Goal: Task Accomplishment & Management: Complete application form

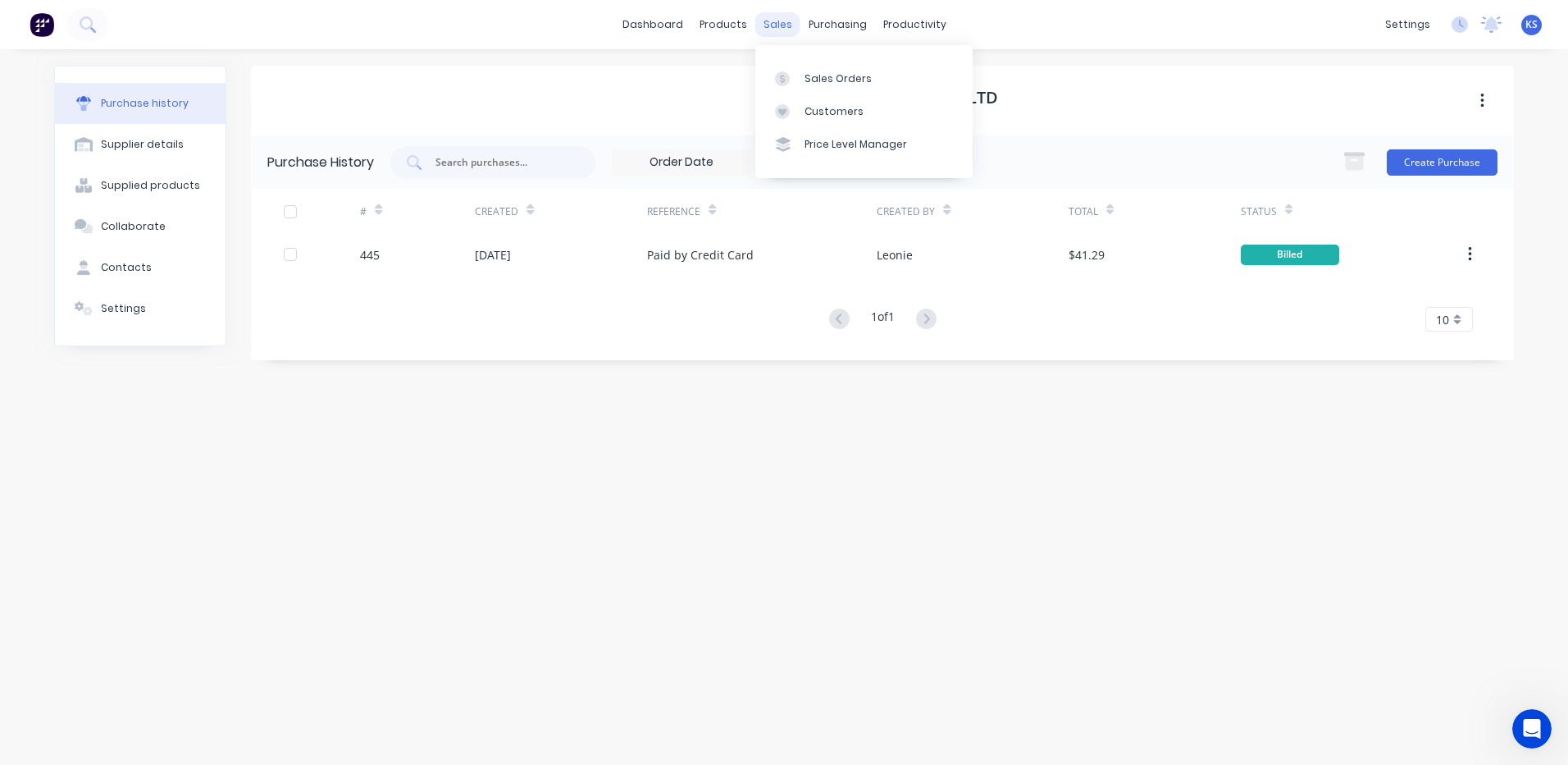
click at [779, 21] on div "sales" at bounding box center [778, 24] width 45 height 25
click at [858, 88] on link "Purchase Orders" at bounding box center [907, 78] width 217 height 33
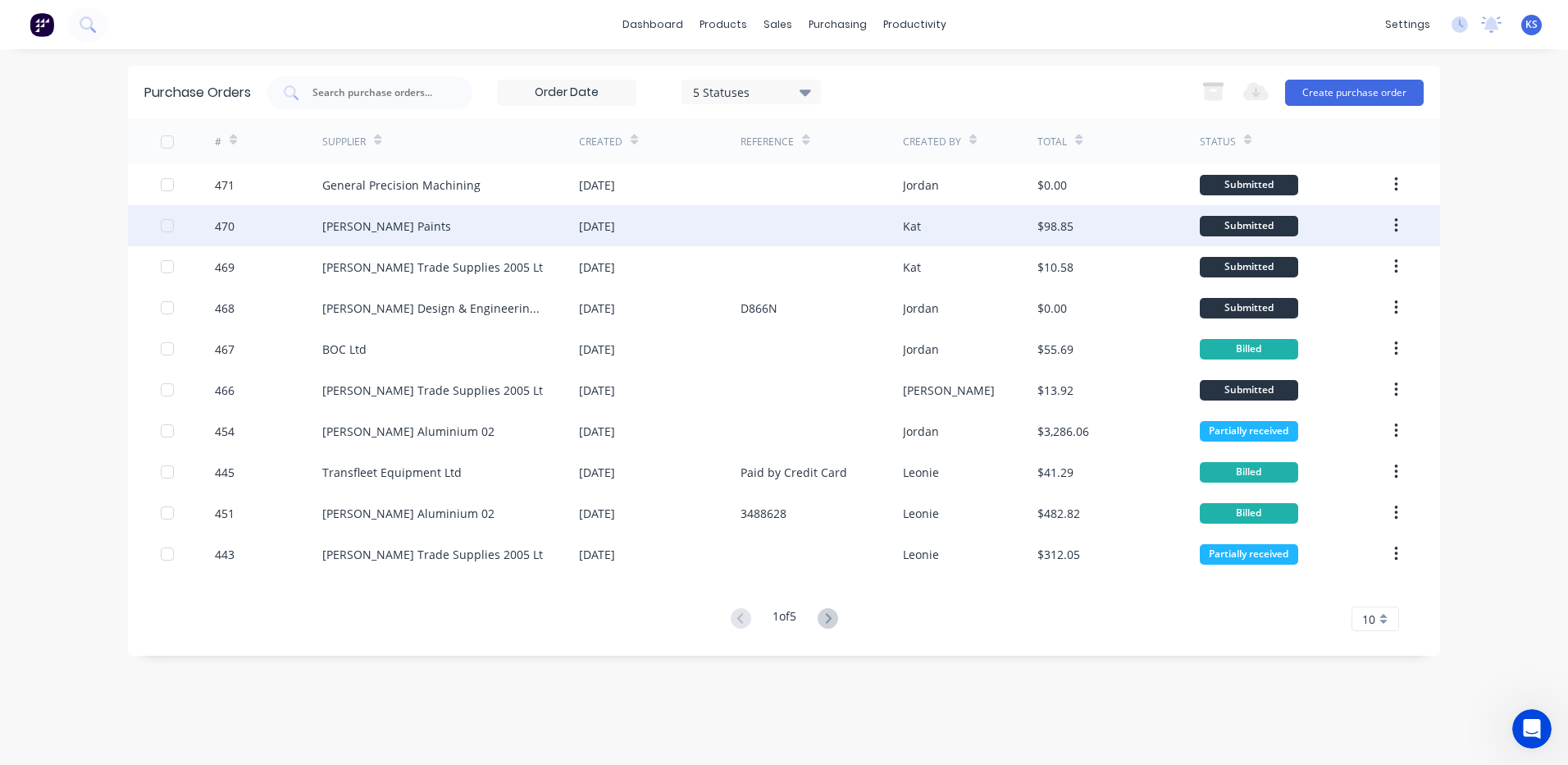
click at [363, 228] on div "[PERSON_NAME] Paints" at bounding box center [387, 226] width 129 height 18
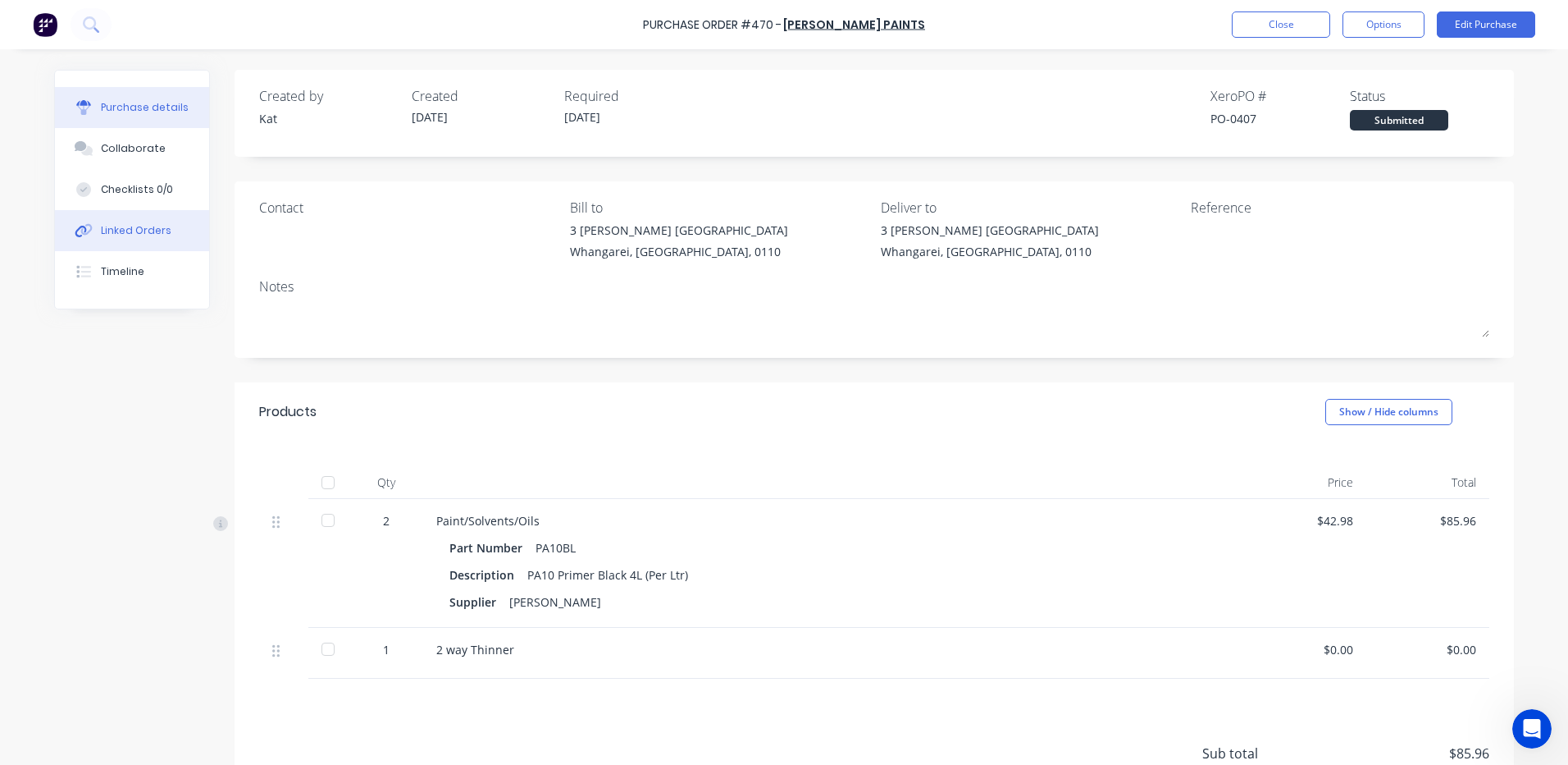
click at [125, 239] on button "Linked Orders" at bounding box center [132, 230] width 154 height 41
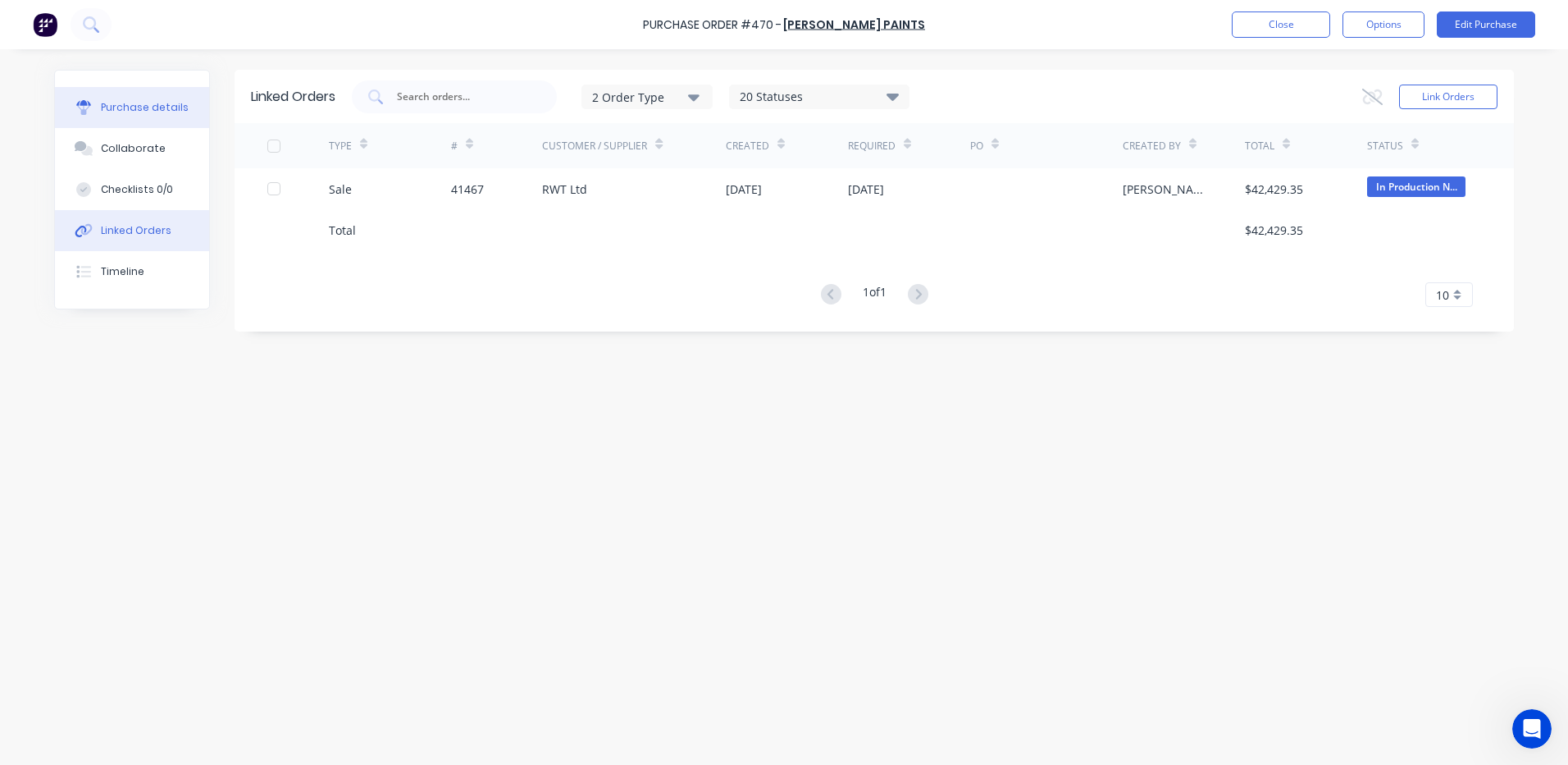
click at [158, 109] on div "Purchase details" at bounding box center [144, 108] width 88 height 15
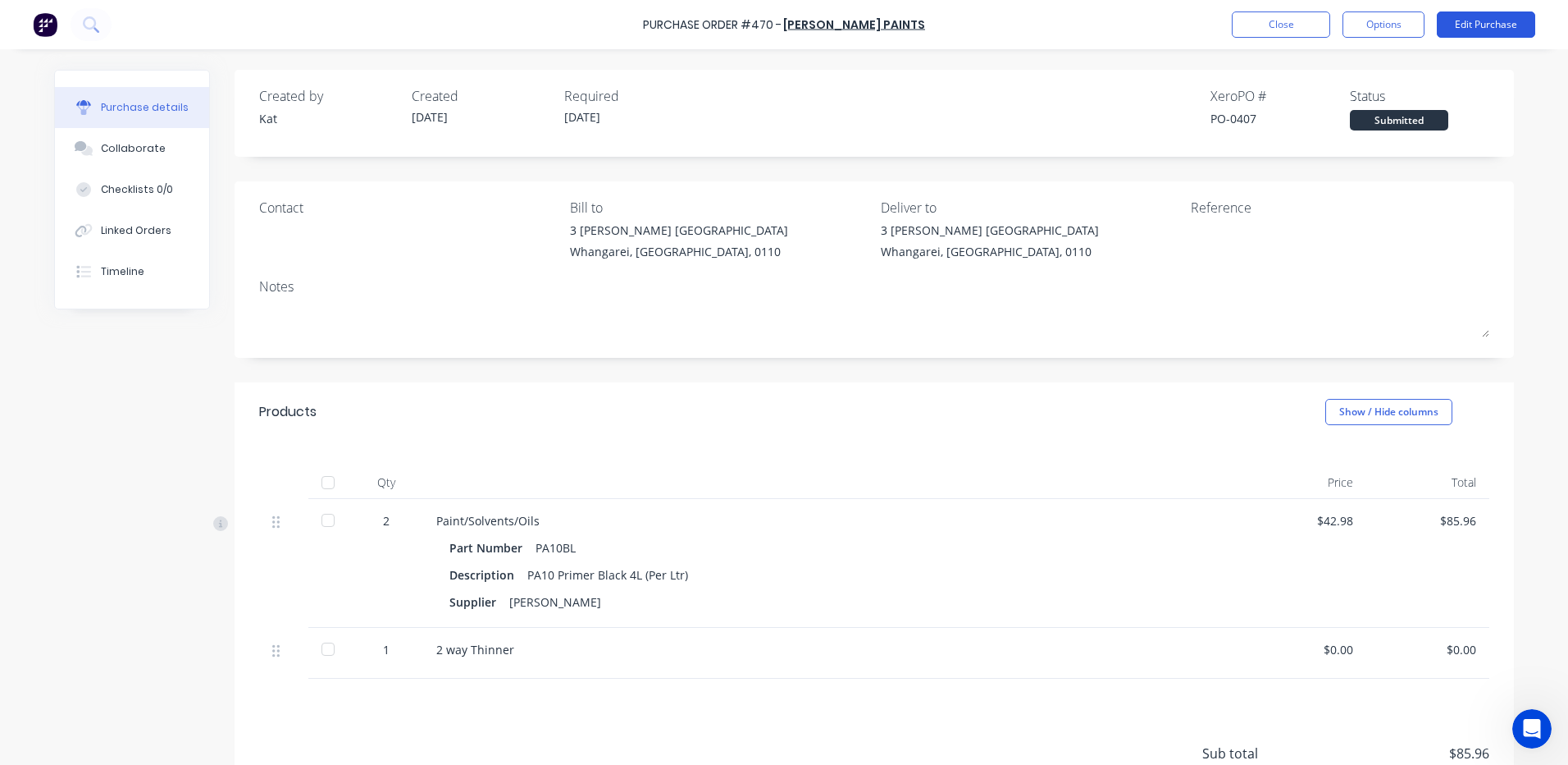
click at [1453, 25] on button "Edit Purchase" at bounding box center [1486, 24] width 99 height 26
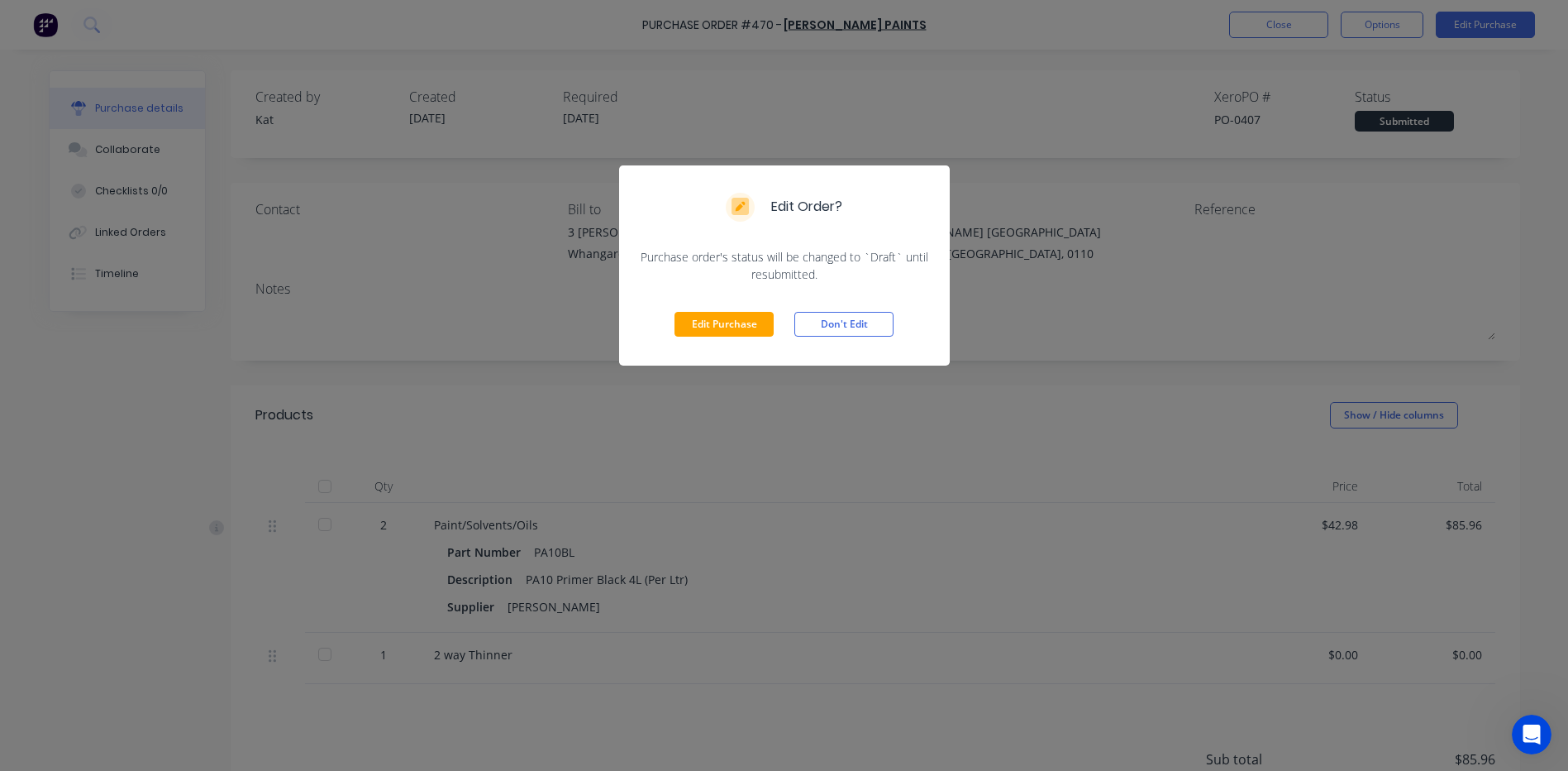
click at [710, 329] on button "Edit Purchase" at bounding box center [723, 324] width 99 height 25
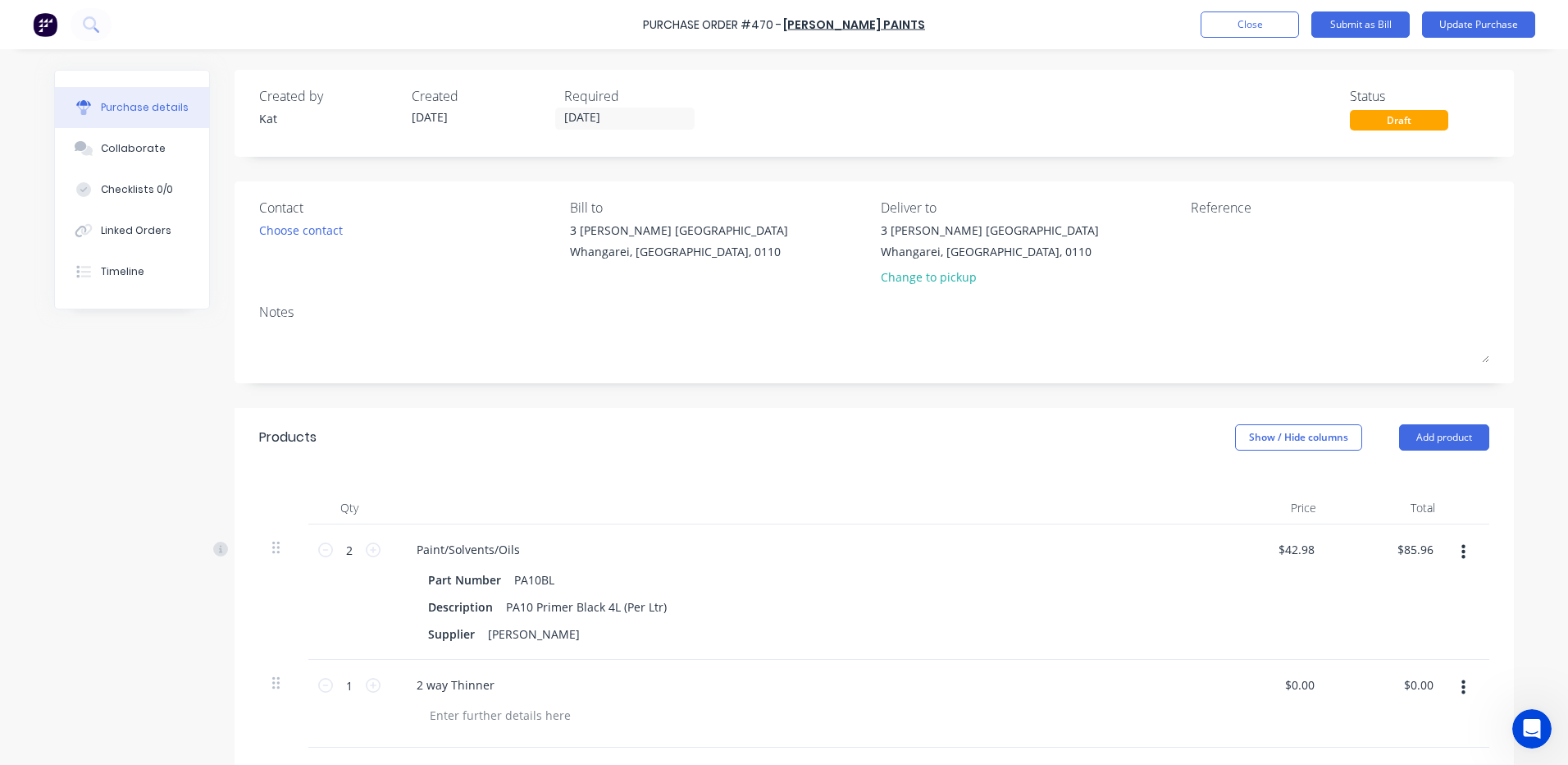
scroll to position [246, 0]
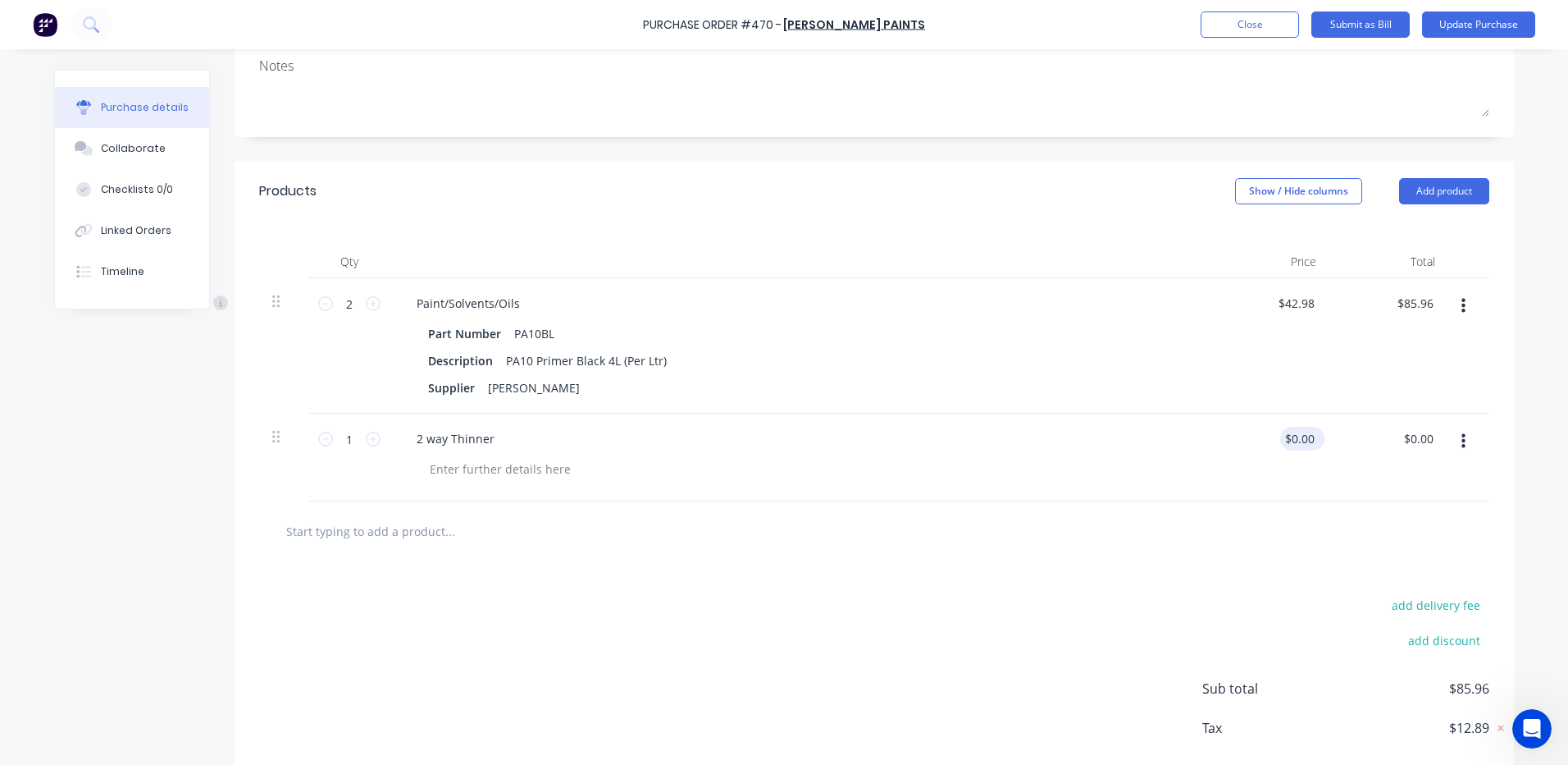
click at [1306, 440] on input "$0.00" at bounding box center [1299, 439] width 38 height 24
type input "$0.00"
click at [1431, 436] on input "0.00" at bounding box center [1418, 439] width 38 height 24
click at [1431, 436] on input "0.00" at bounding box center [1422, 439] width 31 height 24
type input "47.5"
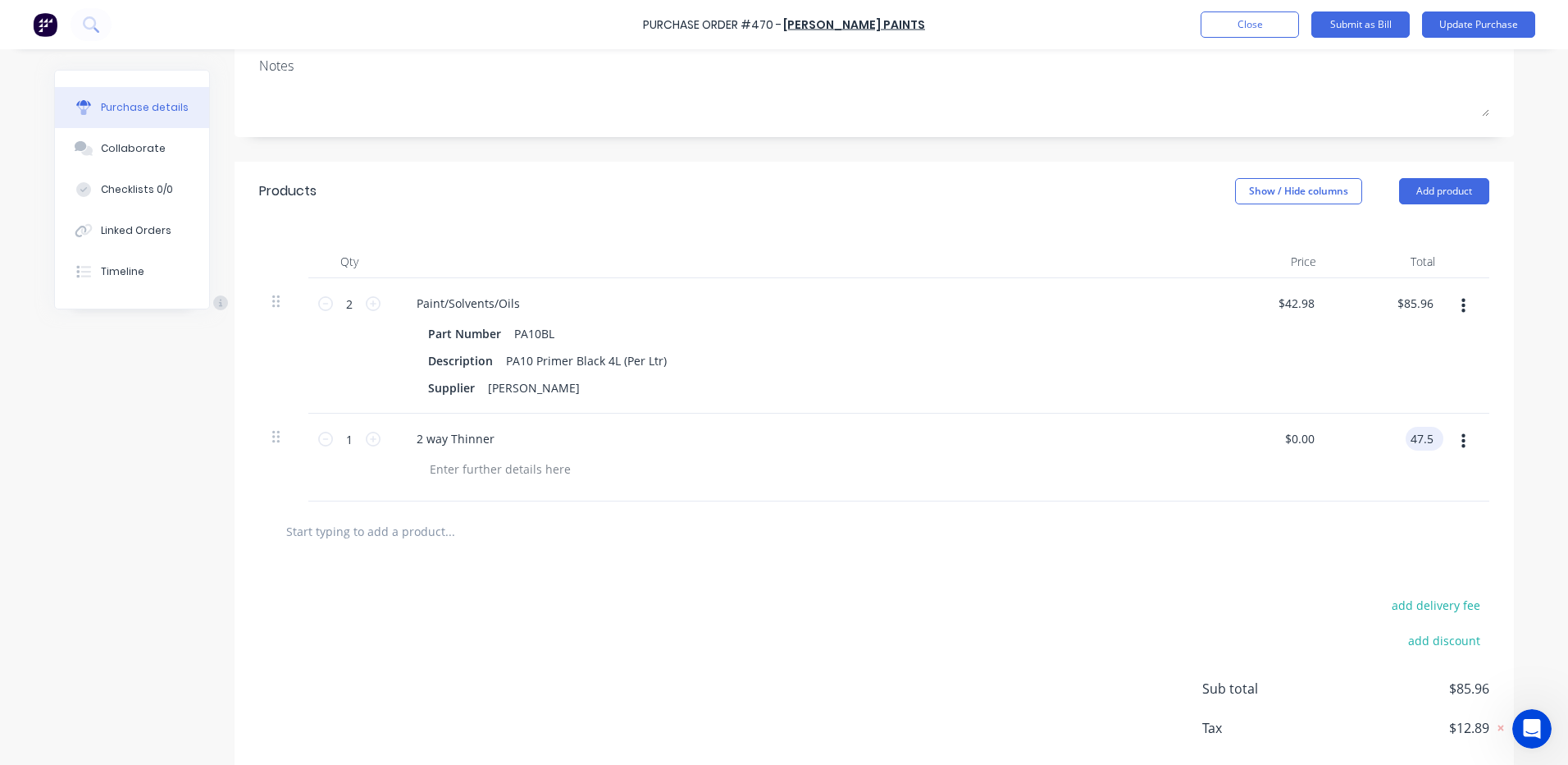
type input "$47.50"
click at [421, 441] on div "2 way Thinner" at bounding box center [455, 439] width 104 height 24
click at [504, 434] on div "Two way Thinner" at bounding box center [463, 439] width 120 height 24
click at [320, 304] on icon at bounding box center [325, 303] width 15 height 15
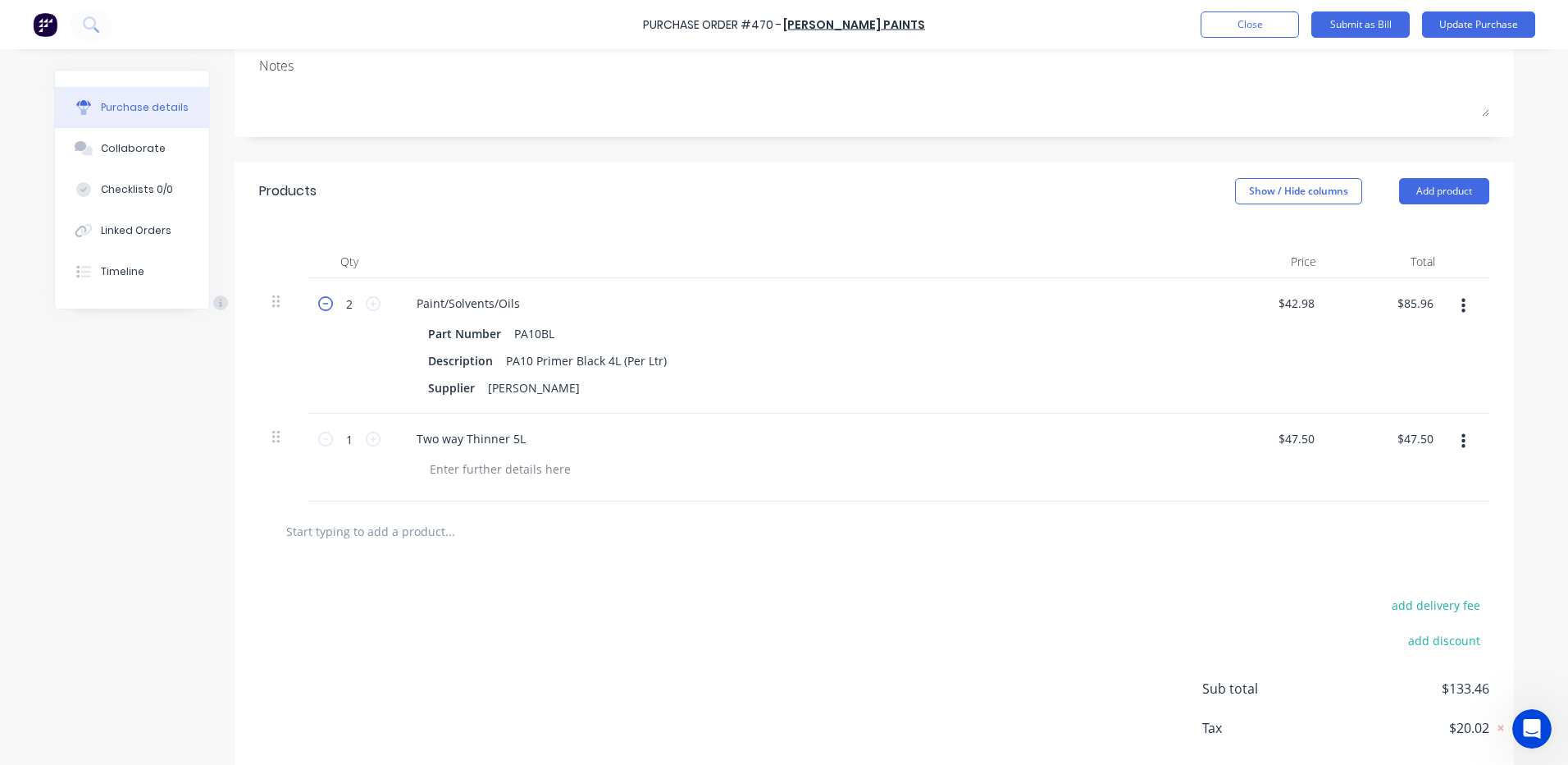
type input "1"
type input "$42.98"
click at [399, 538] on input "text" at bounding box center [450, 531] width 328 height 33
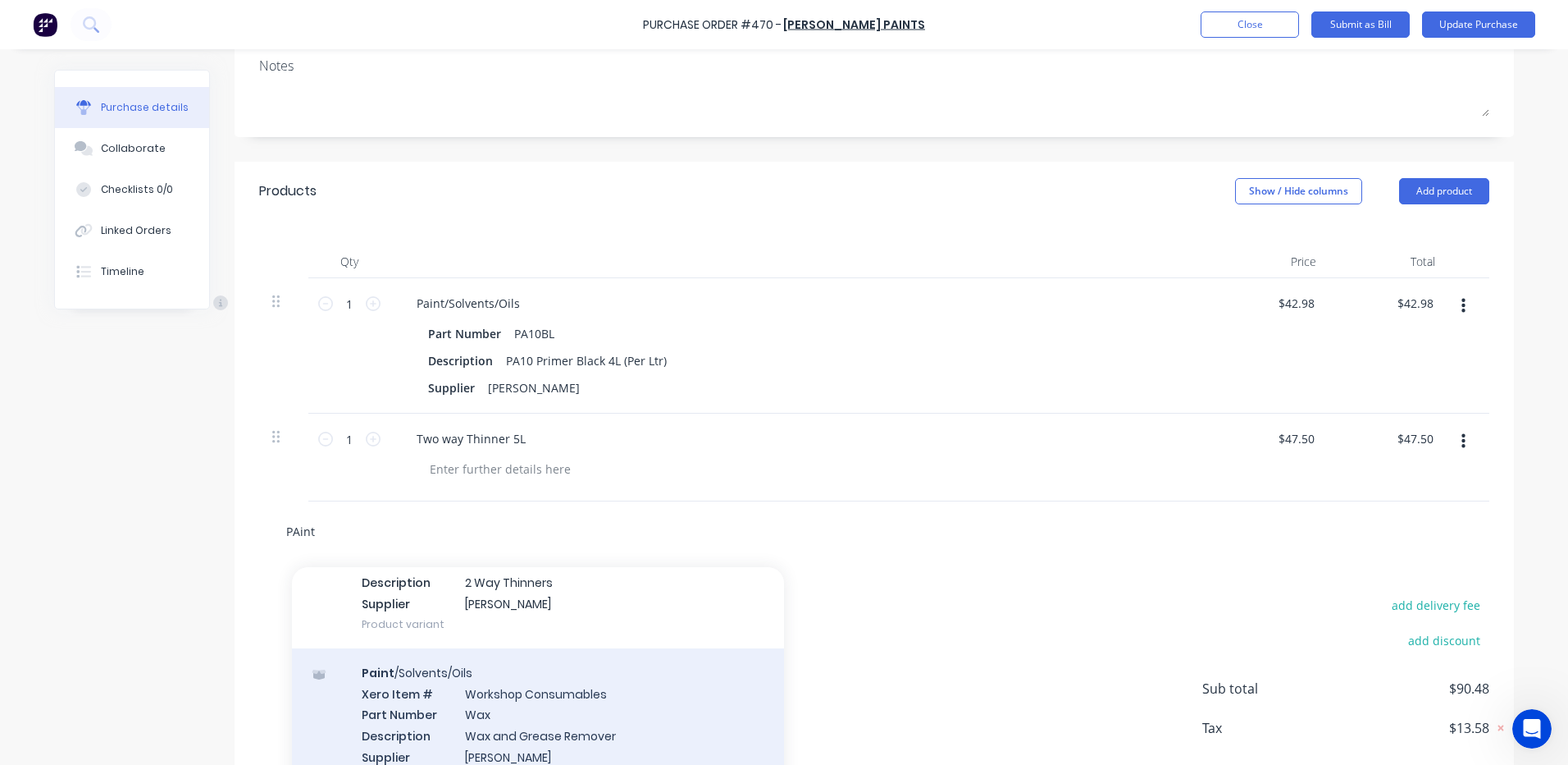
scroll to position [2498, 0]
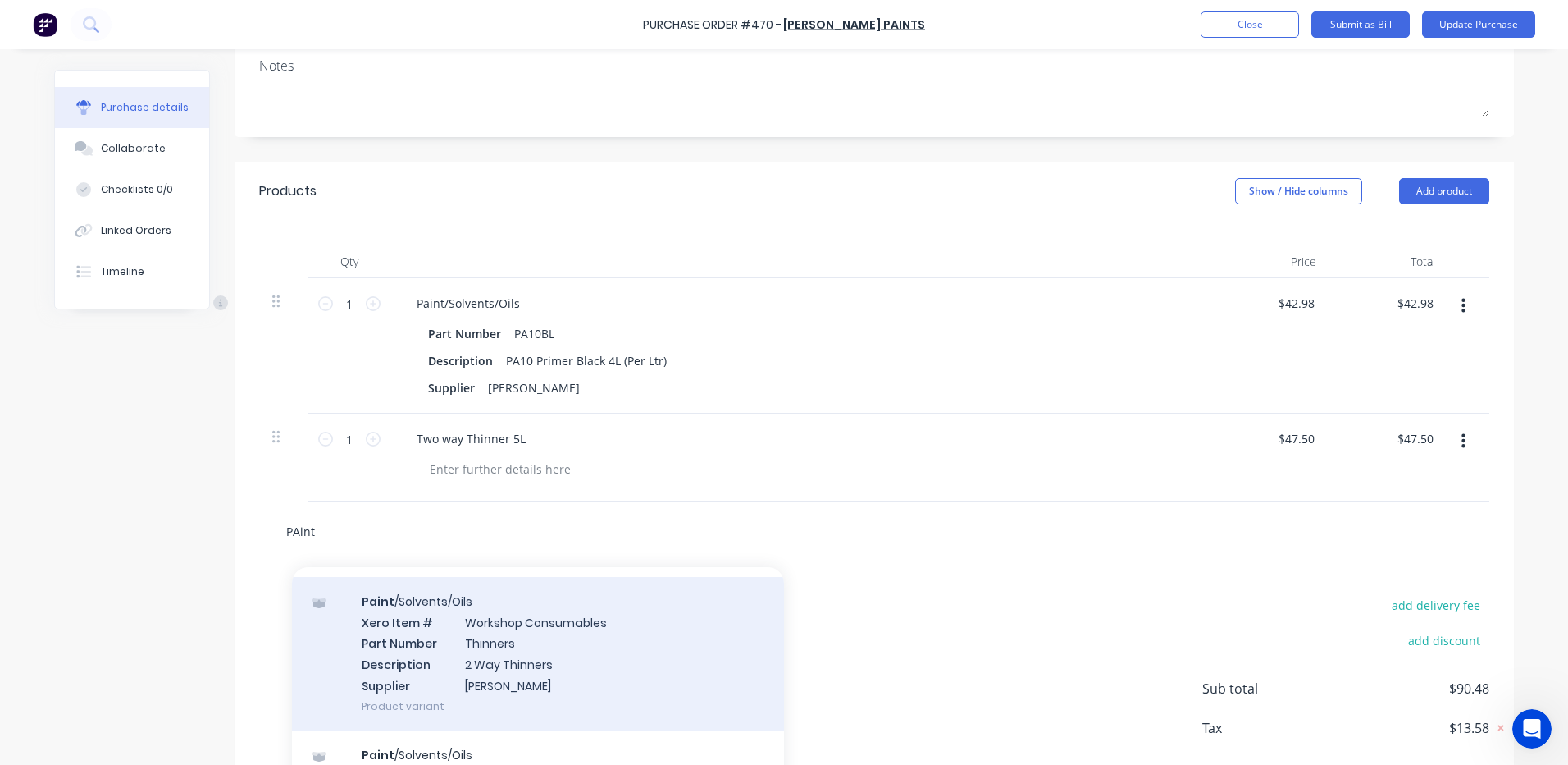
type input "PAint"
click at [484, 646] on div "Paint /Solvents/Oils Xero Item # Workshop Consumables Part Number Thinners Desc…" at bounding box center [538, 653] width 492 height 153
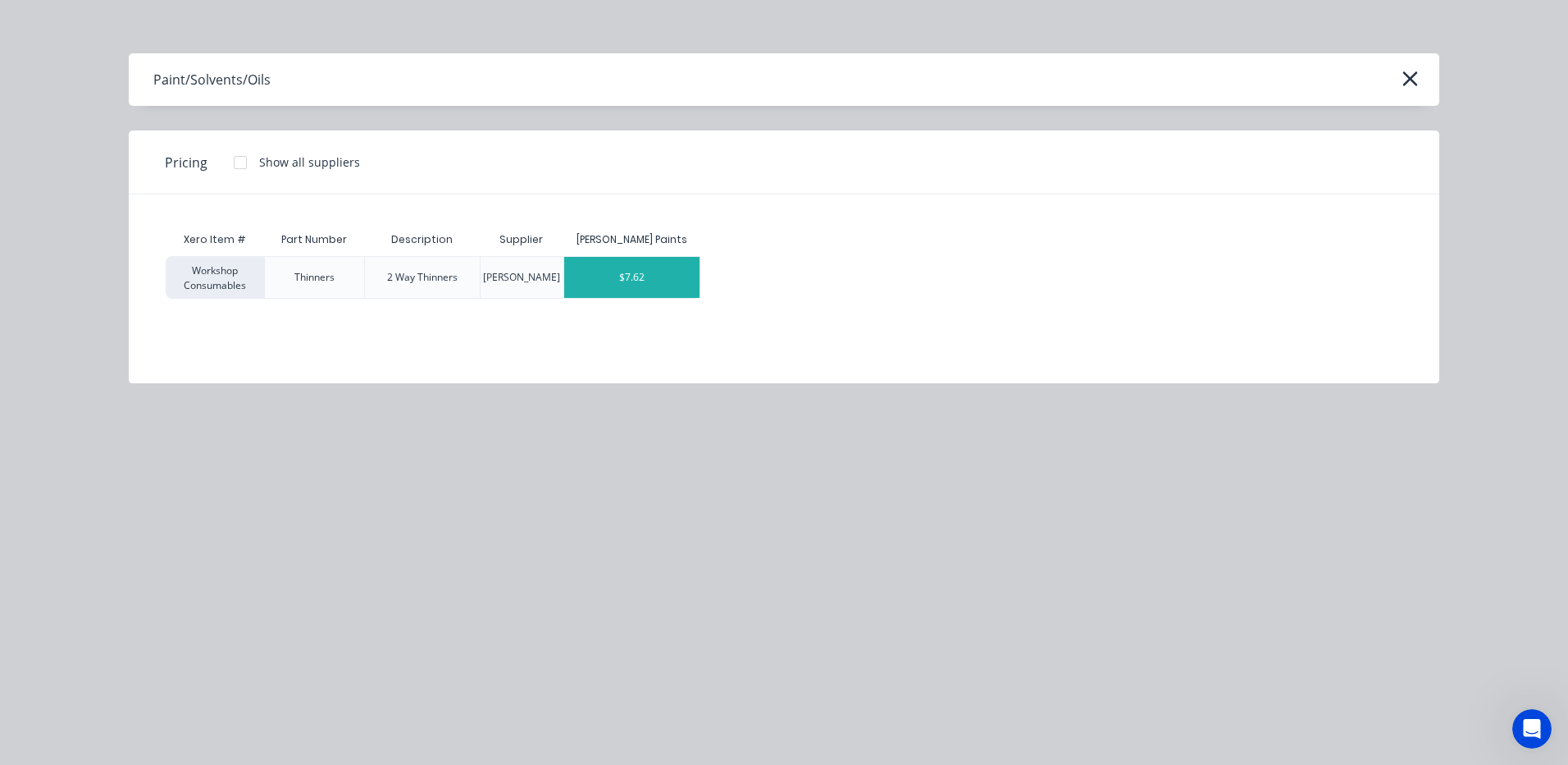
click at [631, 284] on div "$7.62" at bounding box center [631, 277] width 135 height 41
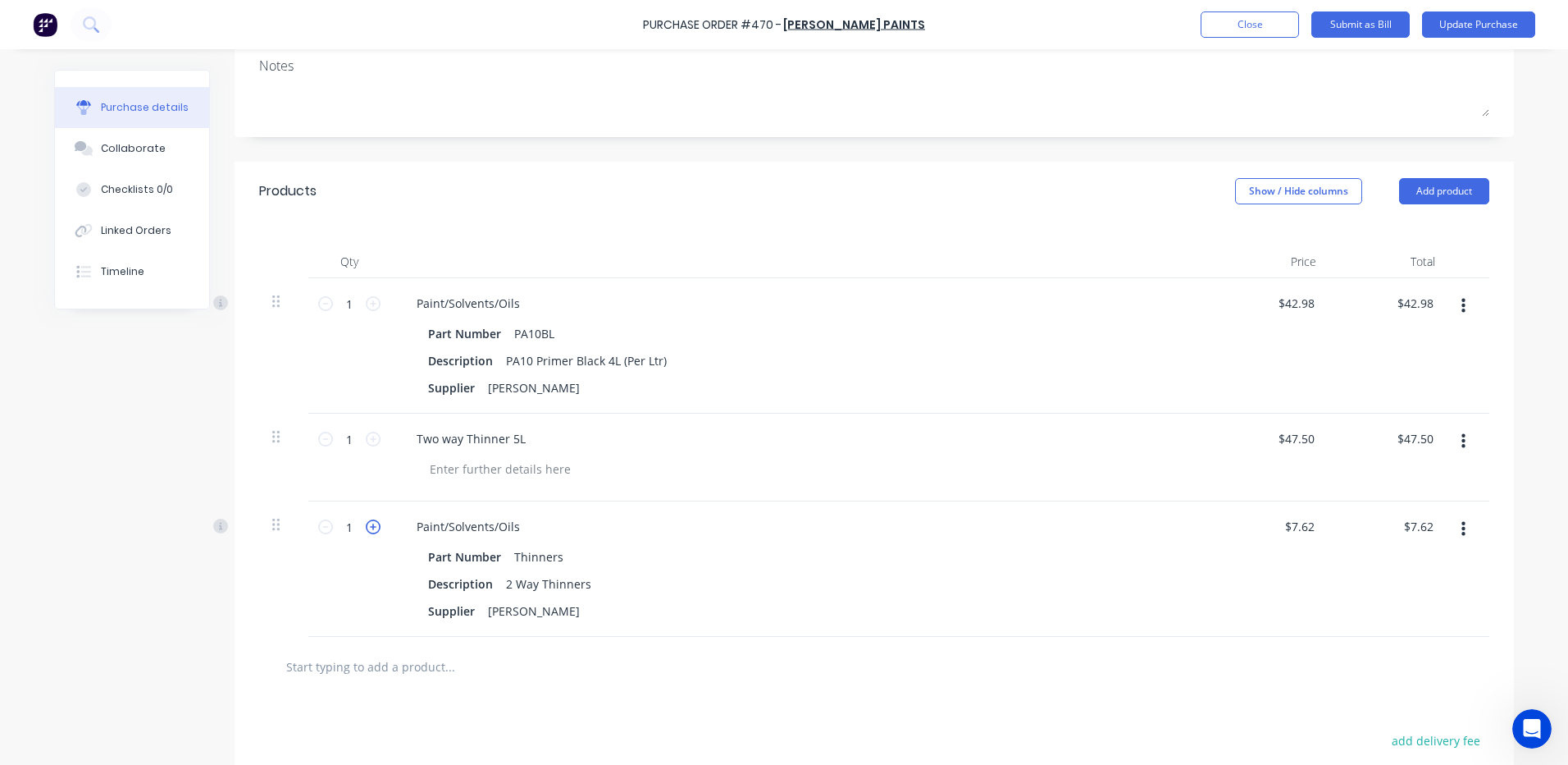
click at [366, 530] on icon at bounding box center [373, 526] width 15 height 15
type input "2"
type input "$15.24"
click at [366, 530] on icon at bounding box center [373, 526] width 15 height 15
type input "3"
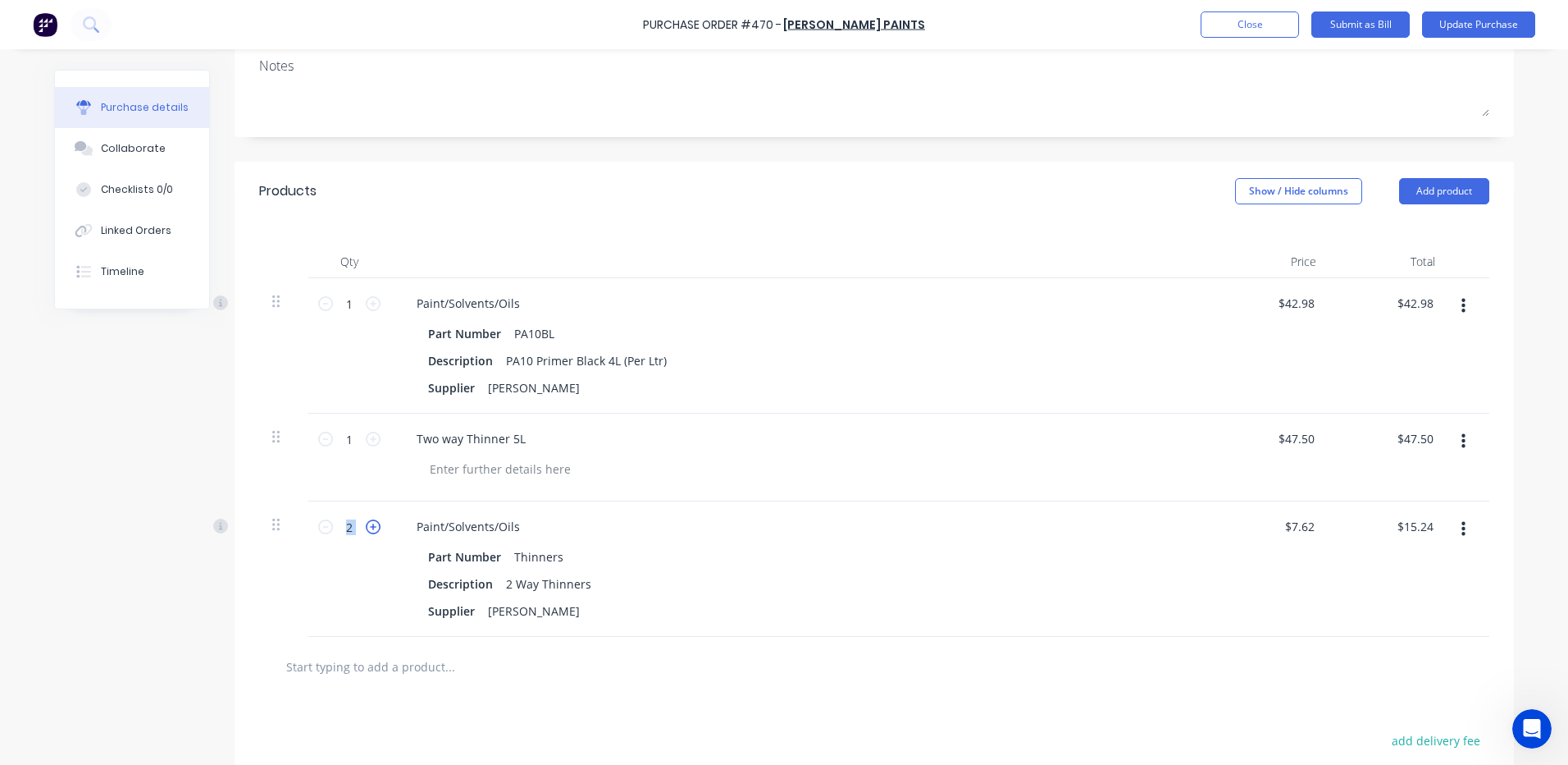
type input "$22.86"
click at [366, 530] on icon at bounding box center [373, 526] width 15 height 15
type input "4"
type input "$30.48"
click at [366, 530] on icon at bounding box center [373, 526] width 15 height 15
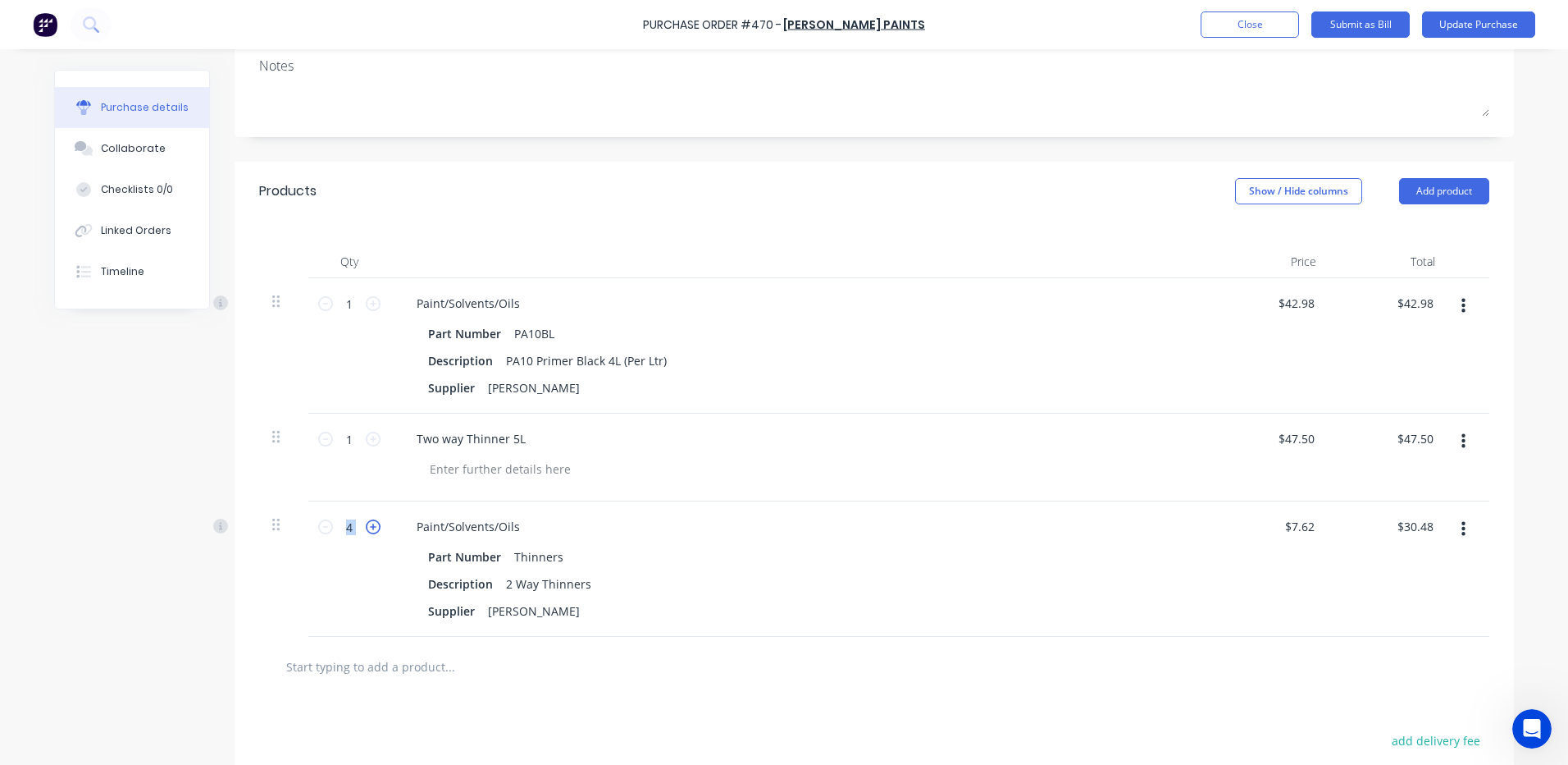
type input "5"
type input "$38.10"
click at [318, 528] on icon at bounding box center [325, 526] width 15 height 15
type input "4"
type input "$30.48"
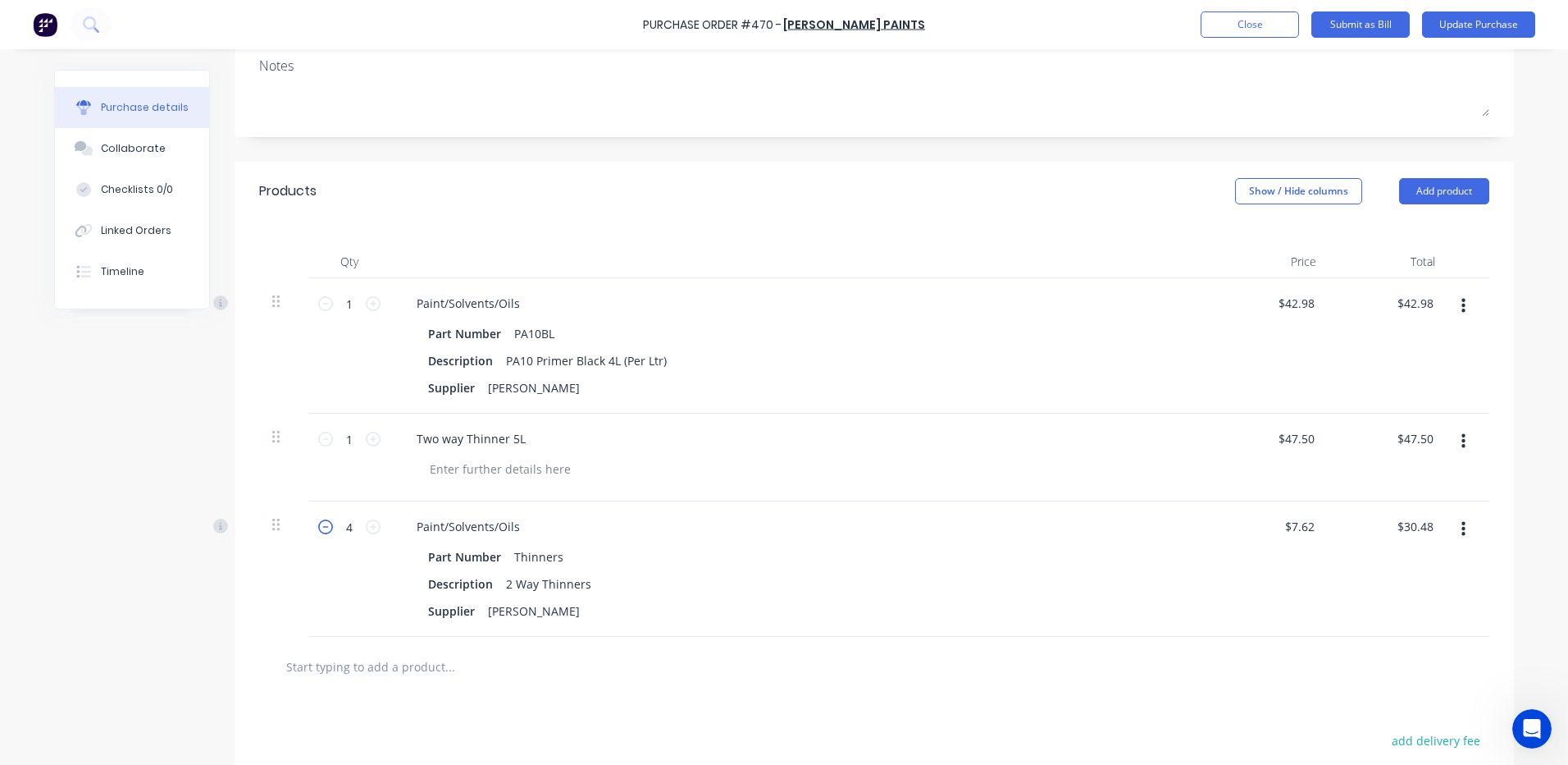
click at [318, 528] on icon at bounding box center [325, 526] width 15 height 15
type input "3"
type input "$22.86"
click at [318, 528] on icon at bounding box center [325, 526] width 15 height 15
type input "2"
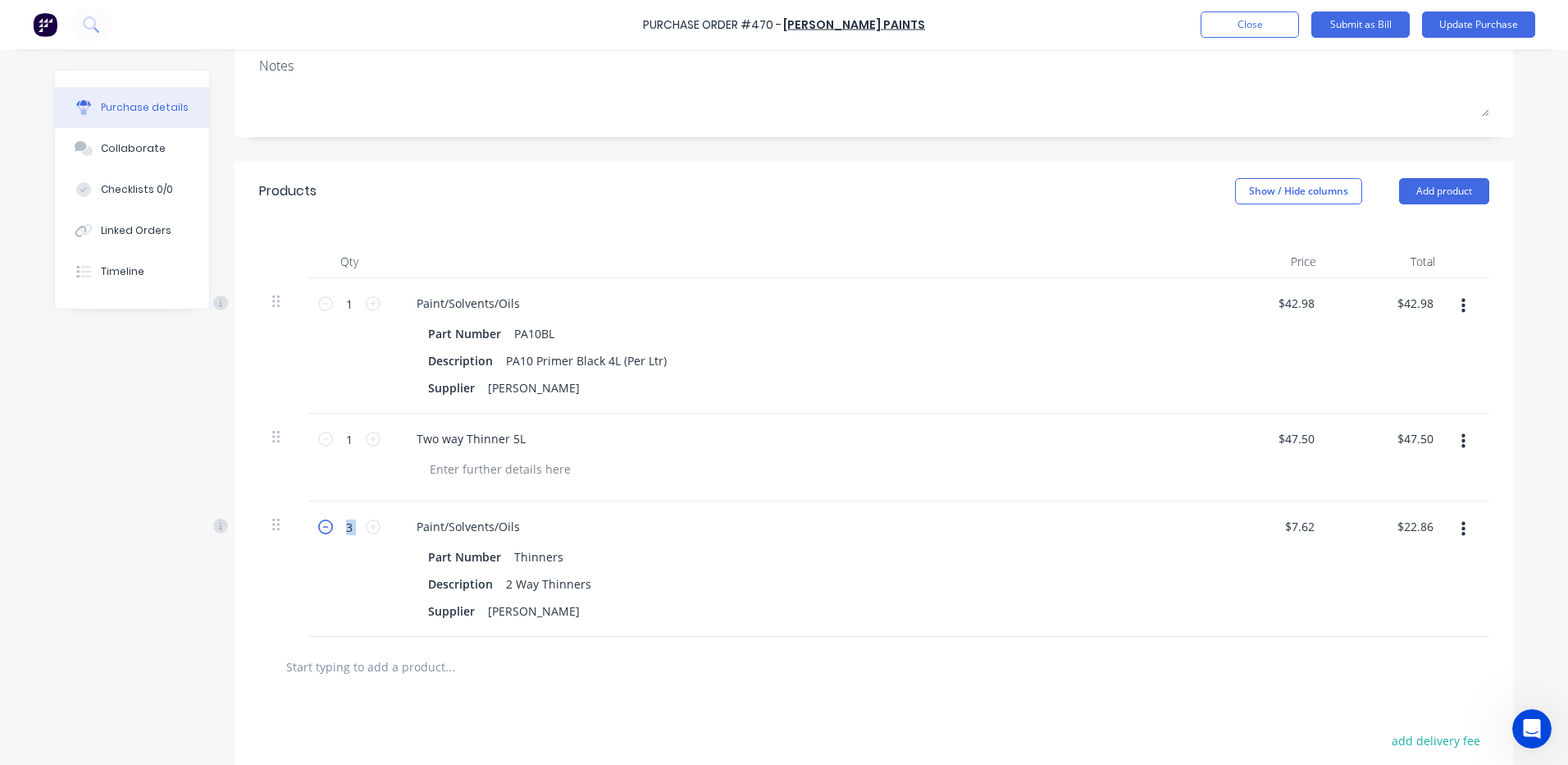
type input "$15.24"
click at [318, 528] on icon at bounding box center [325, 526] width 15 height 15
type input "1"
type input "$7.62"
click at [1454, 441] on button "button" at bounding box center [1464, 441] width 39 height 29
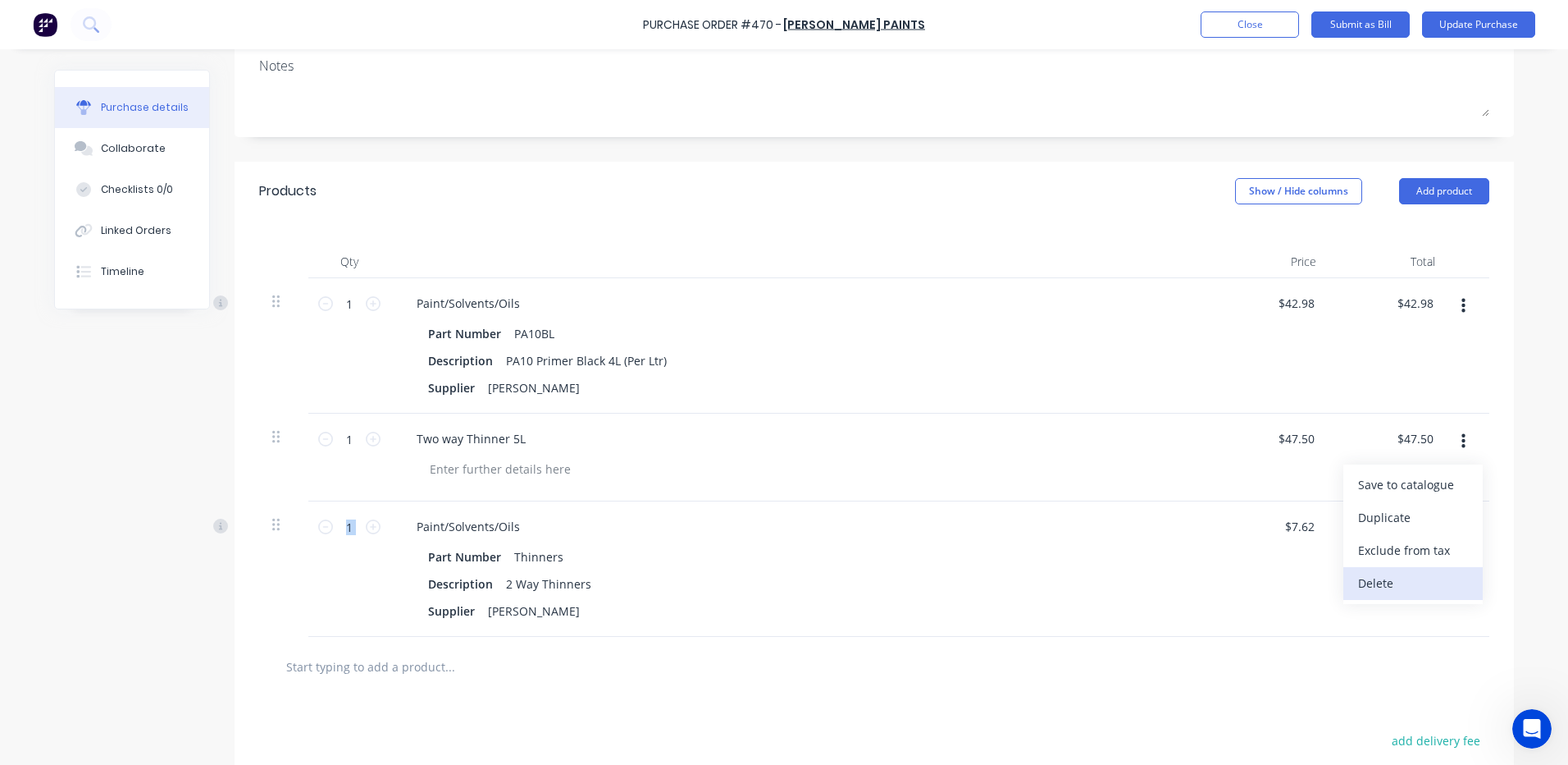
click at [1392, 586] on button "Delete" at bounding box center [1412, 583] width 139 height 33
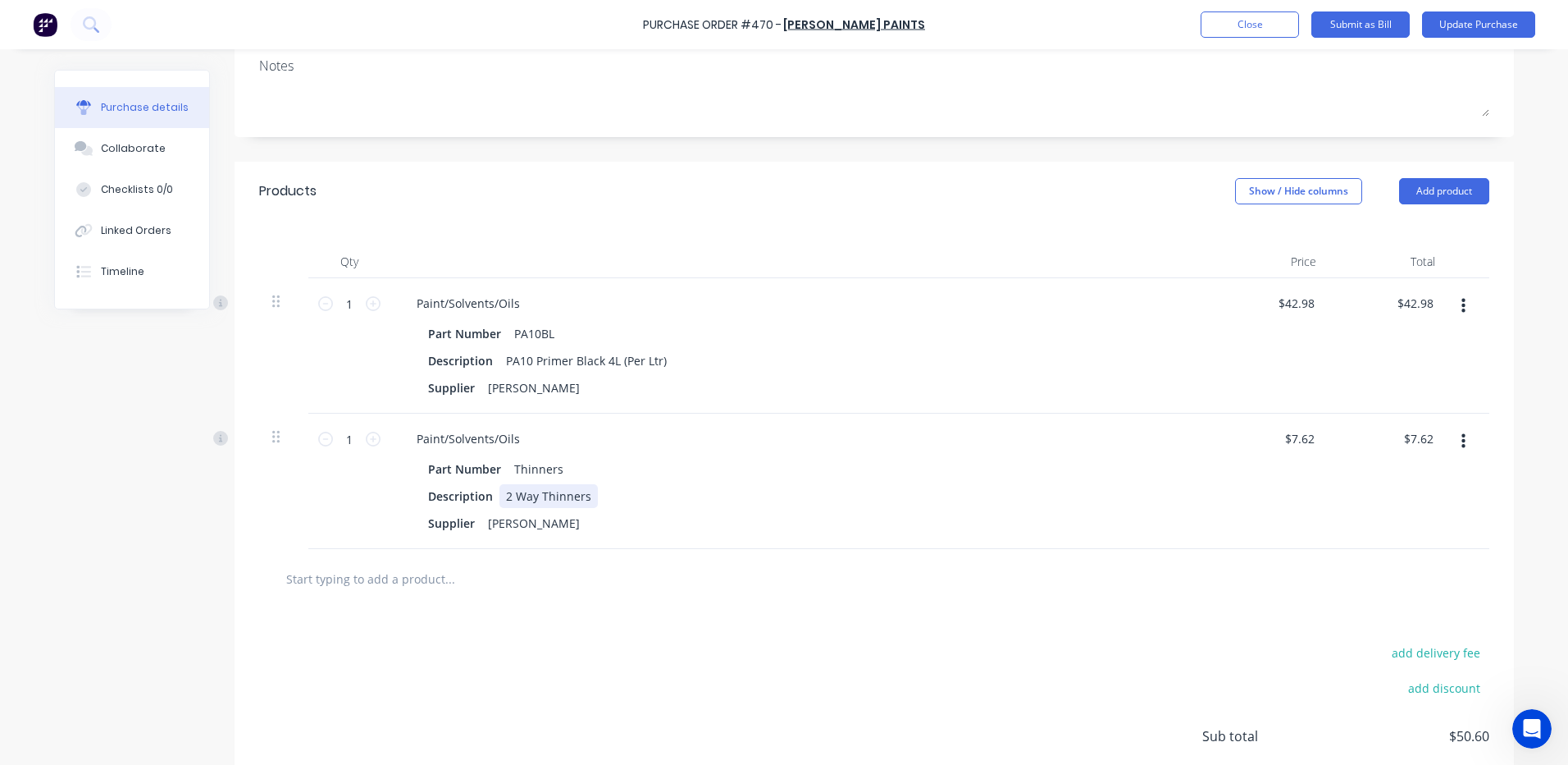
click at [580, 498] on div "2 Way Thinners" at bounding box center [548, 496] width 99 height 24
click at [366, 437] on icon at bounding box center [373, 439] width 15 height 15
type input "2"
type input "$15.24"
click at [366, 437] on icon at bounding box center [373, 439] width 15 height 15
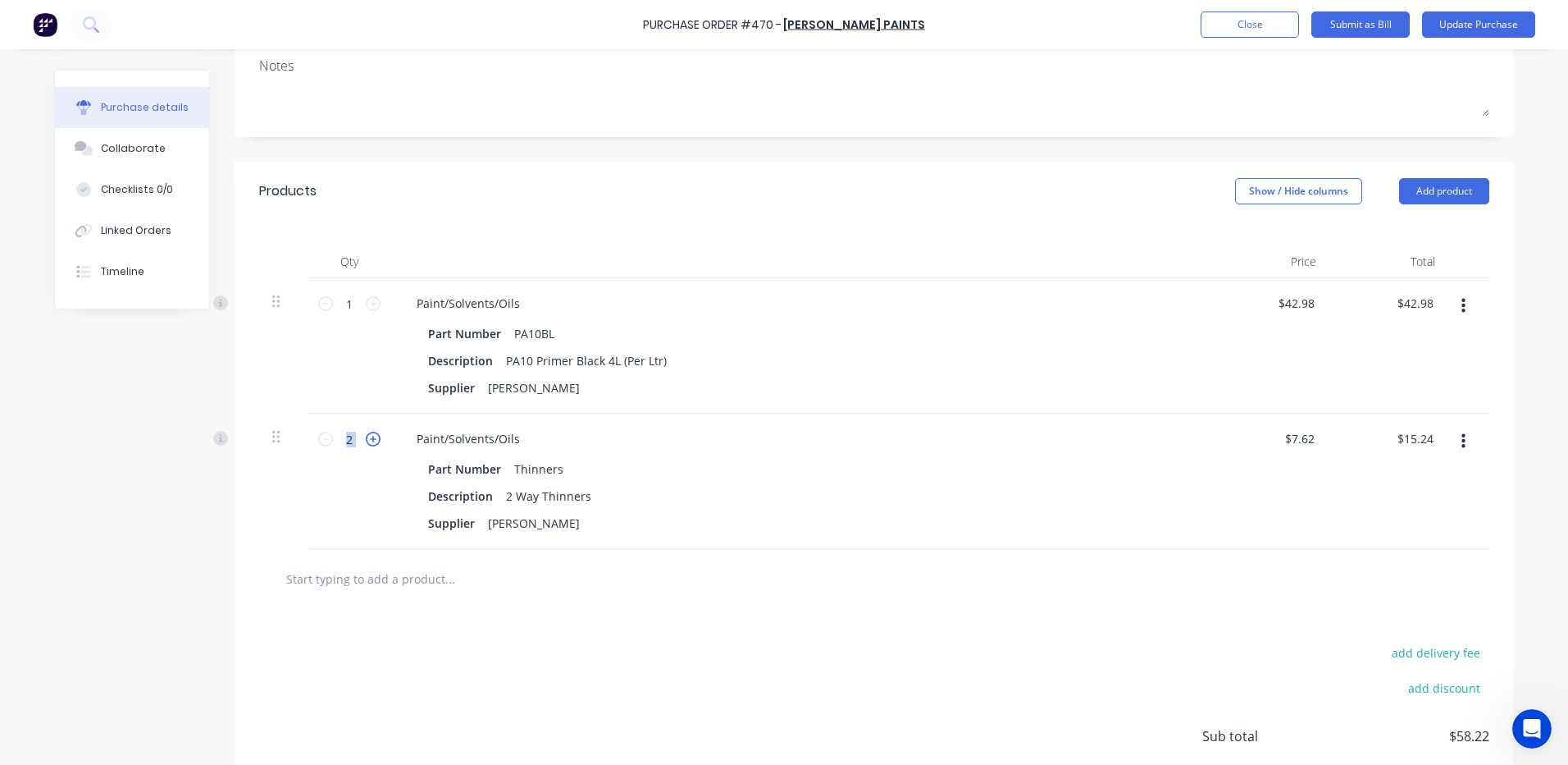
type input "3"
type input "$22.86"
click at [366, 437] on icon at bounding box center [373, 439] width 15 height 15
type input "4"
type input "$30.48"
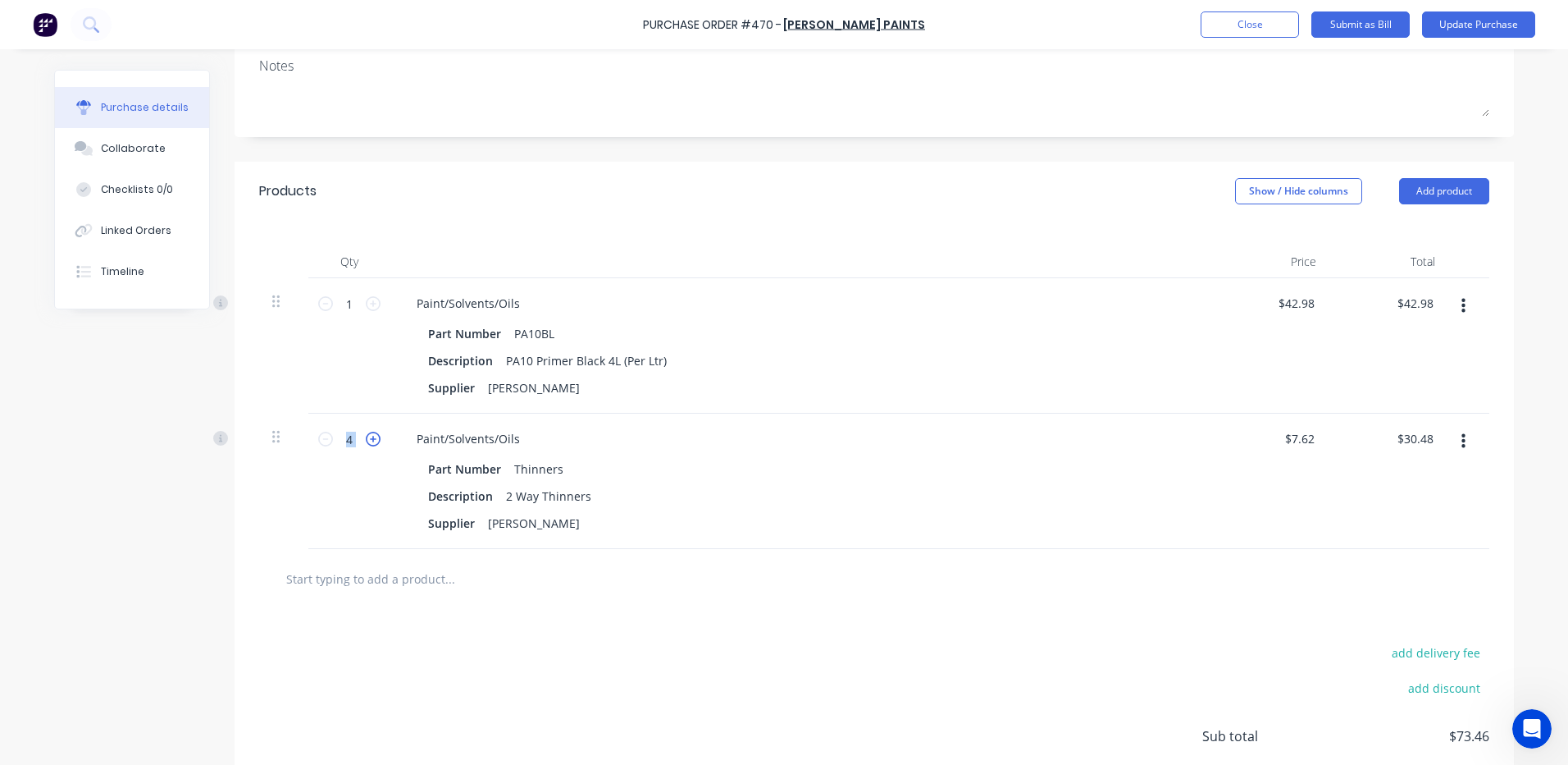
click at [366, 438] on icon at bounding box center [373, 439] width 15 height 15
type input "5"
click at [579, 515] on div "Supplier WYNN" at bounding box center [797, 524] width 751 height 24
click at [1411, 437] on input "38.10" at bounding box center [1415, 439] width 44 height 24
click at [1411, 437] on input "38.10" at bounding box center [1418, 439] width 38 height 24
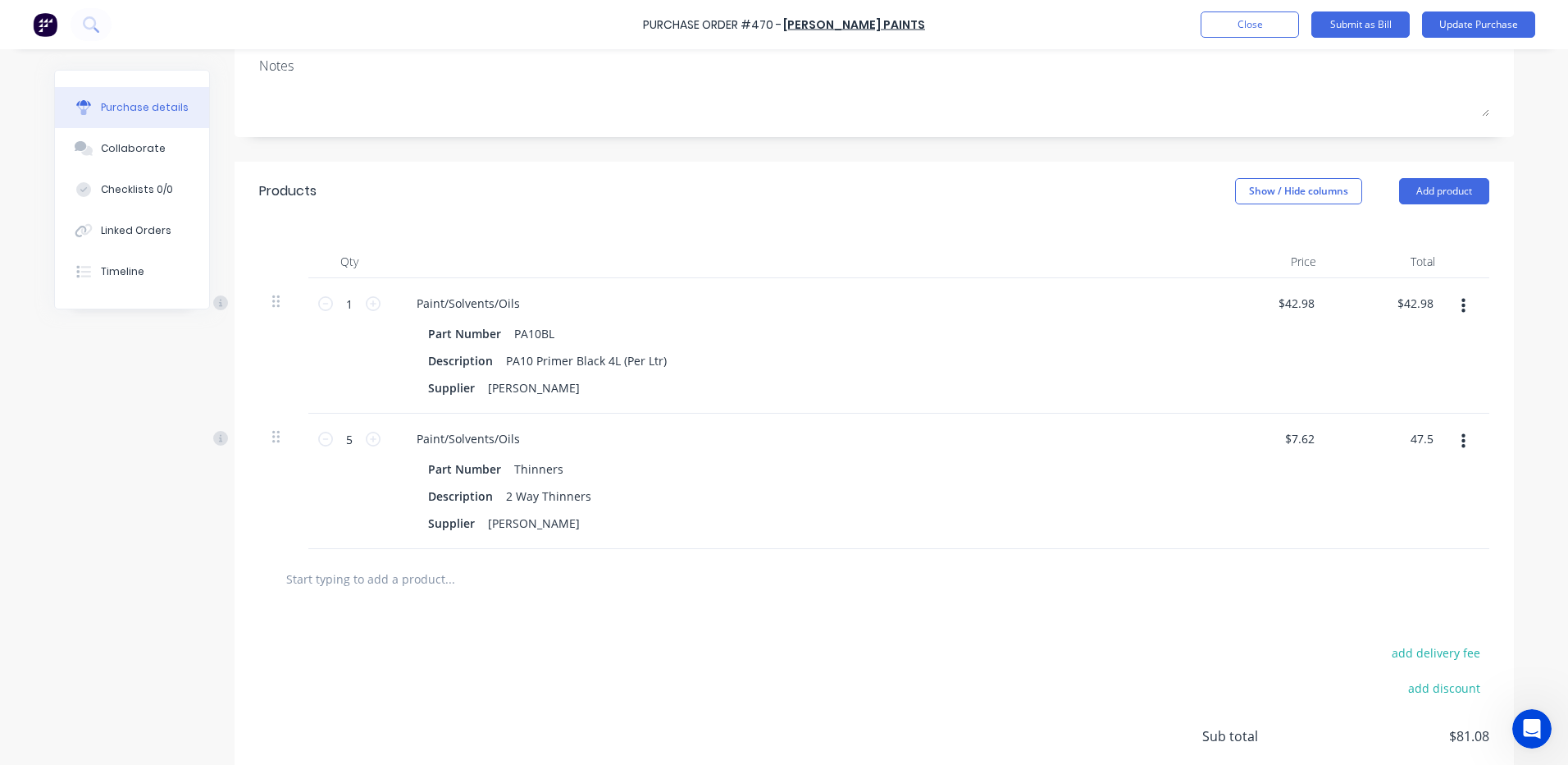
type input "47.5"
type input "$9.50"
type input "$47.50"
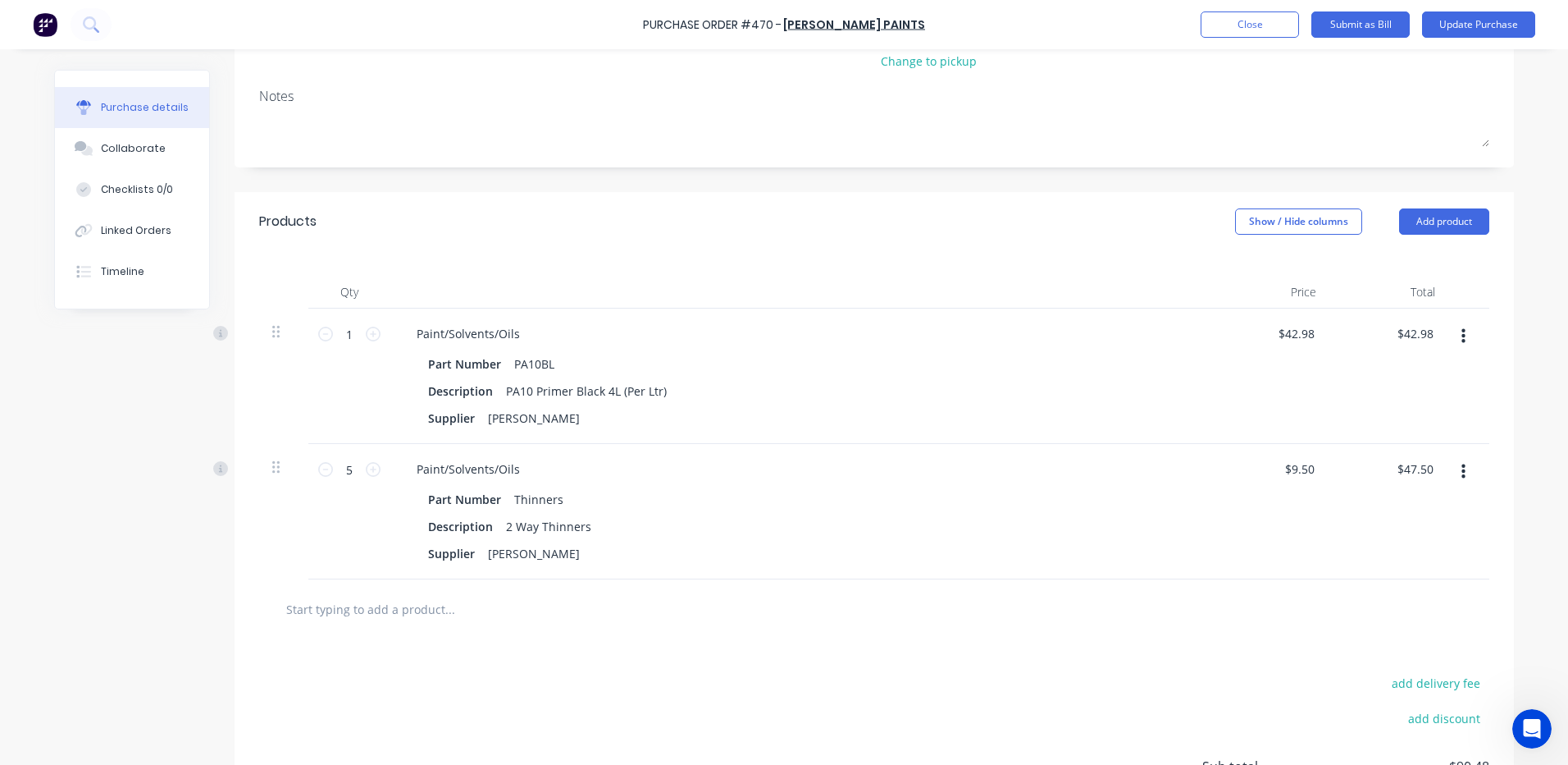
scroll to position [213, 0]
drag, startPoint x: 418, startPoint y: 611, endPoint x: 410, endPoint y: 617, distance: 10.0
click at [418, 611] on input "text" at bounding box center [450, 612] width 328 height 33
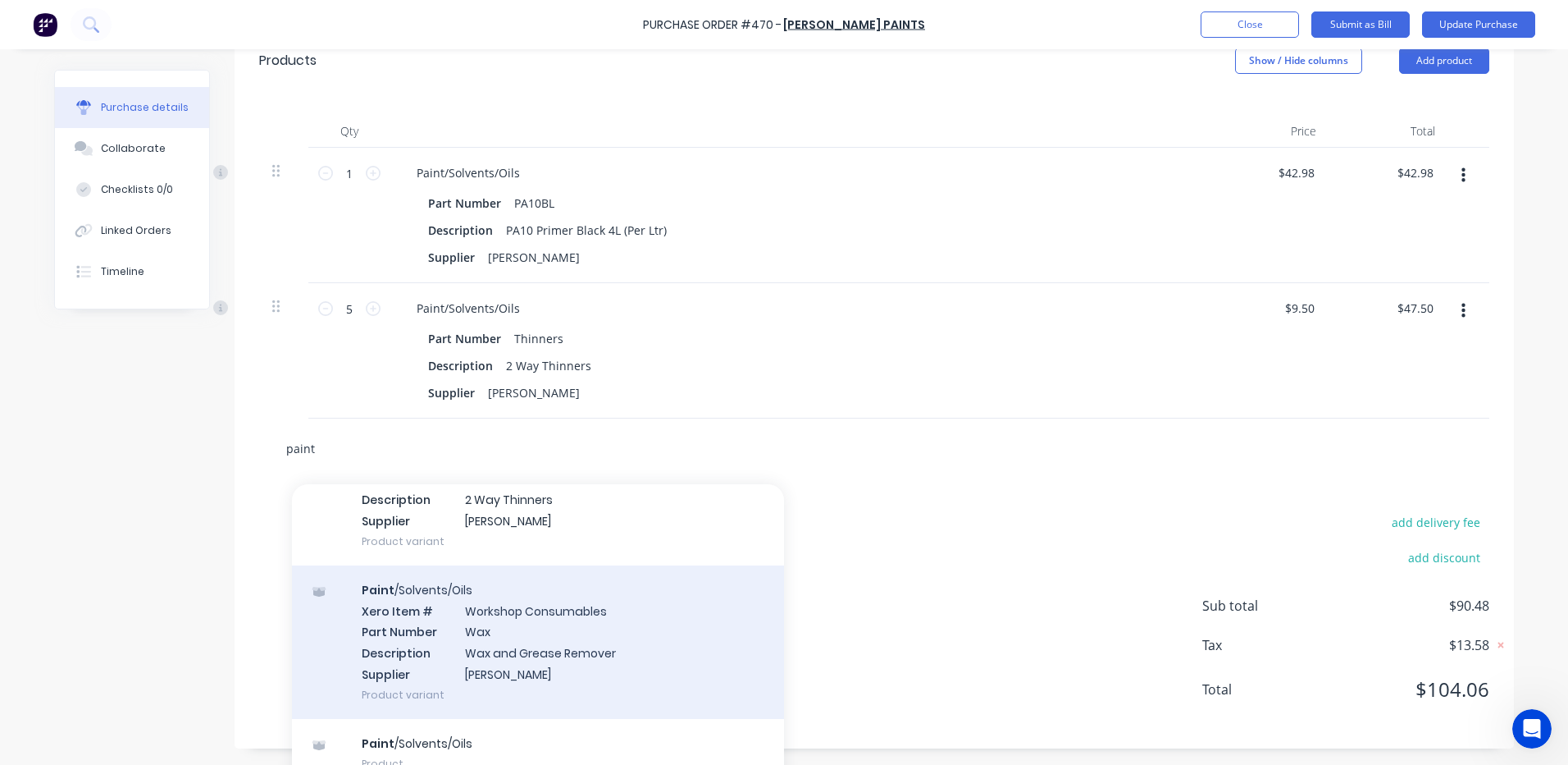
scroll to position [400, 0]
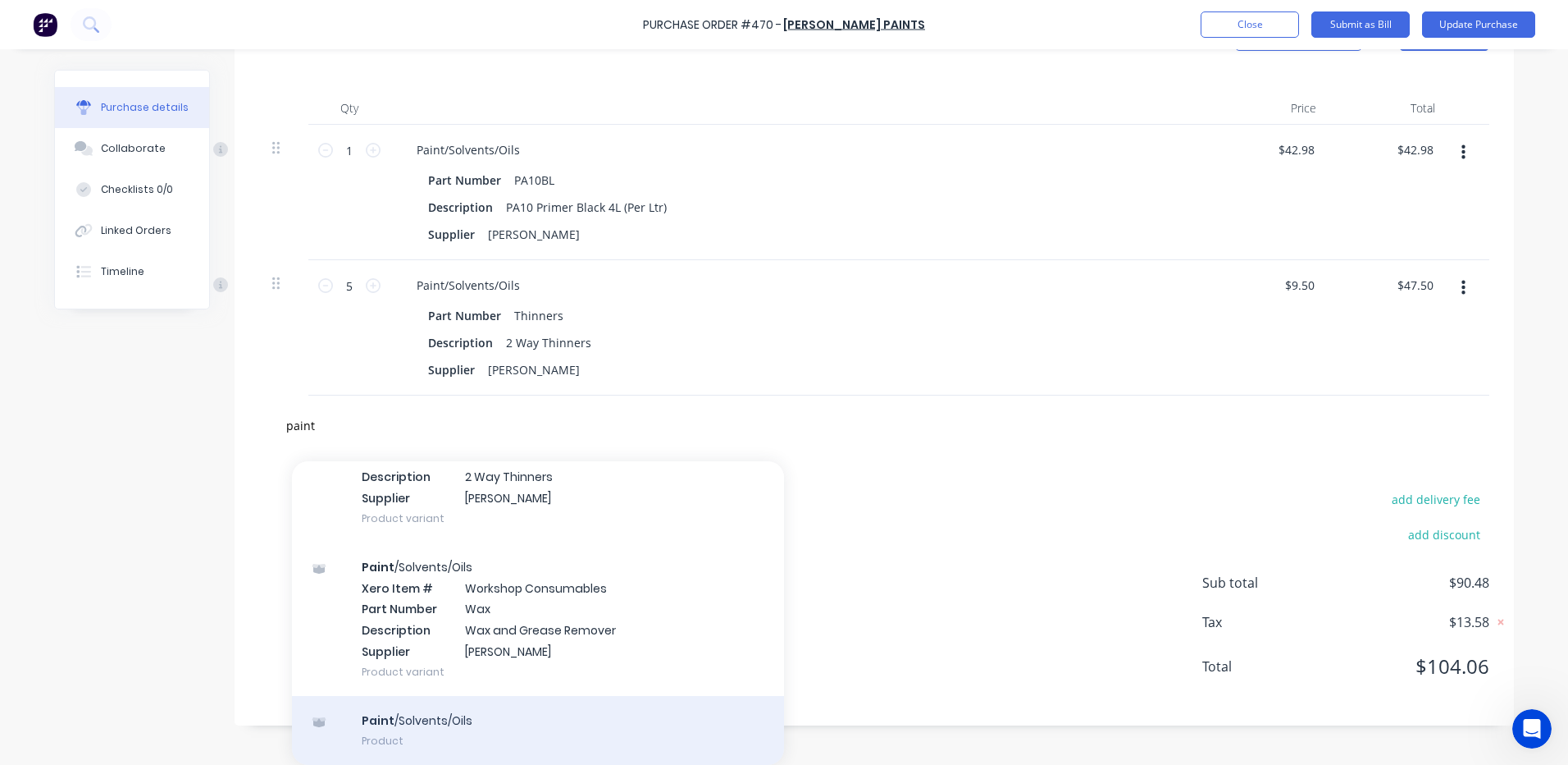
click at [420, 724] on div "Paint /Solvents/Oils Product" at bounding box center [538, 730] width 492 height 69
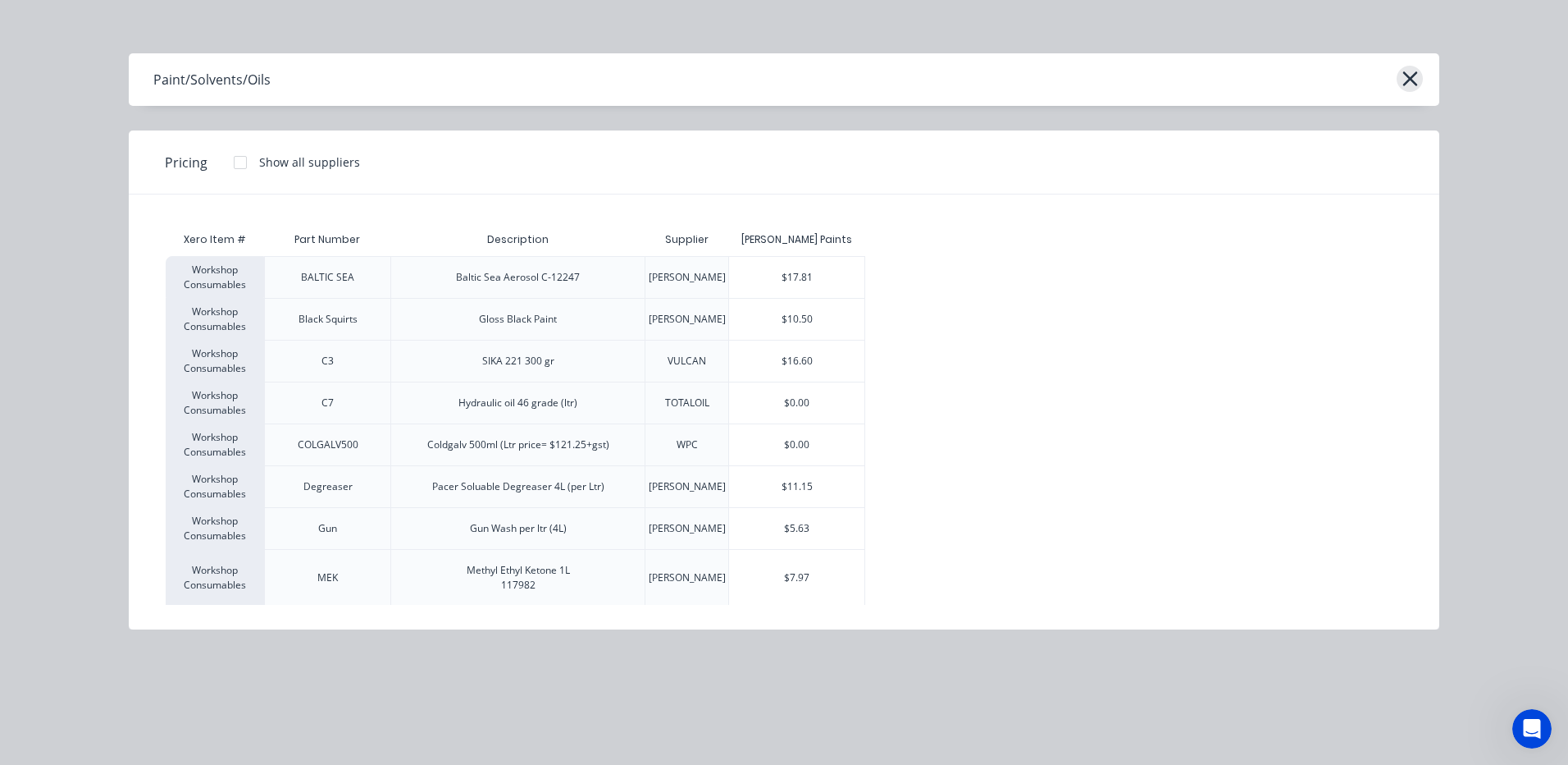
click at [1407, 78] on icon "button" at bounding box center [1410, 78] width 18 height 23
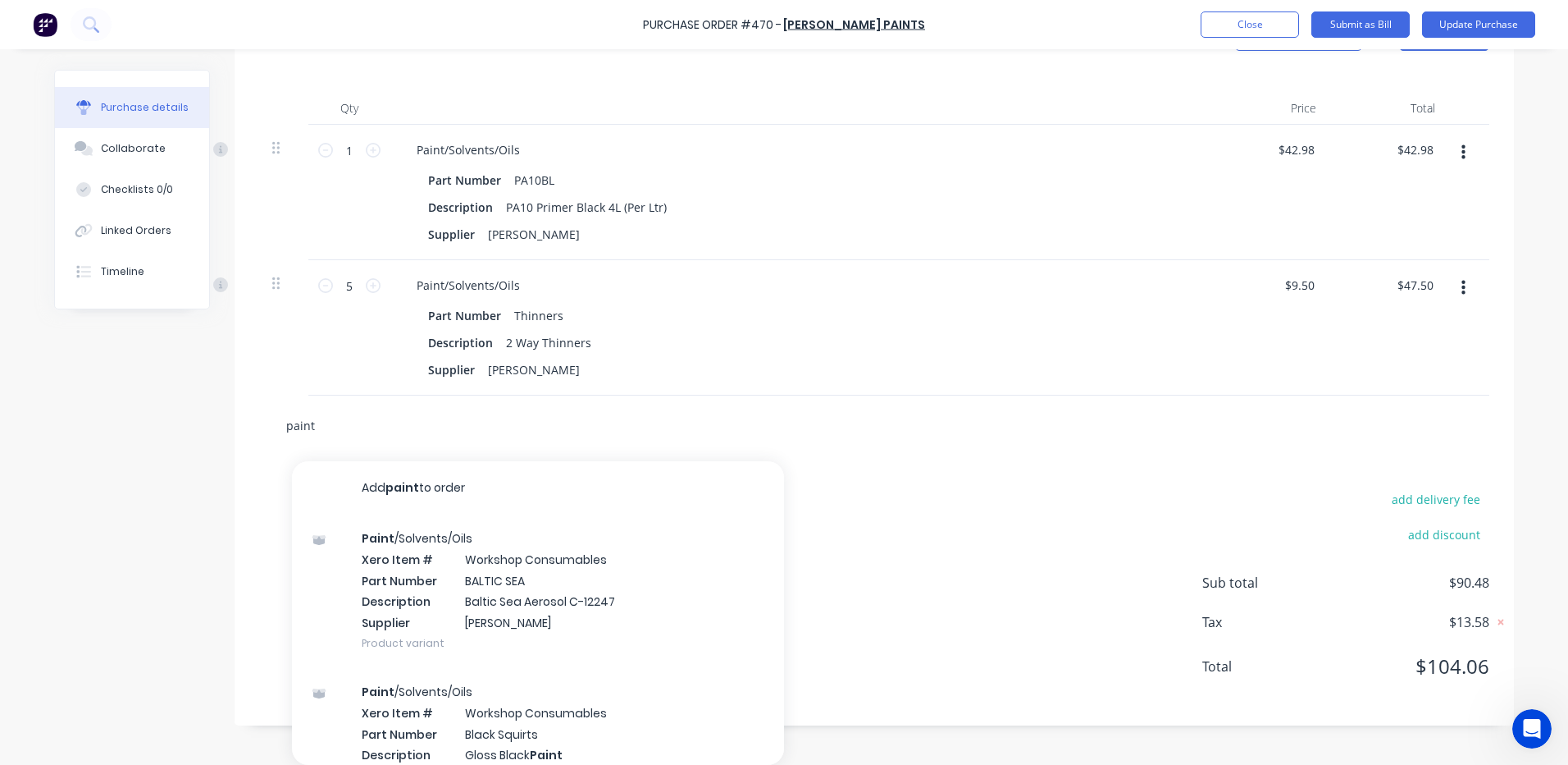
drag, startPoint x: 316, startPoint y: 453, endPoint x: 263, endPoint y: 462, distance: 53.8
click at [263, 462] on div "Products Show / Hide columns Add product Qty Price Total 1 1 Paint/Solvents/Oil…" at bounding box center [874, 367] width 1280 height 717
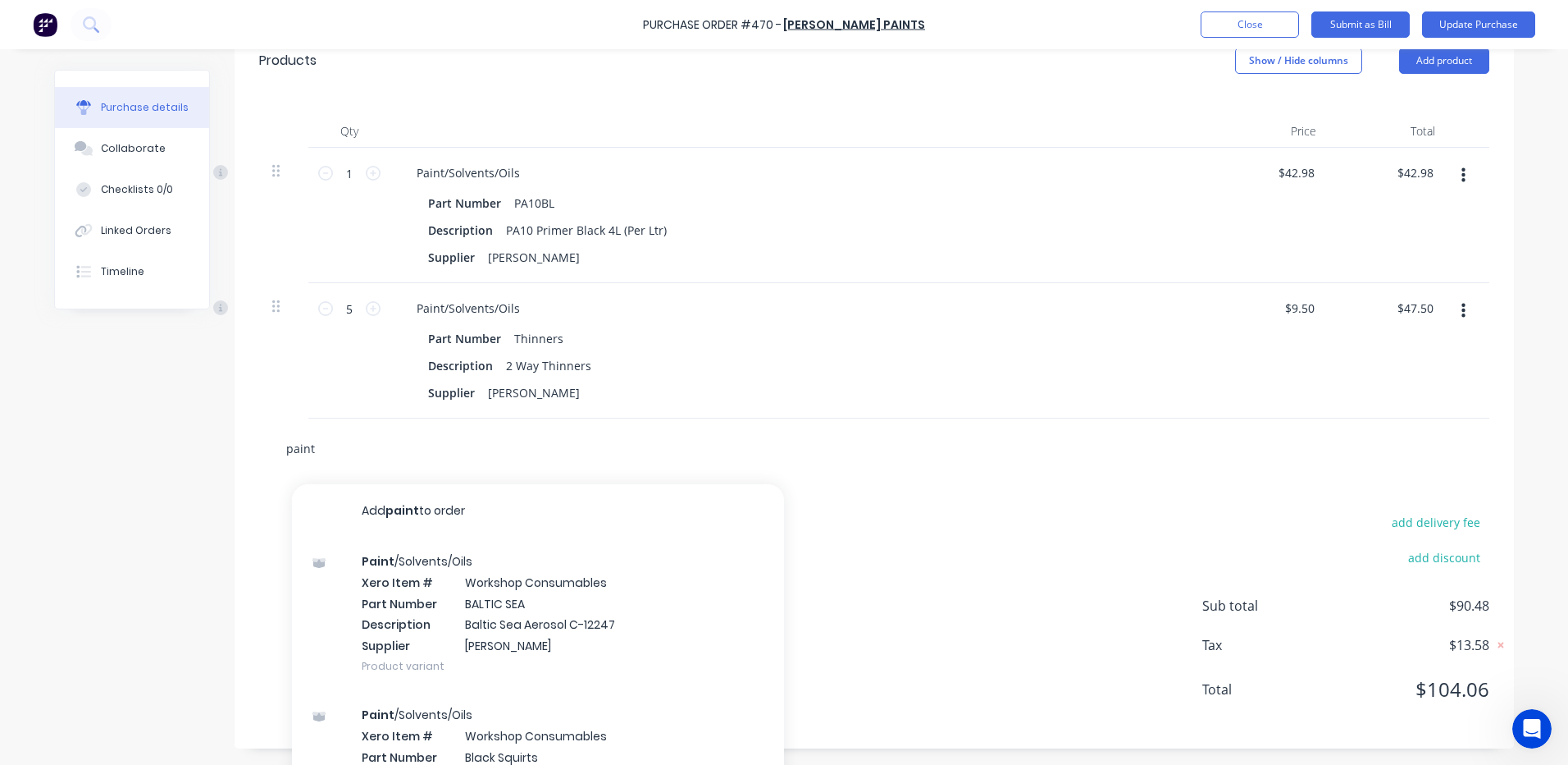
drag, startPoint x: 312, startPoint y: 445, endPoint x: 279, endPoint y: 453, distance: 34.0
click at [286, 453] on input "paint" at bounding box center [450, 448] width 328 height 33
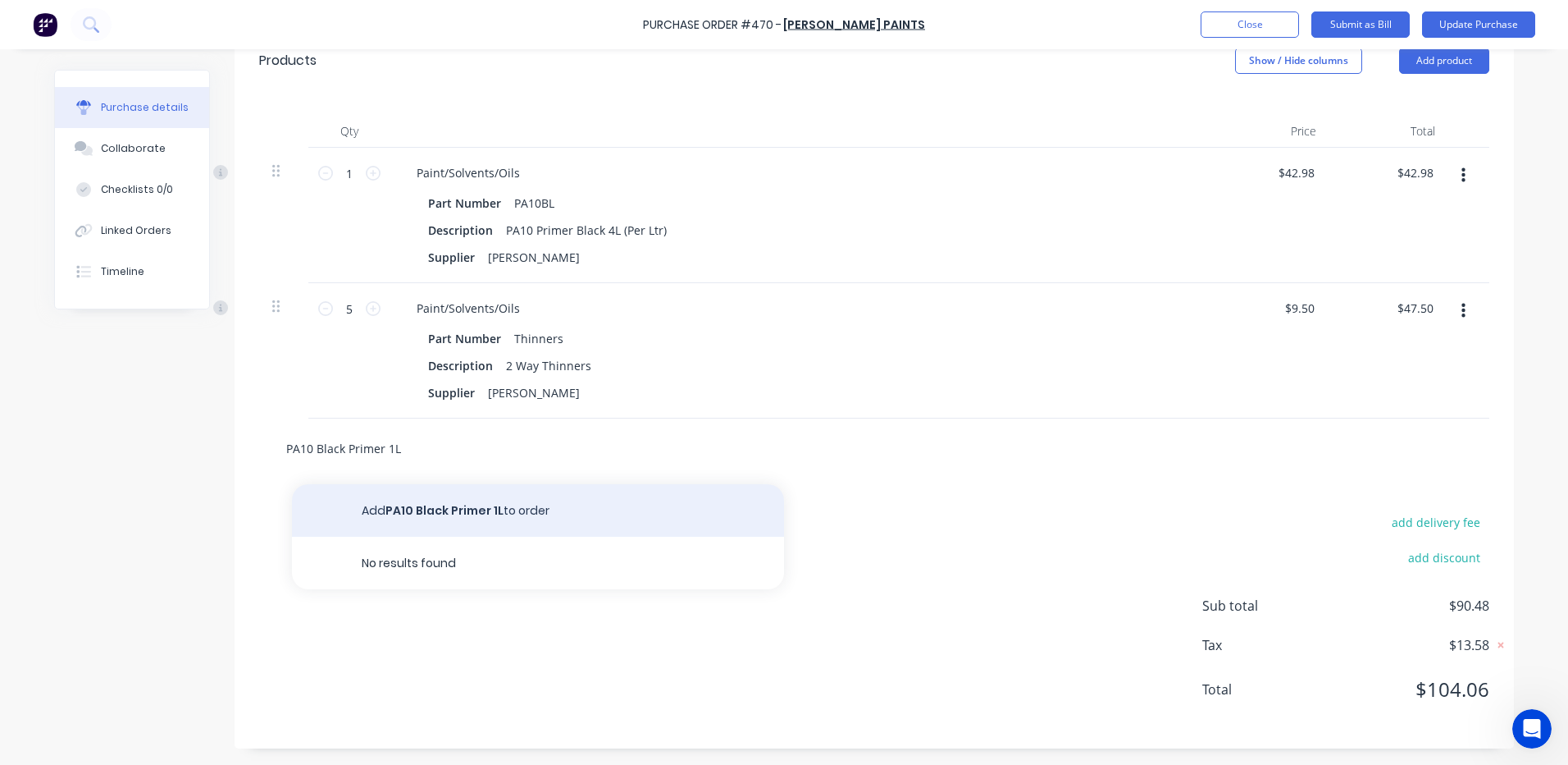
type input "PA10 Black Primer 1L"
click at [553, 509] on button "Add PA10 Black Primer 1L to order" at bounding box center [538, 510] width 492 height 53
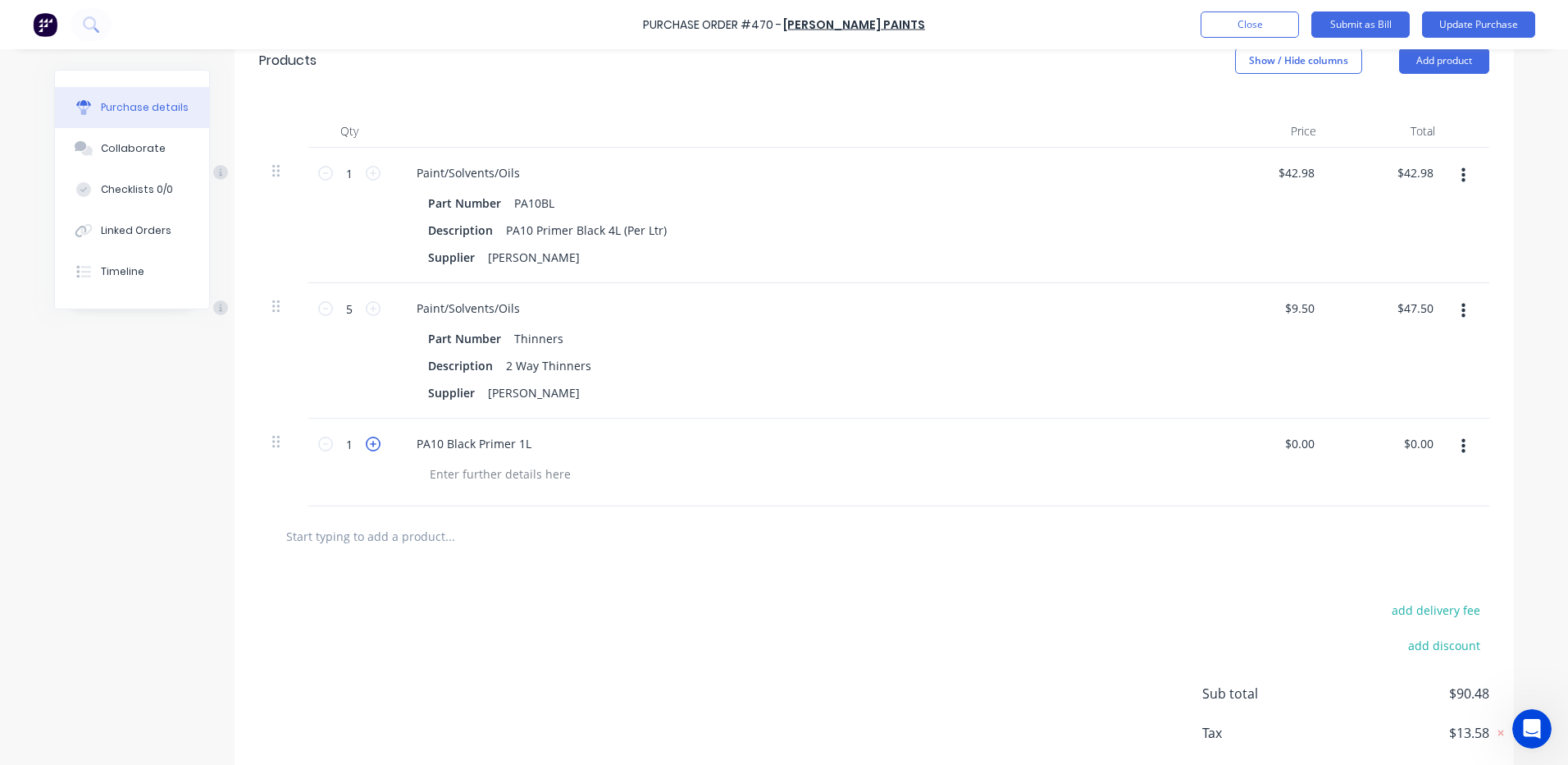
click at [366, 442] on icon at bounding box center [373, 444] width 15 height 15
type input "2"
click at [1415, 451] on input "0.00" at bounding box center [1418, 443] width 38 height 24
click at [1415, 451] on input "0.00" at bounding box center [1422, 443] width 31 height 24
type input "113.96"
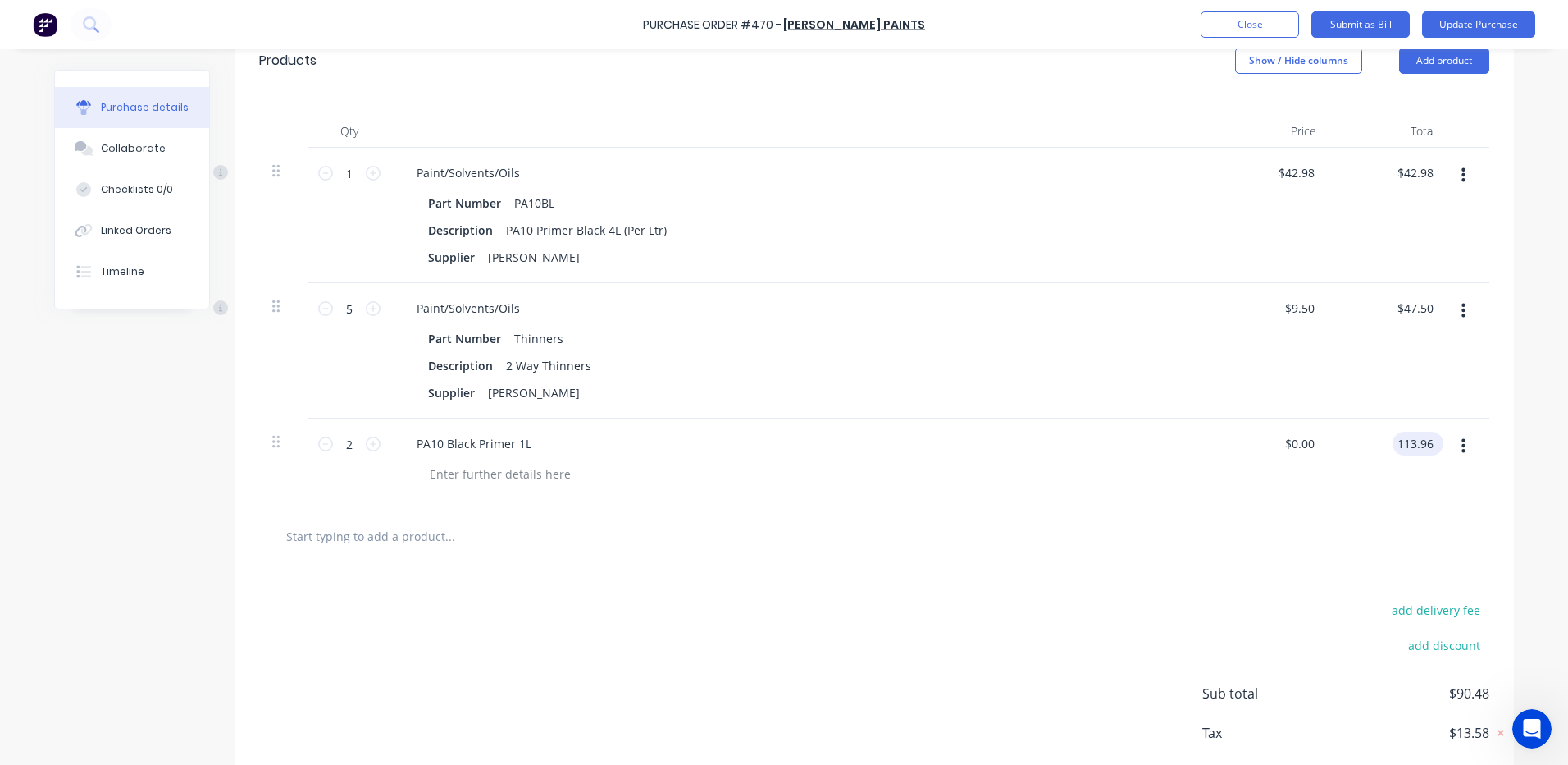
type input "$56.98"
type input "$113.96"
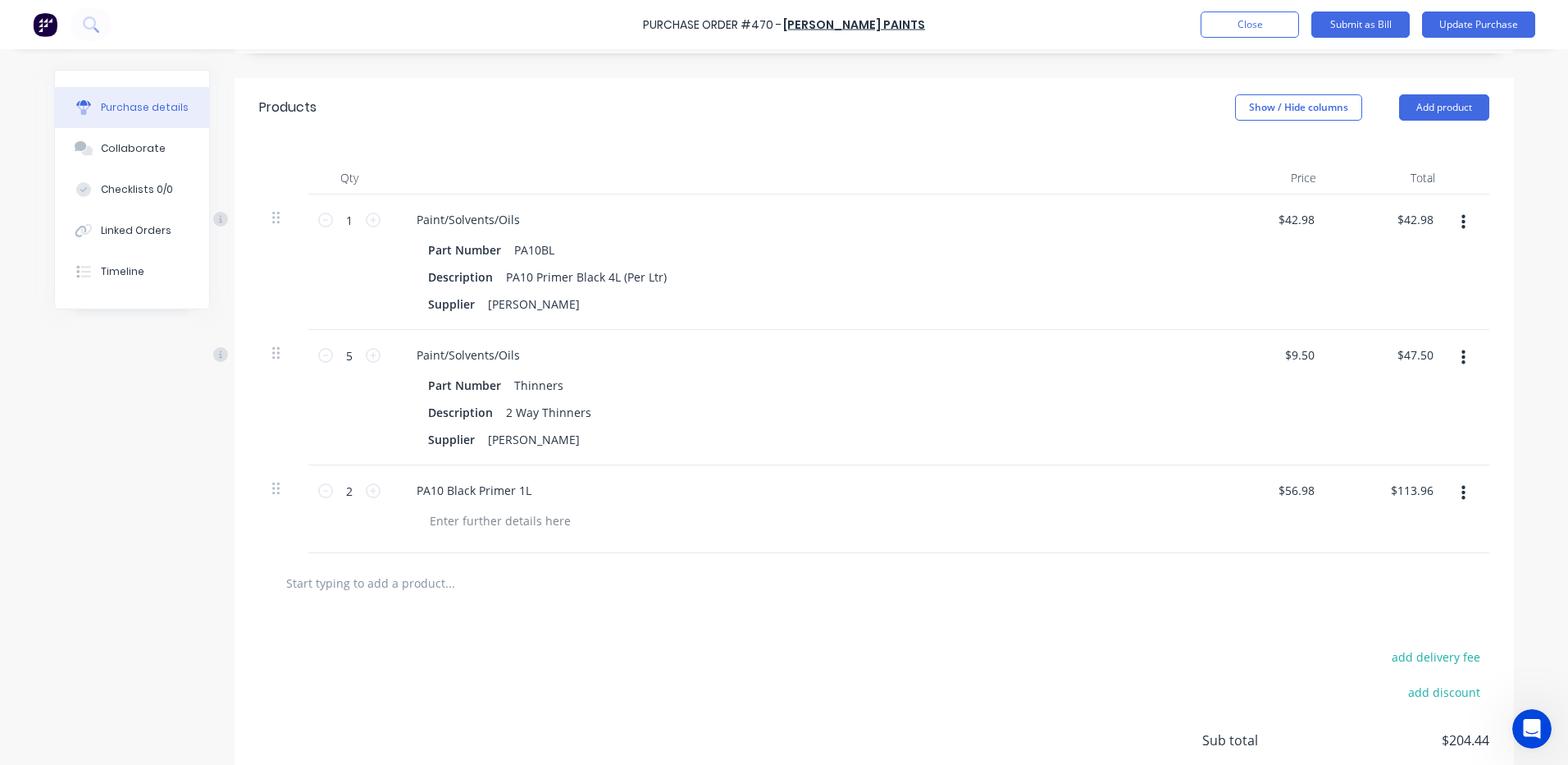
scroll to position [300, 0]
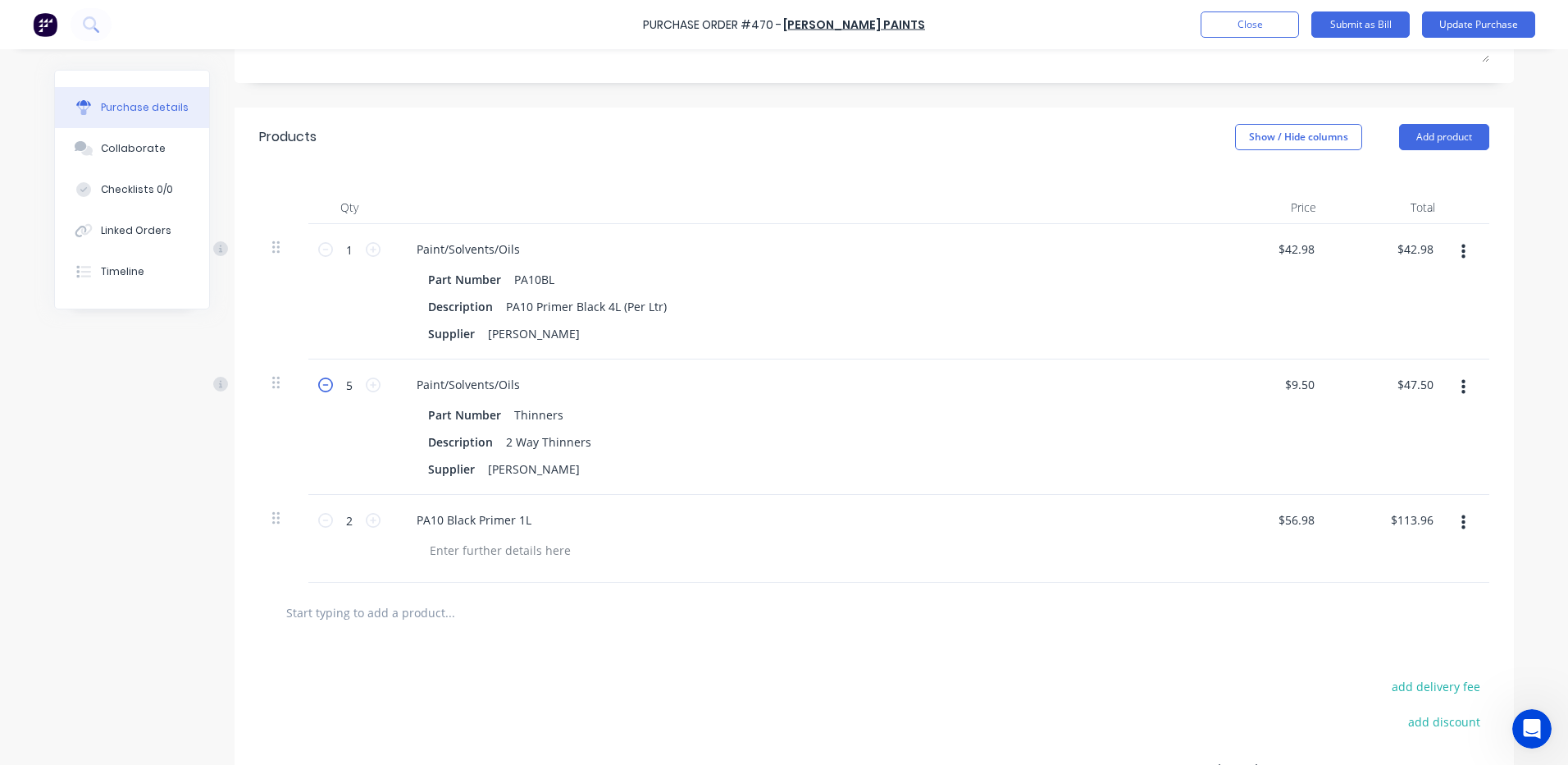
click at [319, 383] on icon at bounding box center [325, 384] width 15 height 15
type input "4"
type input "$38.00"
click at [319, 383] on icon at bounding box center [325, 384] width 15 height 15
type input "3"
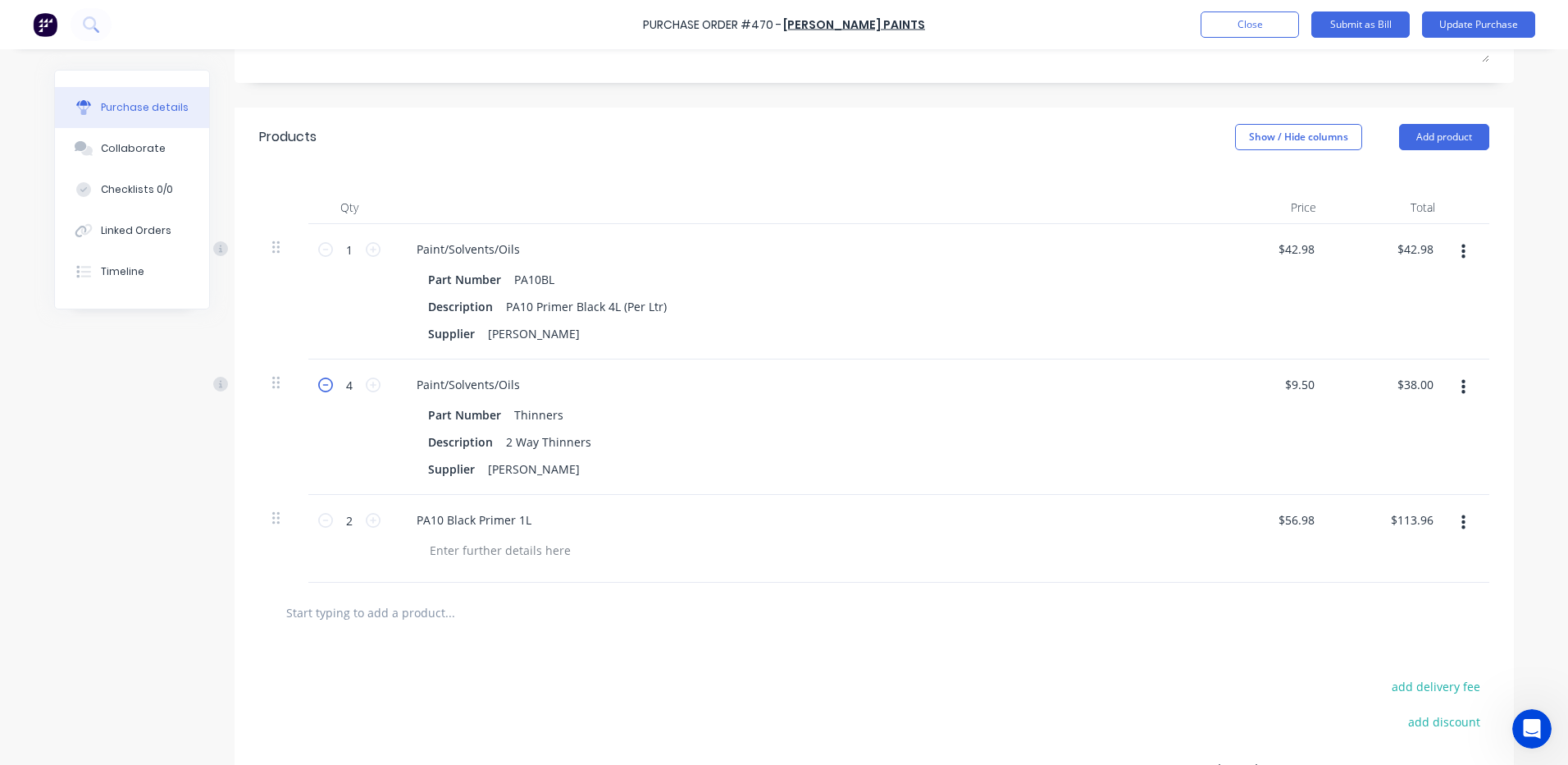
type input "$28.50"
click at [319, 383] on icon at bounding box center [325, 384] width 15 height 15
type input "2"
type input "$19.00"
click at [319, 383] on icon at bounding box center [325, 384] width 15 height 15
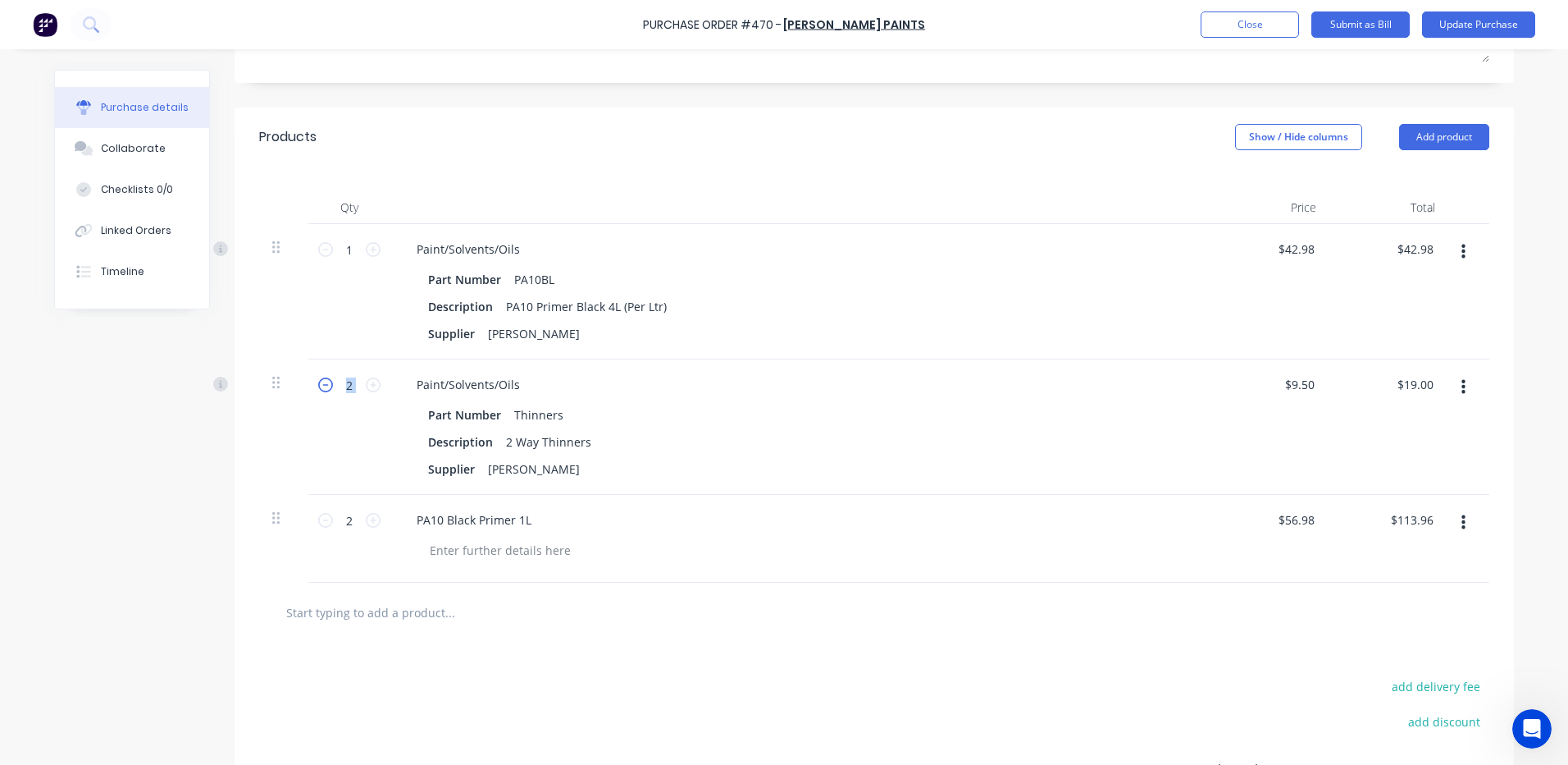
type input "1"
type input "$9.50"
click at [584, 441] on div "2 Way Thinners" at bounding box center [548, 441] width 99 height 24
click at [1422, 380] on input "9.50" at bounding box center [1422, 384] width 31 height 24
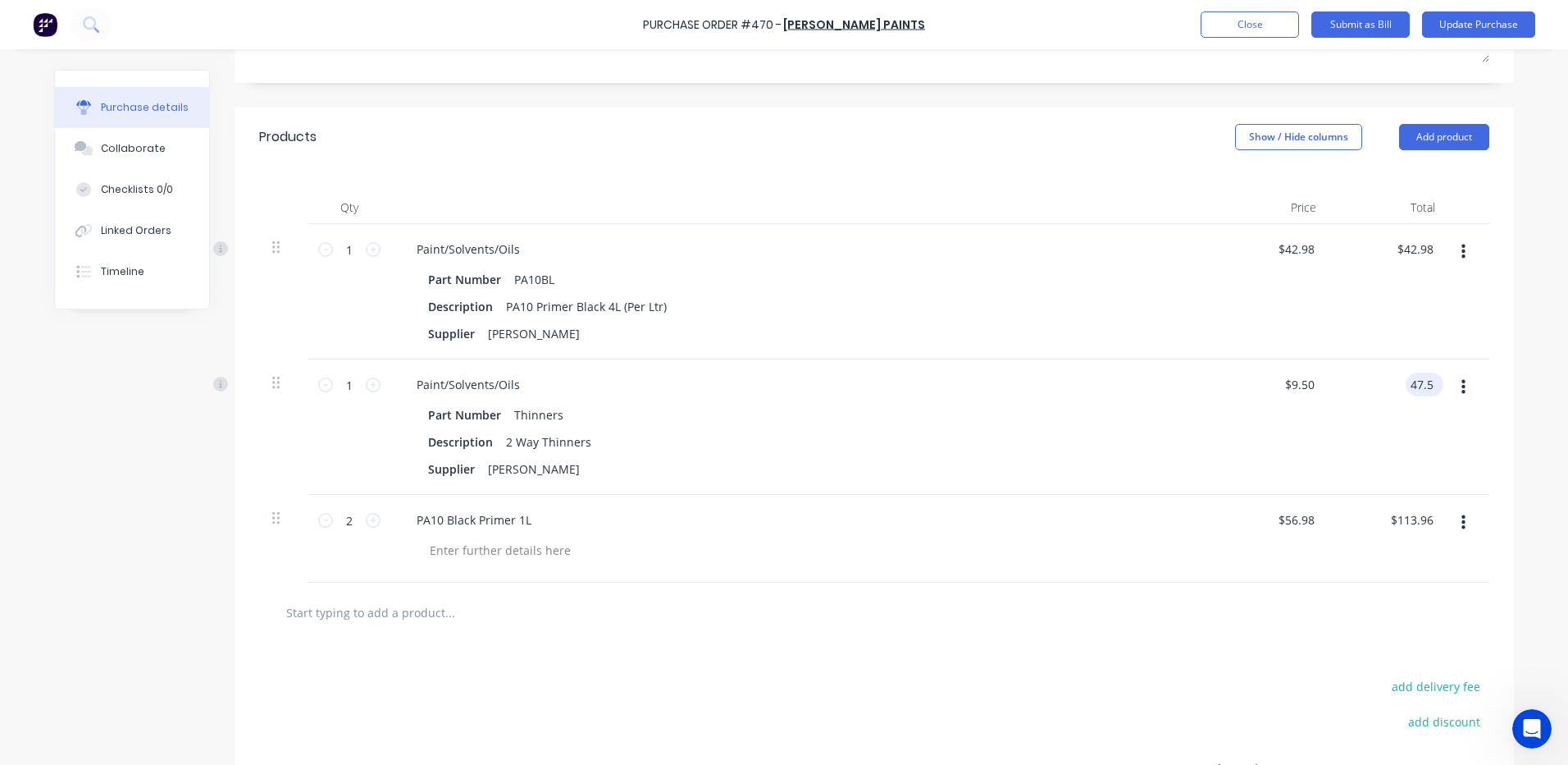
type input "47.5"
type input "$47.50"
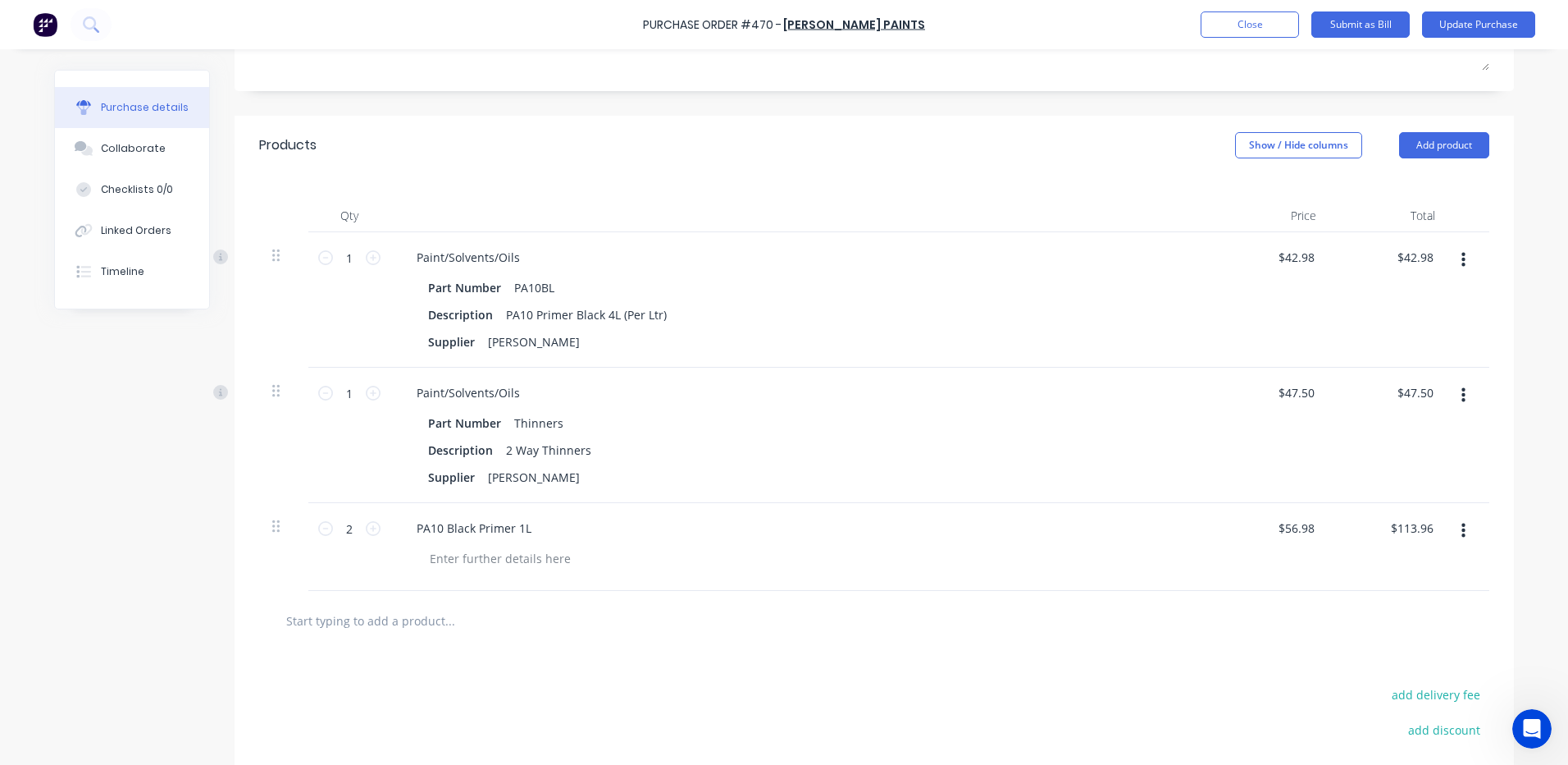
scroll to position [136, 0]
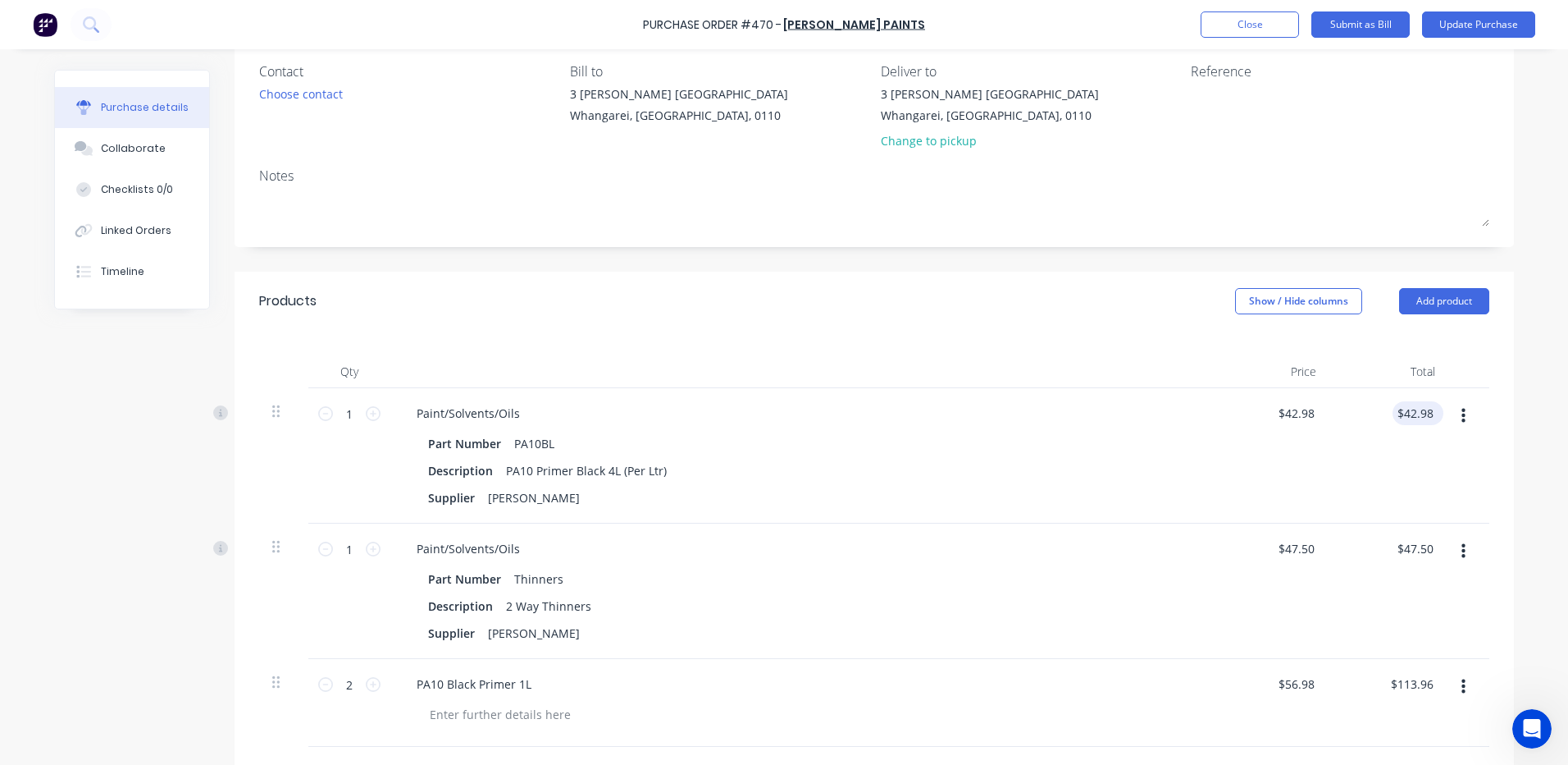
click at [1424, 411] on input "$42.98" at bounding box center [1415, 413] width 44 height 24
click at [1424, 411] on input "42.98" at bounding box center [1418, 413] width 38 height 24
type input "177.14"
type input "$177.14"
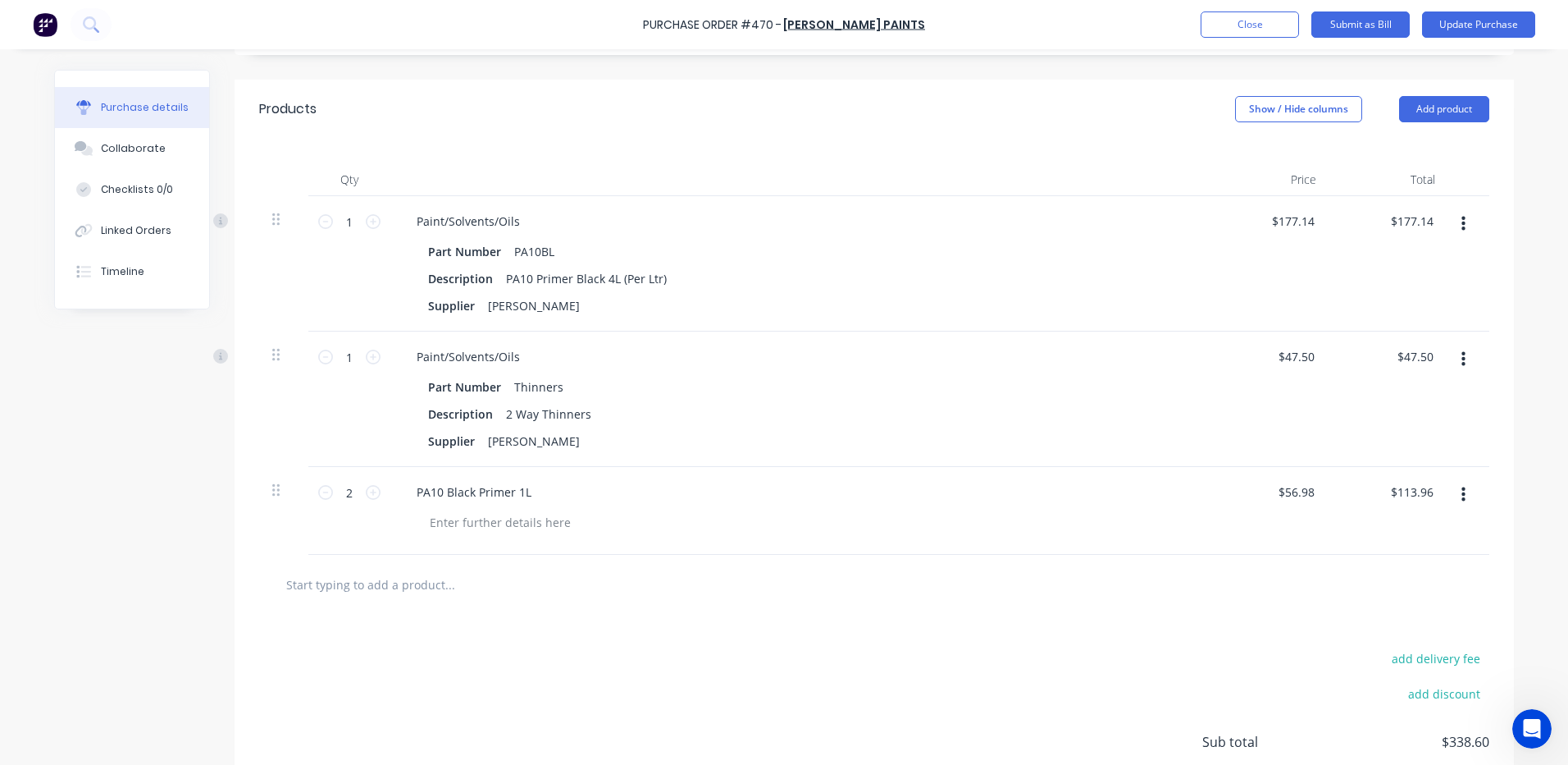
scroll to position [0, 0]
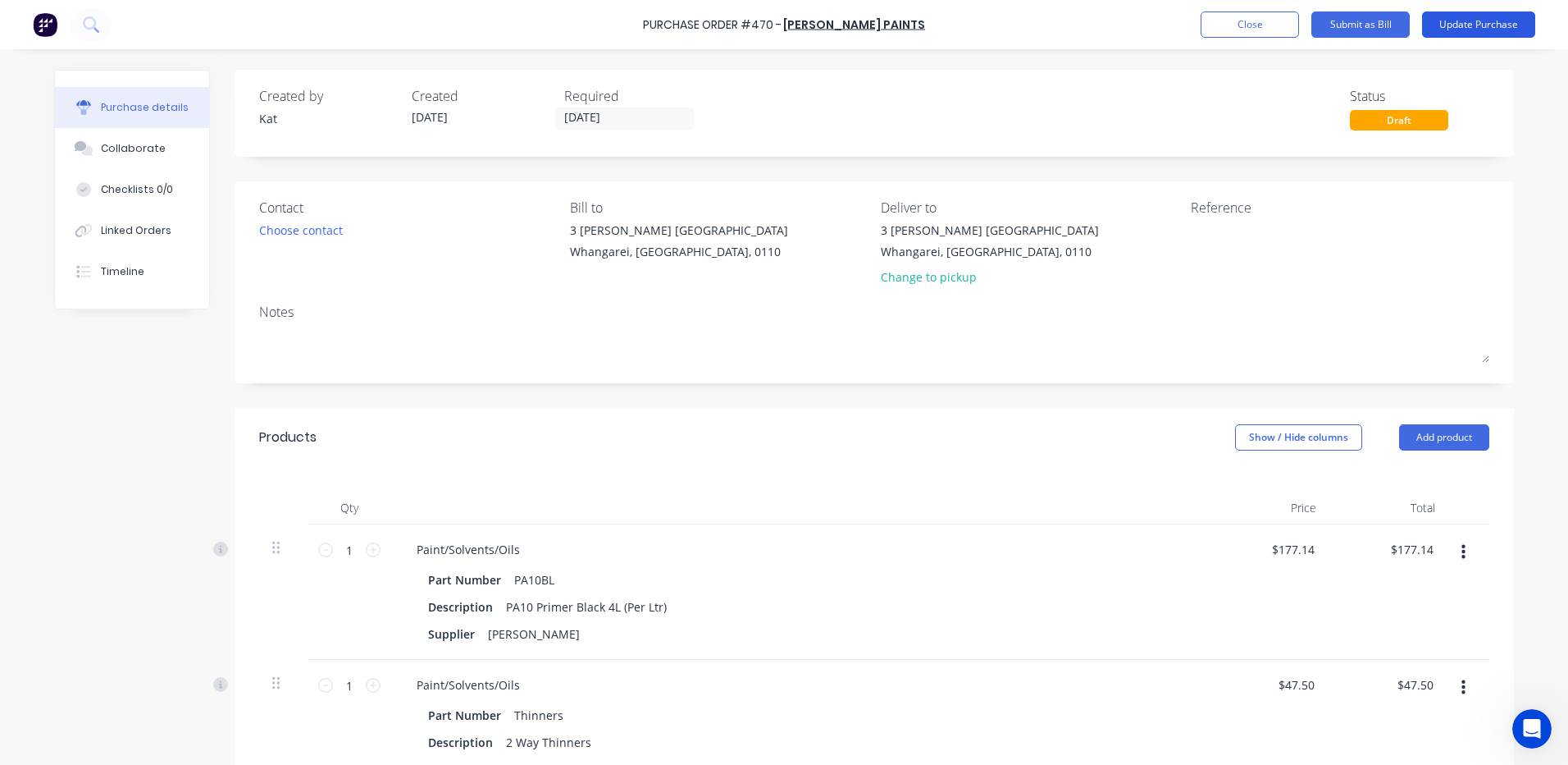
click at [1464, 20] on button "Update Purchase" at bounding box center [1479, 24] width 113 height 26
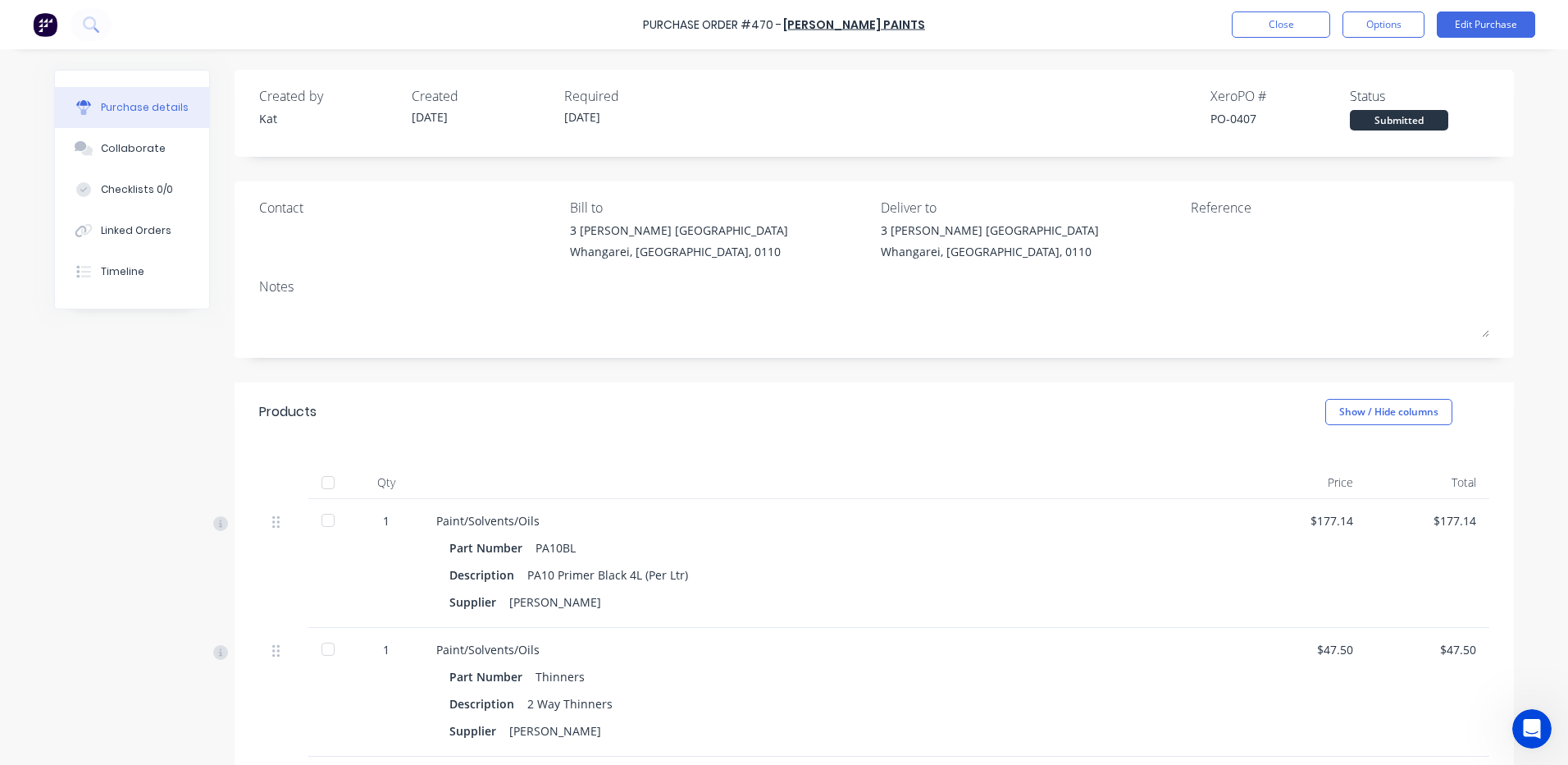
click at [325, 477] on div at bounding box center [328, 483] width 33 height 33
click at [136, 243] on button "Linked Orders" at bounding box center [132, 230] width 154 height 41
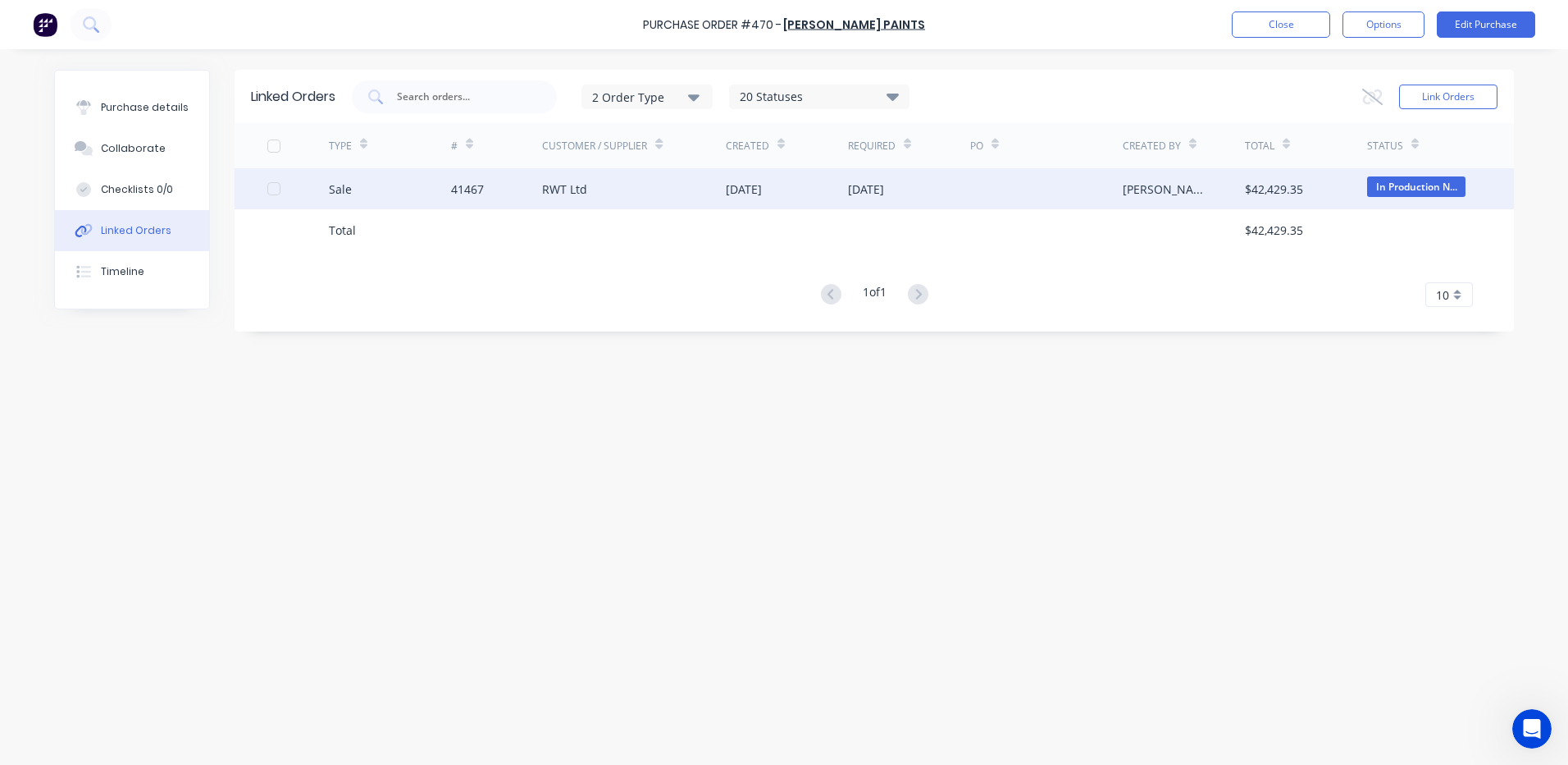
click at [585, 190] on div "RWT Ltd" at bounding box center [564, 189] width 45 height 18
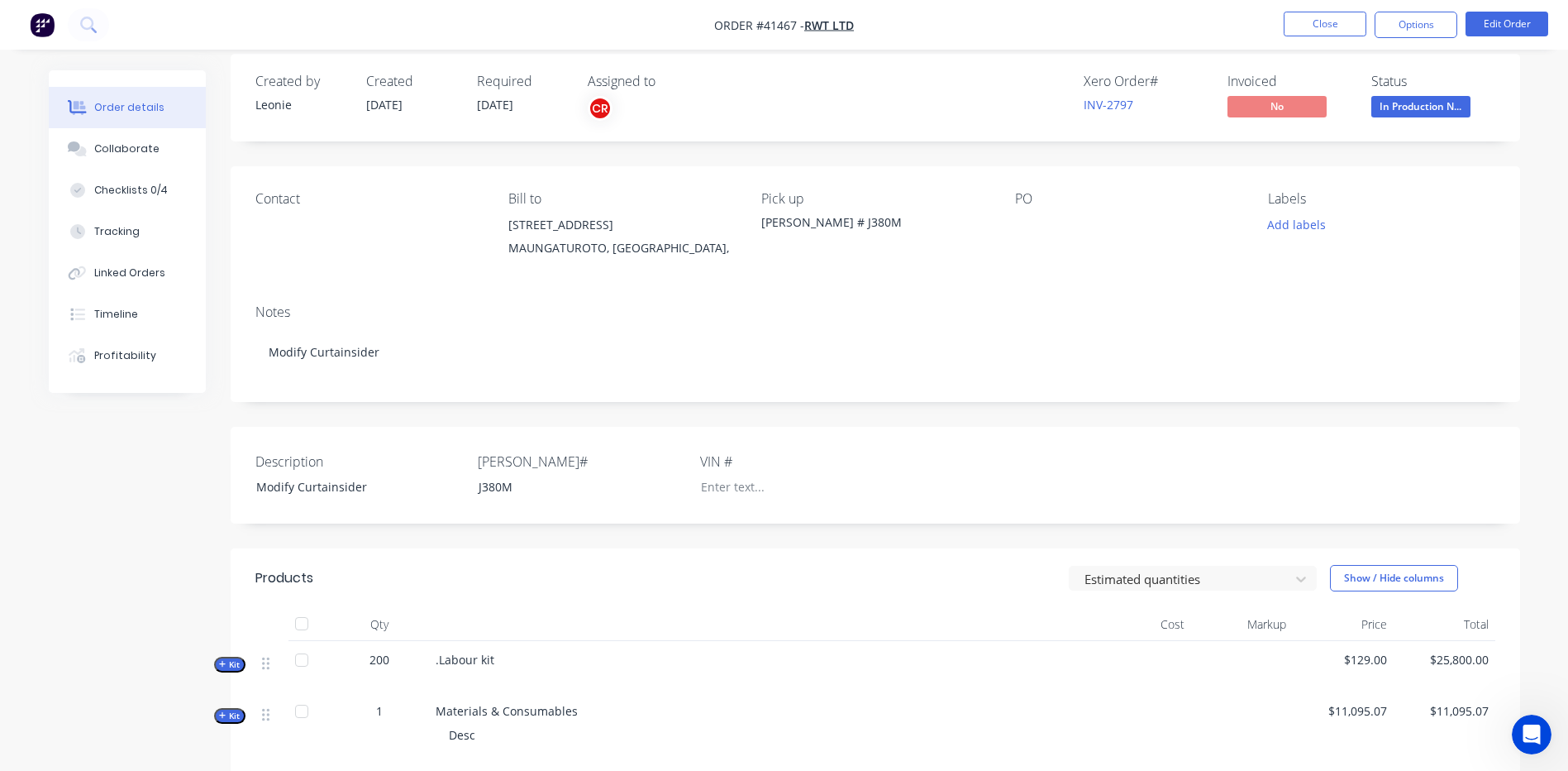
scroll to position [320, 0]
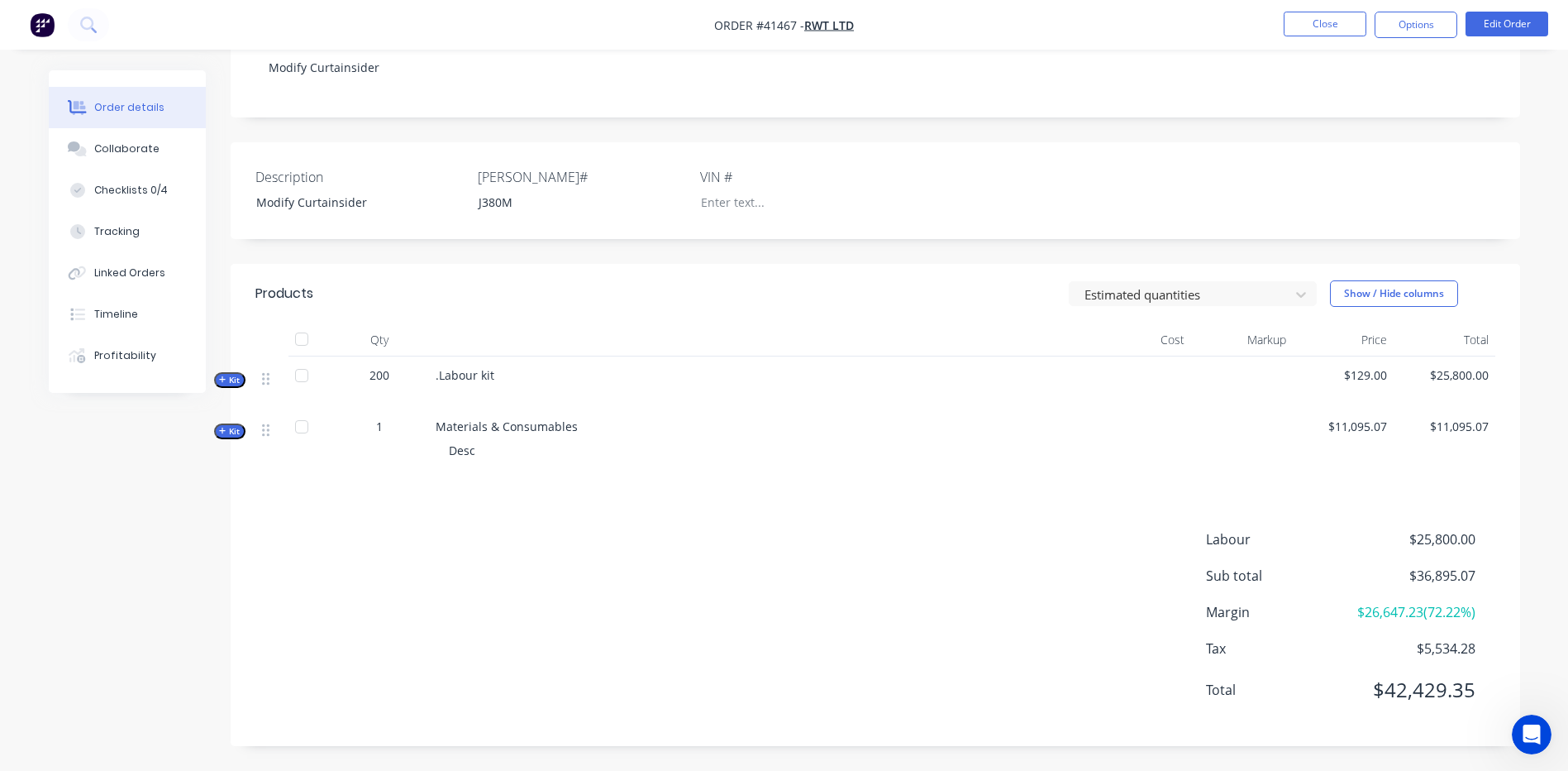
click at [227, 425] on span "Kit" at bounding box center [229, 431] width 21 height 12
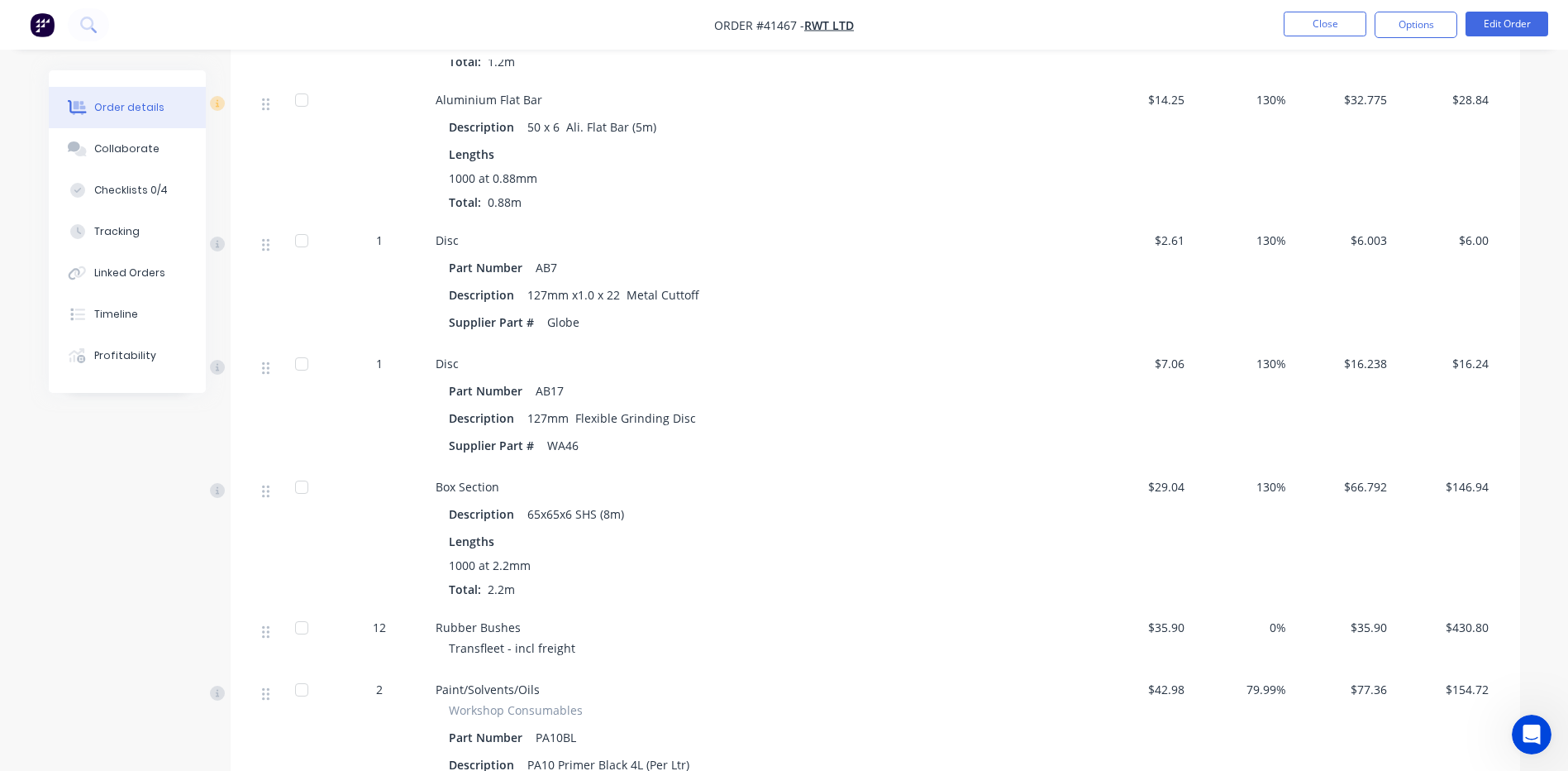
scroll to position [2967, 0]
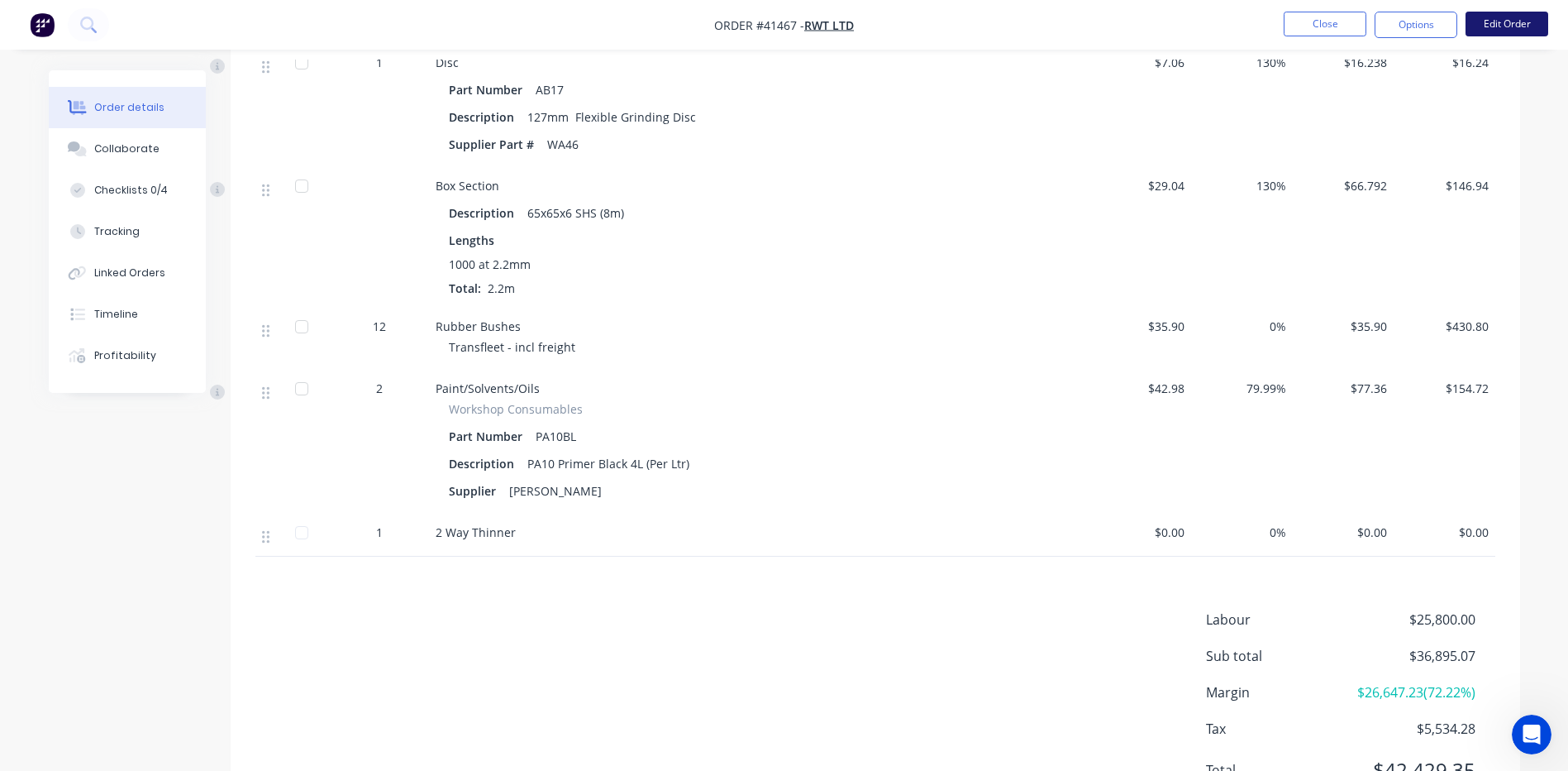
click at [1501, 24] on button "Edit Order" at bounding box center [1506, 23] width 83 height 25
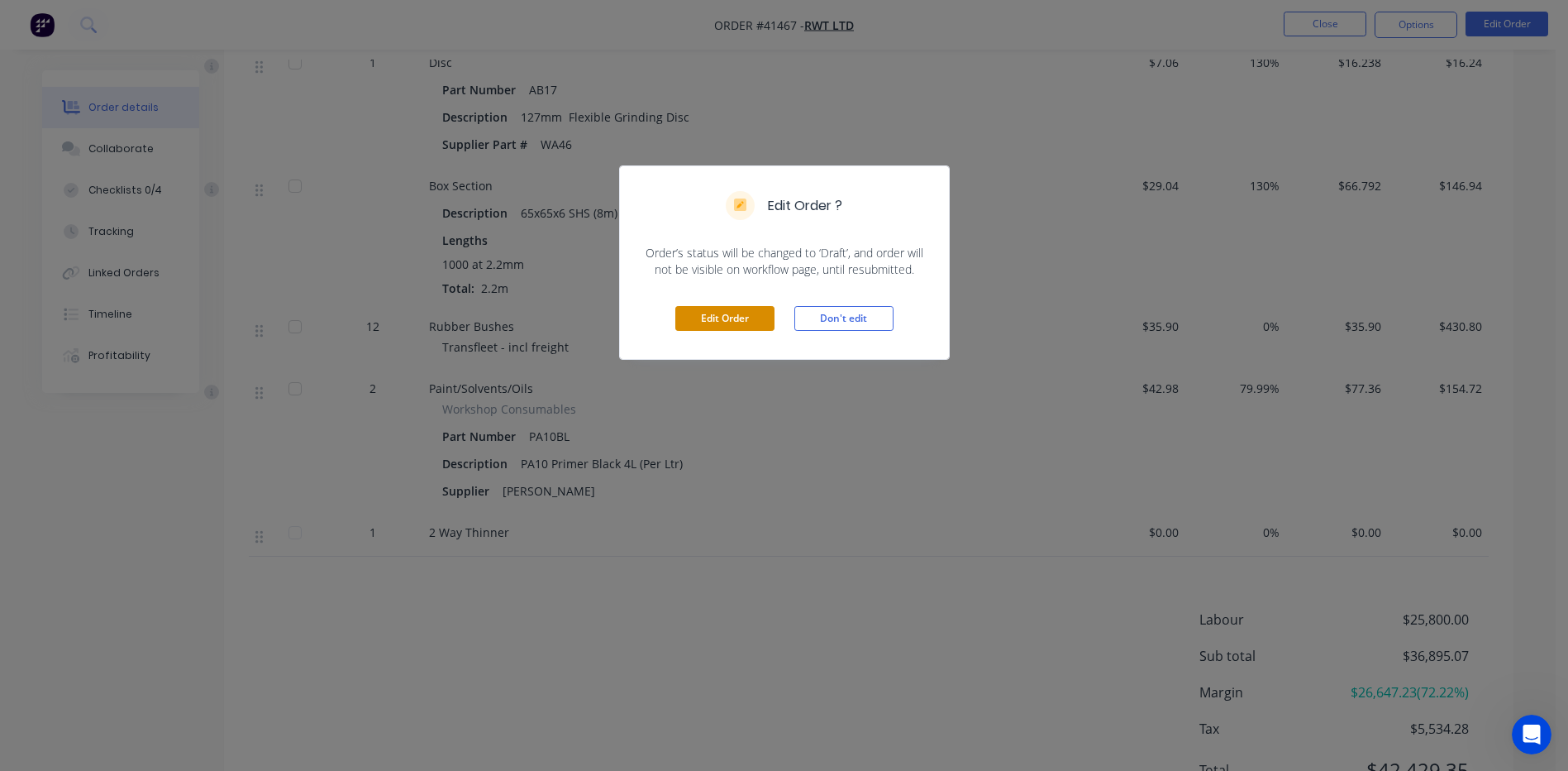
click at [746, 318] on button "Edit Order" at bounding box center [724, 318] width 99 height 25
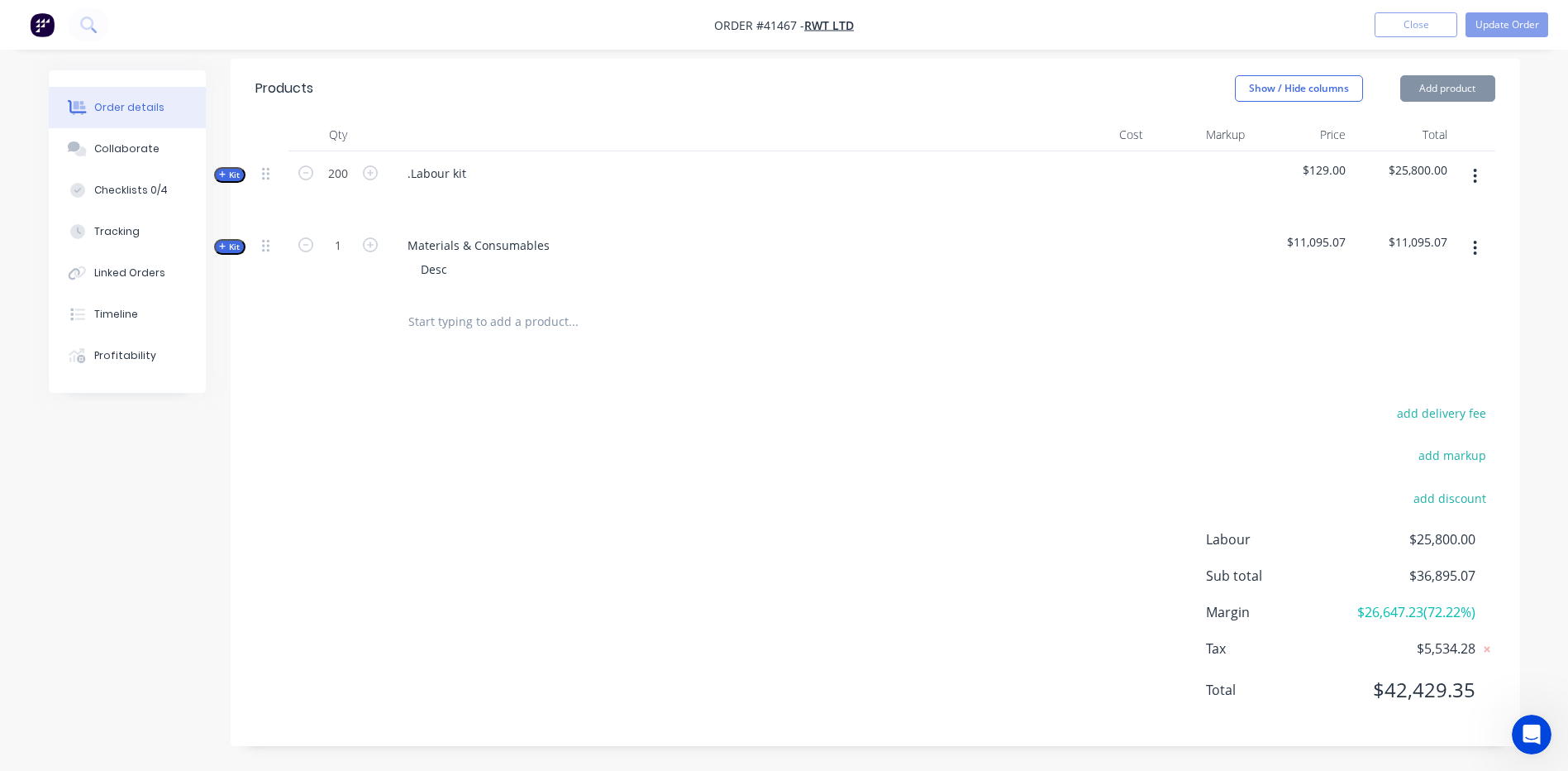
scroll to position [568, 0]
click at [231, 241] on span "Kit" at bounding box center [229, 246] width 21 height 12
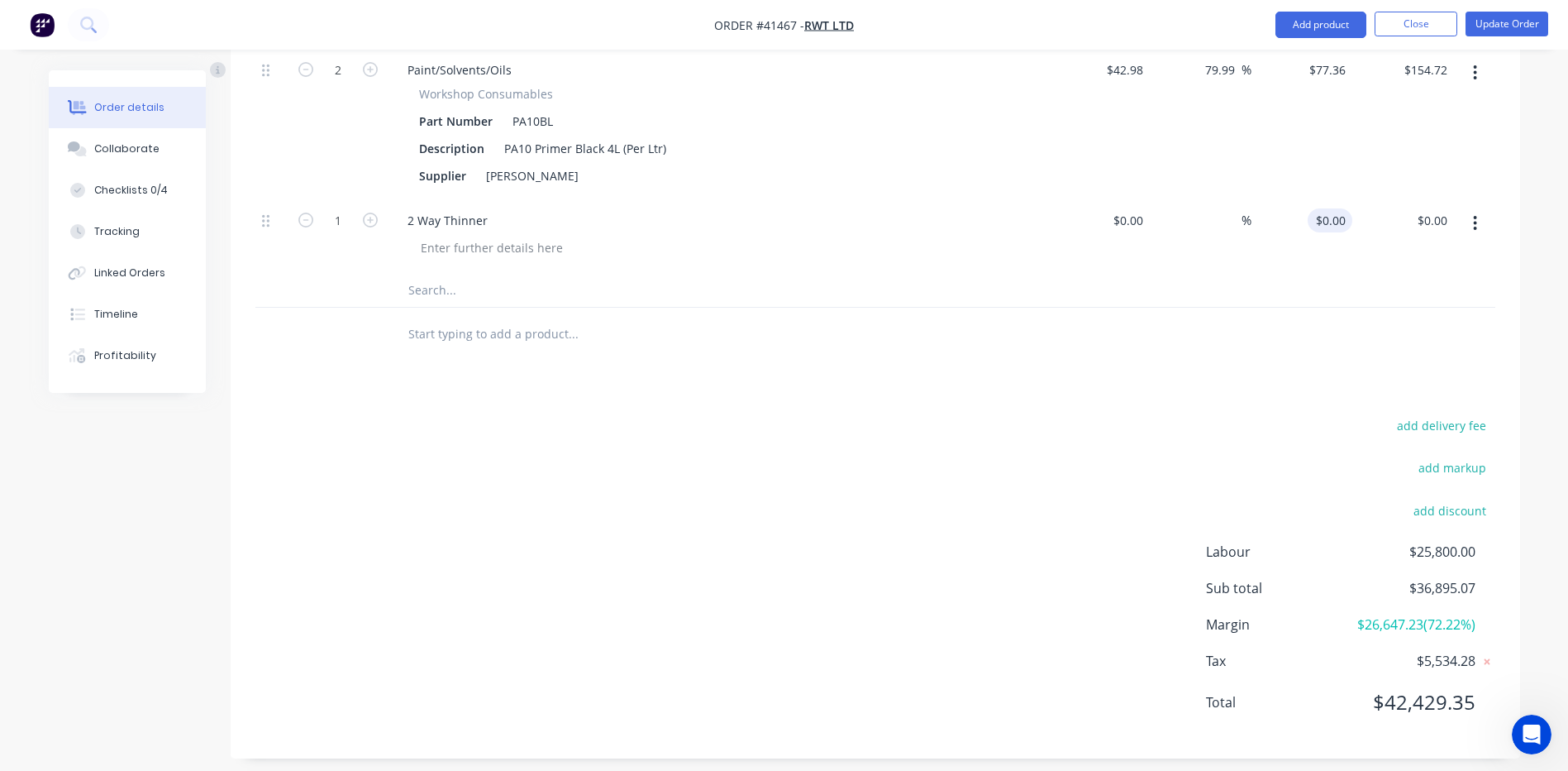
scroll to position [3416, 0]
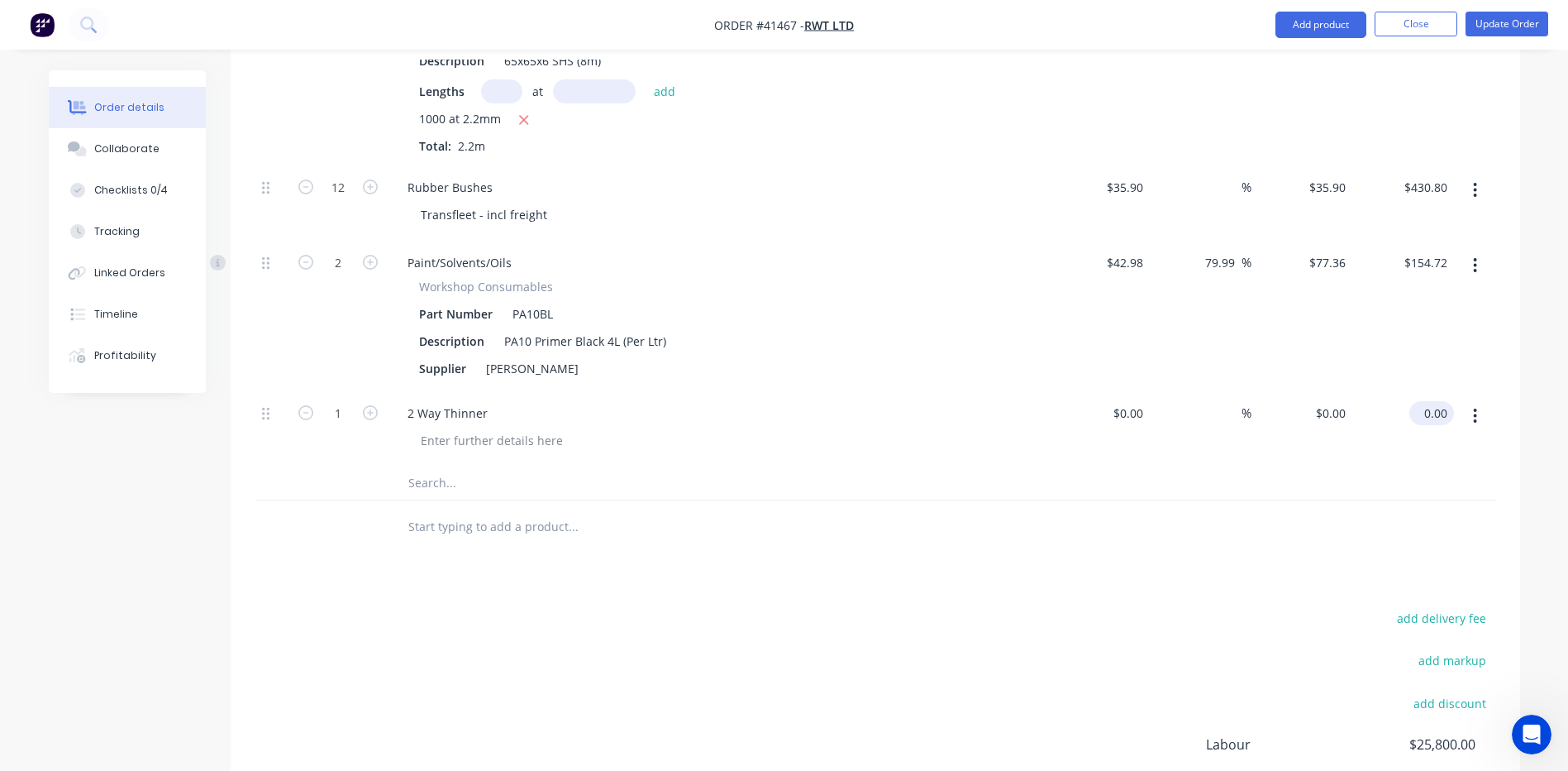
click at [1442, 425] on input "0.00" at bounding box center [1434, 413] width 38 height 24
click at [1442, 425] on input "0.00" at bounding box center [1438, 413] width 32 height 24
type input "47.5"
type input "$47.50"
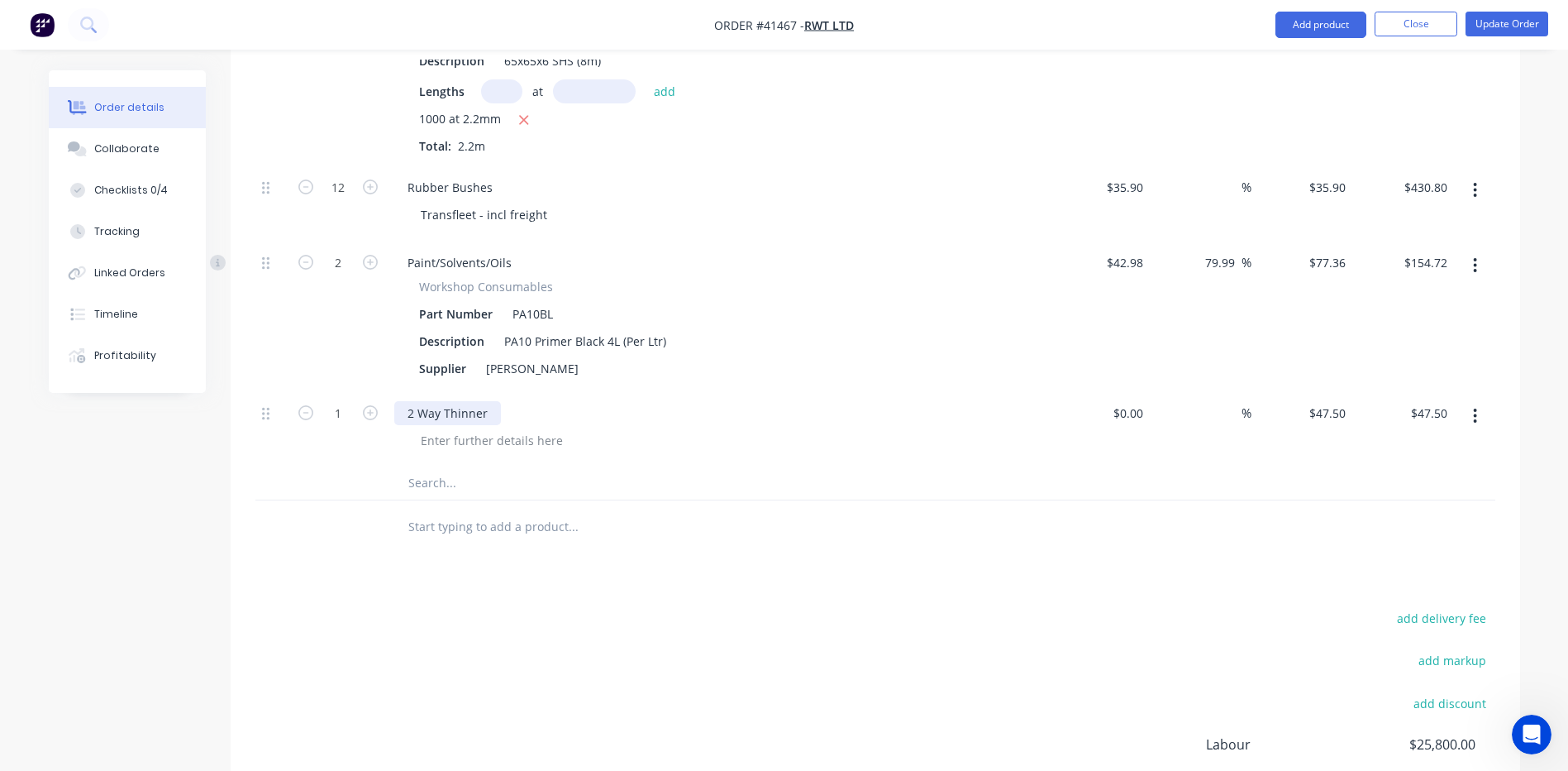
click at [493, 425] on div "2 Way Thinner" at bounding box center [447, 413] width 107 height 24
click at [300, 269] on icon "button" at bounding box center [305, 262] width 15 height 15
type input "1"
click at [1422, 275] on input "$77.36" at bounding box center [1432, 263] width 45 height 24
click at [1422, 275] on input "77.36" at bounding box center [1434, 263] width 38 height 24
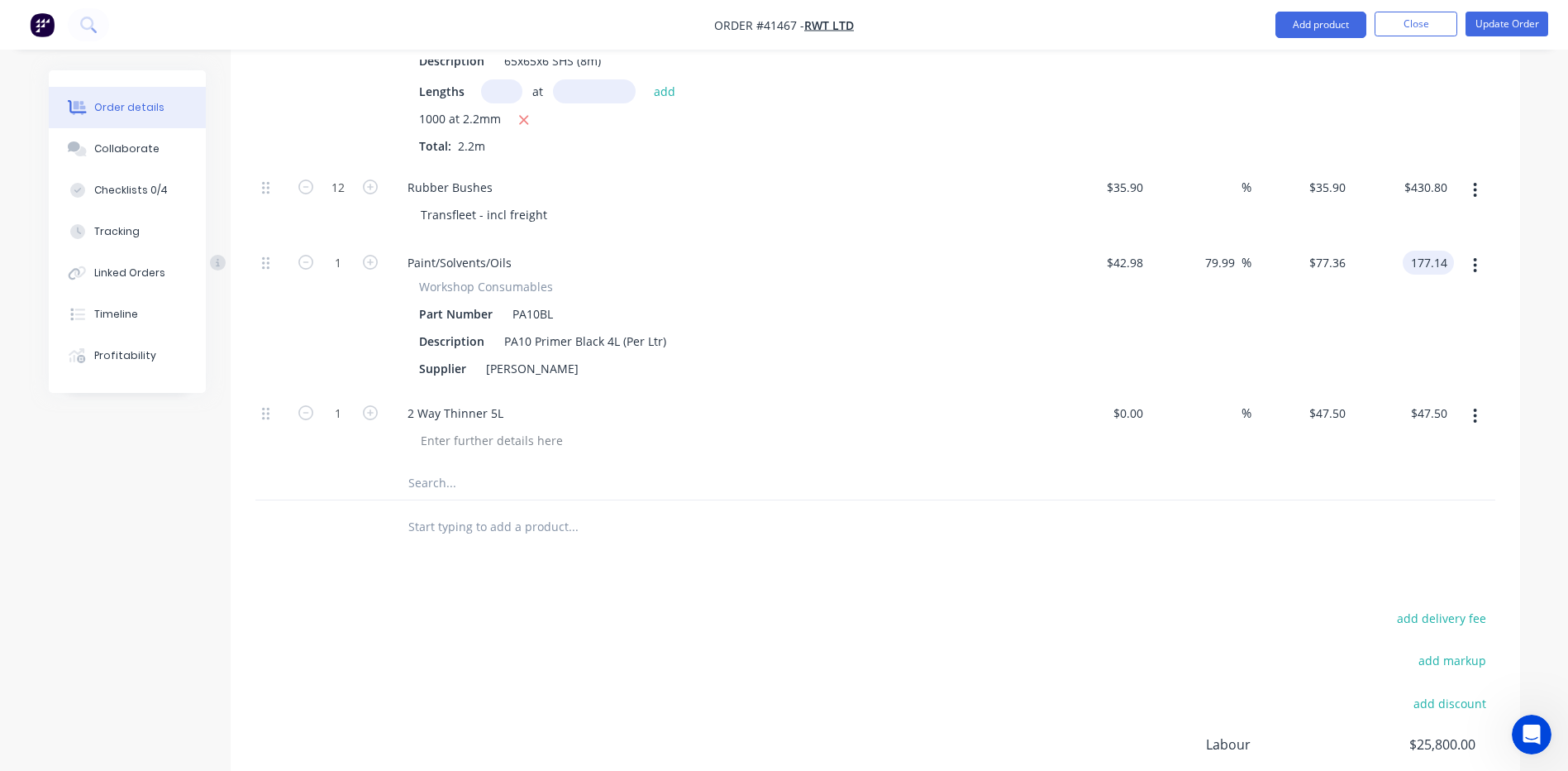
type input "177.14"
type input "312.15"
type input "$177.14"
click at [451, 500] on input "text" at bounding box center [573, 483] width 330 height 33
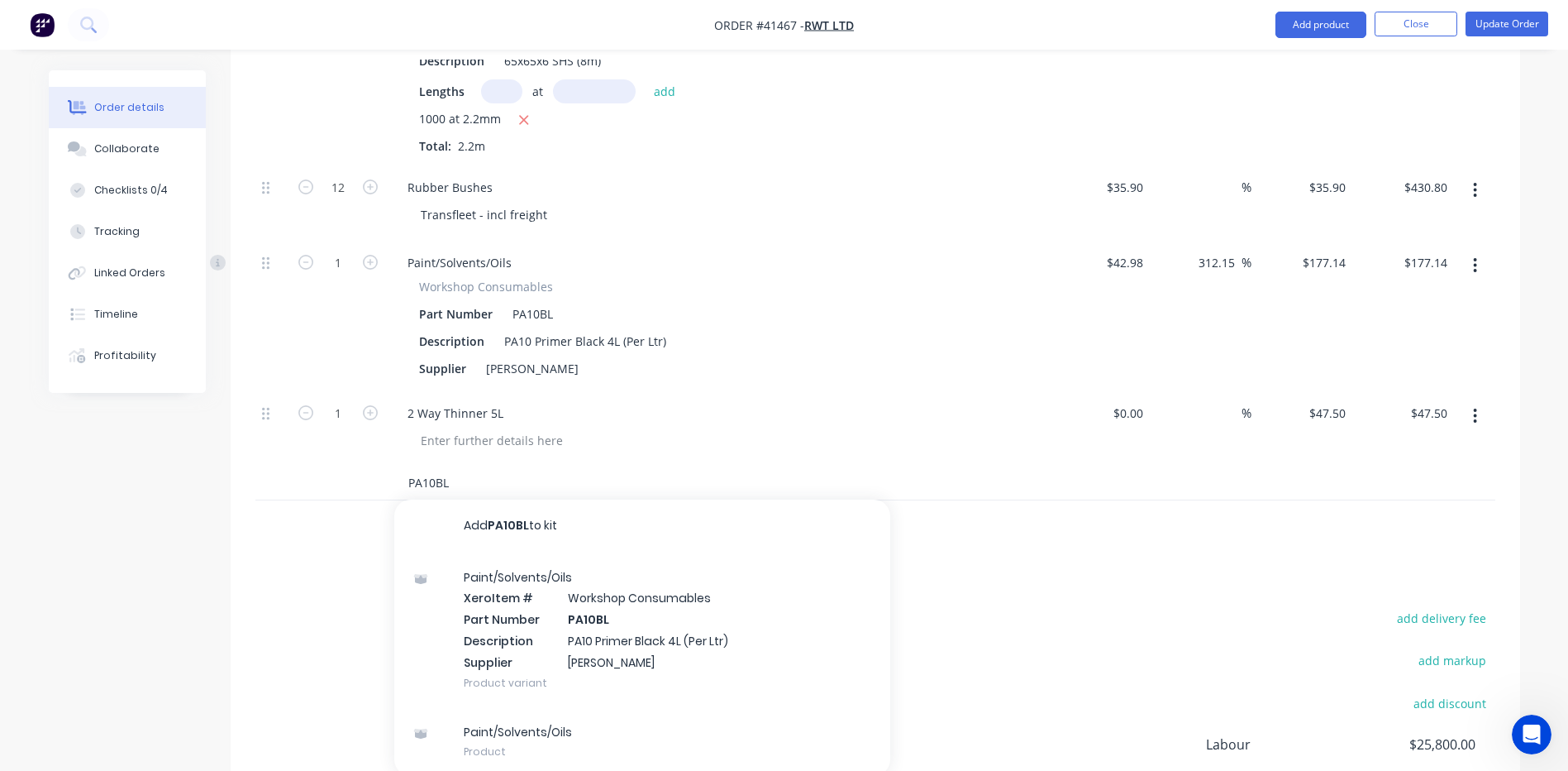
type input "PA10BL"
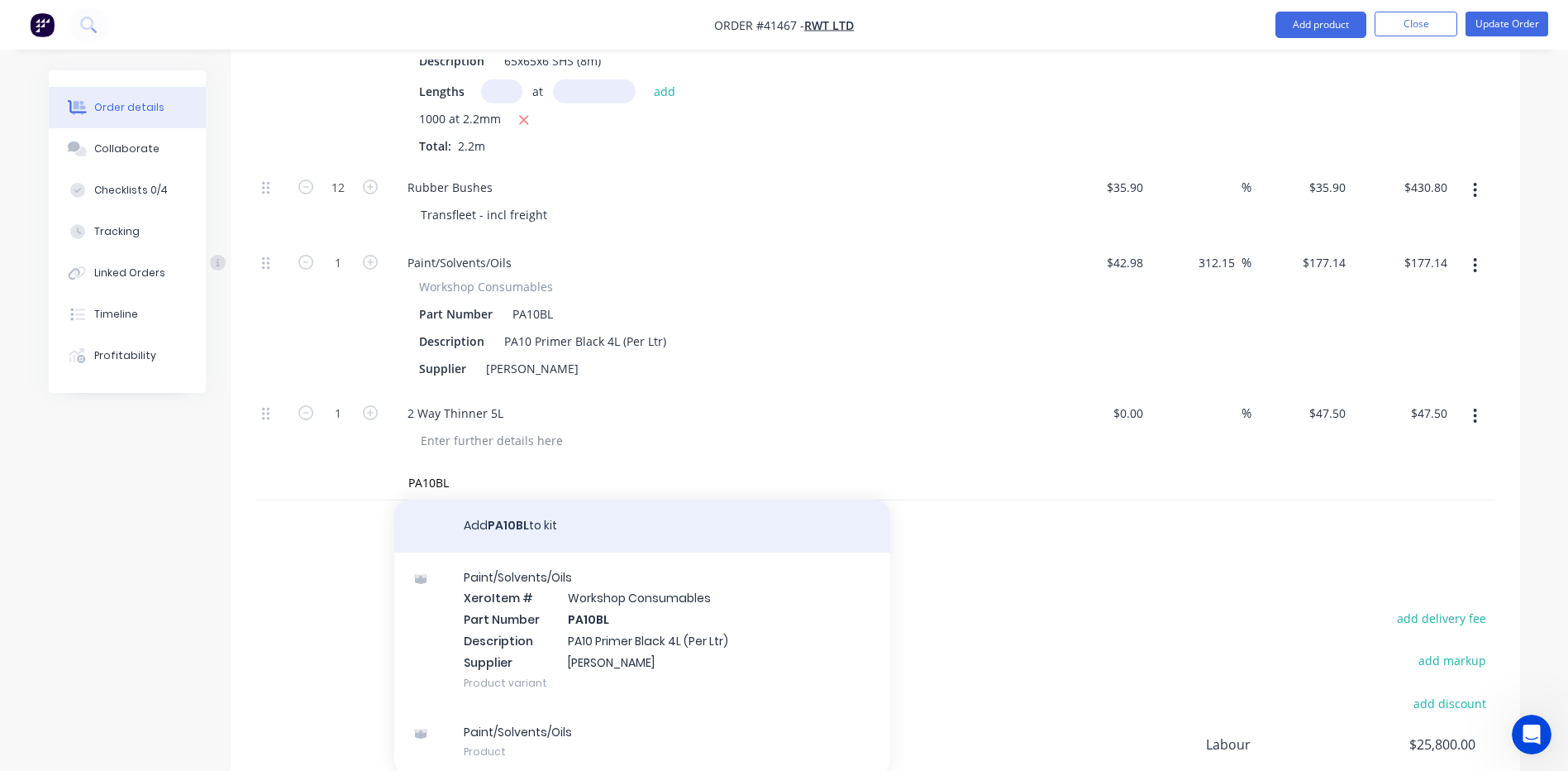
click at [532, 550] on button "Add PA10BL to kit" at bounding box center [642, 526] width 496 height 53
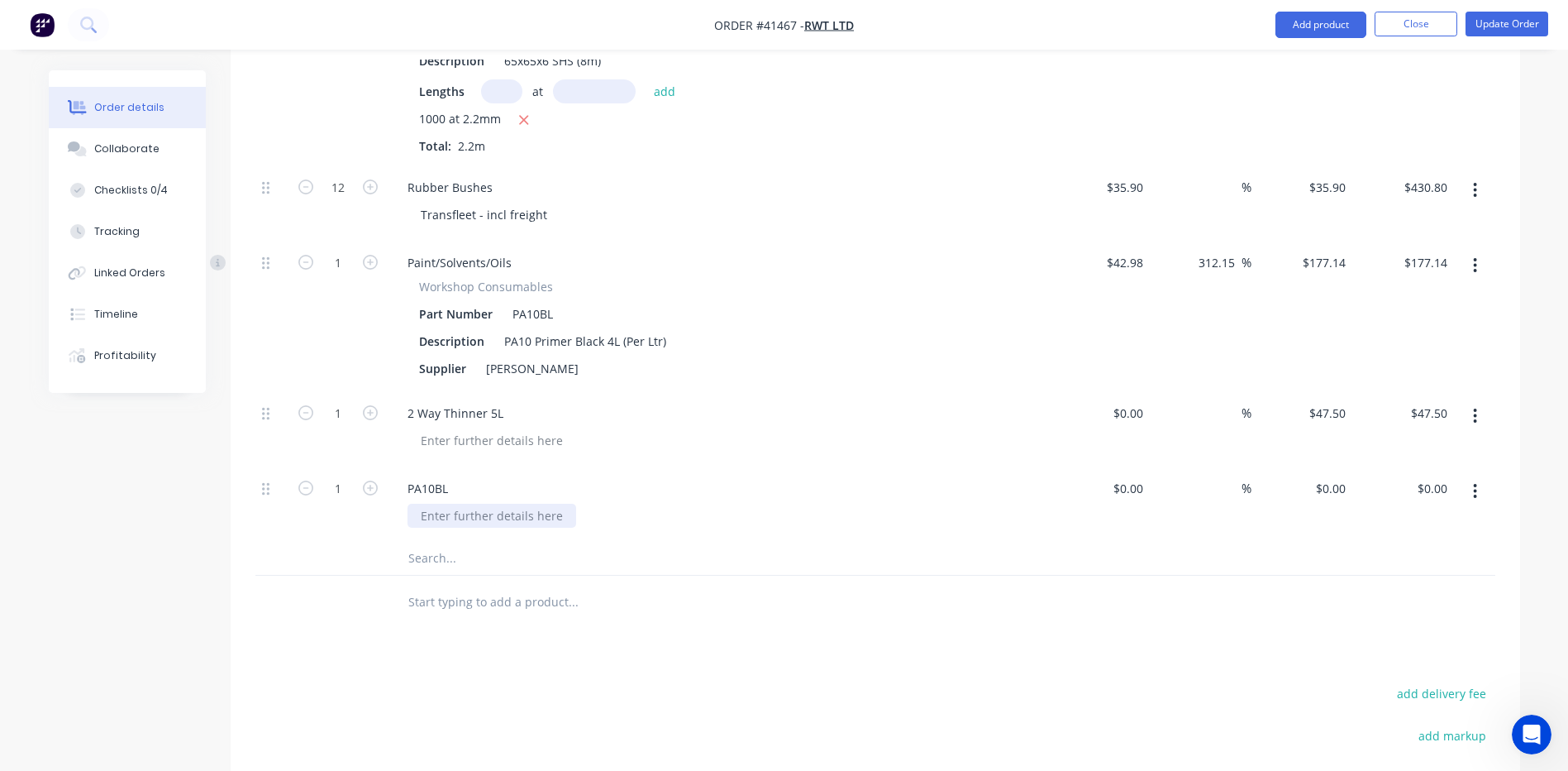
click at [486, 528] on div at bounding box center [492, 516] width 169 height 24
click at [1437, 501] on input "$0.00" at bounding box center [1434, 489] width 38 height 24
type input "$0.00"
click at [1437, 501] on input "0.00" at bounding box center [1434, 489] width 38 height 24
type input "113.96"
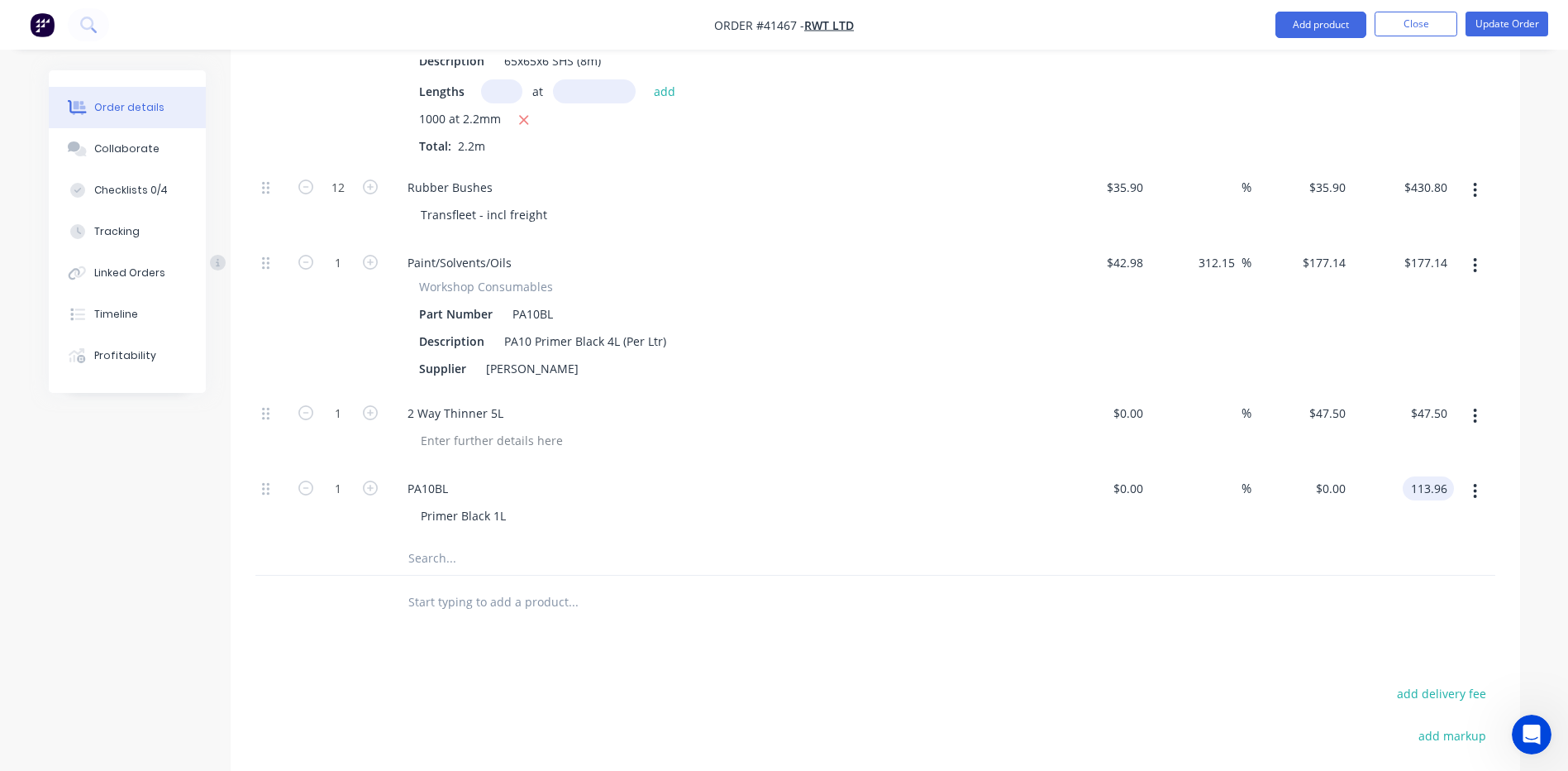
type input "$113.96"
click at [1131, 425] on input "$0.00" at bounding box center [1130, 413] width 38 height 24
type input "$47.50"
click at [1134, 501] on input "$0.00" at bounding box center [1130, 489] width 38 height 24
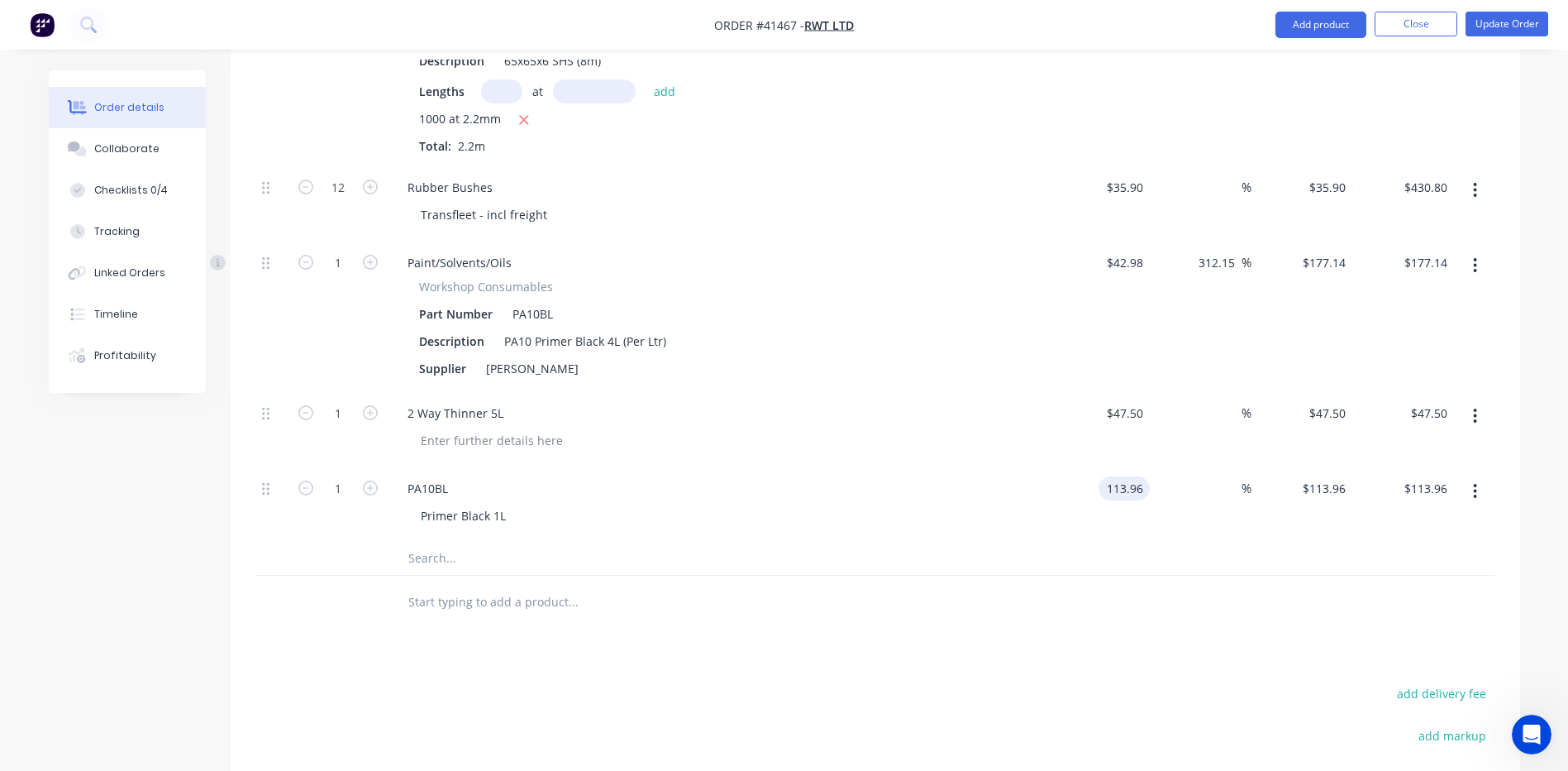
type input "$113.96"
click at [1131, 275] on input "$42.98" at bounding box center [1127, 263] width 45 height 24
click at [1131, 275] on input "42.98" at bounding box center [1127, 263] width 45 height 24
type input "$117.14"
type input "$482.7869"
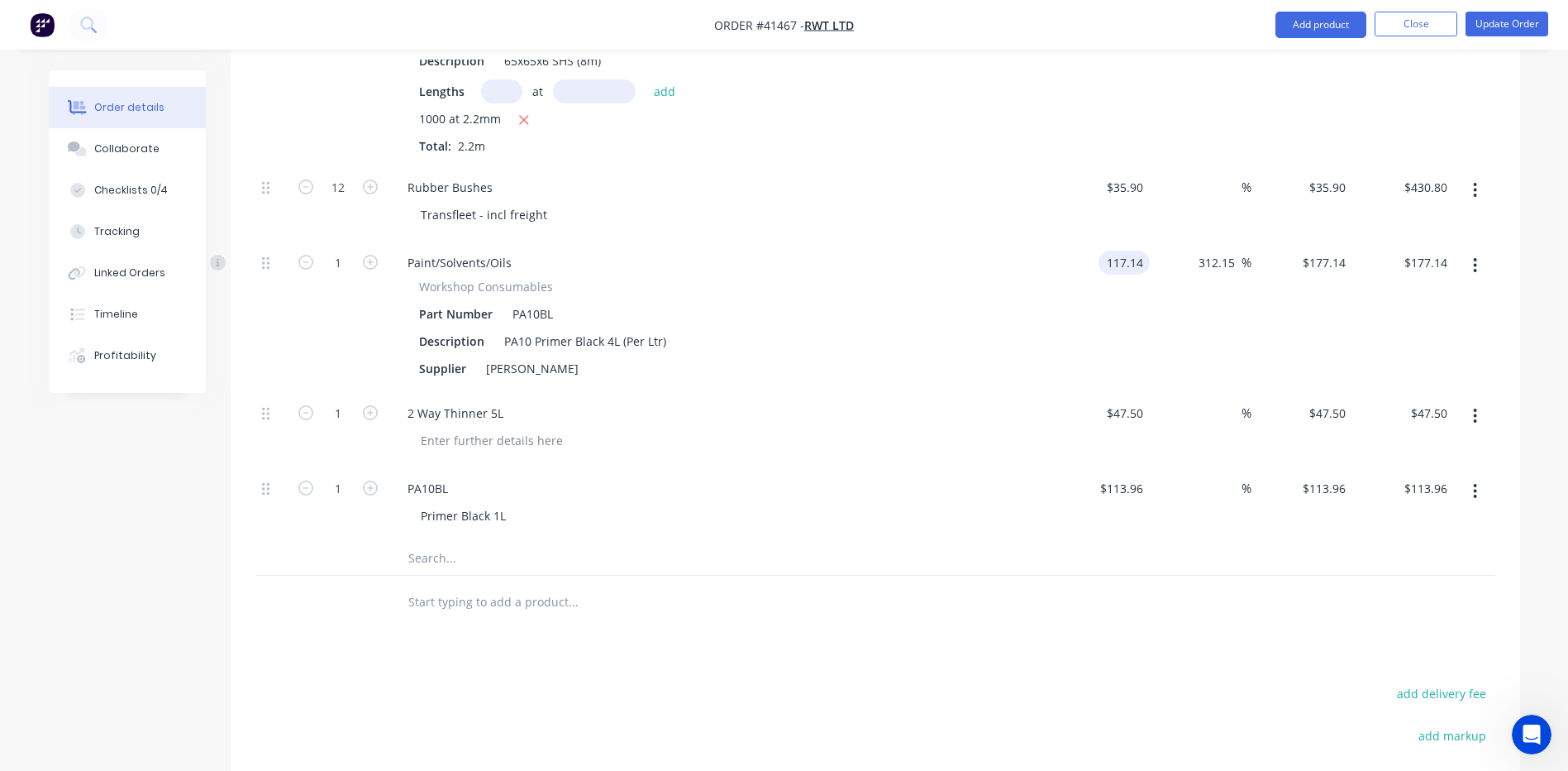
type input "$482.79"
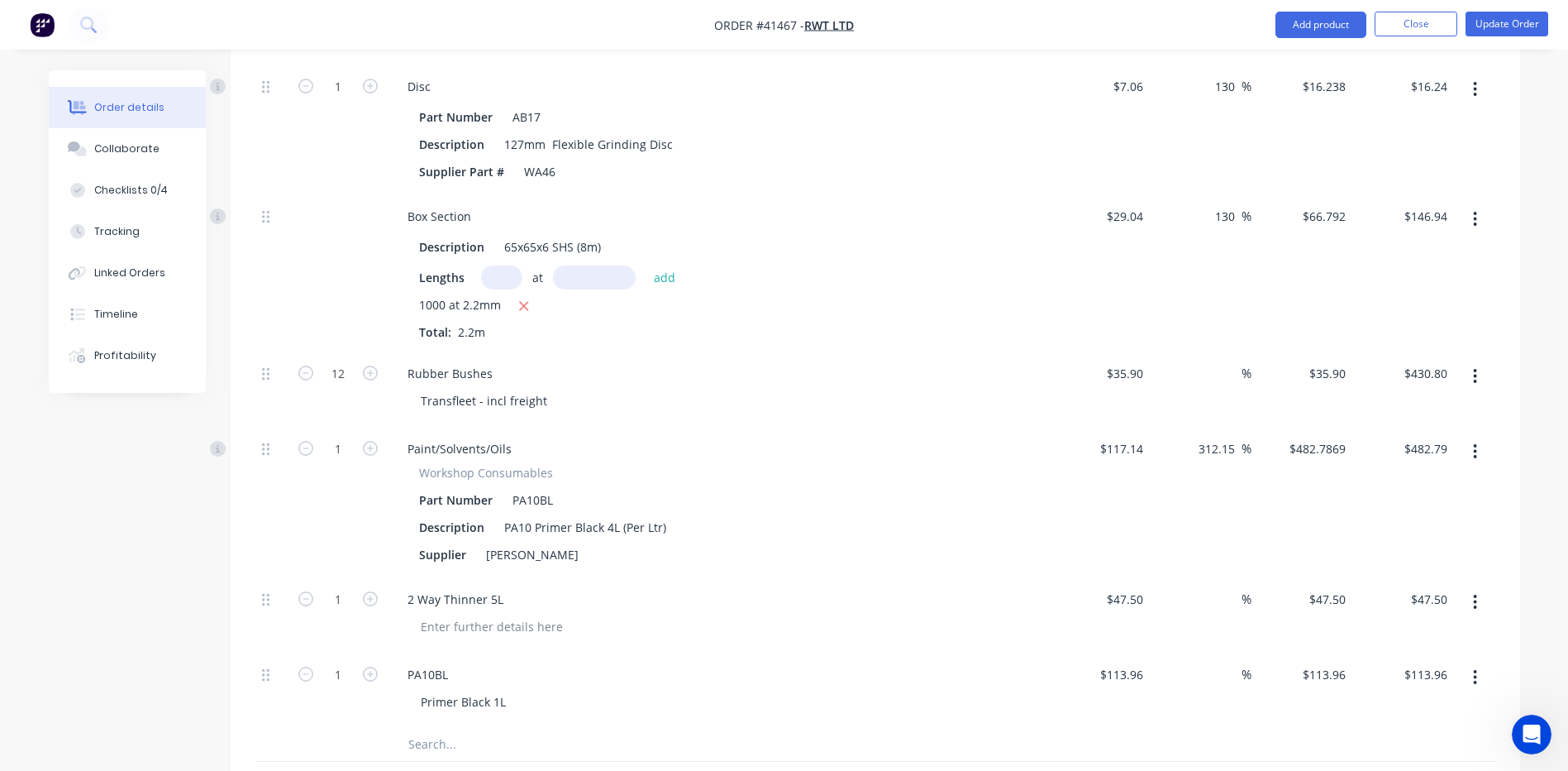
scroll to position [3333, 0]
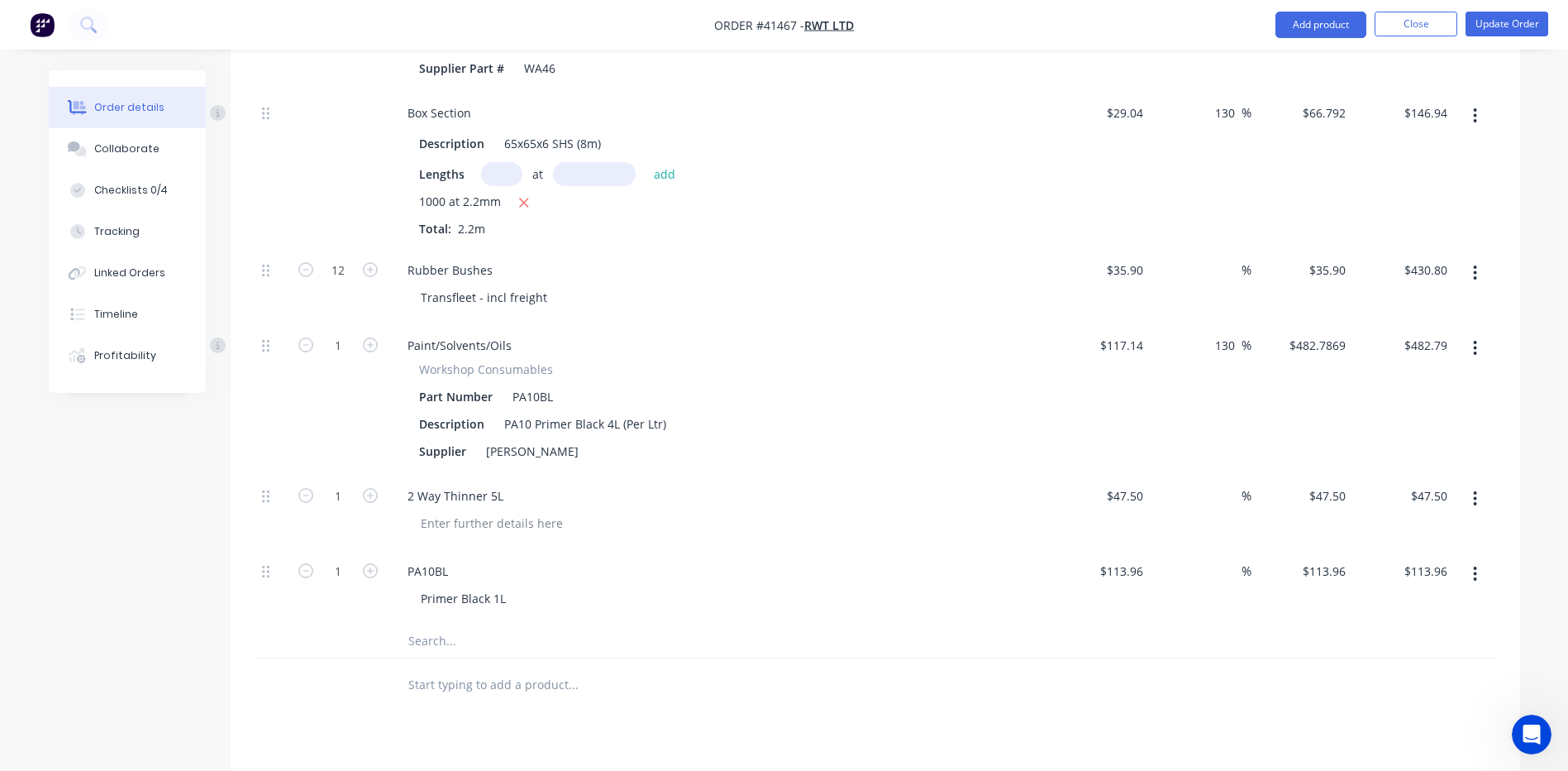
type input "130"
type input "269.422"
type input "$269.42"
click at [1237, 508] on input at bounding box center [1232, 496] width 19 height 24
type input "$269.422"
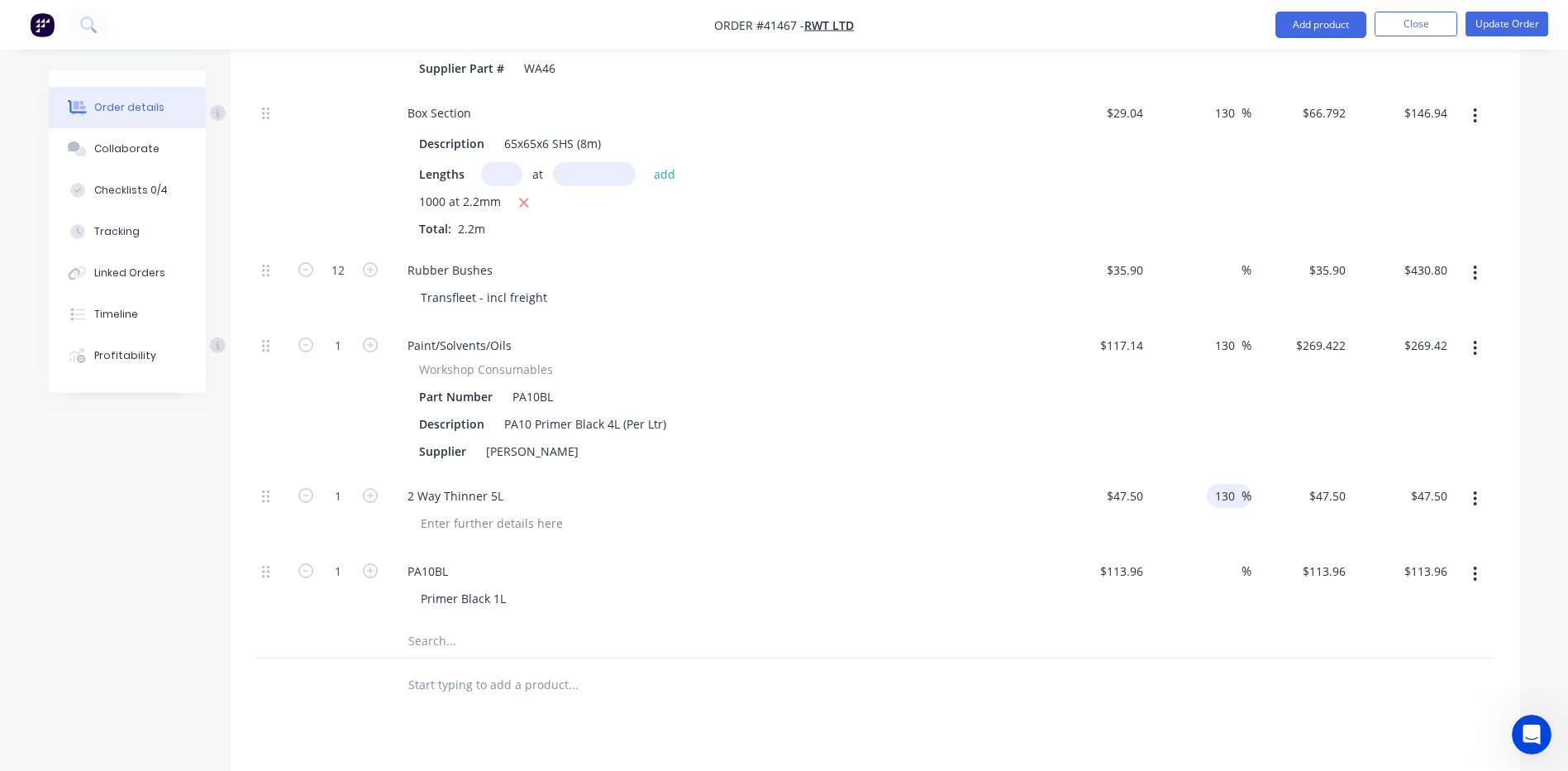
type input "130"
type input "109.25"
type input "$109.25"
click at [1241, 581] on span "%" at bounding box center [1246, 570] width 10 height 19
type input "$109.25"
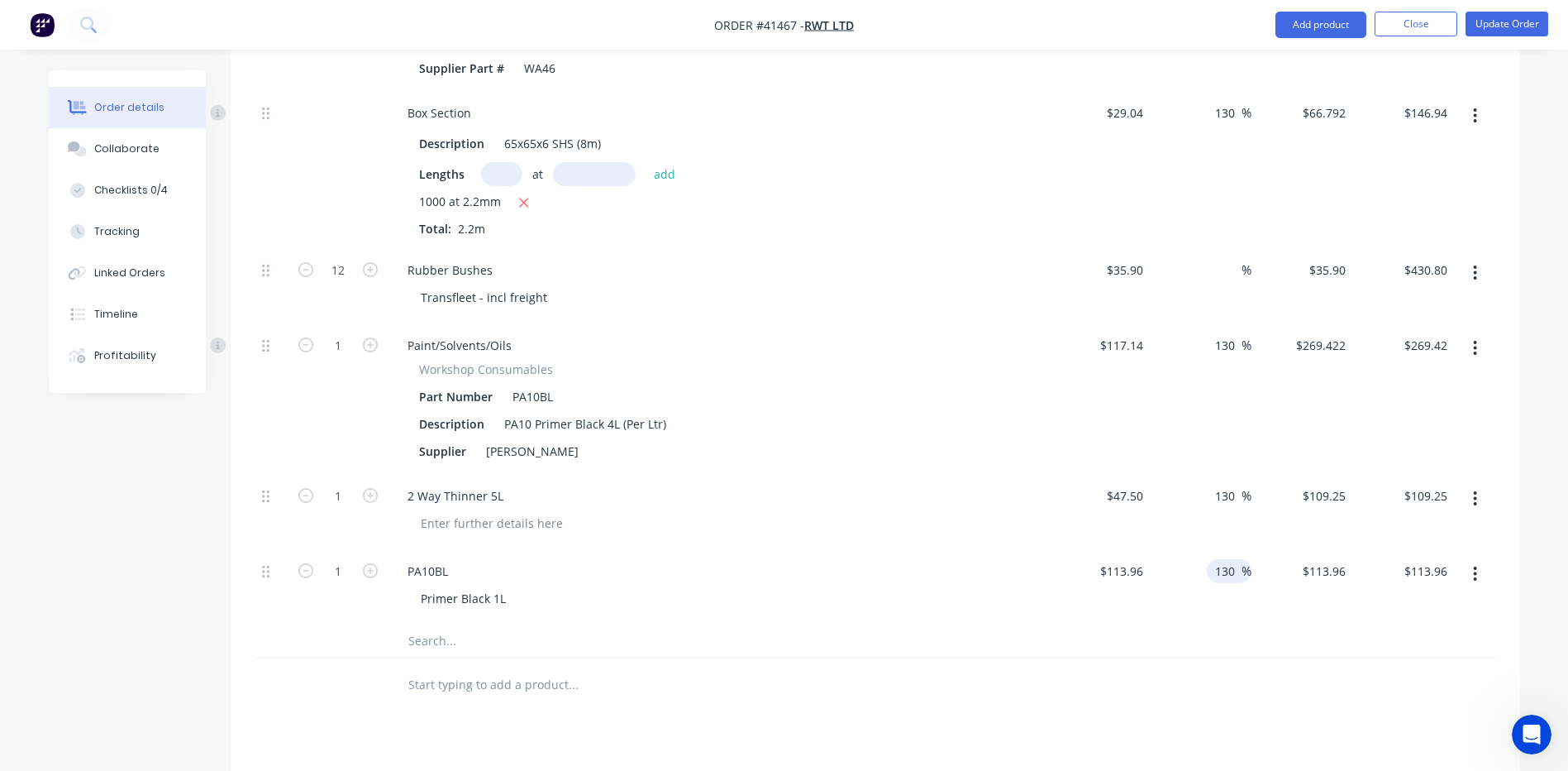
type input "130"
type input "262.108"
type input "$262.11"
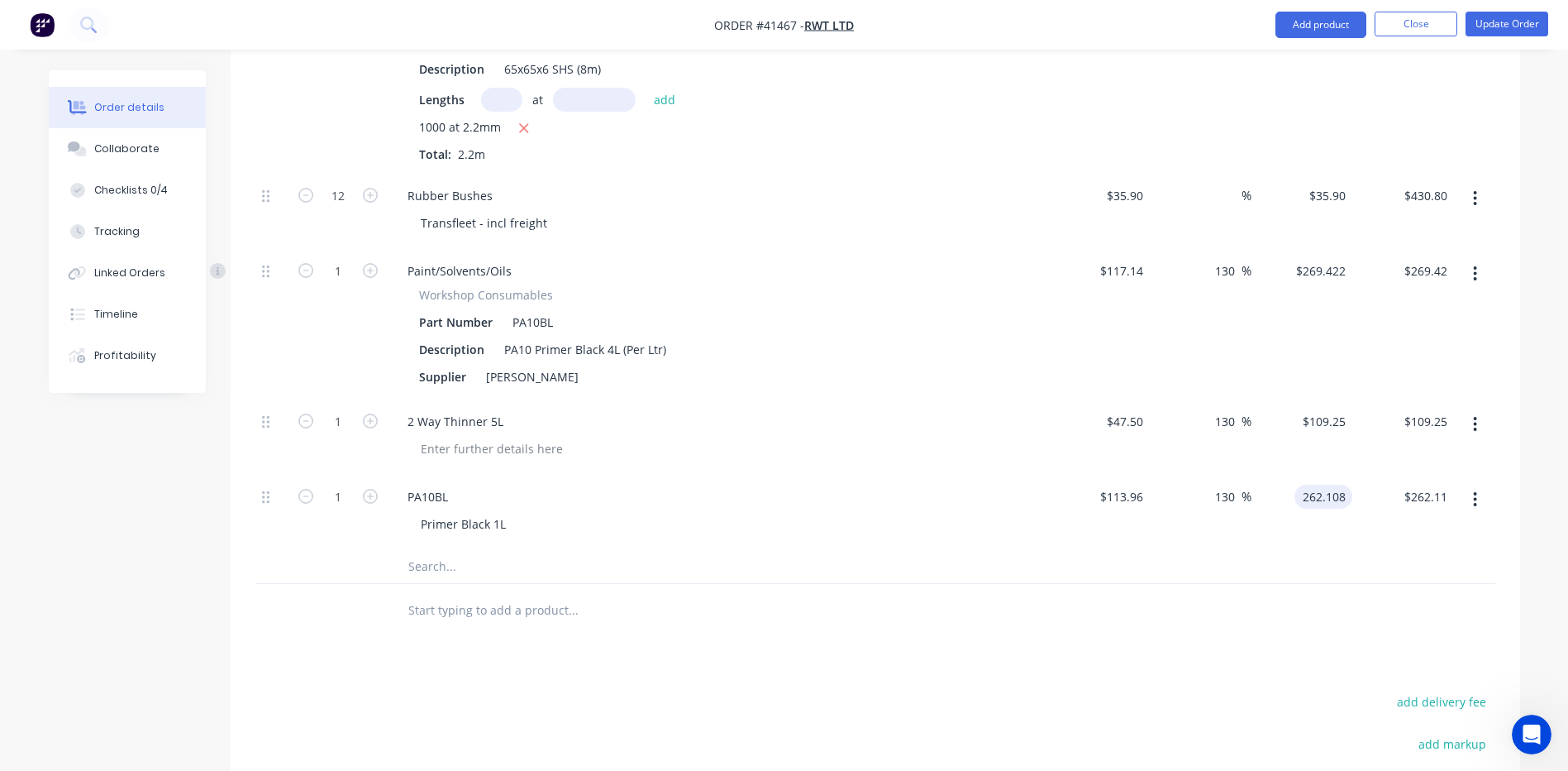
scroll to position [3581, 0]
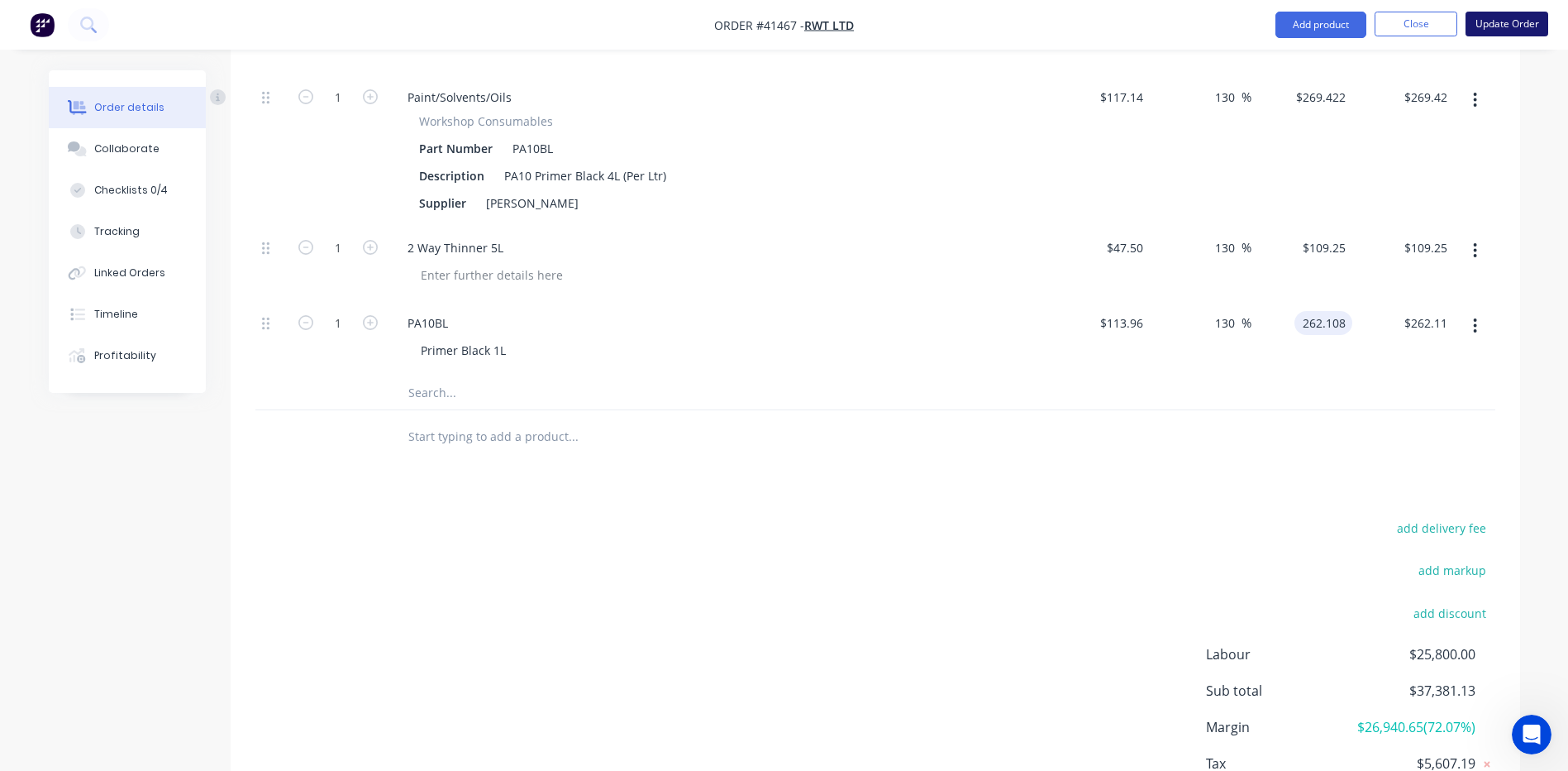
click at [1505, 32] on button "Update Order" at bounding box center [1506, 23] width 83 height 25
type input "$262.108"
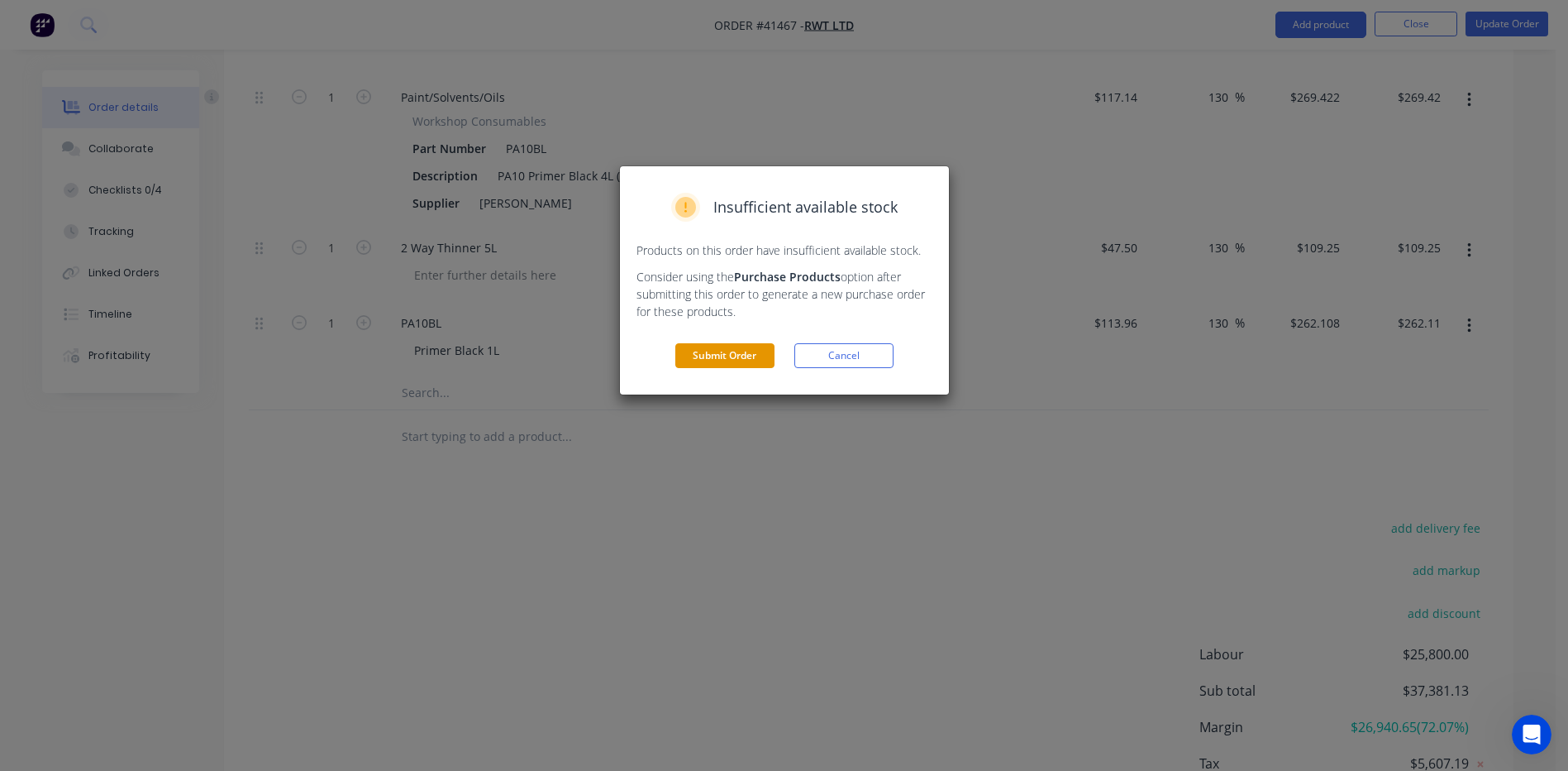
click at [709, 358] on button "Submit Order" at bounding box center [724, 355] width 99 height 25
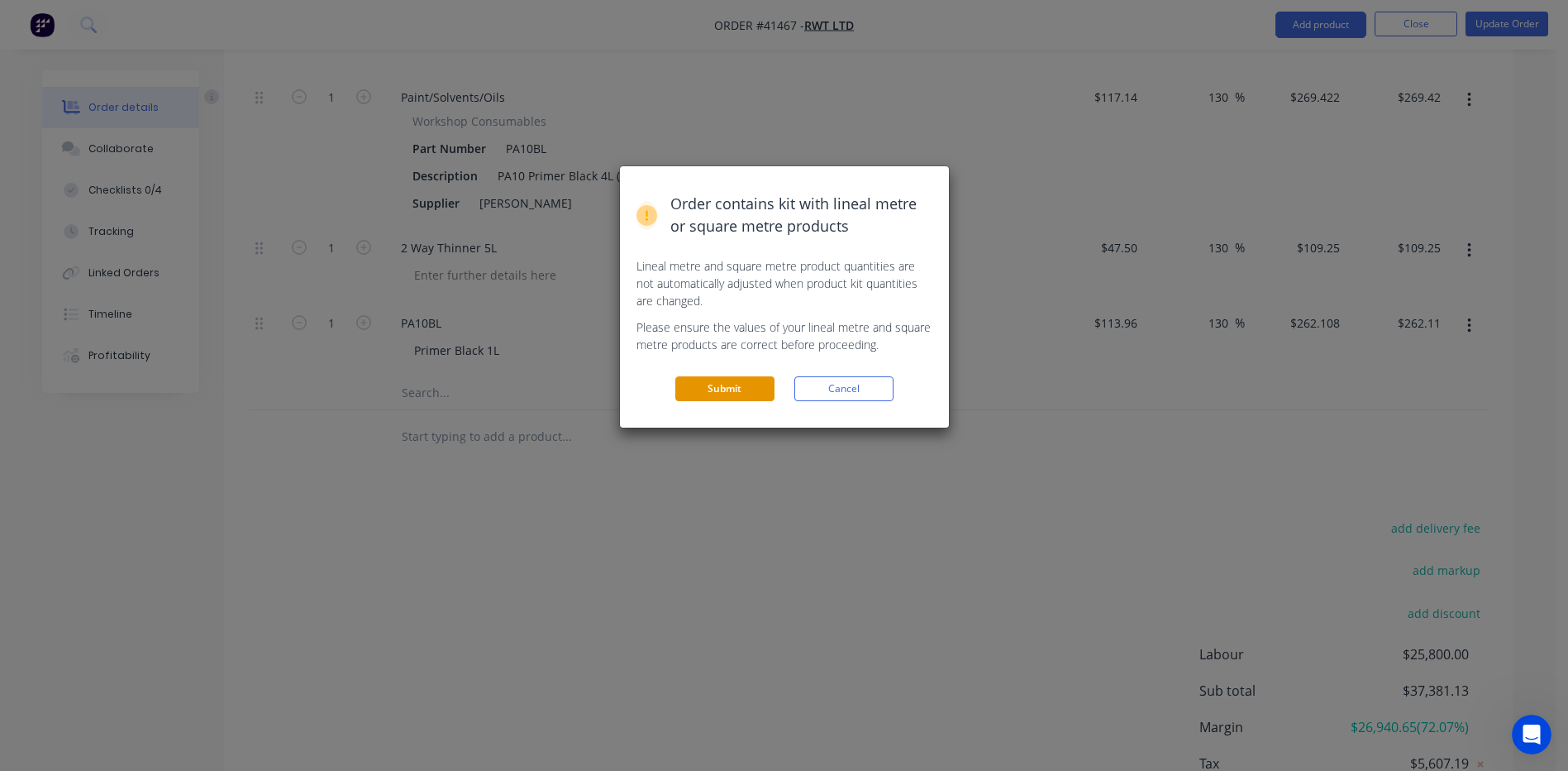
click at [717, 381] on button "Submit" at bounding box center [724, 388] width 99 height 25
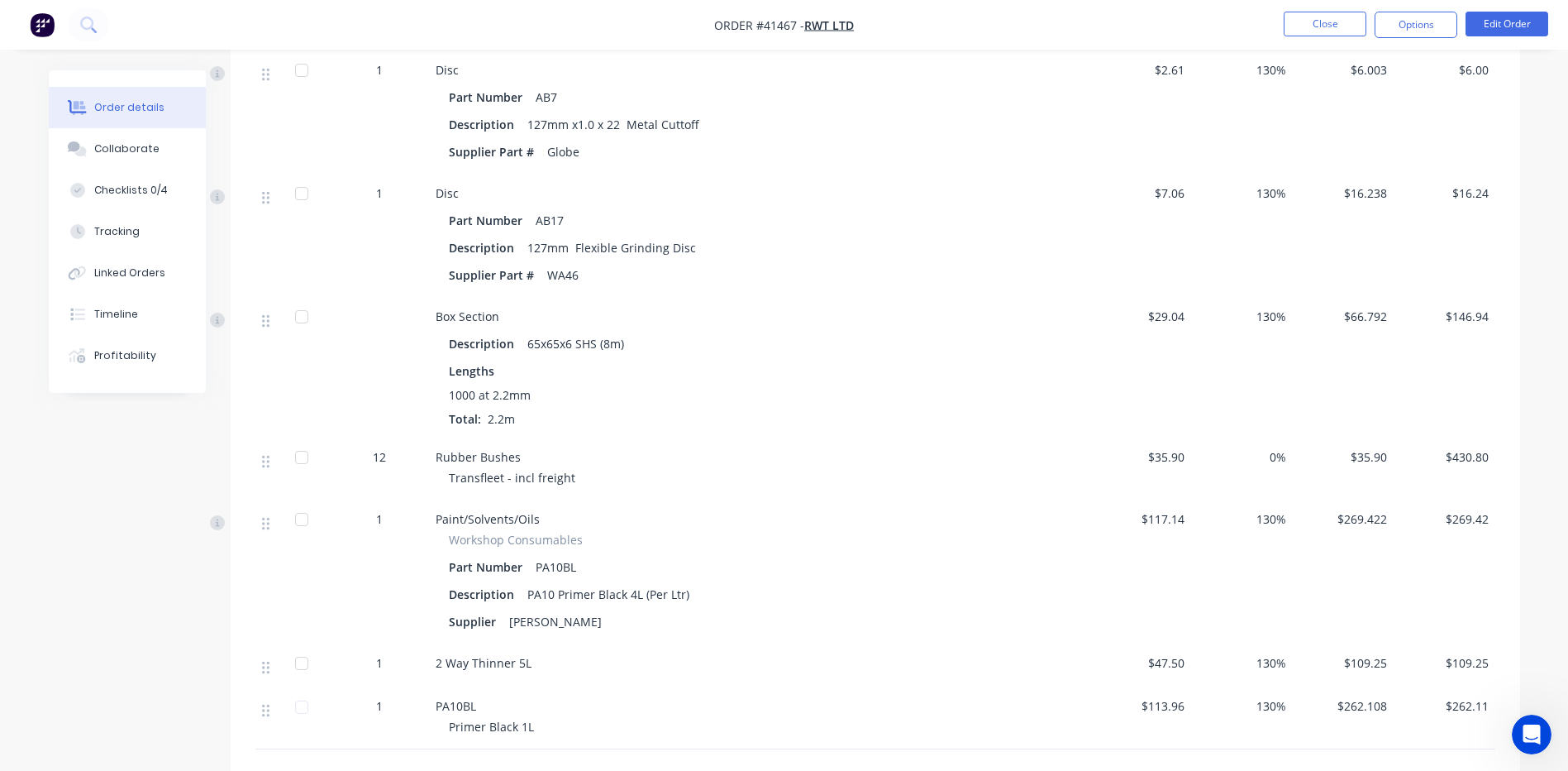
scroll to position [2798, 0]
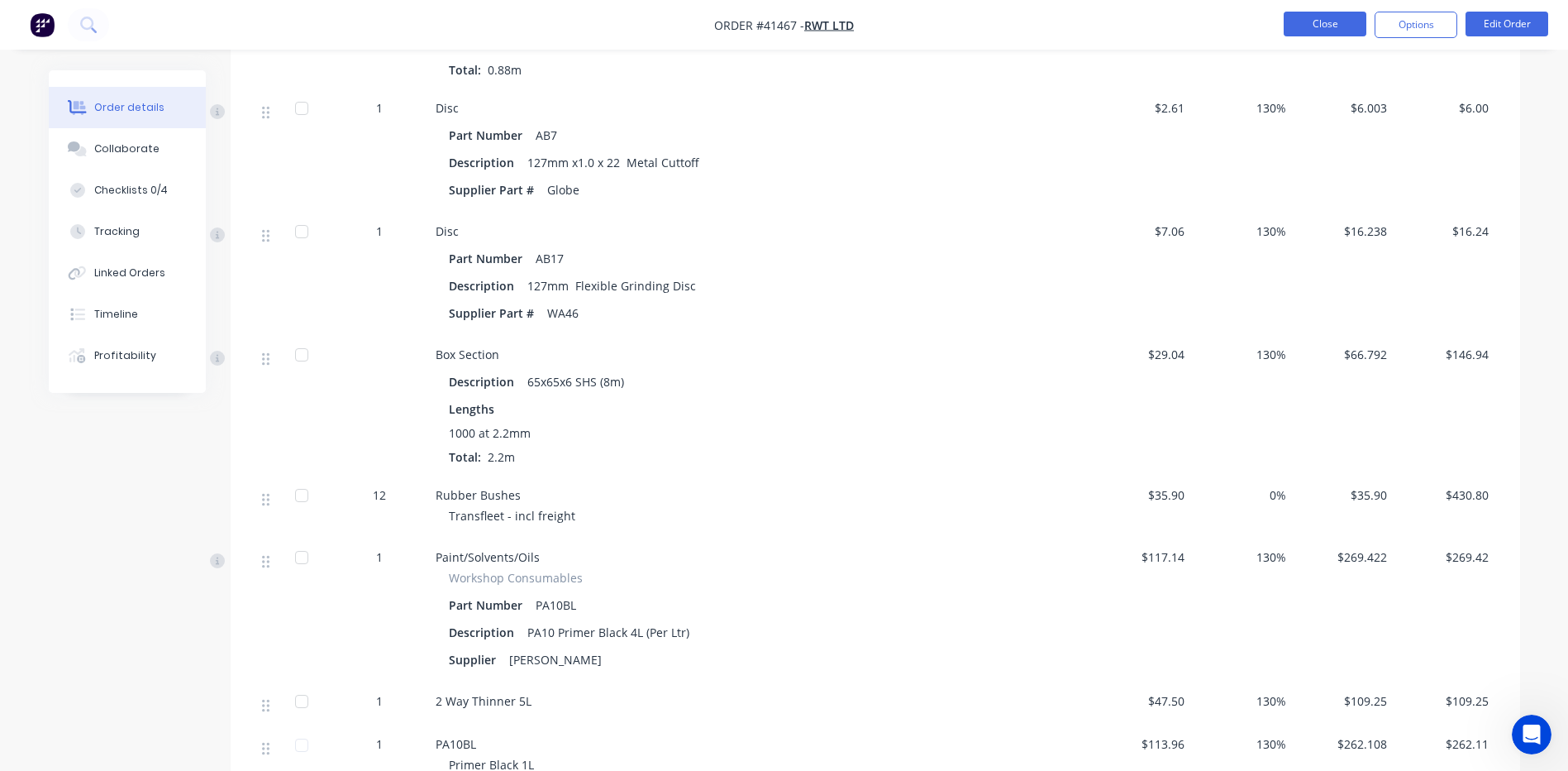
click at [1315, 20] on button "Close" at bounding box center [1324, 23] width 83 height 25
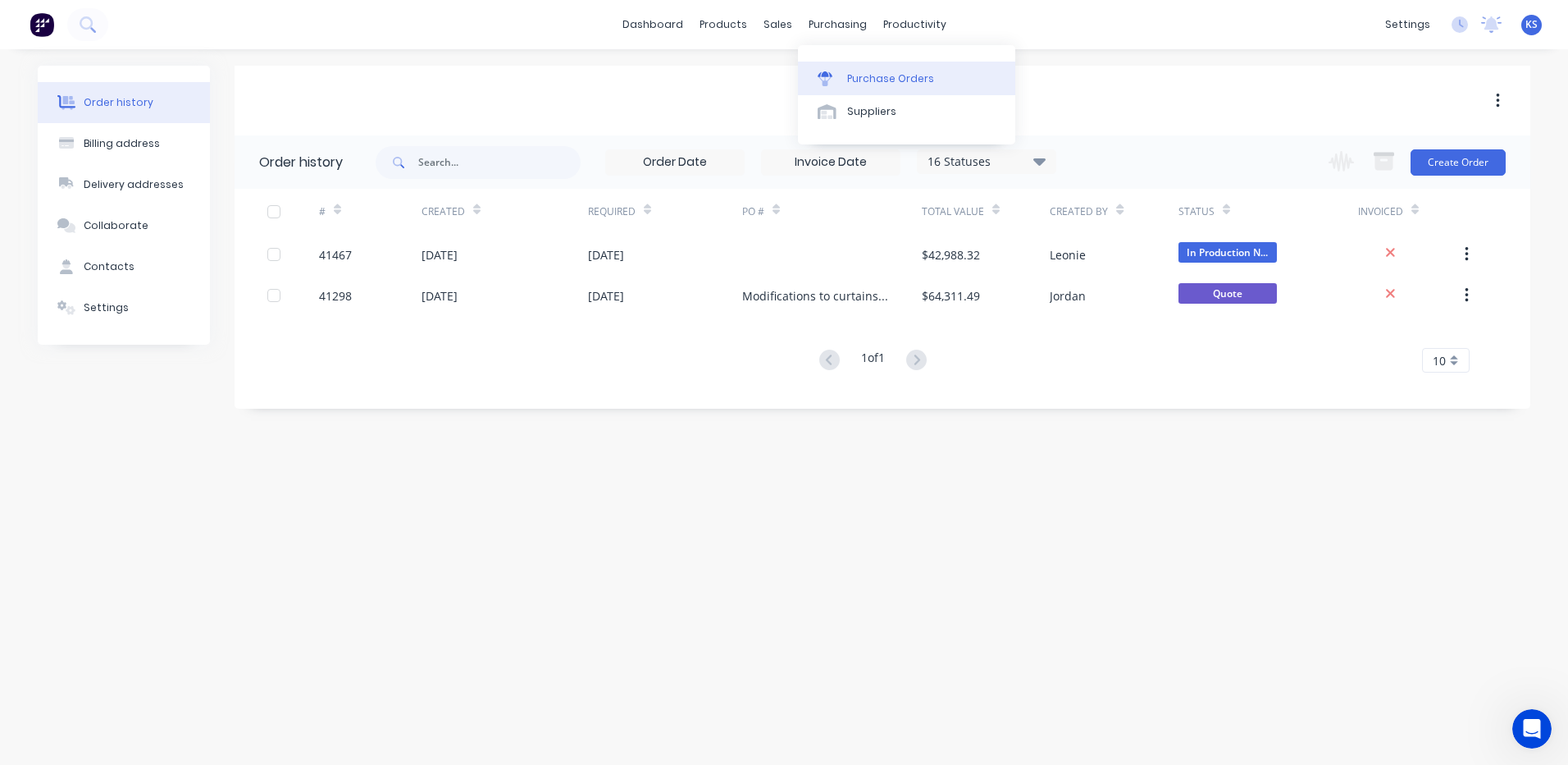
click at [883, 82] on div "Purchase Orders" at bounding box center [891, 78] width 87 height 15
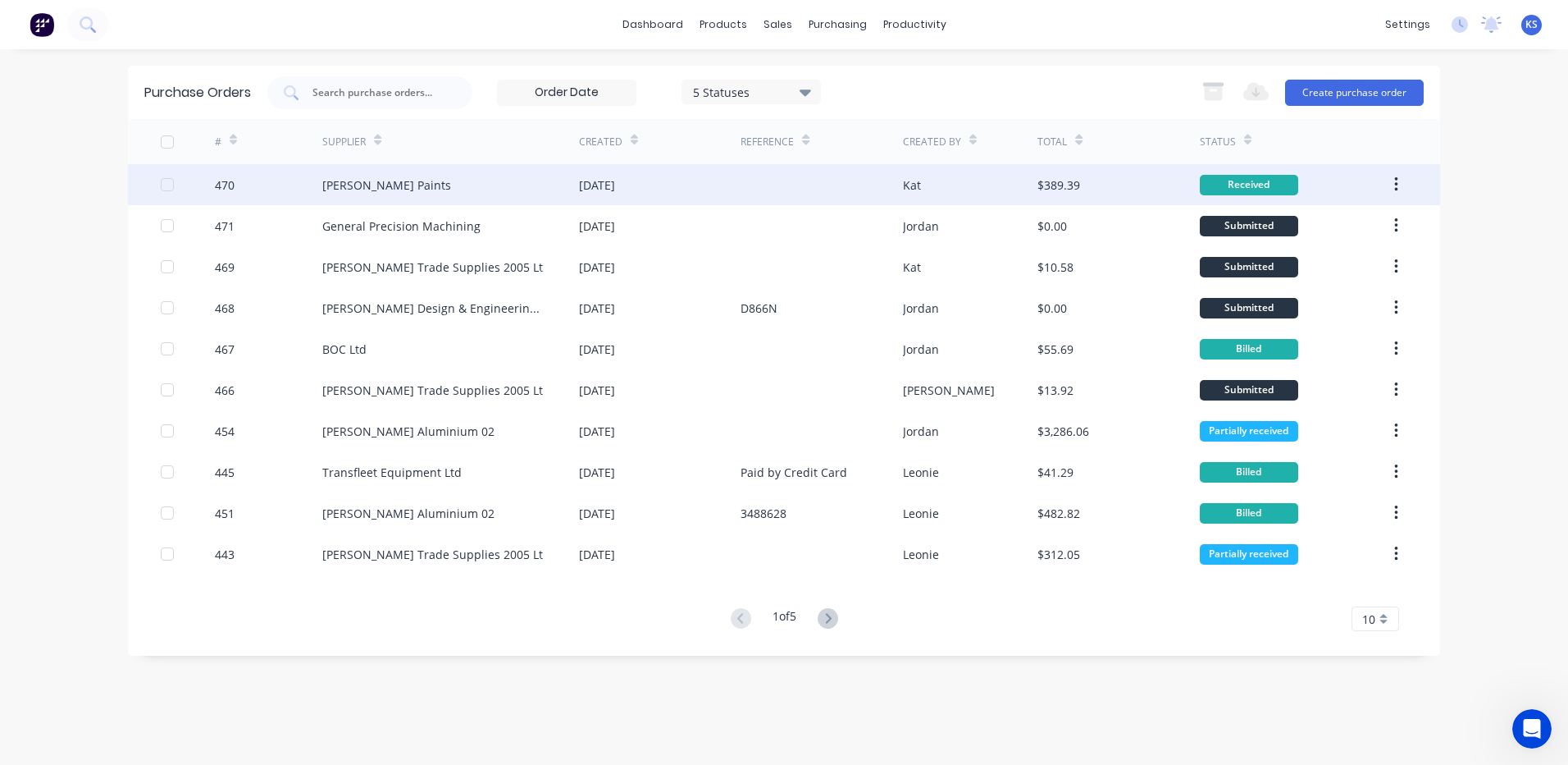
click at [374, 192] on div "[PERSON_NAME] Paints" at bounding box center [387, 184] width 129 height 18
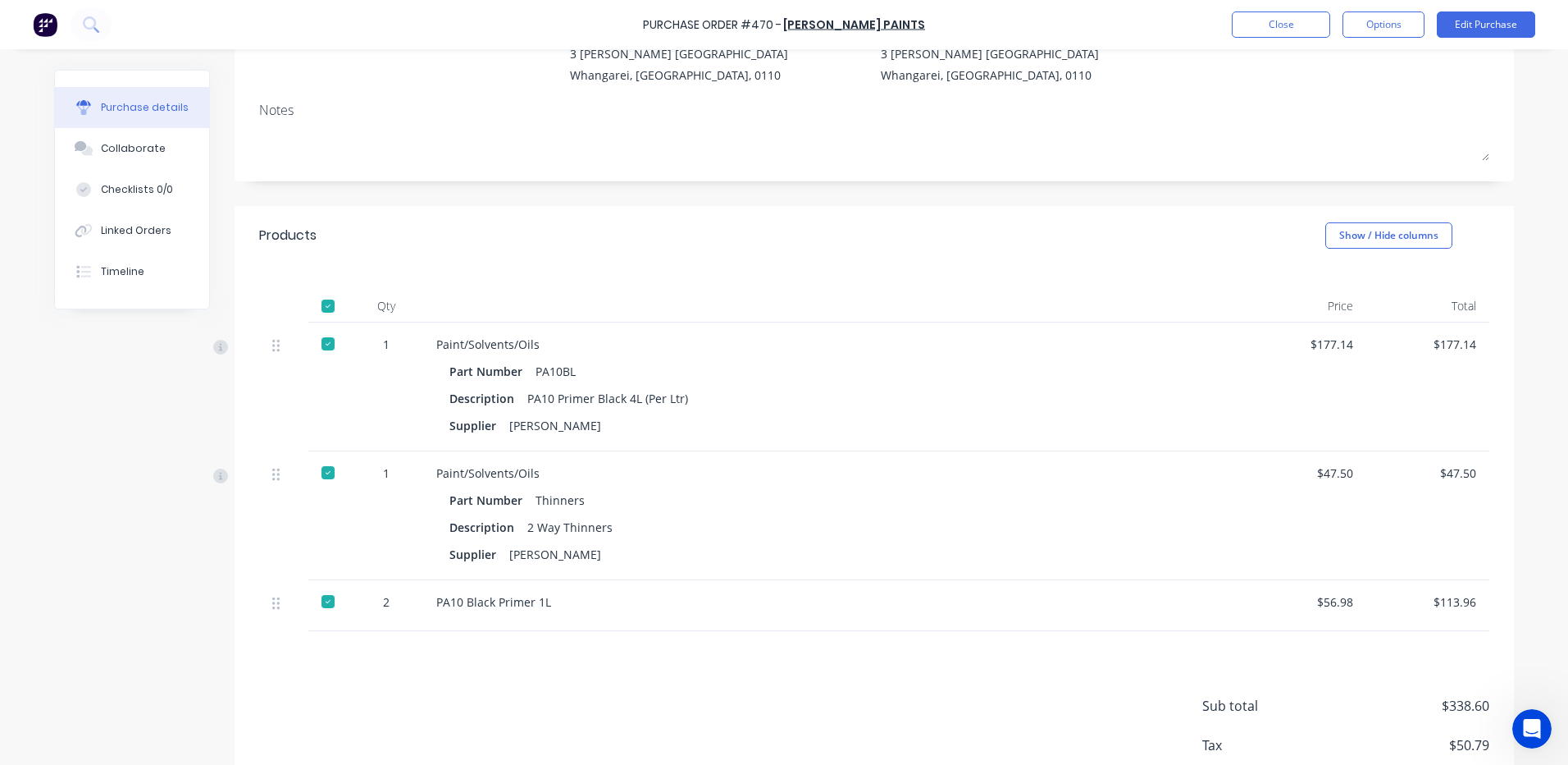
scroll to position [30, 0]
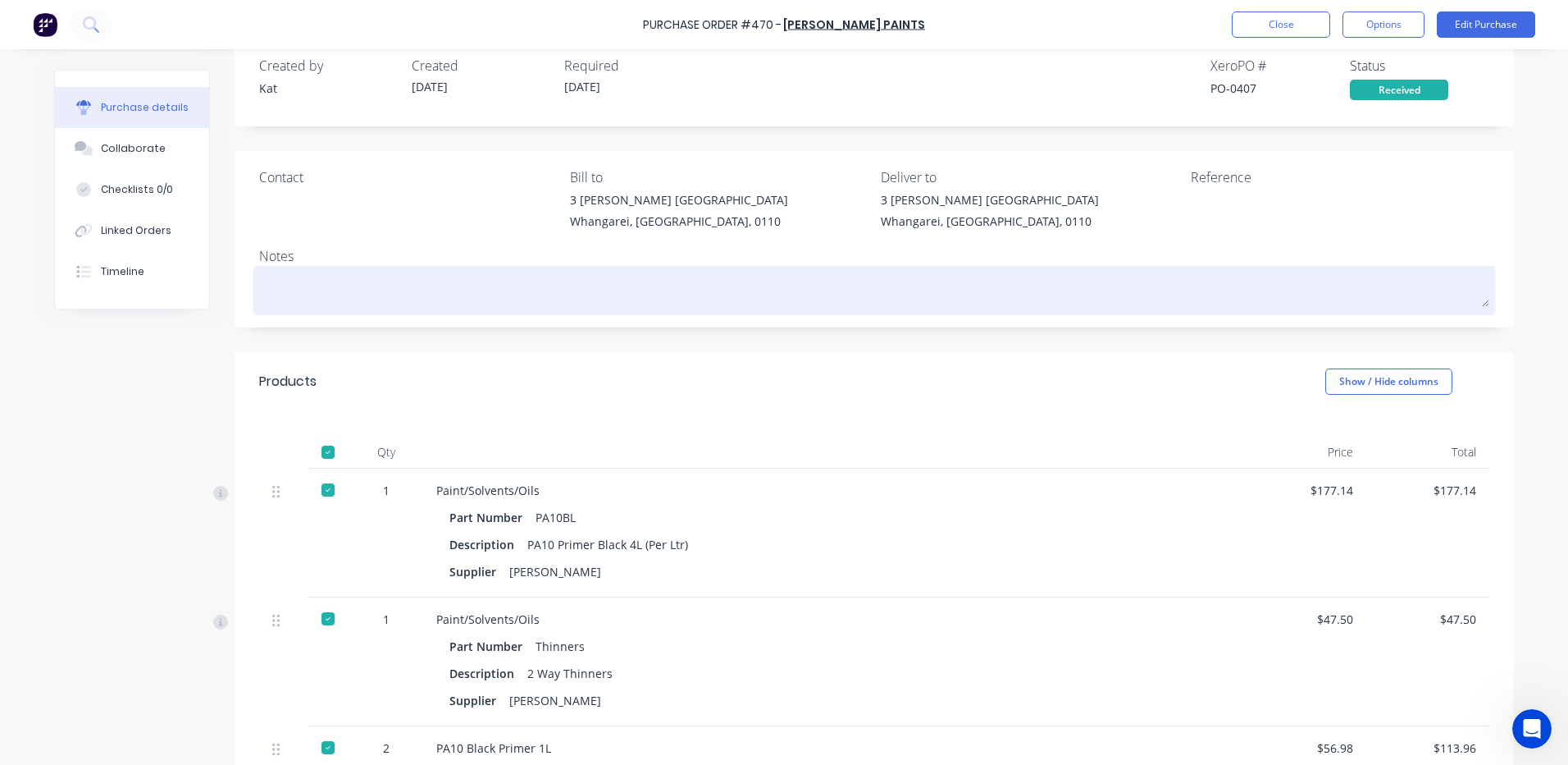
click at [502, 291] on textarea at bounding box center [873, 288] width 1230 height 37
type textarea "x"
type textarea "P"
type textarea "x"
type textarea "Pa"
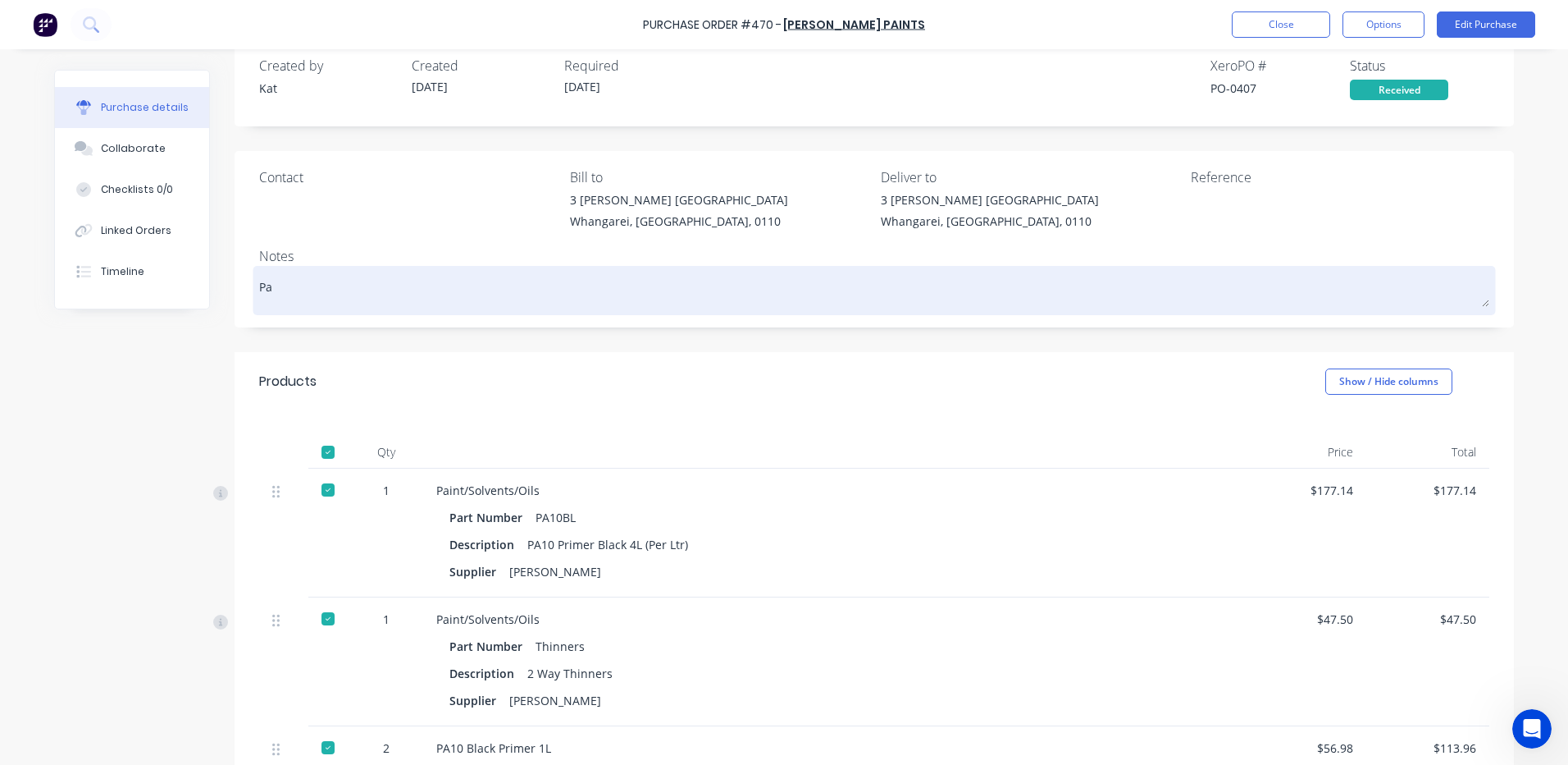
type textarea "x"
type textarea "Pai"
type textarea "x"
type textarea "Paid"
type textarea "x"
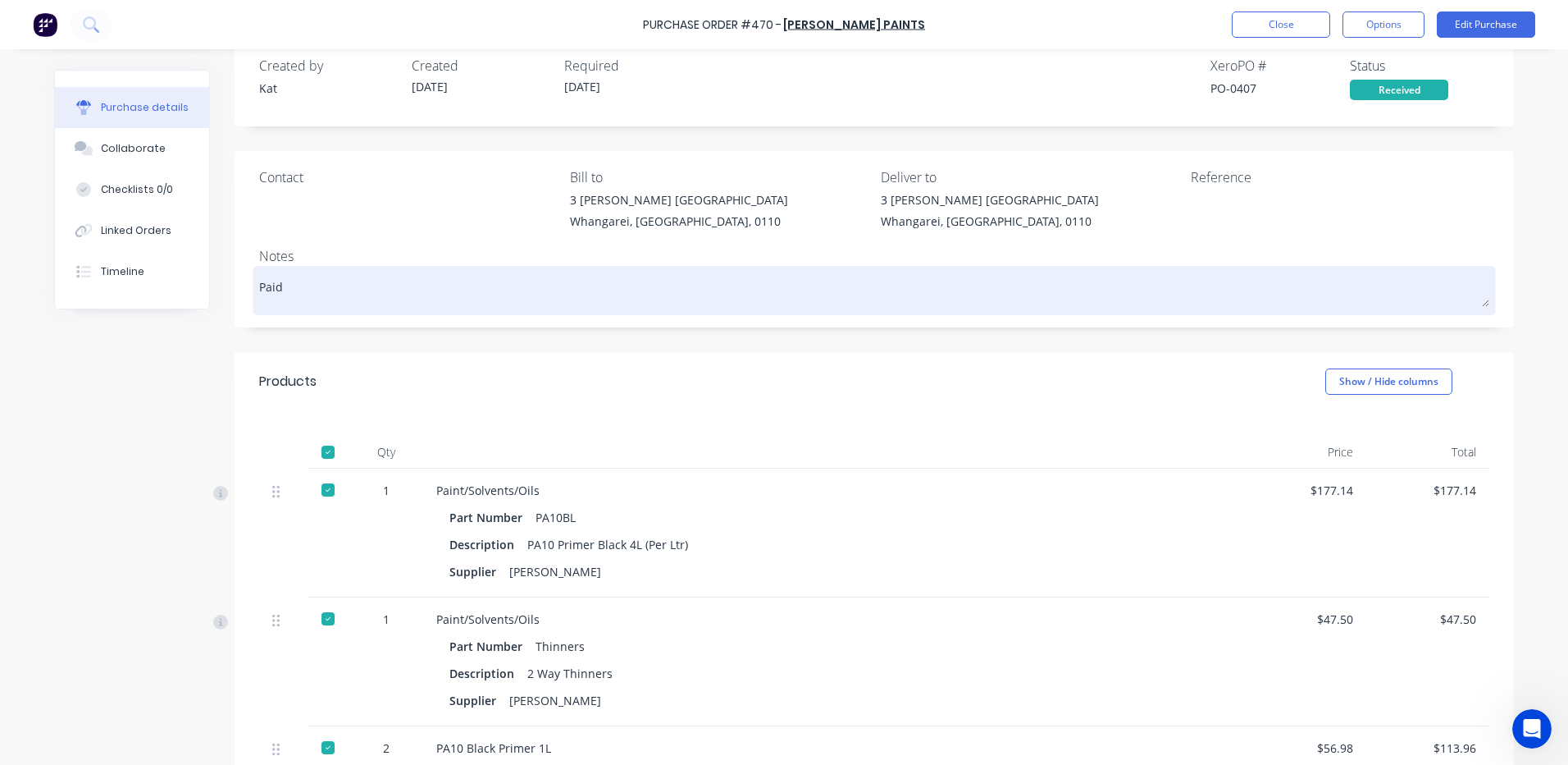
type textarea "Paid"
type textarea "x"
type textarea "Paid b"
type textarea "x"
type textarea "Paid by"
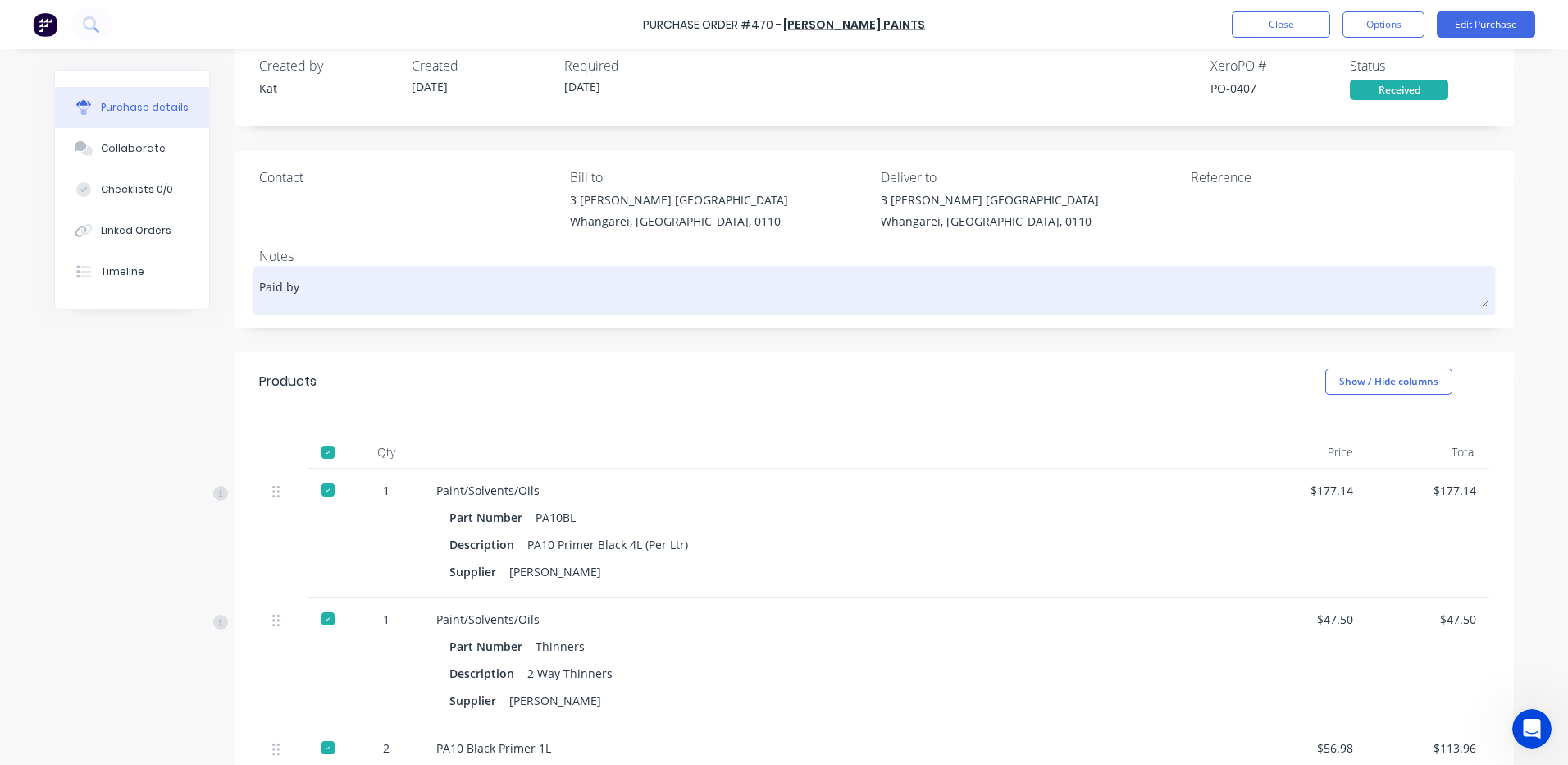
type textarea "x"
type textarea "Paid by"
type textarea "x"
type textarea "Paid by"
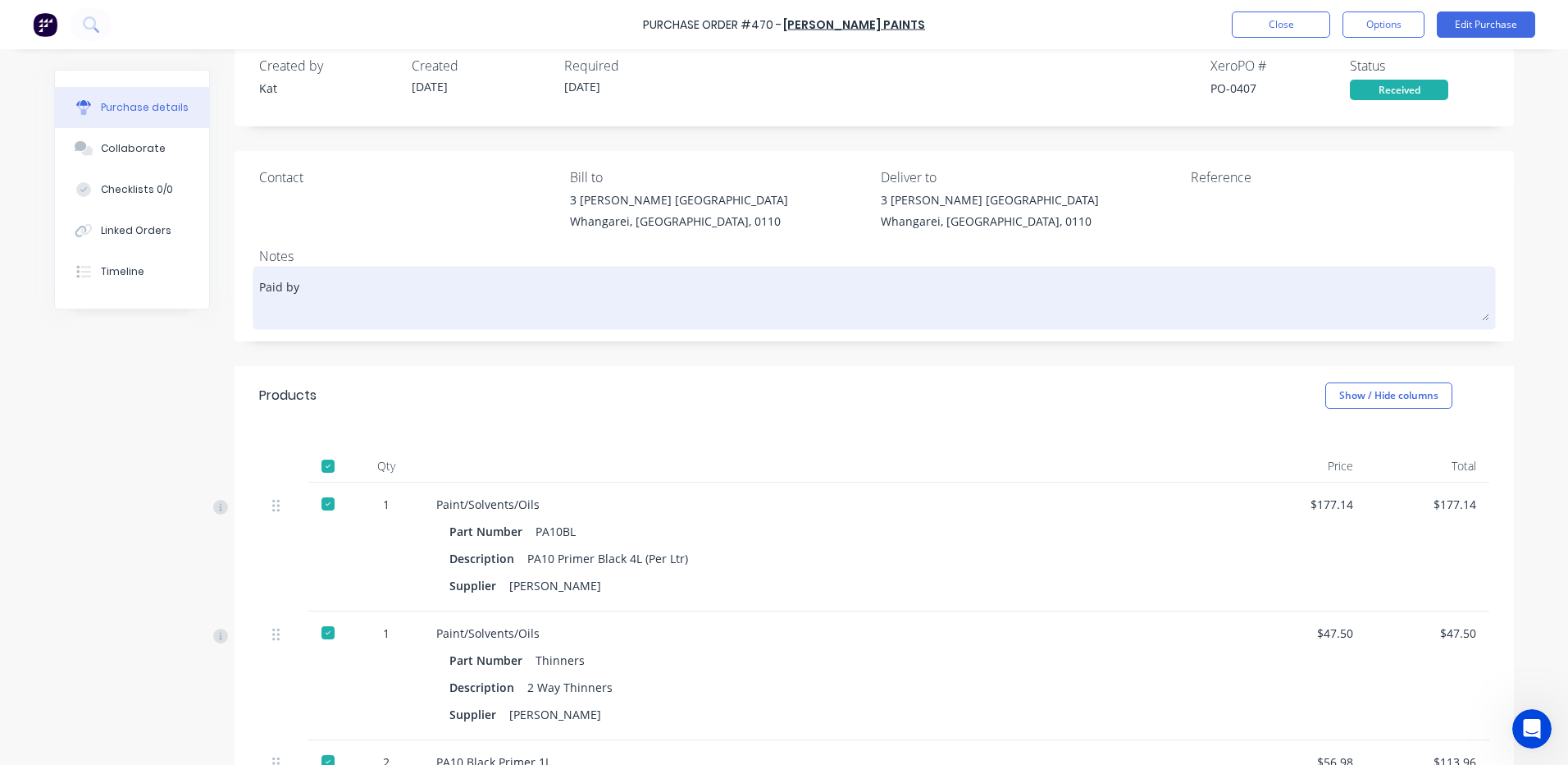
type textarea "x"
type textarea "Paid by C"
type textarea "x"
type textarea "Paid by Cr"
type textarea "x"
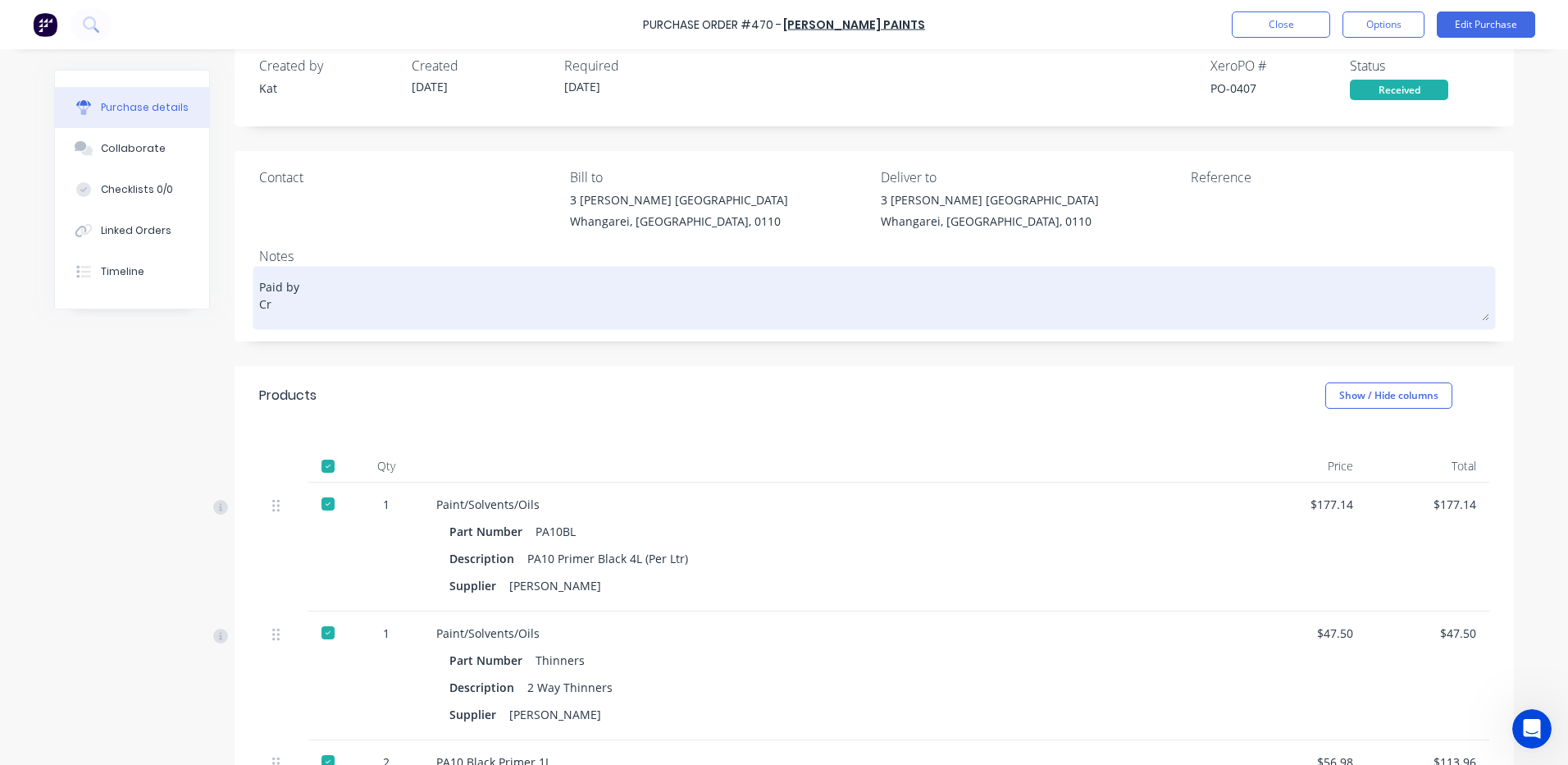
type textarea "Paid by Cre"
type textarea "x"
type textarea "Paid by Cred"
type textarea "x"
type textarea "Paid by Credi"
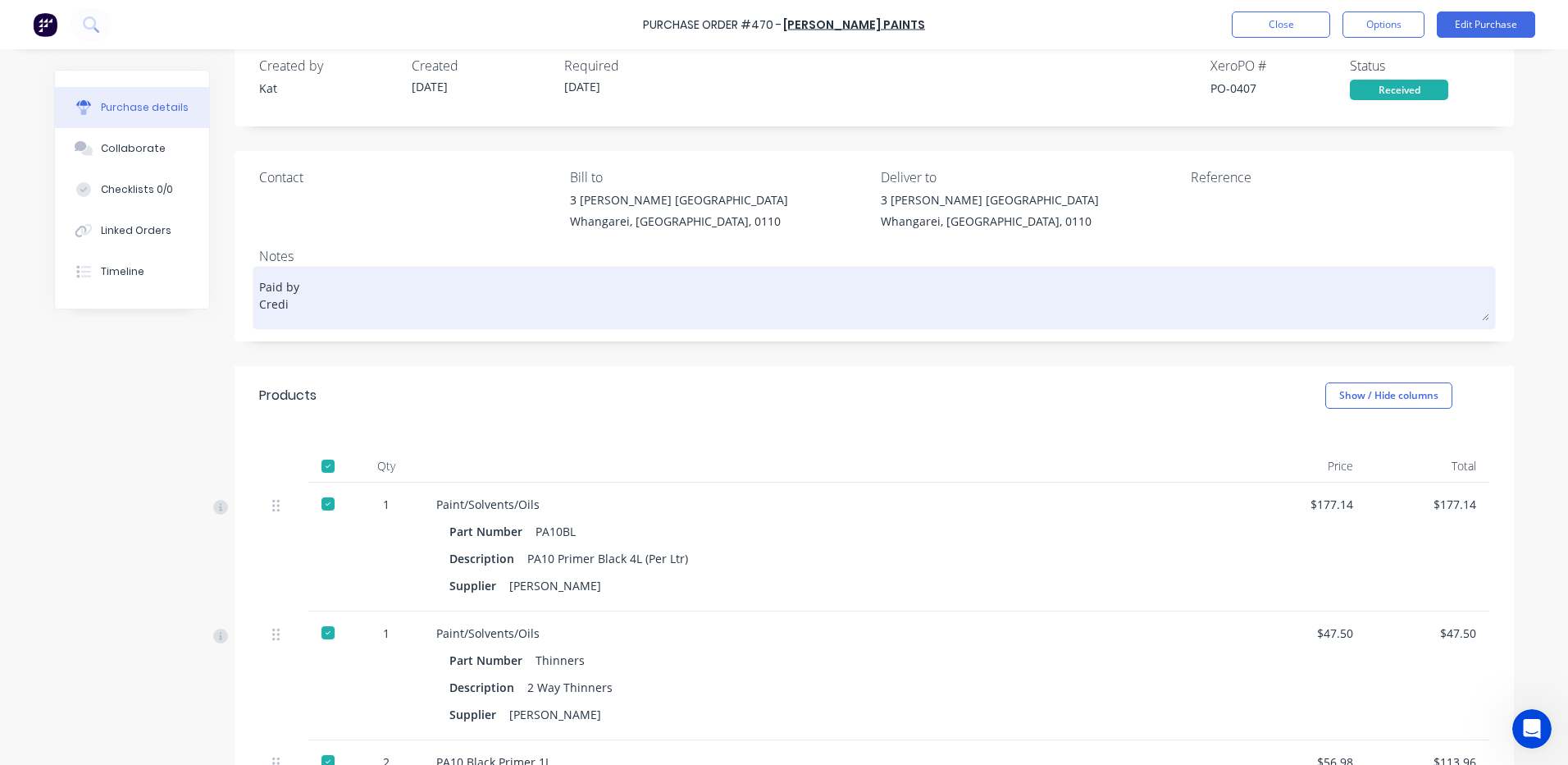
type textarea "x"
type textarea "Paid by Credit"
type textarea "x"
type textarea "Paid by Credit"
type textarea "x"
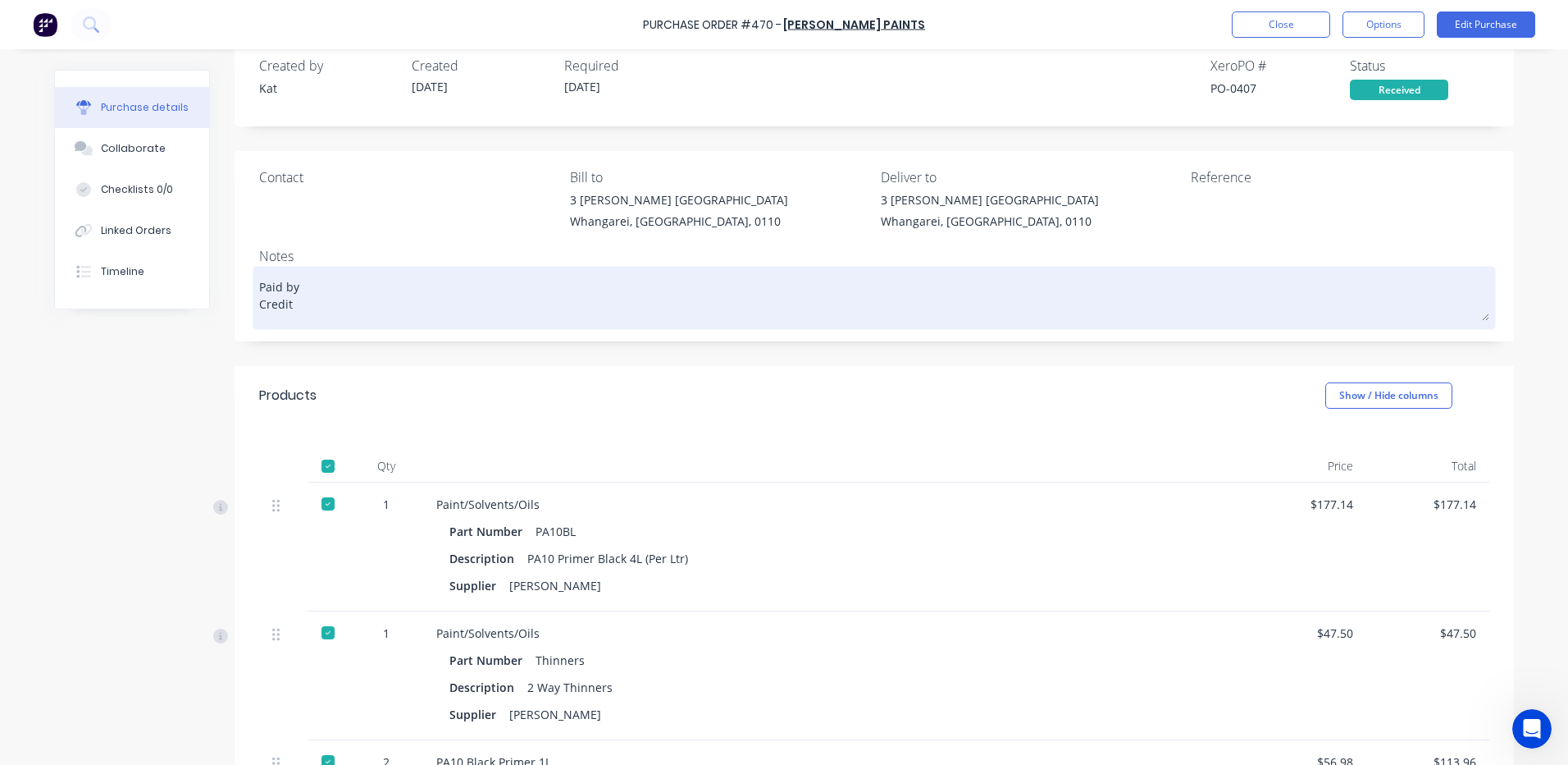
type textarea "Paid by Credit"
type textarea "x"
type textarea "Paid by Credi"
type textarea "x"
type textarea "Paid by Cred"
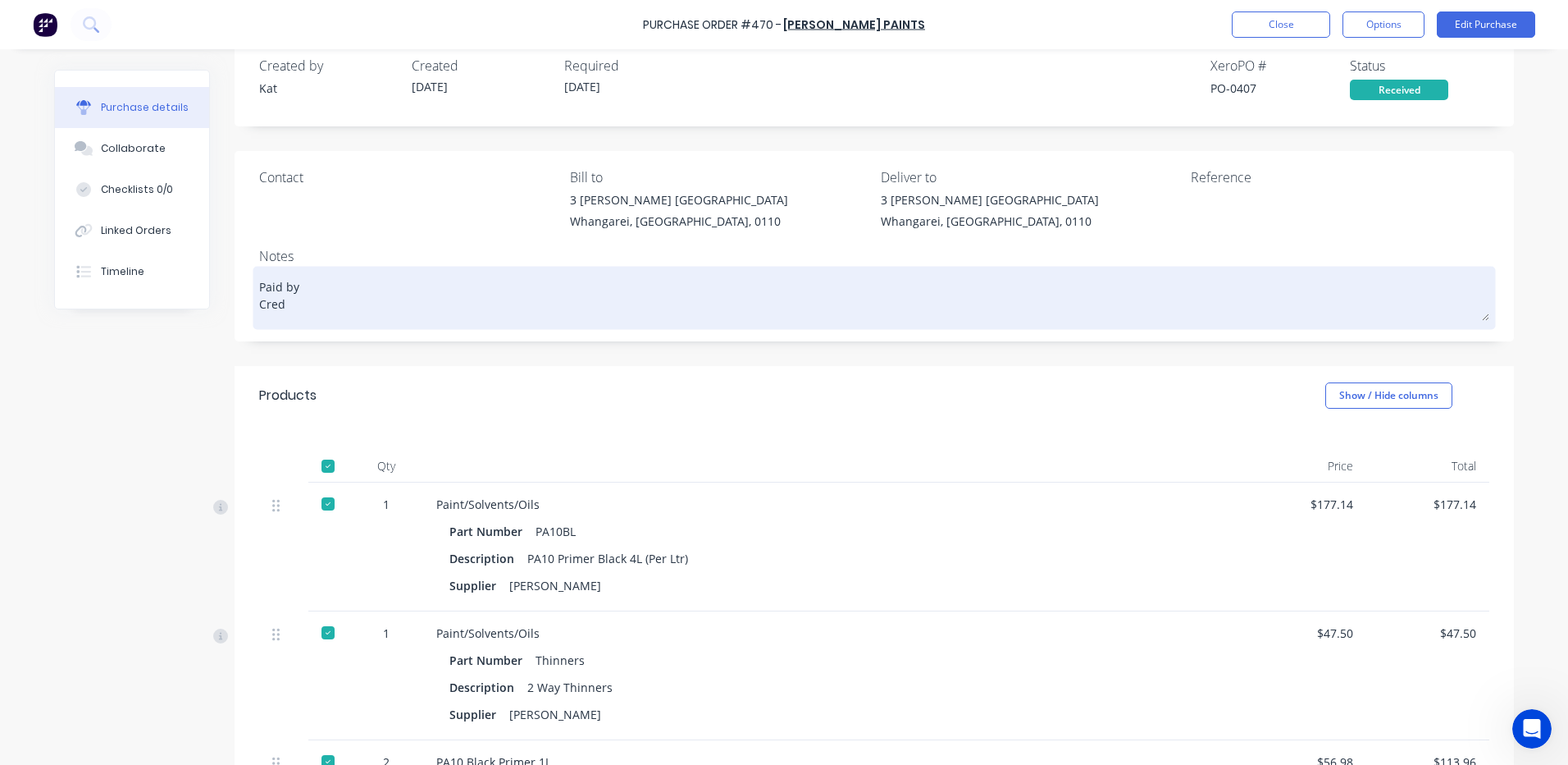
type textarea "x"
type textarea "Paid by Cre"
type textarea "x"
type textarea "Paid by Cr"
type textarea "x"
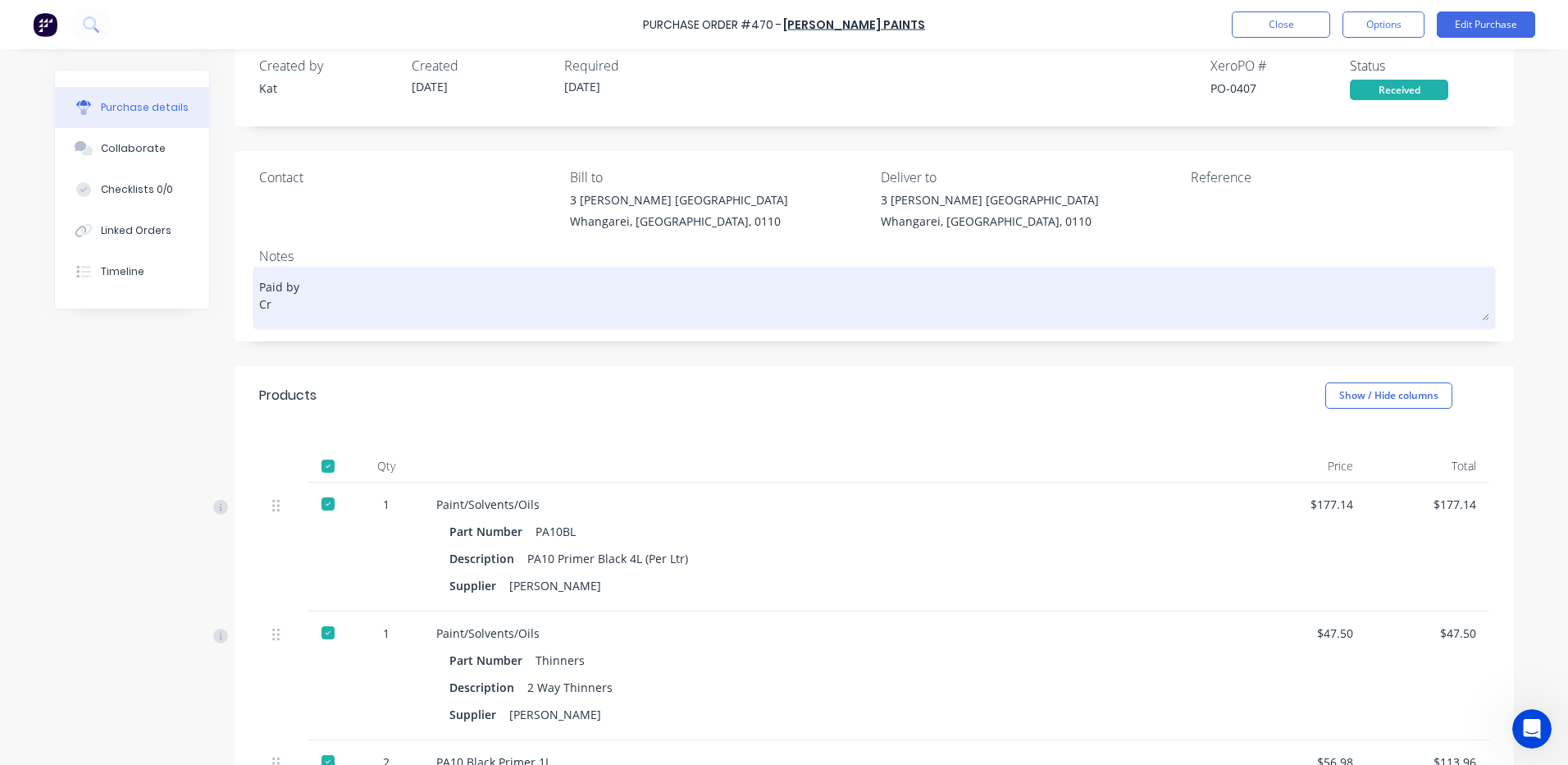
type textarea "Paid by C"
type textarea "x"
type textarea "Paid by"
type textarea "x"
type textarea "Paid by"
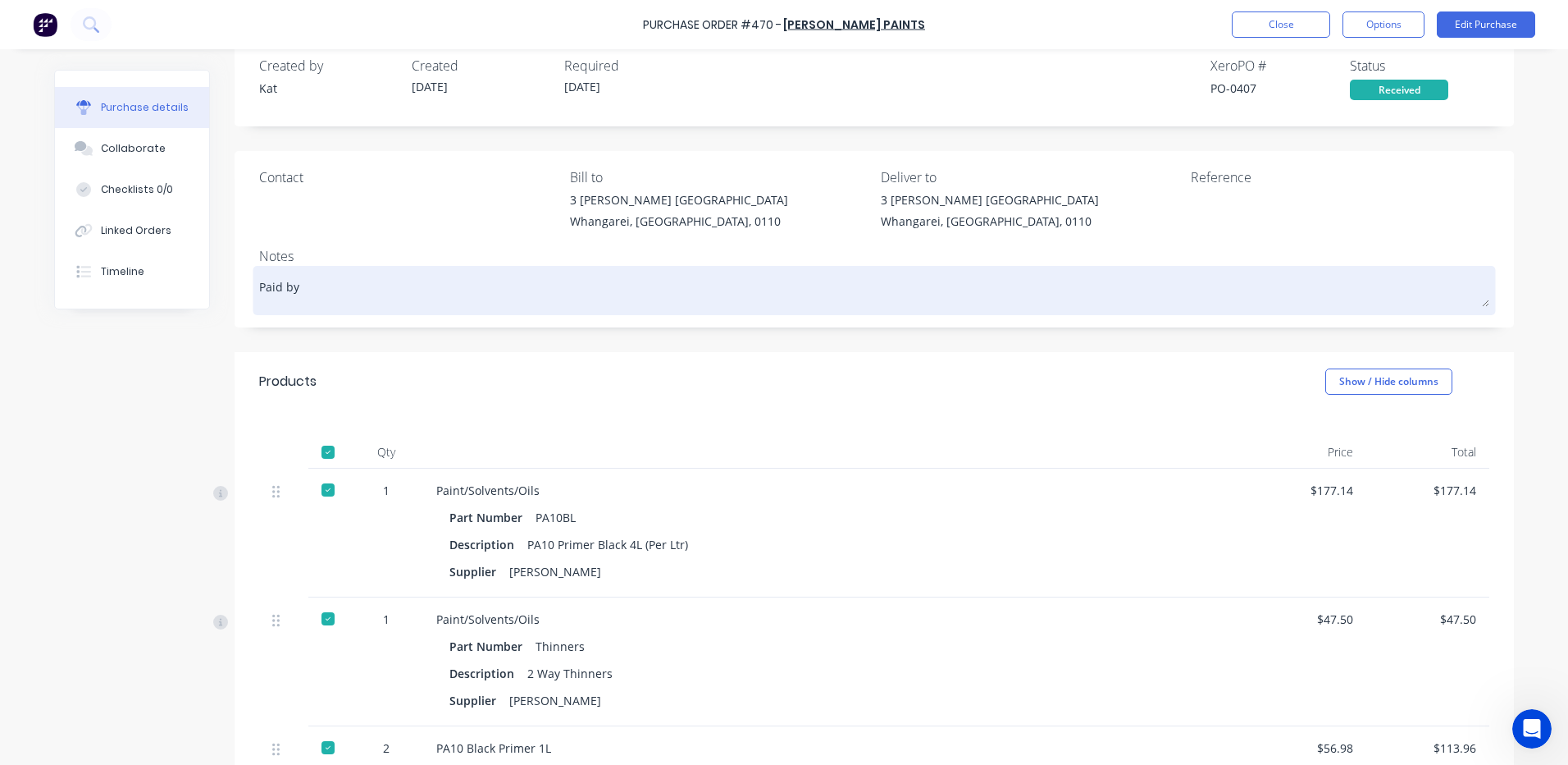
type textarea "x"
type textarea "Paid by c"
type textarea "x"
type textarea "Paid by cr"
type textarea "x"
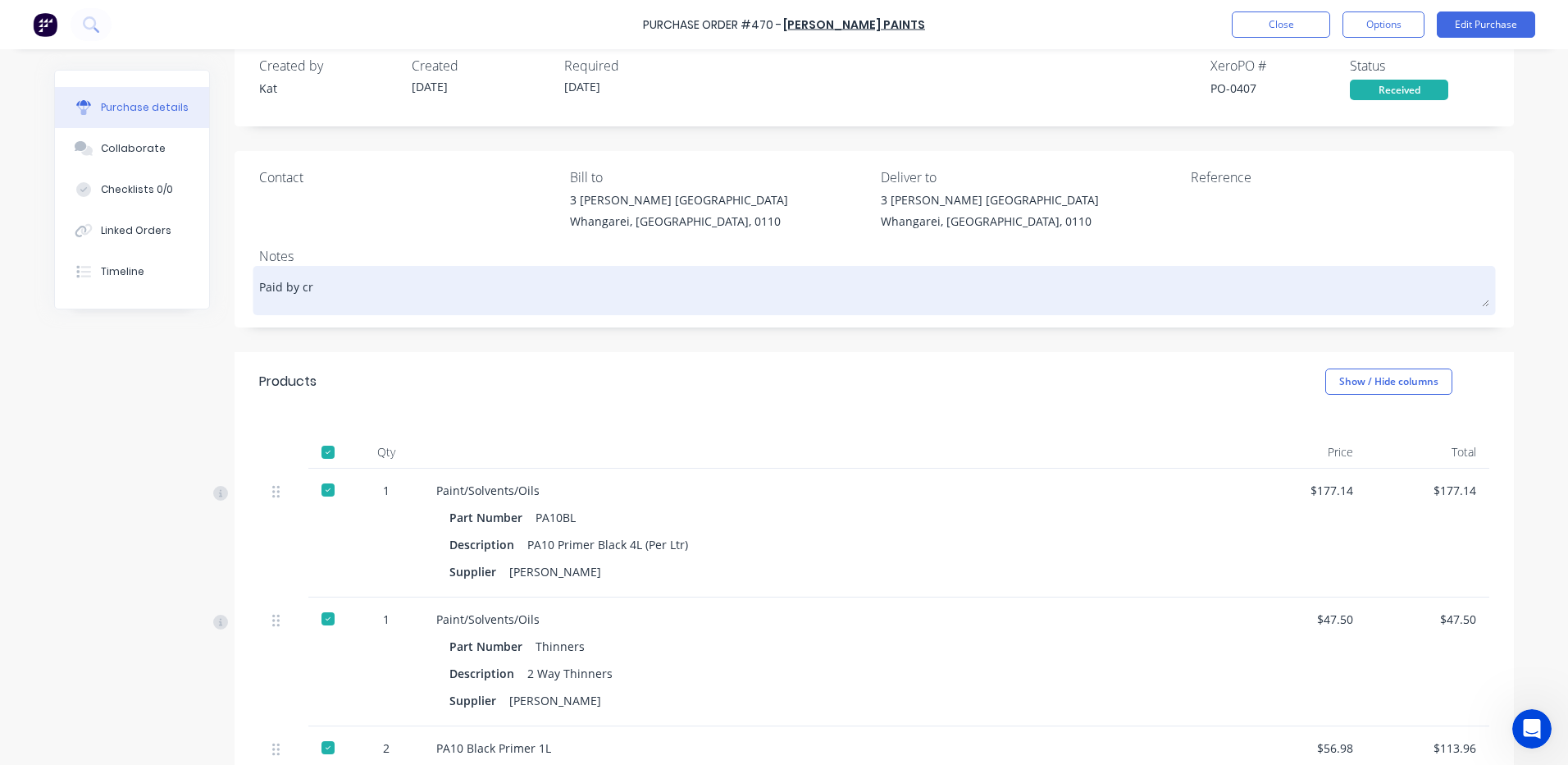
type textarea "Paid by cre"
type textarea "x"
type textarea "Paid by cred"
type textarea "x"
type textarea "Paid by credi"
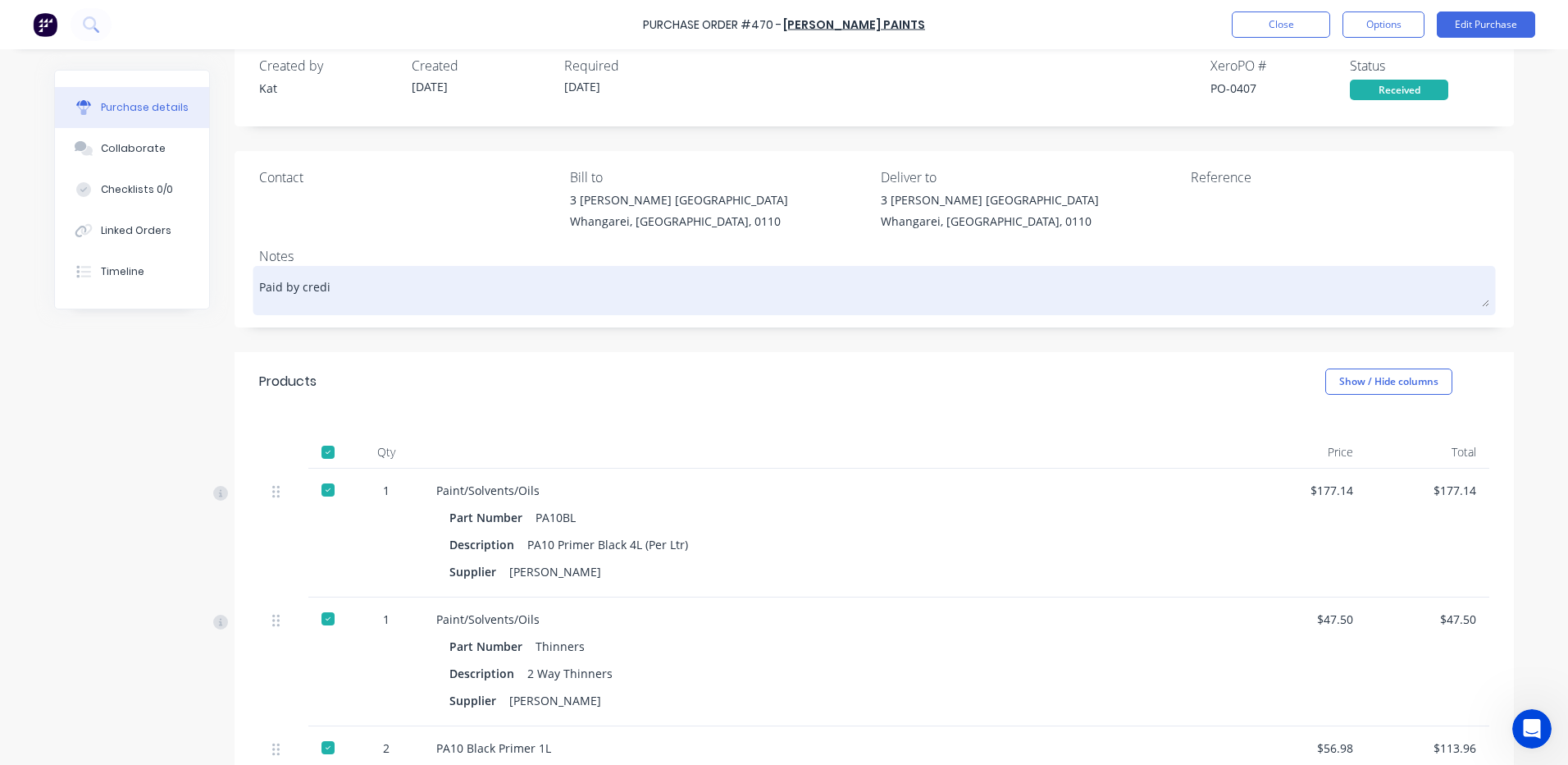
type textarea "x"
type textarea "Paid by credit"
type textarea "x"
type textarea "Paid by credit"
type textarea "x"
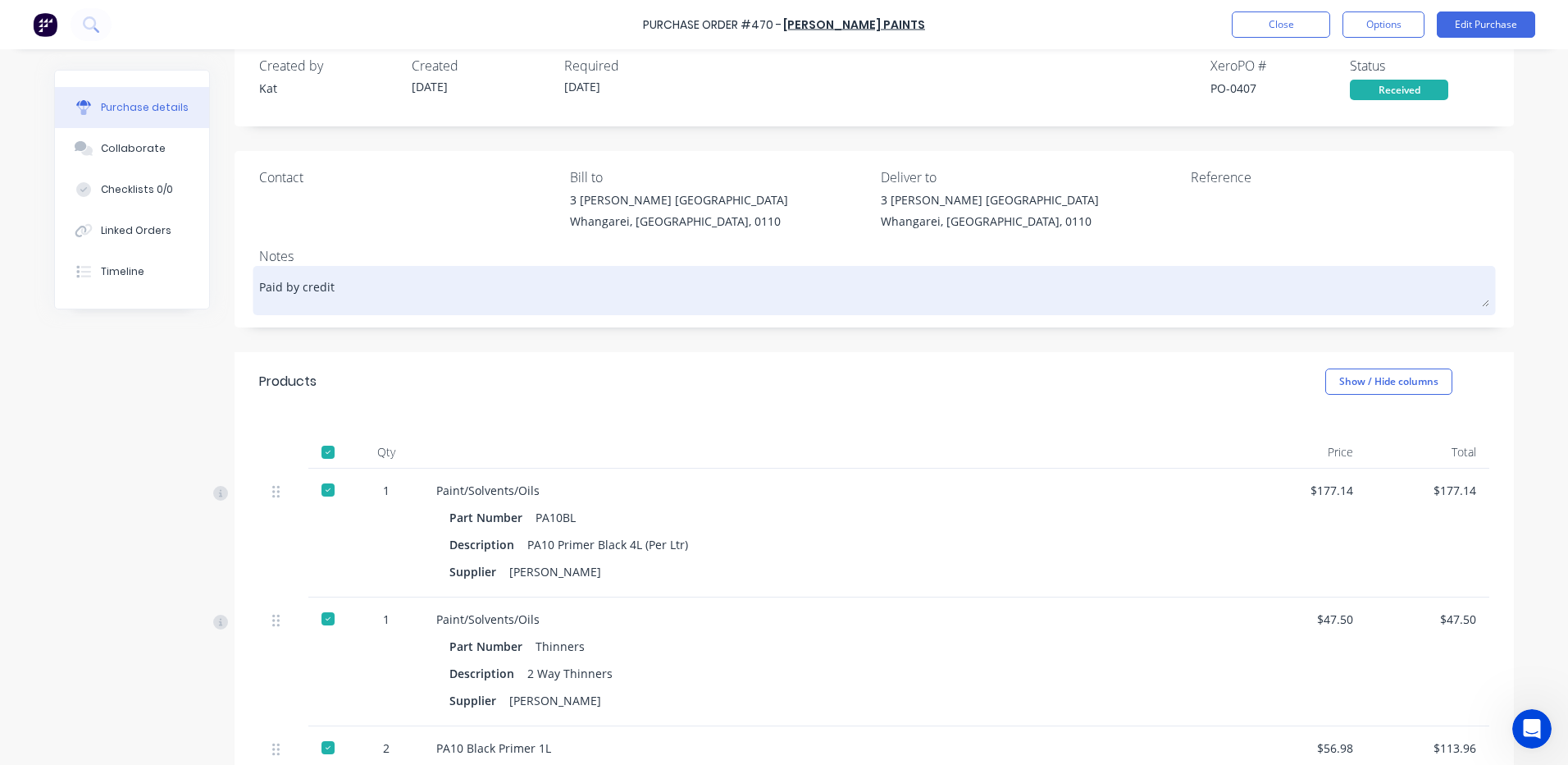
type textarea "Paid by credit c"
type textarea "x"
type textarea "Paid by credit ca"
type textarea "x"
type textarea "Paid by credit car"
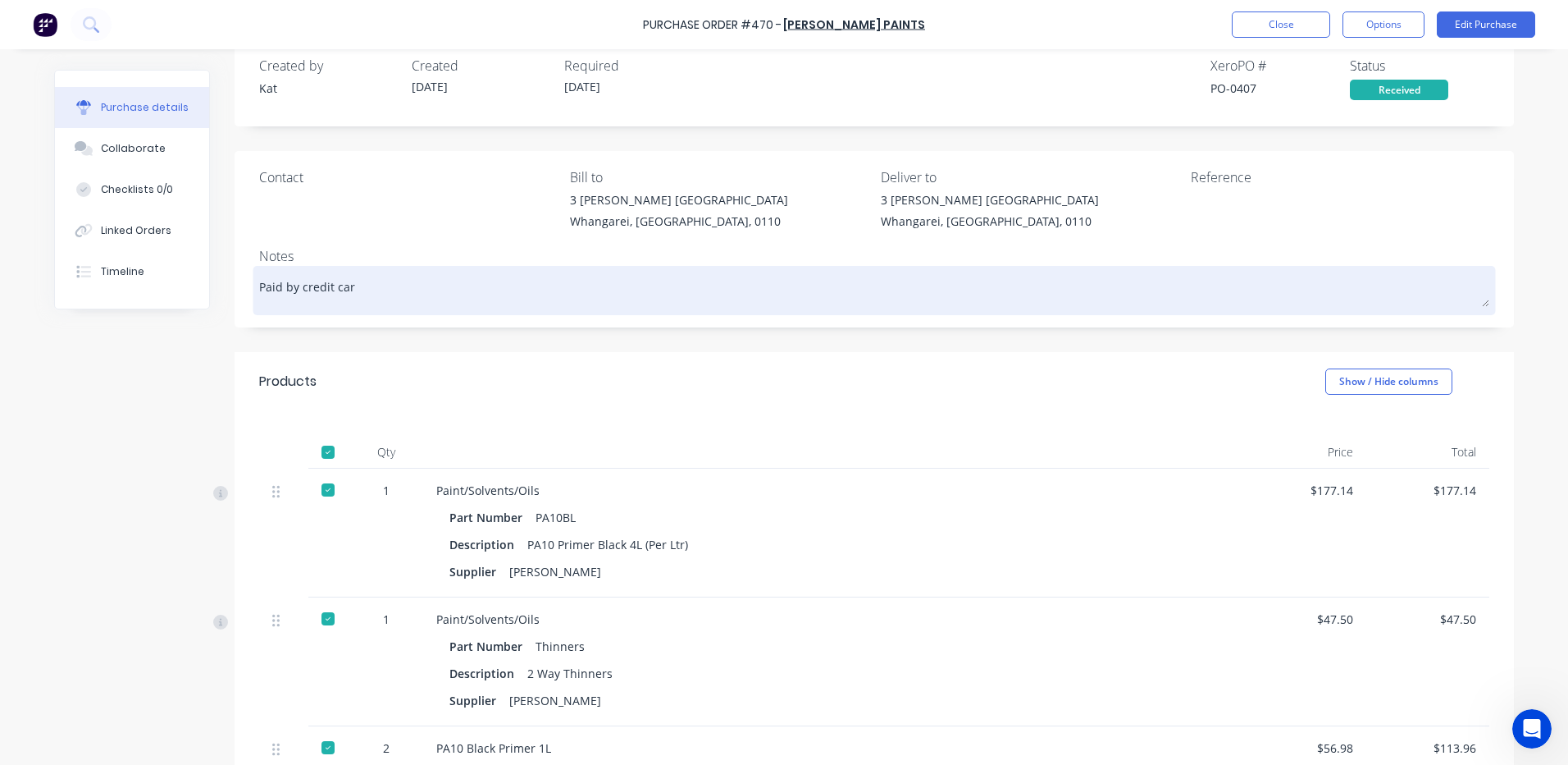
type textarea "x"
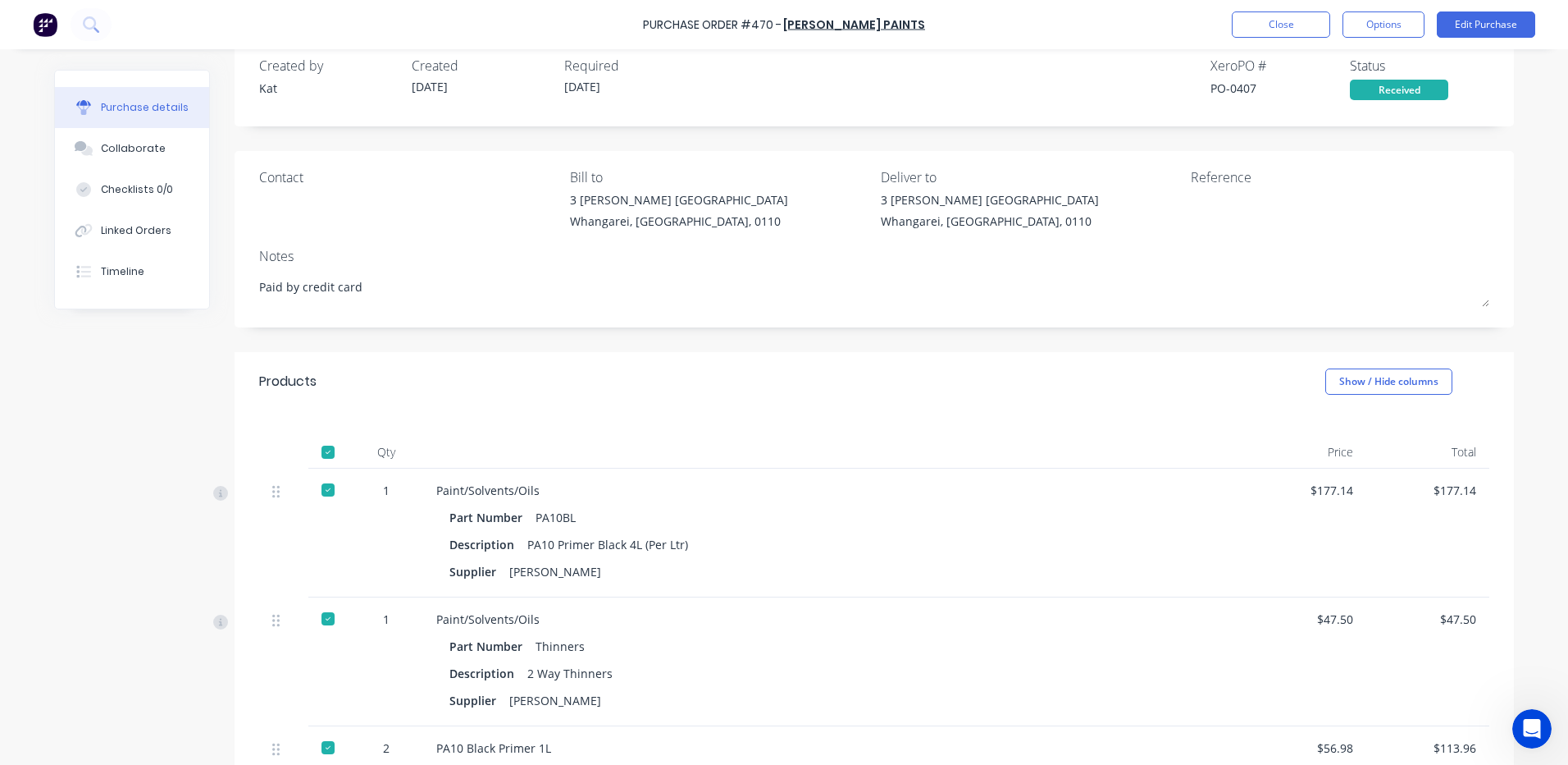
type textarea "Paid by credit card"
type textarea "x"
type textarea "Paid by credit card"
click at [536, 377] on div "Products Show / Hide columns" at bounding box center [874, 382] width 1280 height 59
click at [1288, 23] on button "Close" at bounding box center [1281, 24] width 99 height 26
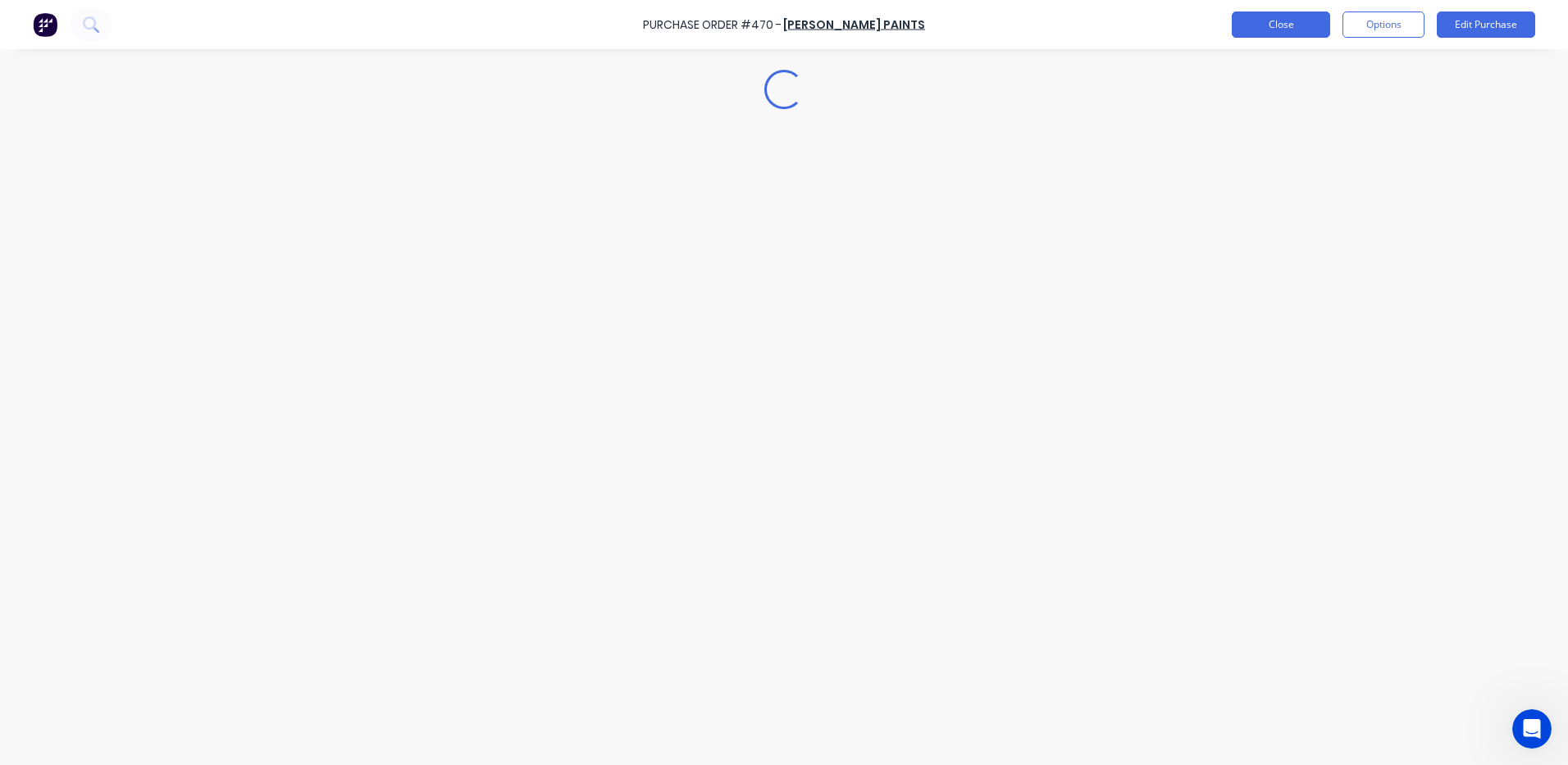
scroll to position [0, 0]
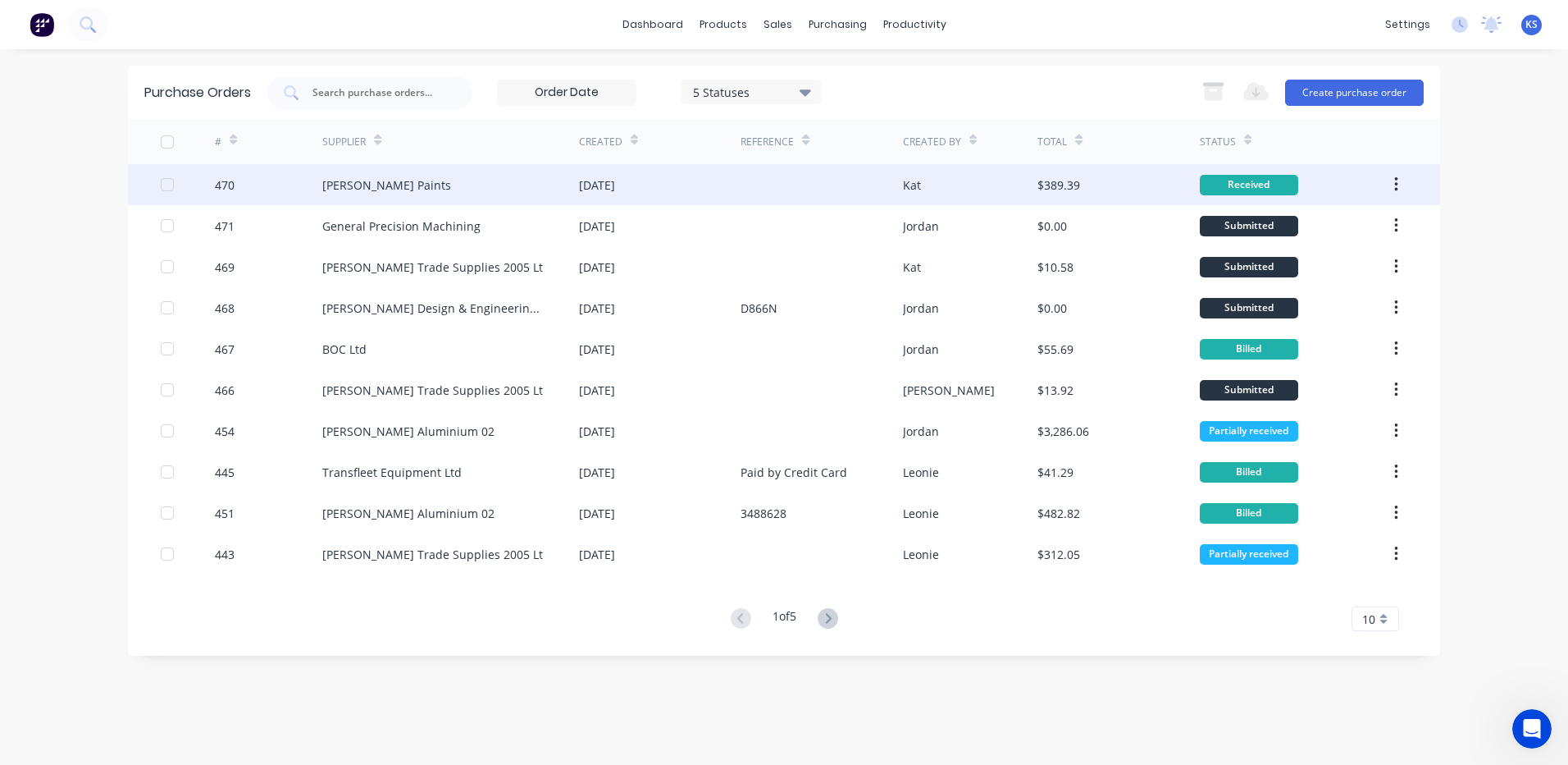
click at [448, 190] on div "[PERSON_NAME] Paints" at bounding box center [451, 184] width 257 height 41
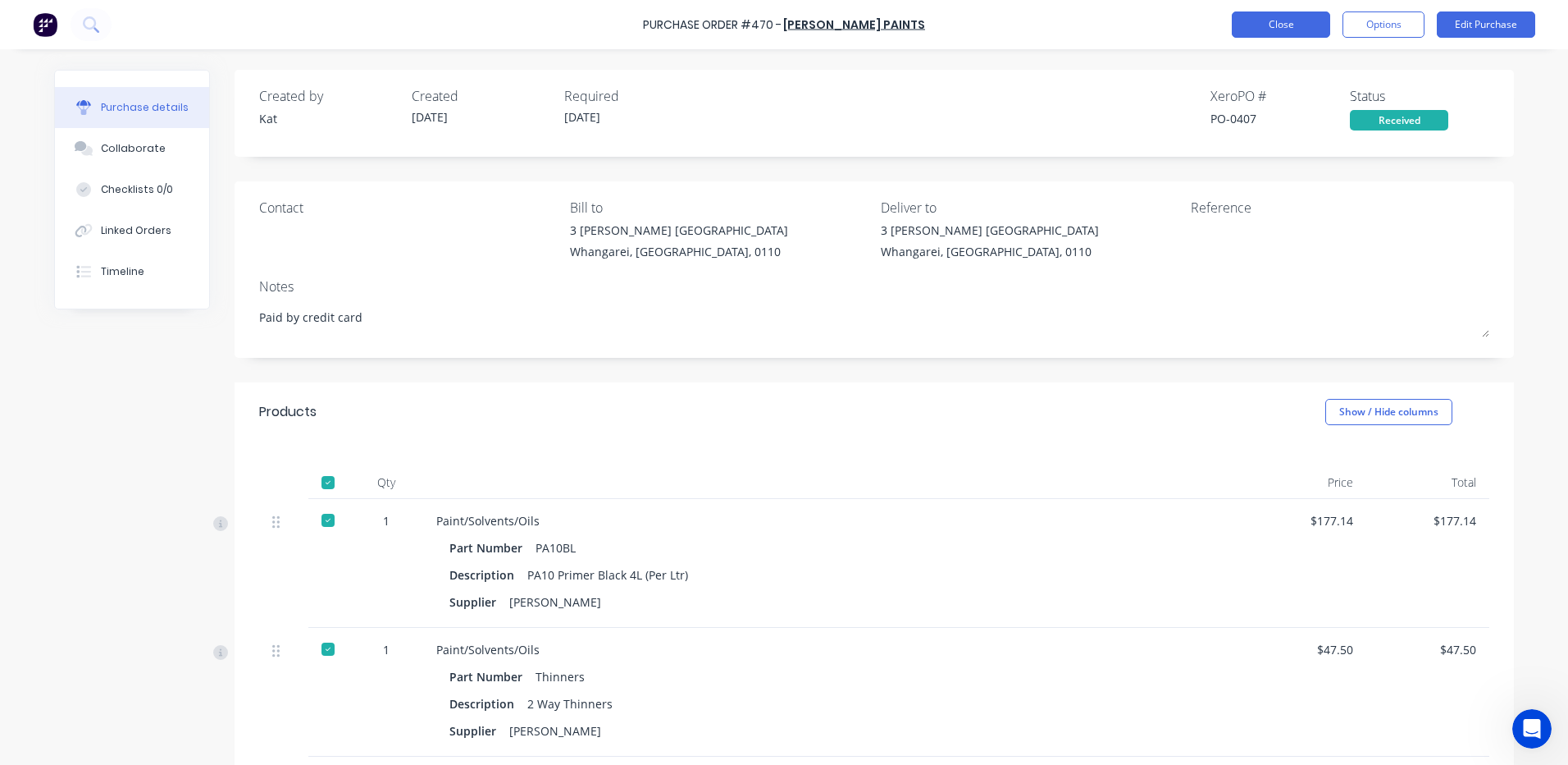
click at [1276, 25] on button "Close" at bounding box center [1281, 24] width 99 height 26
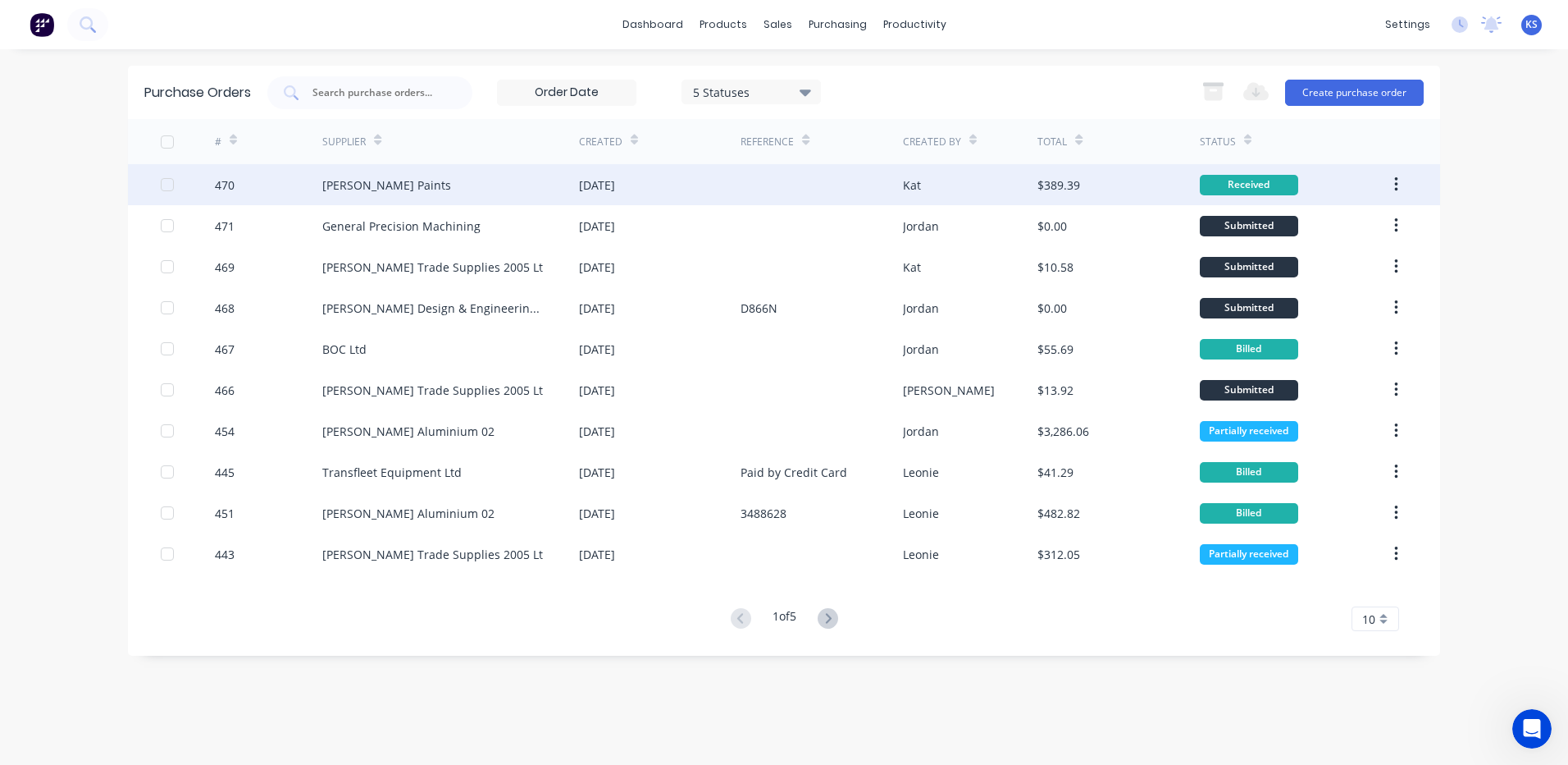
click at [615, 185] on div "[DATE]" at bounding box center [596, 184] width 36 height 18
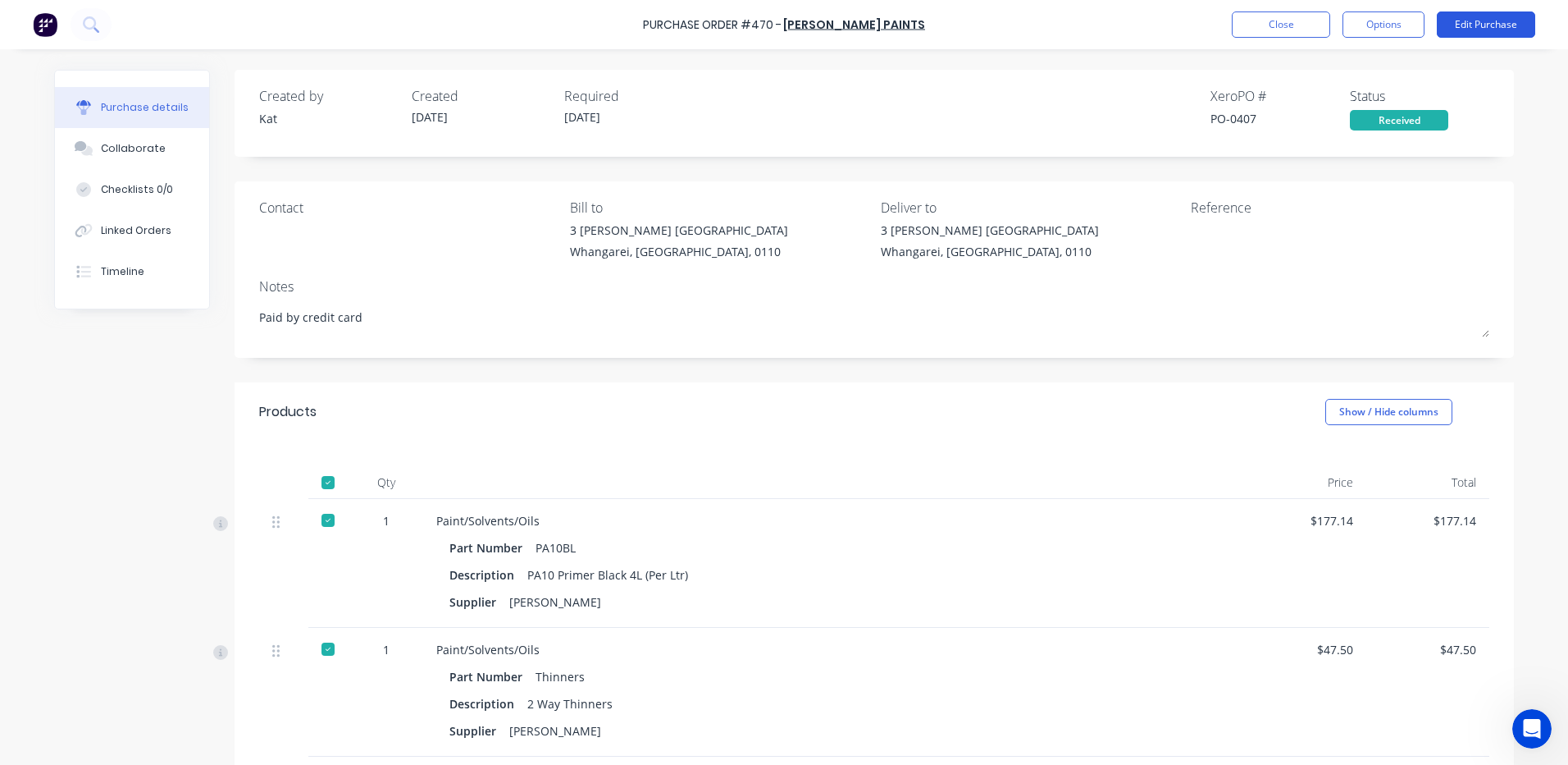
click at [1464, 24] on button "Edit Purchase" at bounding box center [1486, 24] width 99 height 26
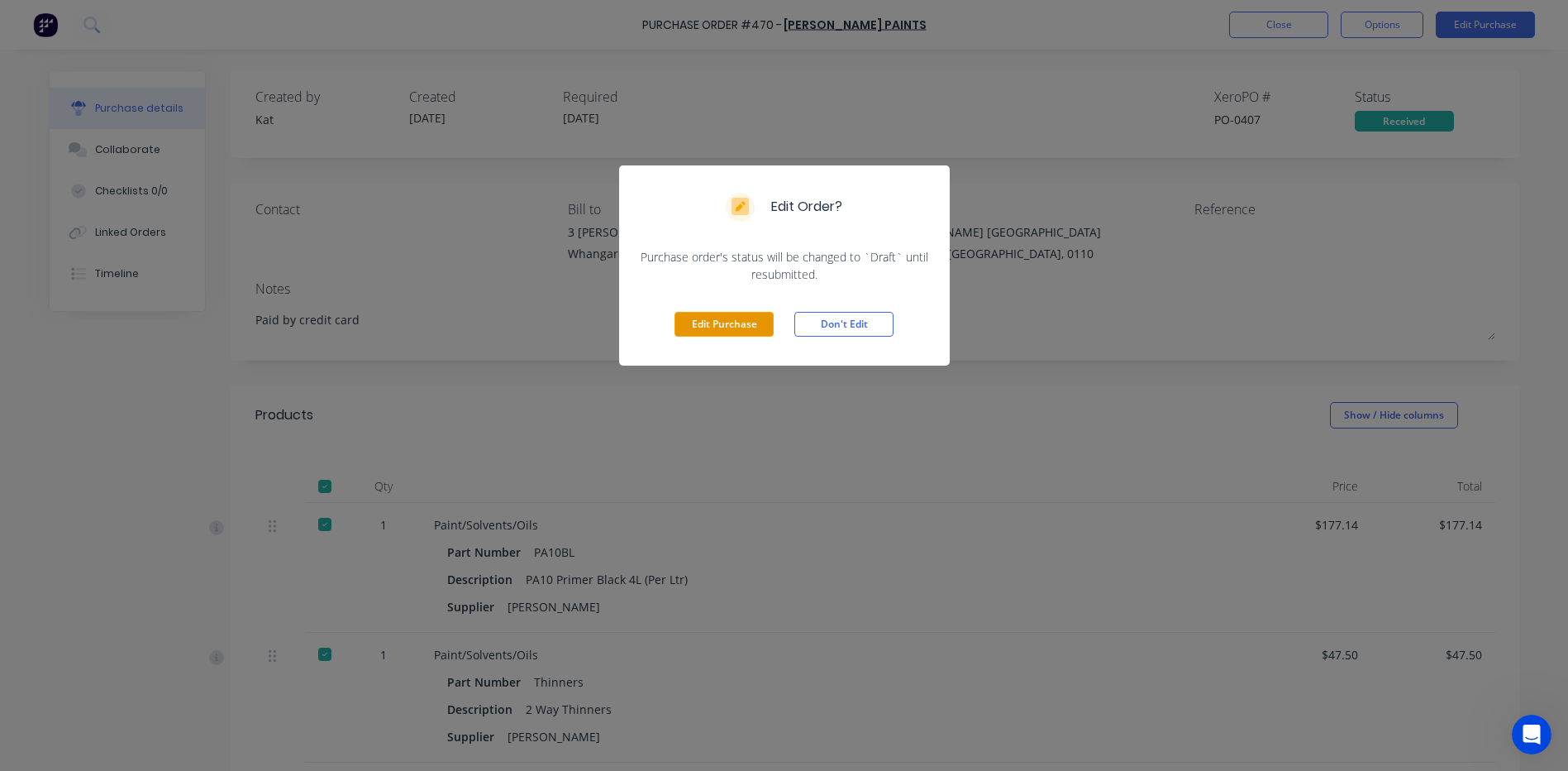
click at [715, 322] on button "Edit Purchase" at bounding box center [723, 324] width 99 height 25
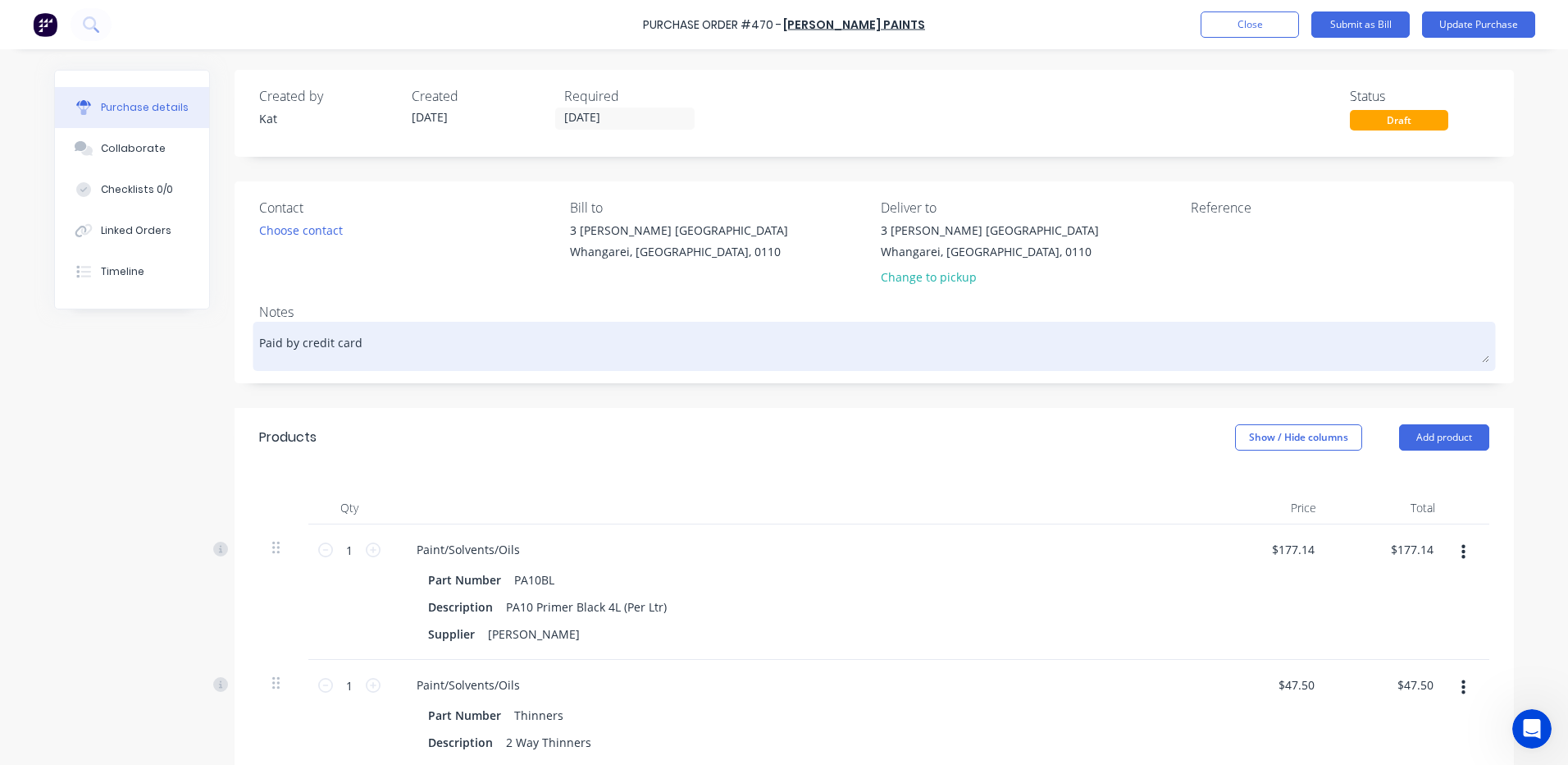
type textarea "x"
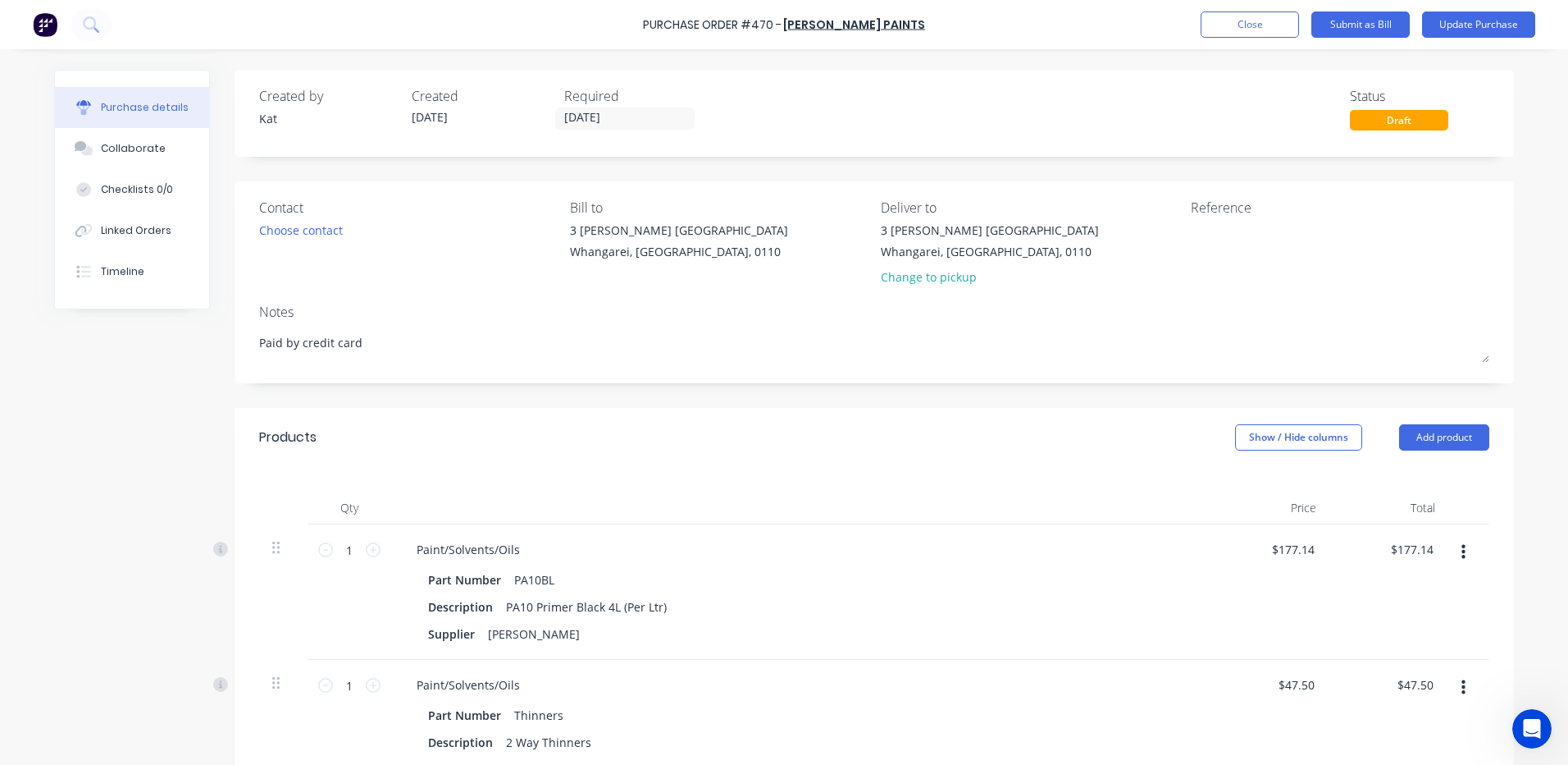
drag, startPoint x: 358, startPoint y: 340, endPoint x: 164, endPoint y: 341, distance: 194.0
click at [164, 341] on div "Created by Kat Created 26/09/25 Required 26/09/25 Status Draft Contact Choose c…" at bounding box center [784, 641] width 1460 height 1143
click at [1222, 232] on textarea at bounding box center [1293, 240] width 205 height 37
type textarea "x"
type textarea "Paid b"
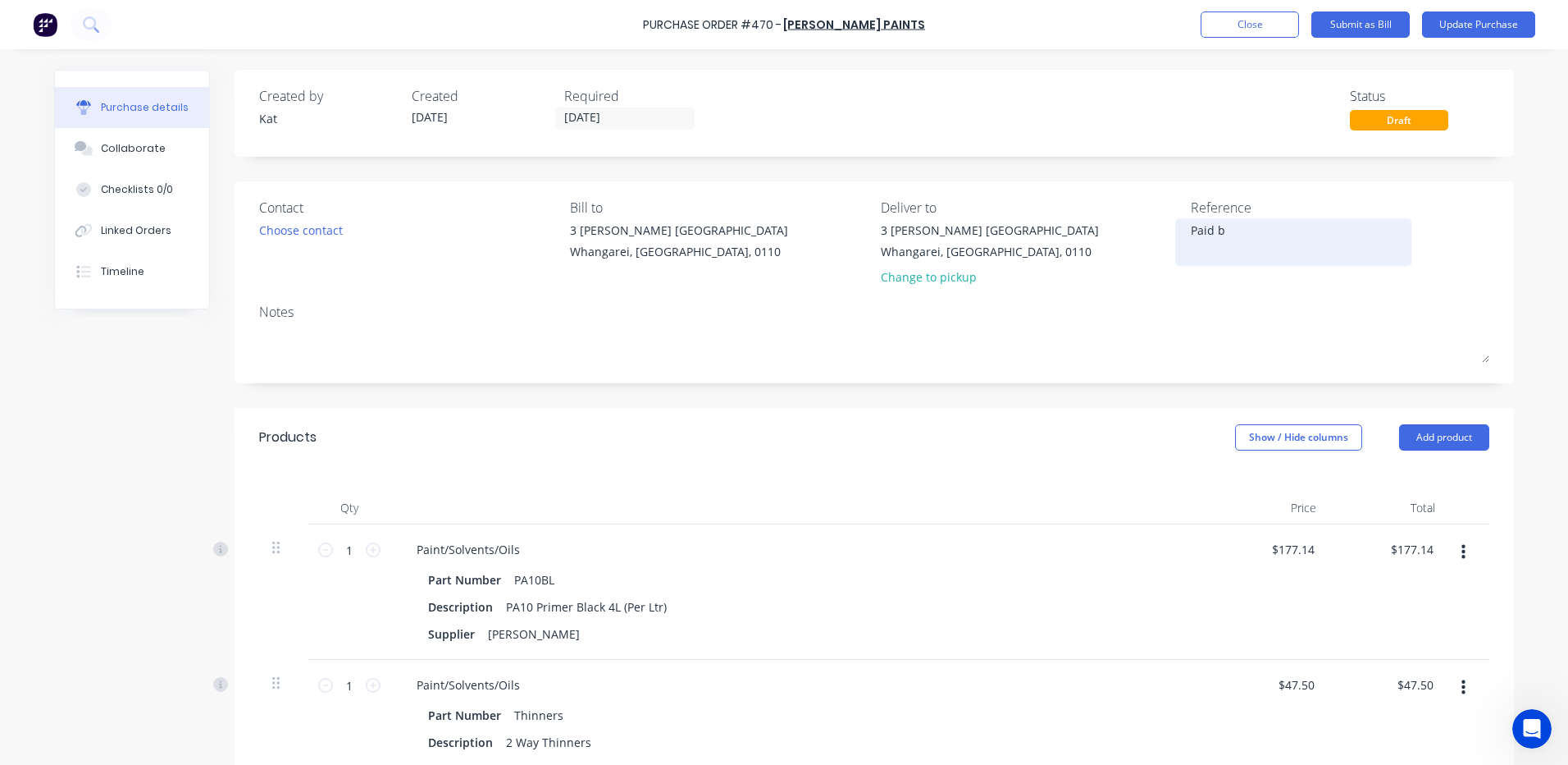
type textarea "x"
type textarea "Paid by"
type textarea "x"
type textarea "Paid by"
type textarea "x"
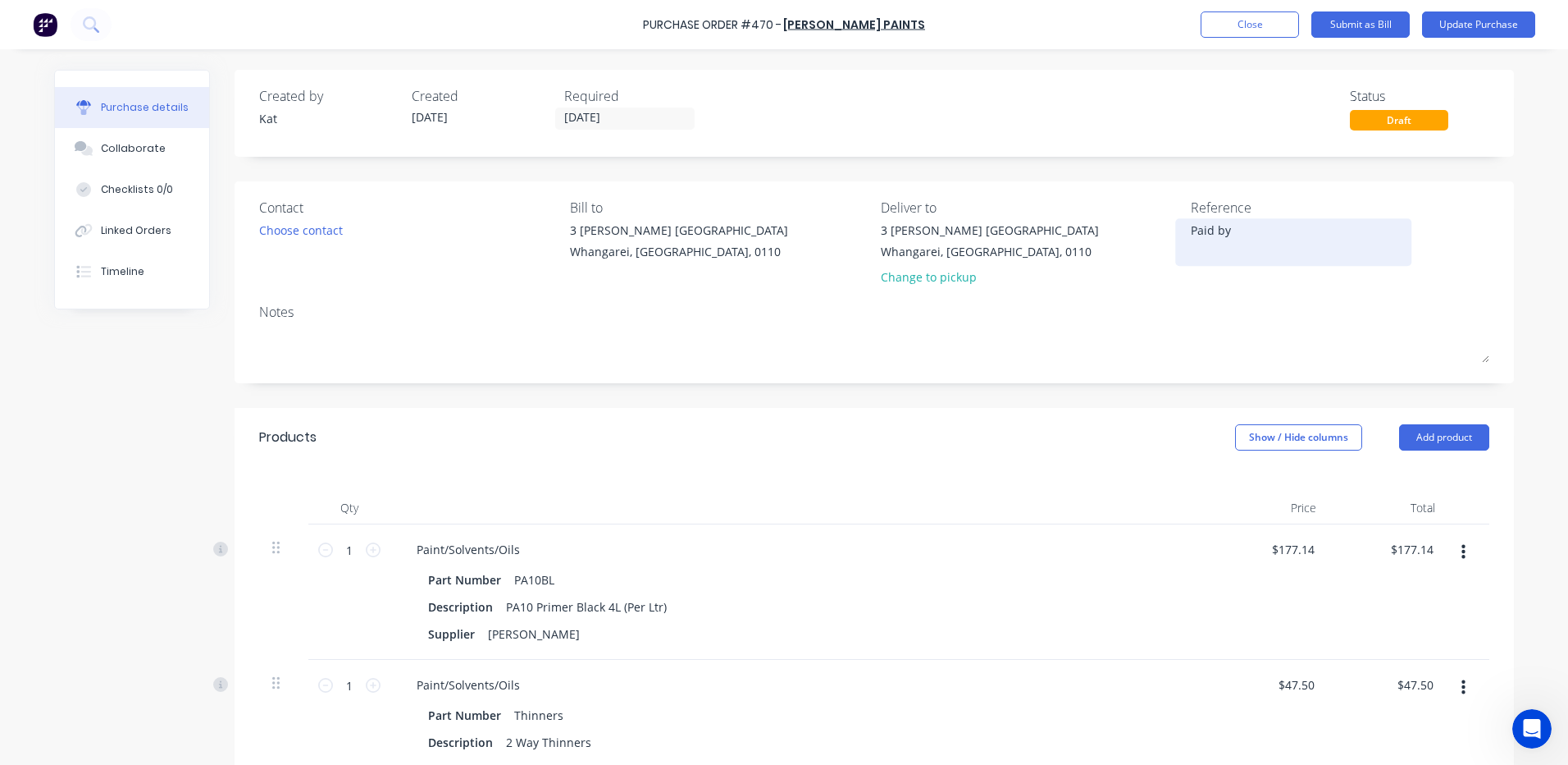
type textarea "Paid by C"
type textarea "x"
type textarea "Paid by Cr"
type textarea "x"
type textarea "Paid by Cre"
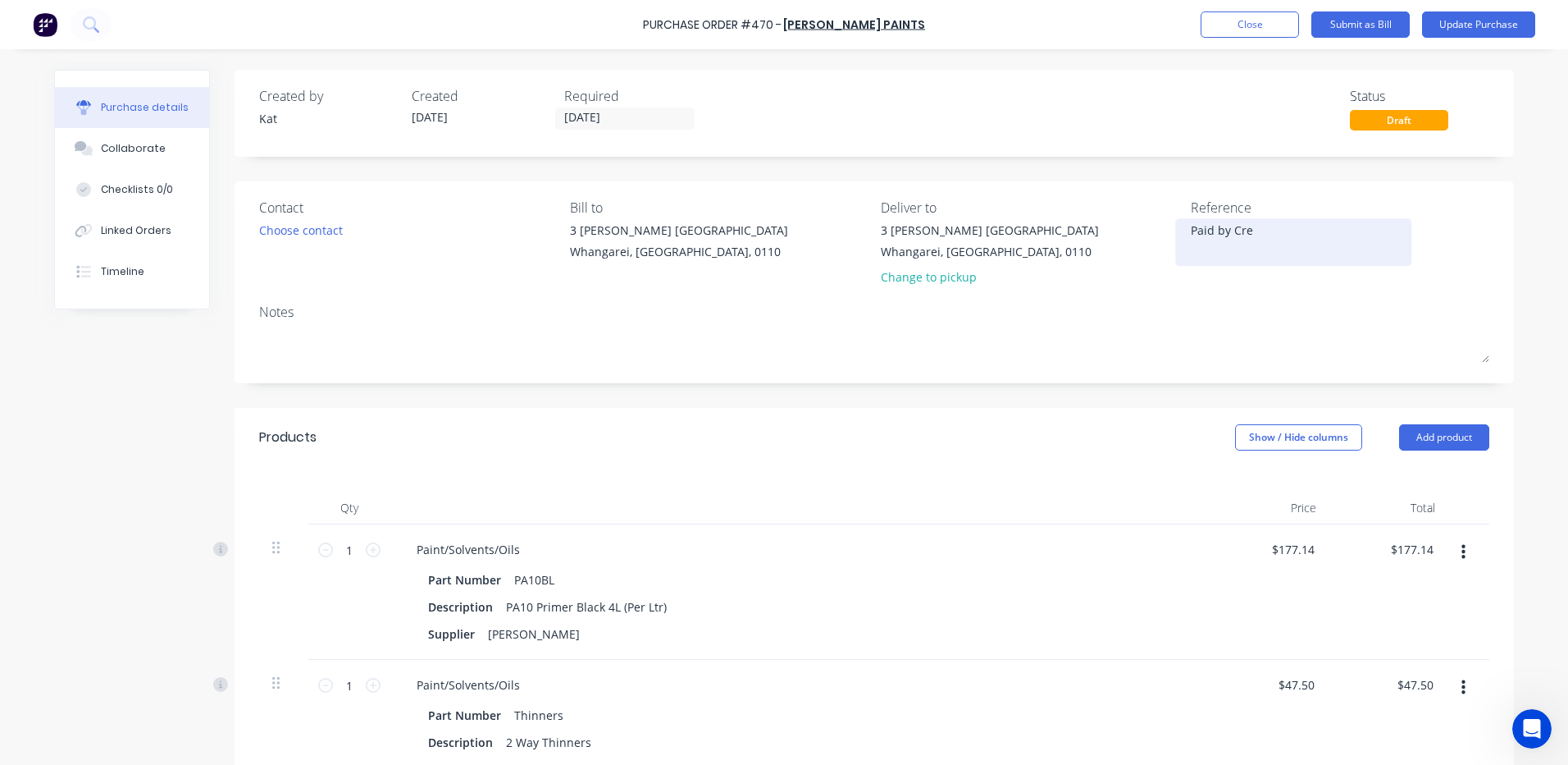
type textarea "x"
type textarea "Paid by Cred"
type textarea "x"
type textarea "Paid by Credi"
type textarea "x"
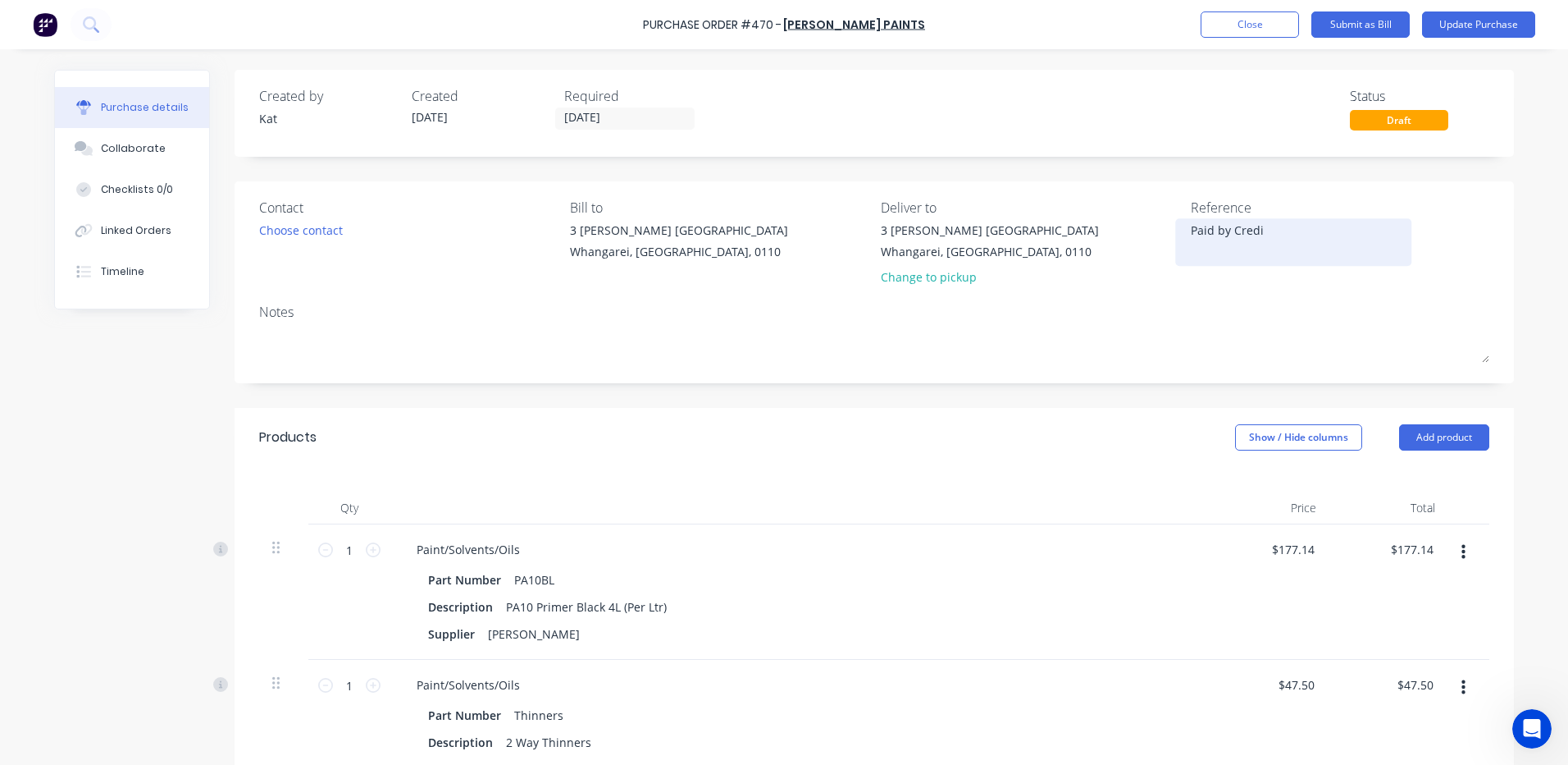
type textarea "Paid by Credit"
type textarea "x"
type textarea "Paid by Credit"
type textarea "x"
type textarea "Paid by Credit c"
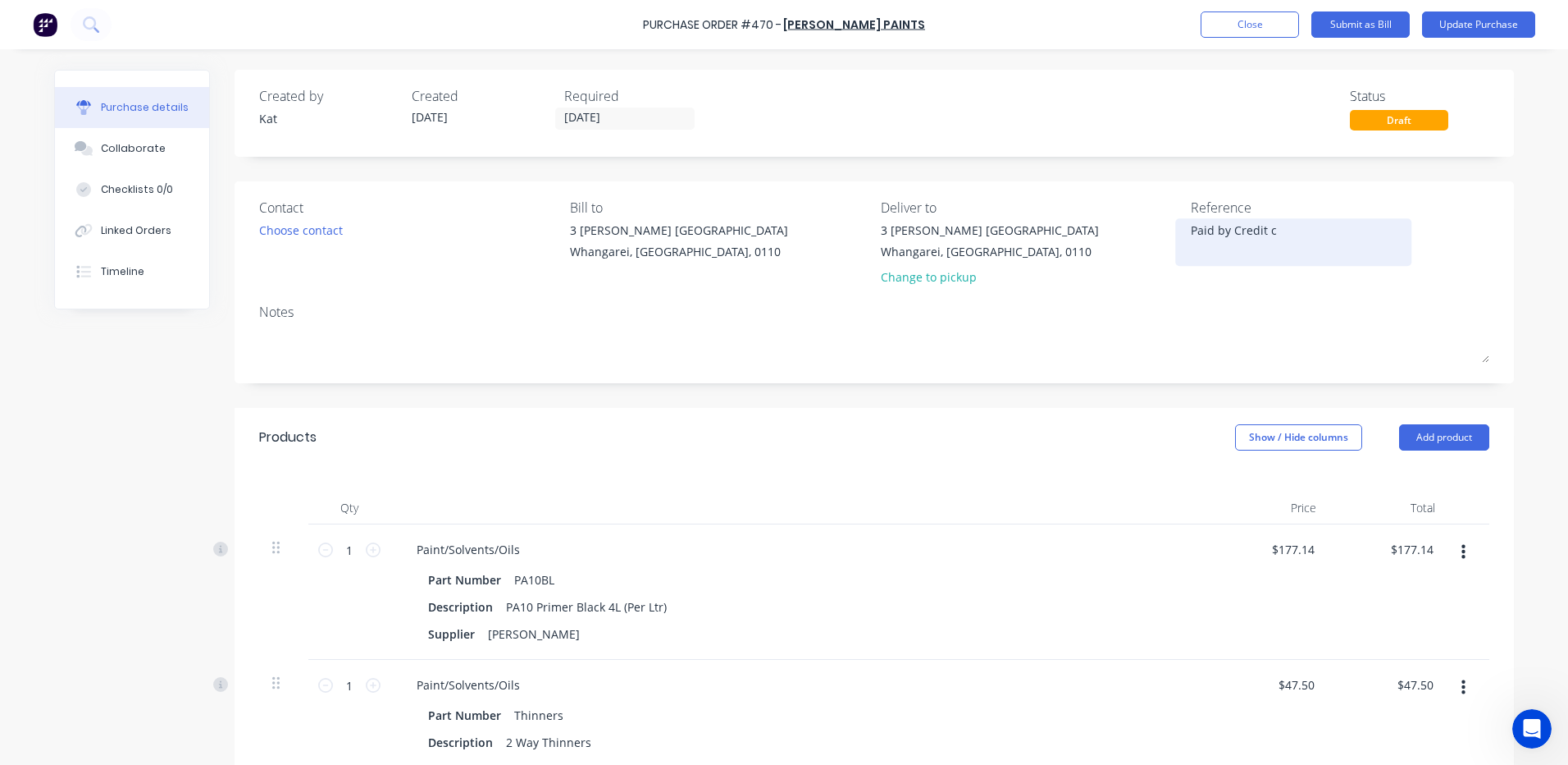
type textarea "x"
type textarea "Paid by Credit ca"
type textarea "x"
type textarea "Paid by Credit car"
type textarea "x"
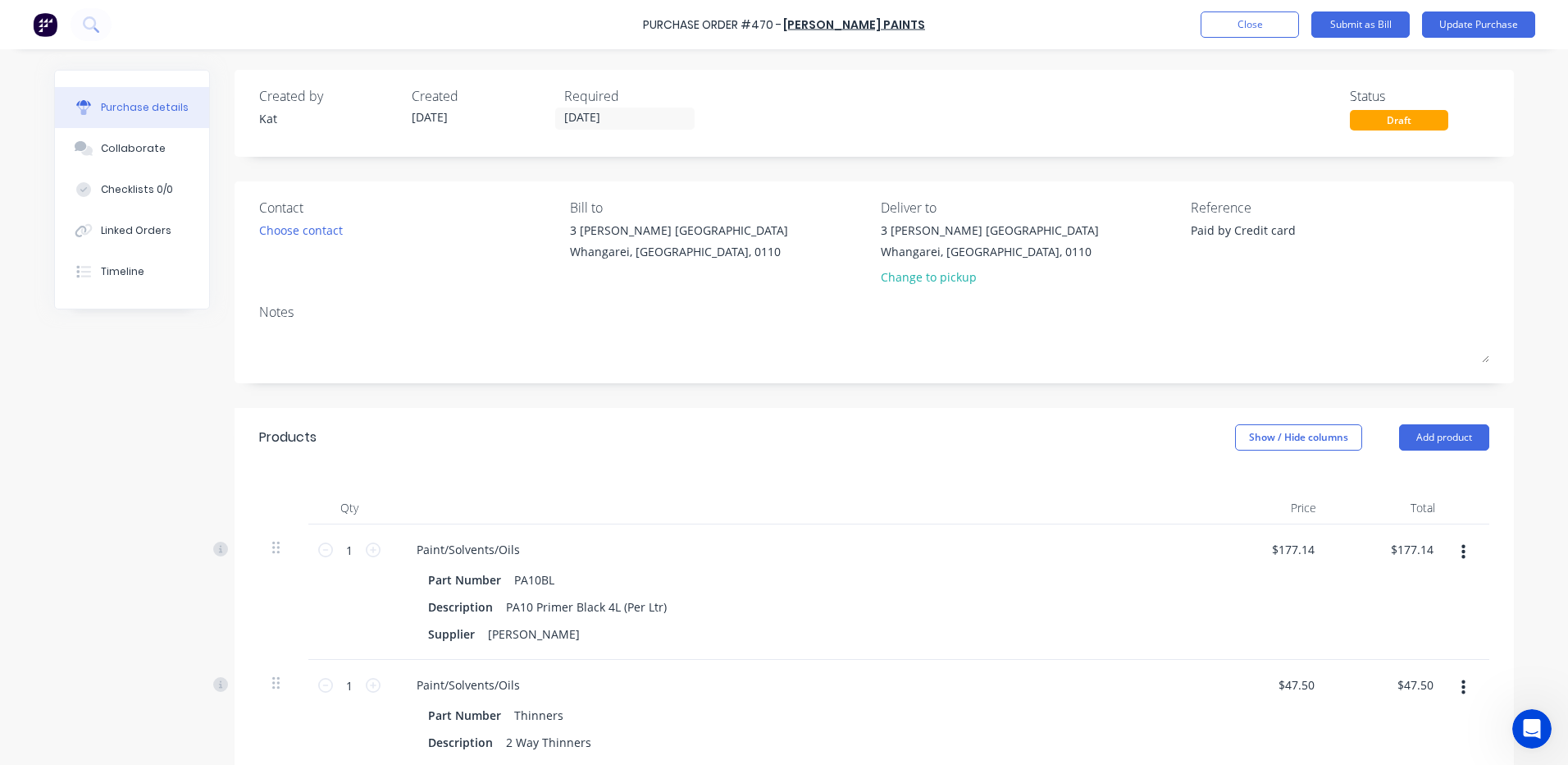
type textarea "Paid by Credit card"
click at [1139, 306] on div "Notes" at bounding box center [873, 312] width 1230 height 19
click at [1474, 29] on button "Update Purchase" at bounding box center [1479, 24] width 113 height 26
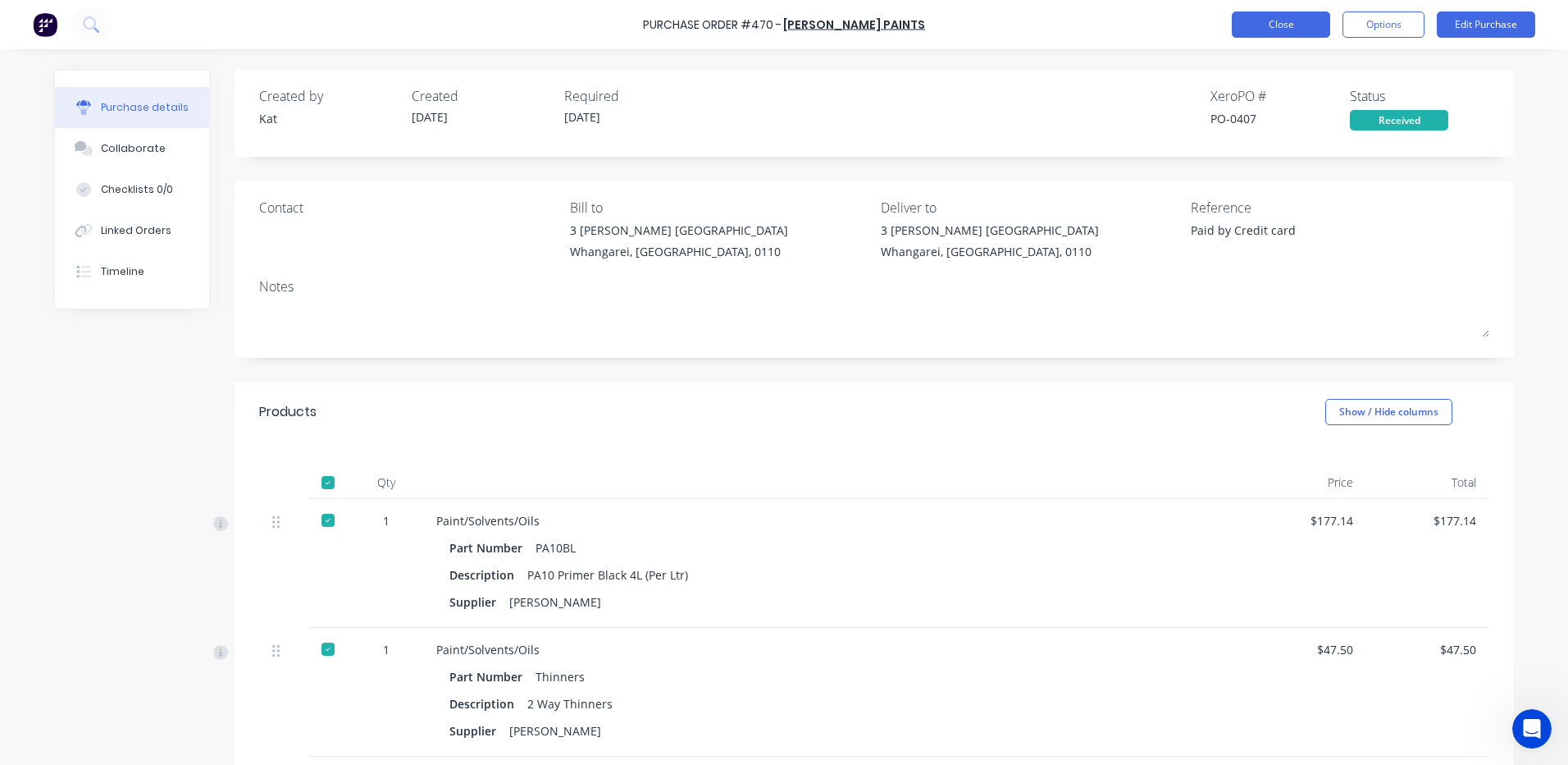
click at [1276, 27] on button "Close" at bounding box center [1281, 24] width 99 height 26
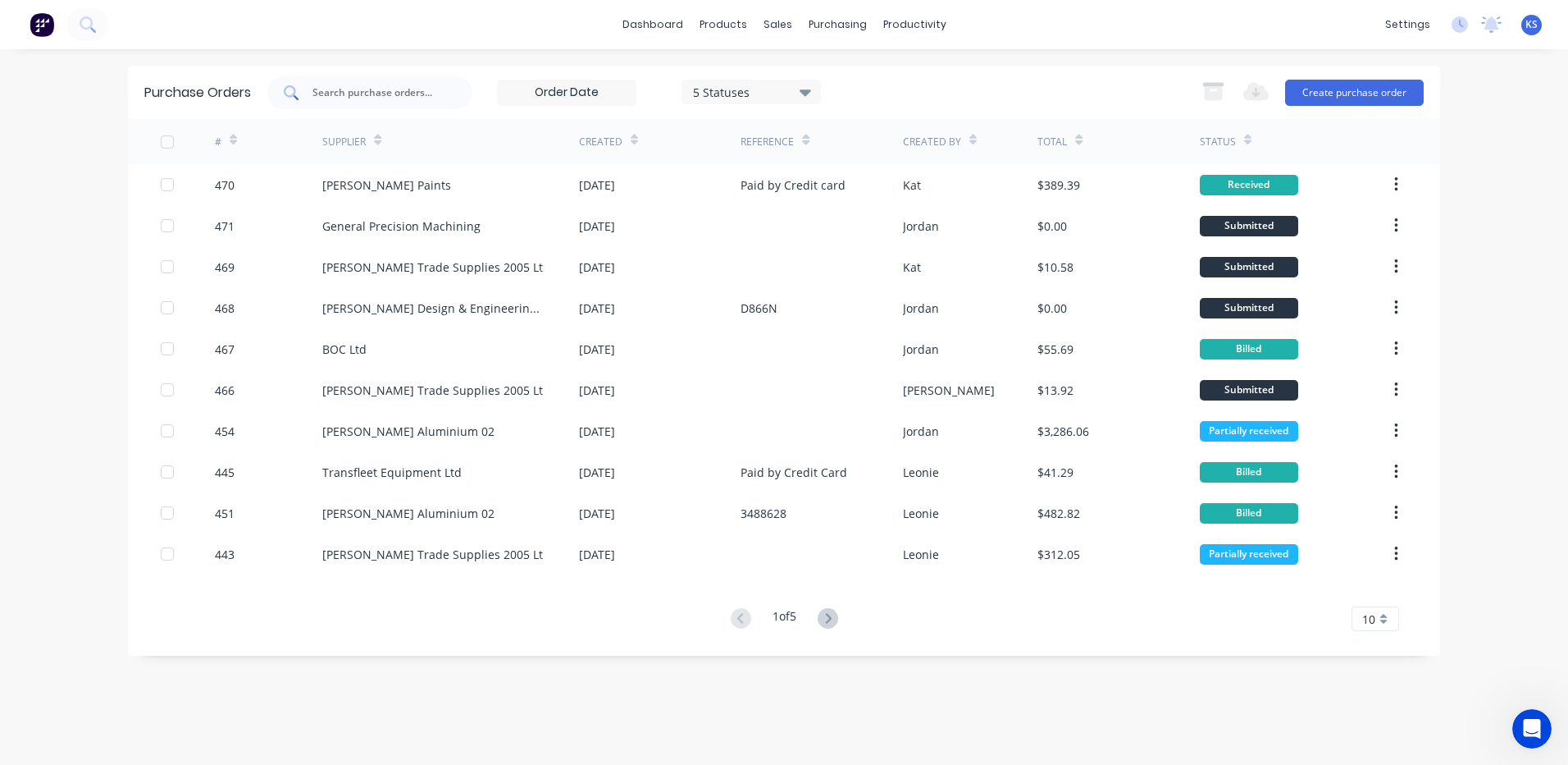
click at [371, 86] on input "text" at bounding box center [379, 93] width 136 height 17
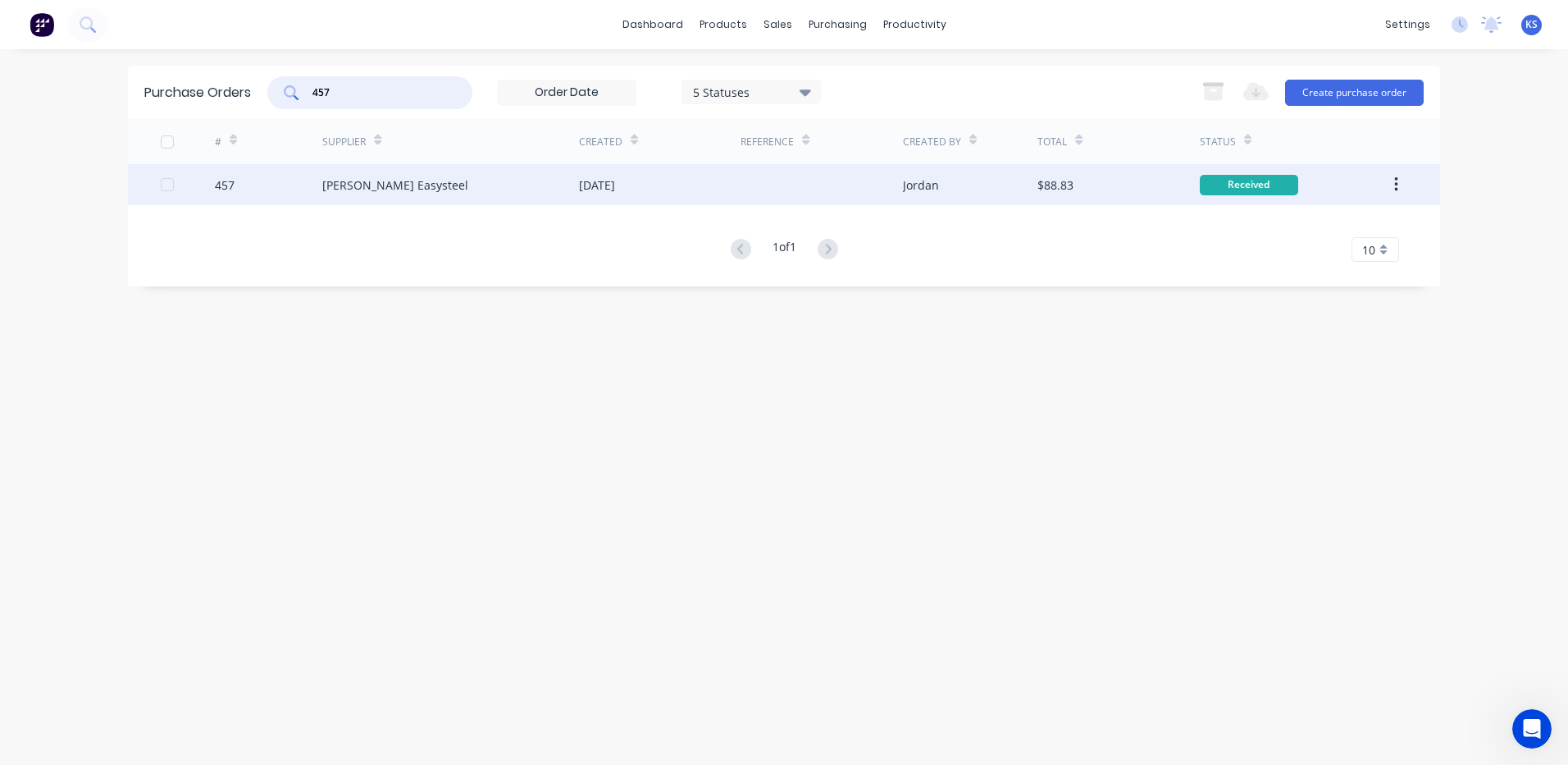
click at [377, 196] on div "[PERSON_NAME] Easysteel" at bounding box center [451, 184] width 257 height 41
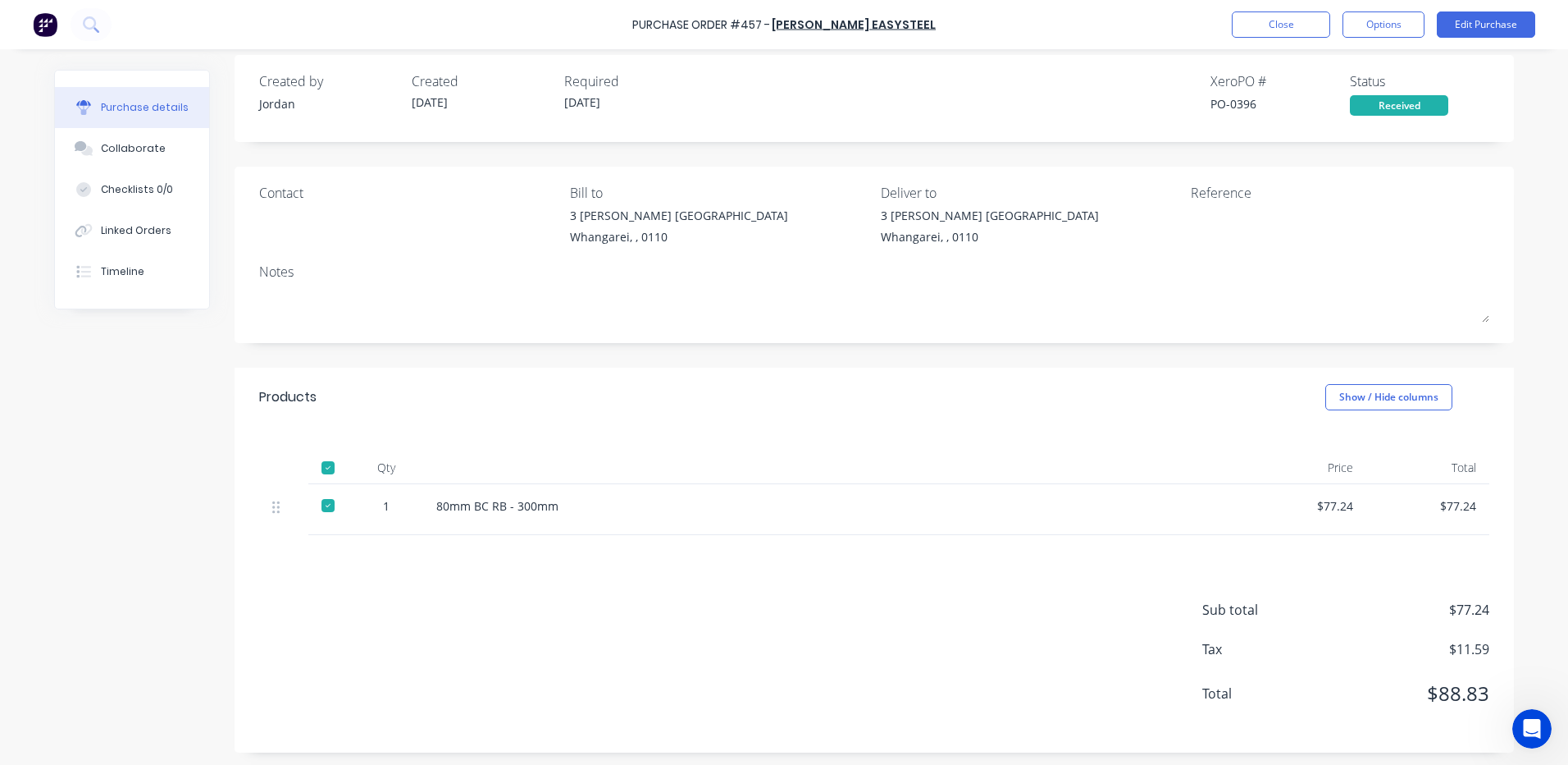
scroll to position [18, 0]
click at [1479, 19] on button "Edit Purchase" at bounding box center [1486, 24] width 99 height 26
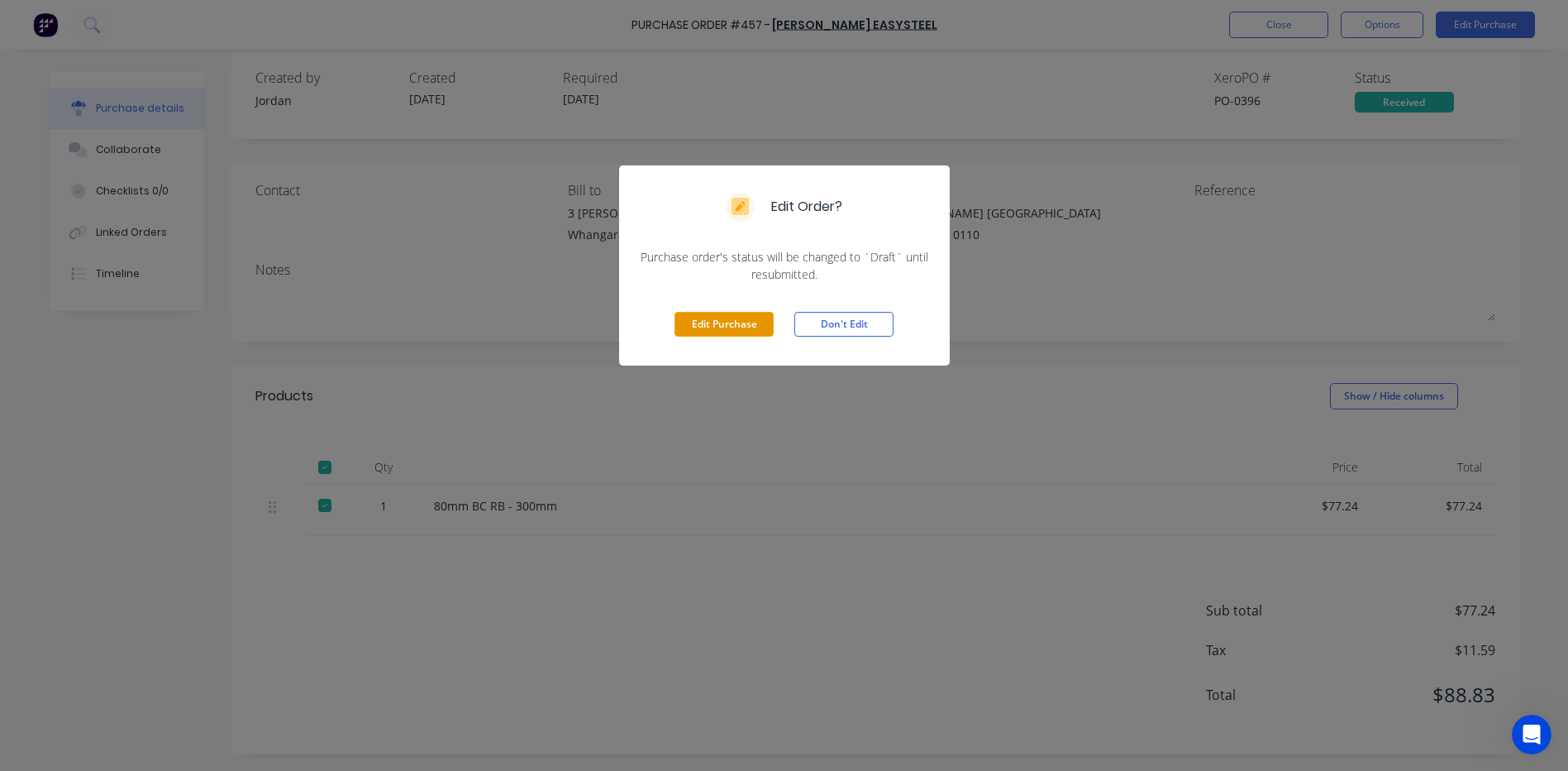
click at [728, 322] on button "Edit Purchase" at bounding box center [723, 324] width 99 height 25
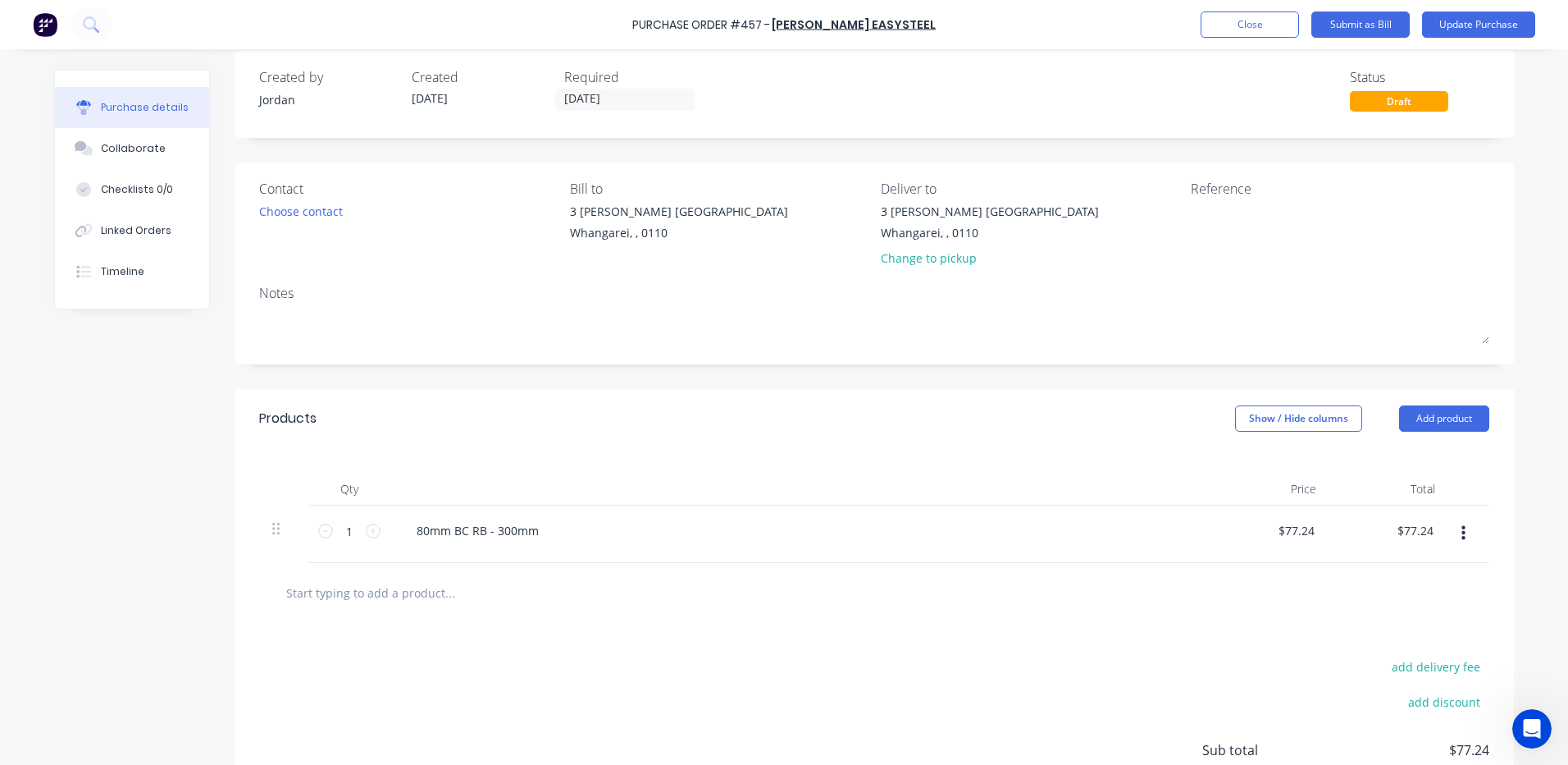
scroll to position [163, 0]
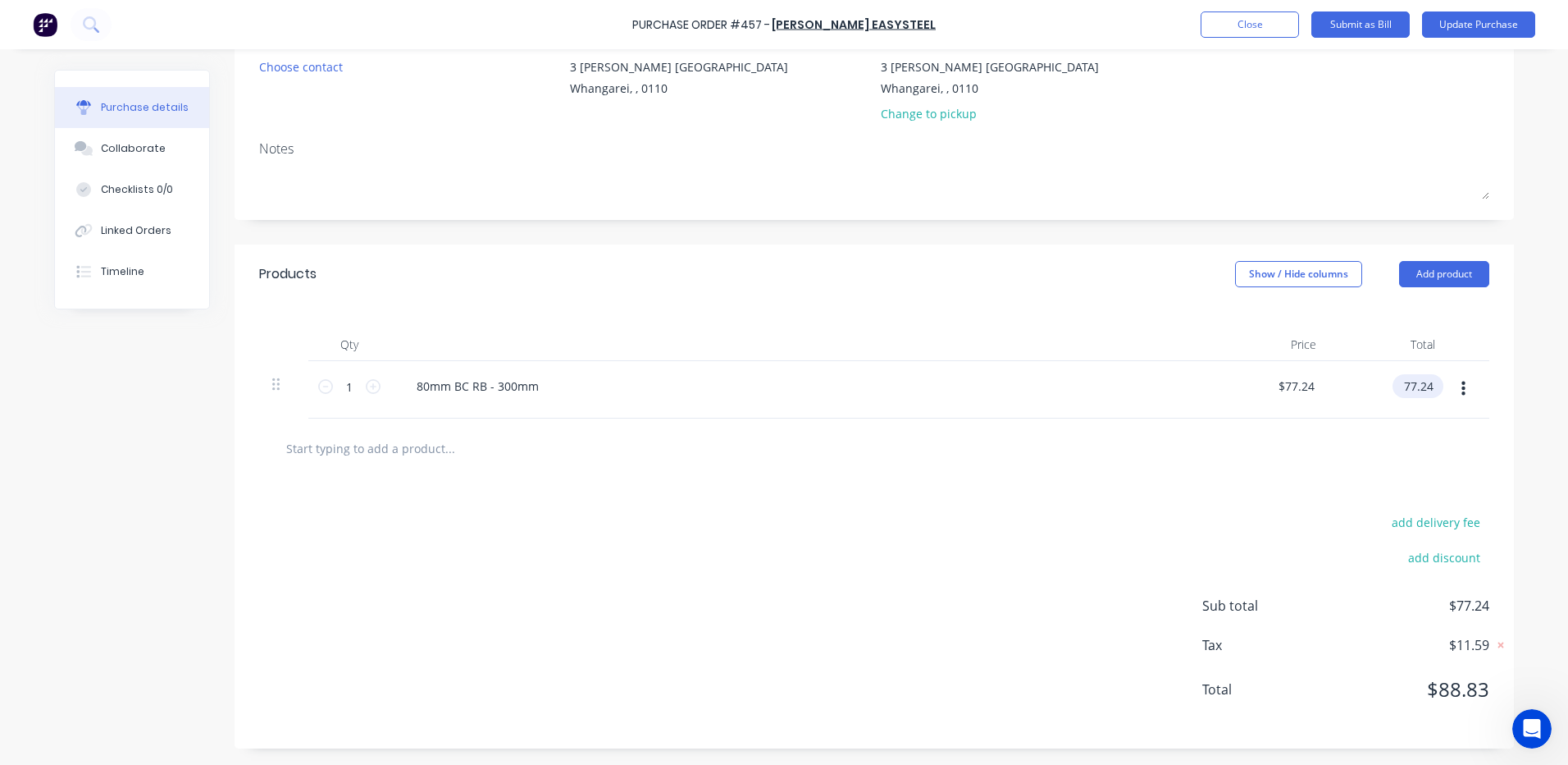
click at [1418, 380] on input "77.24" at bounding box center [1415, 386] width 44 height 24
click at [1418, 380] on input "77.24" at bounding box center [1418, 386] width 38 height 24
click at [1456, 18] on button "Update Purchase" at bounding box center [1479, 24] width 113 height 26
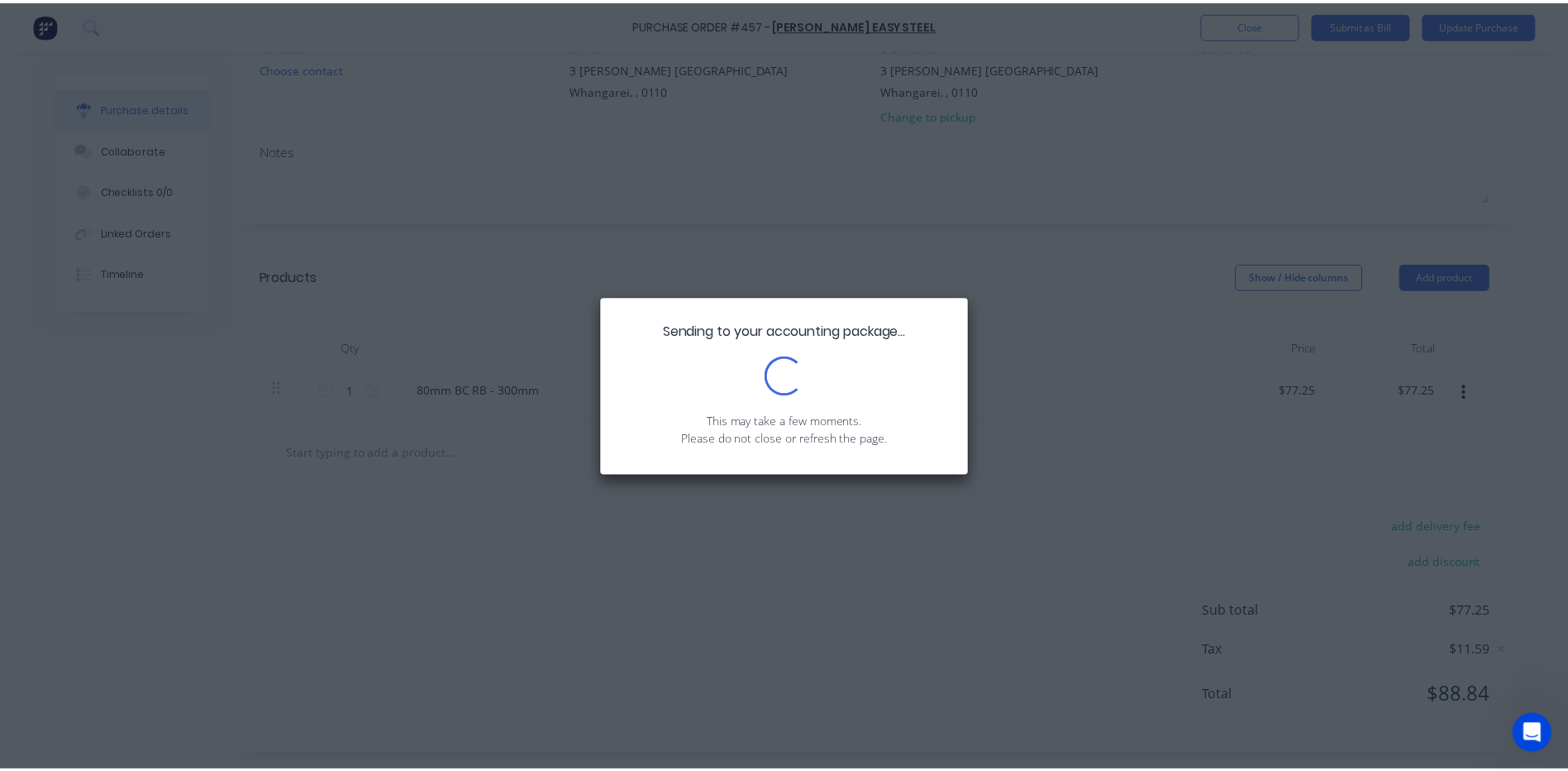
scroll to position [0, 0]
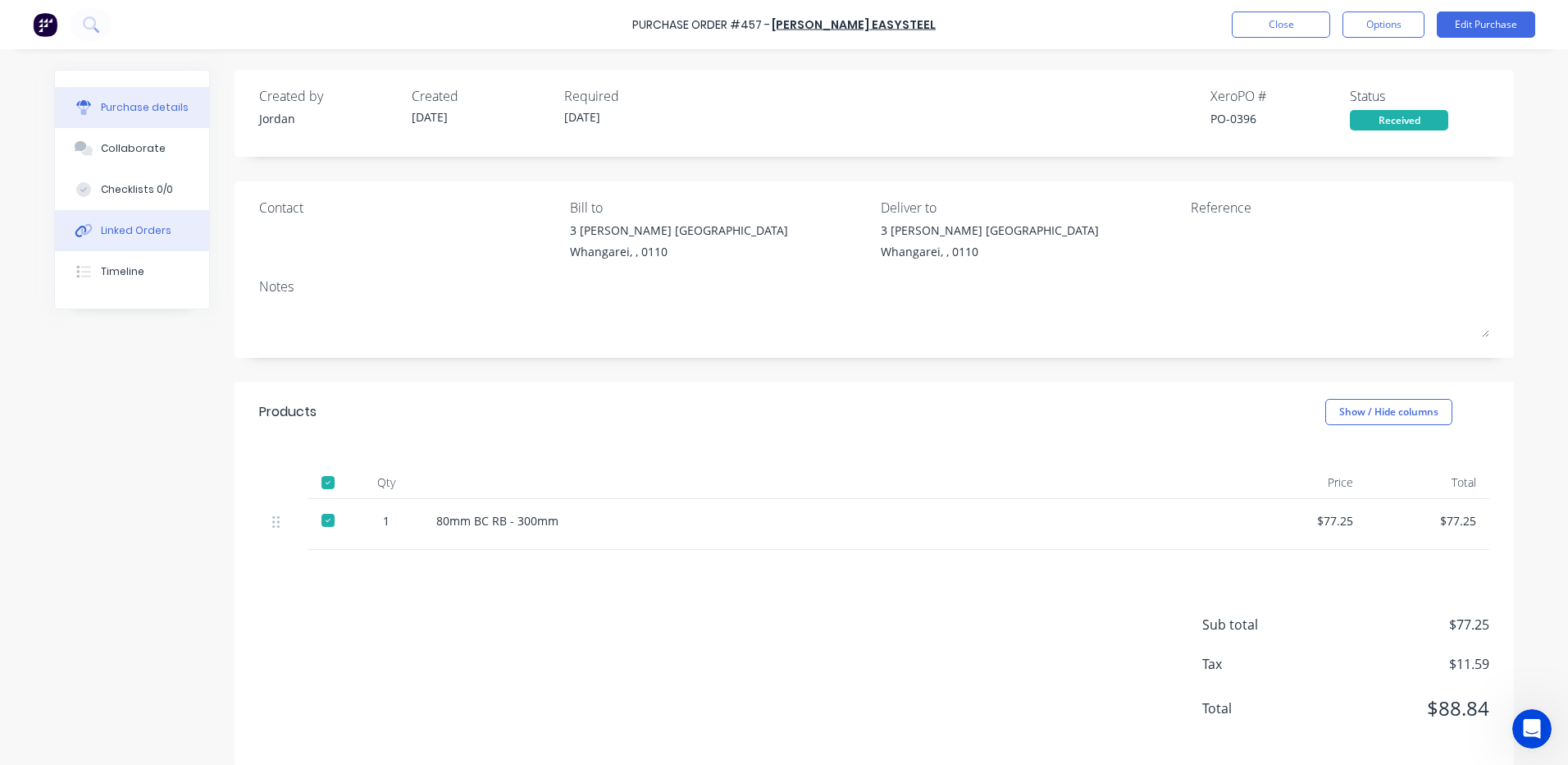
click at [156, 225] on div "Linked Orders" at bounding box center [135, 230] width 71 height 15
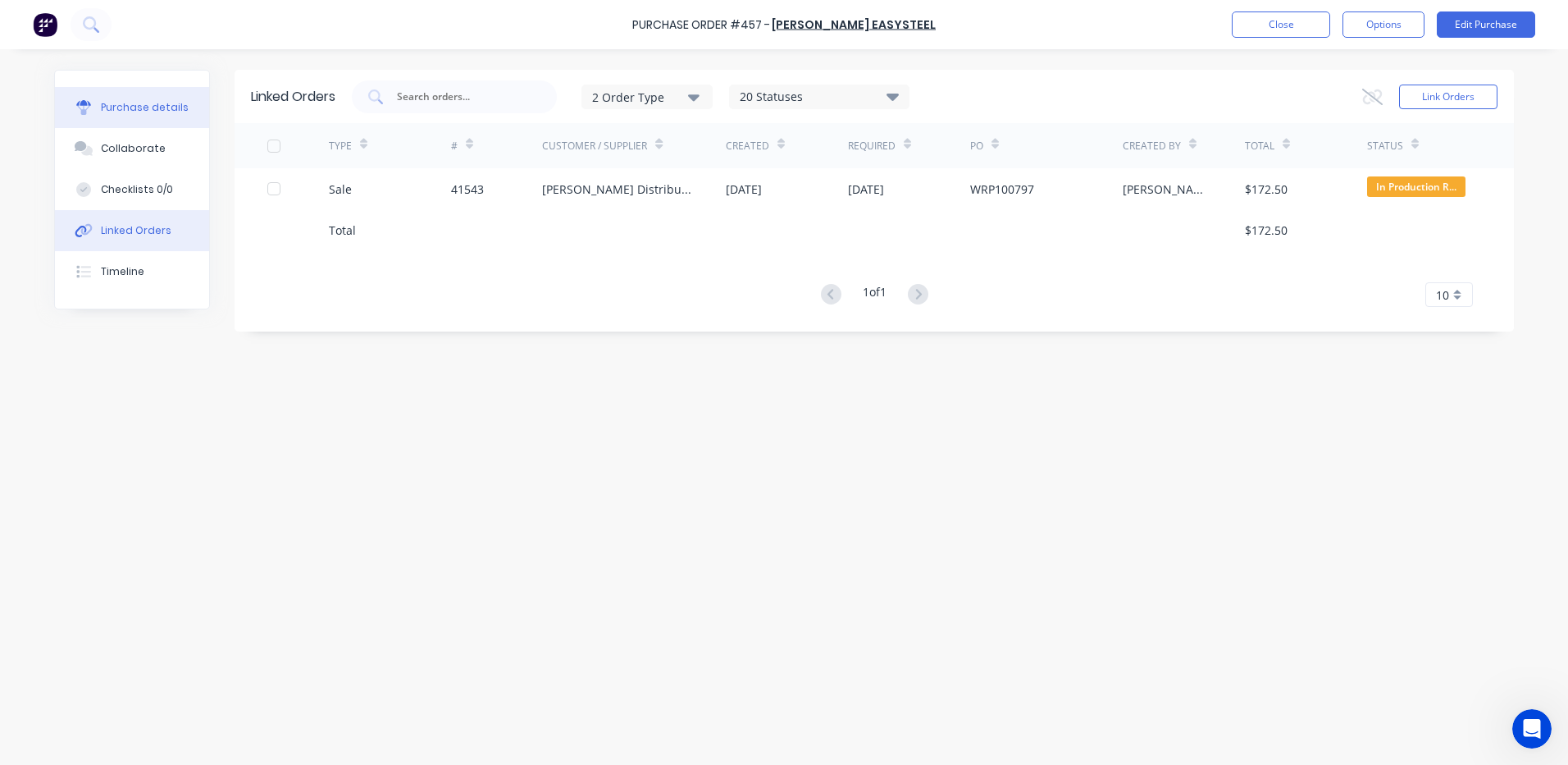
click at [146, 110] on div "Purchase details" at bounding box center [144, 108] width 88 height 15
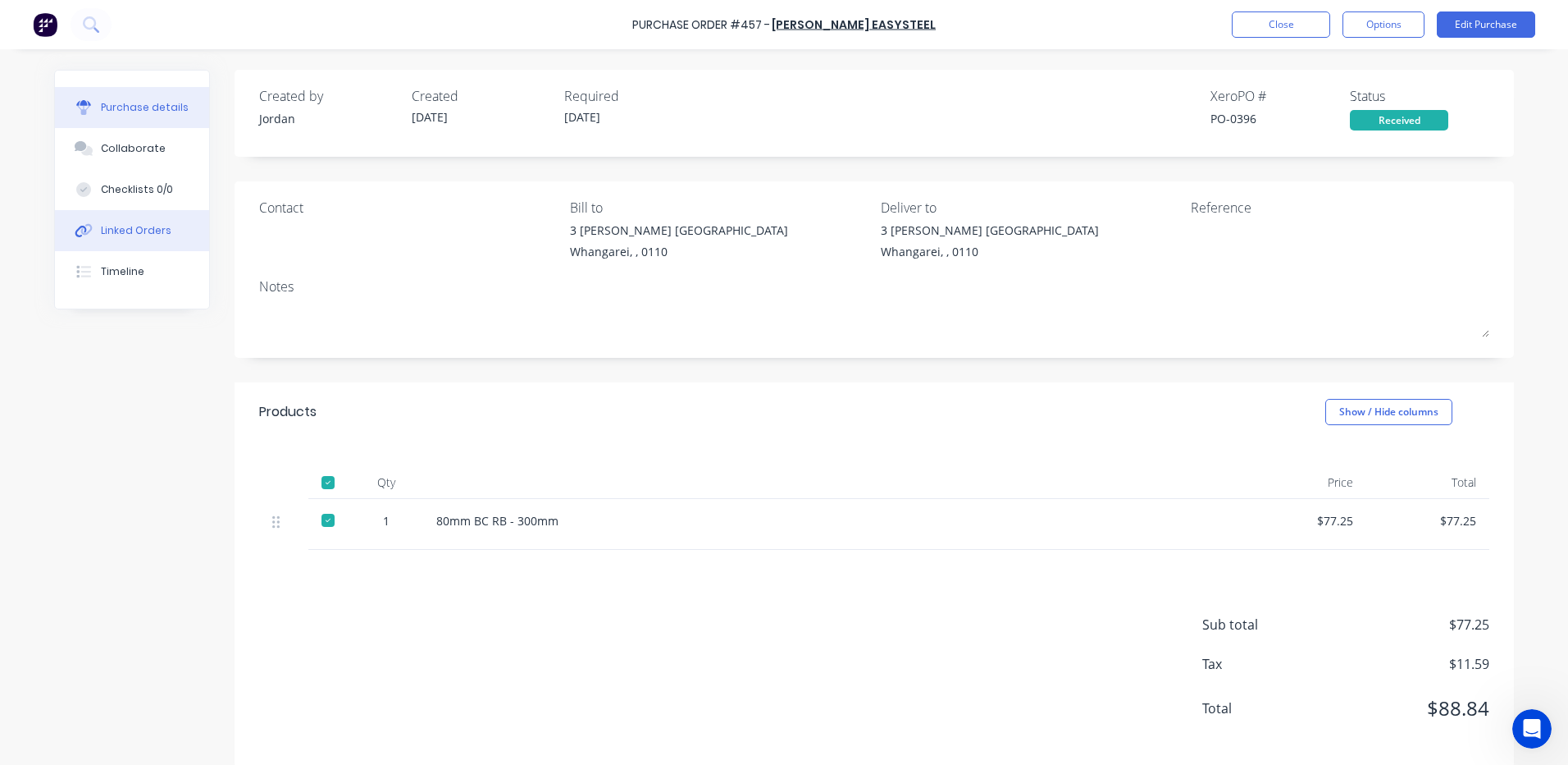
click at [146, 228] on div "Linked Orders" at bounding box center [135, 230] width 71 height 15
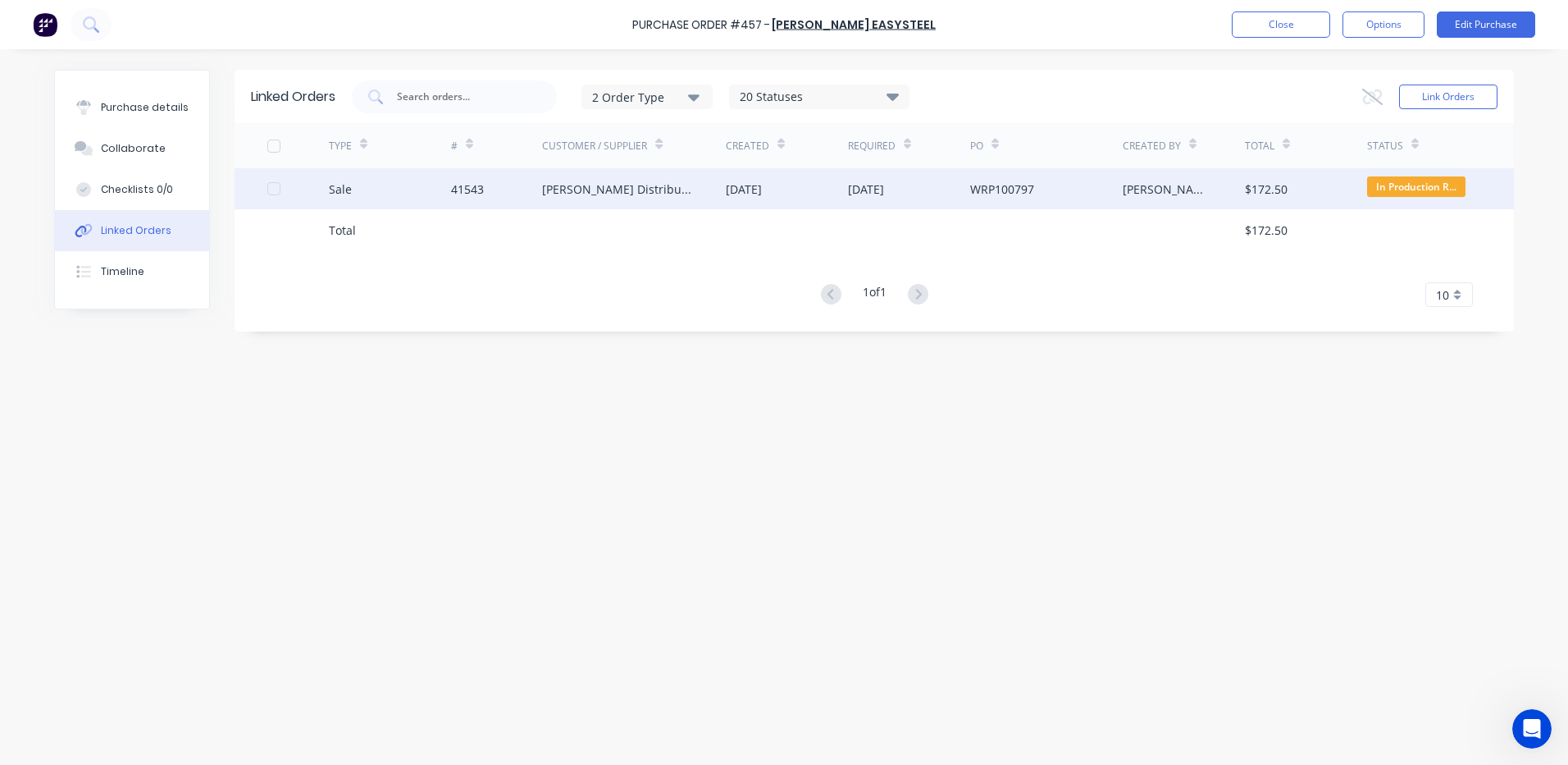
click at [564, 193] on div "[PERSON_NAME] Distributors Ltd" at bounding box center [617, 189] width 151 height 18
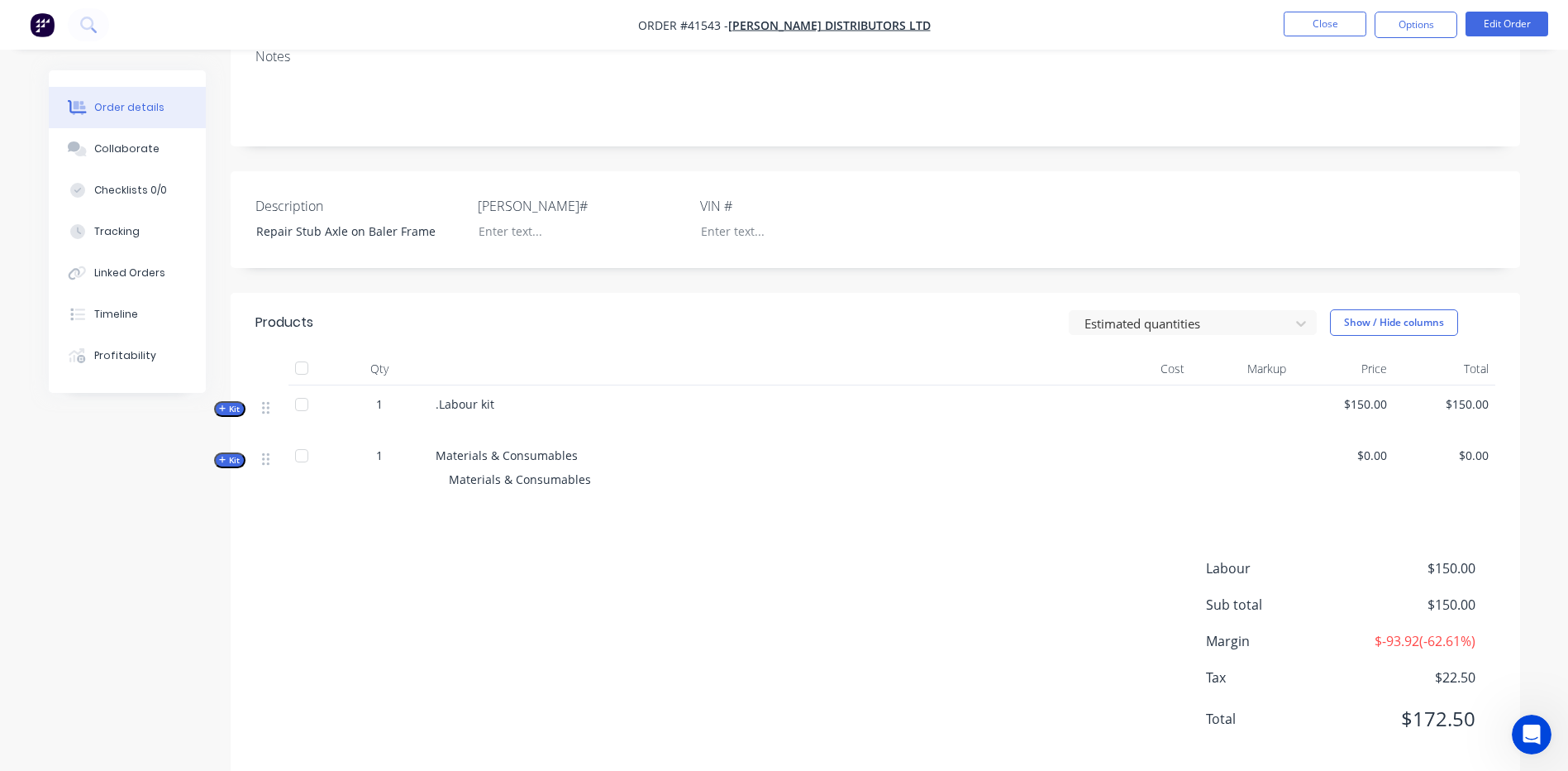
scroll to position [301, 0]
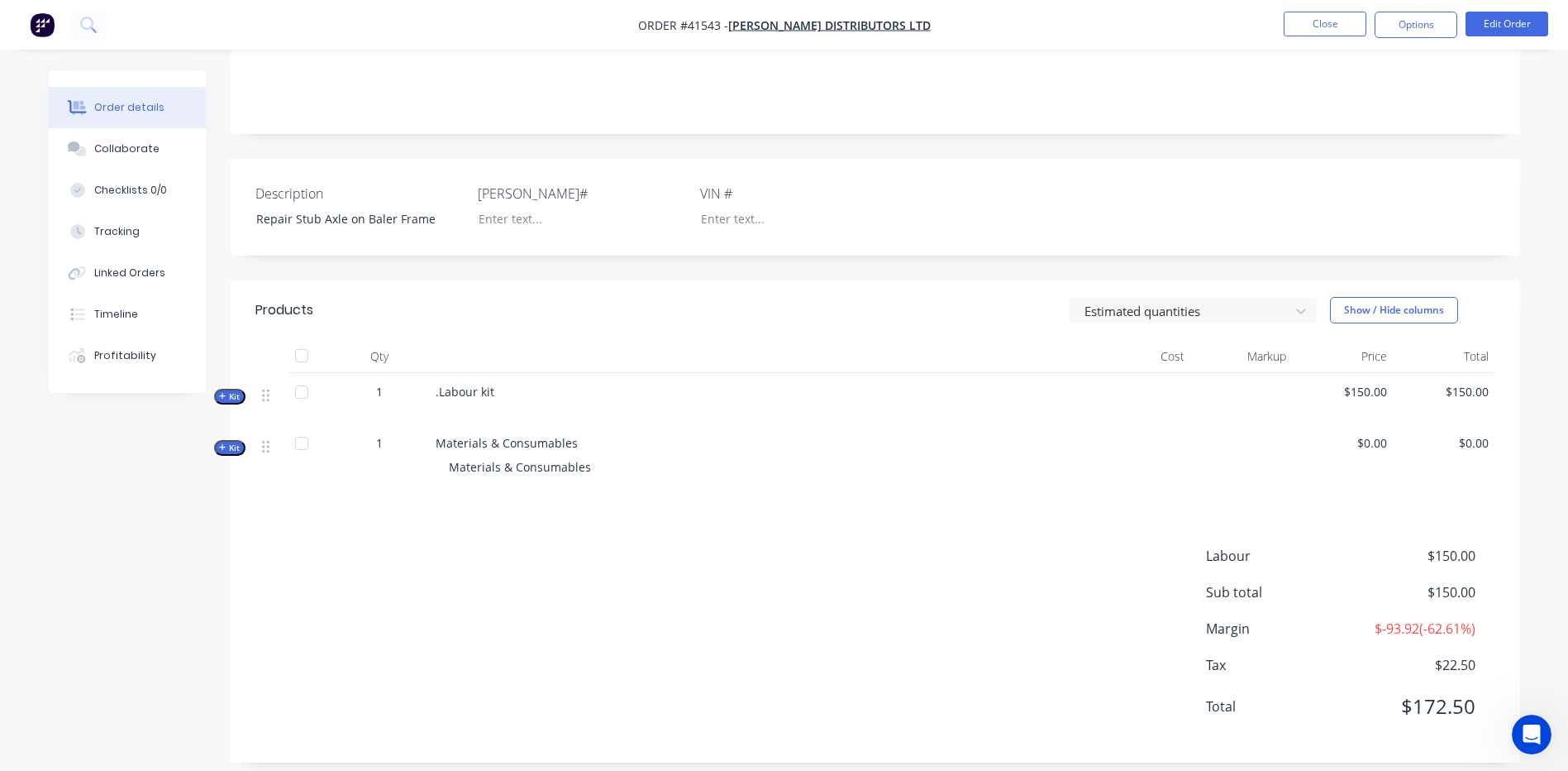
click at [231, 441] on span "Kit" at bounding box center [229, 447] width 21 height 12
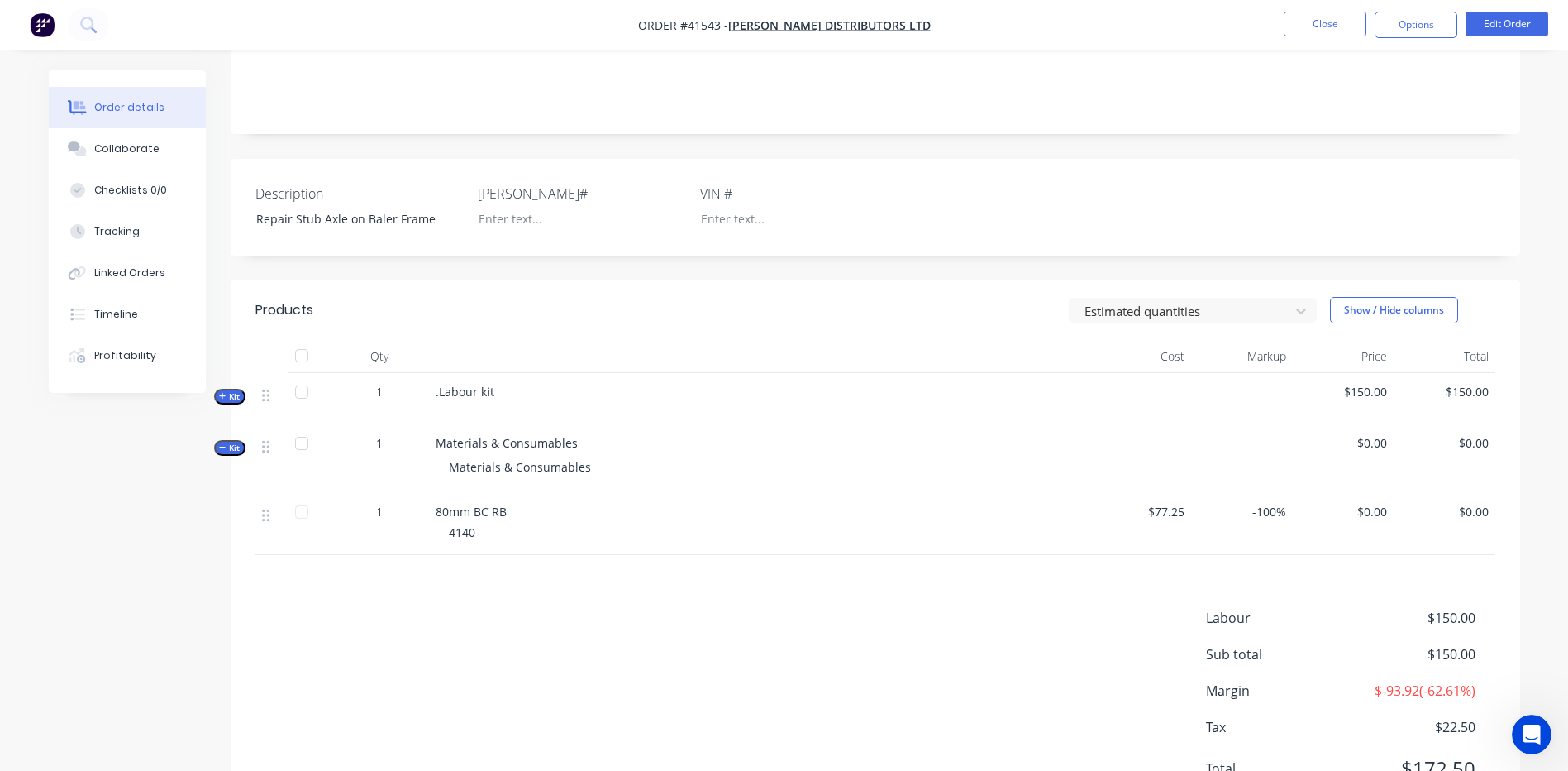
scroll to position [363, 0]
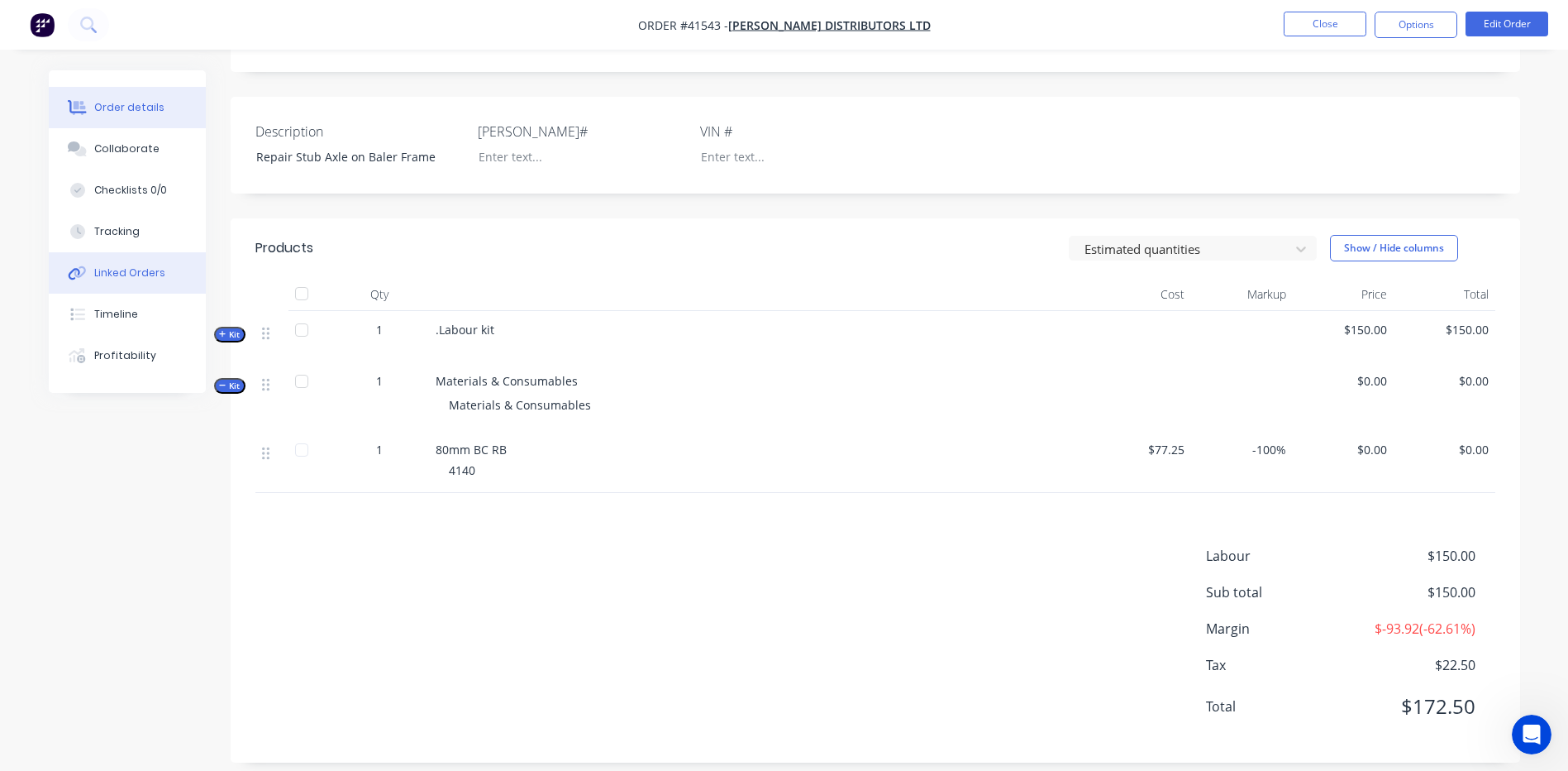
click at [123, 264] on button "Linked Orders" at bounding box center [127, 273] width 157 height 42
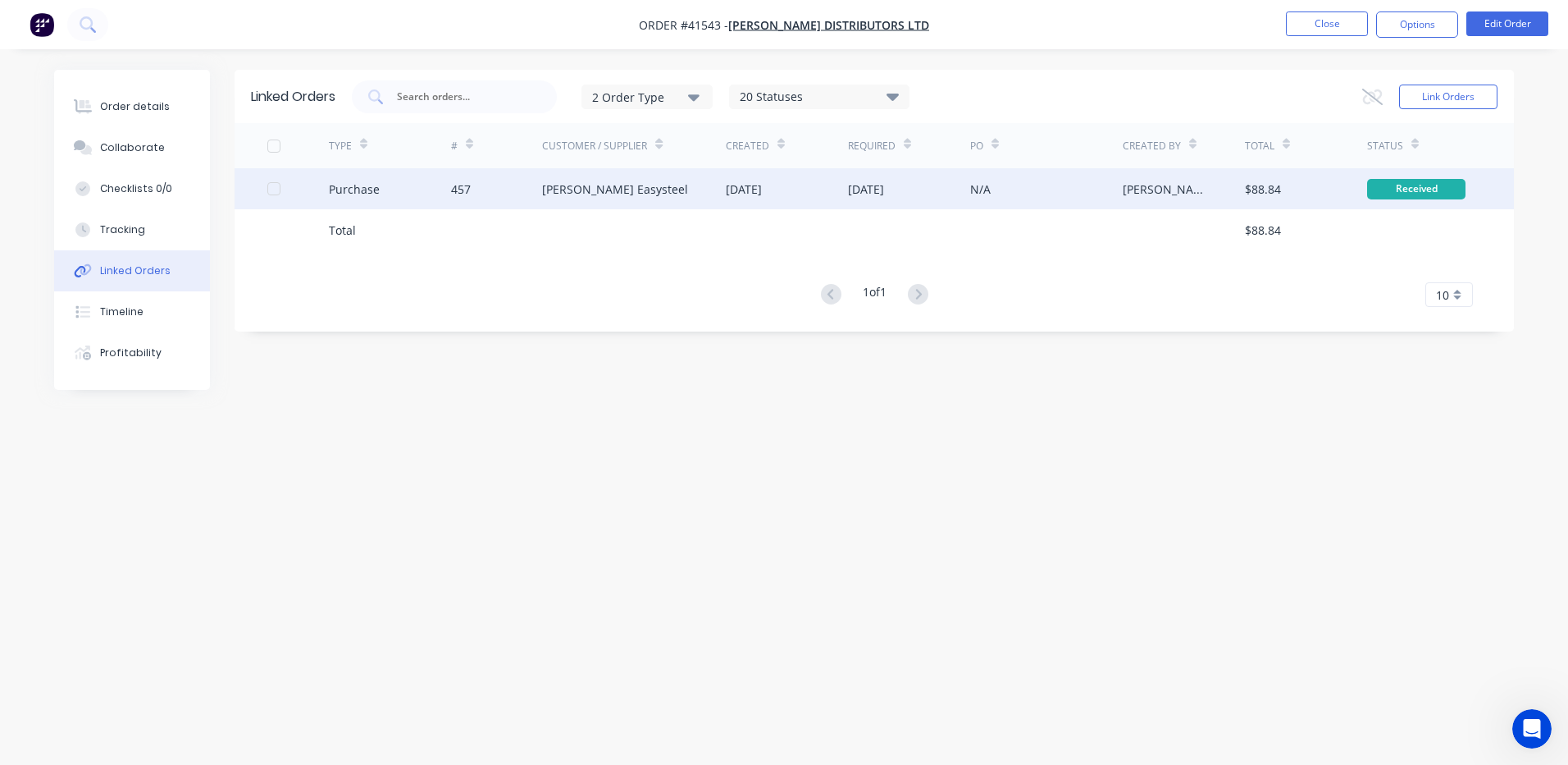
click at [523, 187] on div "457" at bounding box center [497, 188] width 92 height 41
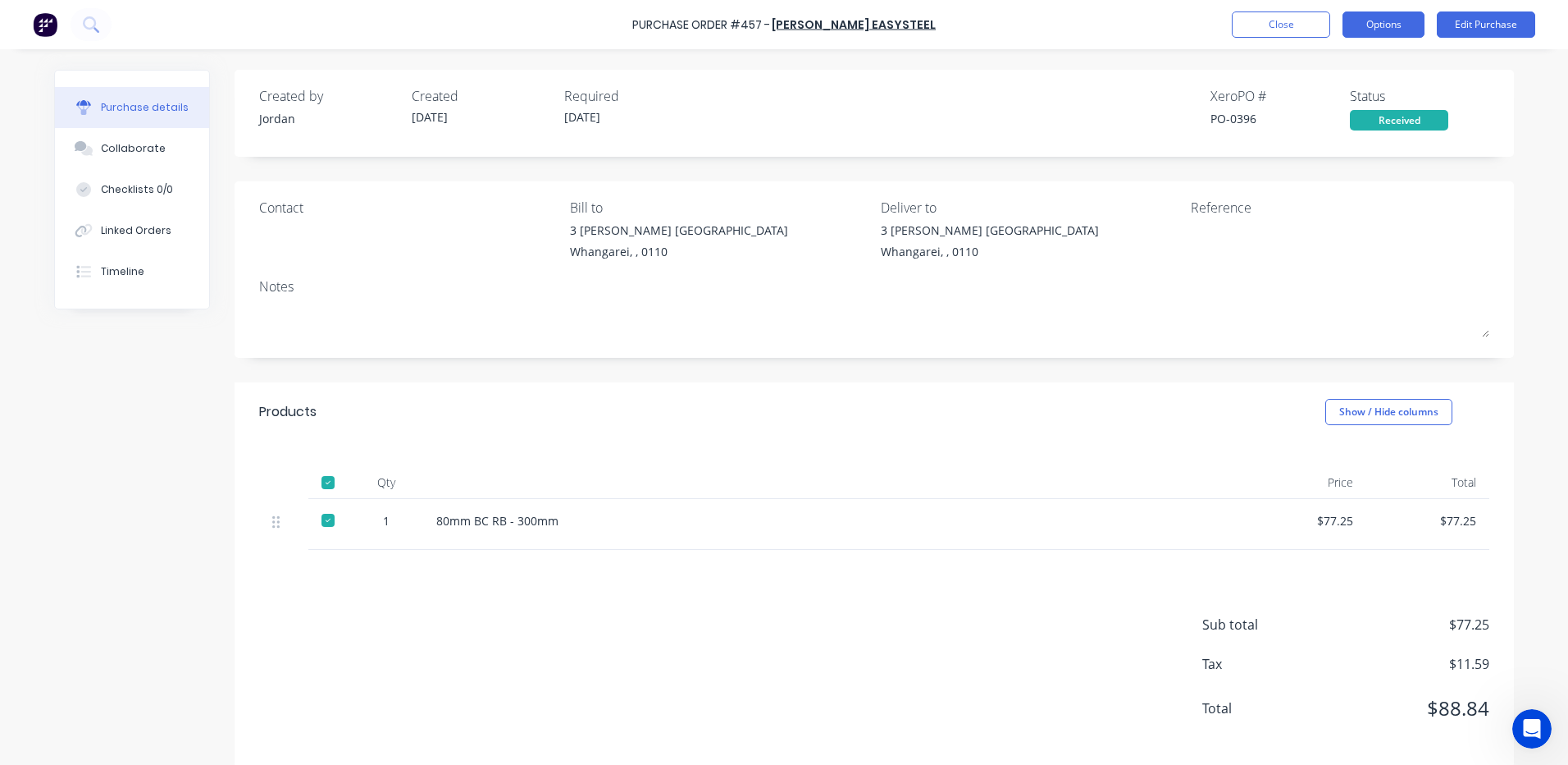
click at [1375, 21] on button "Options" at bounding box center [1383, 24] width 82 height 26
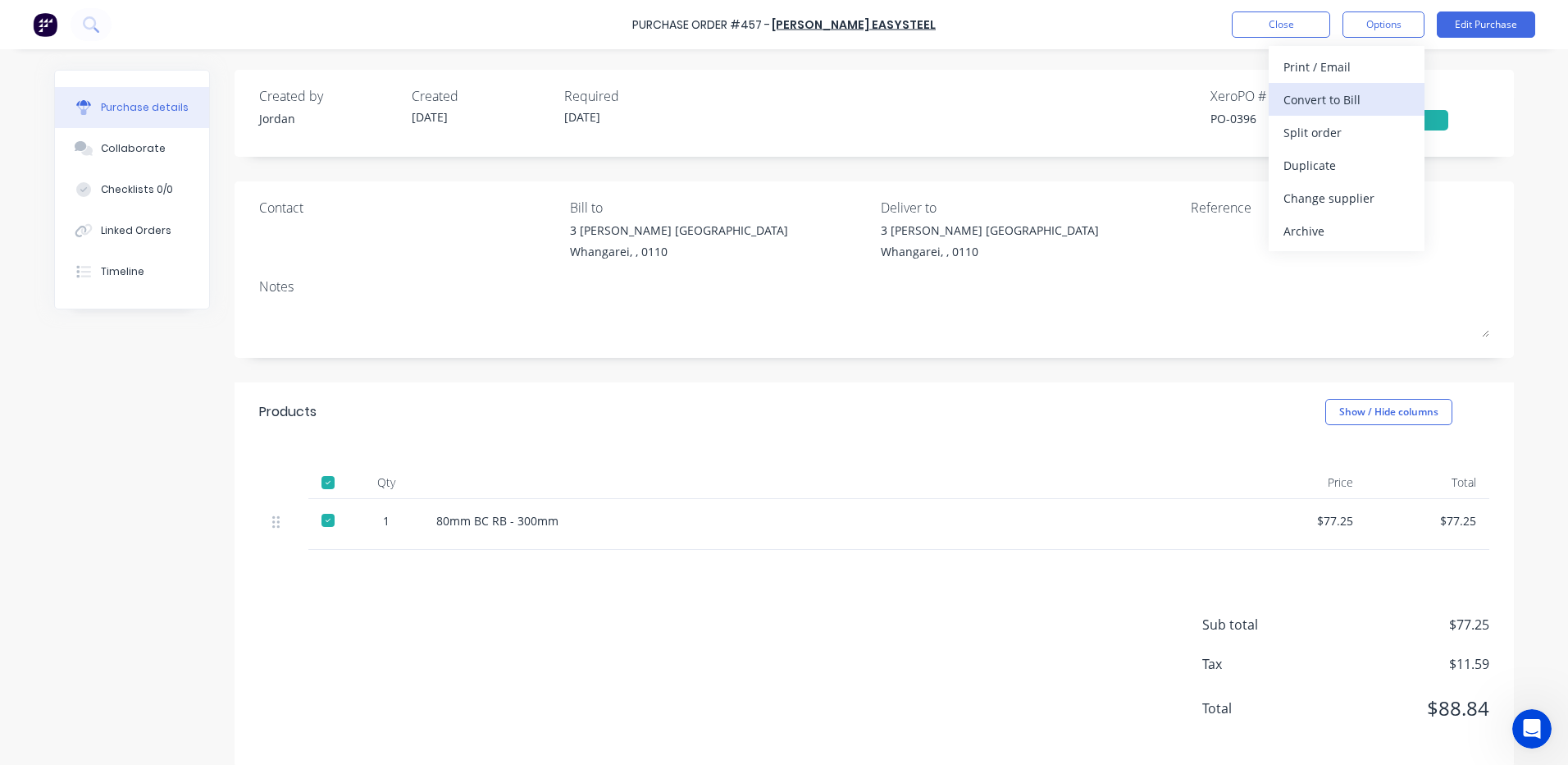
click at [1315, 108] on div "Convert to Bill" at bounding box center [1346, 100] width 126 height 24
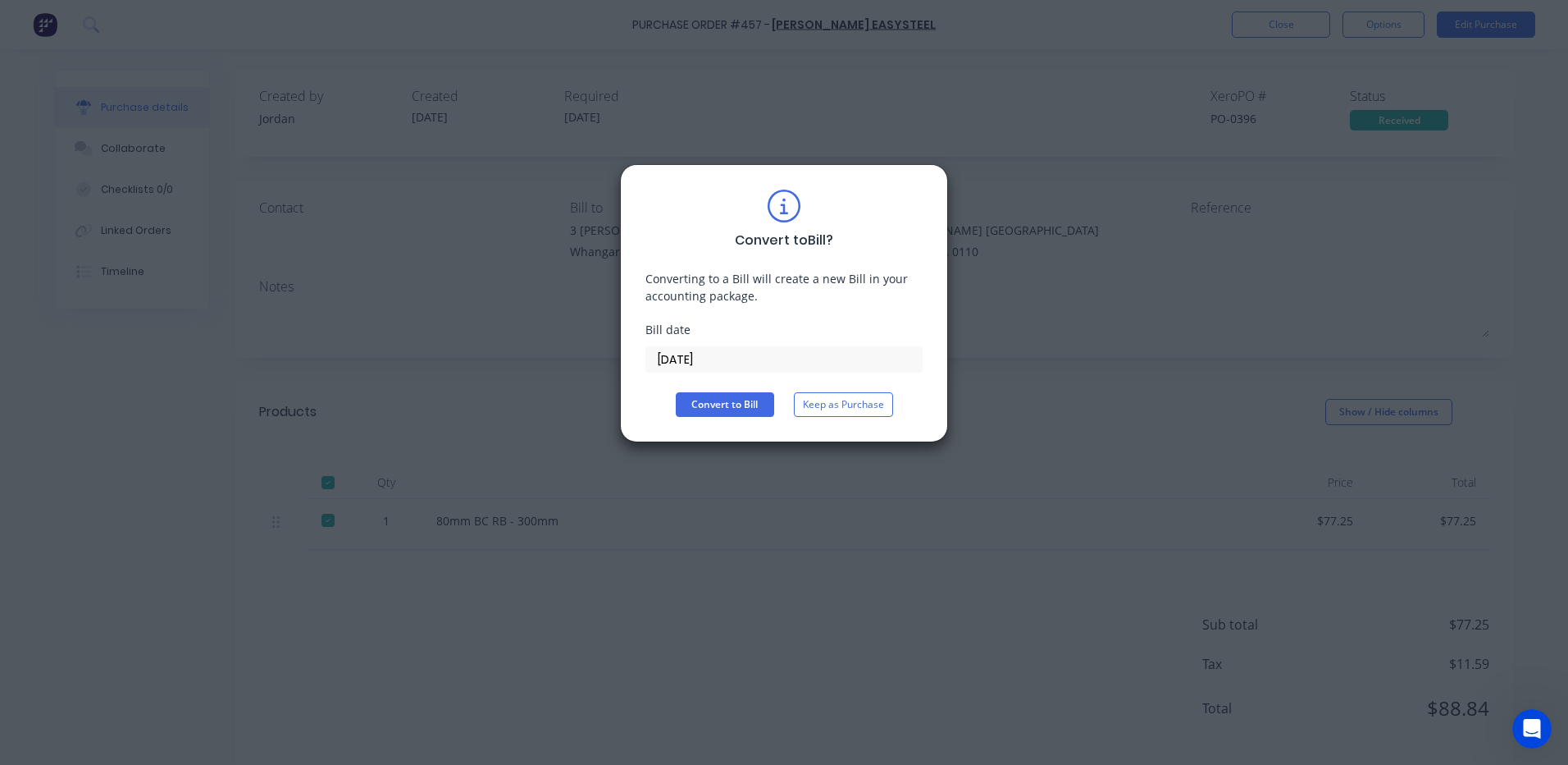
click at [721, 360] on input "[DATE]" at bounding box center [783, 359] width 275 height 25
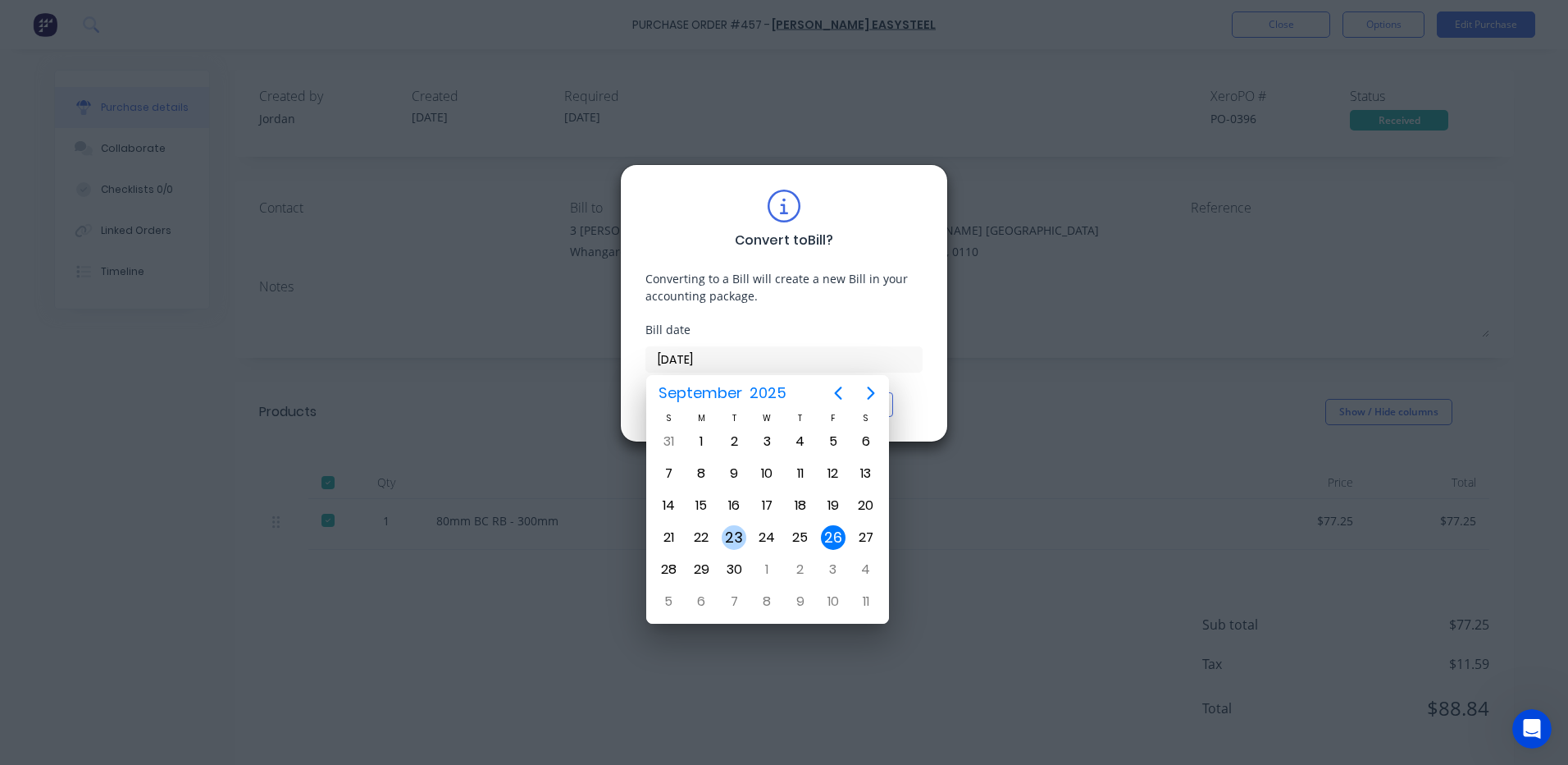
click at [743, 540] on div "23" at bounding box center [733, 537] width 25 height 25
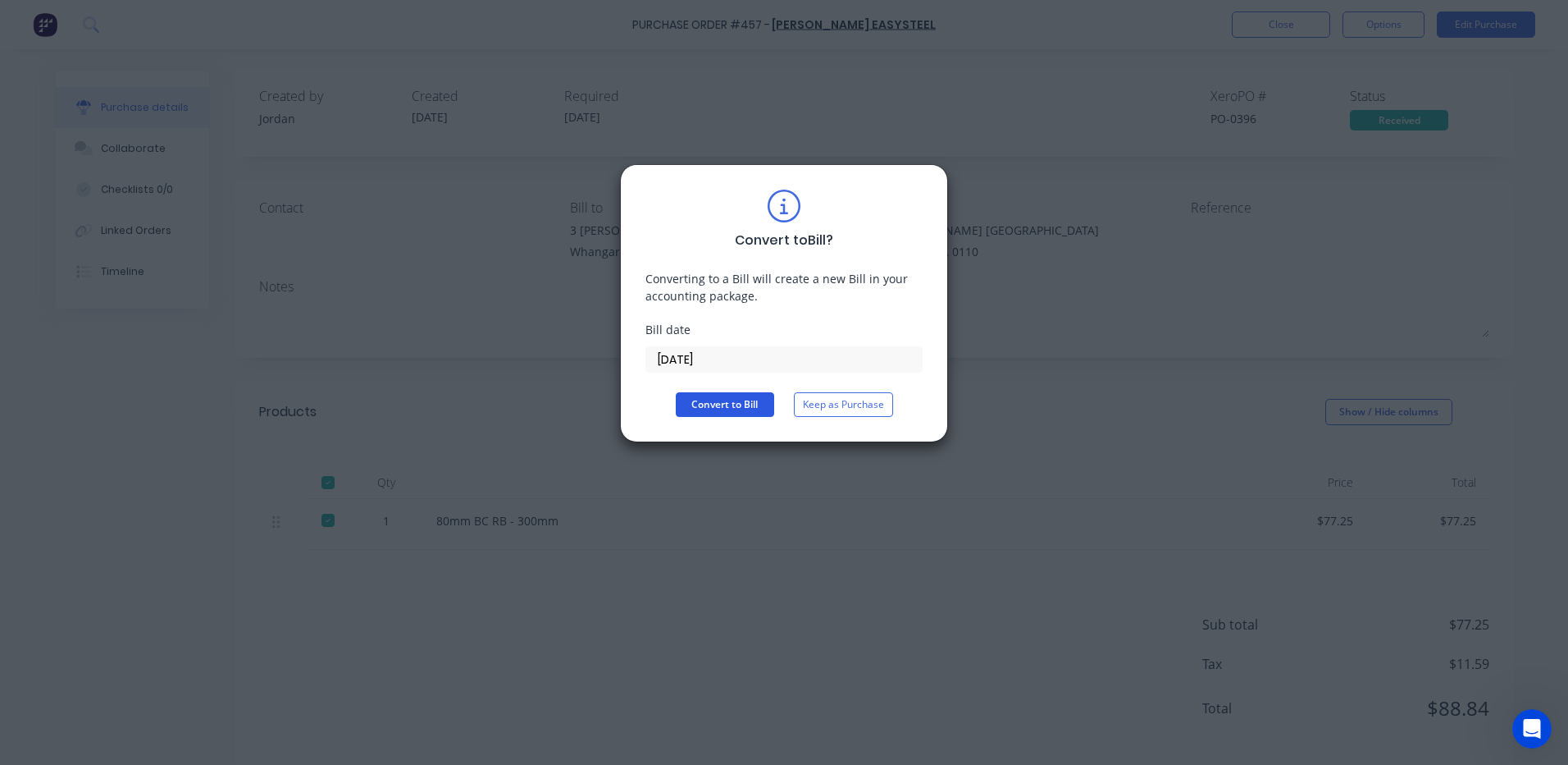
click at [740, 408] on button "Convert to Bill" at bounding box center [725, 405] width 99 height 25
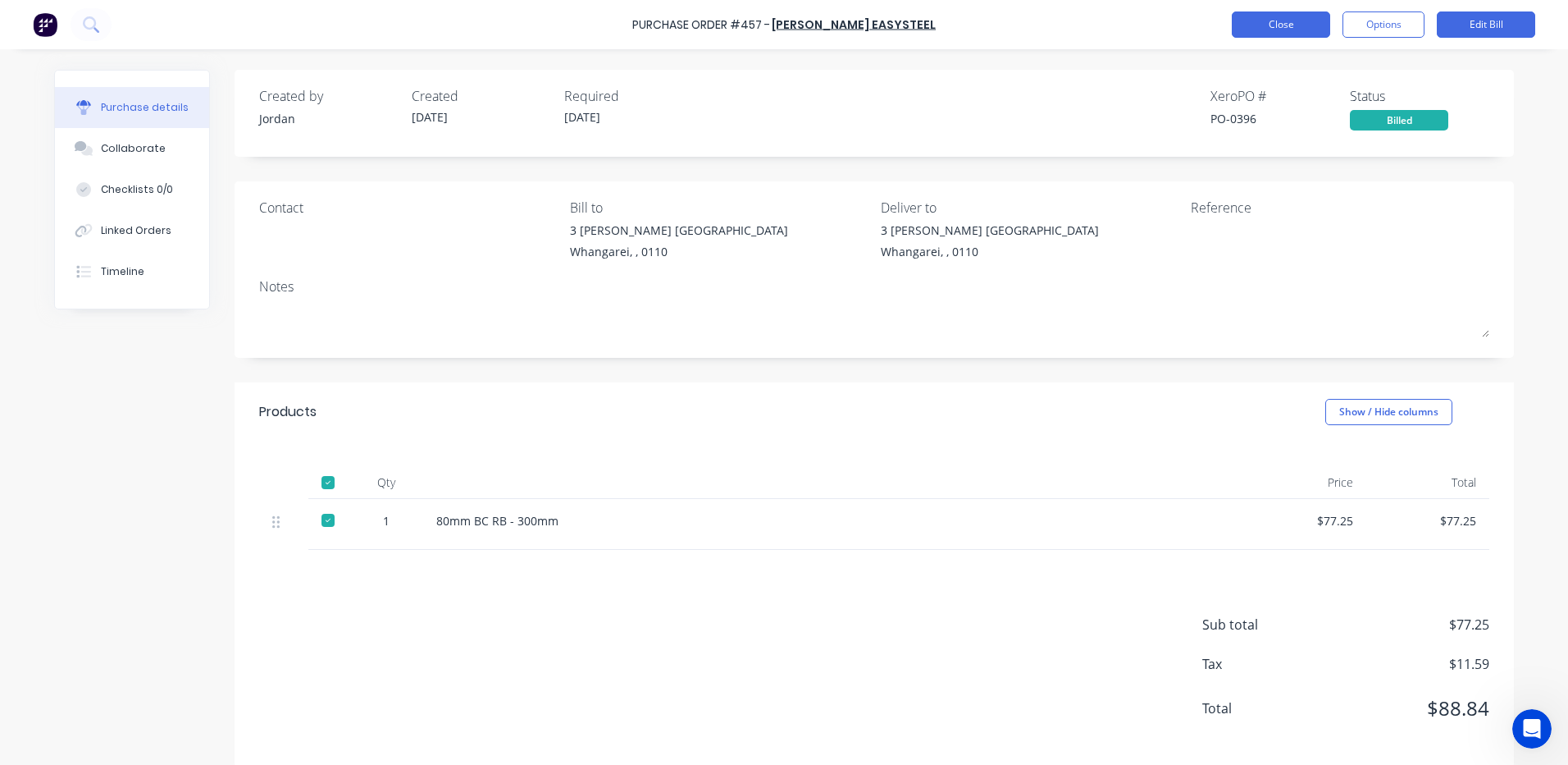
click at [1292, 30] on button "Close" at bounding box center [1281, 24] width 99 height 26
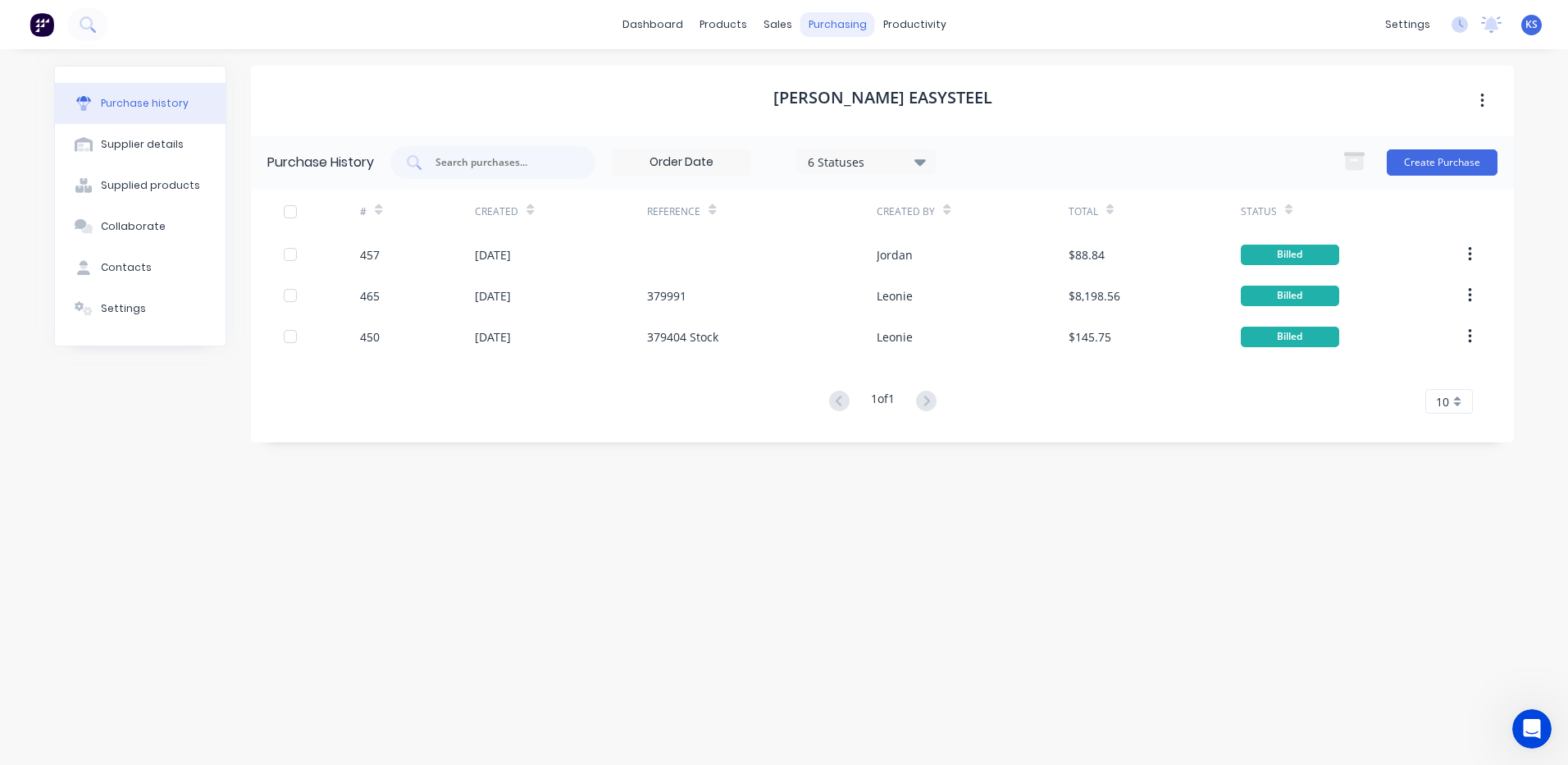
click at [811, 34] on div "purchasing" at bounding box center [837, 24] width 75 height 25
click at [870, 87] on link "Purchase Orders" at bounding box center [907, 78] width 217 height 33
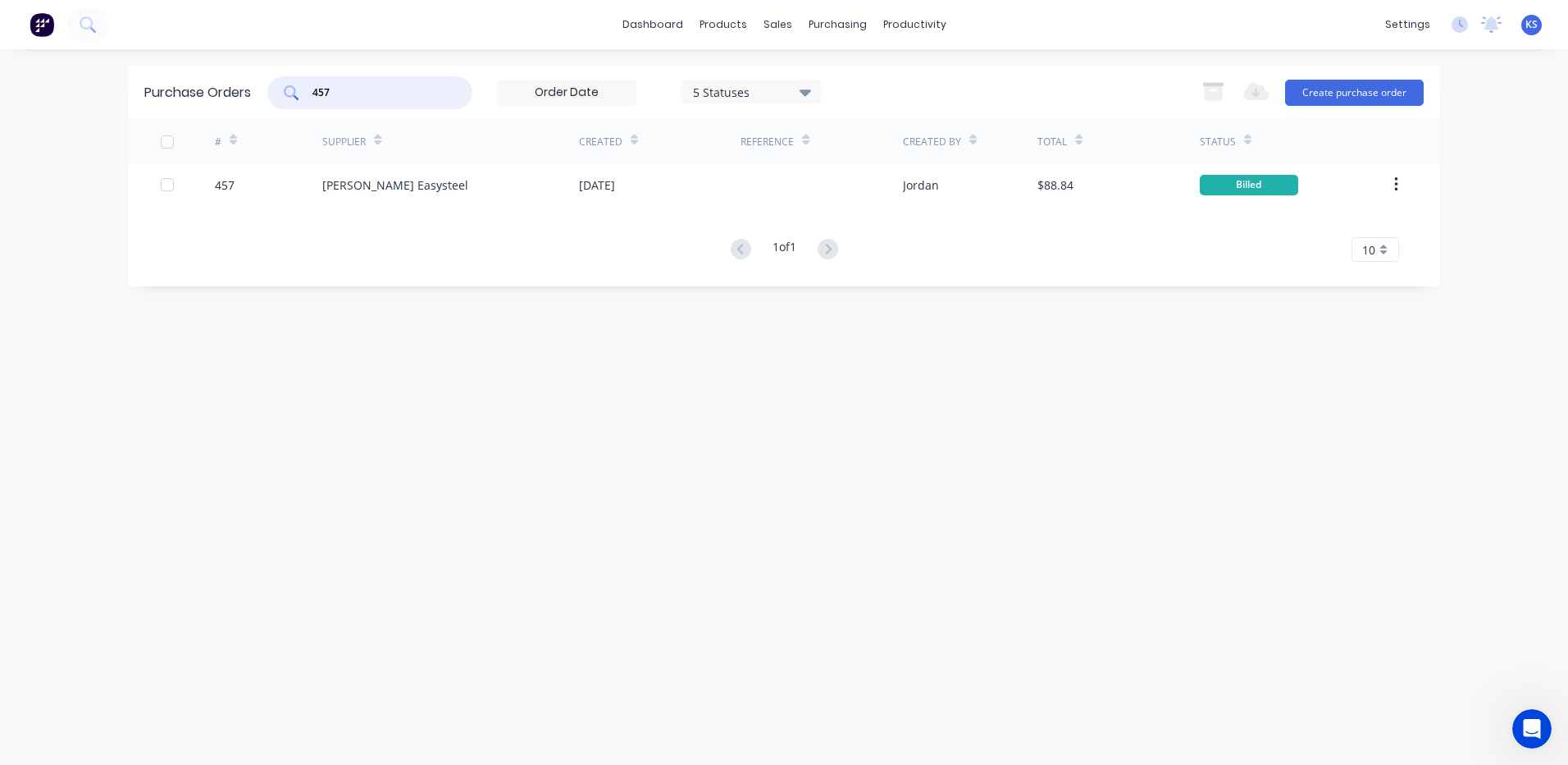
drag, startPoint x: 382, startPoint y: 93, endPoint x: 278, endPoint y: 100, distance: 104.2
click at [278, 100] on div "457" at bounding box center [369, 93] width 205 height 33
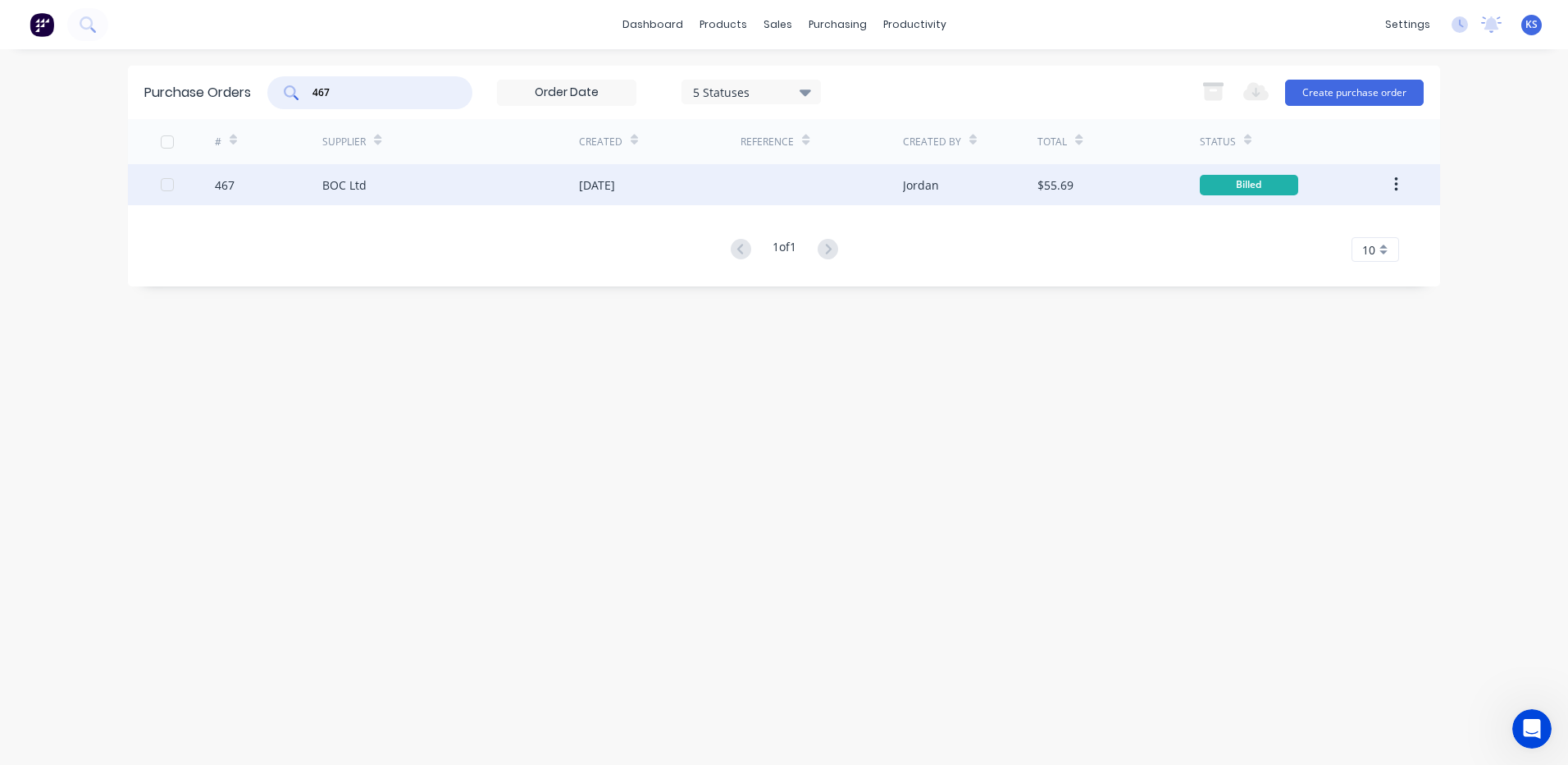
click at [399, 194] on div "BOC Ltd" at bounding box center [451, 184] width 257 height 41
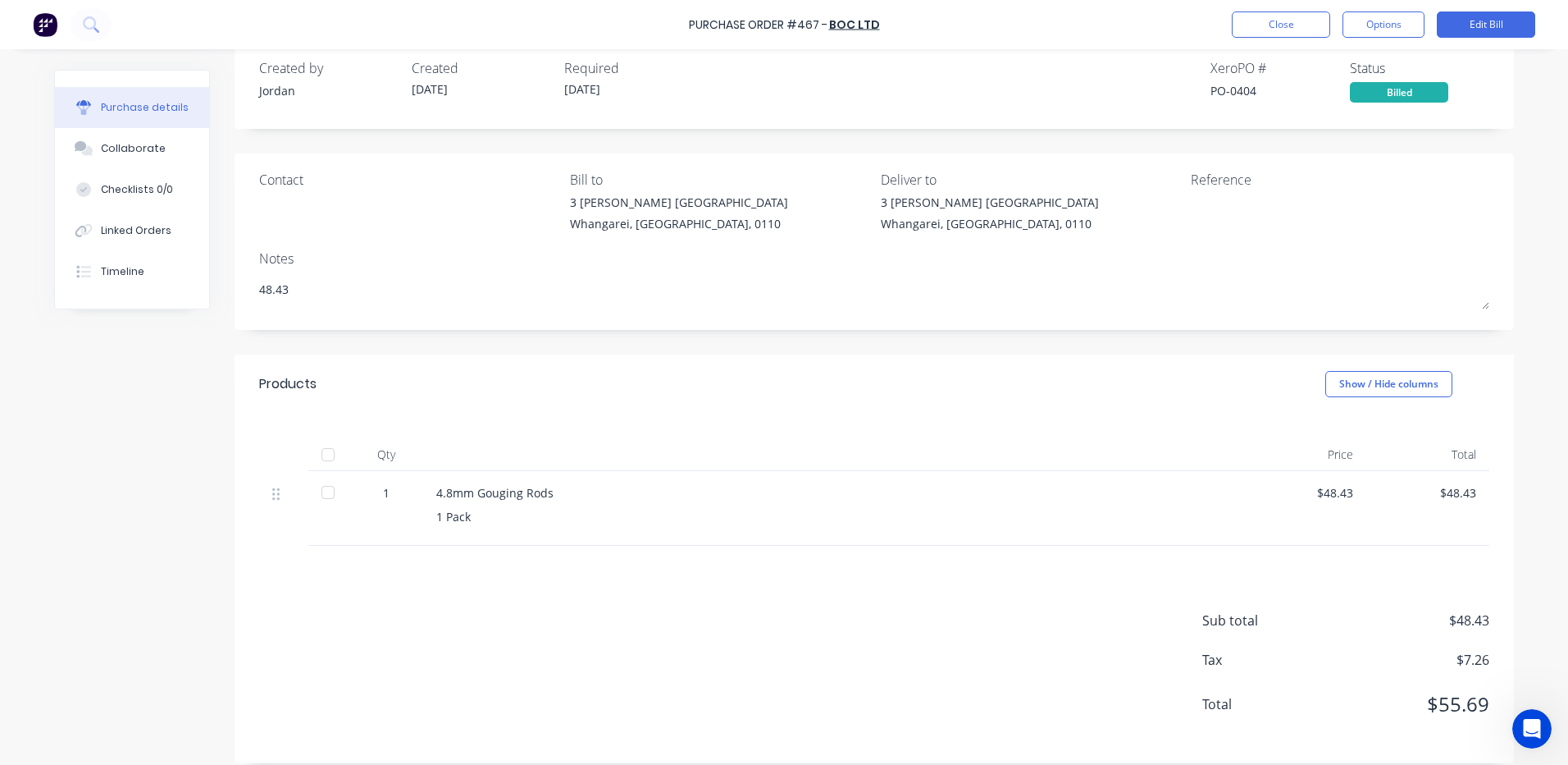
scroll to position [42, 0]
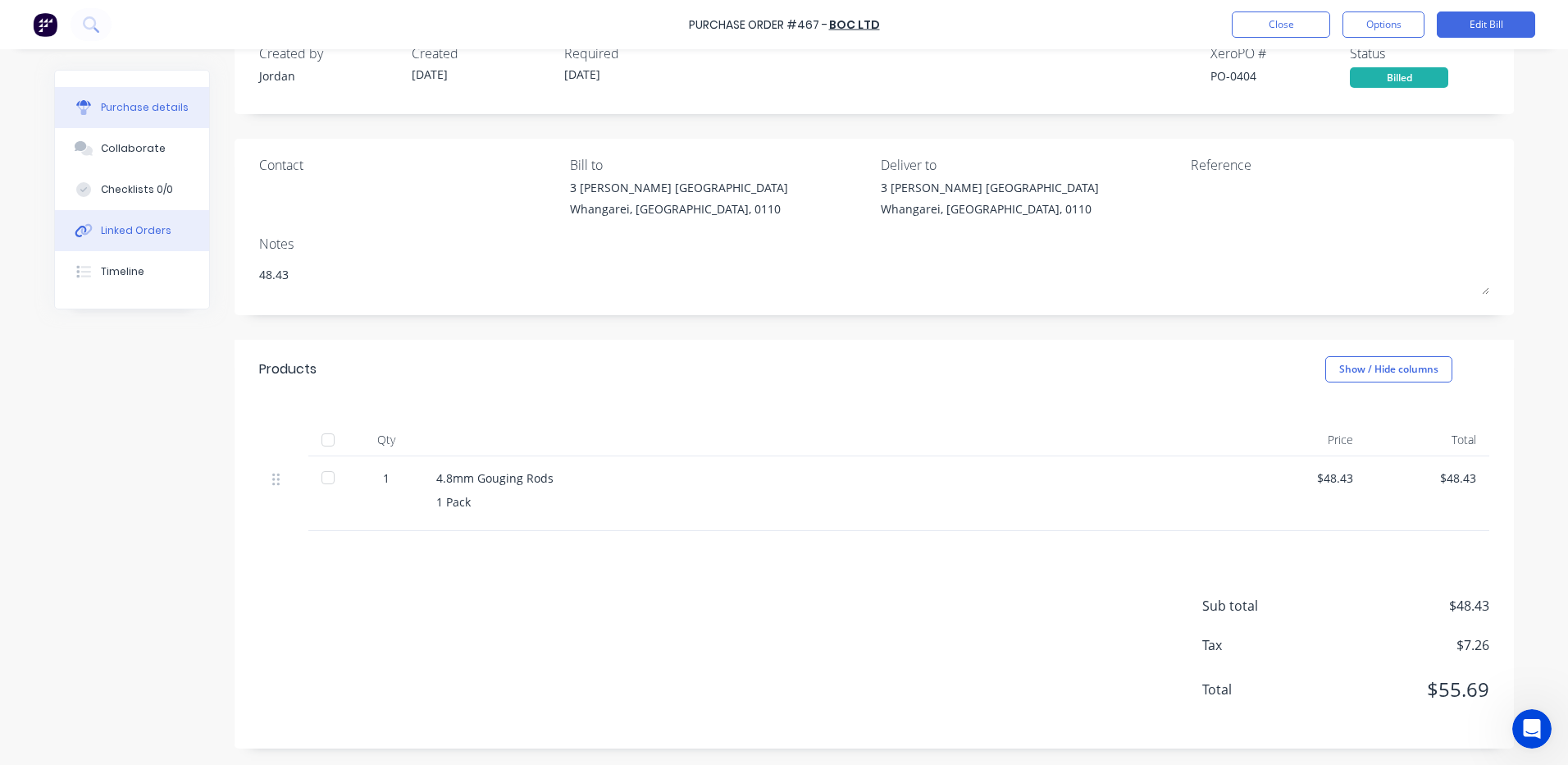
click at [116, 230] on div "Linked Orders" at bounding box center [135, 230] width 71 height 15
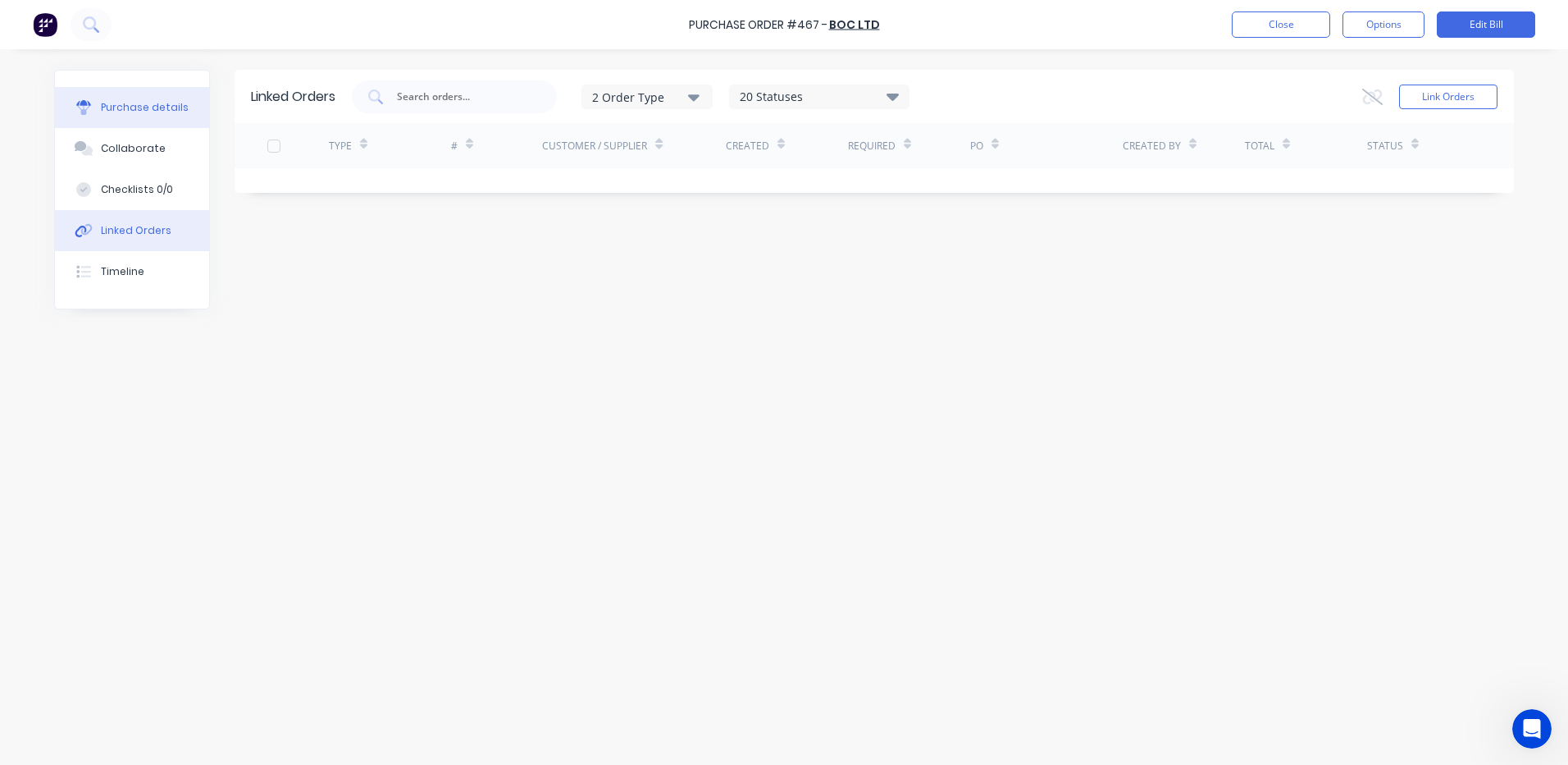
click at [109, 104] on div "Purchase details" at bounding box center [144, 108] width 88 height 15
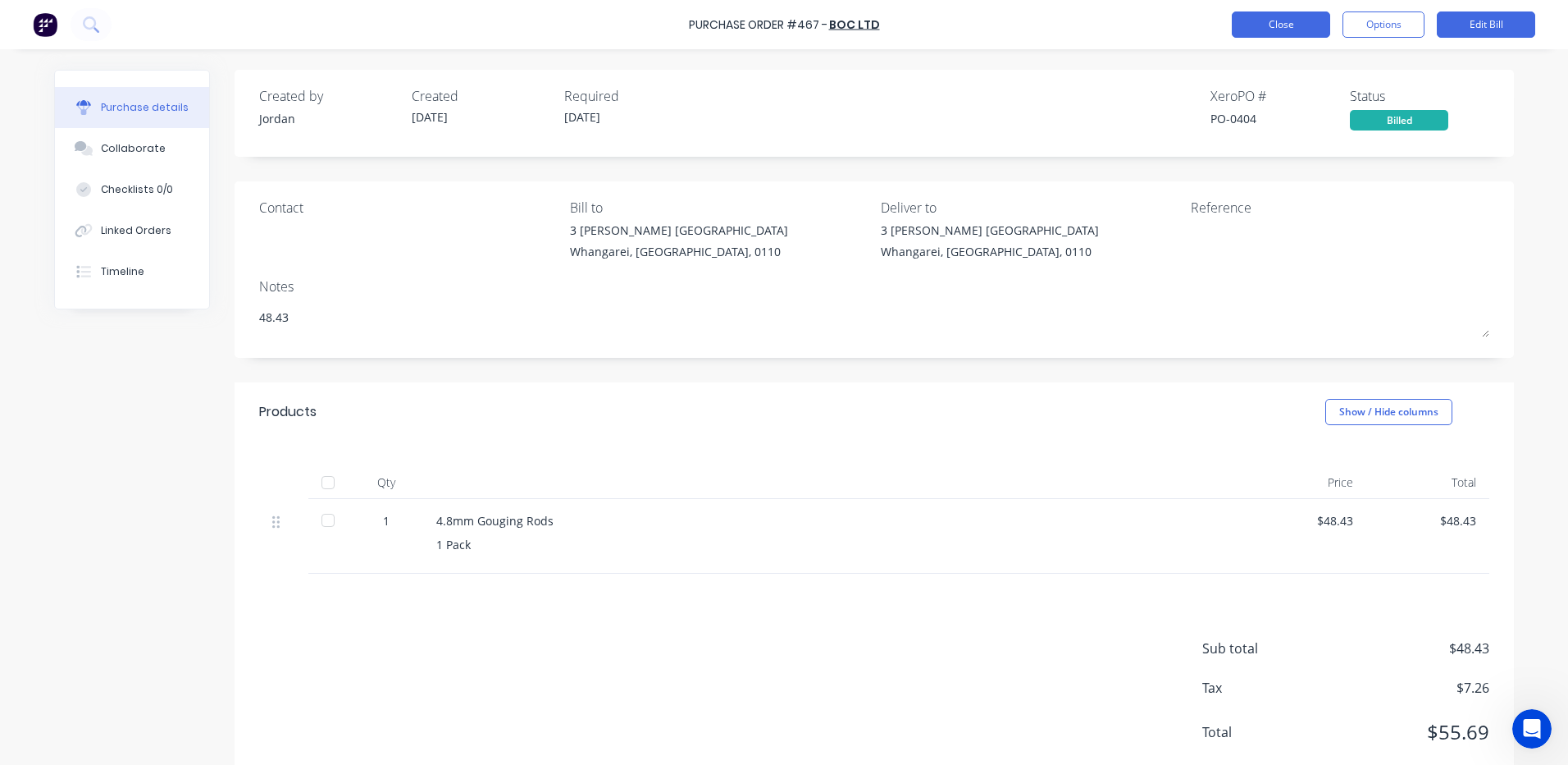
click at [1277, 21] on button "Close" at bounding box center [1281, 24] width 99 height 26
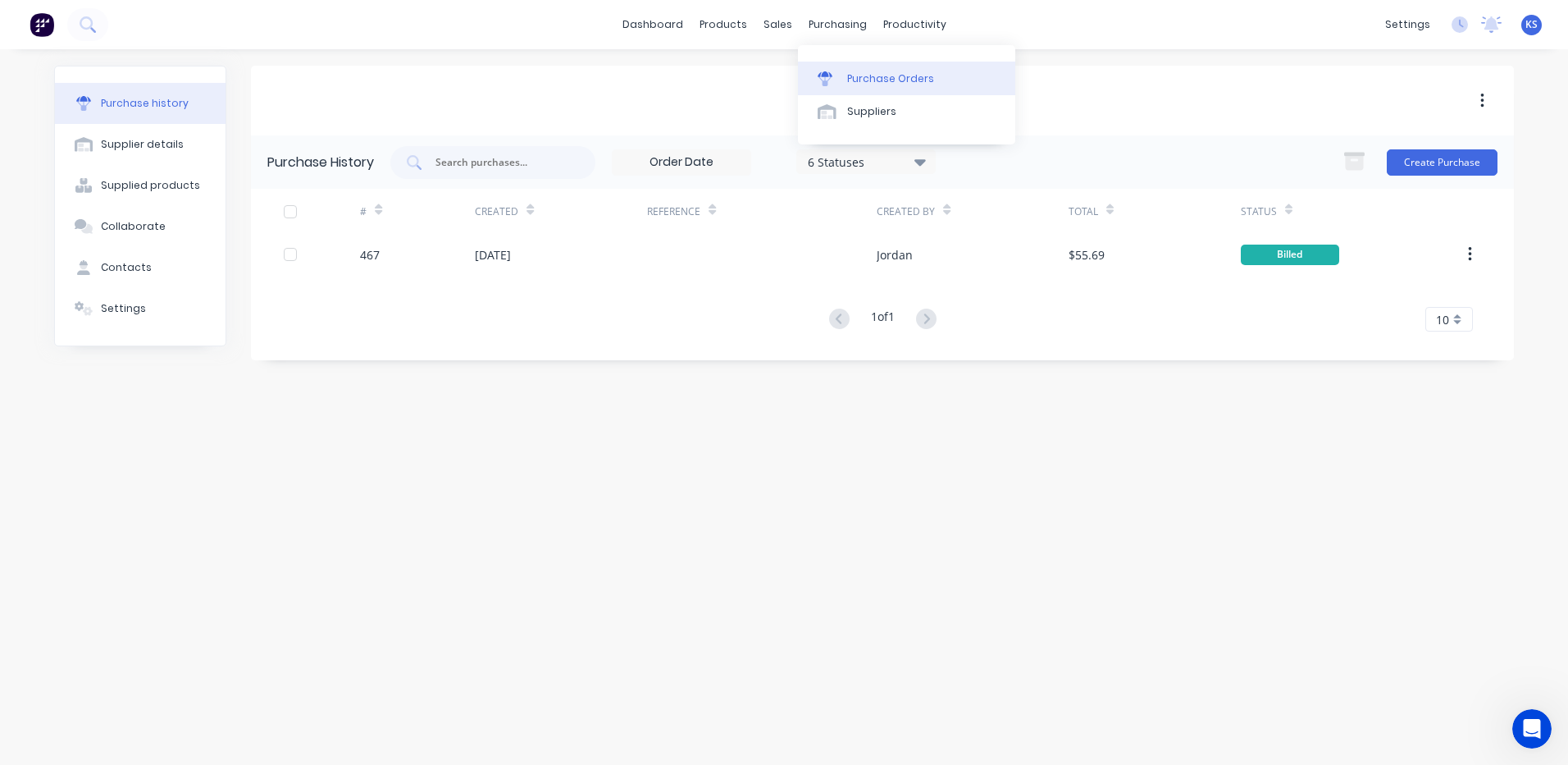
click at [886, 85] on div "Purchase Orders" at bounding box center [891, 78] width 87 height 15
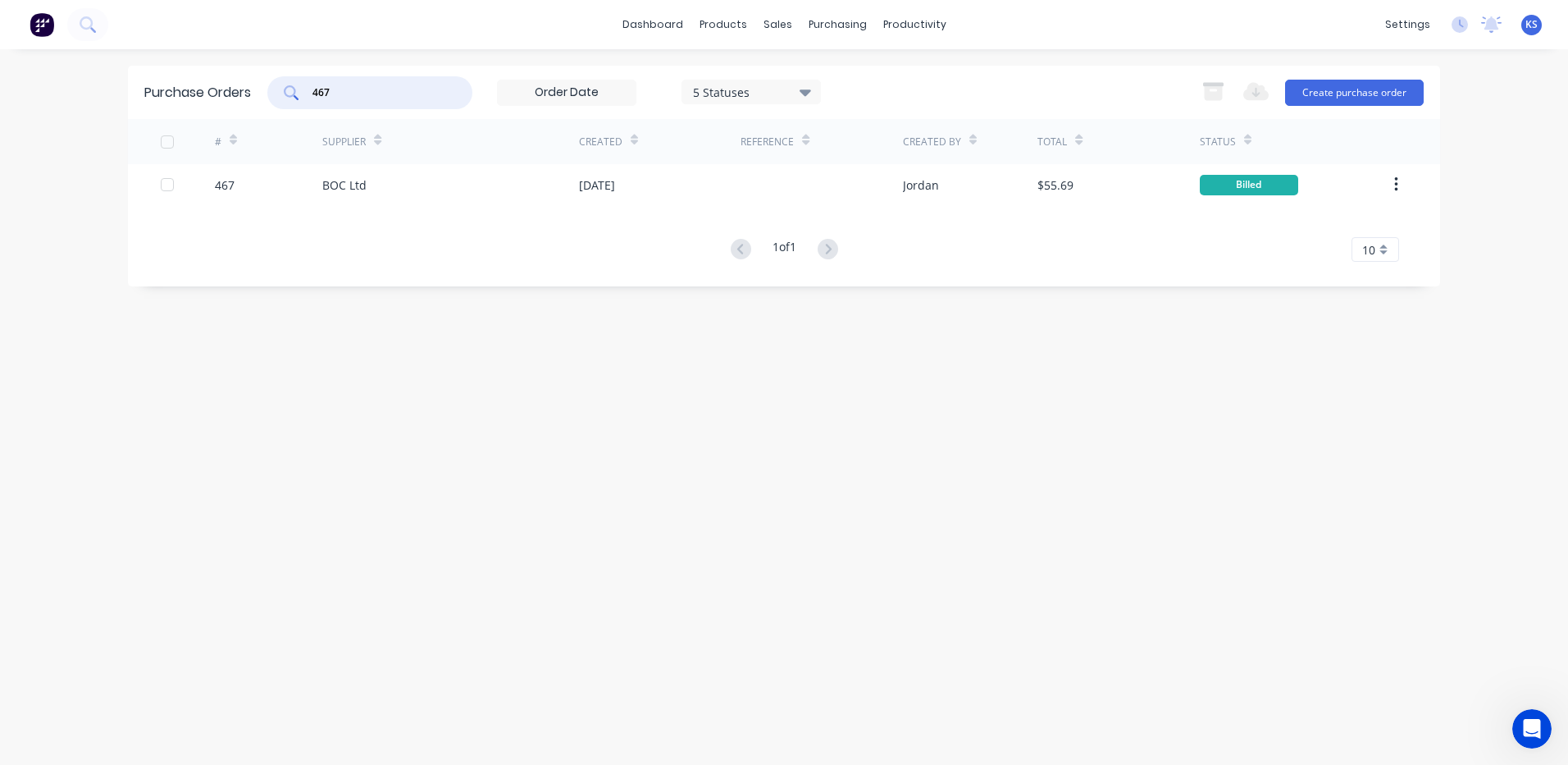
drag, startPoint x: 393, startPoint y: 94, endPoint x: 265, endPoint y: 115, distance: 129.7
click at [265, 115] on div "Purchase Orders 467 5 Statuses 5 Statuses Export to Excel (XLSX) Create purchas…" at bounding box center [784, 92] width 1312 height 53
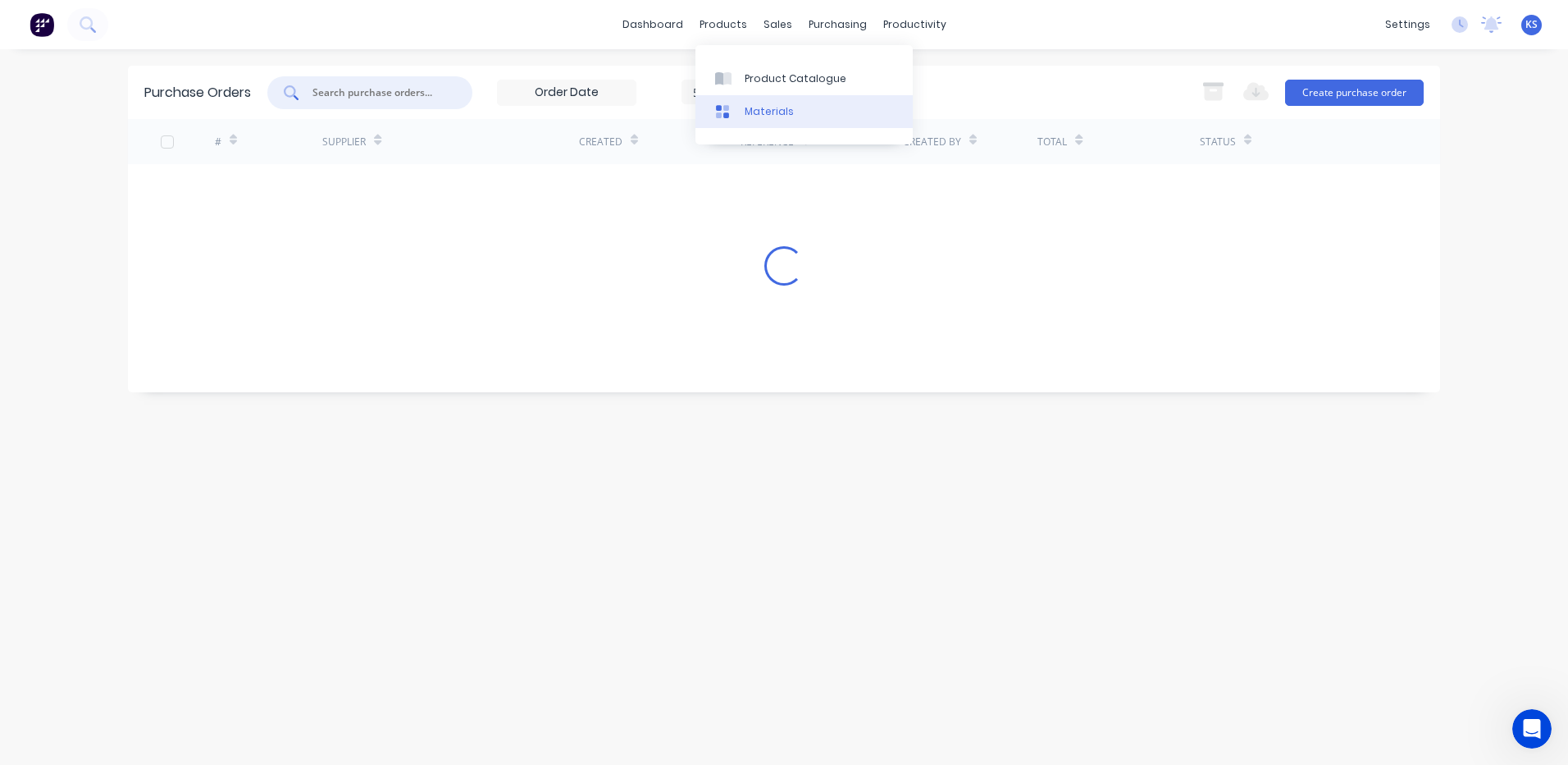
click at [788, 101] on link "Materials" at bounding box center [804, 112] width 217 height 33
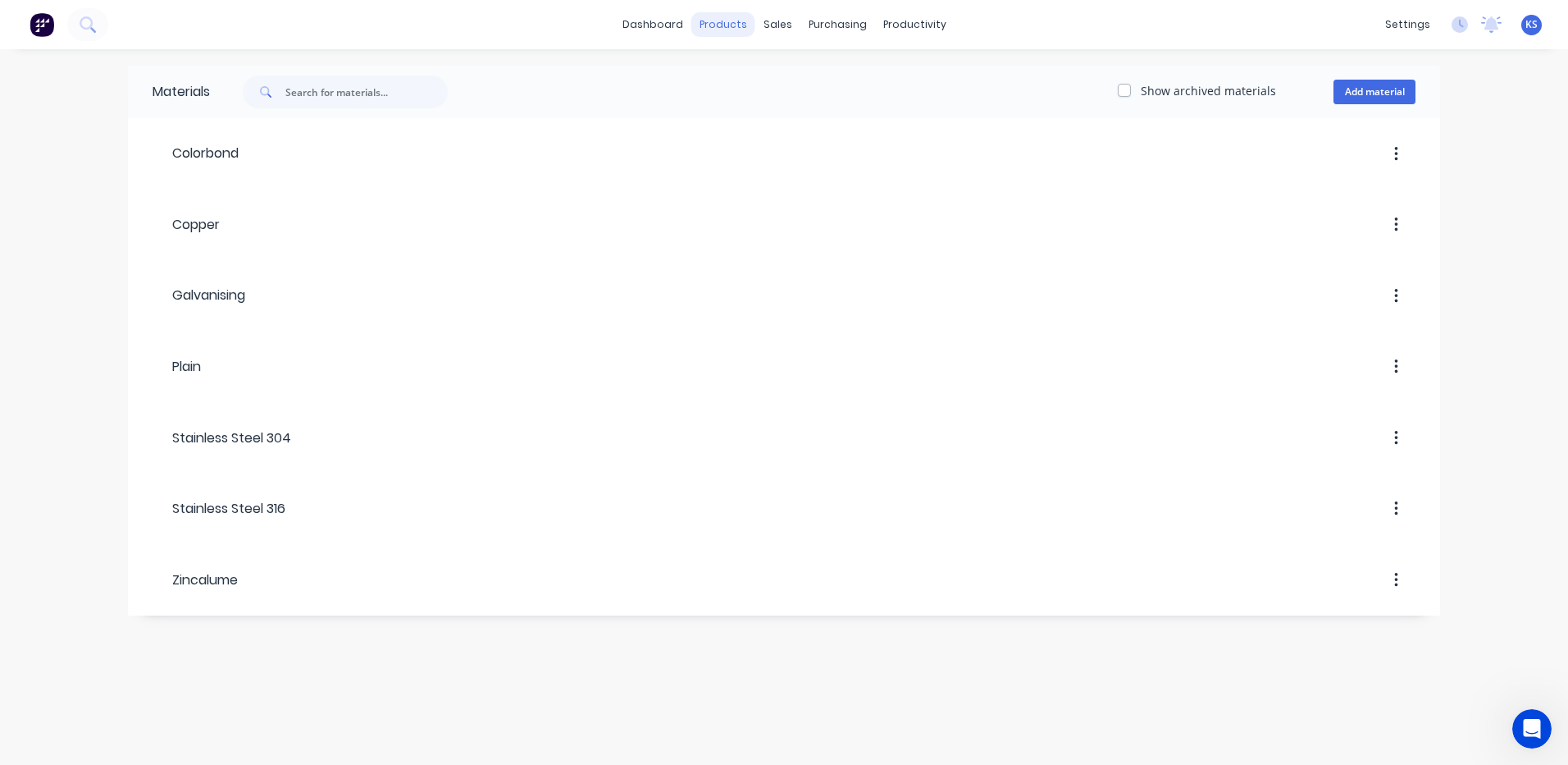
click at [728, 26] on div "products" at bounding box center [722, 24] width 64 height 25
click at [769, 81] on div "Product Catalogue" at bounding box center [795, 78] width 101 height 15
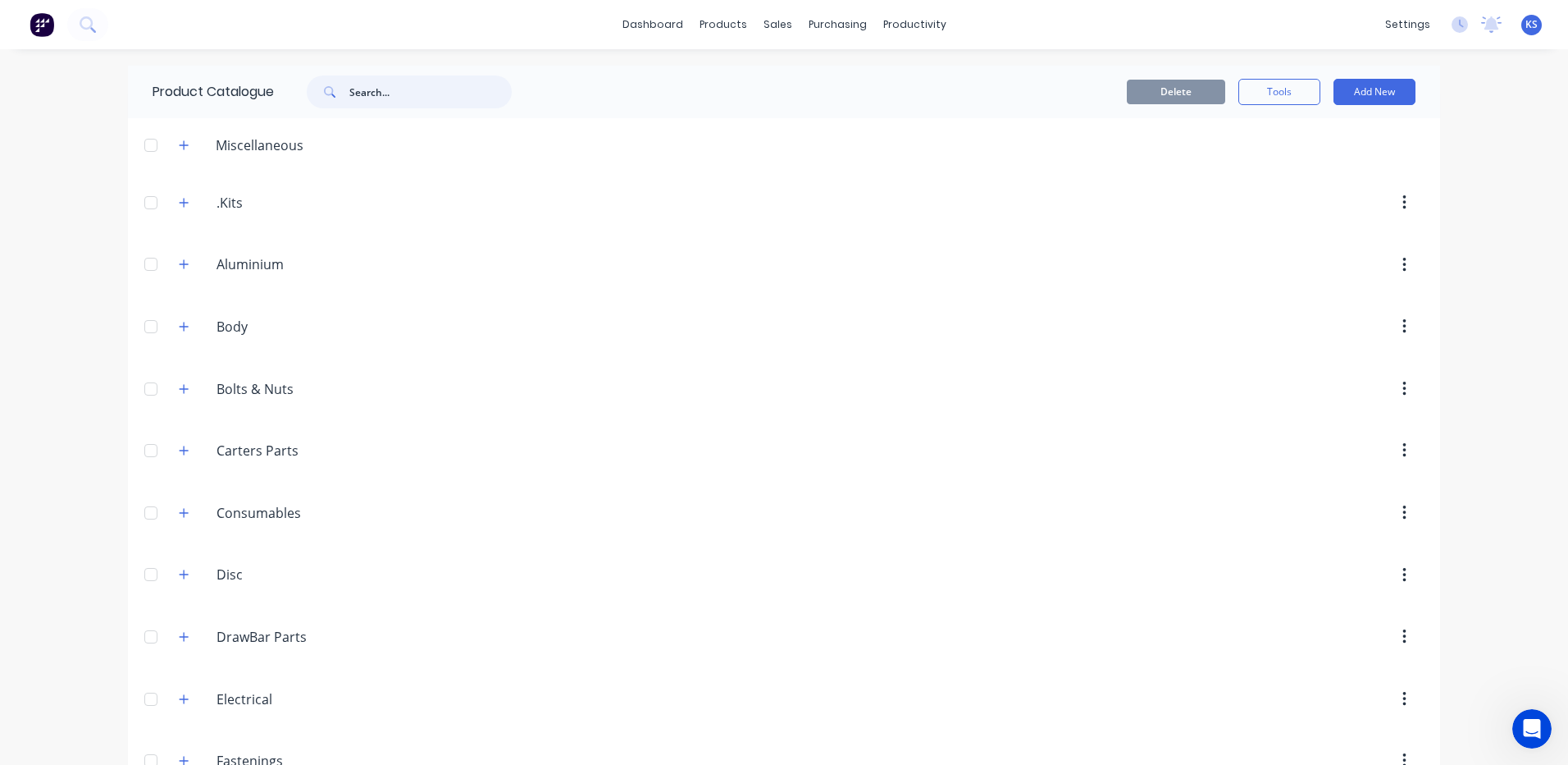
click at [389, 102] on input "text" at bounding box center [430, 92] width 162 height 33
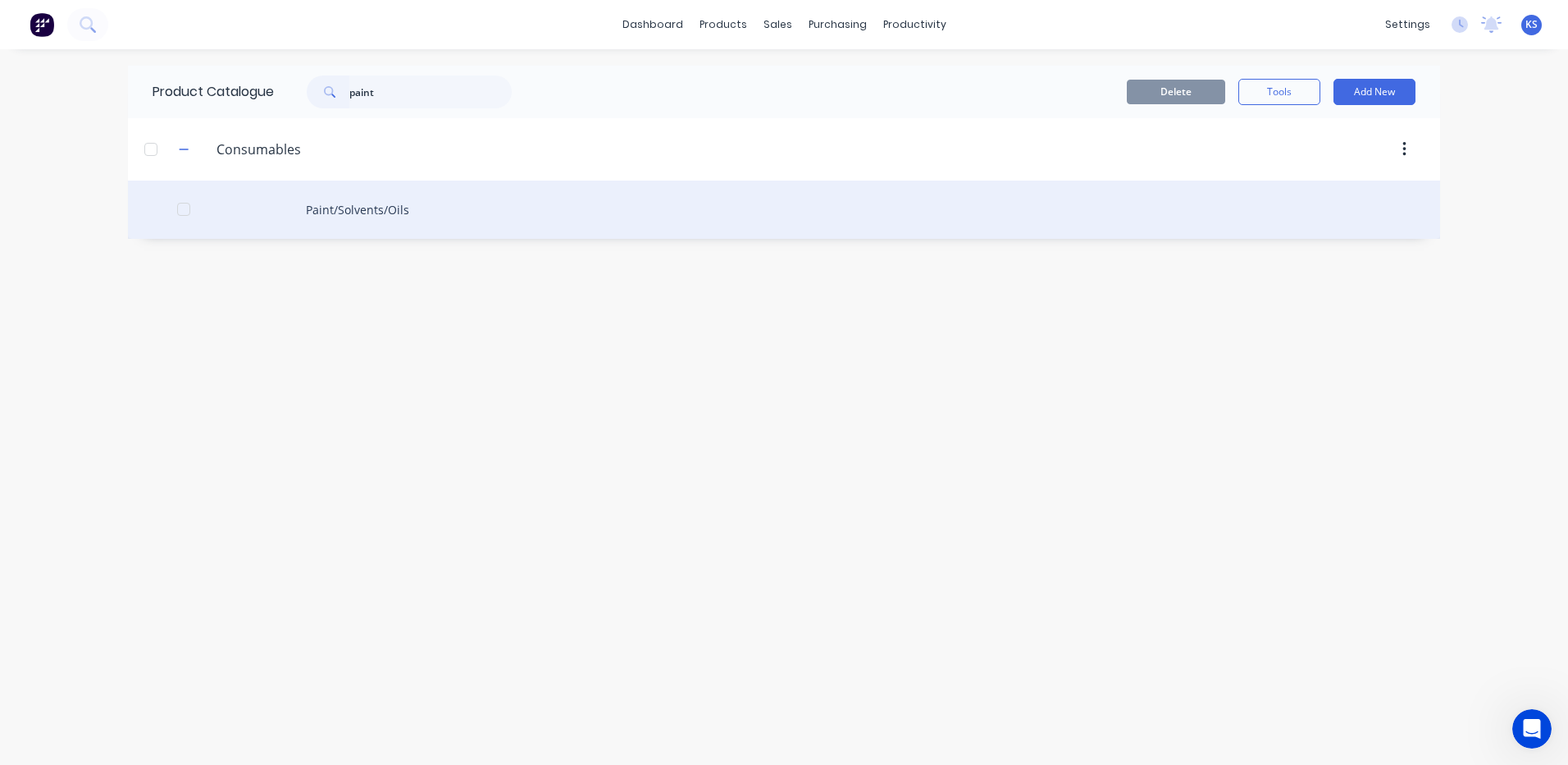
click at [369, 221] on div "Paint/Solvents/Oils" at bounding box center [784, 209] width 1312 height 58
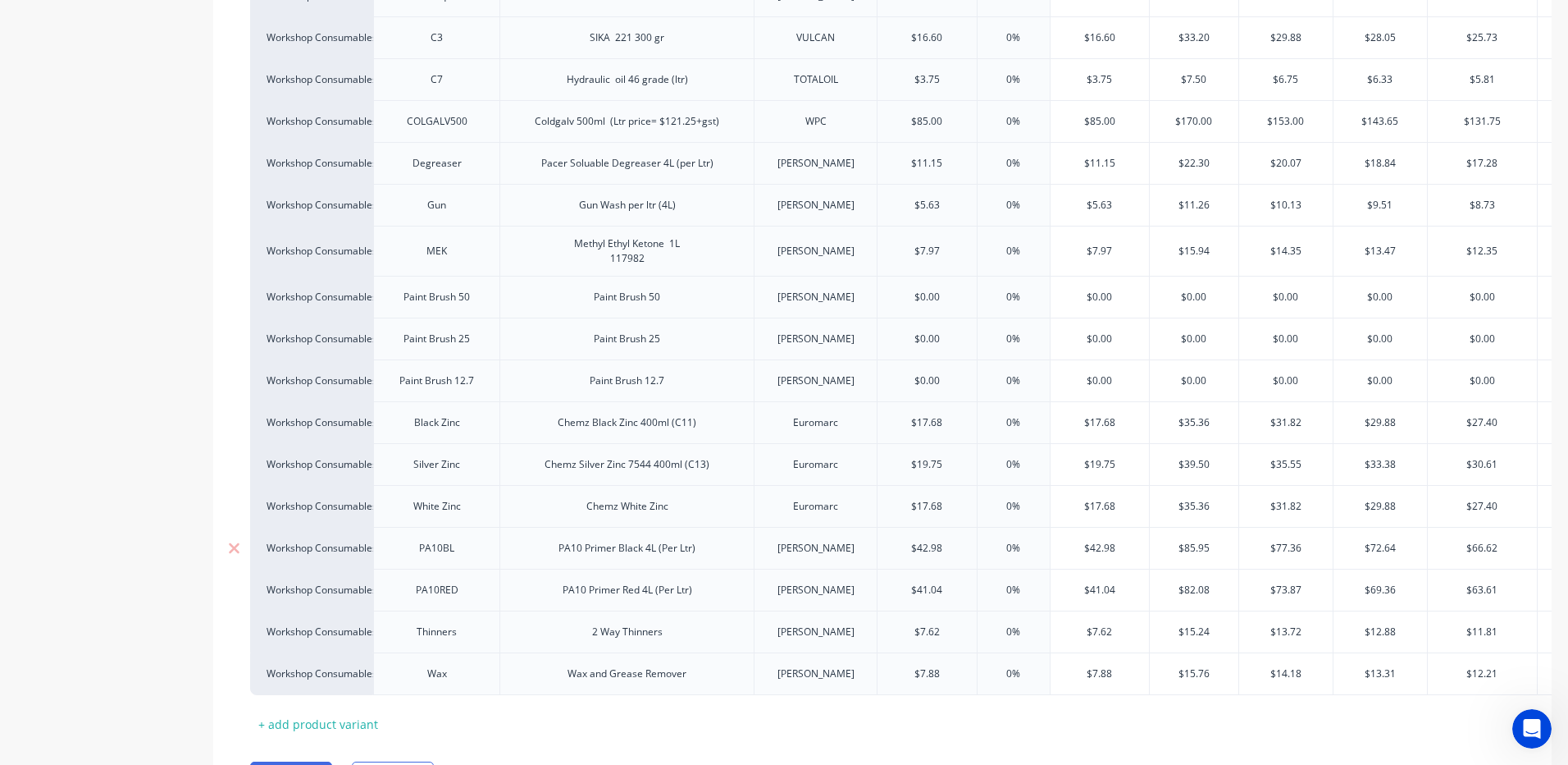
scroll to position [574, 0]
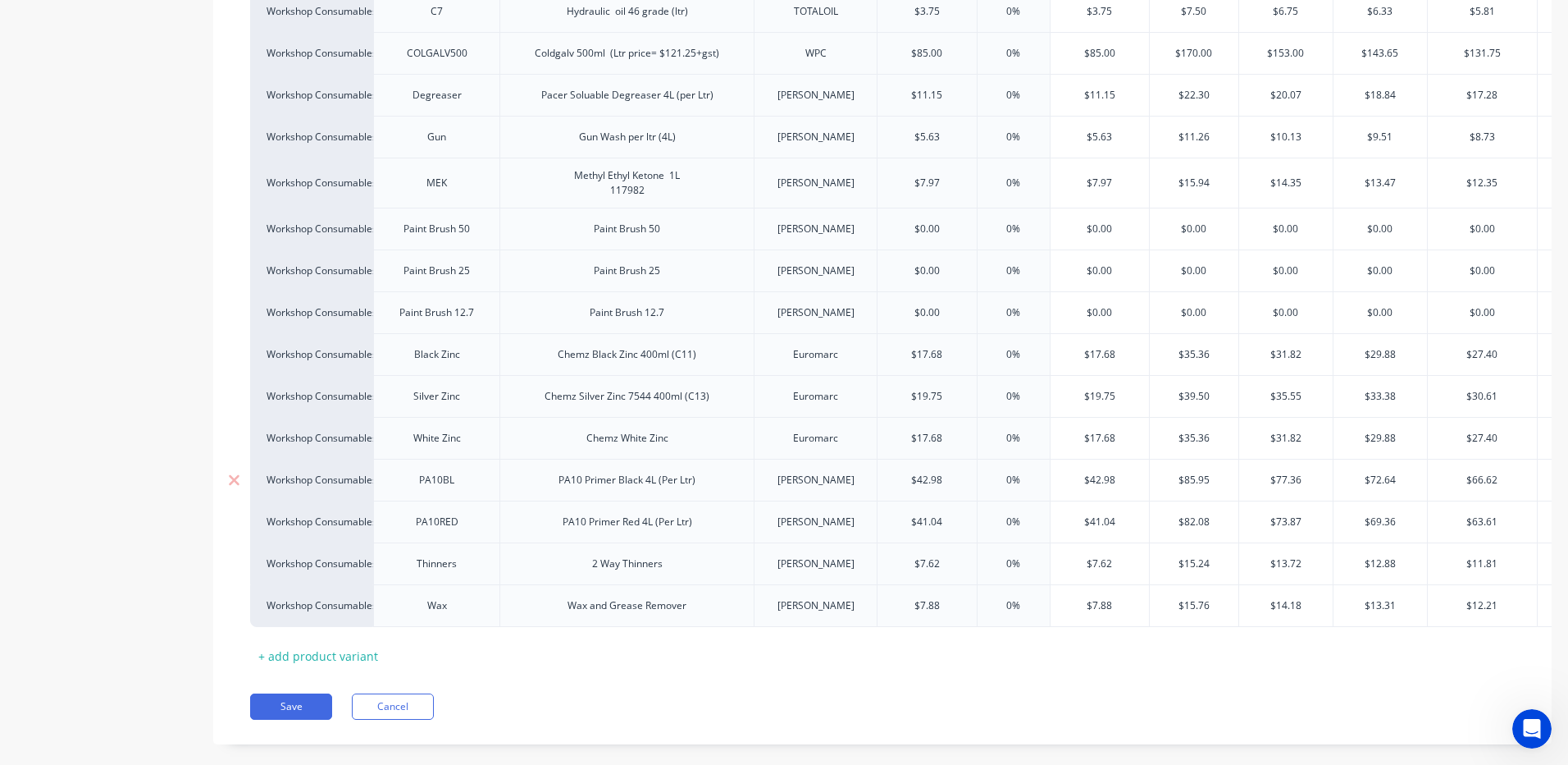
click at [930, 481] on input "$42.98" at bounding box center [928, 480] width 99 height 15
click at [661, 568] on div "2 Way Thinners" at bounding box center [626, 563] width 97 height 21
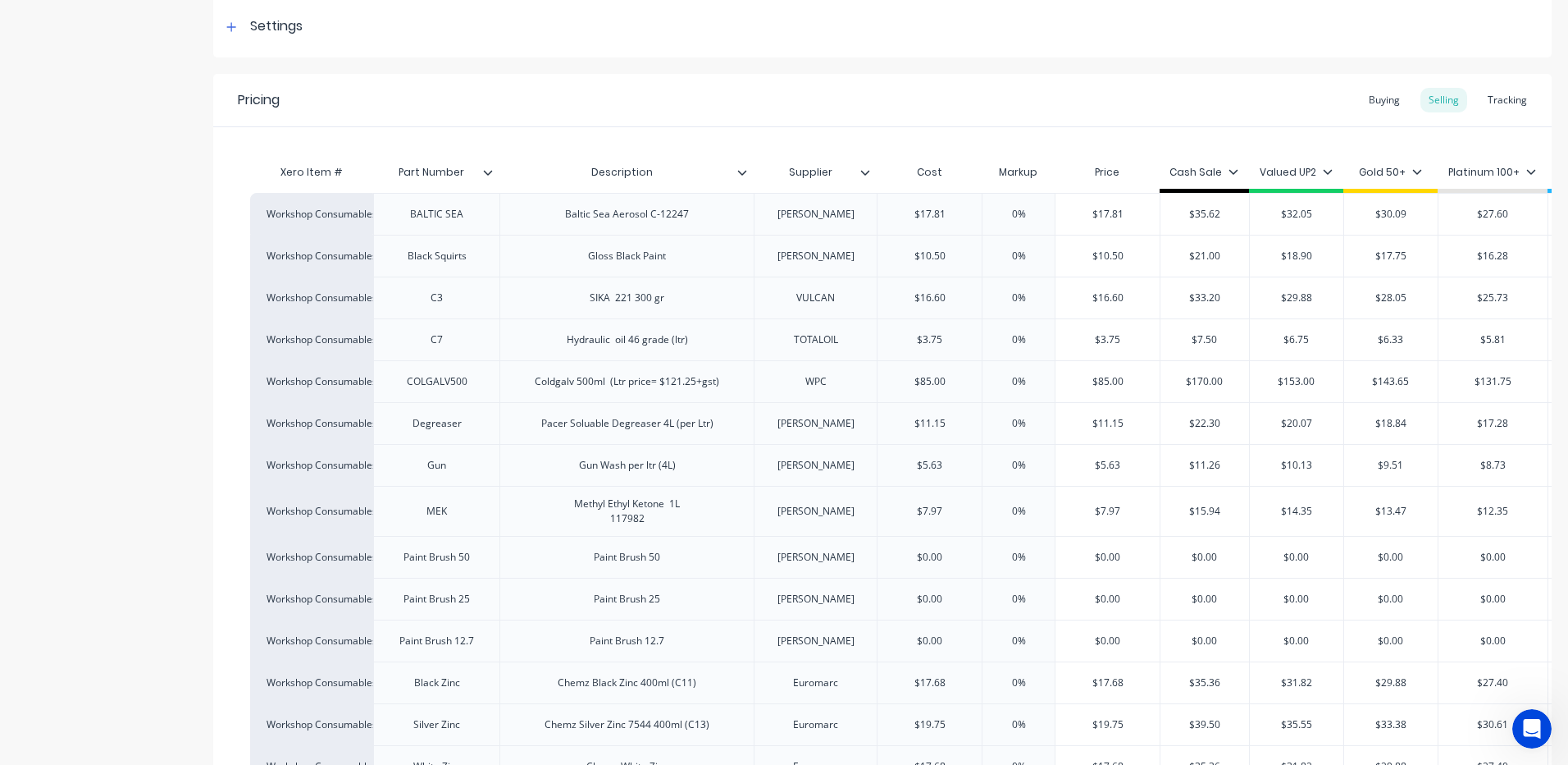
scroll to position [0, 0]
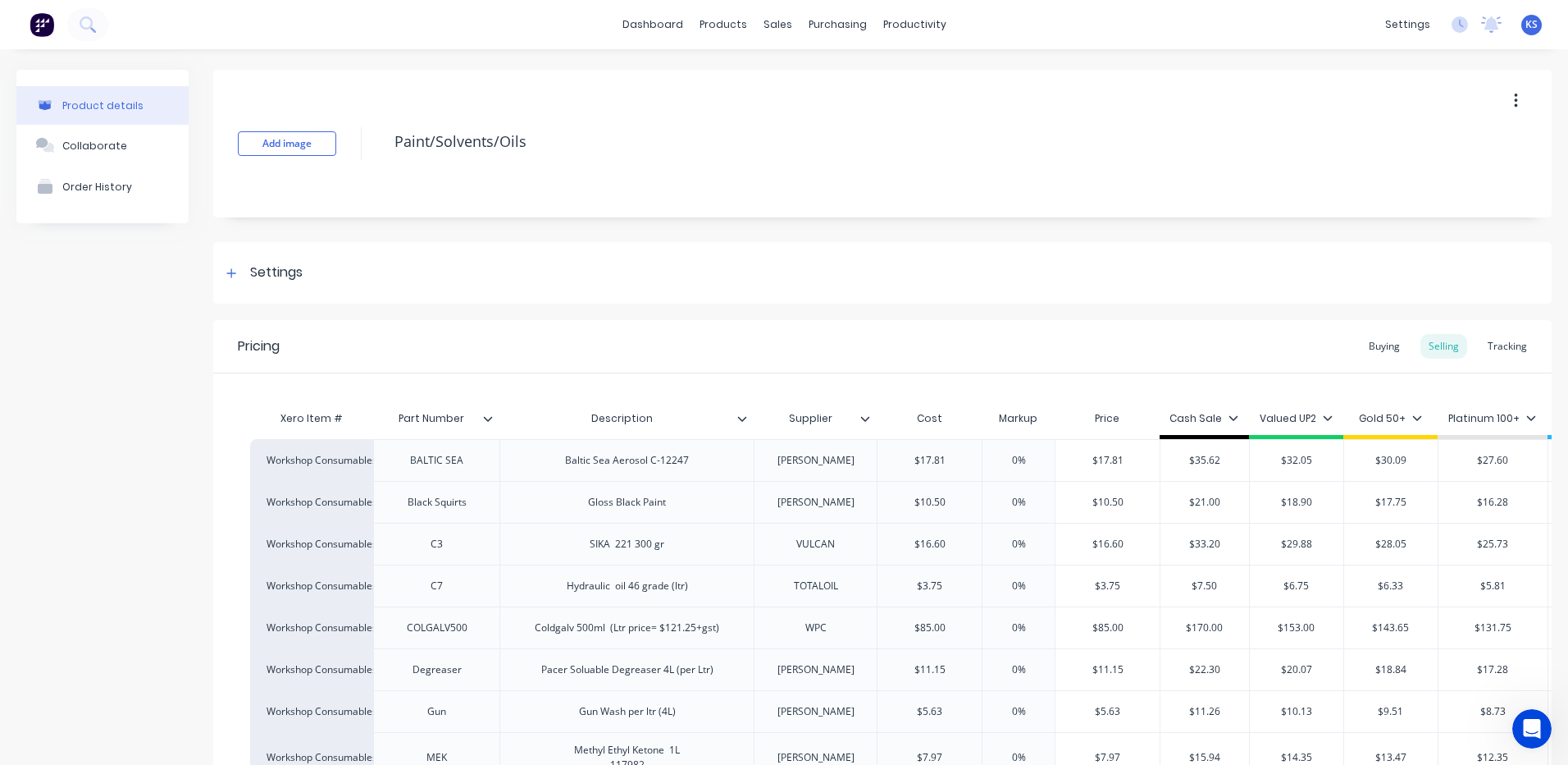
click at [1514, 94] on icon "button" at bounding box center [1515, 100] width 4 height 15
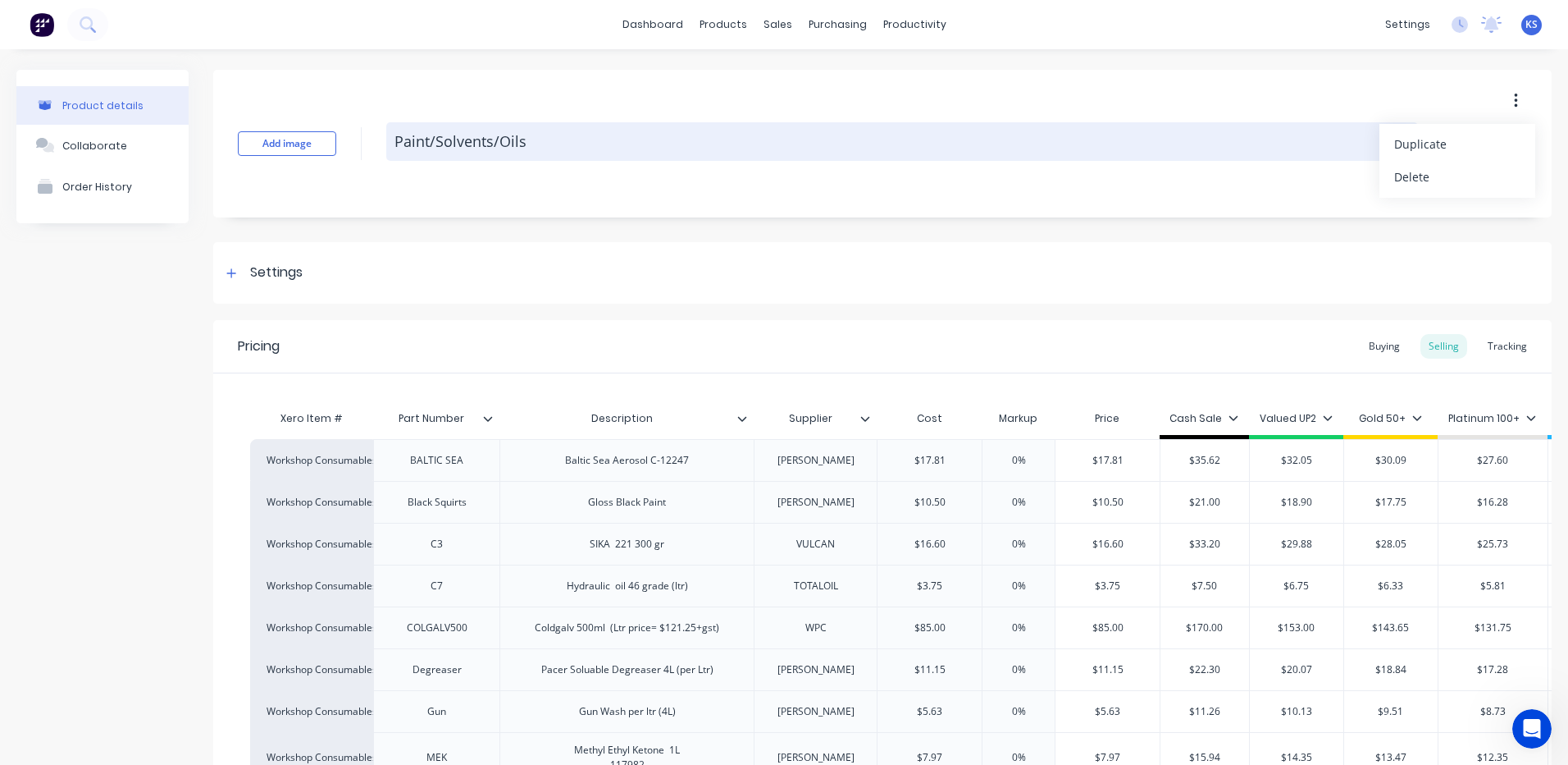
click at [1147, 138] on textarea "Paint/Solvents/Oils" at bounding box center [902, 142] width 1032 height 39
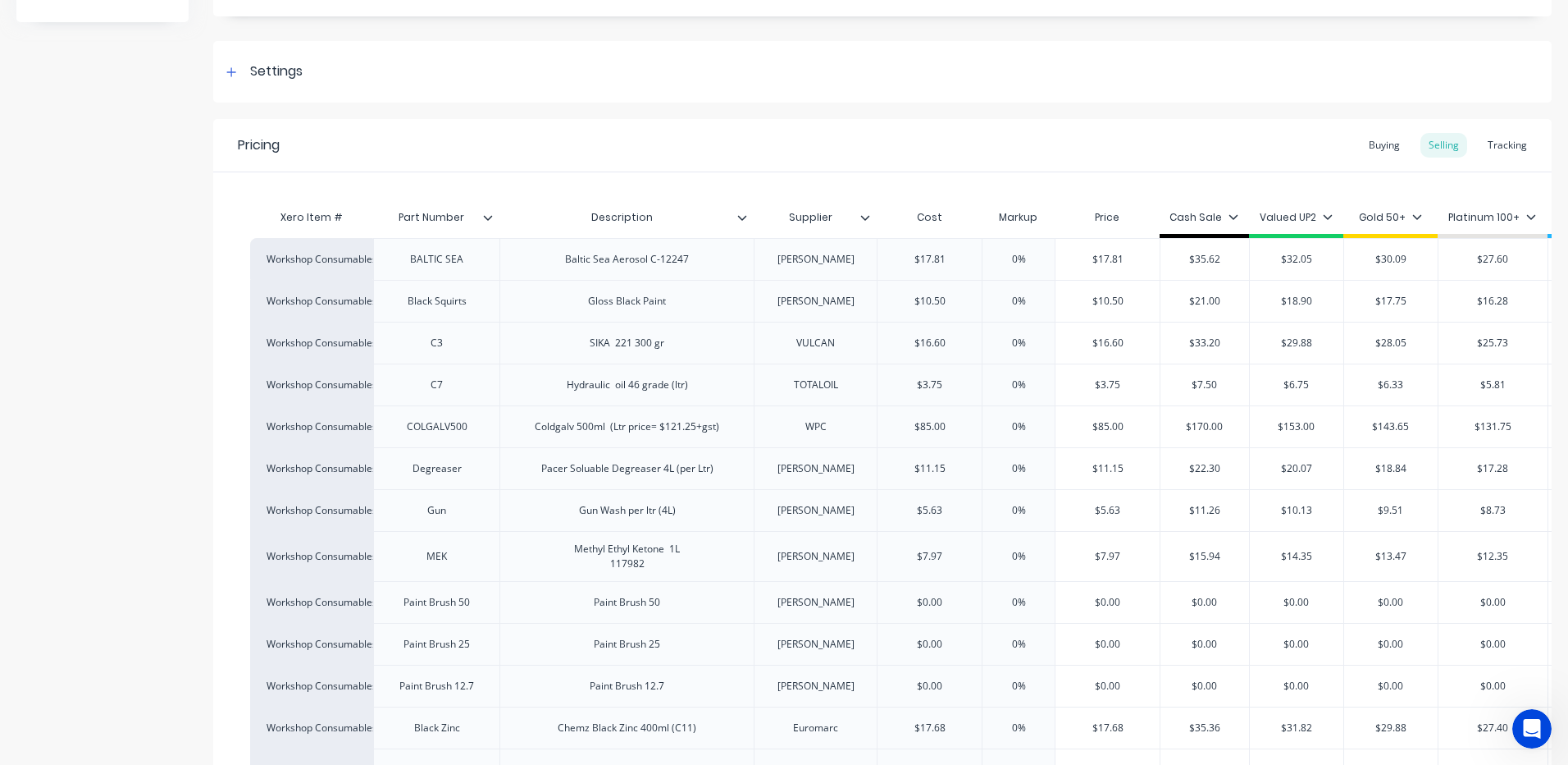
scroll to position [611, 0]
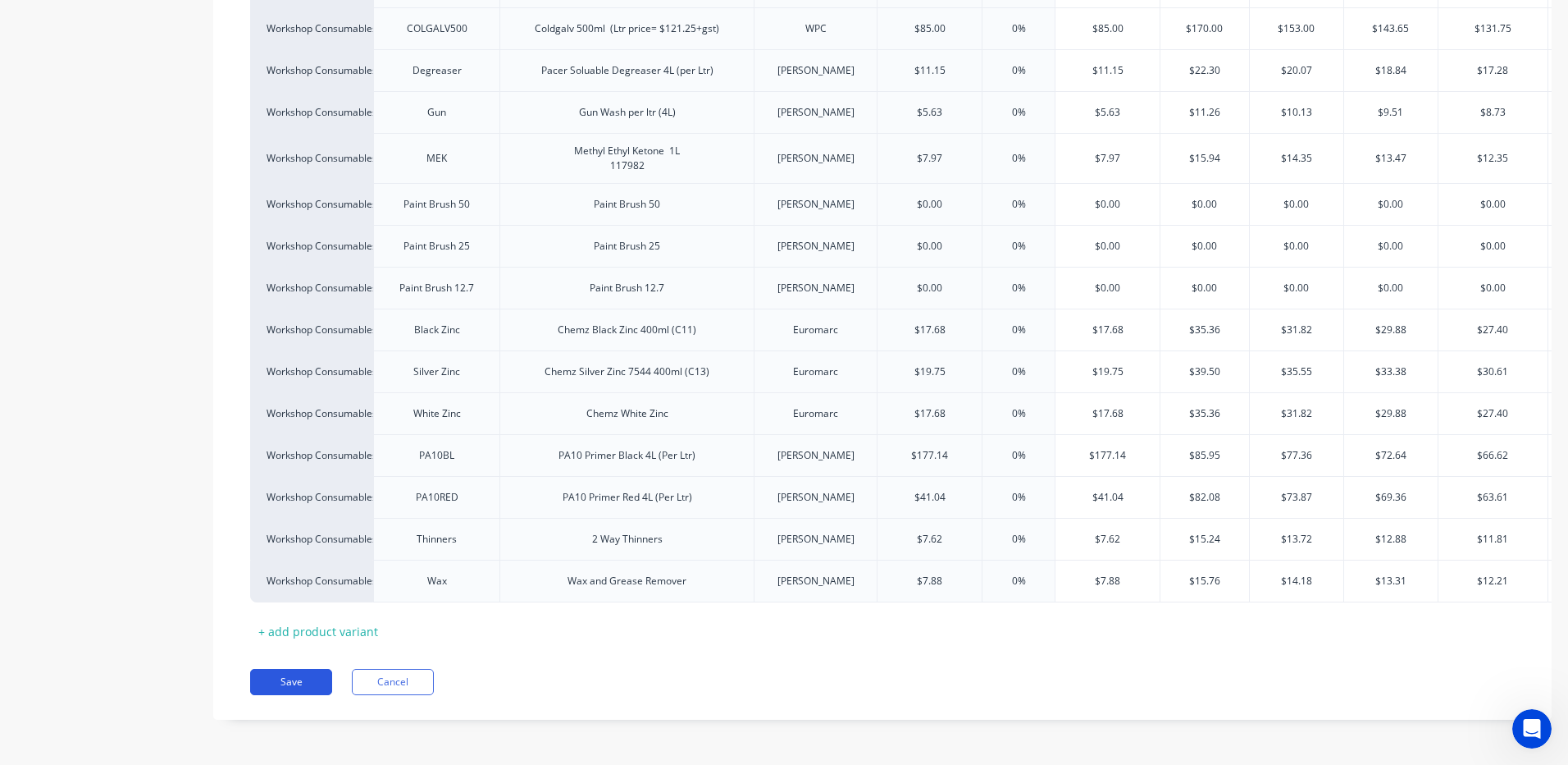
click at [303, 677] on button "Save" at bounding box center [291, 682] width 82 height 26
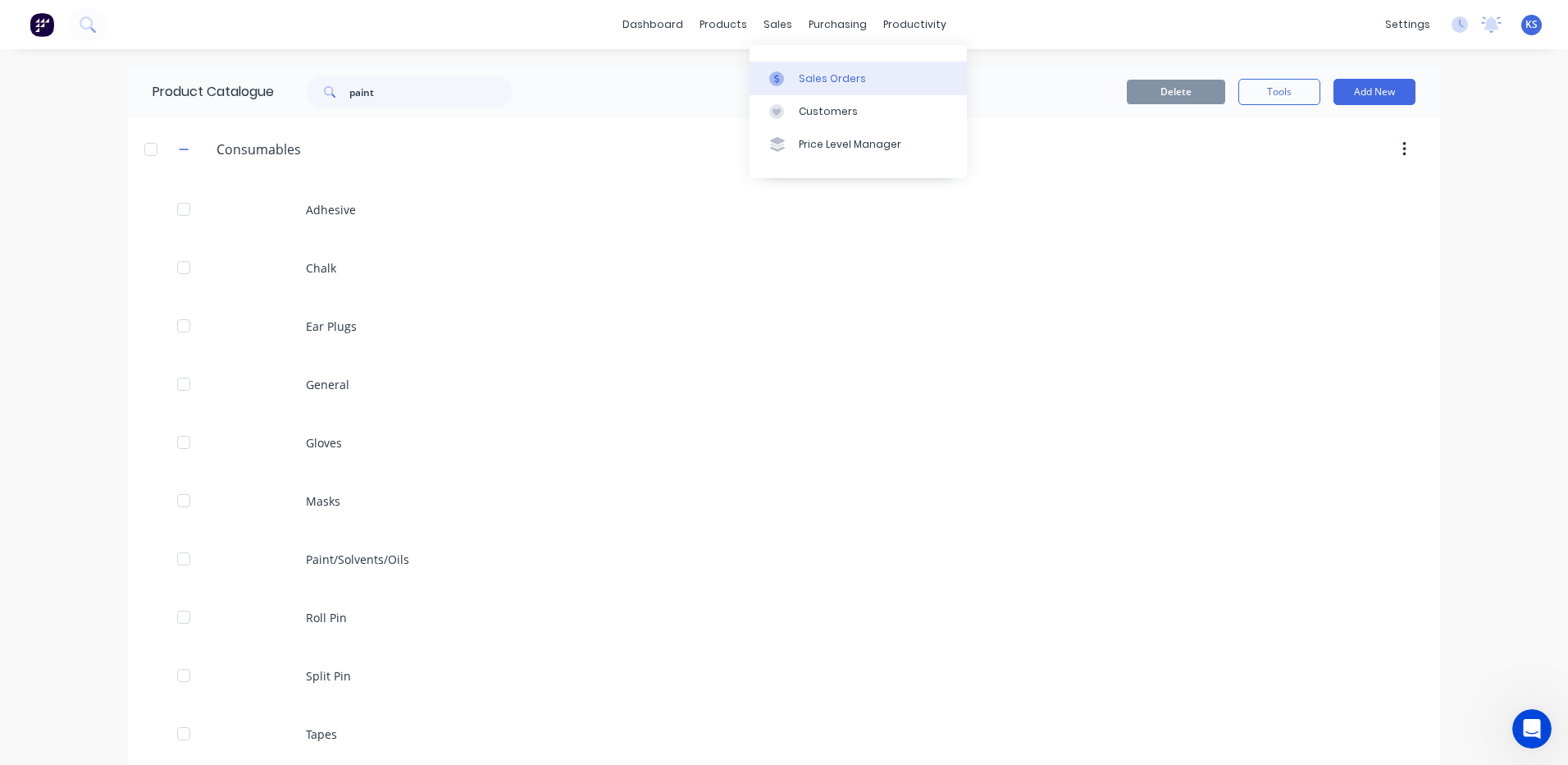
click at [823, 72] on div "Sales Orders" at bounding box center [832, 78] width 67 height 15
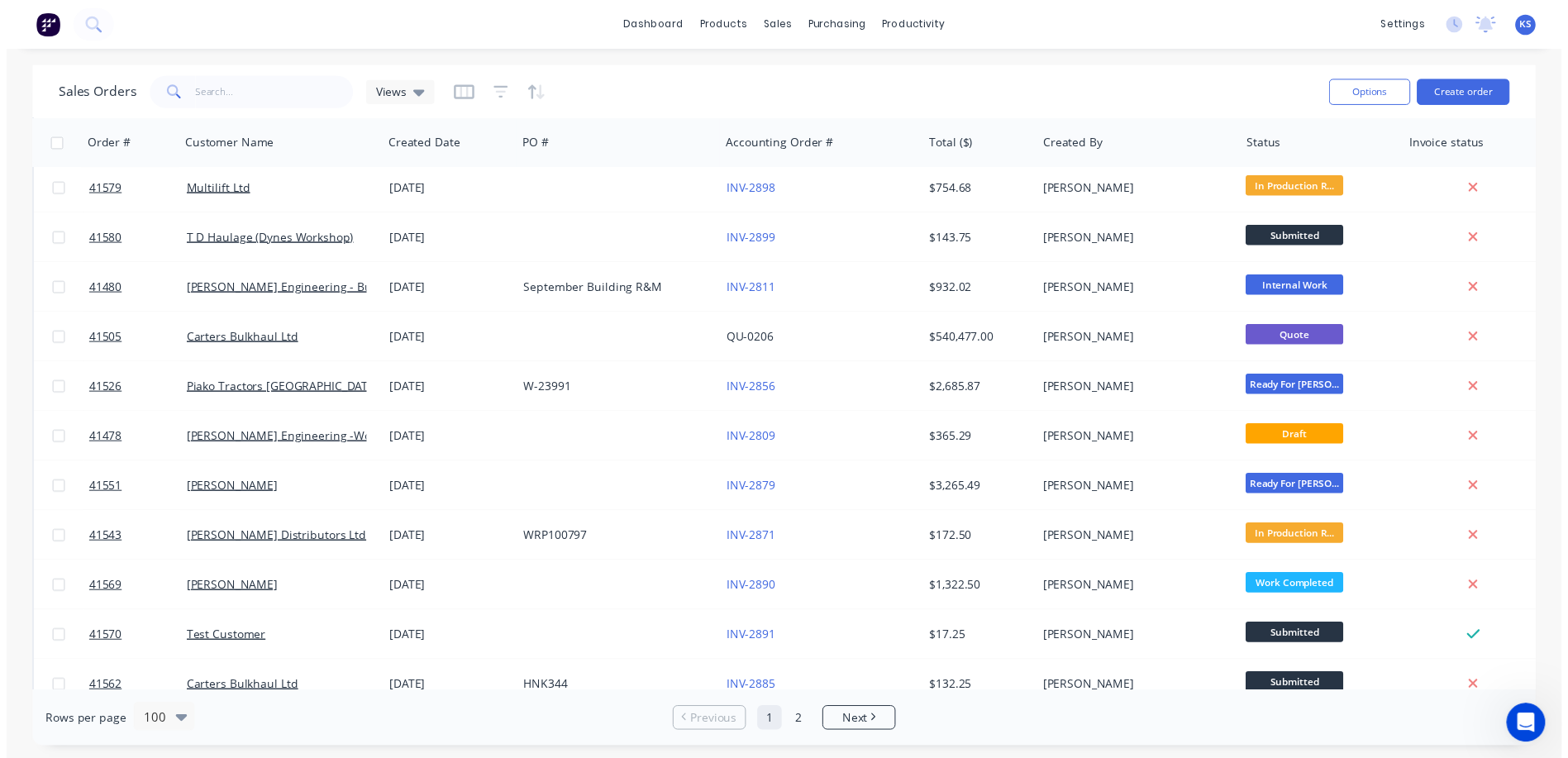
scroll to position [413, 0]
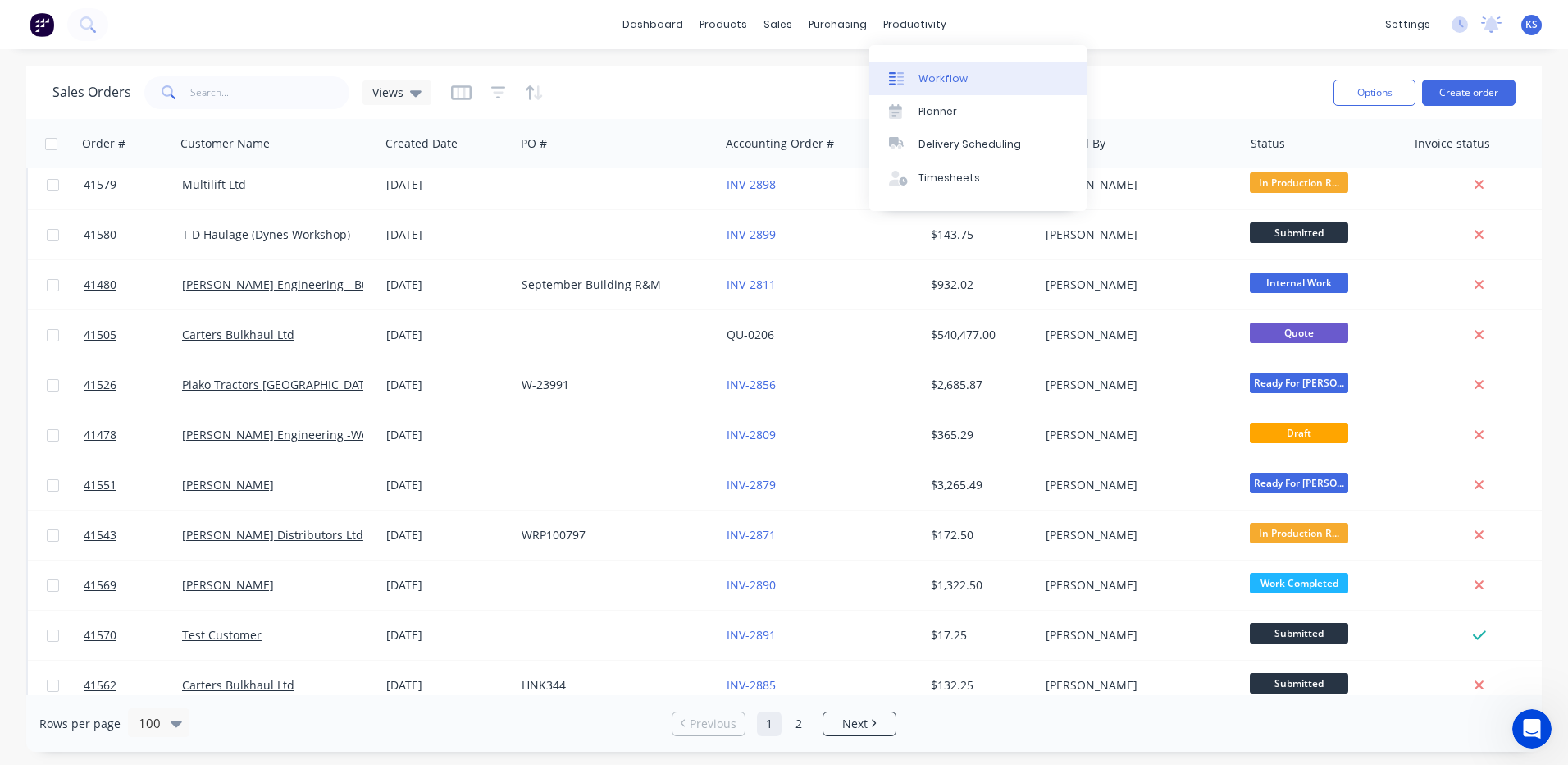
click at [936, 75] on div "Workflow" at bounding box center [942, 78] width 49 height 15
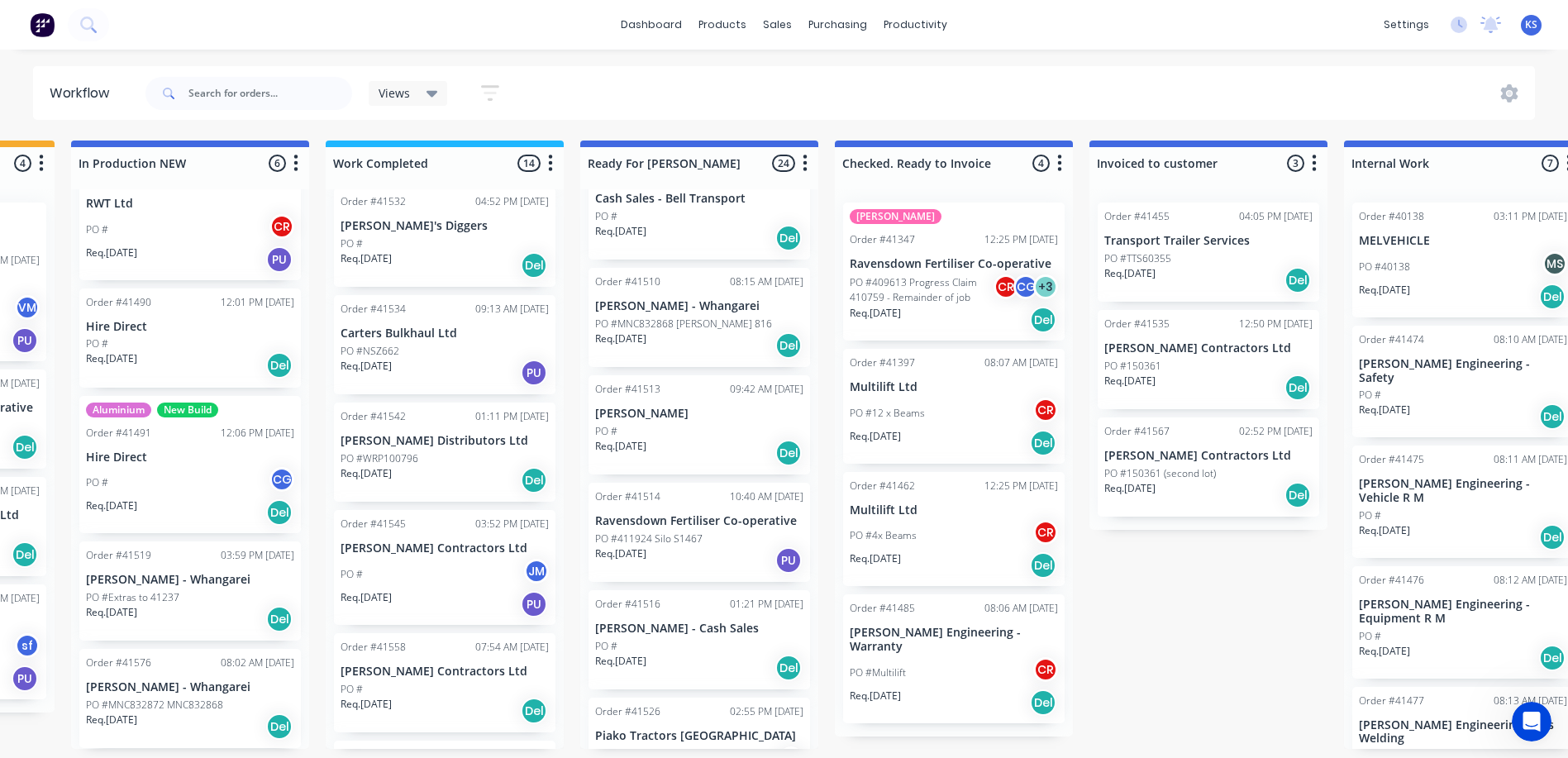
scroll to position [568, 0]
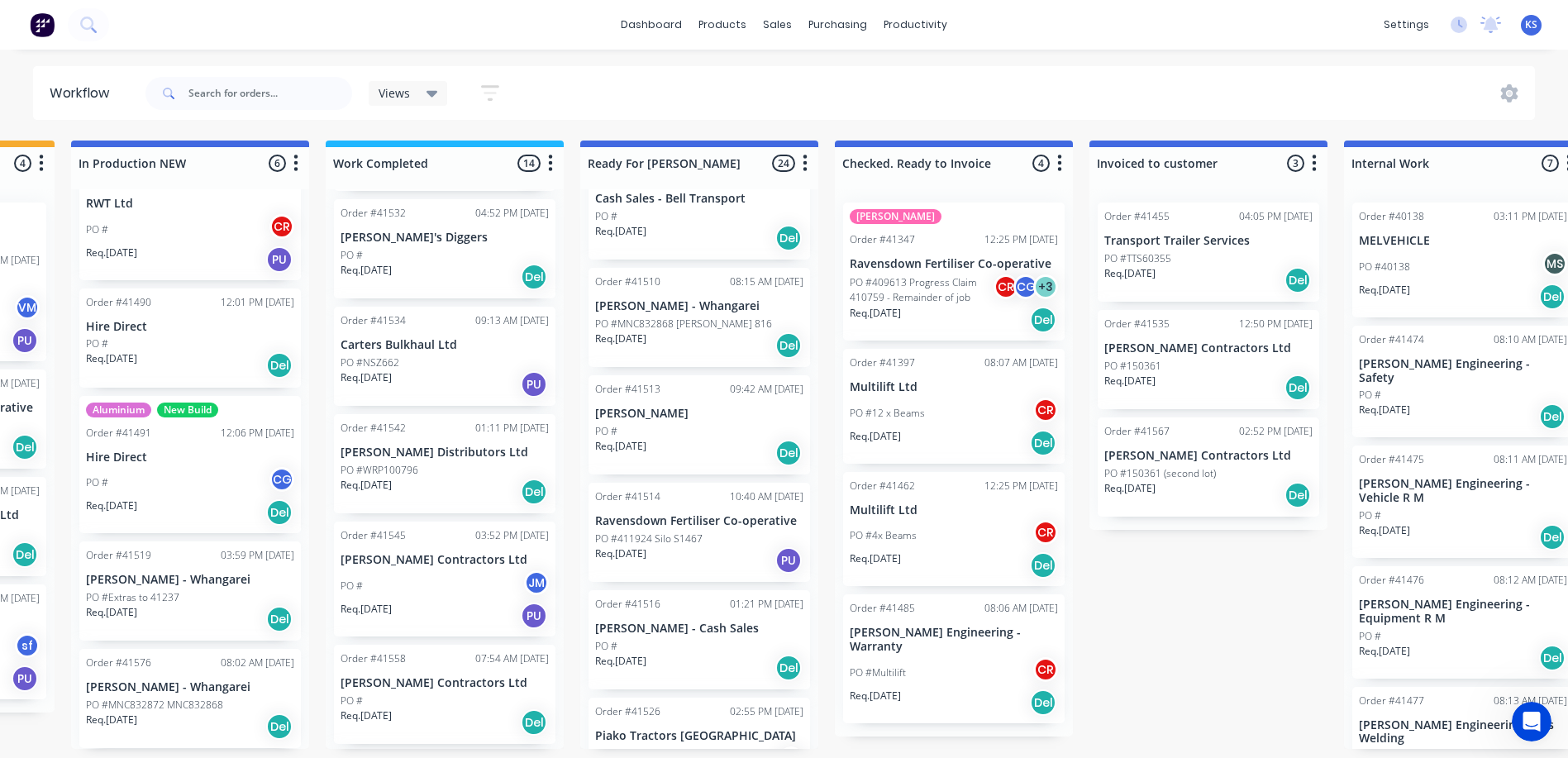
click at [427, 446] on p "[PERSON_NAME] Distributors Ltd" at bounding box center [445, 452] width 208 height 14
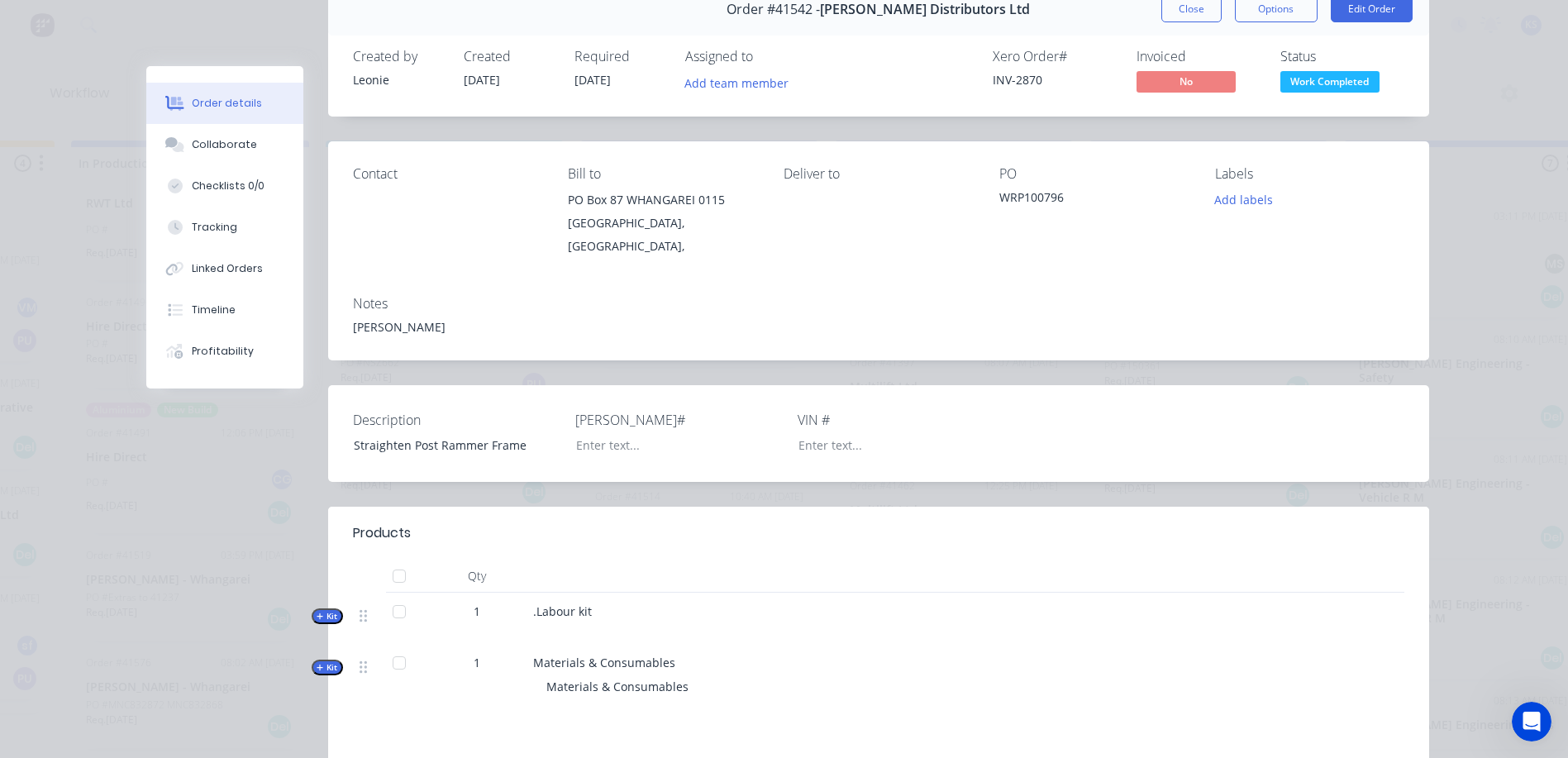
scroll to position [0, 0]
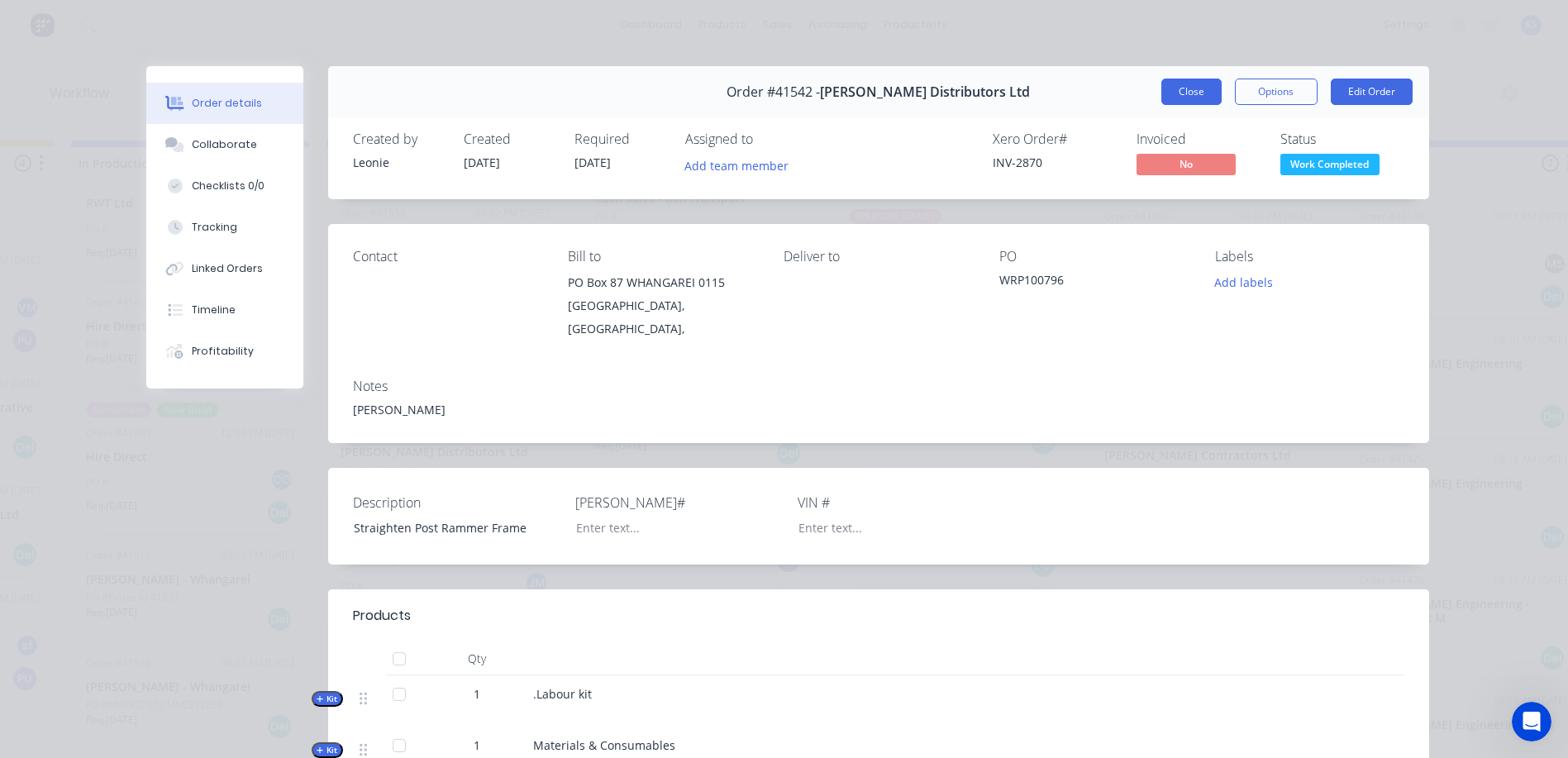
click at [1187, 86] on button "Close" at bounding box center [1191, 92] width 60 height 26
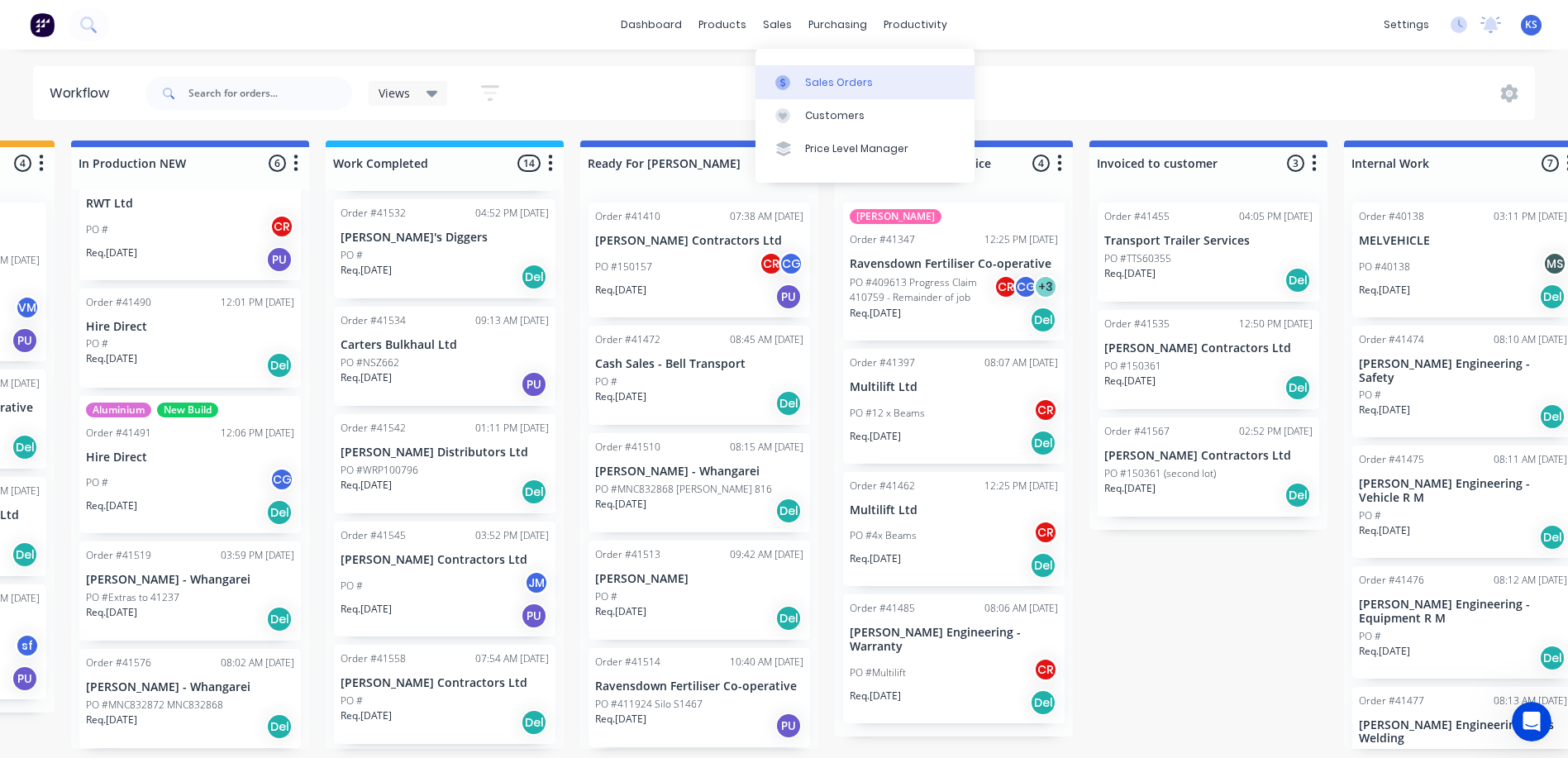
click at [832, 80] on div "Sales Orders" at bounding box center [838, 83] width 68 height 15
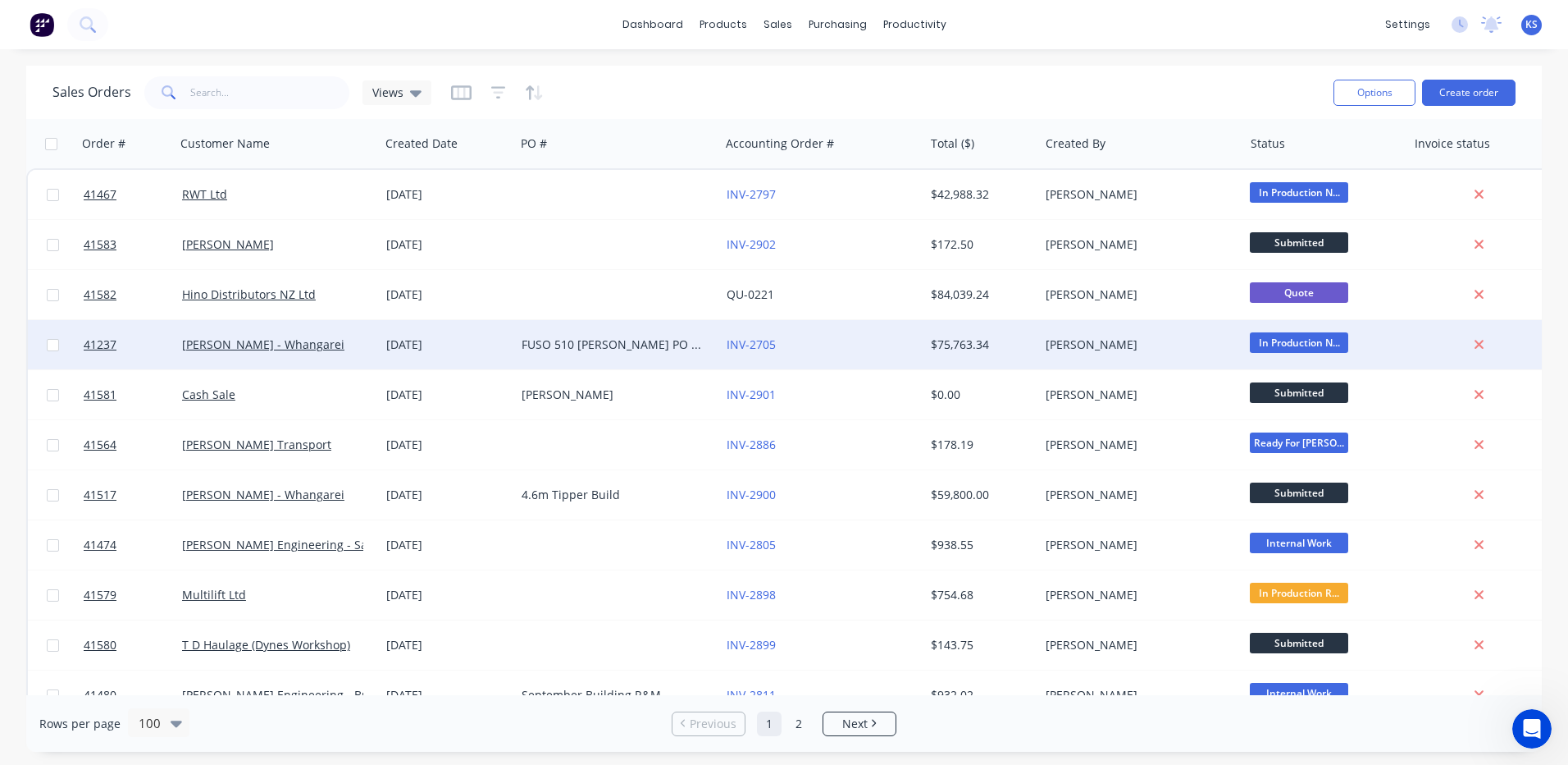
scroll to position [82, 0]
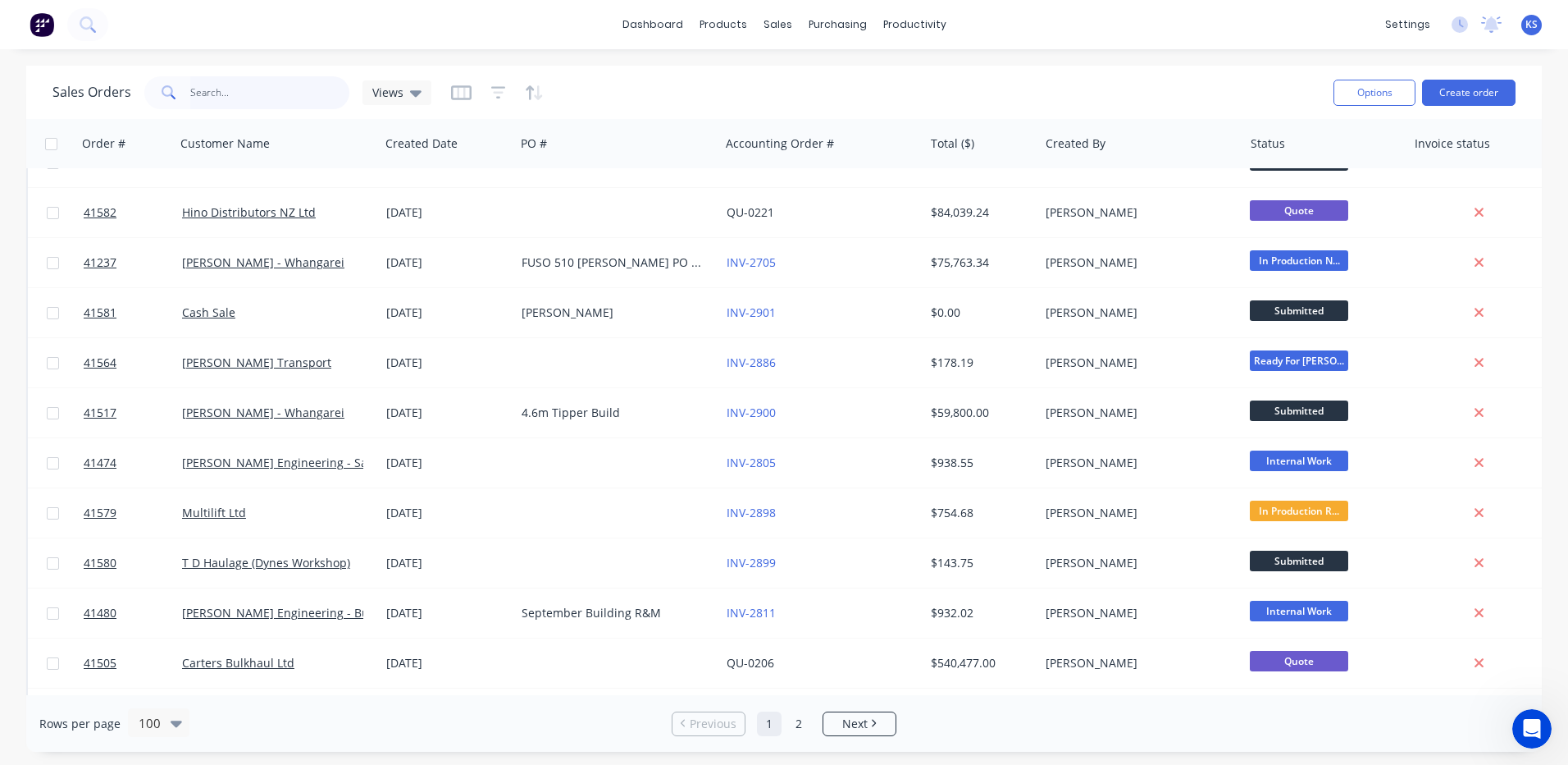
click at [265, 95] on input "text" at bounding box center [271, 93] width 160 height 33
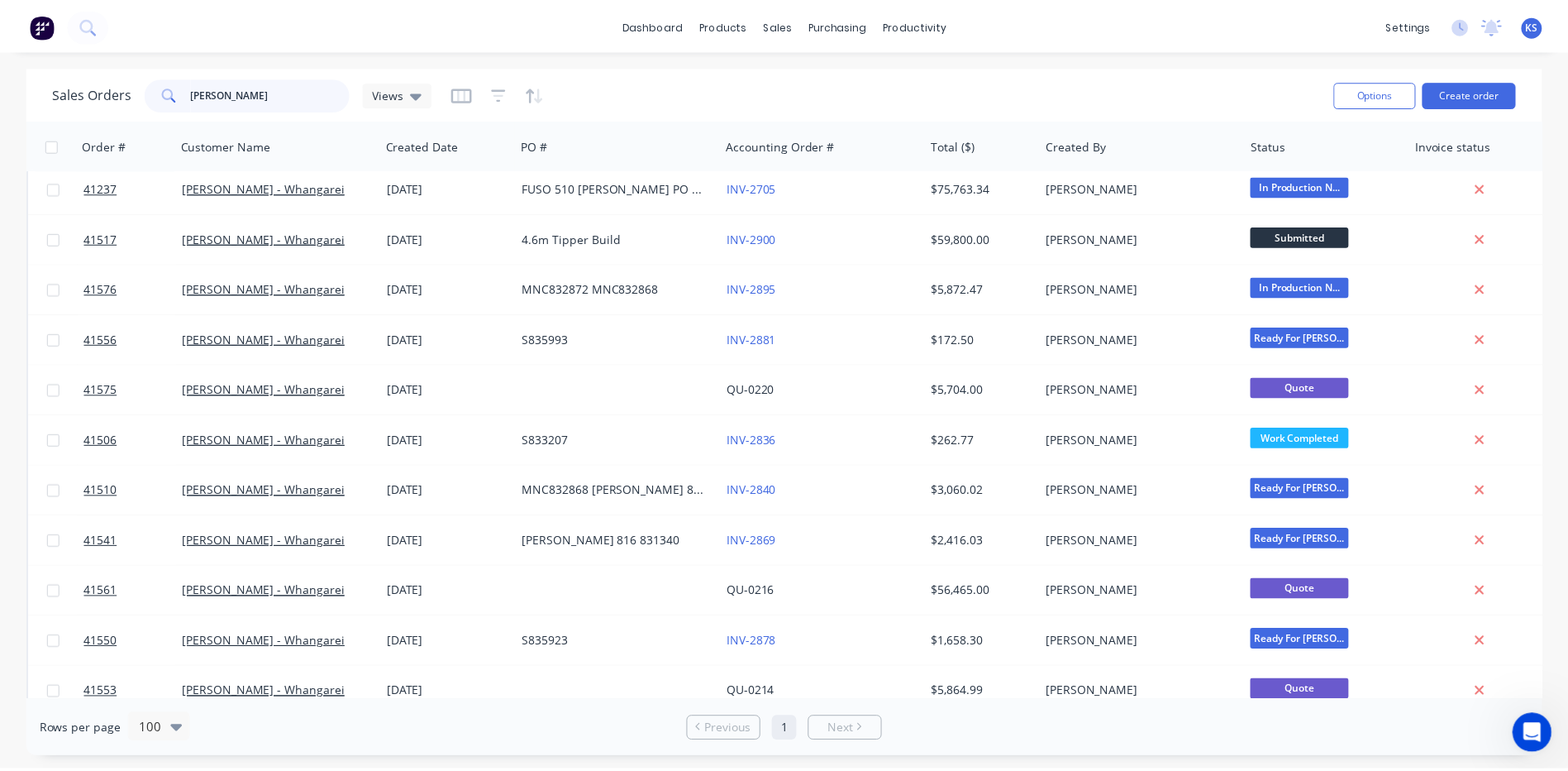
scroll to position [0, 0]
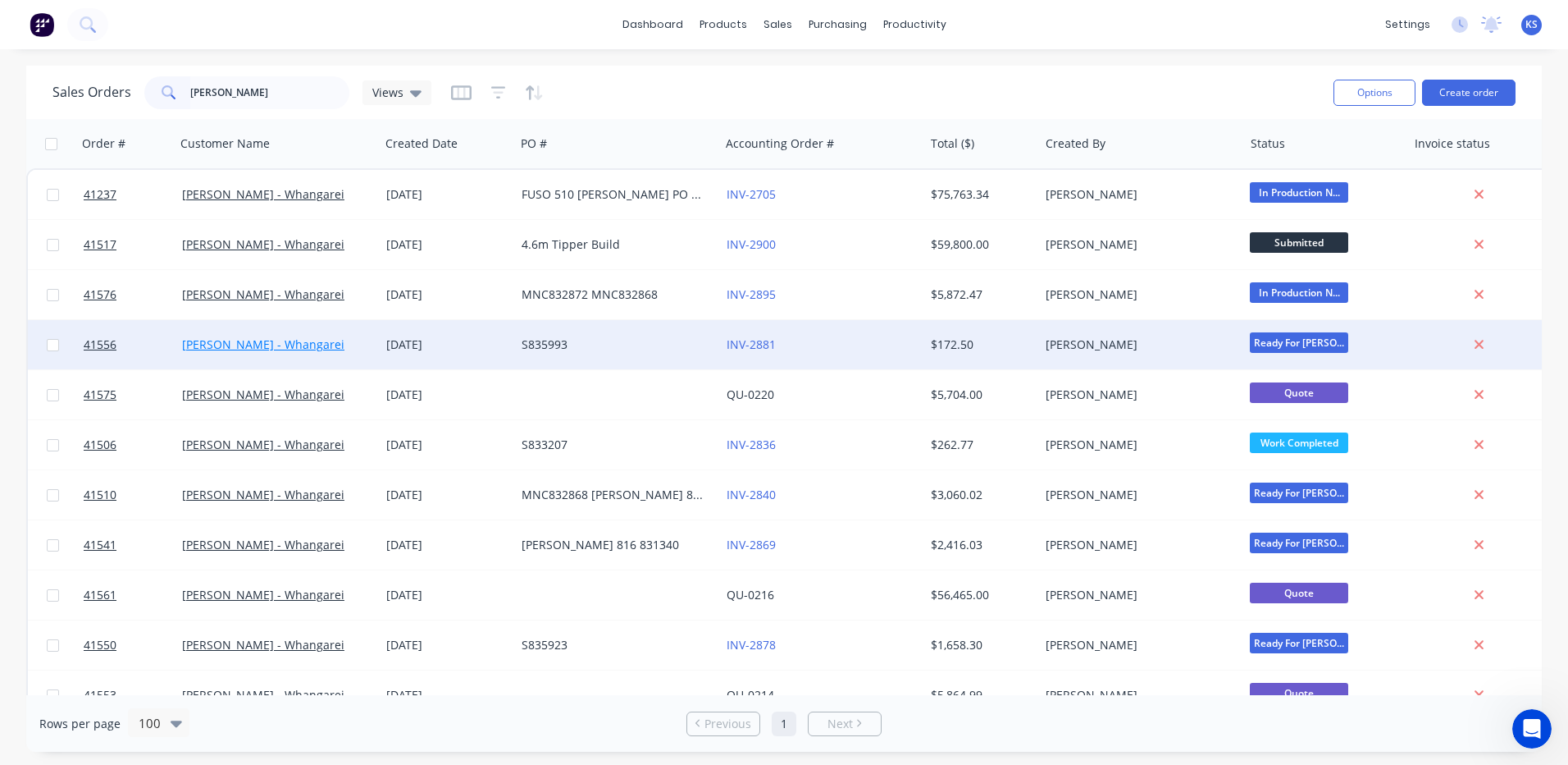
click at [276, 345] on link "[PERSON_NAME] - Whangarei" at bounding box center [263, 344] width 162 height 16
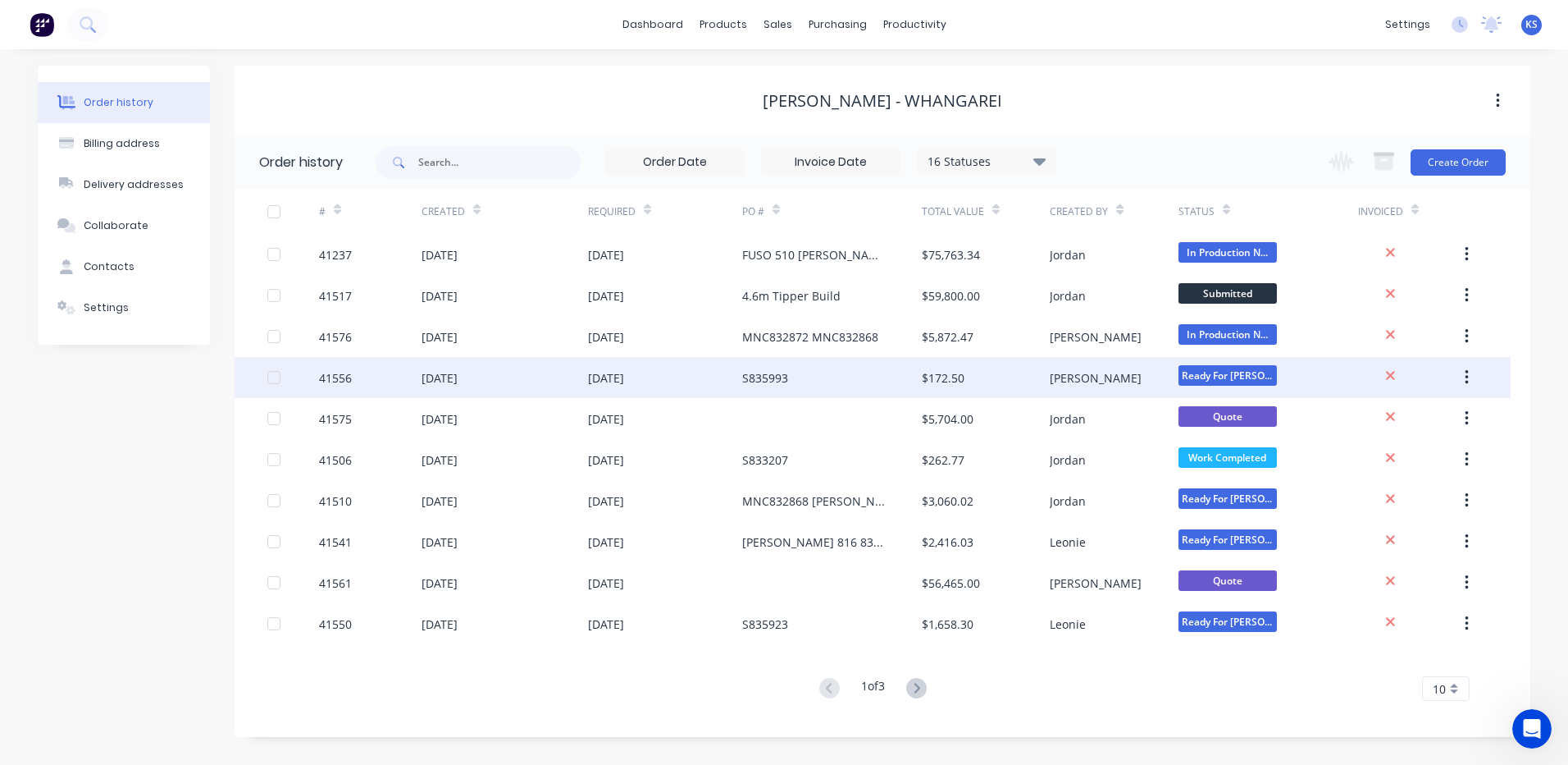
click at [458, 370] on div "[DATE]" at bounding box center [439, 378] width 36 height 18
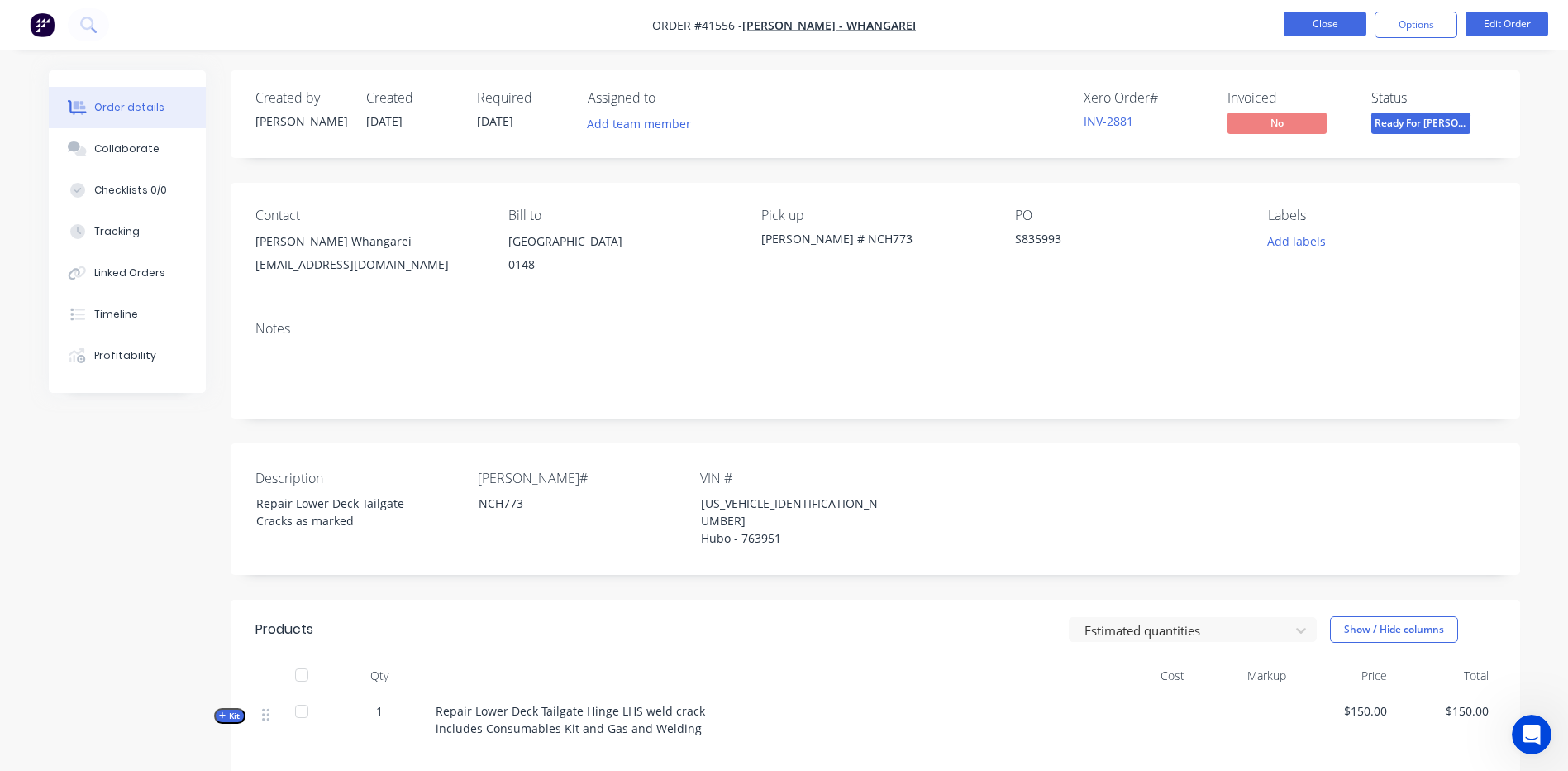
click at [1316, 24] on button "Close" at bounding box center [1324, 23] width 83 height 25
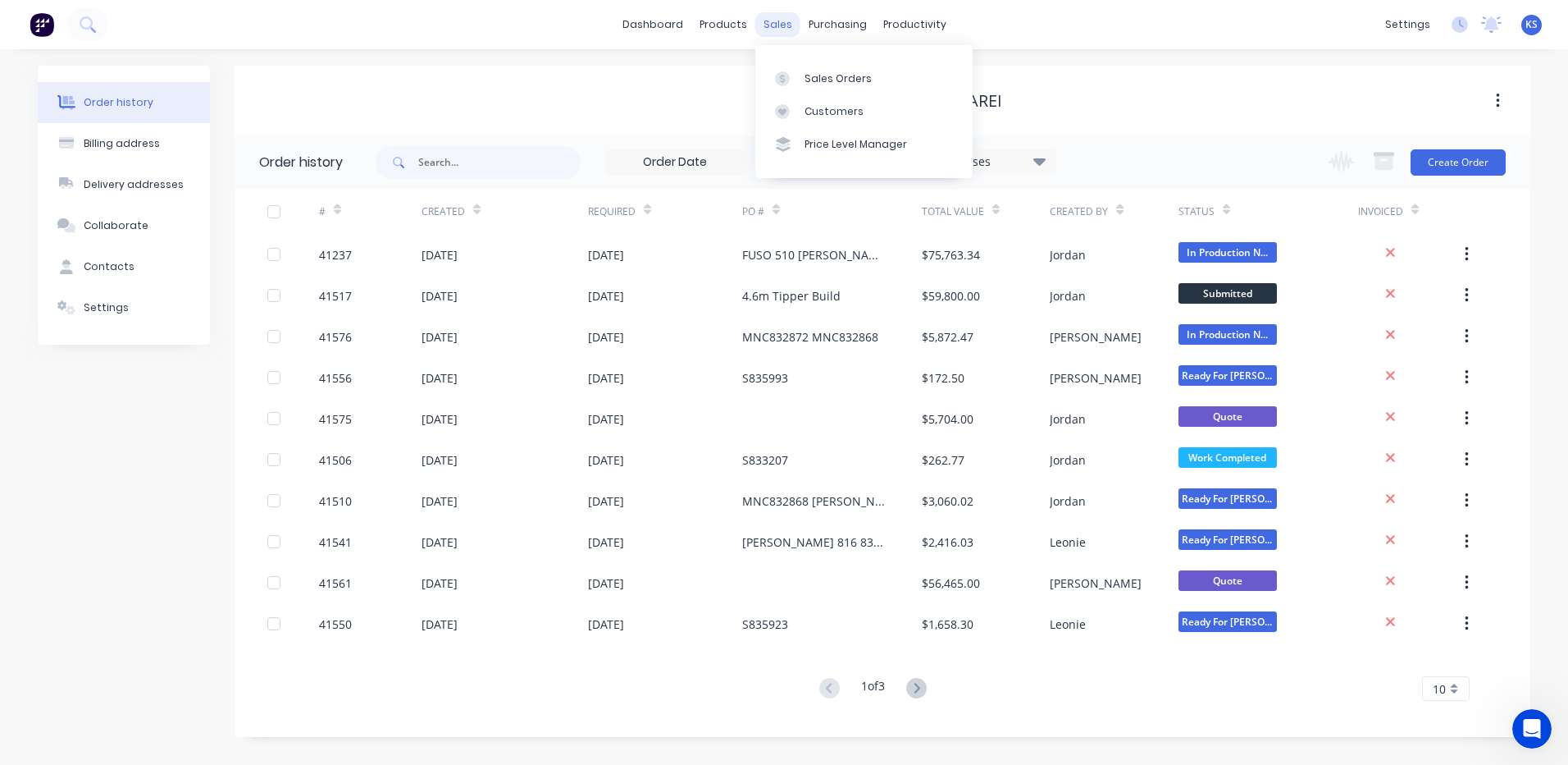
click at [773, 19] on div "sales" at bounding box center [778, 24] width 45 height 25
click at [791, 73] on div at bounding box center [787, 78] width 25 height 15
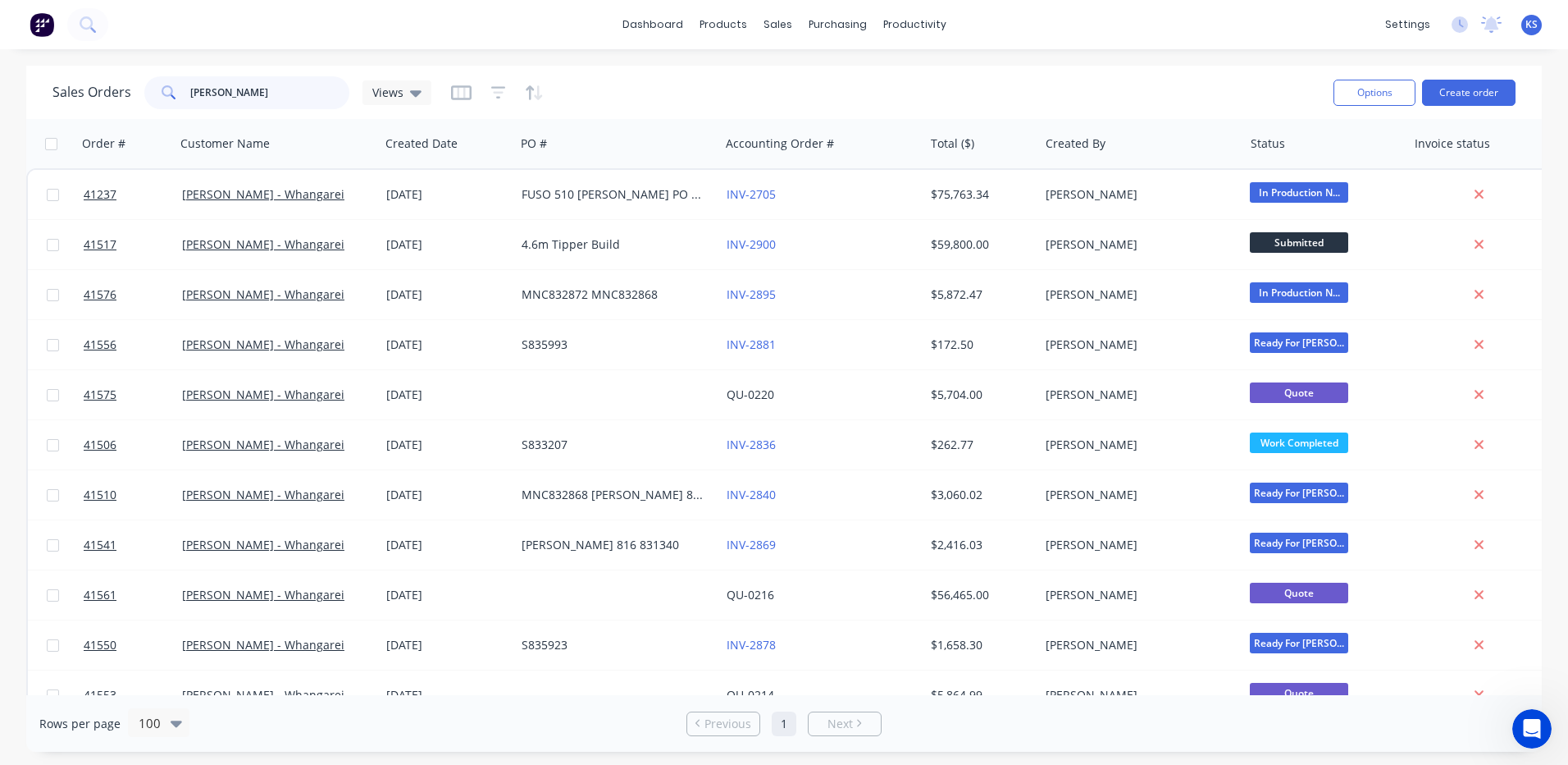
drag, startPoint x: 172, startPoint y: 101, endPoint x: 135, endPoint y: 102, distance: 37.0
click at [135, 106] on div "Sales Orders keith Views" at bounding box center [241, 93] width 379 height 33
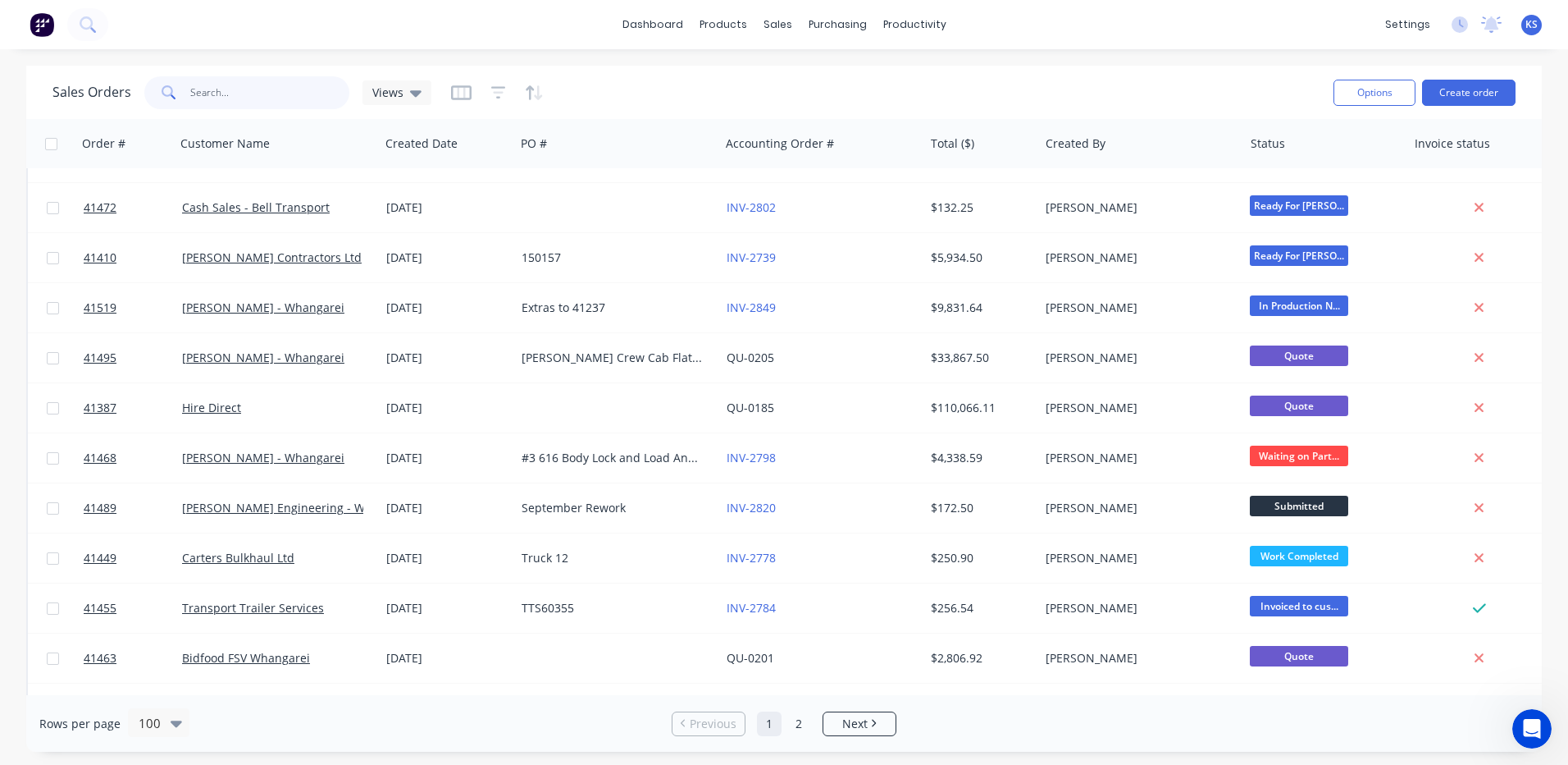
scroll to position [4184, 0]
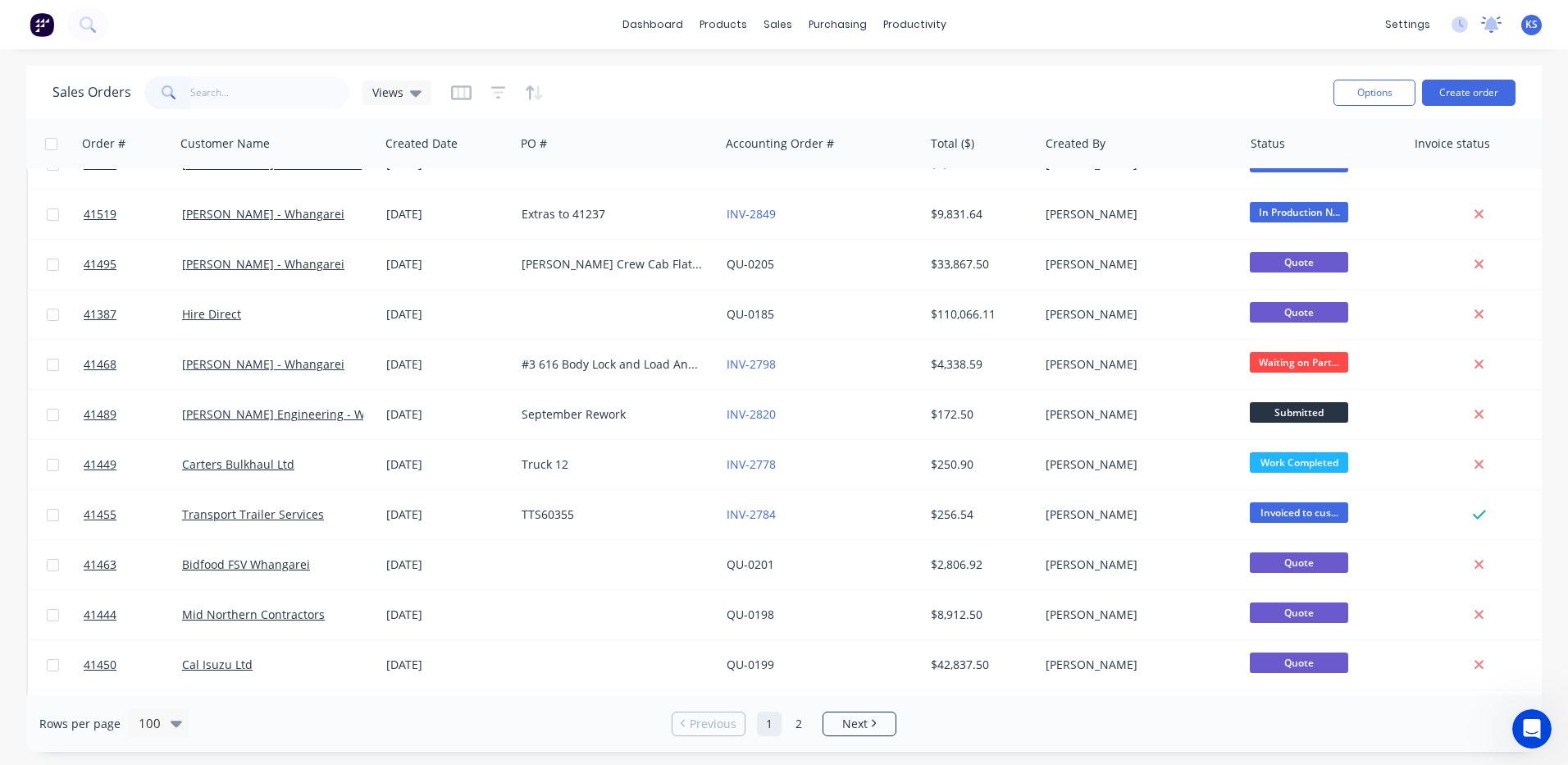
click at [1493, 28] on icon at bounding box center [1492, 23] width 15 height 13
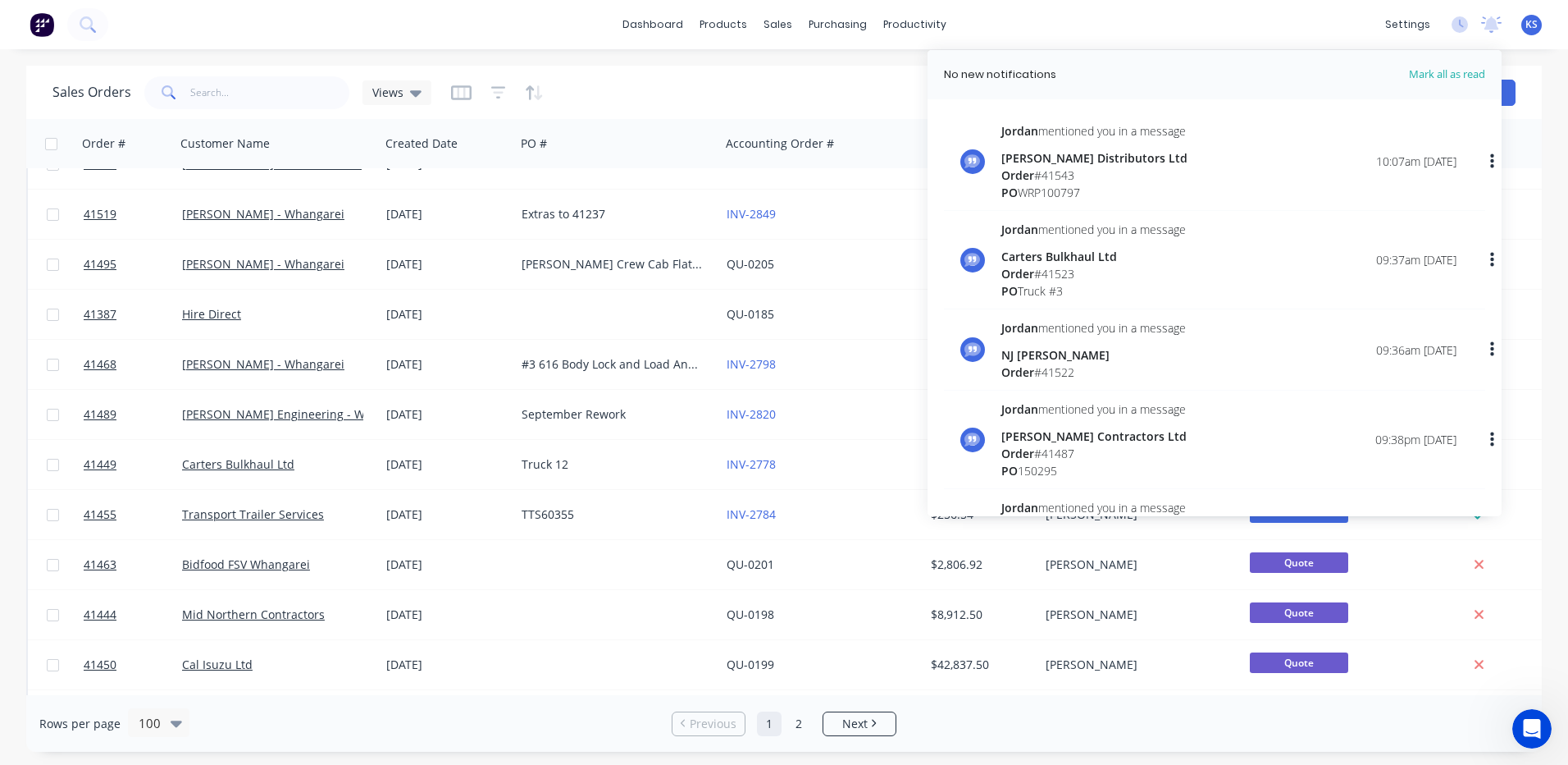
click at [1135, 171] on div "Order # 41543" at bounding box center [1094, 175] width 186 height 18
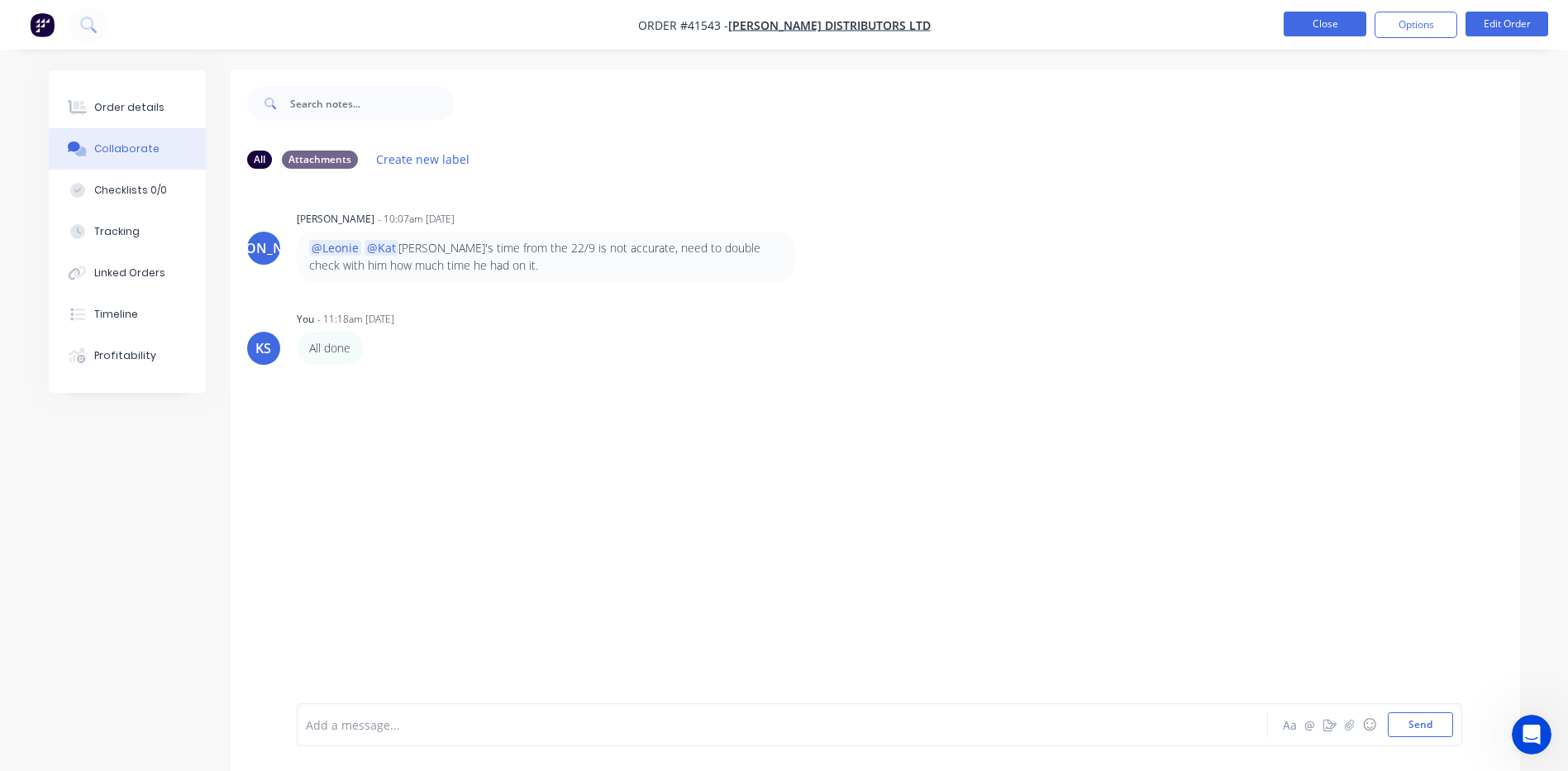
click at [1309, 28] on button "Close" at bounding box center [1324, 23] width 83 height 25
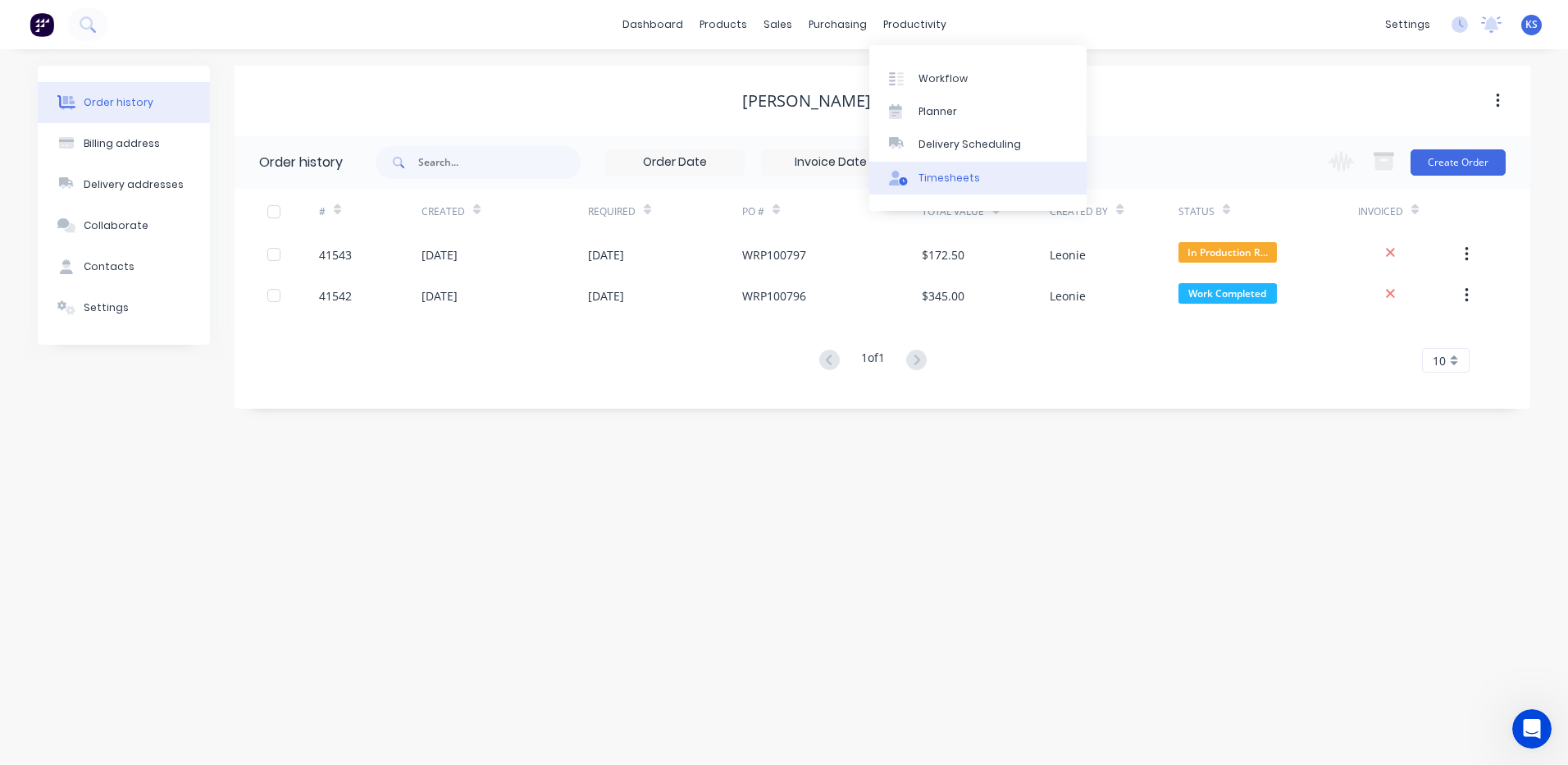
click at [947, 168] on link "Timesheets" at bounding box center [978, 178] width 217 height 33
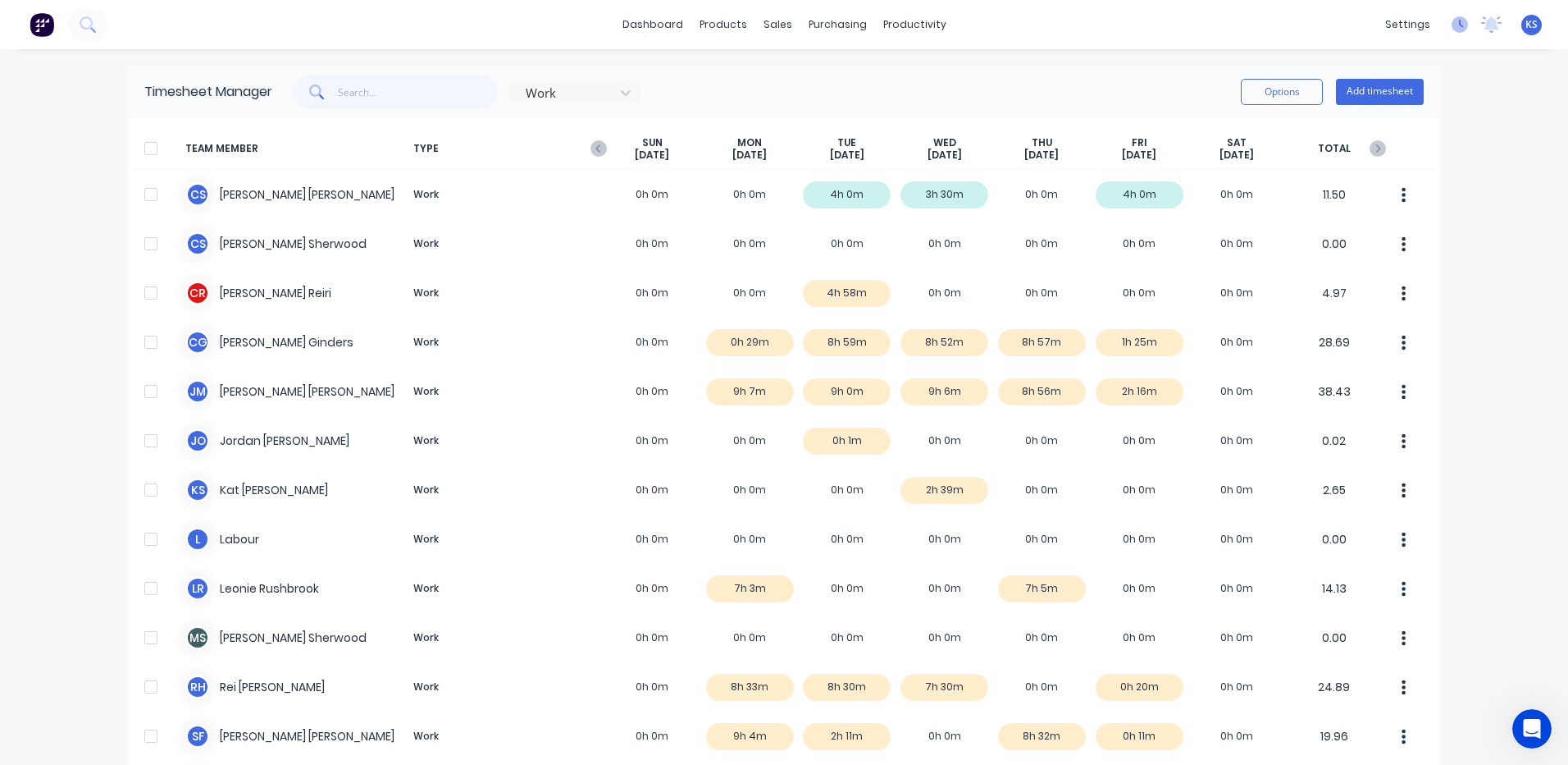
click at [1452, 27] on icon at bounding box center [1460, 25] width 17 height 17
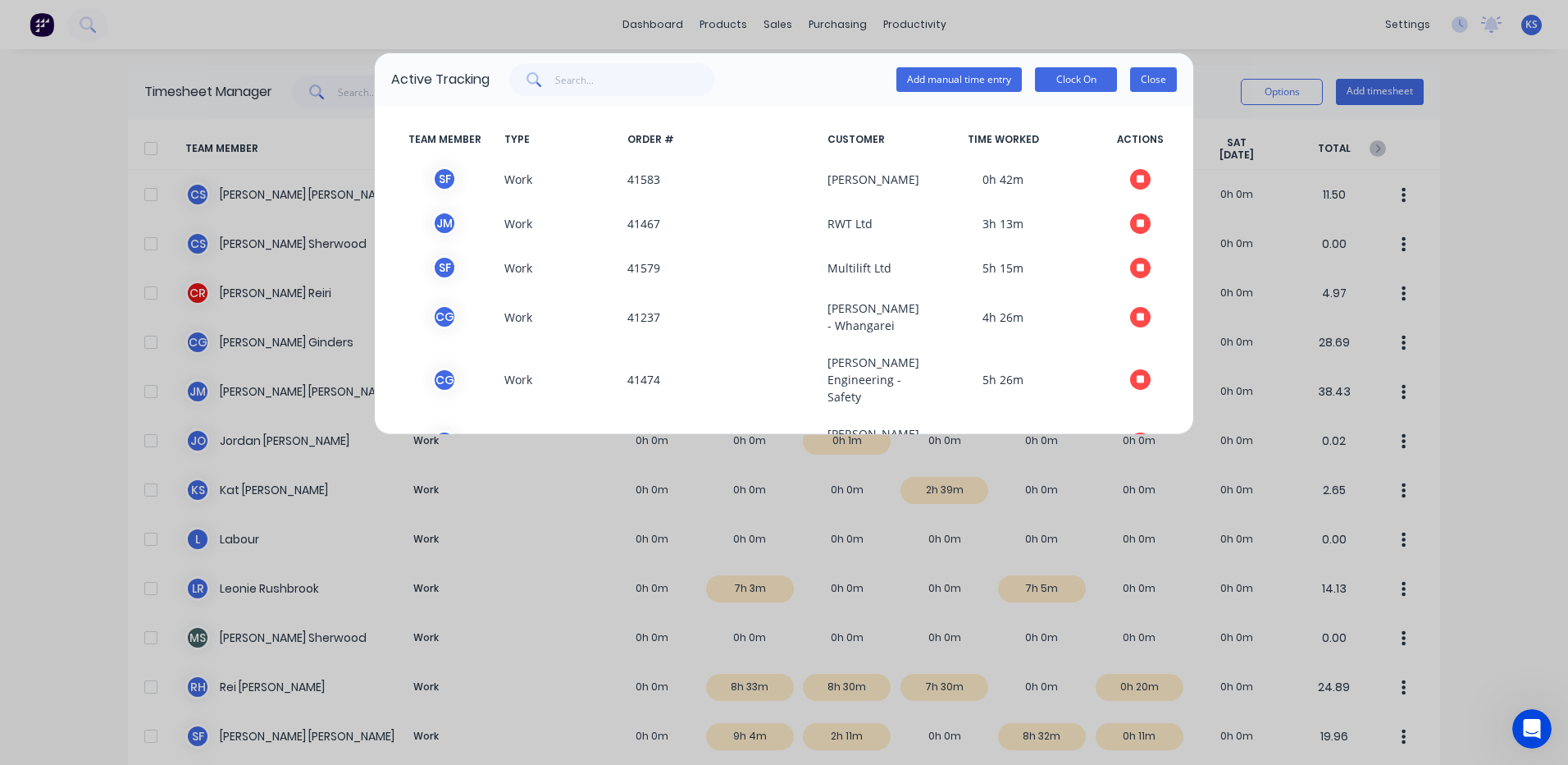
click at [1164, 80] on button "Close" at bounding box center [1153, 79] width 47 height 25
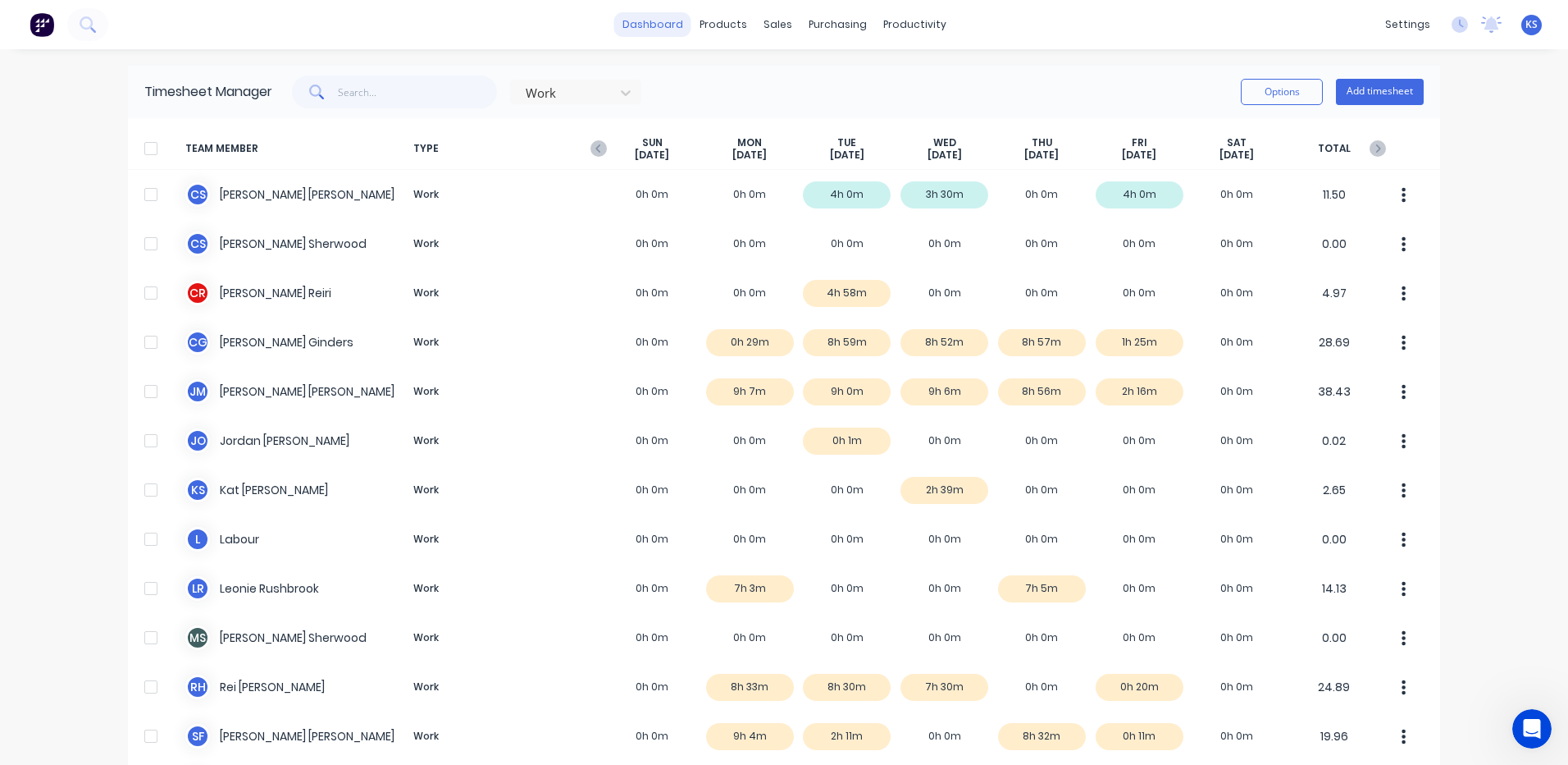
click at [646, 33] on link "dashboard" at bounding box center [653, 24] width 77 height 25
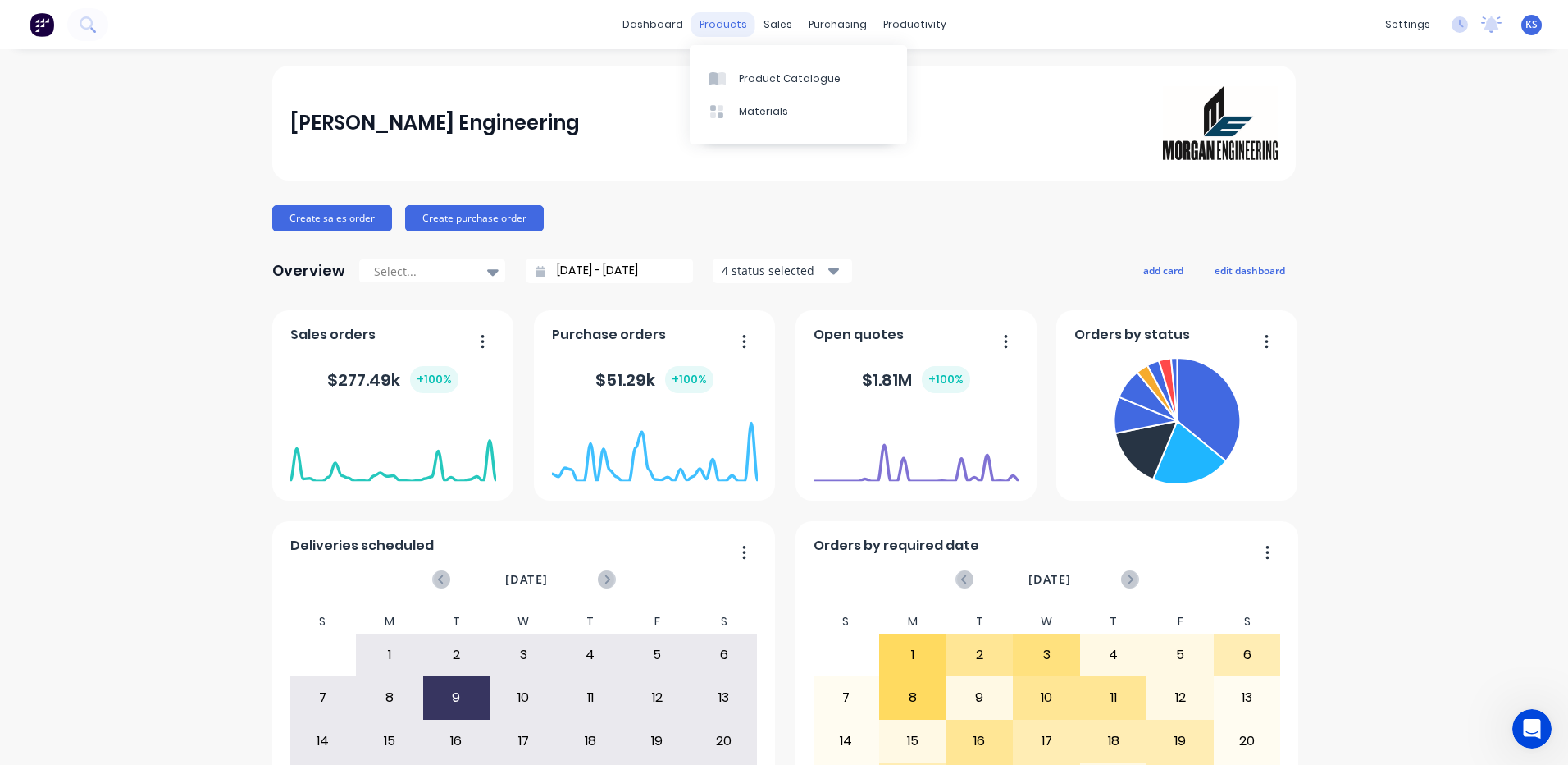
click at [691, 26] on div "products" at bounding box center [722, 24] width 64 height 25
click at [783, 77] on div "Product Catalogue" at bounding box center [790, 78] width 101 height 15
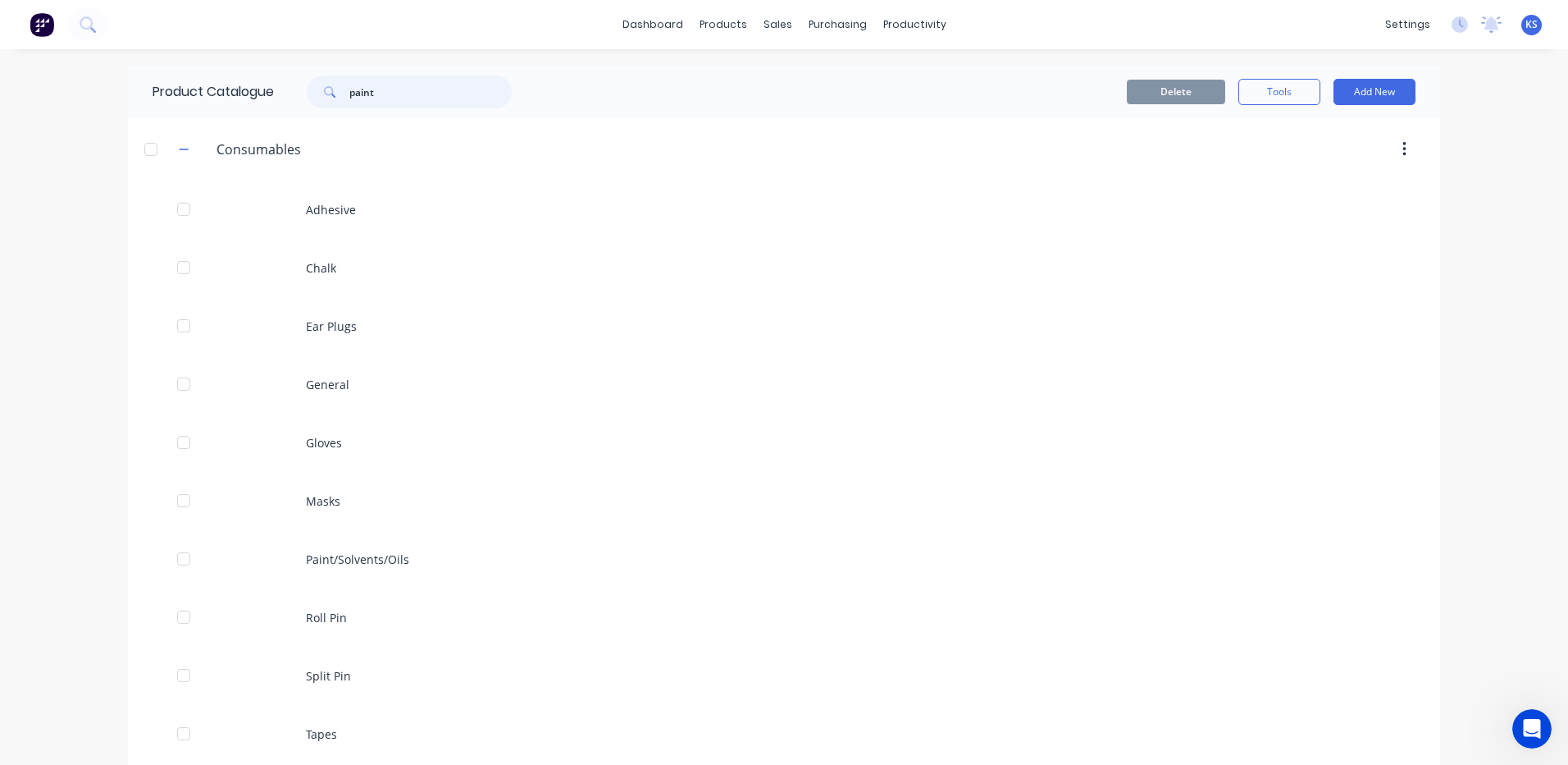
drag, startPoint x: 377, startPoint y: 93, endPoint x: 242, endPoint y: 86, distance: 135.2
click at [257, 92] on div "Product Catalogue paint" at bounding box center [340, 91] width 425 height 53
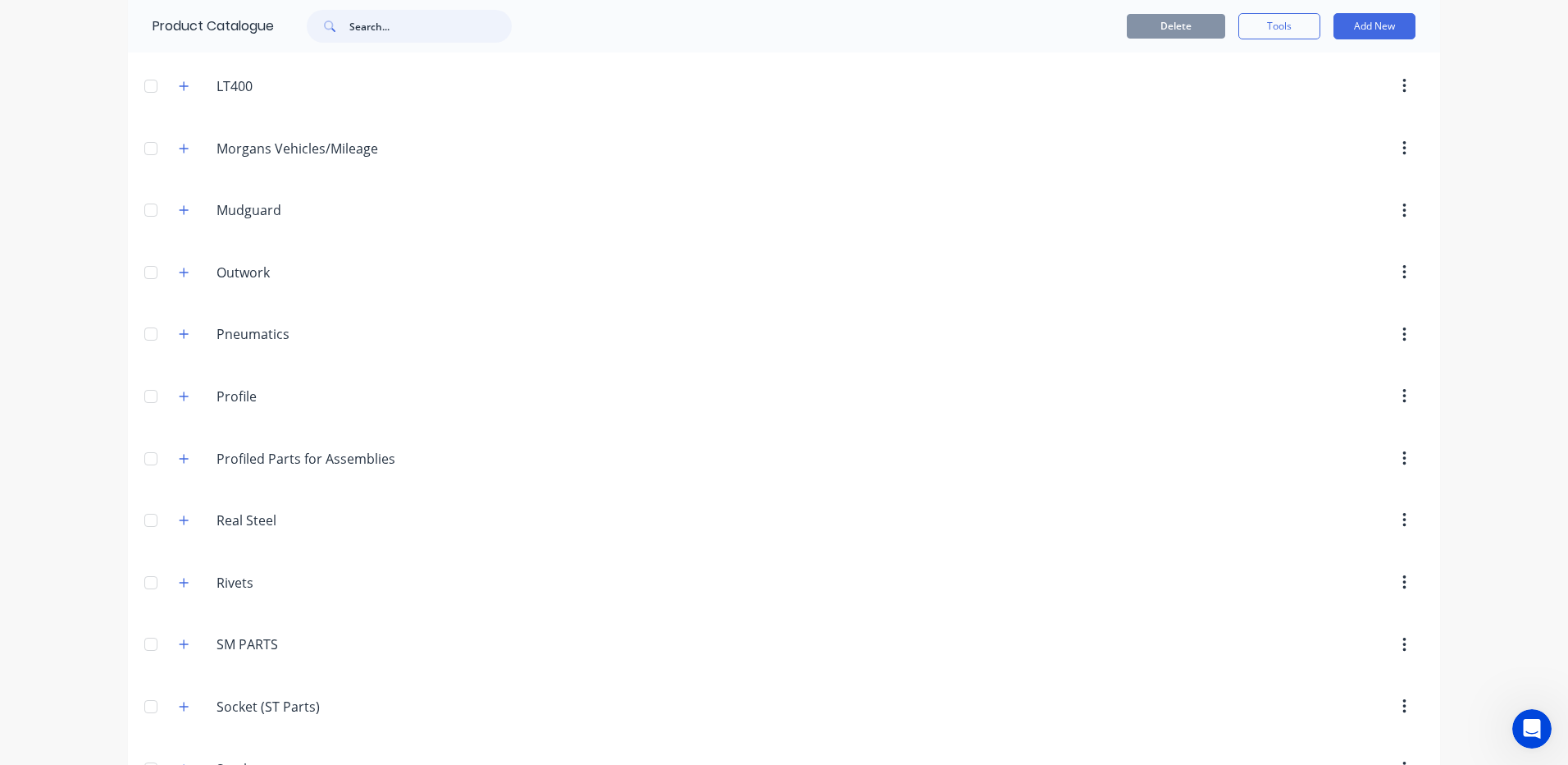
scroll to position [1148, 0]
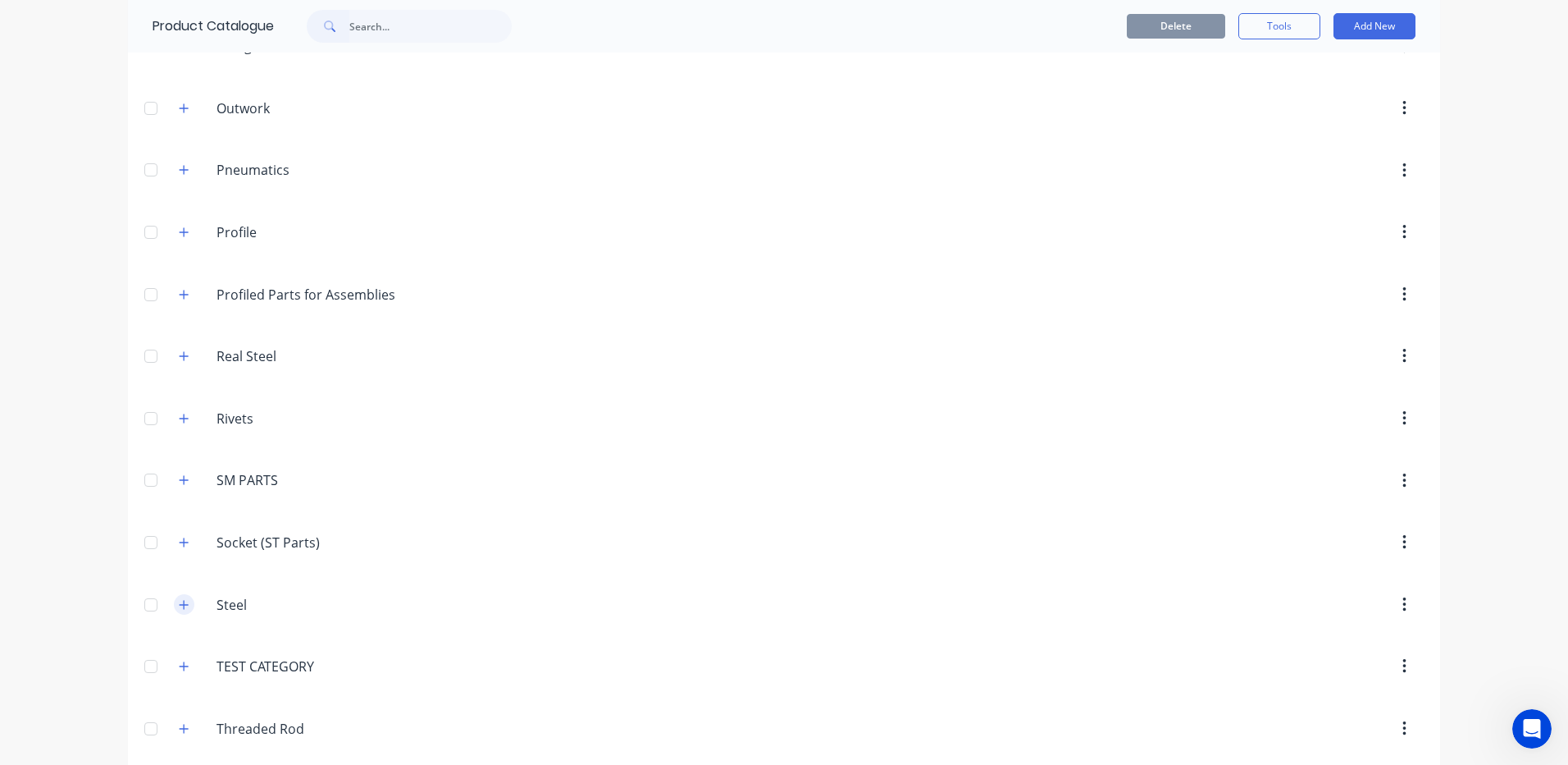
click at [180, 604] on icon "button" at bounding box center [184, 605] width 9 height 9
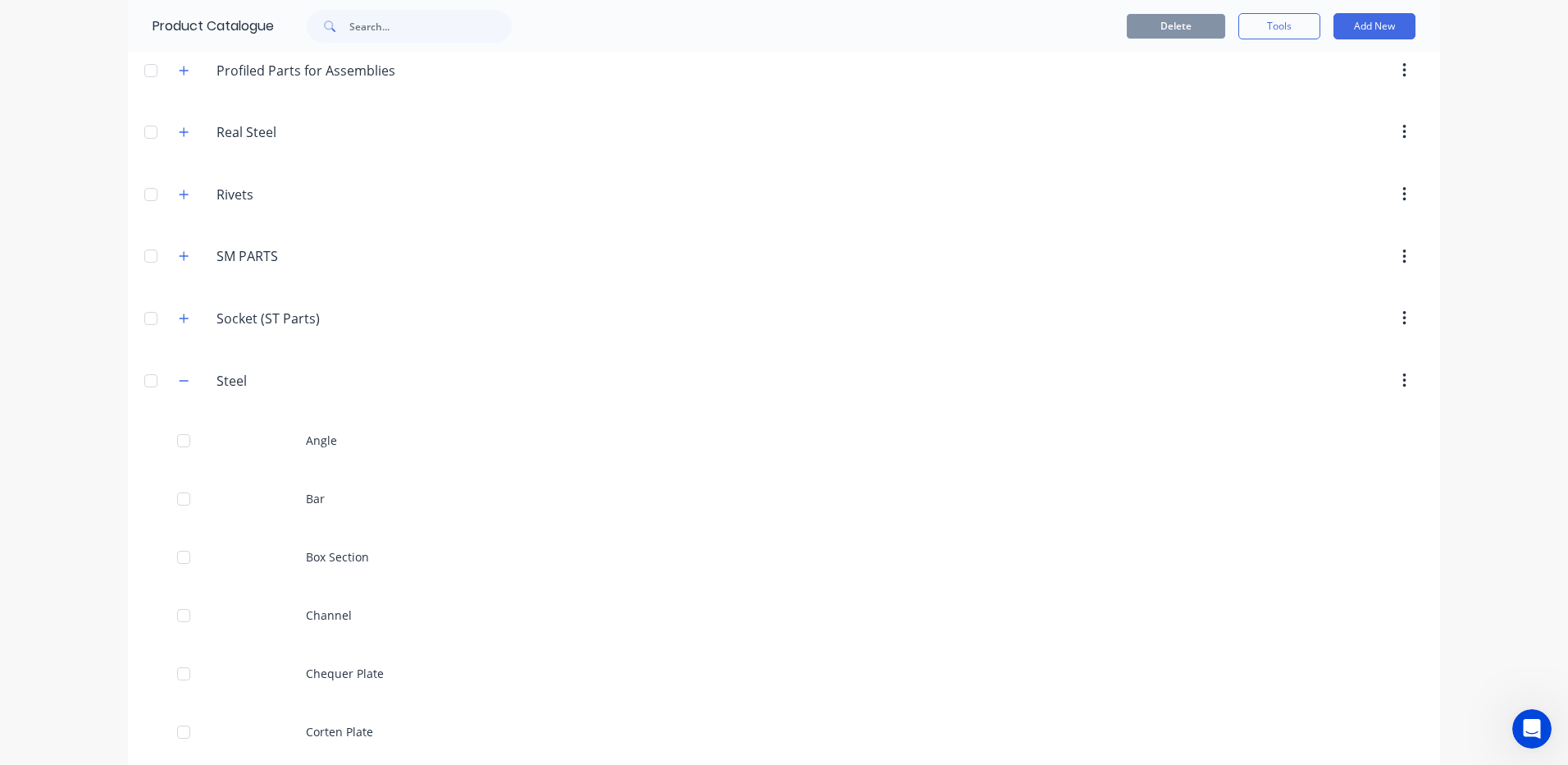
scroll to position [1395, 0]
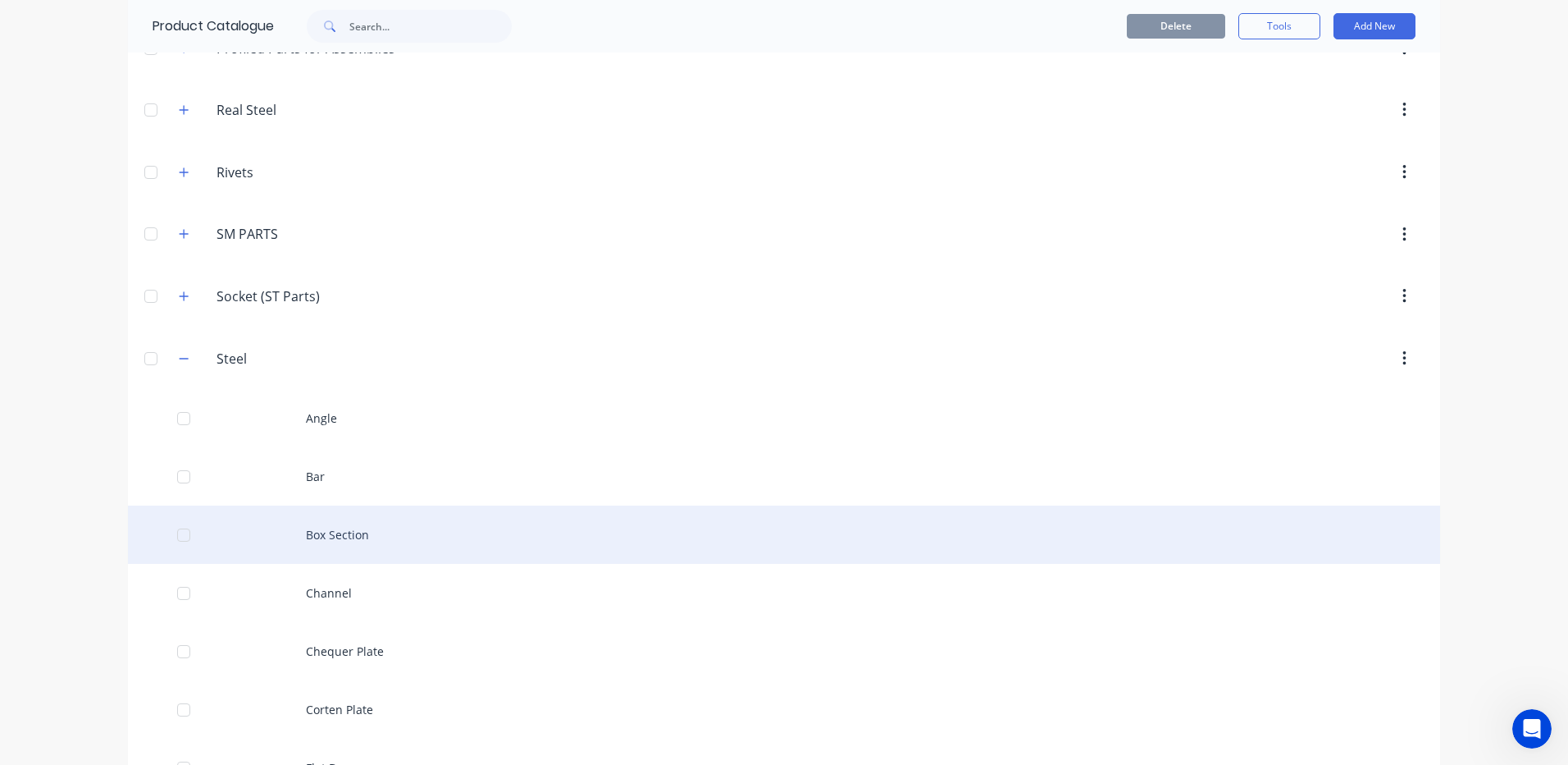
click at [314, 541] on div "Box Section" at bounding box center [784, 534] width 1312 height 58
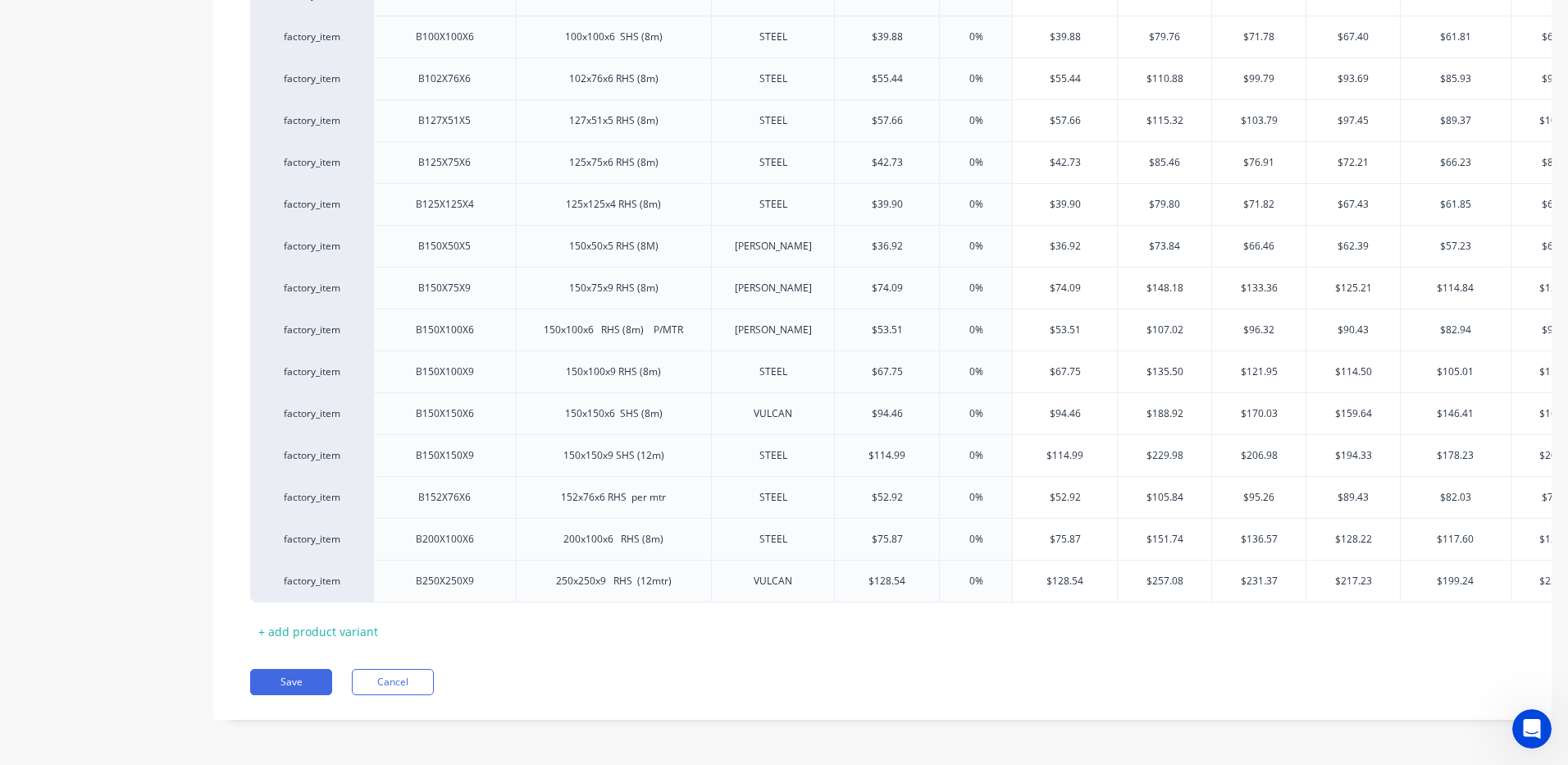
scroll to position [1398, 0]
click at [390, 682] on button "Cancel" at bounding box center [392, 682] width 82 height 26
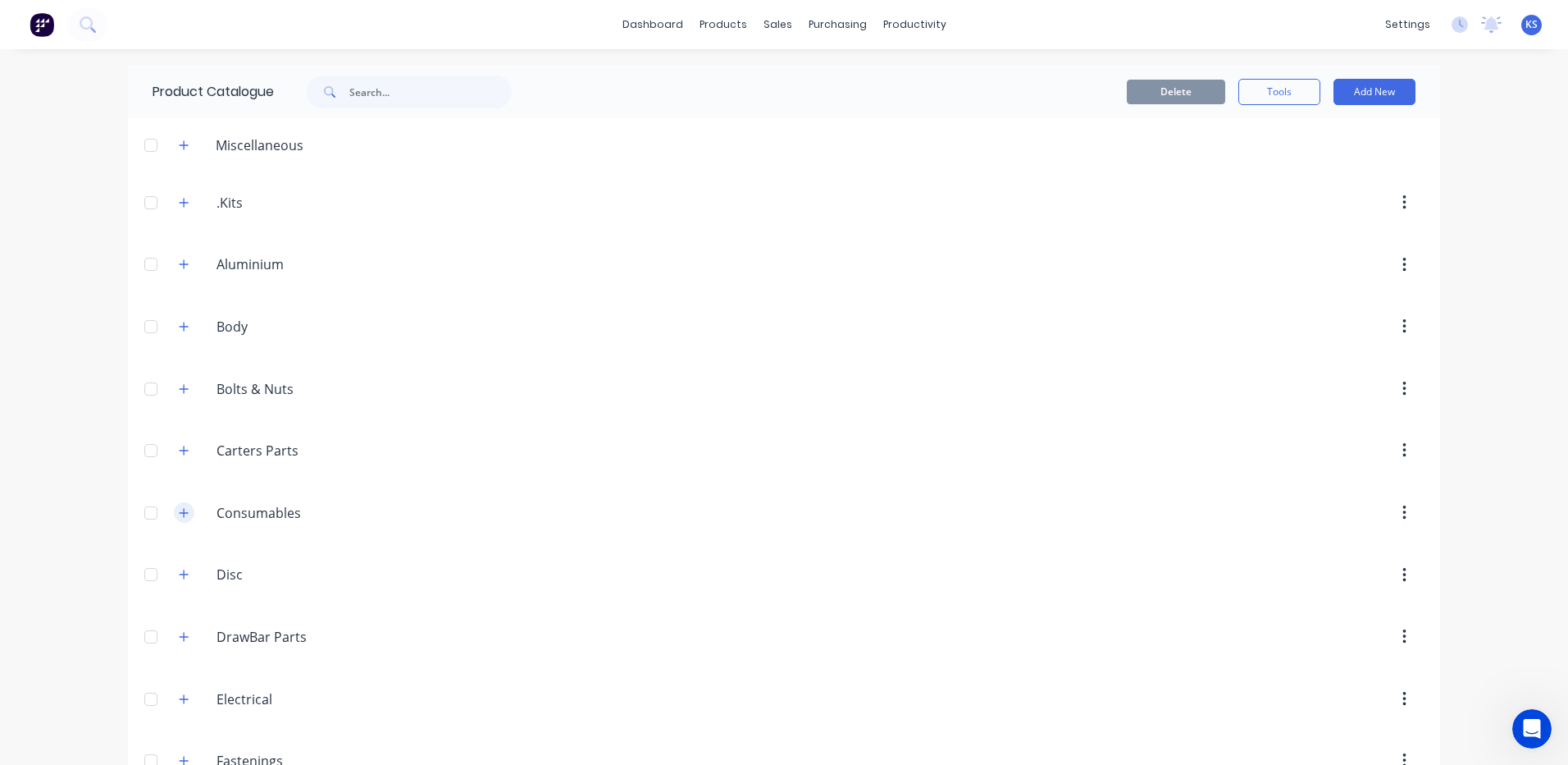
click at [180, 517] on icon "button" at bounding box center [183, 512] width 10 height 11
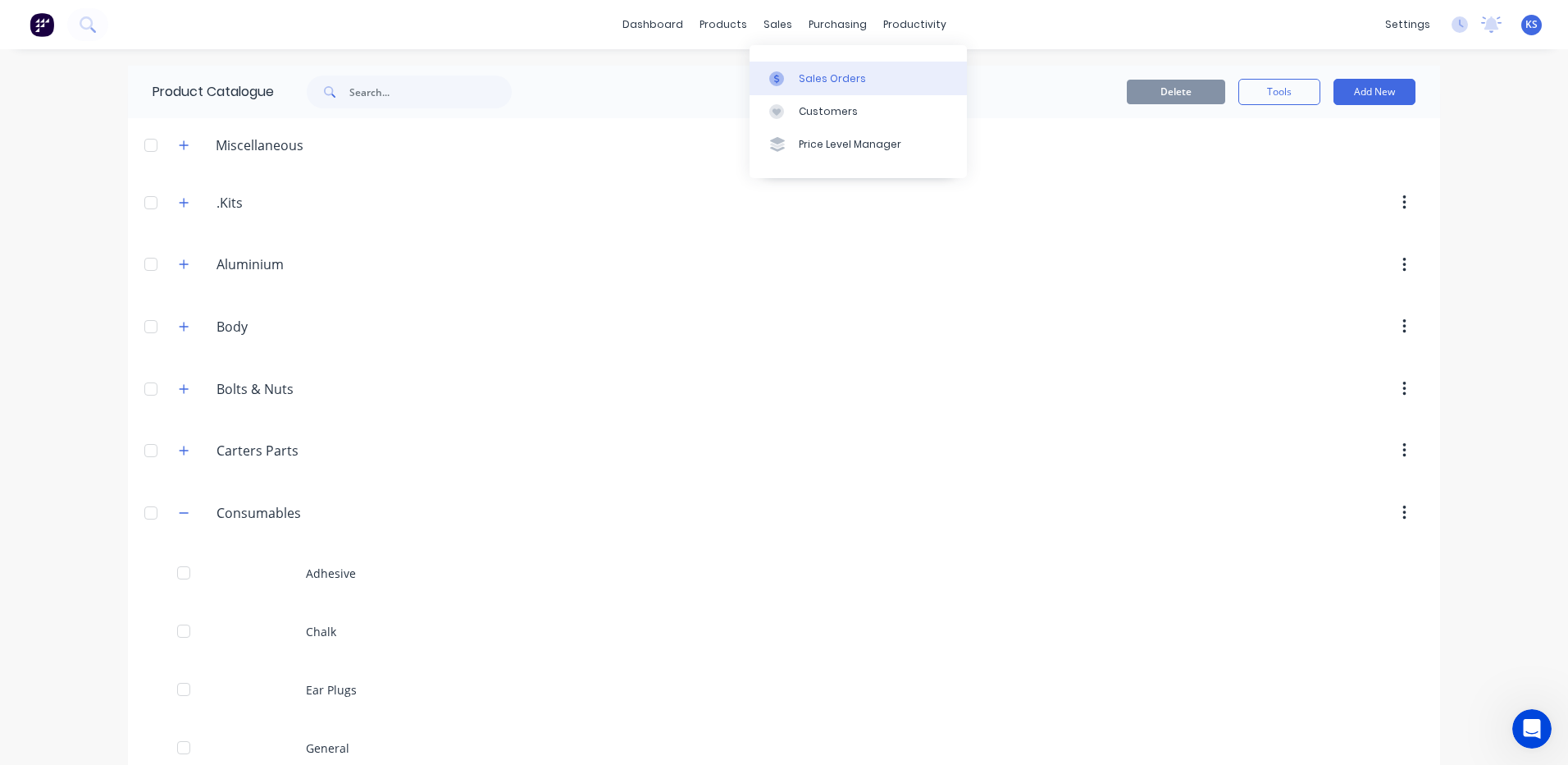
click at [825, 84] on div "Sales Orders" at bounding box center [832, 78] width 67 height 15
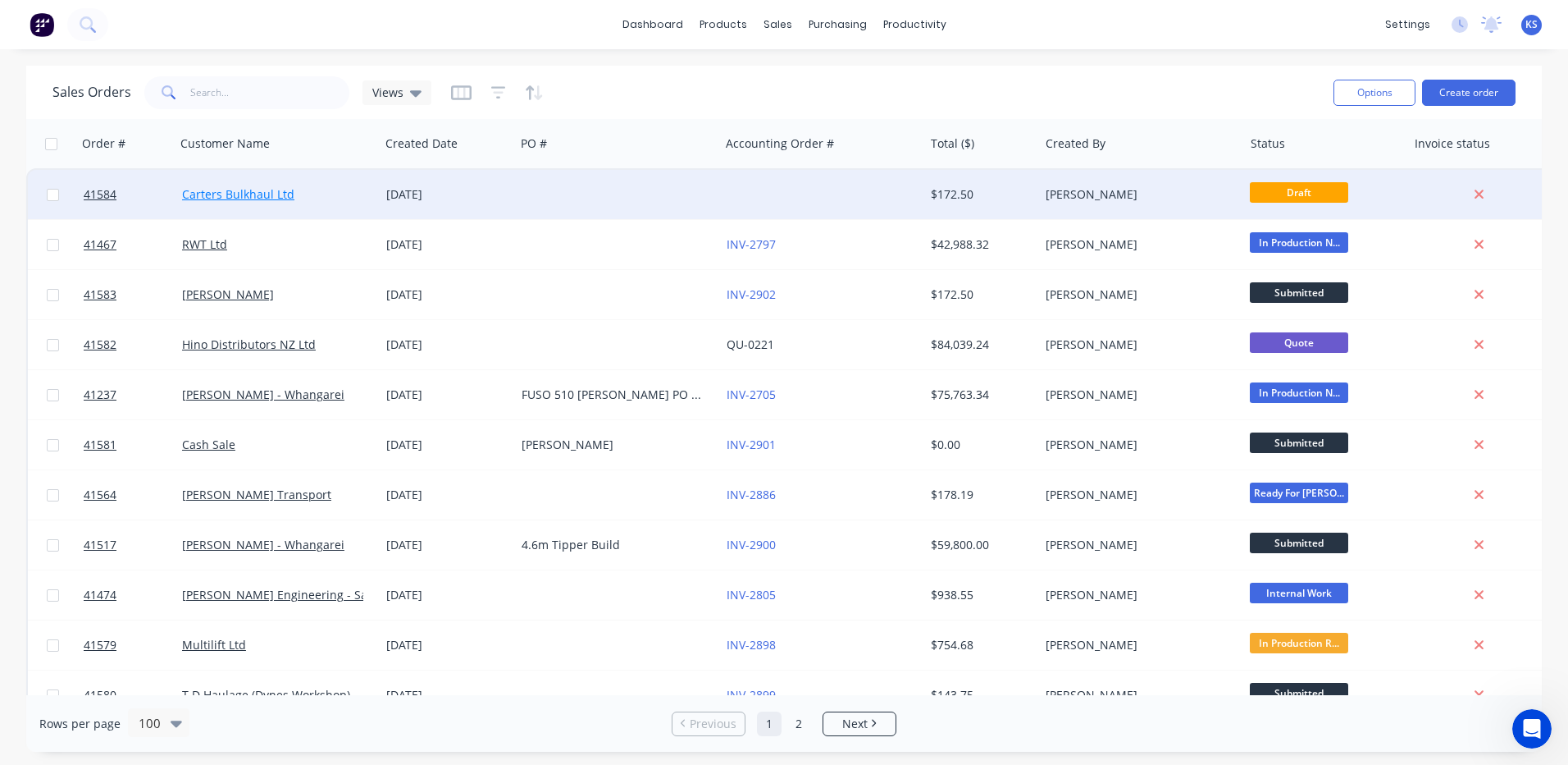
click at [218, 198] on link "Carters Bulkhaul Ltd" at bounding box center [239, 194] width 112 height 16
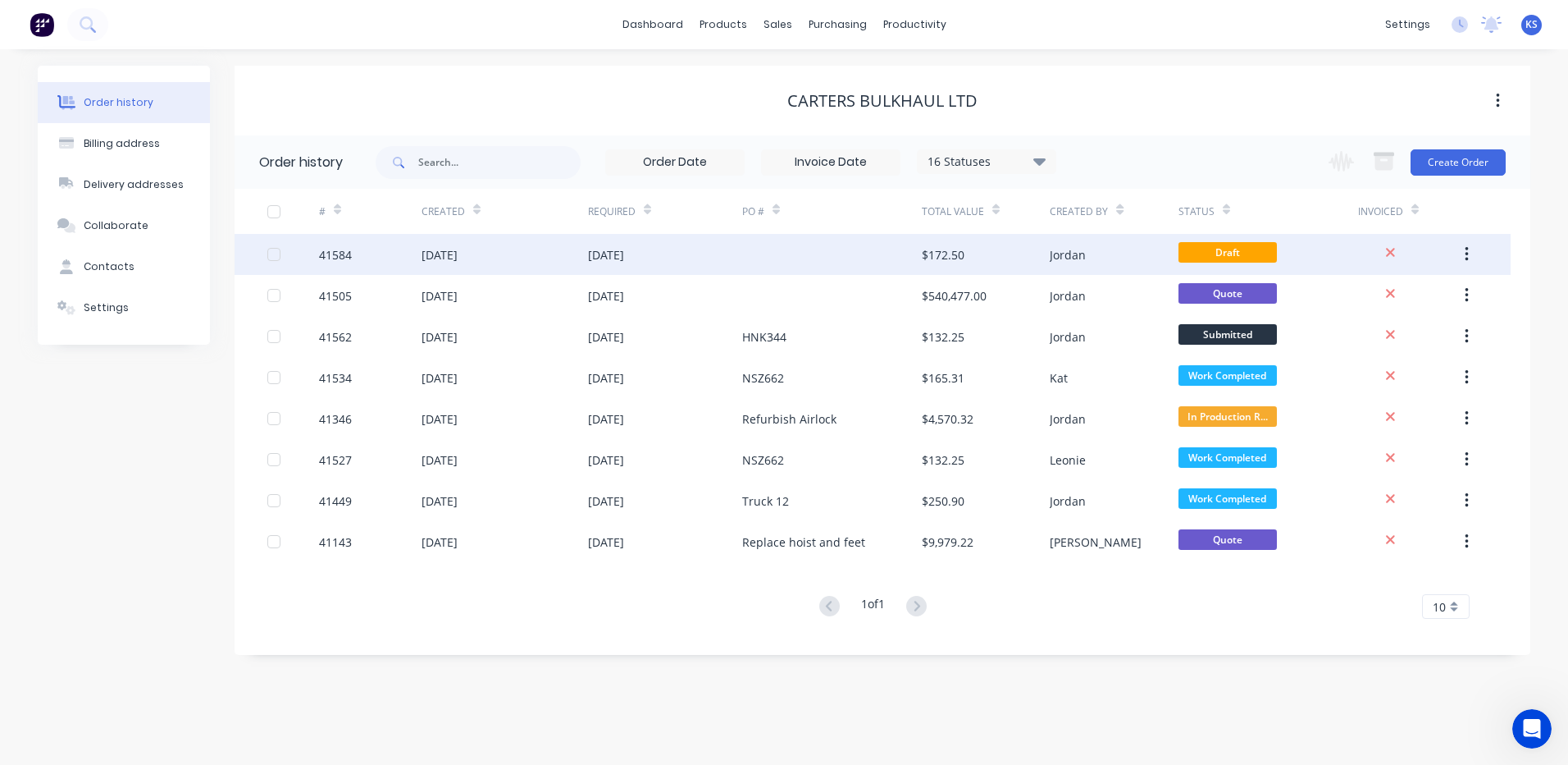
click at [444, 258] on div "[DATE]" at bounding box center [439, 254] width 36 height 18
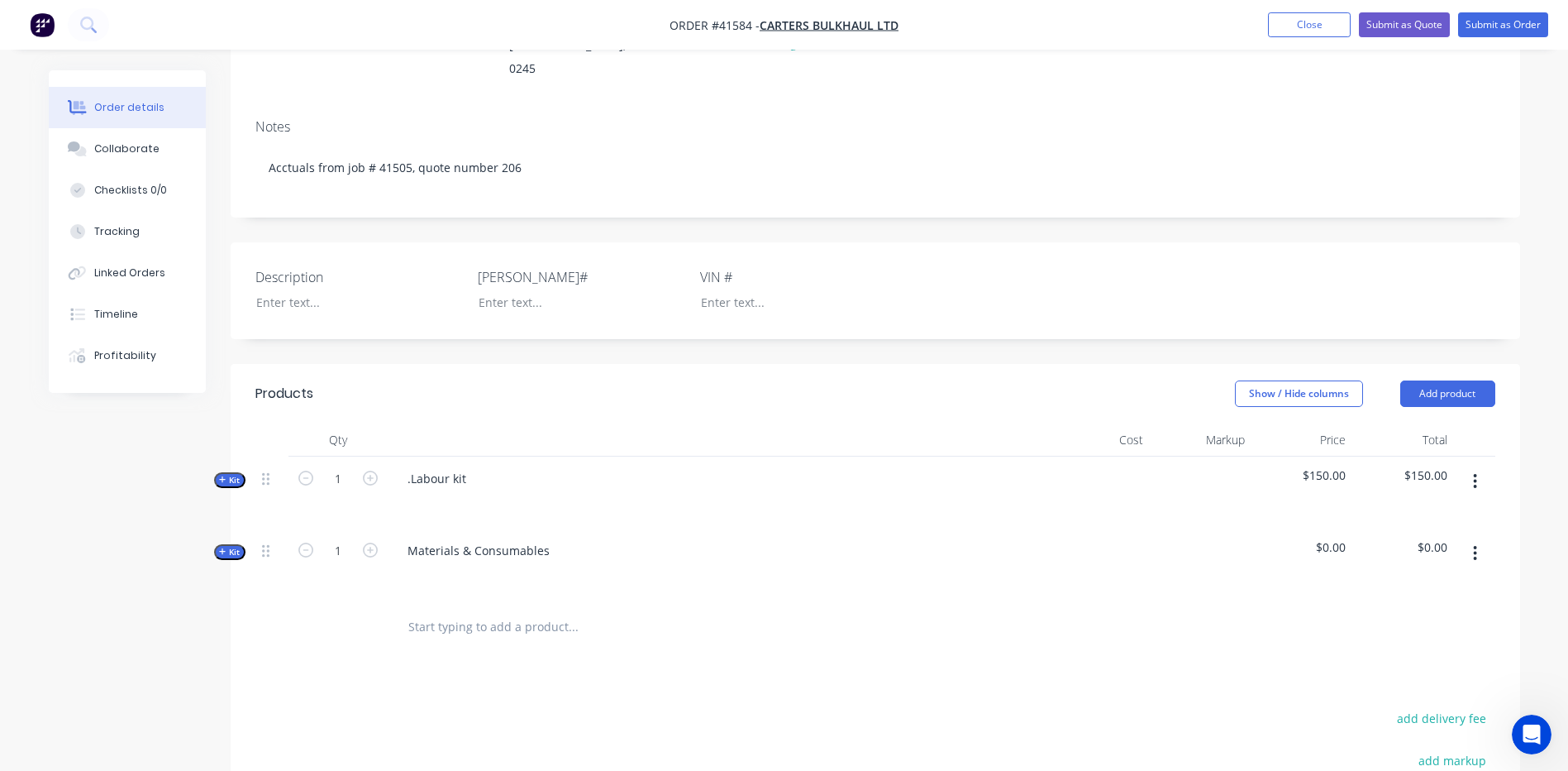
scroll to position [248, 0]
click at [219, 543] on icon "button" at bounding box center [223, 547] width 7 height 8
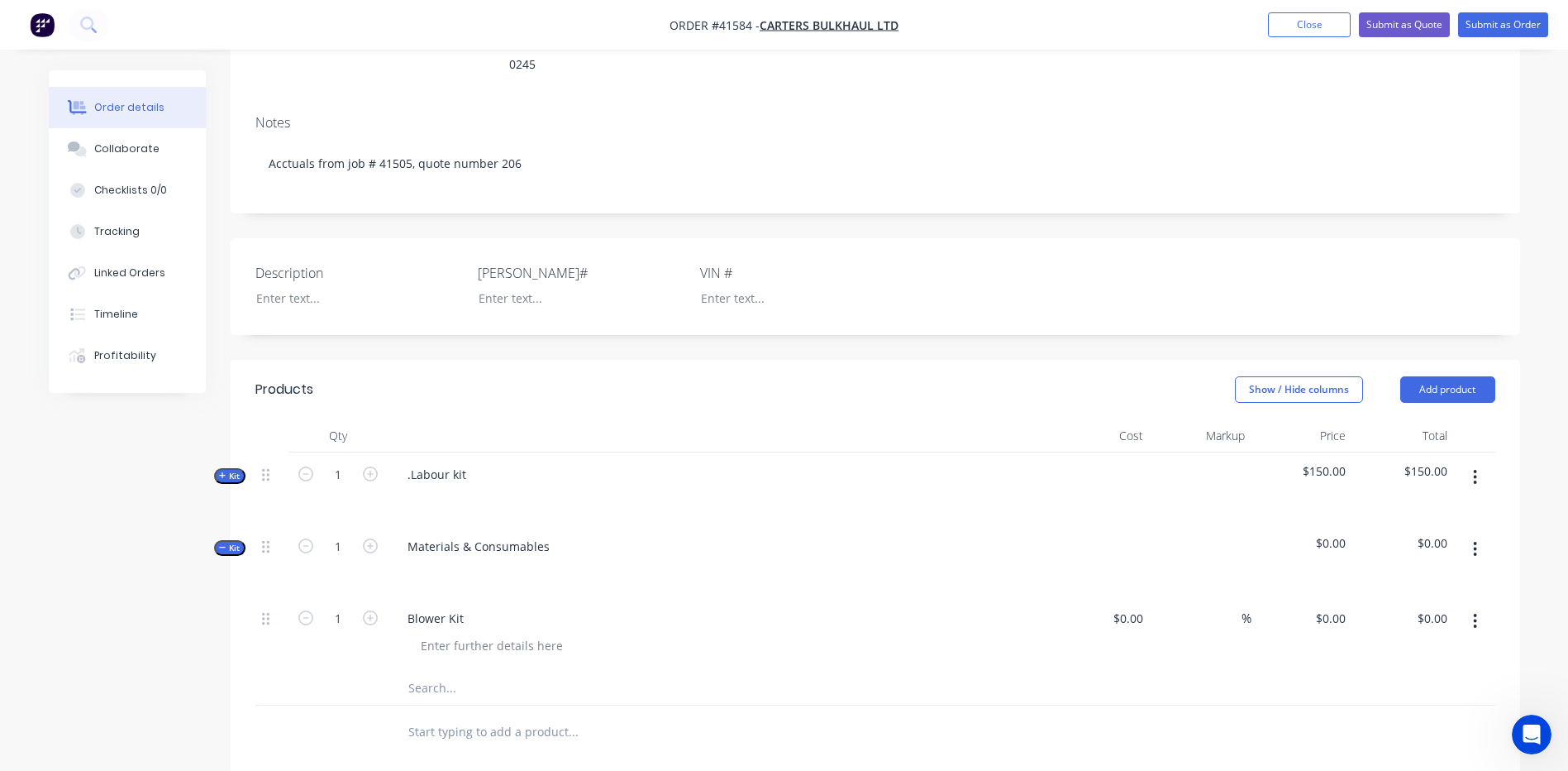
click at [219, 543] on icon "button" at bounding box center [223, 547] width 7 height 8
click at [227, 470] on span "Kit" at bounding box center [229, 476] width 21 height 12
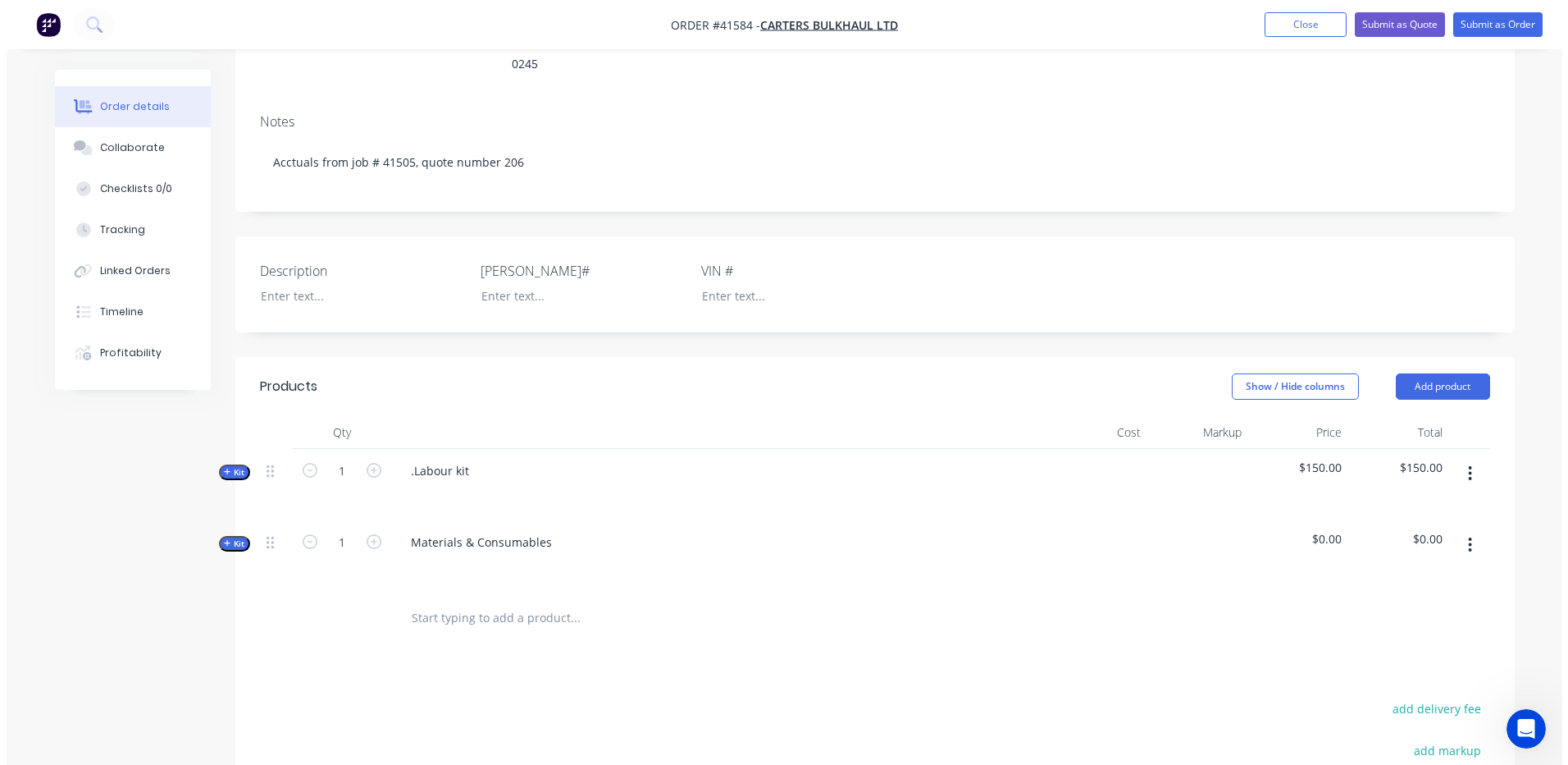
scroll to position [0, 0]
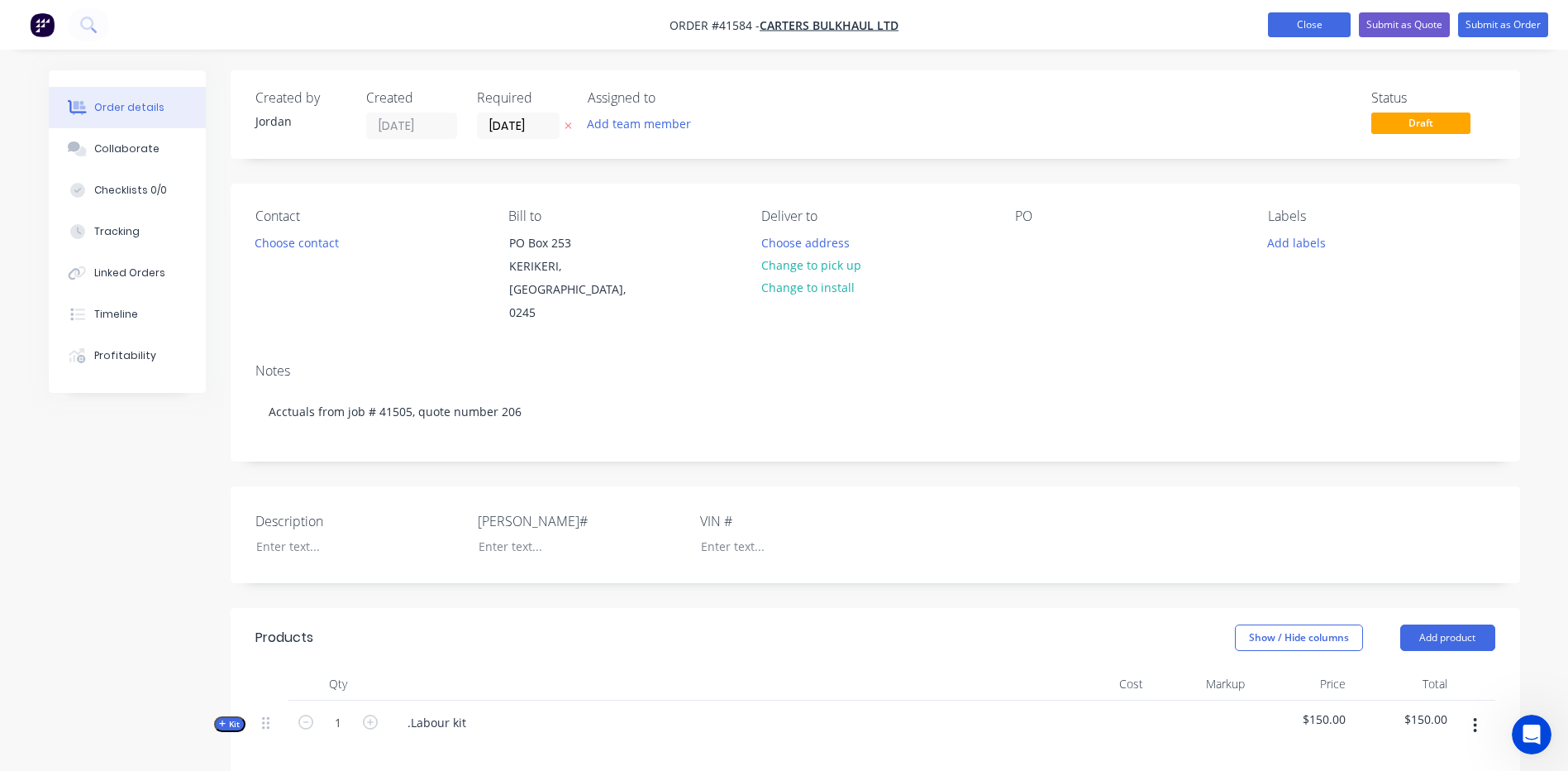
click at [1310, 26] on button "Close" at bounding box center [1309, 24] width 83 height 25
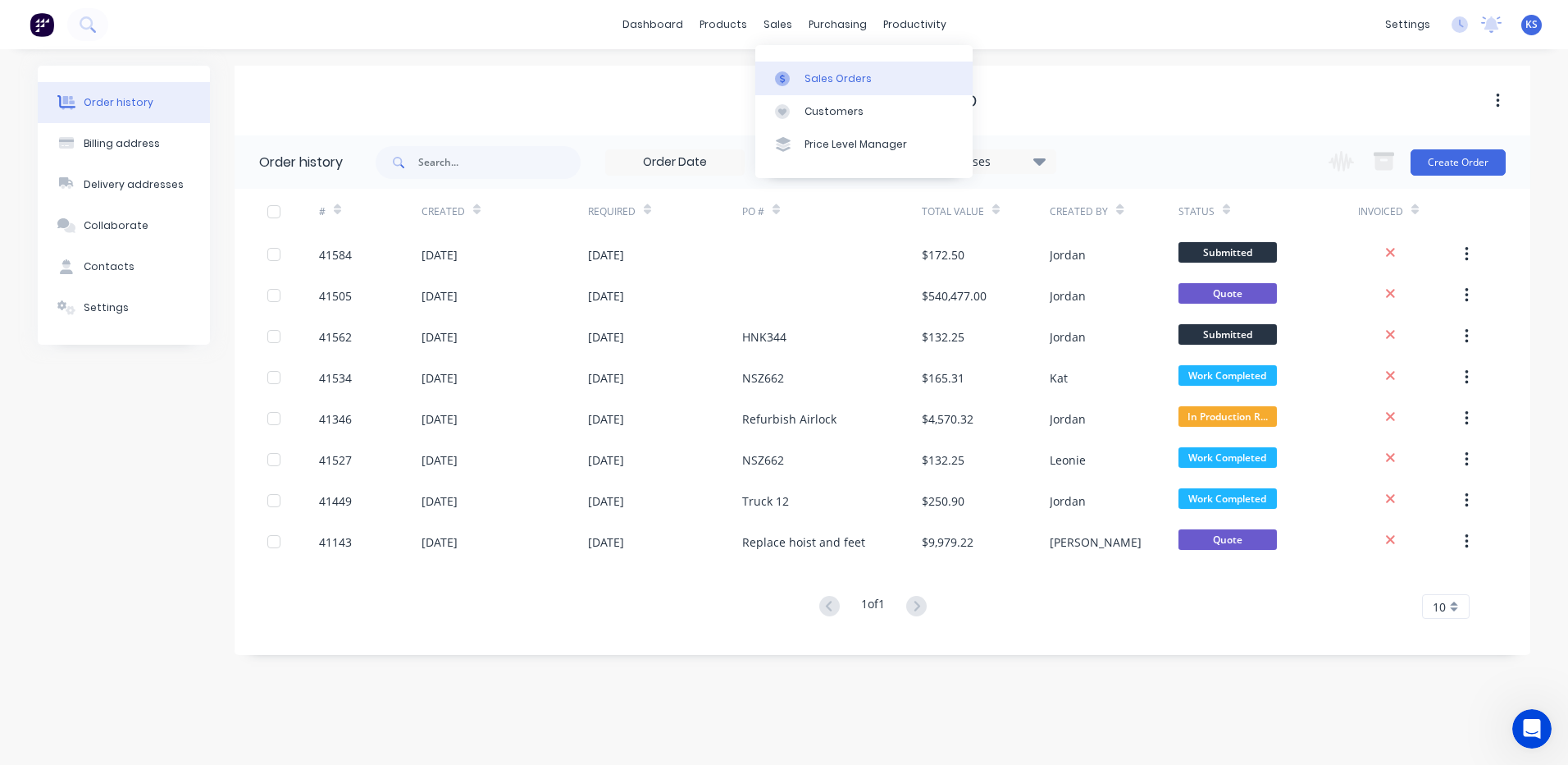
click at [840, 76] on div "Sales Orders" at bounding box center [837, 78] width 67 height 15
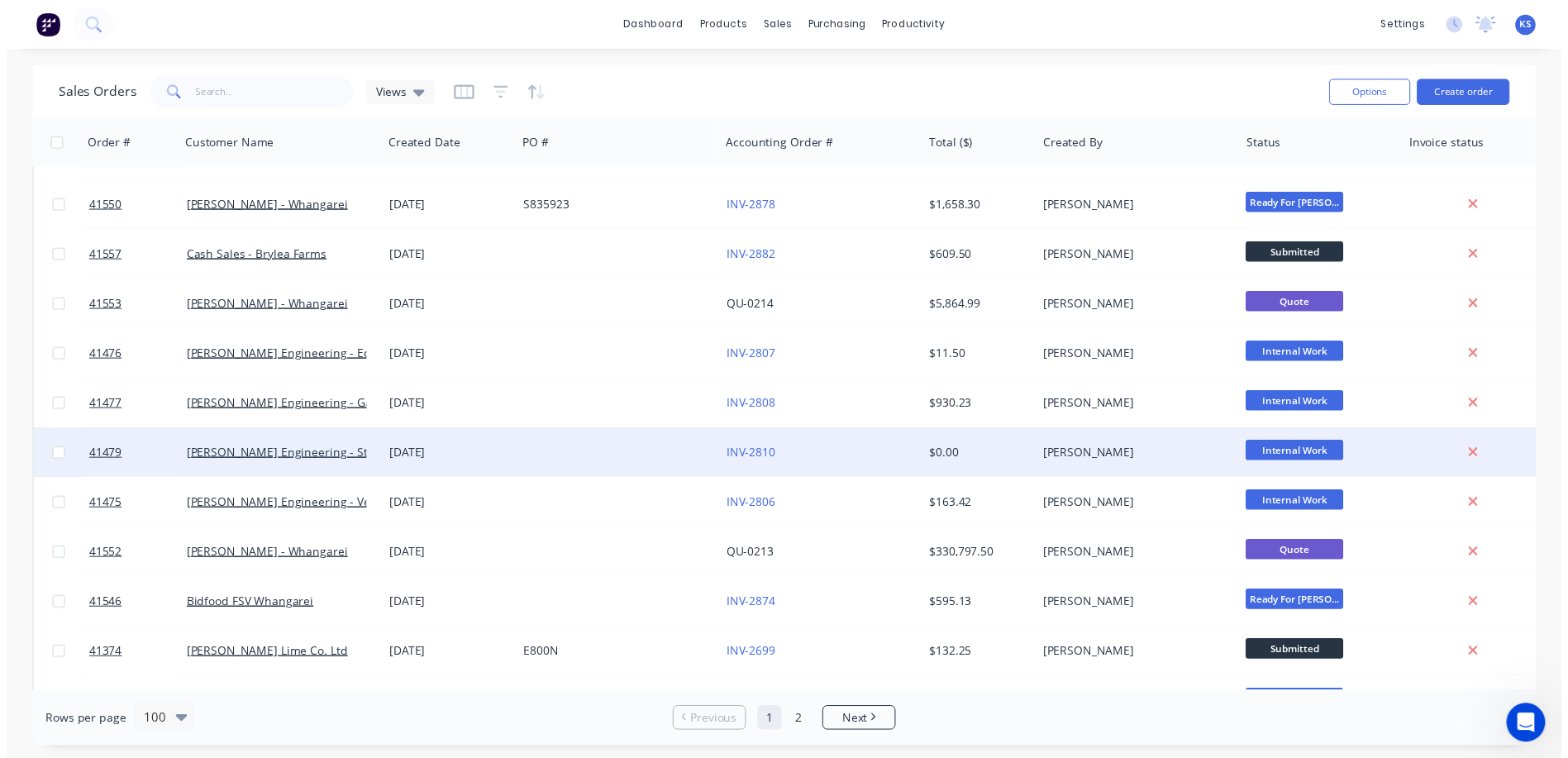
scroll to position [2702, 0]
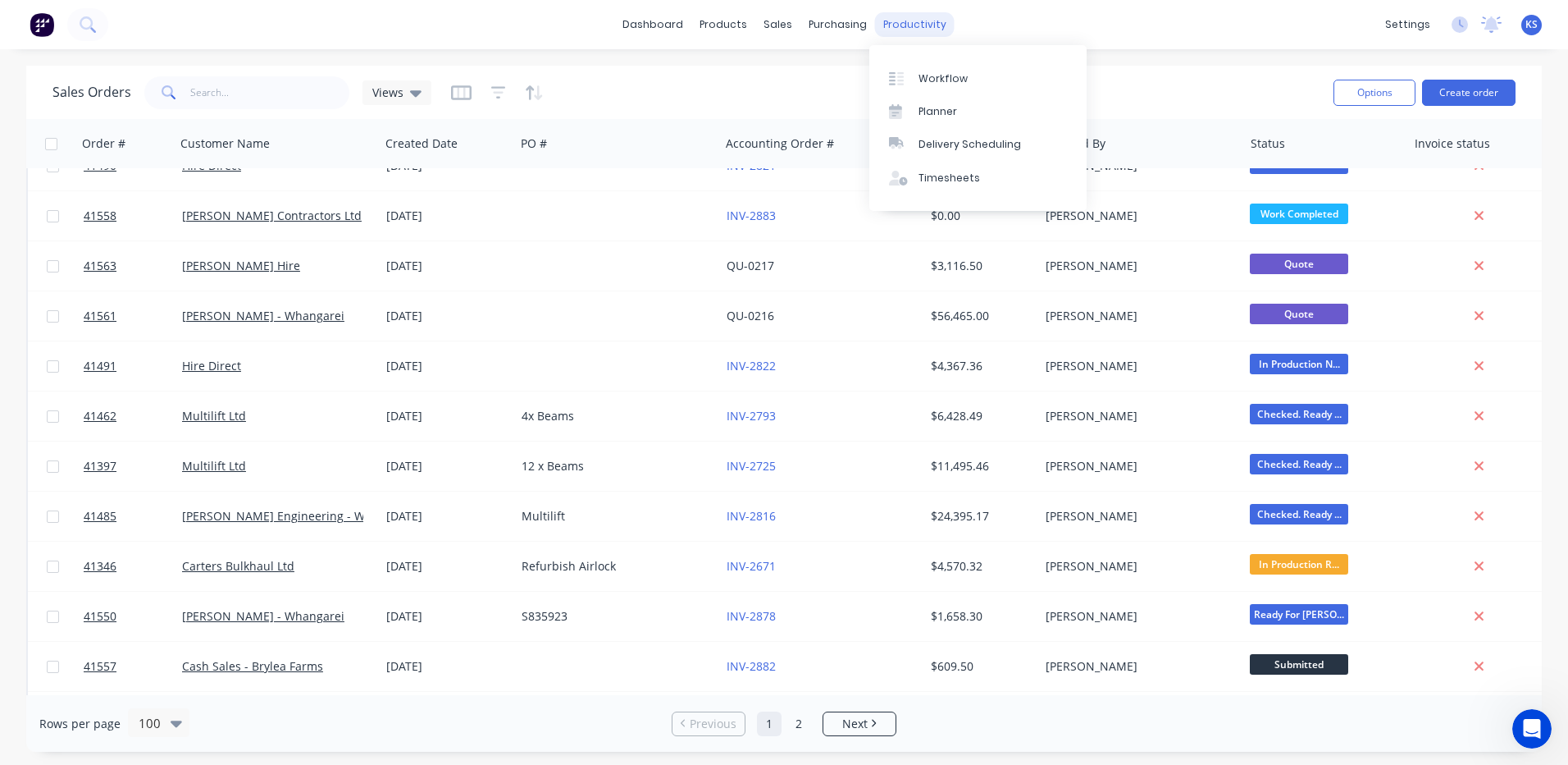
click at [915, 29] on div "productivity" at bounding box center [915, 24] width 79 height 25
click at [942, 82] on div "Workflow" at bounding box center [942, 78] width 49 height 15
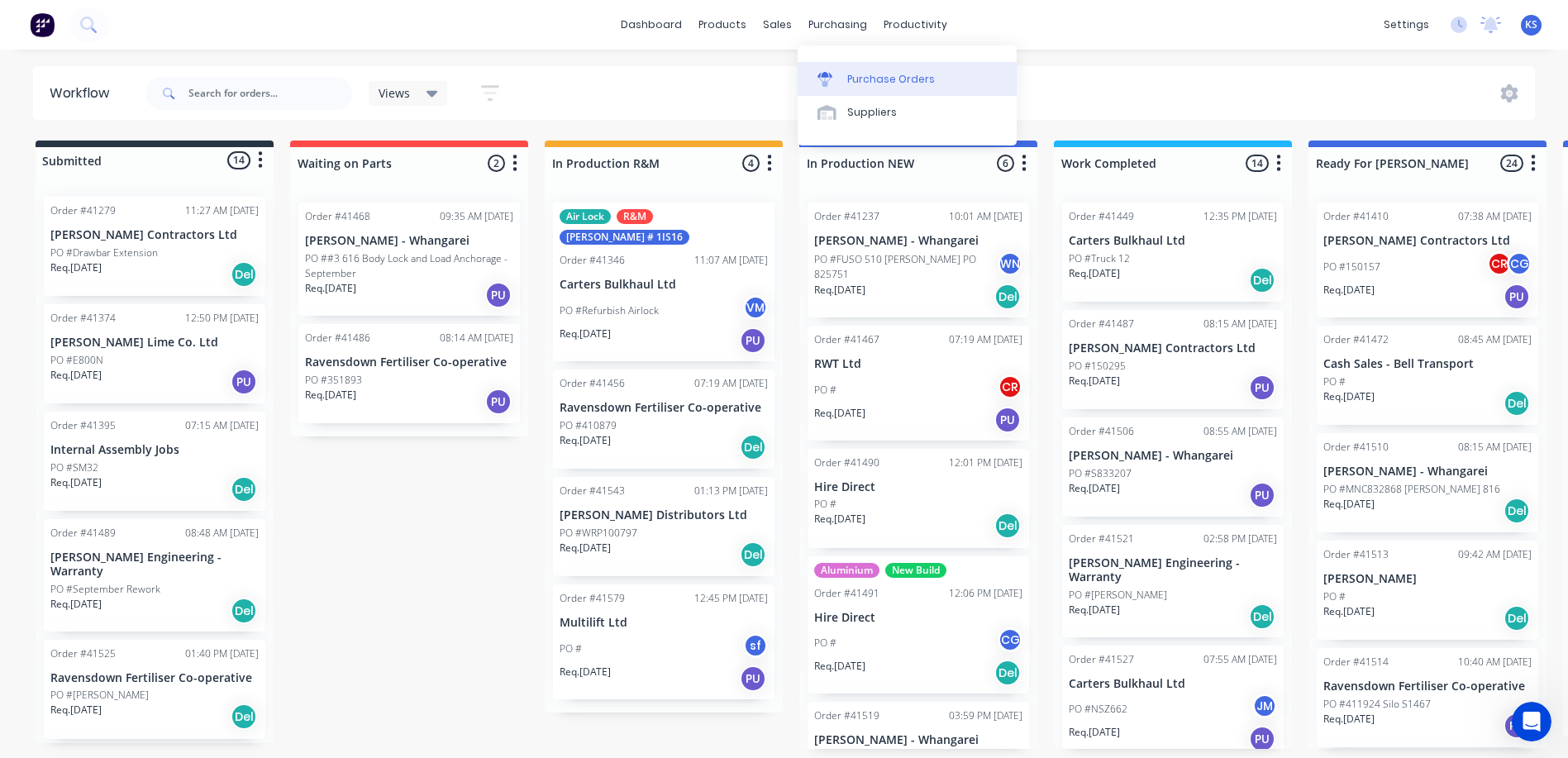
click at [883, 79] on div "Purchase Orders" at bounding box center [890, 79] width 87 height 15
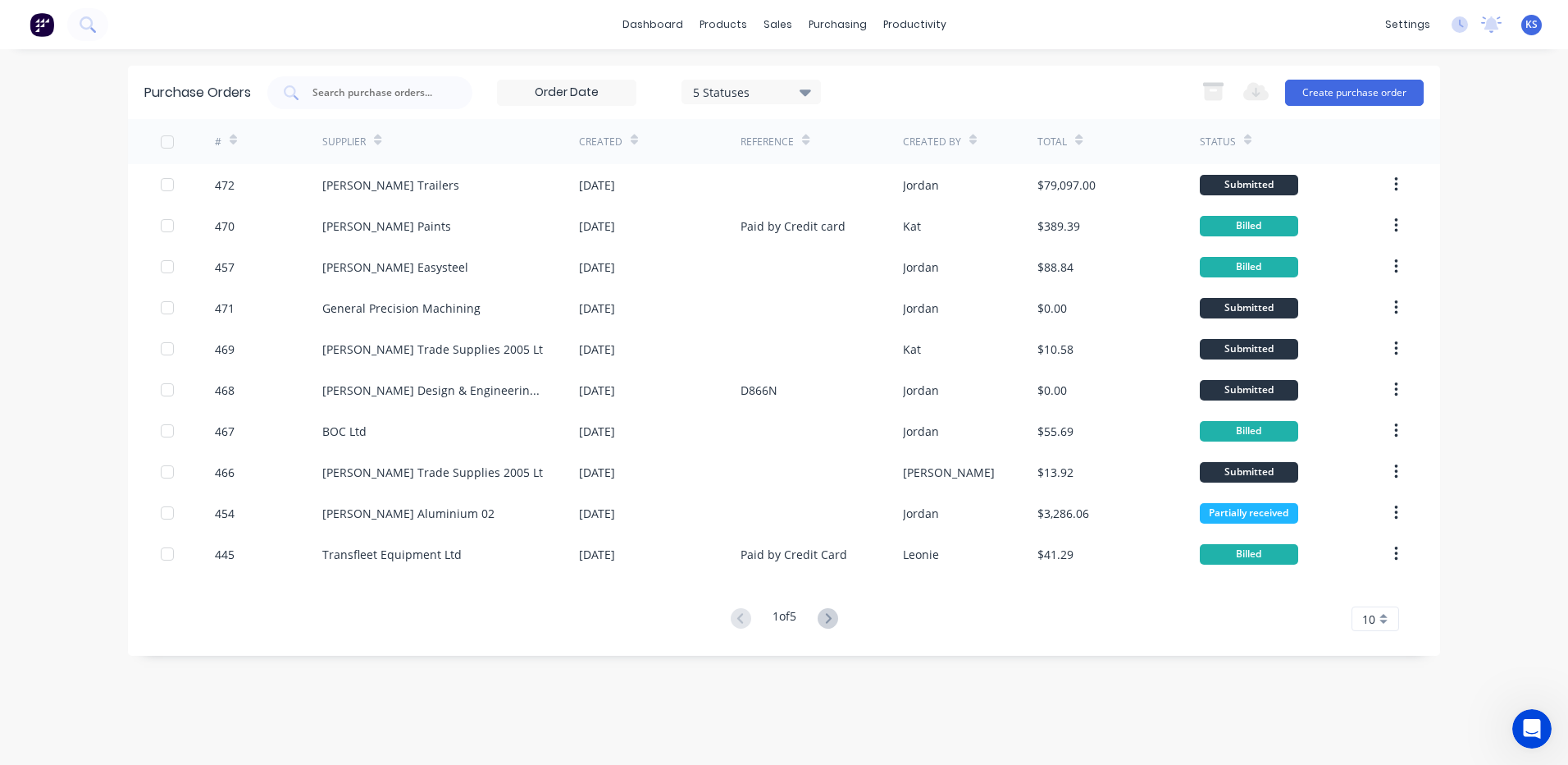
click at [1534, 24] on span "KS" at bounding box center [1531, 25] width 12 height 15
click at [1375, 212] on div "Sign out" at bounding box center [1392, 206] width 44 height 15
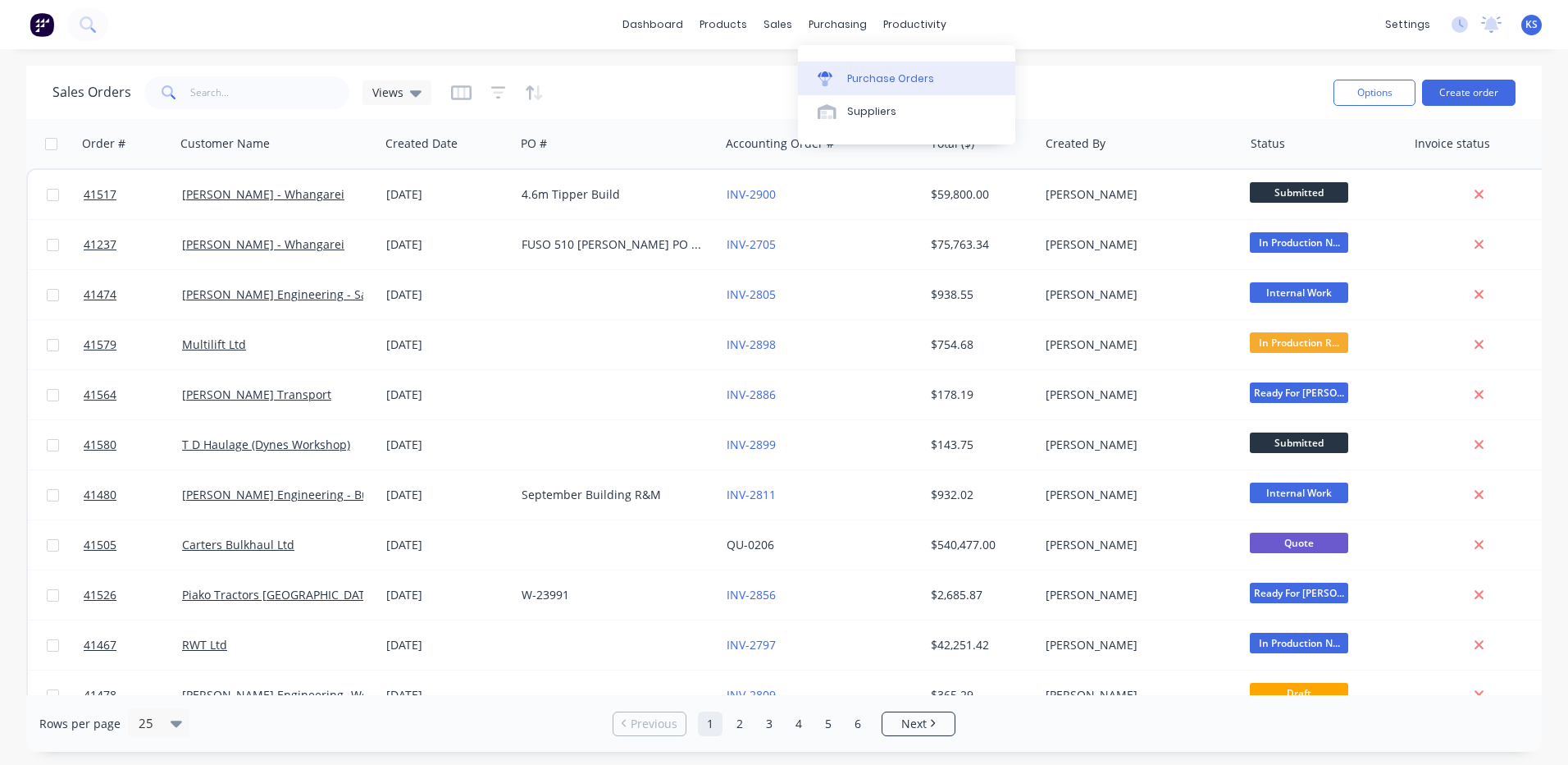
click at [868, 76] on div "Purchase Orders" at bounding box center [891, 78] width 87 height 15
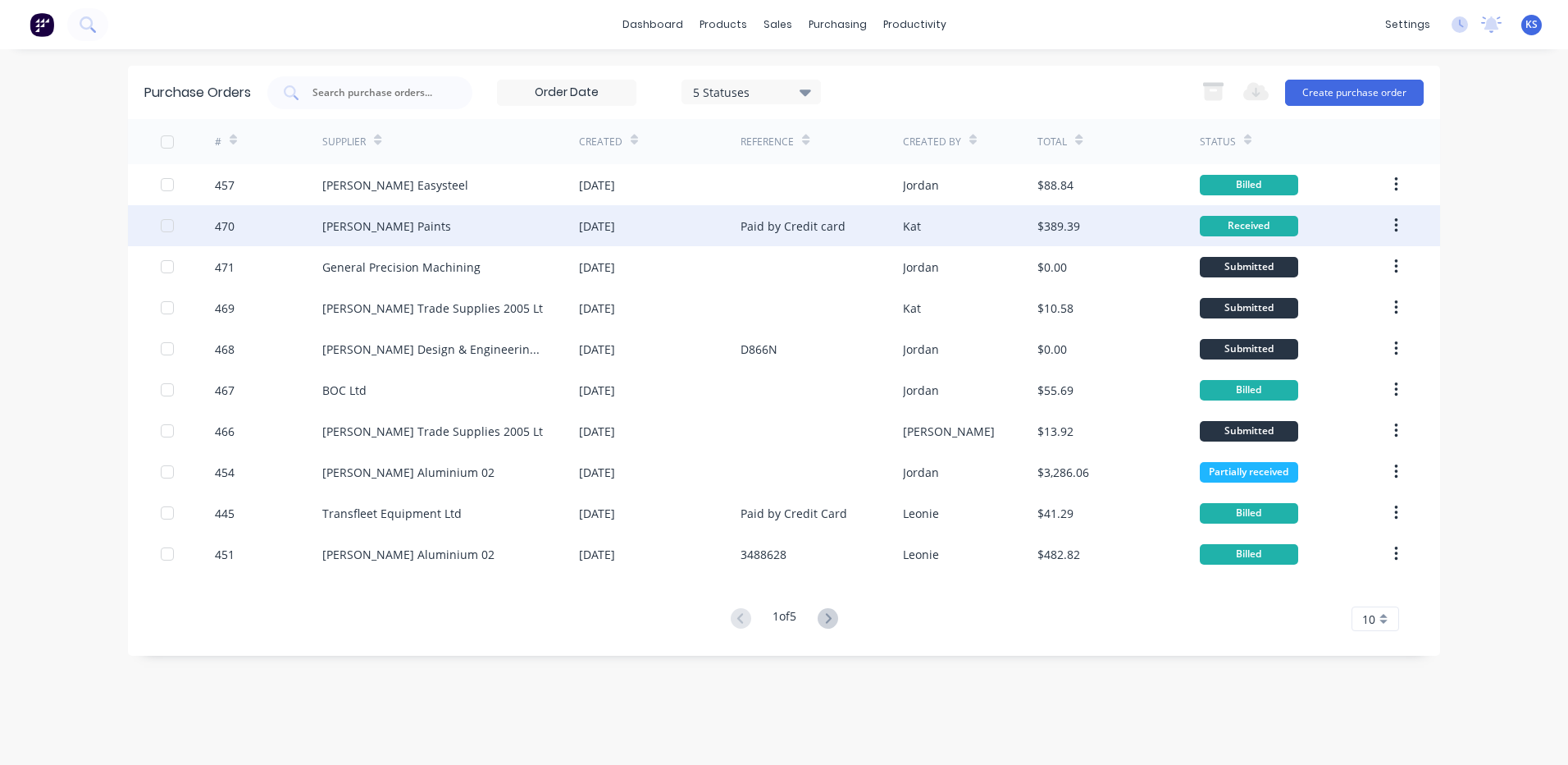
click at [411, 219] on div "[PERSON_NAME] Paints" at bounding box center [387, 226] width 129 height 18
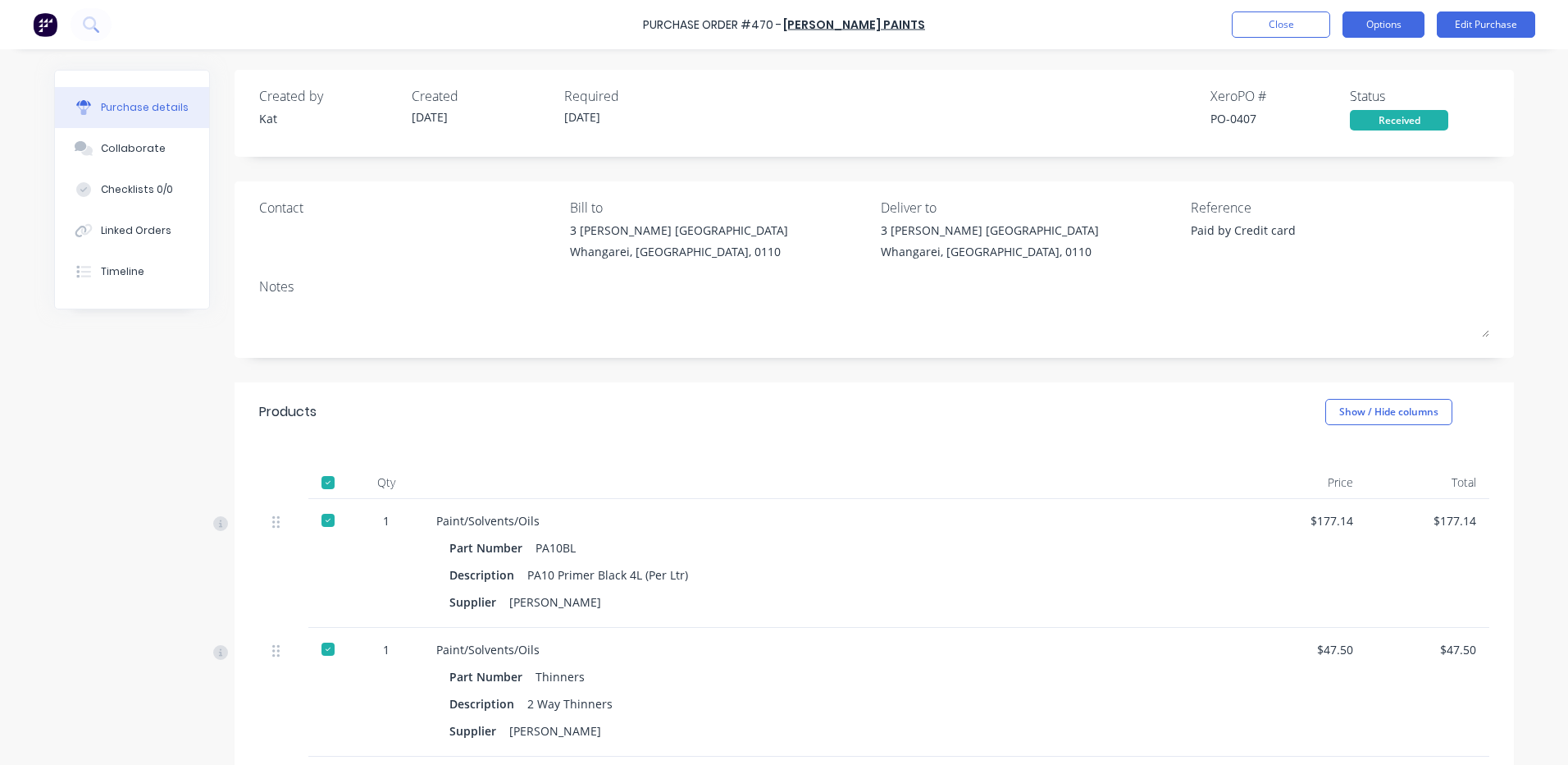
click at [1363, 32] on button "Options" at bounding box center [1383, 24] width 82 height 26
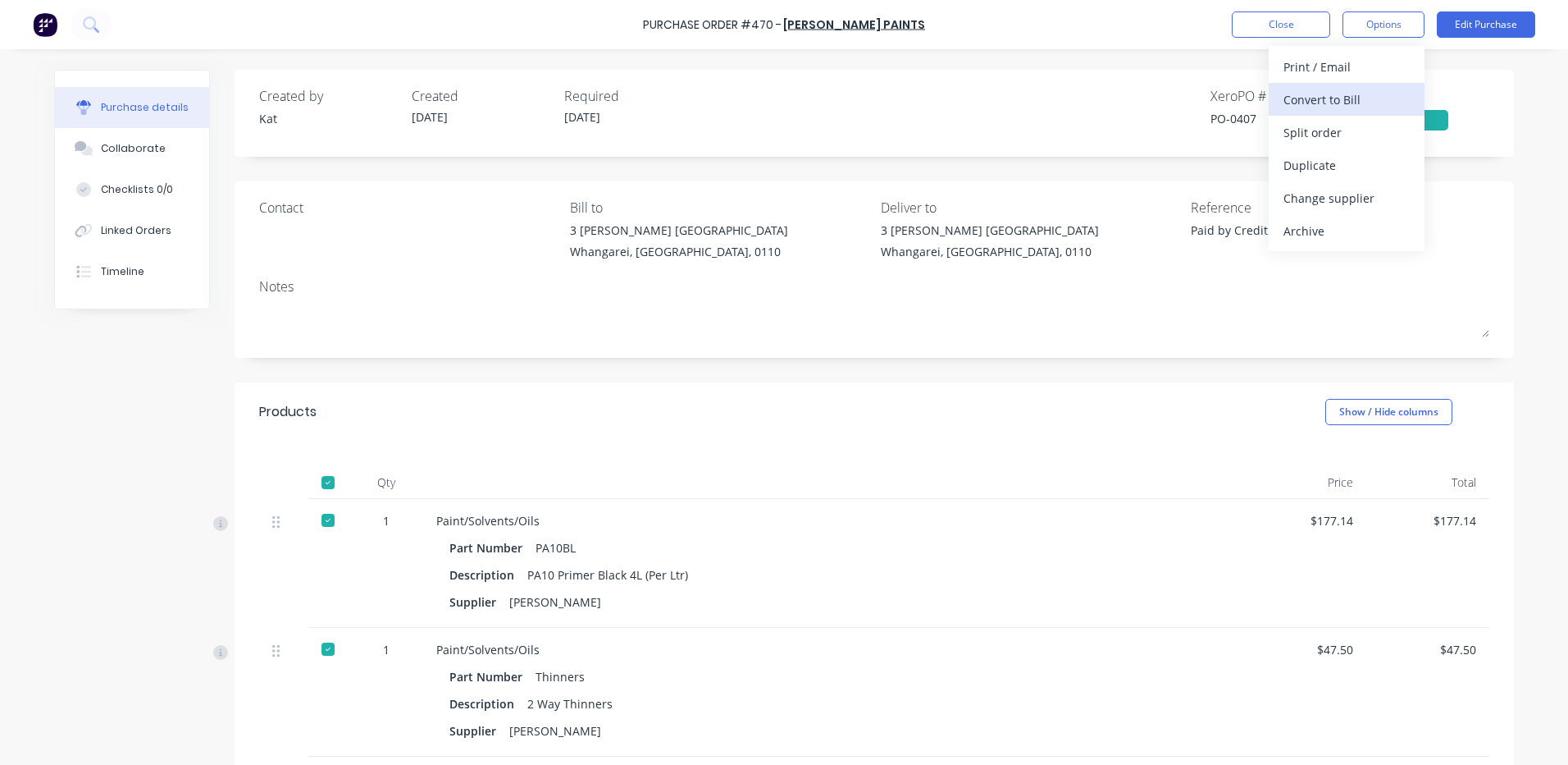
click at [1333, 95] on div "Convert to Bill" at bounding box center [1346, 100] width 126 height 24
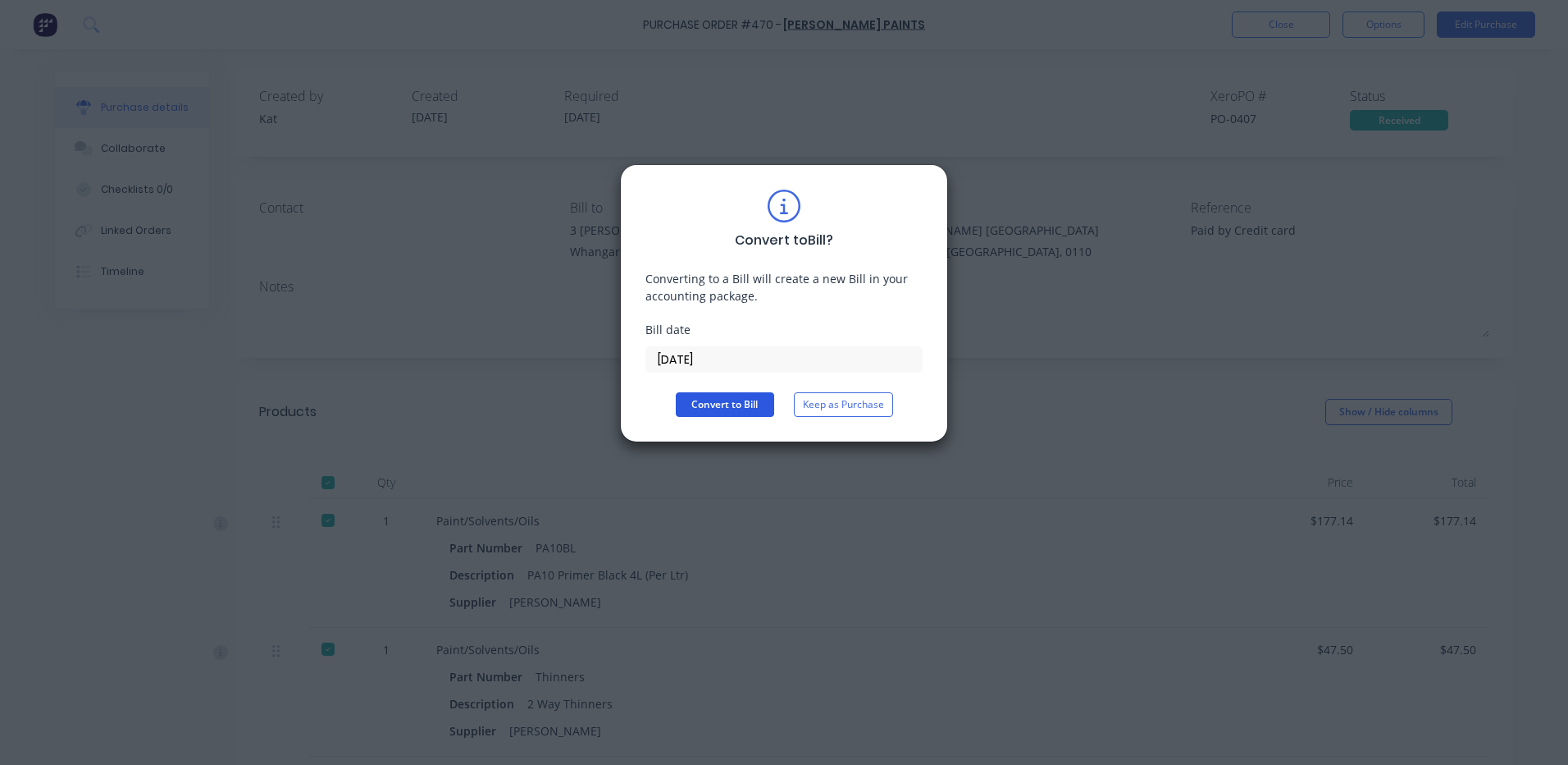
click at [733, 405] on button "Convert to Bill" at bounding box center [725, 405] width 99 height 25
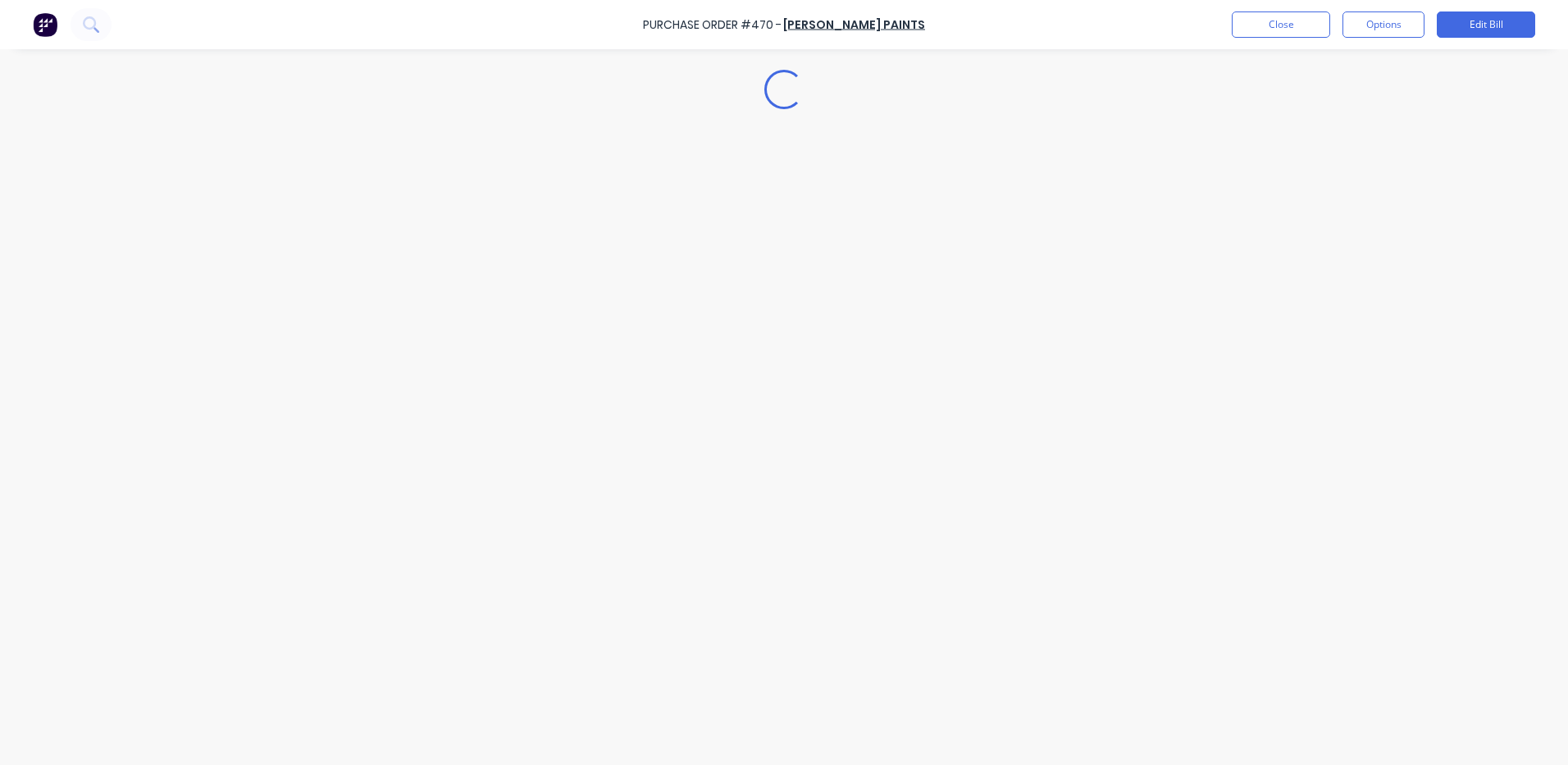
type textarea "x"
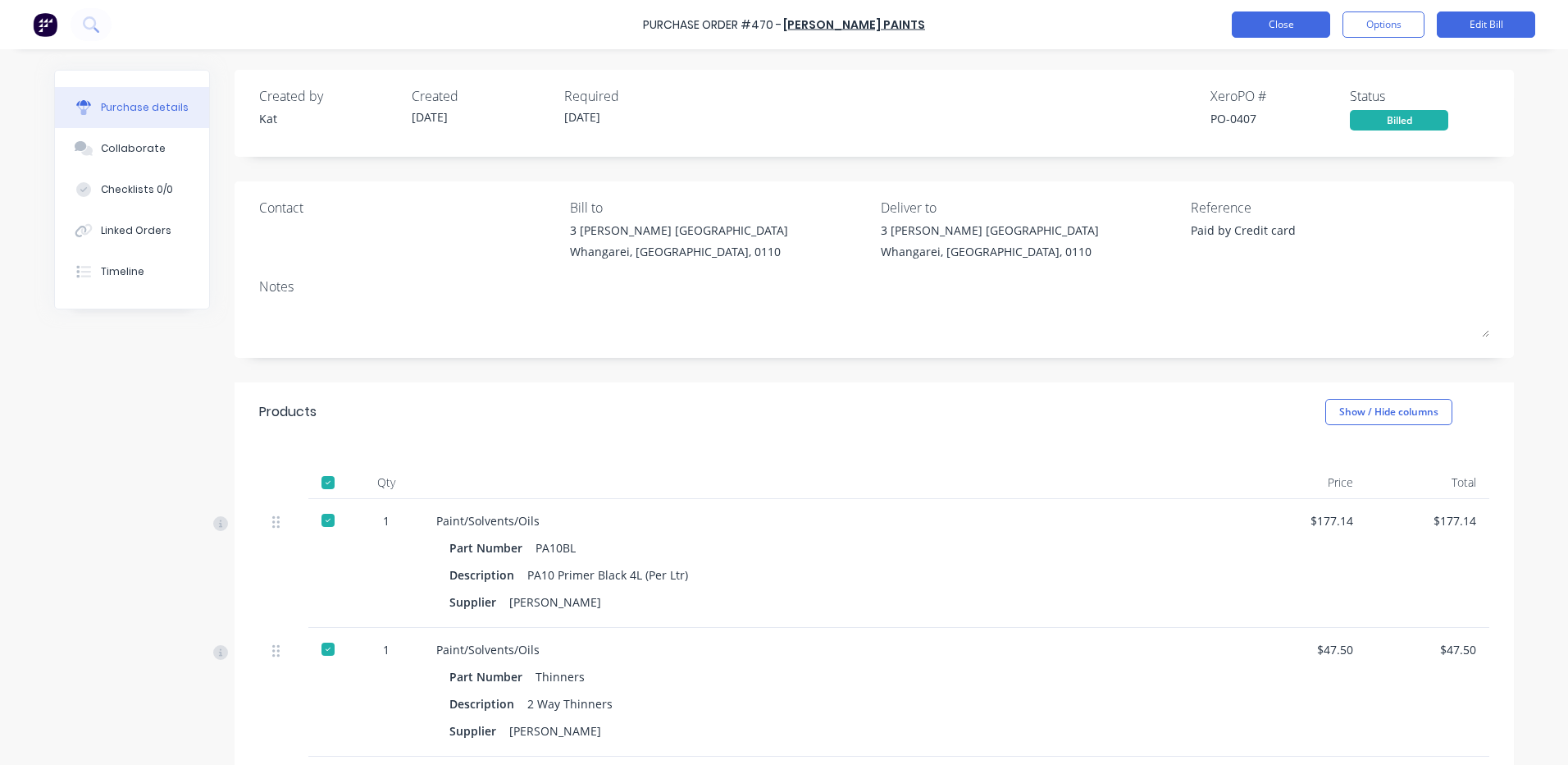
click at [1277, 26] on button "Close" at bounding box center [1281, 24] width 99 height 26
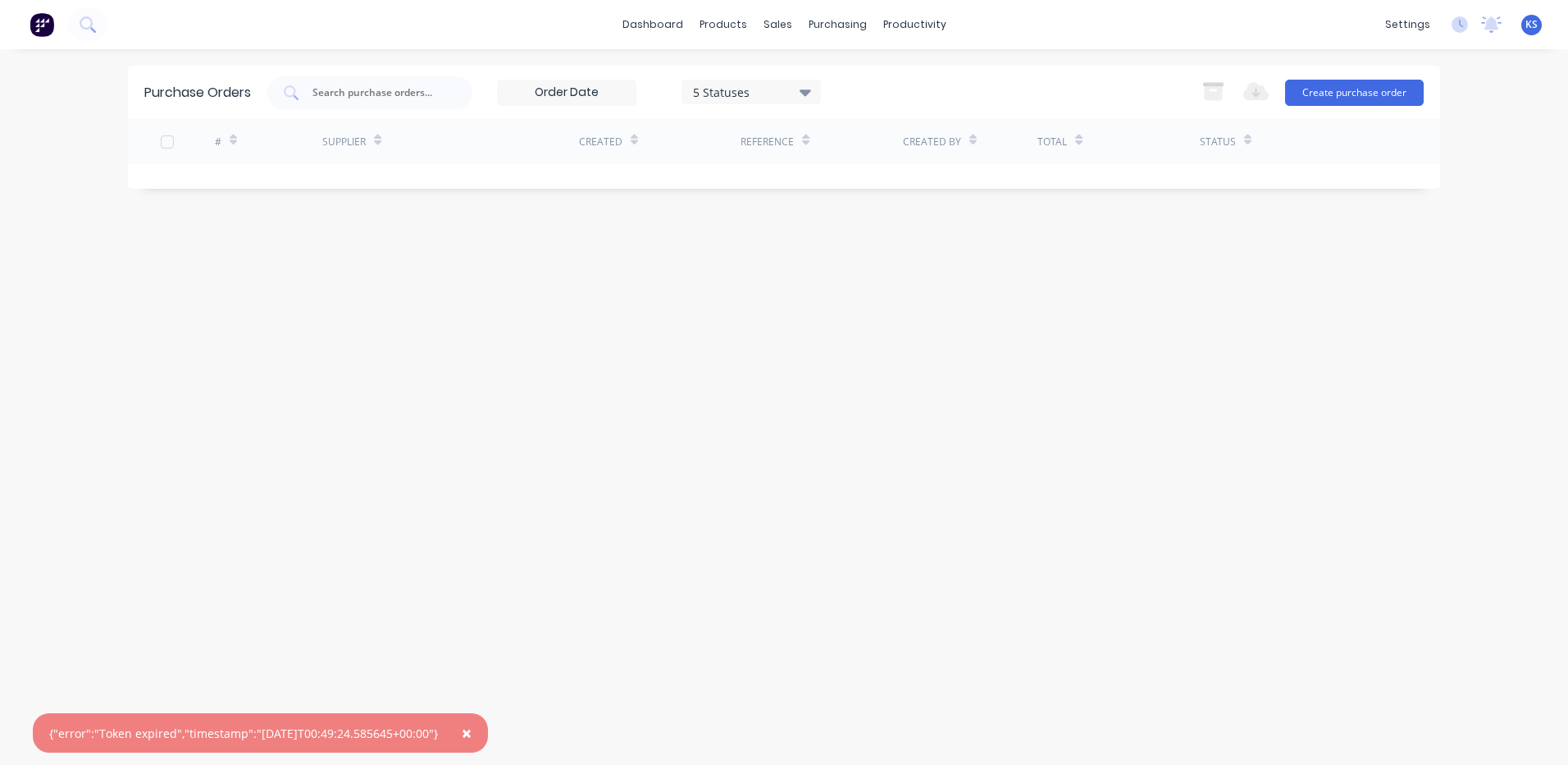
click at [472, 732] on span "×" at bounding box center [466, 732] width 10 height 23
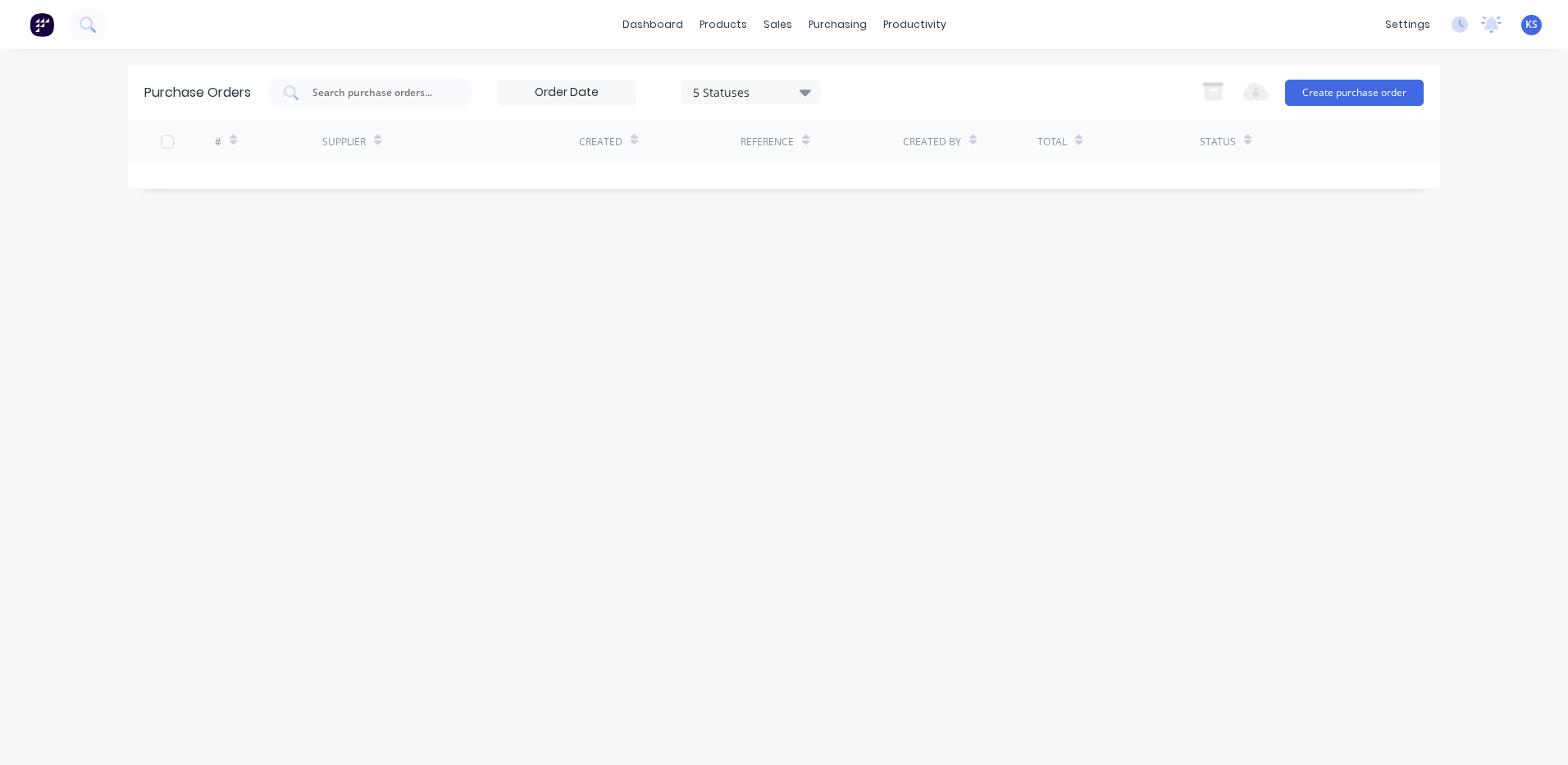
click at [1532, 26] on span "KS" at bounding box center [1531, 25] width 12 height 15
click at [1431, 203] on button "Sign out" at bounding box center [1429, 206] width 217 height 33
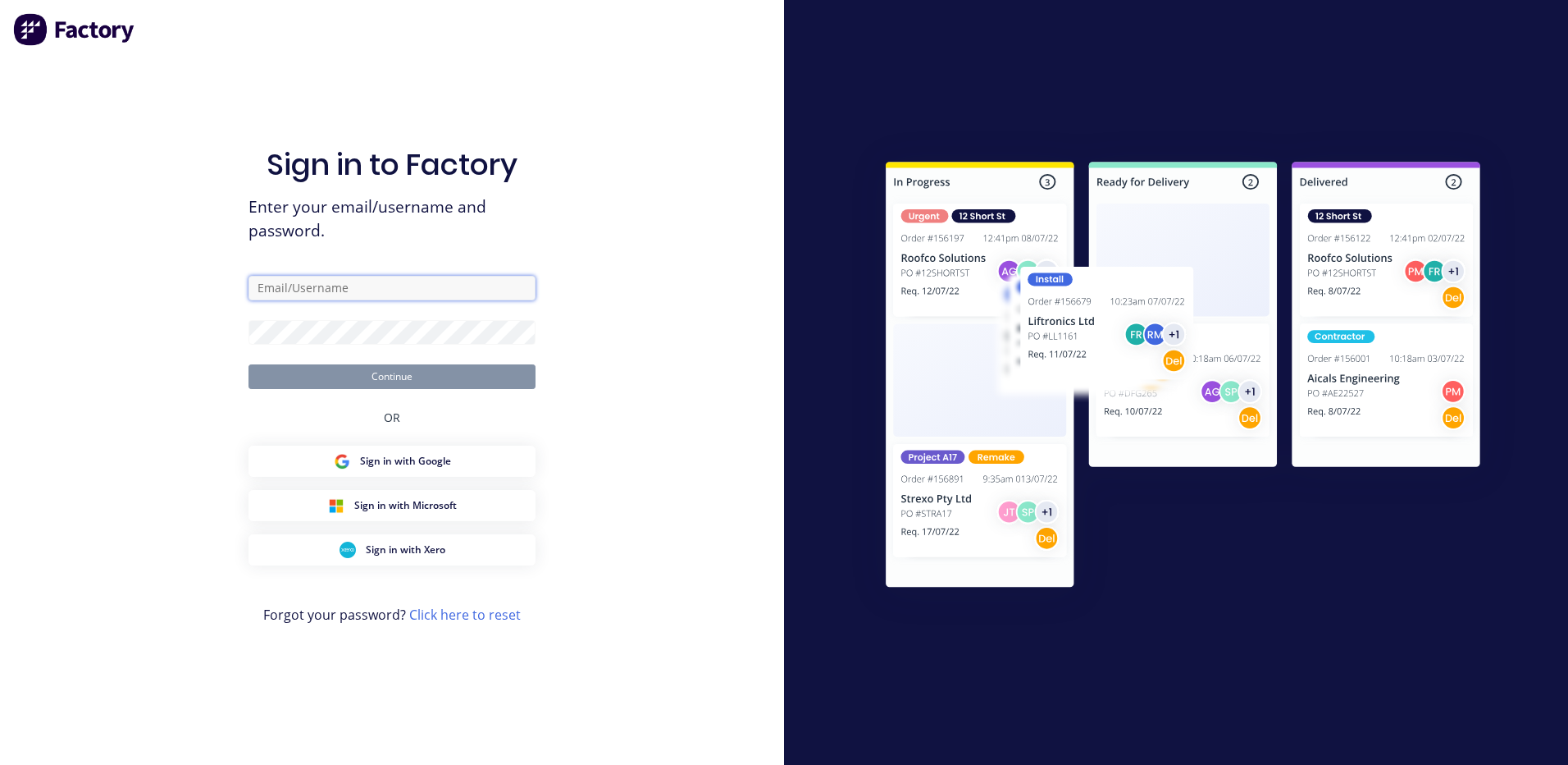
type input "[EMAIL_ADDRESS][DOMAIN_NAME]"
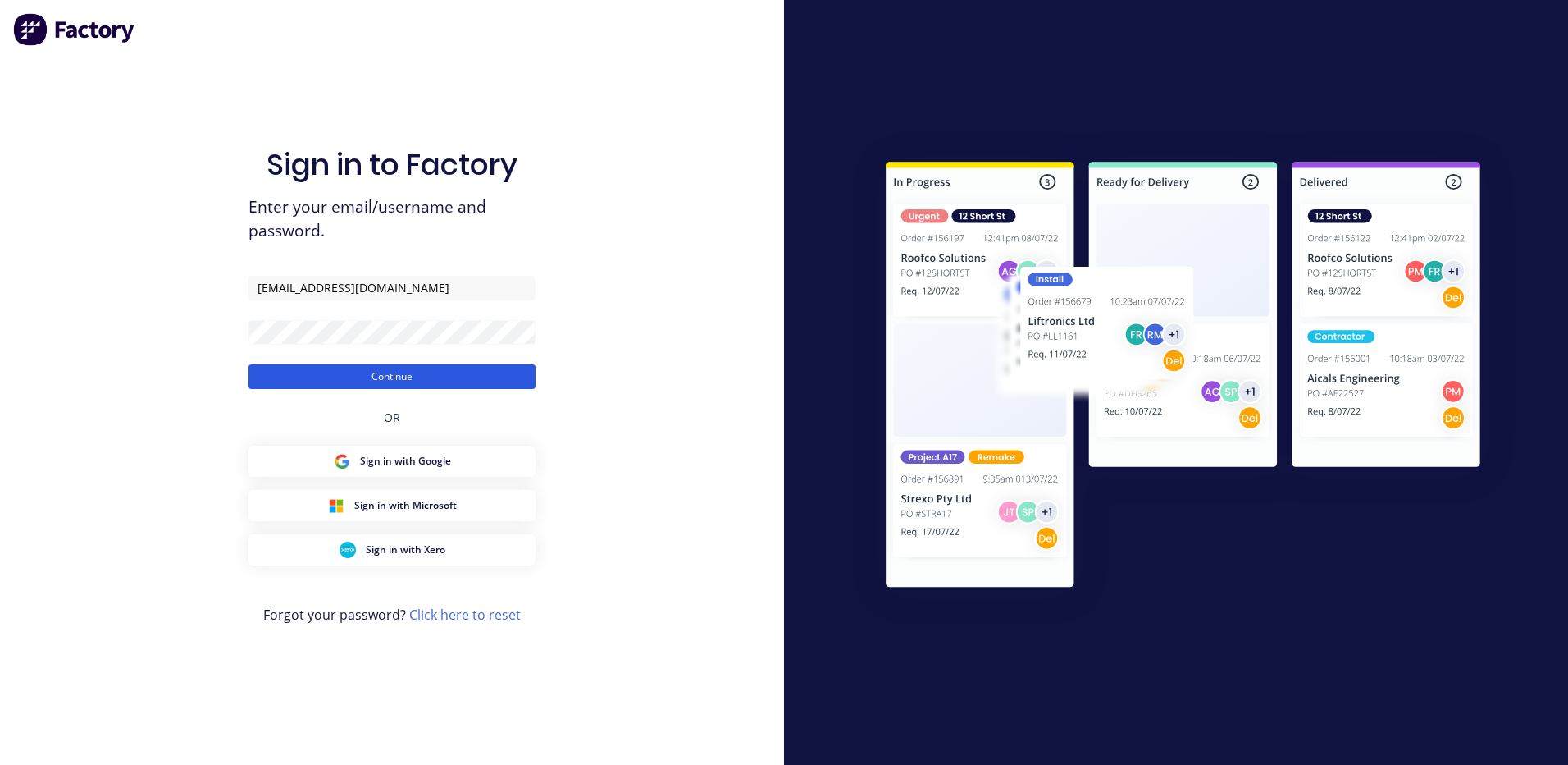
click at [385, 376] on button "Continue" at bounding box center [392, 376] width 287 height 25
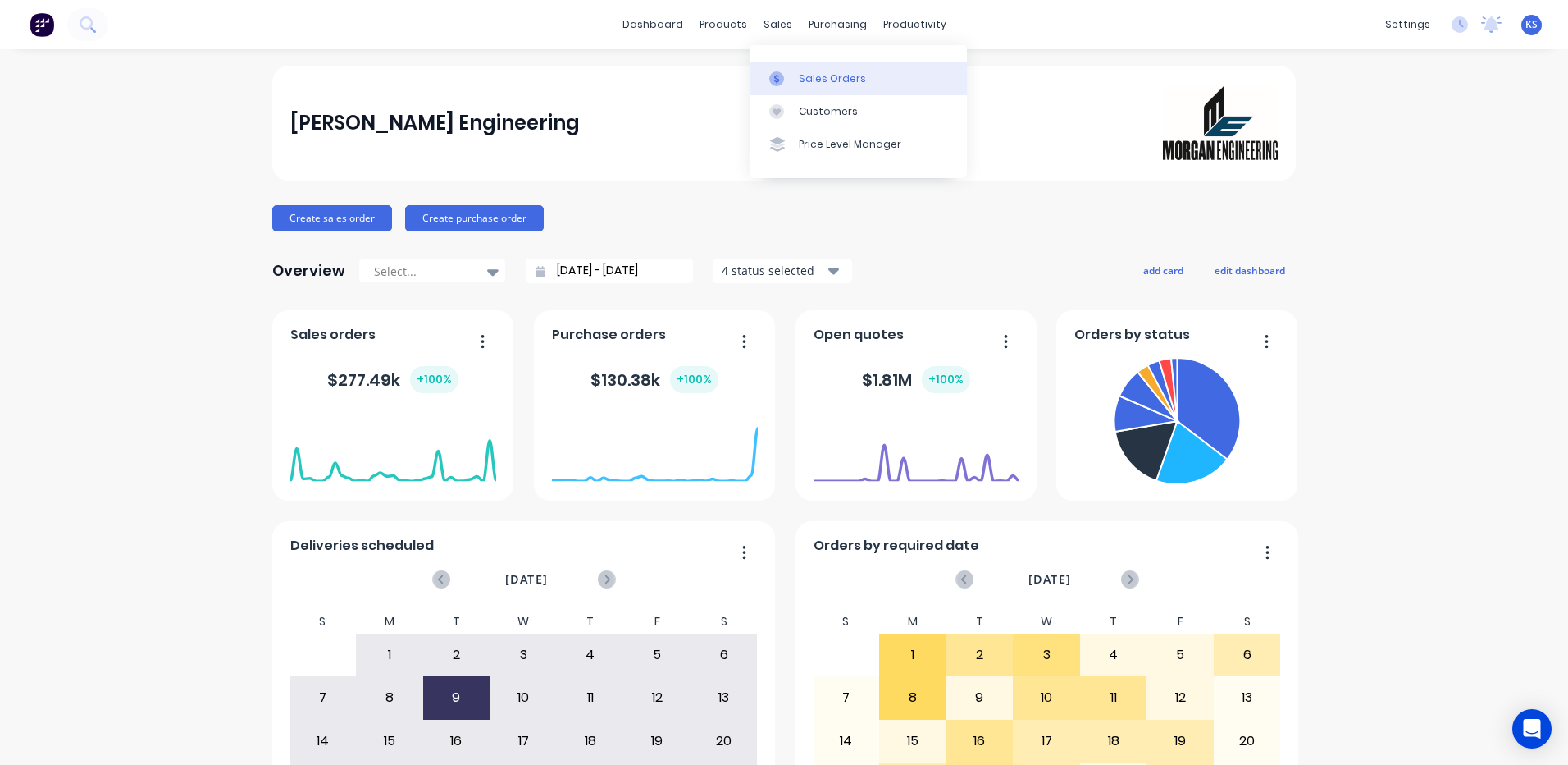
click at [818, 81] on div "Sales Orders" at bounding box center [832, 78] width 67 height 15
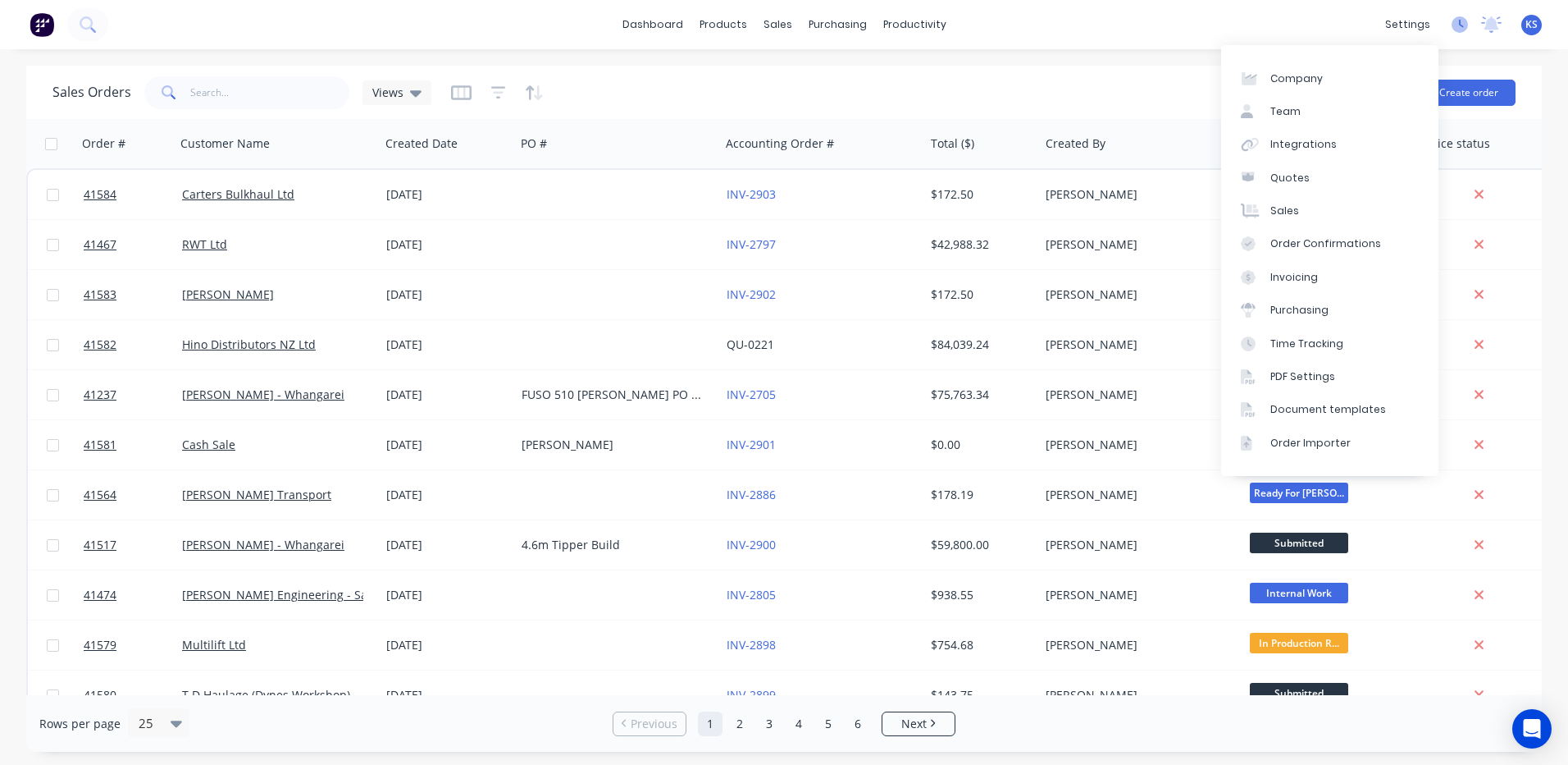
click at [1458, 28] on icon at bounding box center [1460, 25] width 17 height 17
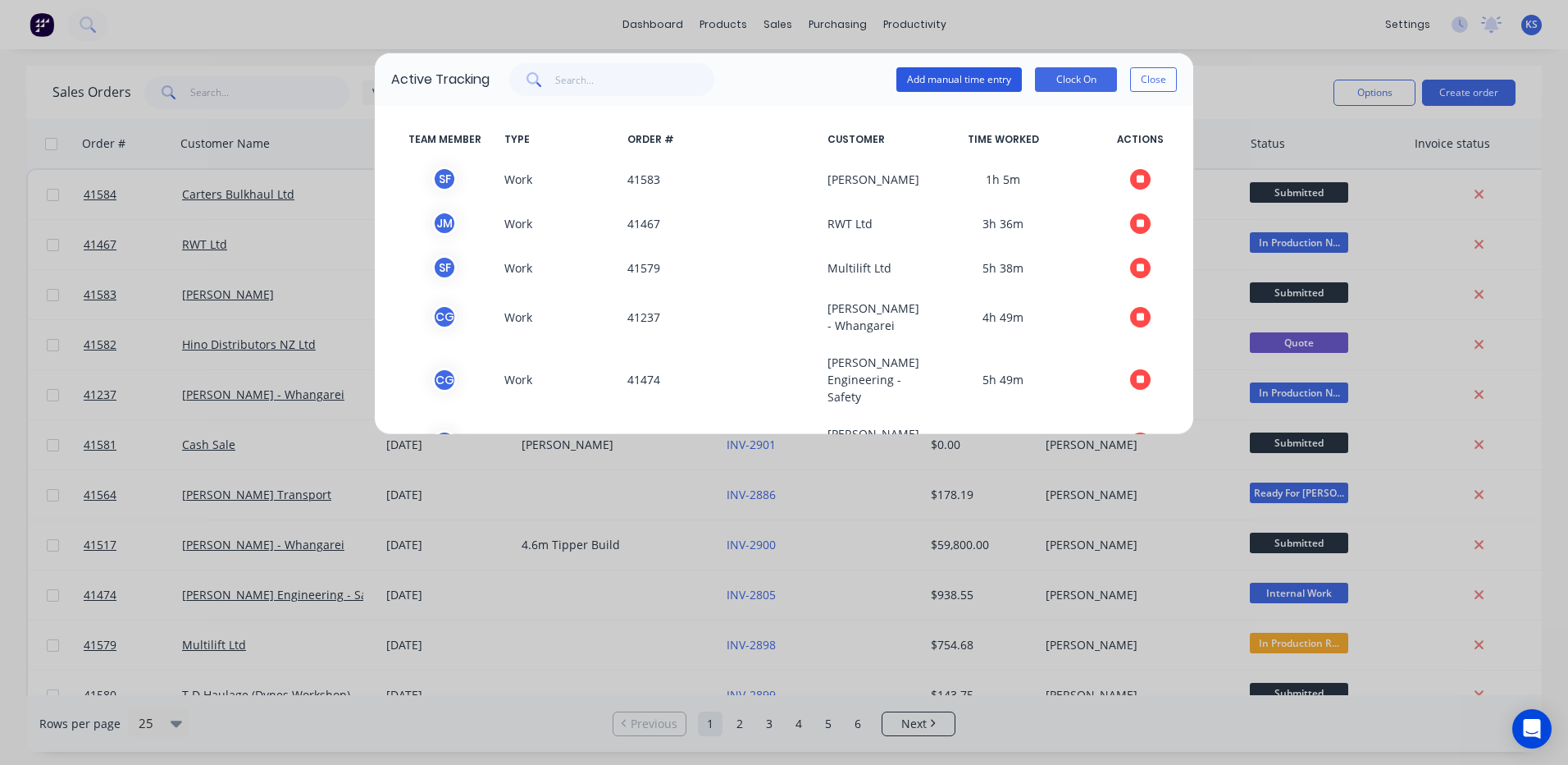
click at [952, 78] on button "Add manual time entry" at bounding box center [959, 79] width 125 height 25
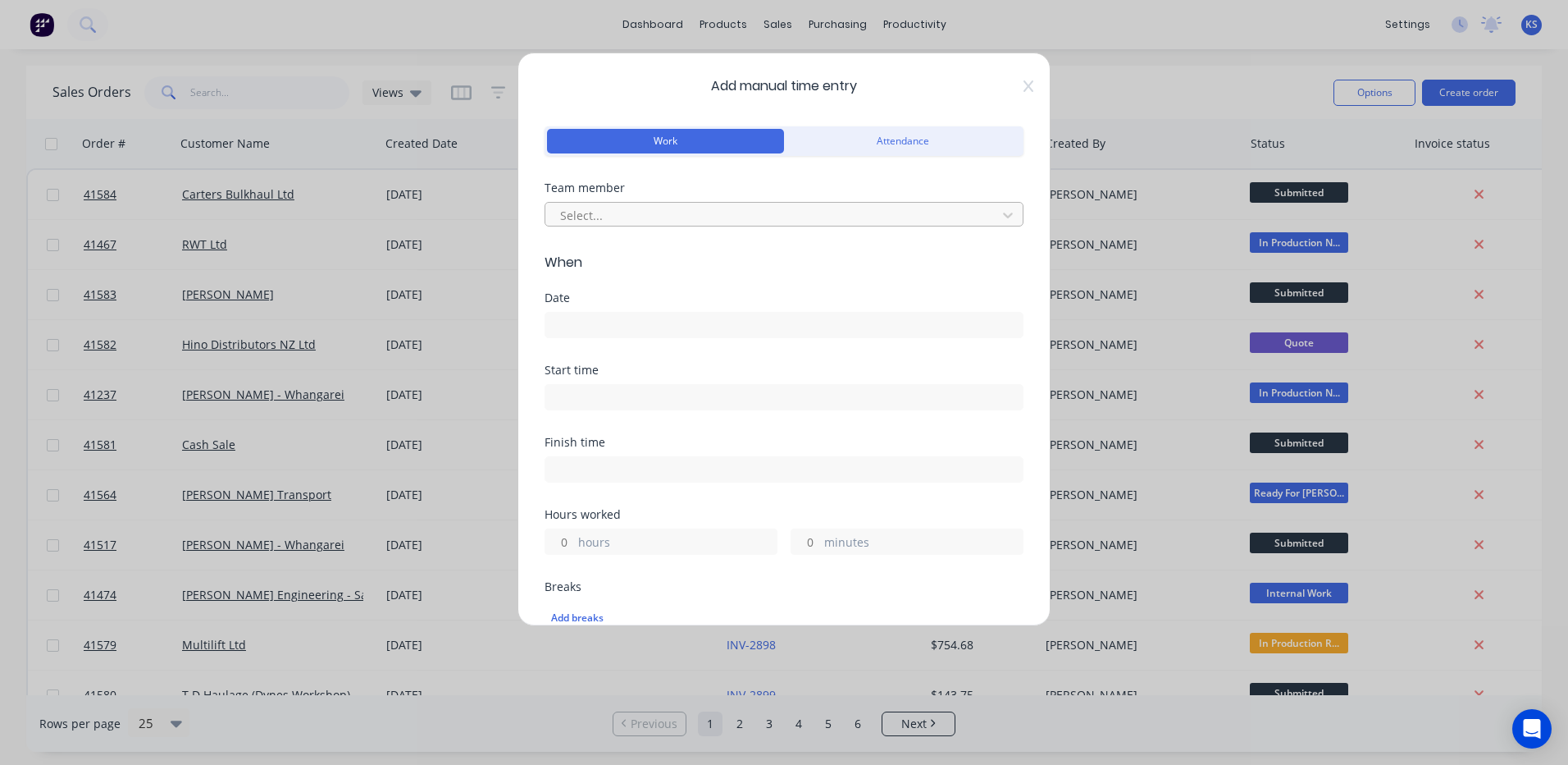
click at [647, 217] on div at bounding box center [773, 216] width 429 height 20
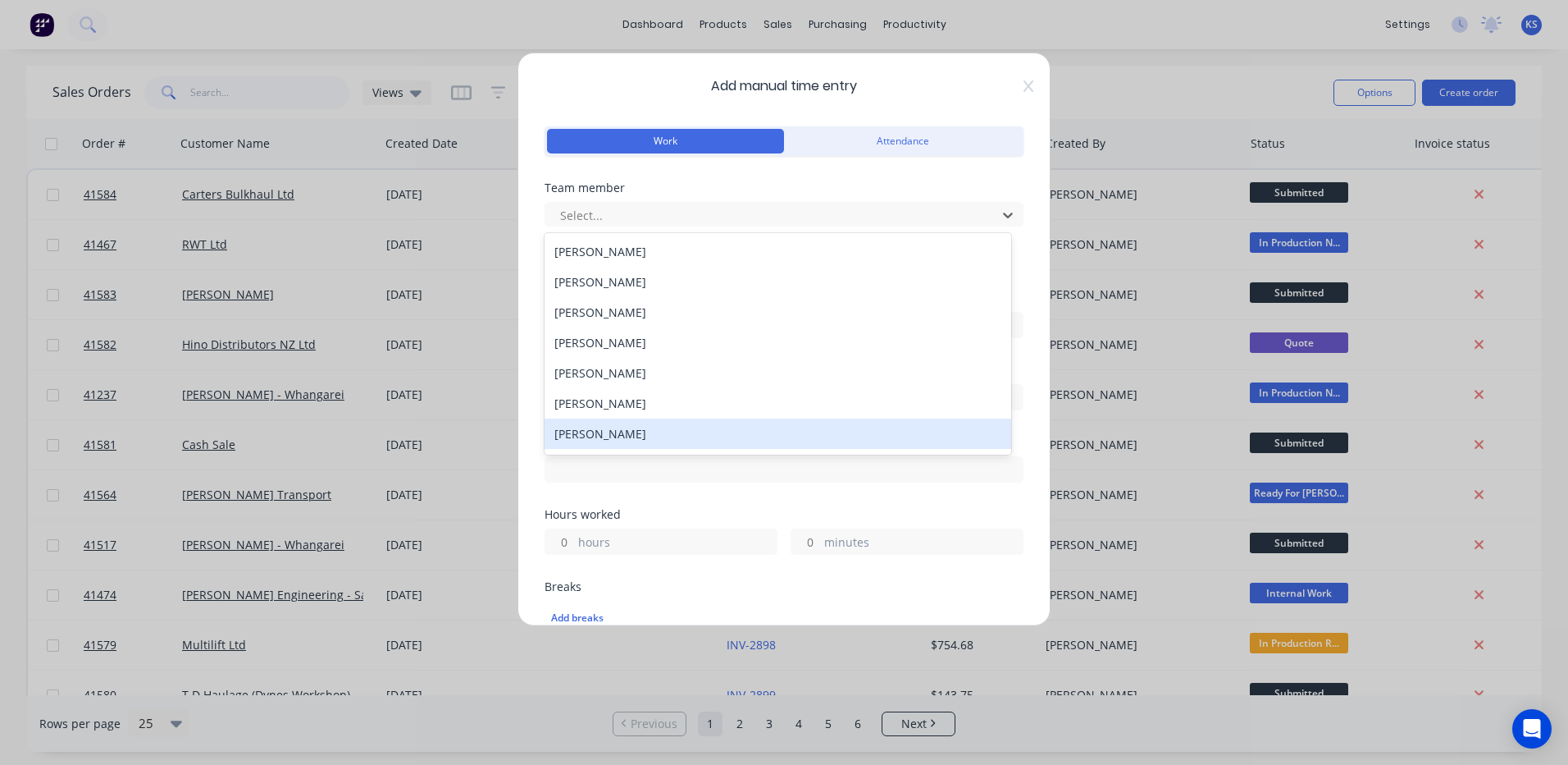
click at [627, 441] on div "[PERSON_NAME]" at bounding box center [778, 433] width 467 height 30
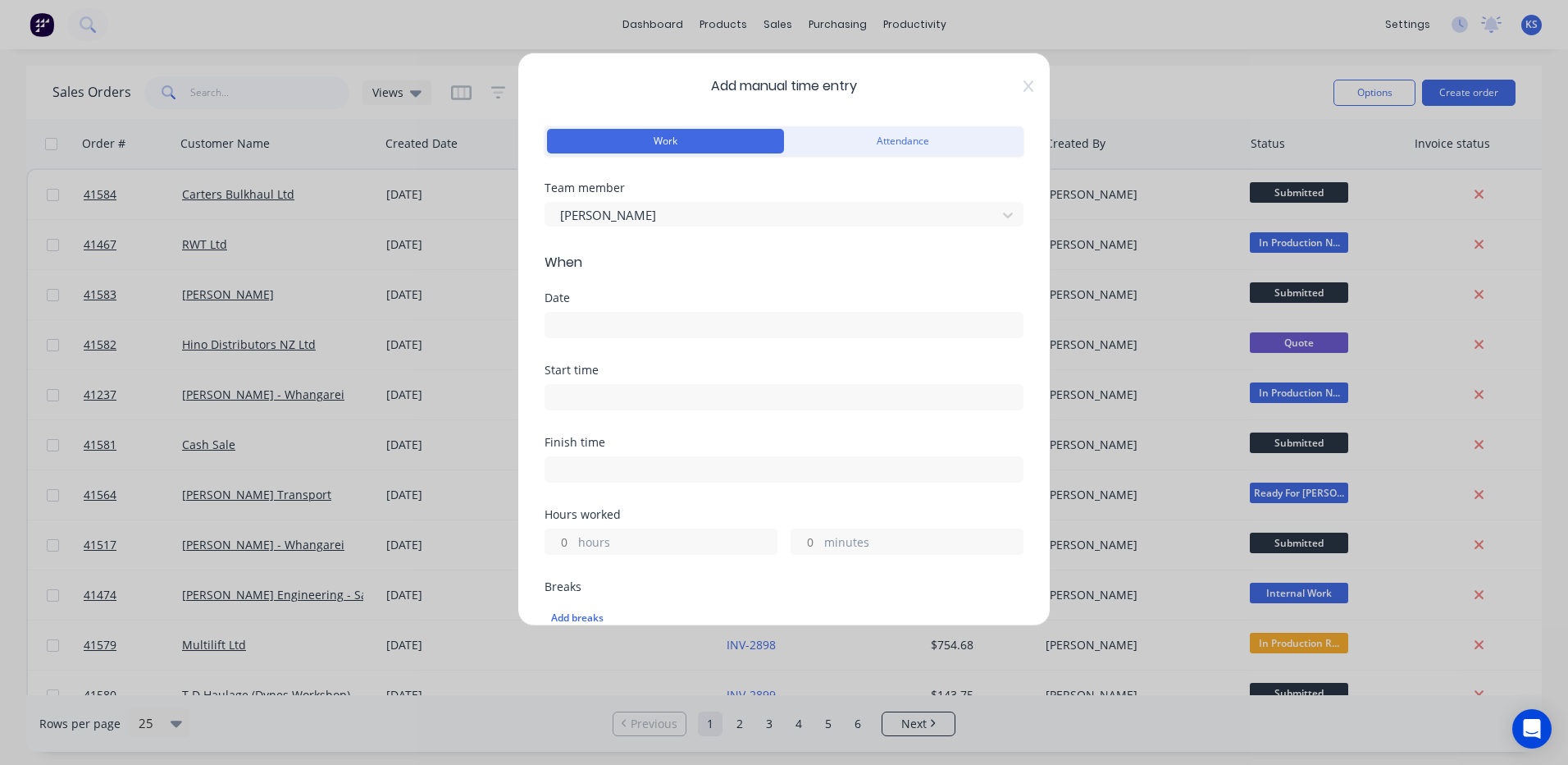
click at [615, 317] on input at bounding box center [784, 324] width 477 height 25
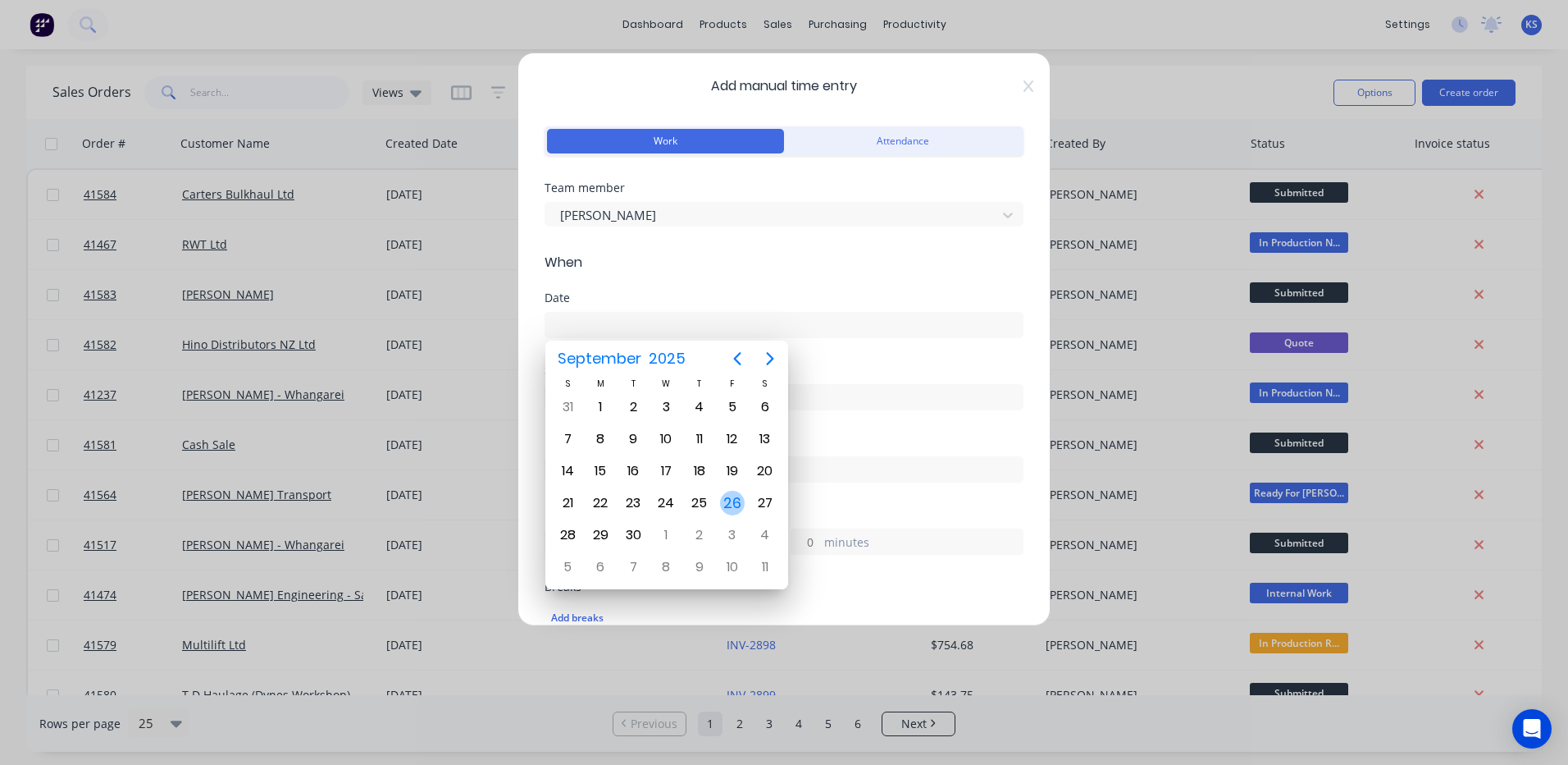
click at [730, 503] on div "26" at bounding box center [732, 502] width 25 height 25
type input "26/09/2025"
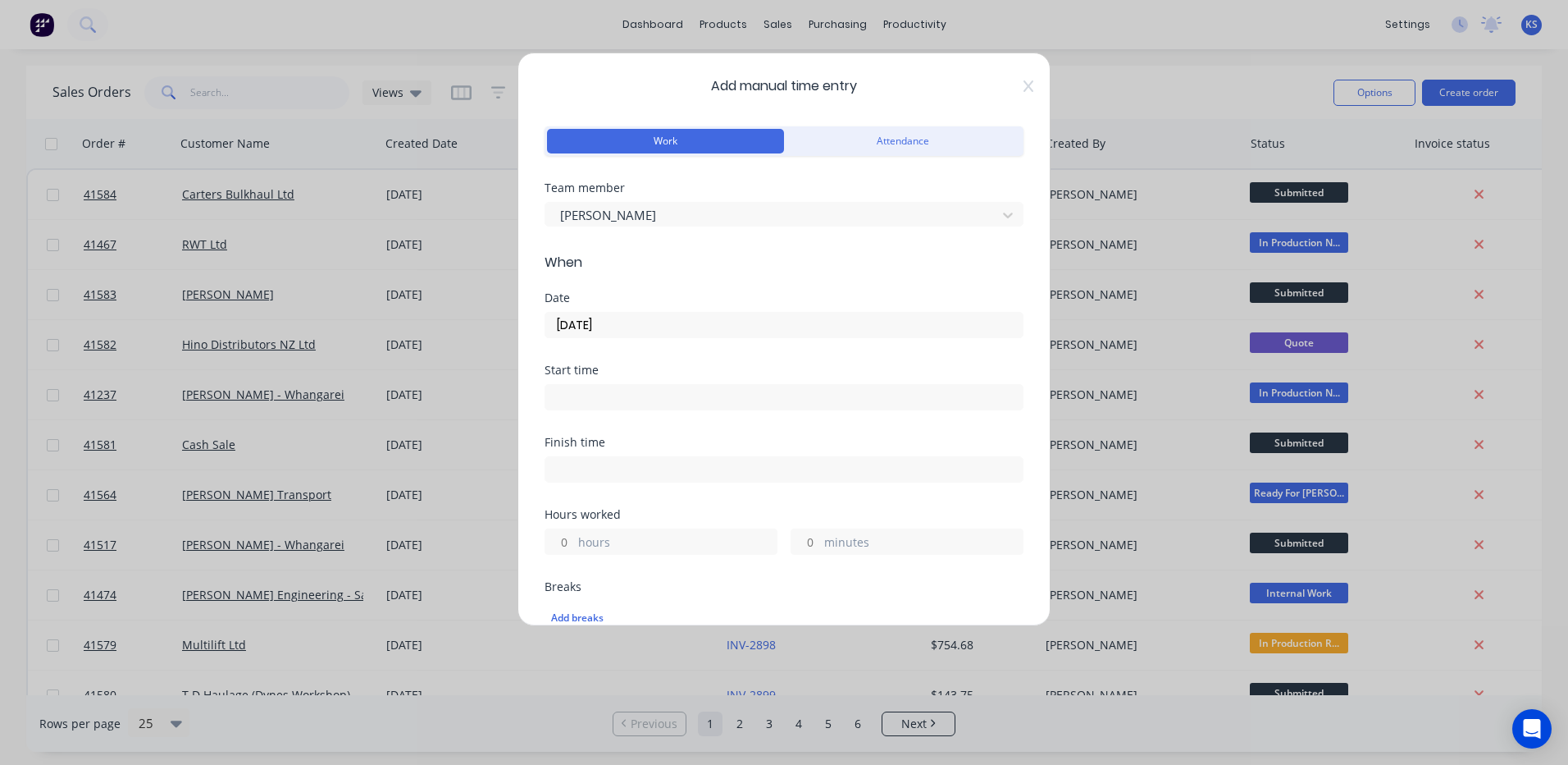
click at [612, 394] on input at bounding box center [784, 397] width 477 height 25
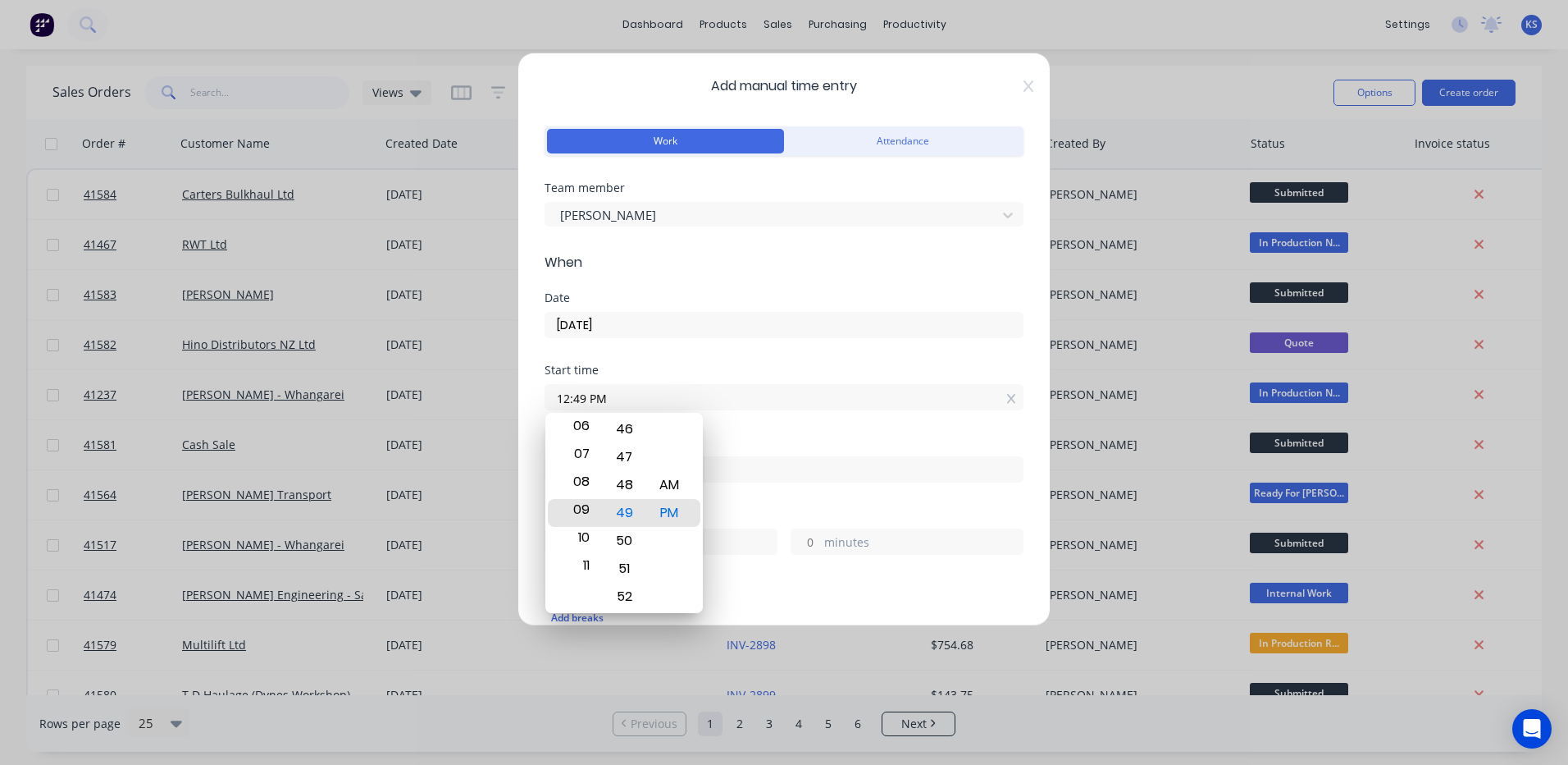
drag, startPoint x: 591, startPoint y: 522, endPoint x: 576, endPoint y: 270, distance: 252.4
click at [576, 270] on body "dashboard products sales purchasing productivity dashboard products Product Cat…" at bounding box center [784, 382] width 1568 height 765
drag, startPoint x: 634, startPoint y: 469, endPoint x: 633, endPoint y: 703, distance: 234.0
click at [638, 669] on body "dashboard products sales purchasing productivity dashboard products Product Cat…" at bounding box center [784, 382] width 1568 height 765
drag, startPoint x: 629, startPoint y: 465, endPoint x: 626, endPoint y: 606, distance: 141.0
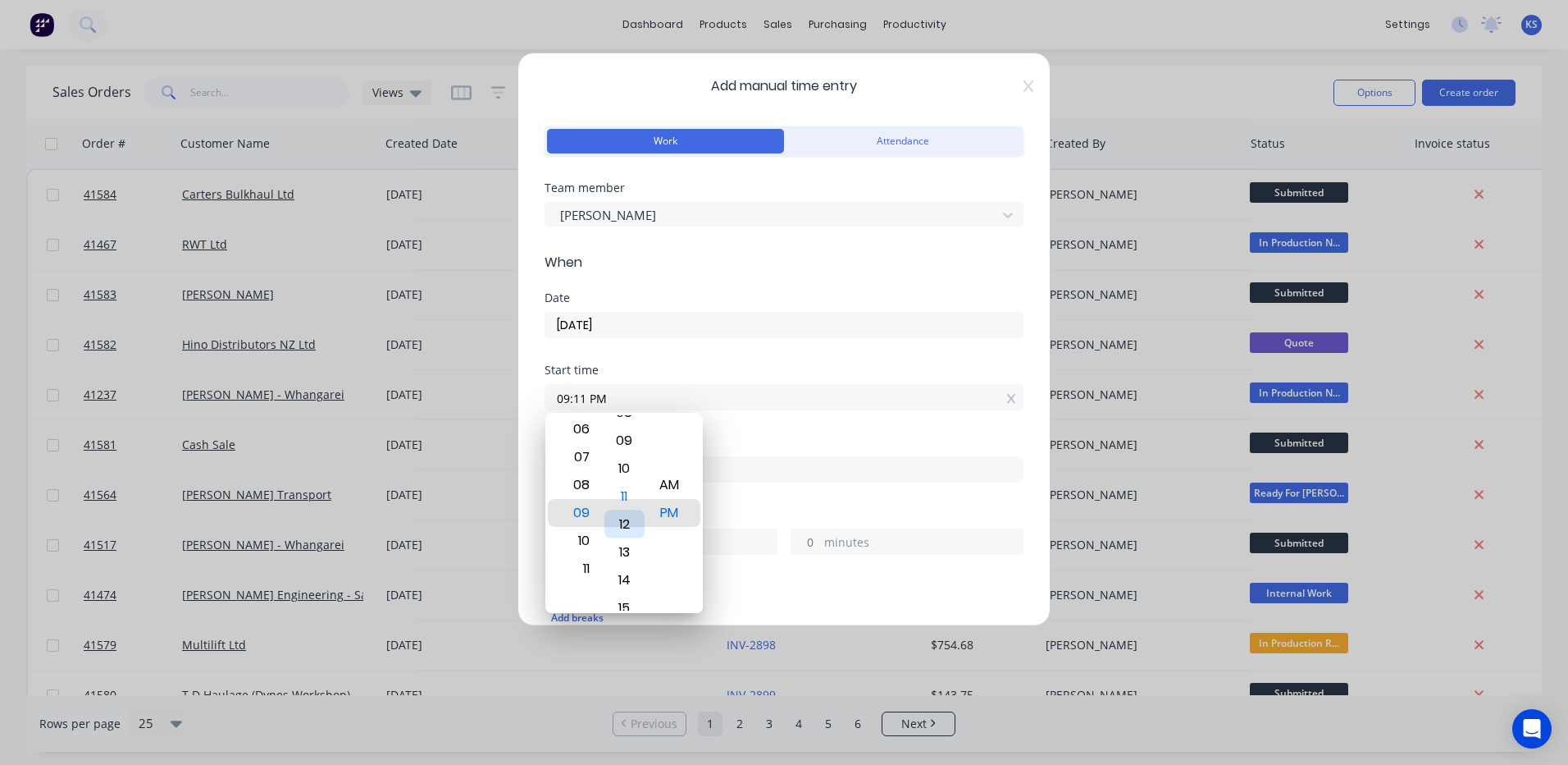
click at [626, 538] on div "12" at bounding box center [625, 524] width 41 height 28
drag, startPoint x: 623, startPoint y: 466, endPoint x: 634, endPoint y: 602, distance: 136.4
click at [633, 575] on div "00 01 02 03 04 05 06 07 08 09 10 11 12 13 14 15 16 17 18 19 20 21 22 23 24 25 2…" at bounding box center [624, 514] width 45 height 2260
drag, startPoint x: 666, startPoint y: 512, endPoint x: 669, endPoint y: 553, distance: 41.1
click at [669, 527] on div "PM" at bounding box center [670, 512] width 41 height 28
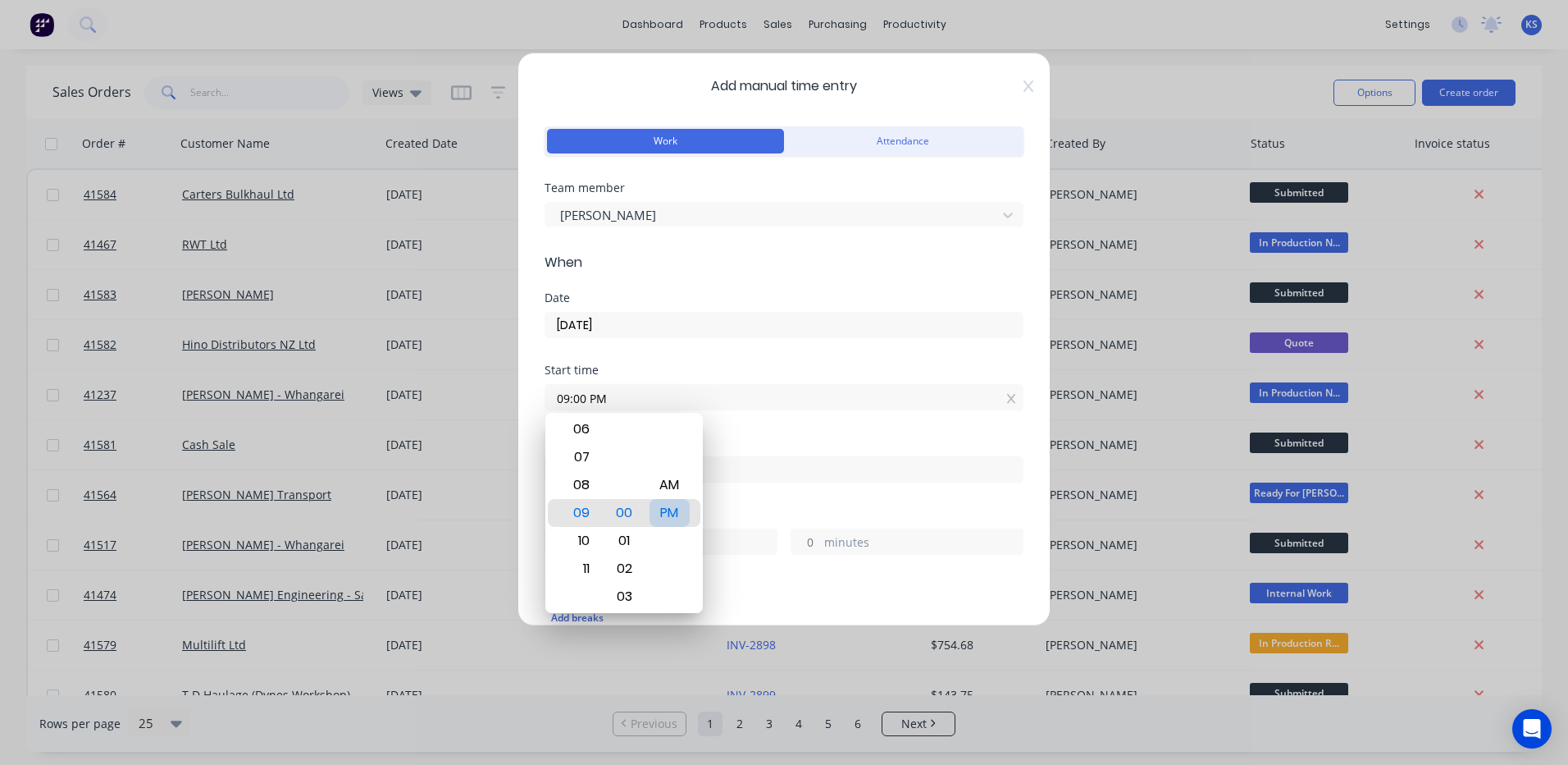
type input "09:00 AM"
click at [788, 437] on div "Finish time" at bounding box center [784, 442] width 479 height 11
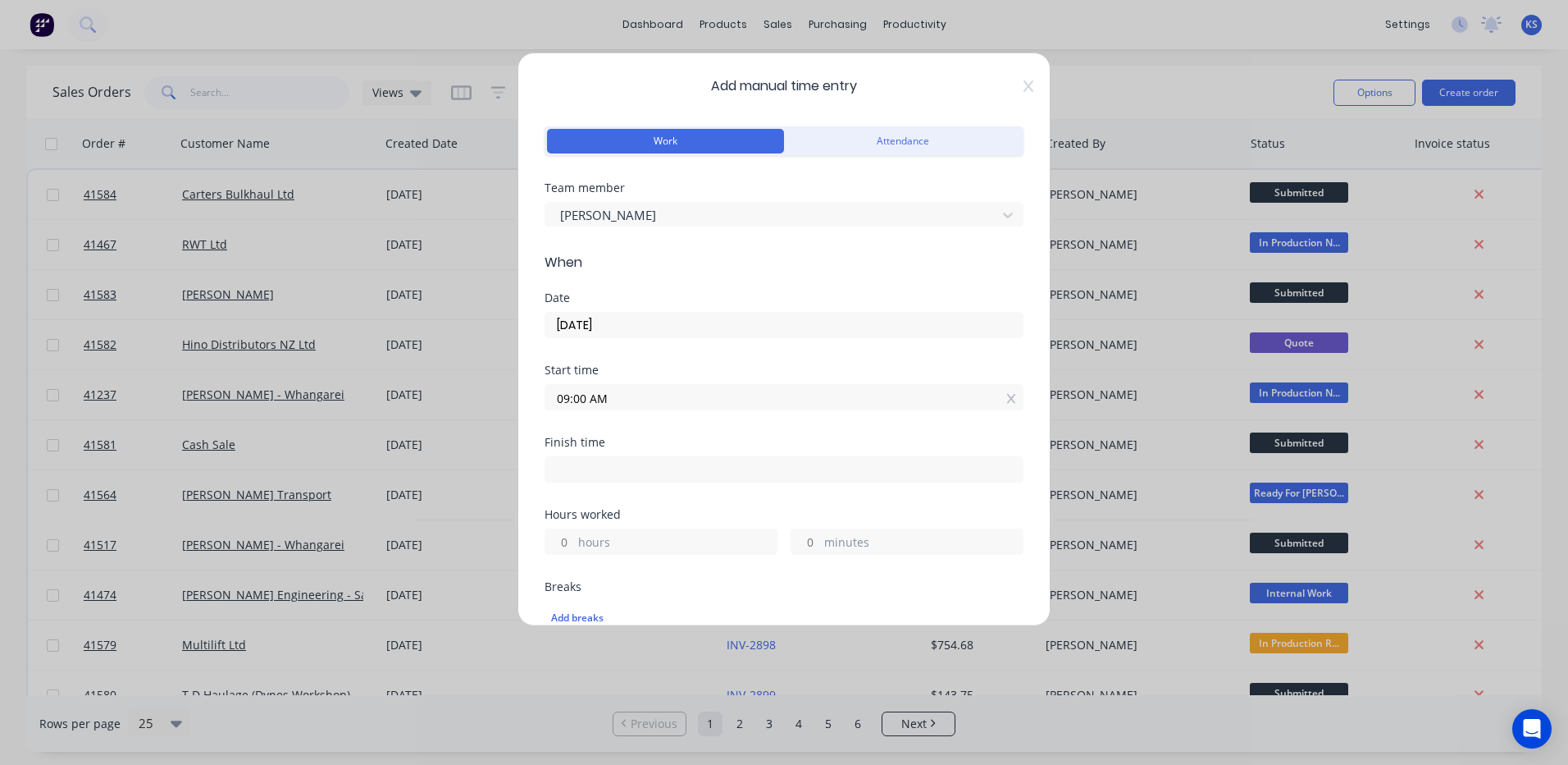
click at [638, 463] on input at bounding box center [784, 469] width 477 height 25
type input "12:50 PM"
type input "3"
type input "50"
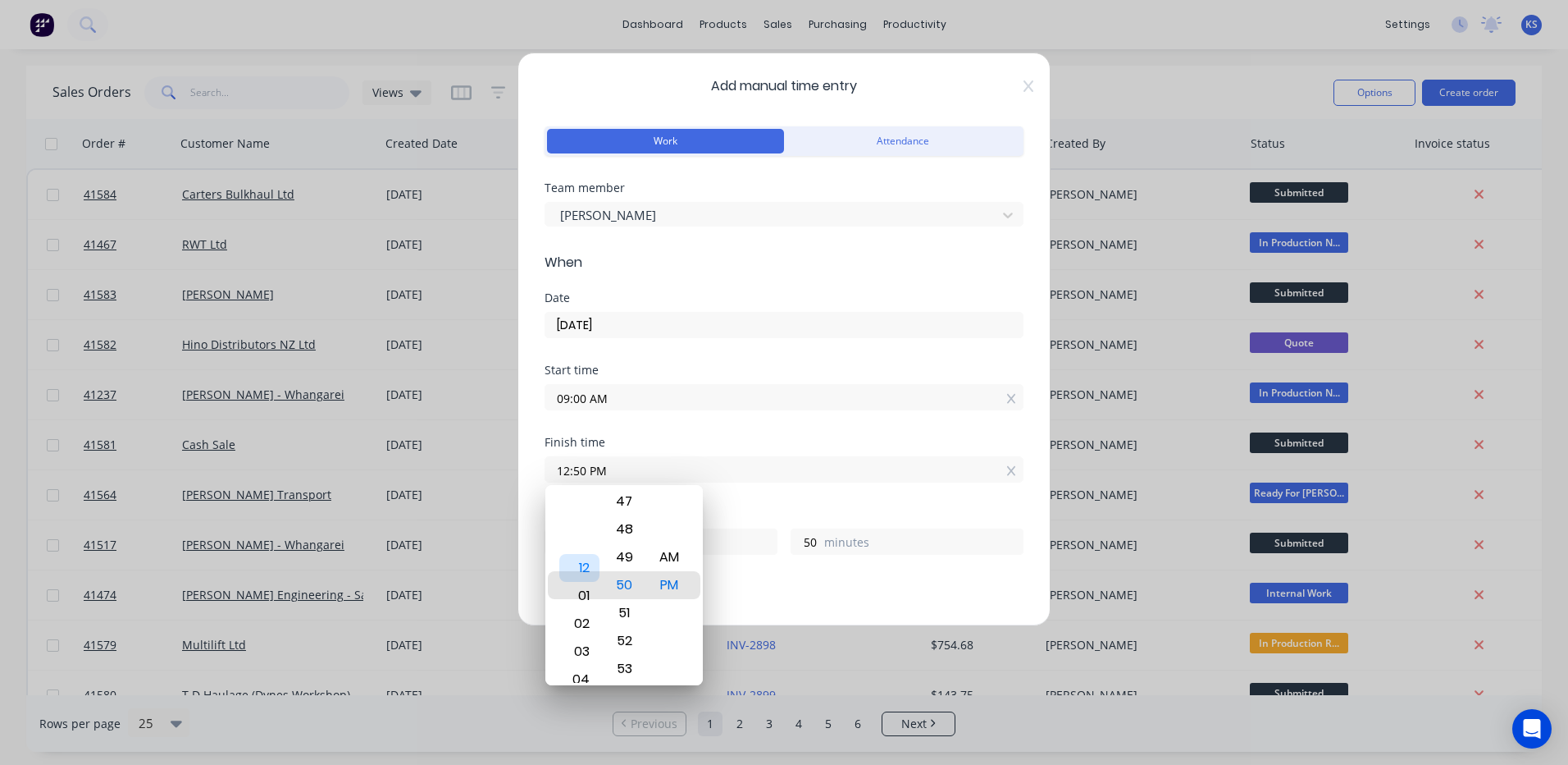
drag, startPoint x: 582, startPoint y: 593, endPoint x: 583, endPoint y: 575, distance: 18.0
click at [583, 575] on div "12" at bounding box center [579, 568] width 41 height 28
type input "01:50 PM"
type input "4"
drag, startPoint x: 624, startPoint y: 600, endPoint x: 625, endPoint y: 475, distance: 125.0
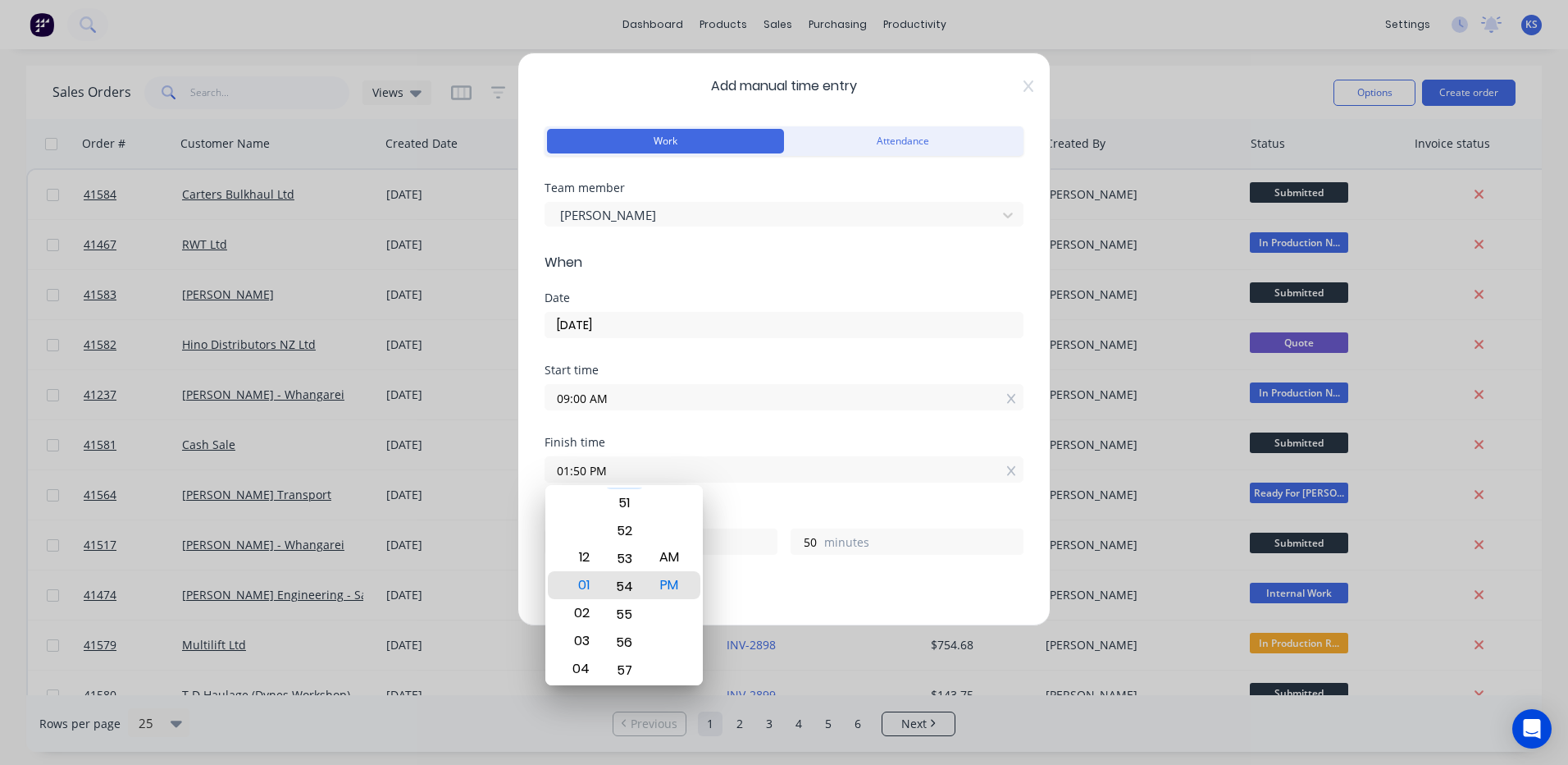
click at [626, 475] on body "dashboard products sales purchasing productivity dashboard products Product Cat…" at bounding box center [784, 382] width 1568 height 765
type input "01:55 PM"
type input "55"
drag, startPoint x: 631, startPoint y: 581, endPoint x: 631, endPoint y: 492, distance: 89.0
click at [630, 507] on div "55" at bounding box center [625, 521] width 41 height 28
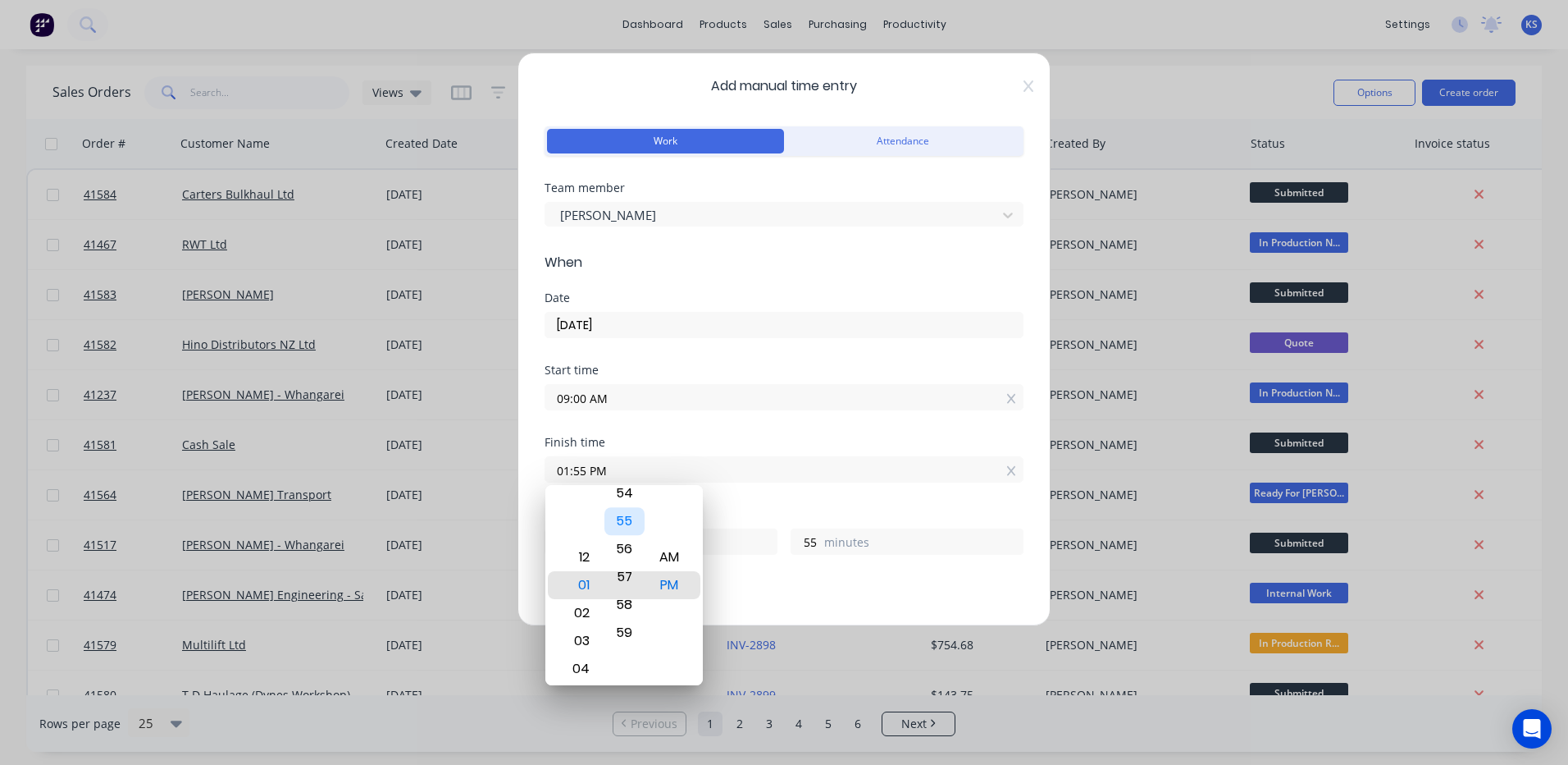
type input "01:59 PM"
type input "59"
drag, startPoint x: 625, startPoint y: 550, endPoint x: 643, endPoint y: 800, distance: 250.6
click at [643, 764] on html "dashboard products sales purchasing productivity dashboard products Product Cat…" at bounding box center [784, 382] width 1568 height 765
type input "01:19 PM"
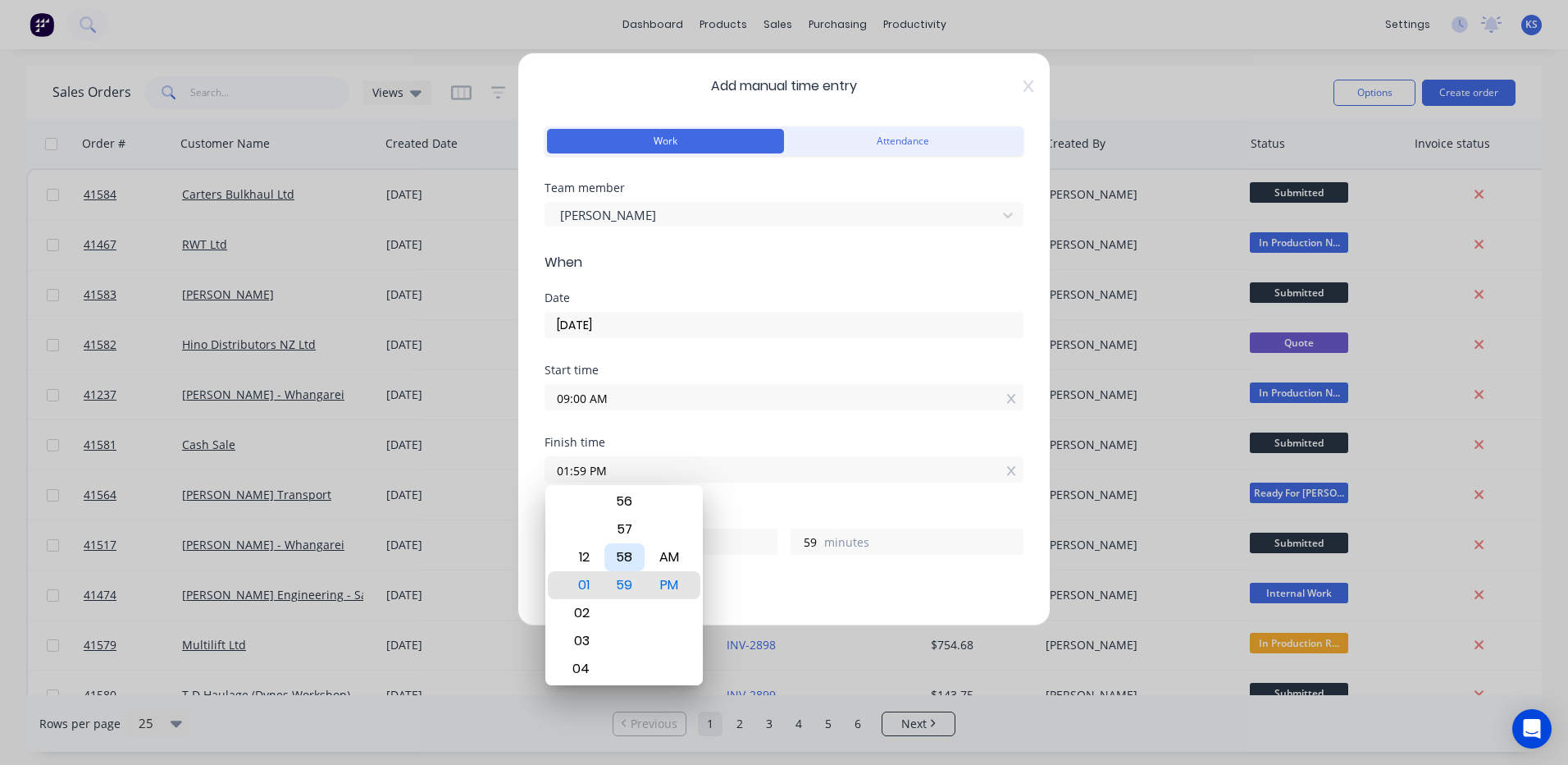
type input "19"
drag, startPoint x: 627, startPoint y: 544, endPoint x: 630, endPoint y: 800, distance: 256.0
click at [630, 764] on html "dashboard products sales purchasing productivity dashboard products Product Cat…" at bounding box center [784, 382] width 1568 height 765
type input "01:00 PM"
type input "0"
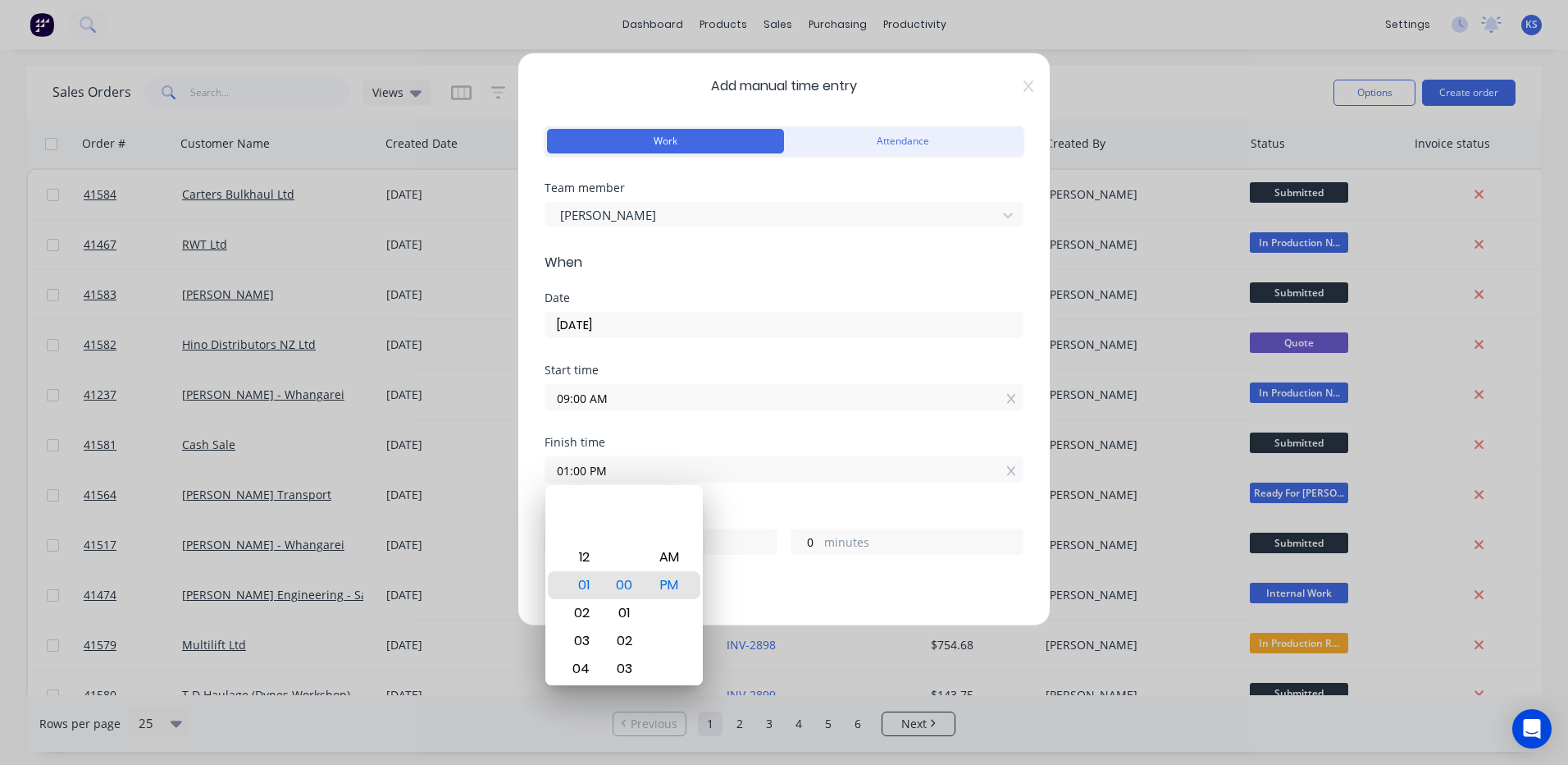
click at [793, 504] on div "Finish time 01:00 PM" at bounding box center [784, 473] width 479 height 72
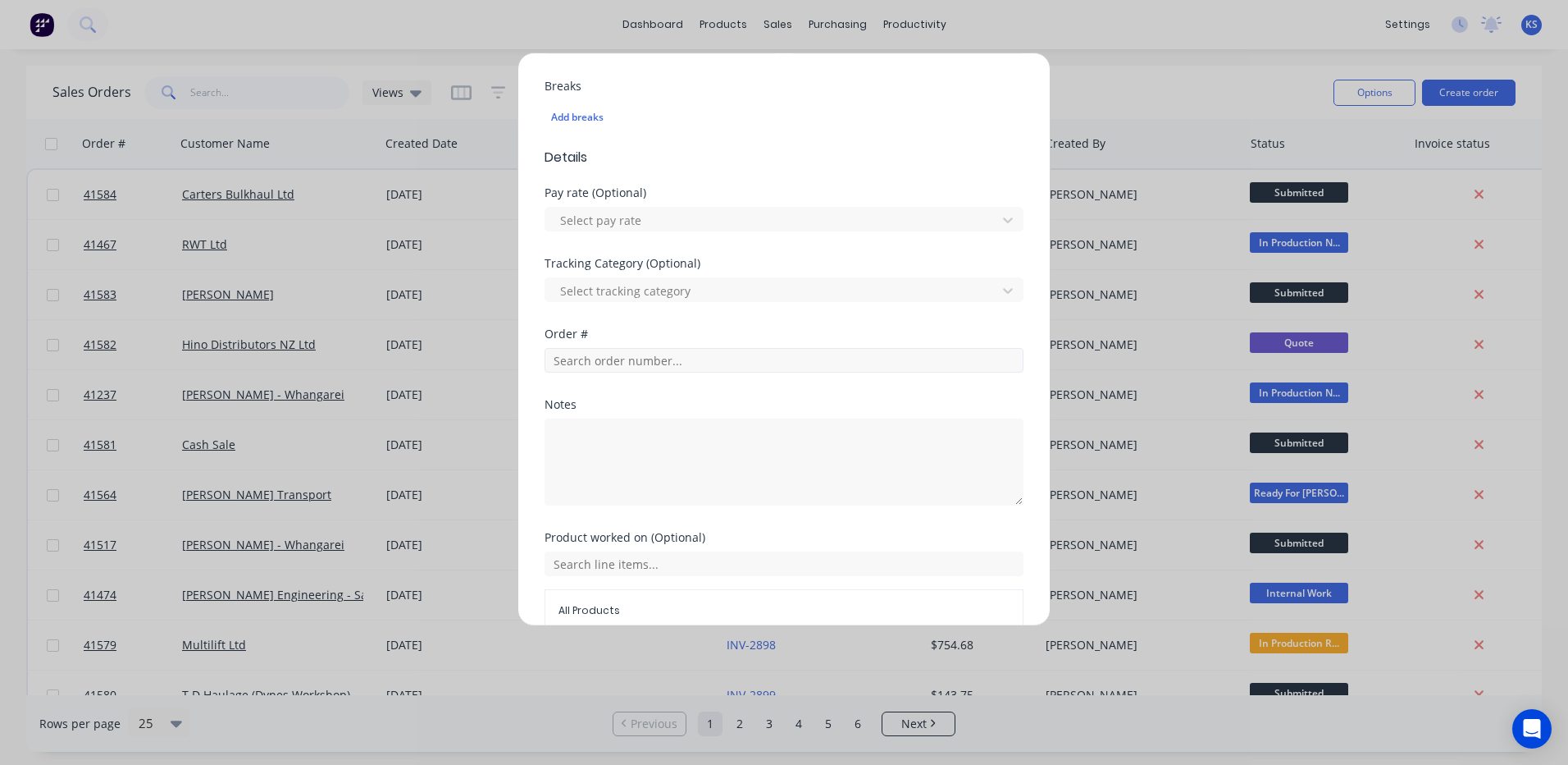
scroll to position [583, 0]
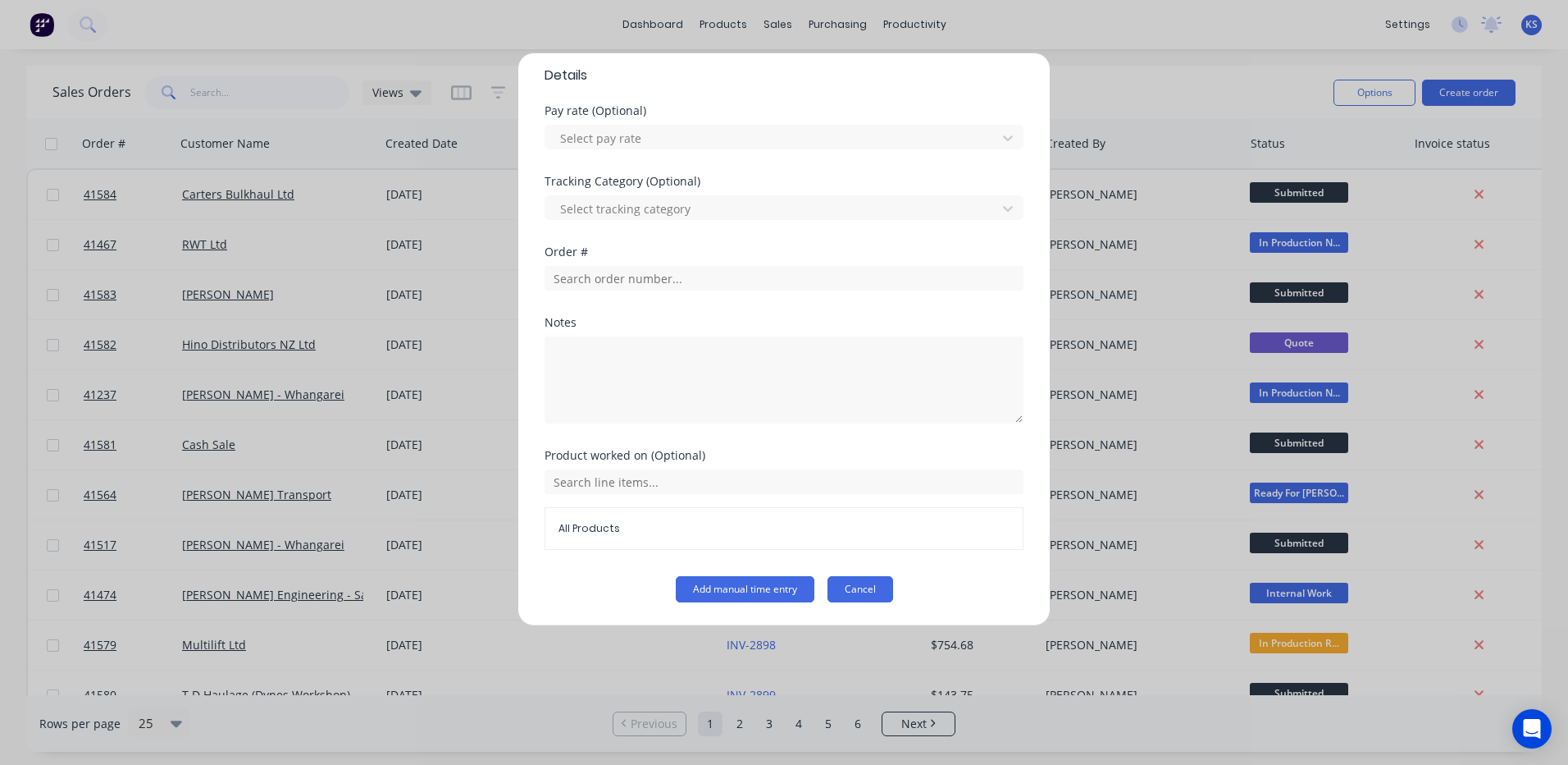
click at [837, 594] on button "Cancel" at bounding box center [860, 589] width 65 height 26
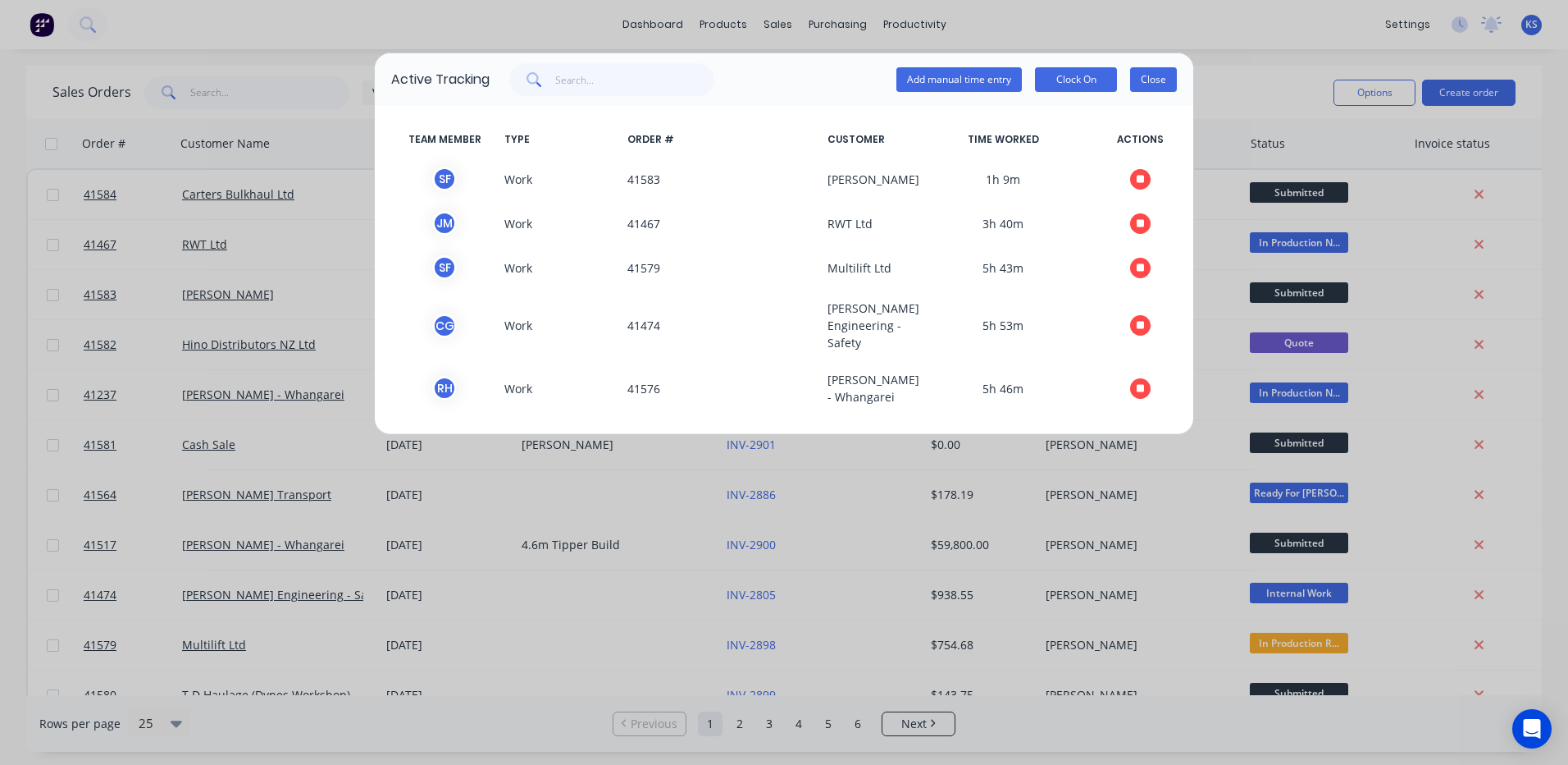
click at [1151, 75] on button "Close" at bounding box center [1153, 79] width 47 height 25
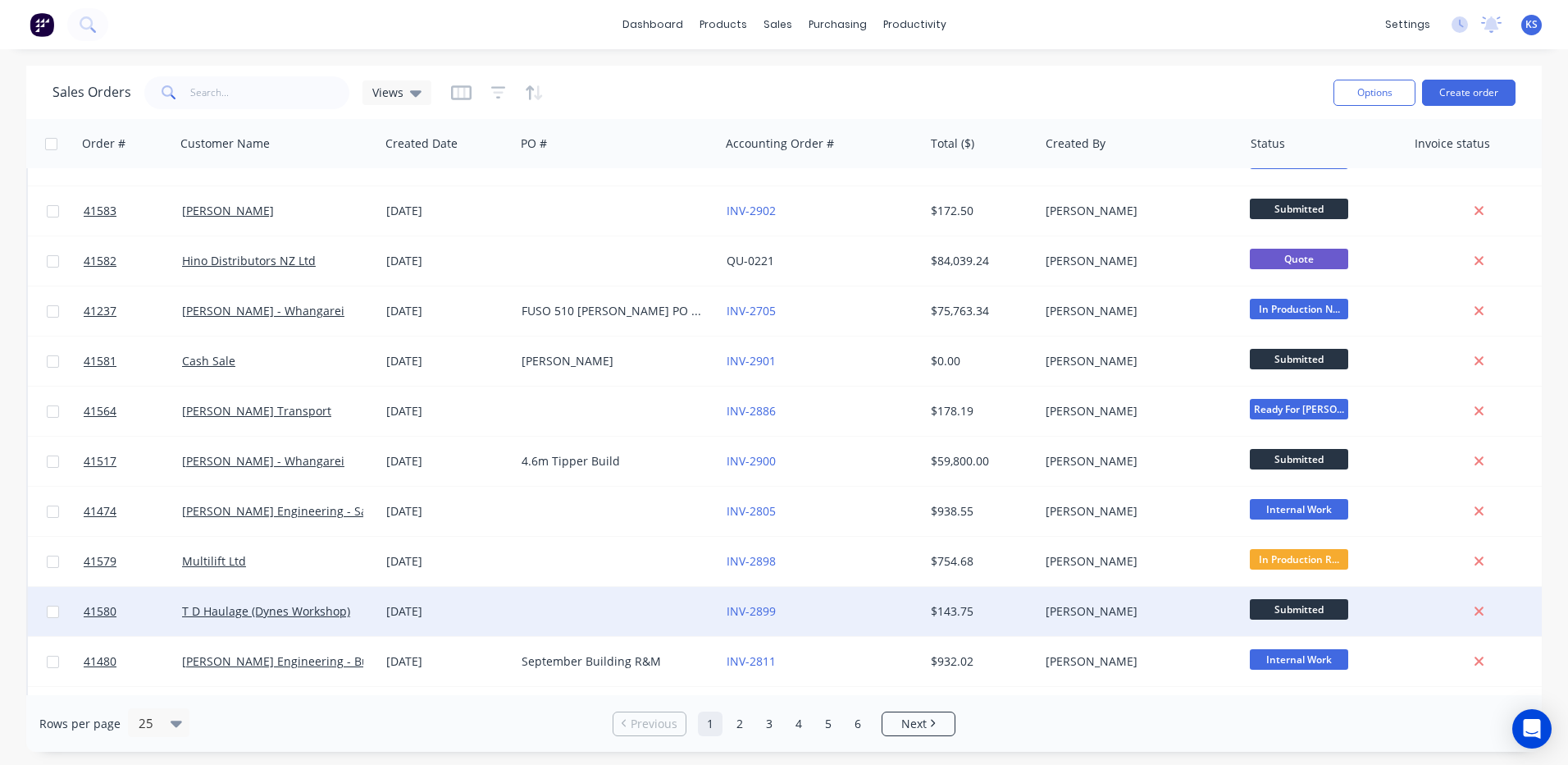
scroll to position [82, 0]
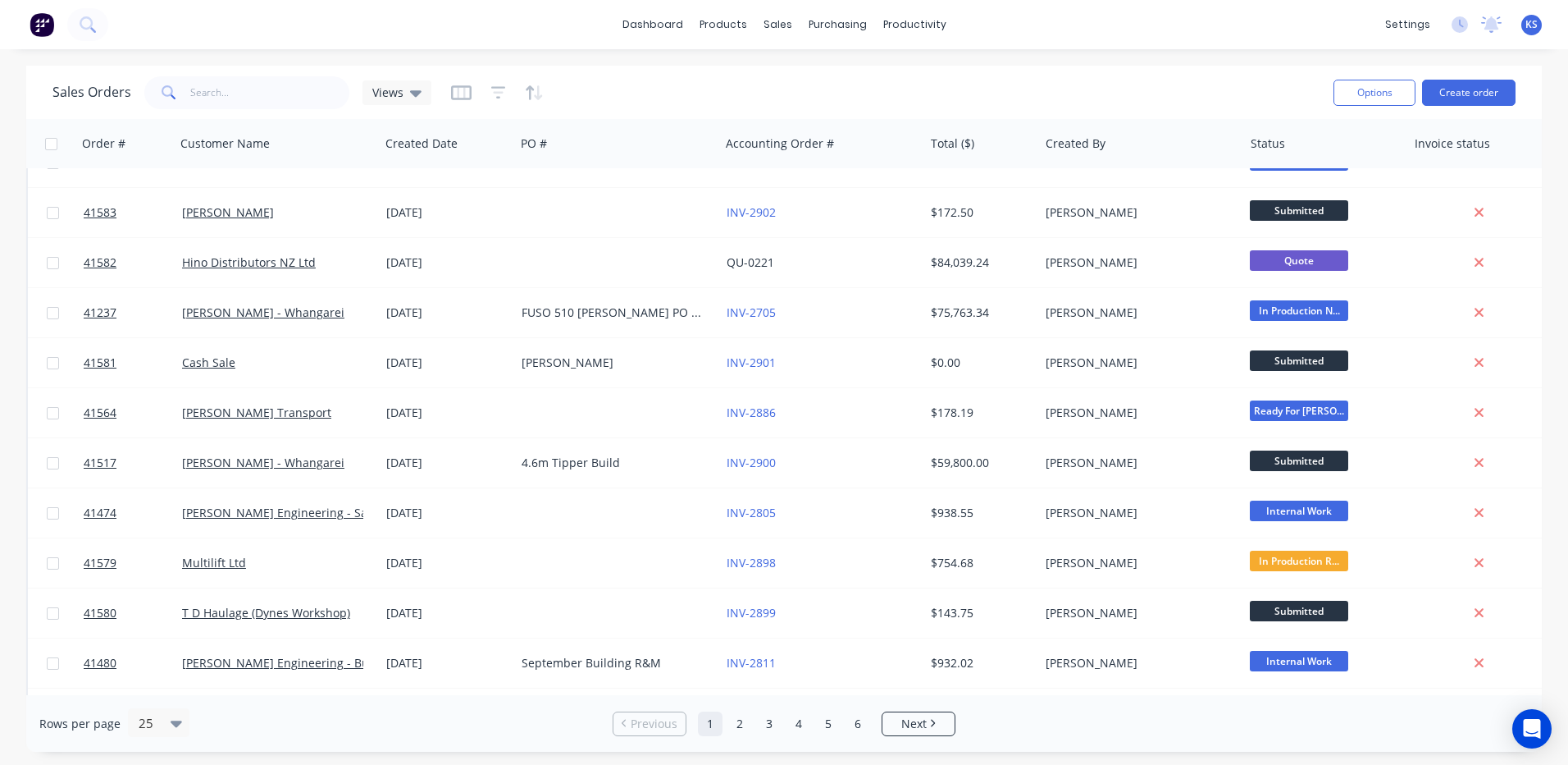
click at [1532, 22] on span "KS" at bounding box center [1531, 25] width 12 height 15
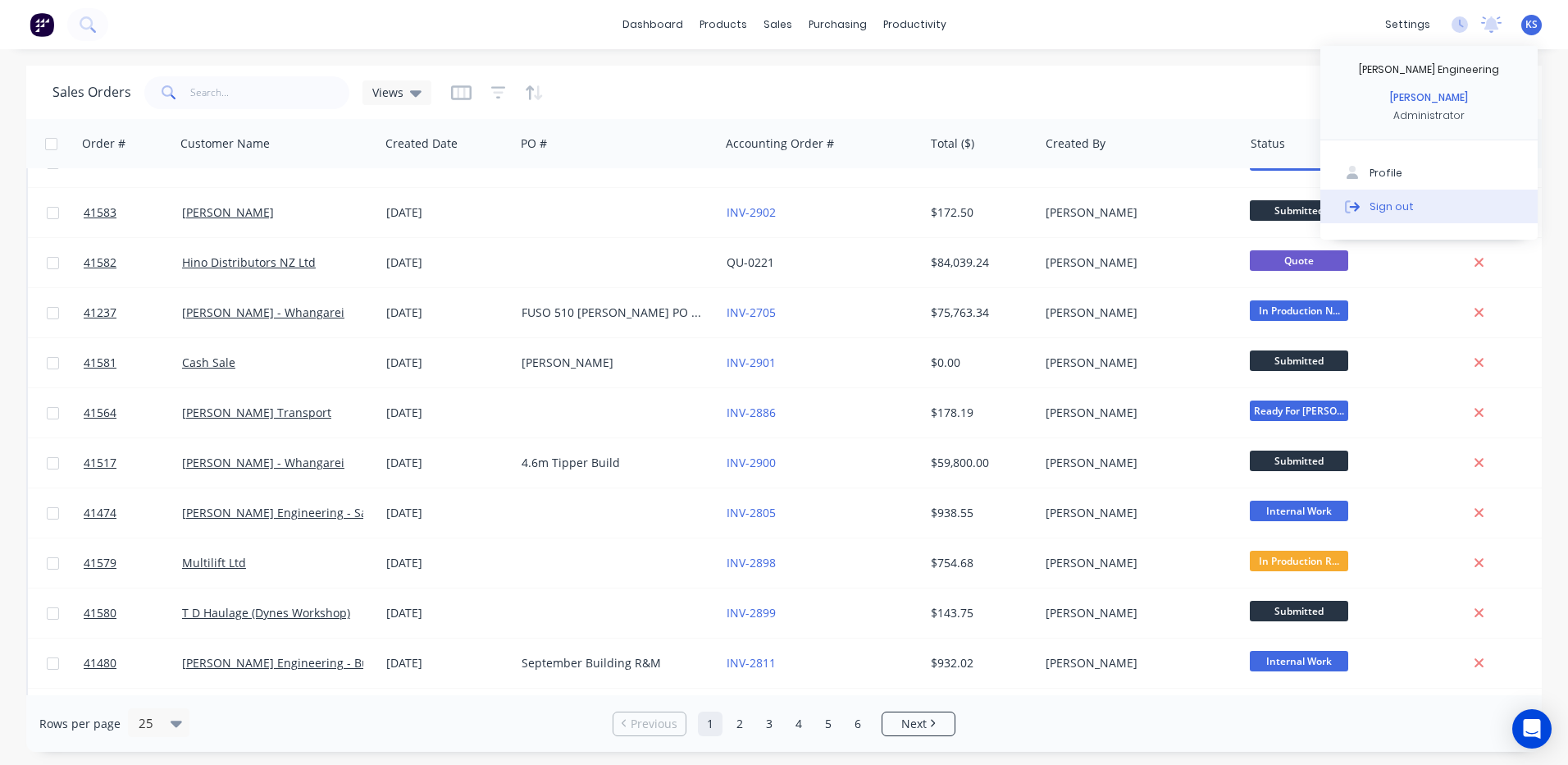
click at [1389, 199] on div "Sign out" at bounding box center [1392, 206] width 44 height 15
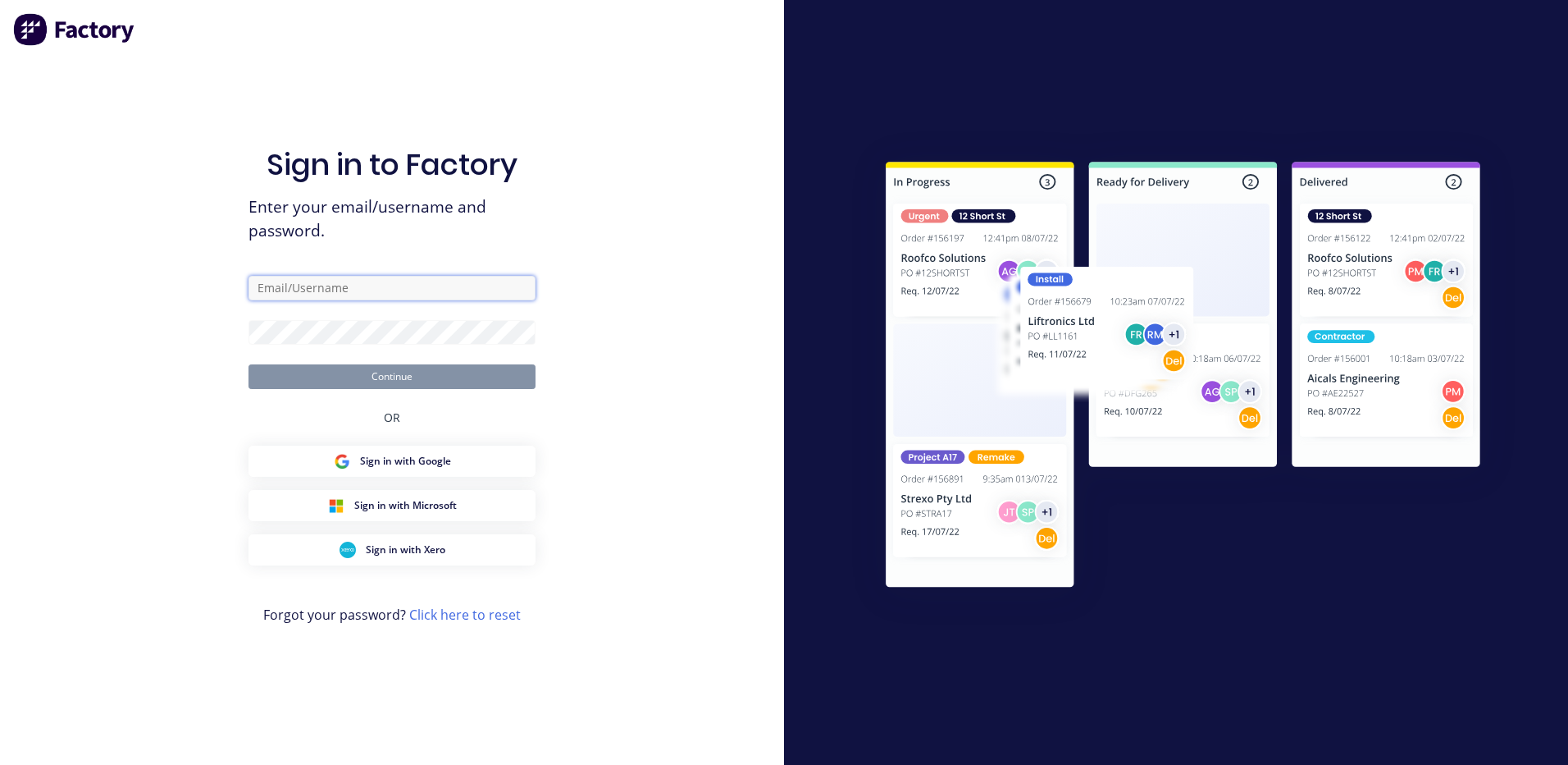
type input "[EMAIL_ADDRESS][DOMAIN_NAME]"
click at [362, 378] on button "Continue" at bounding box center [392, 376] width 287 height 25
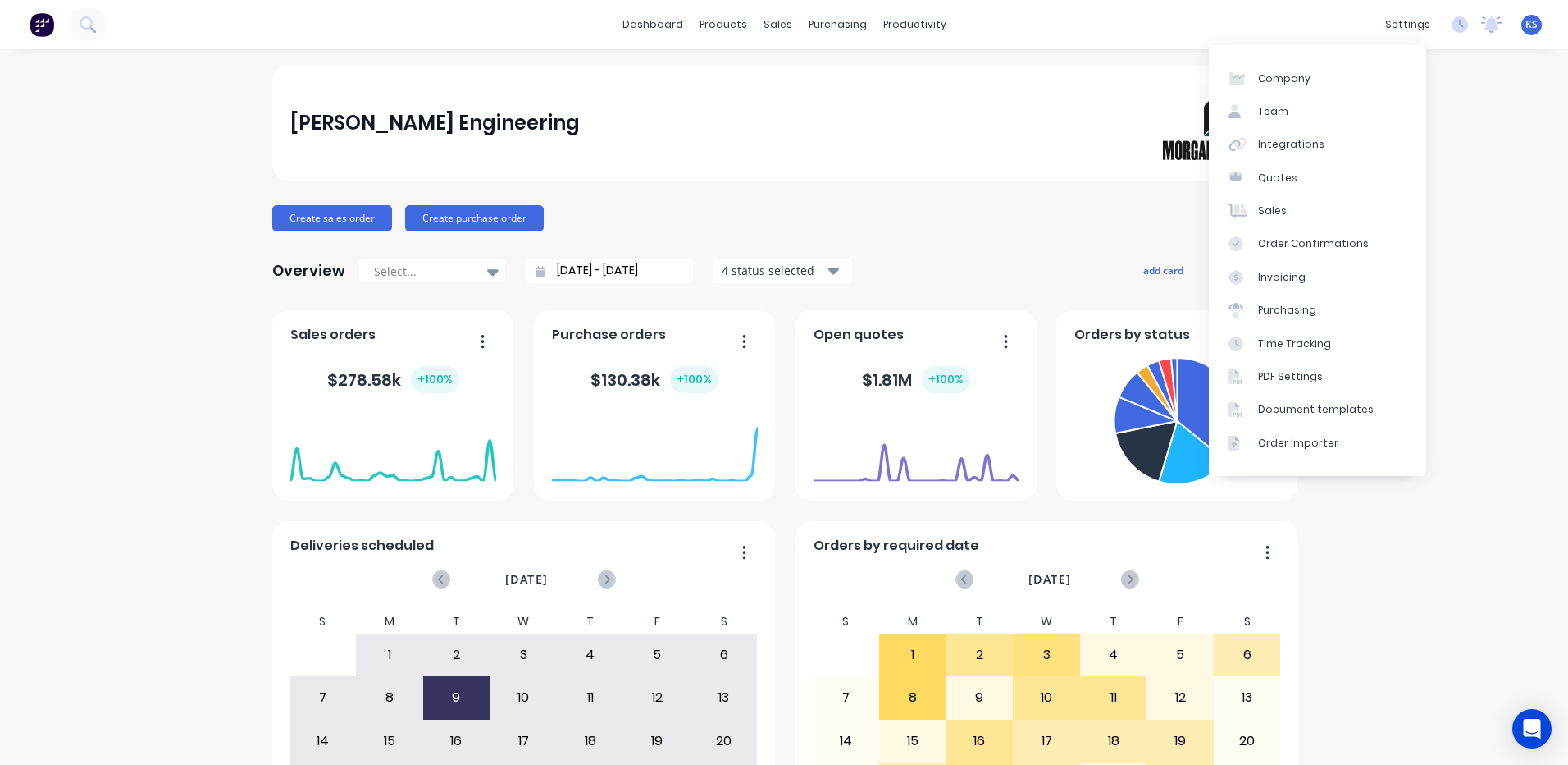
click at [1457, 23] on div "settings No new notifications Mark all as read Jordan mentioned you in a messag…" at bounding box center [1472, 24] width 191 height 25
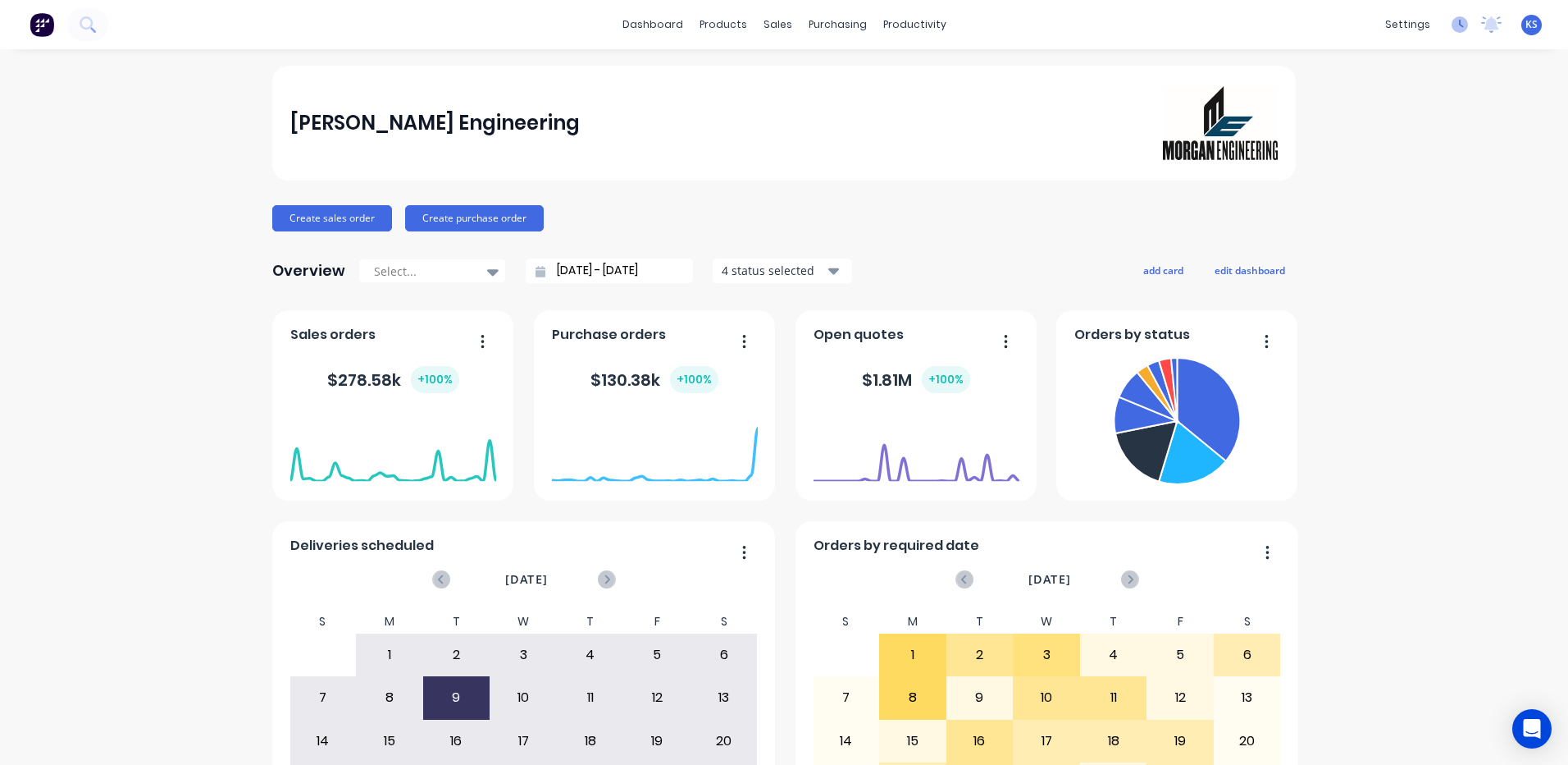
click at [1452, 29] on icon at bounding box center [1460, 25] width 17 height 17
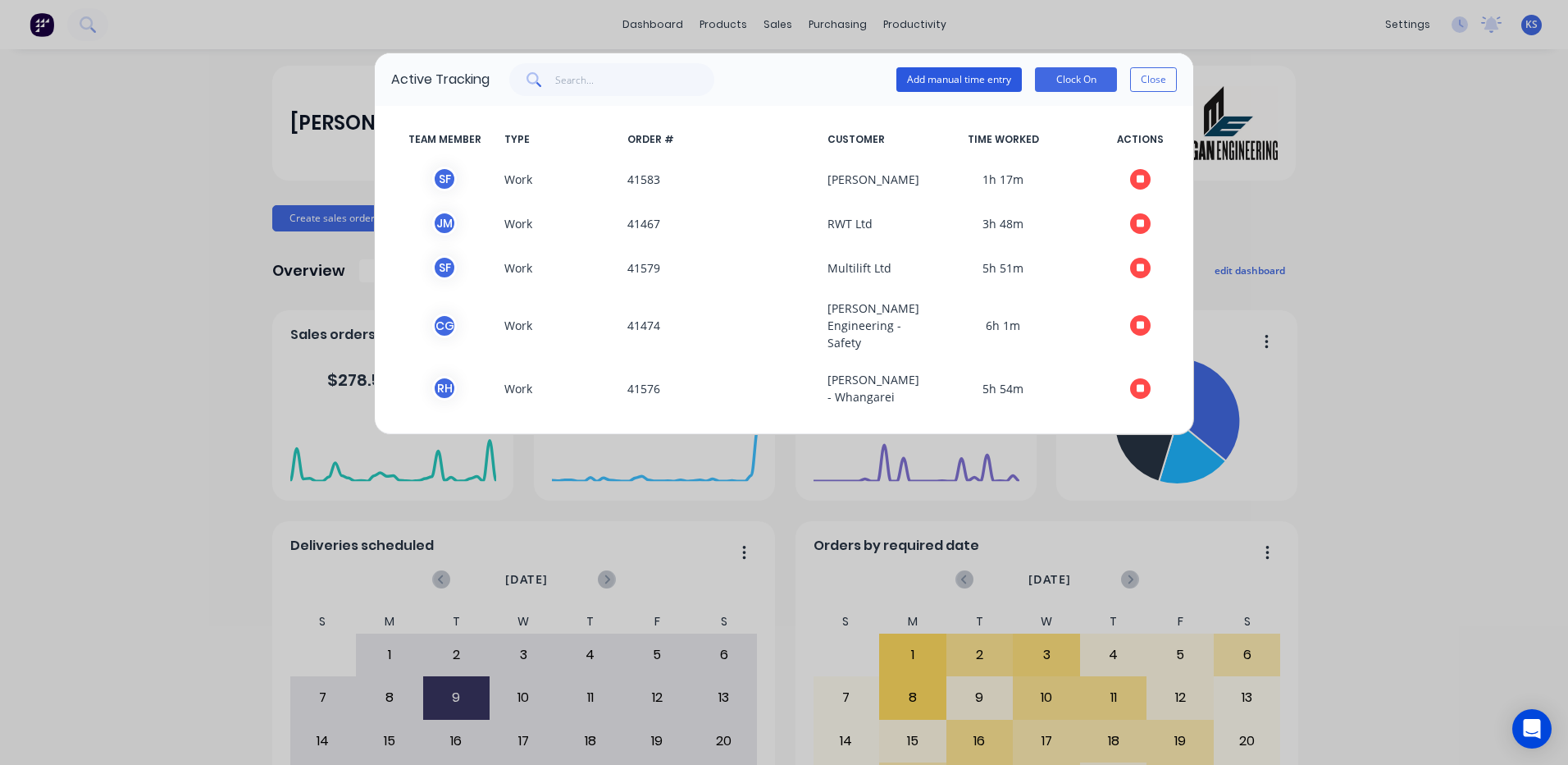
click at [956, 82] on button "Add manual time entry" at bounding box center [959, 79] width 125 height 25
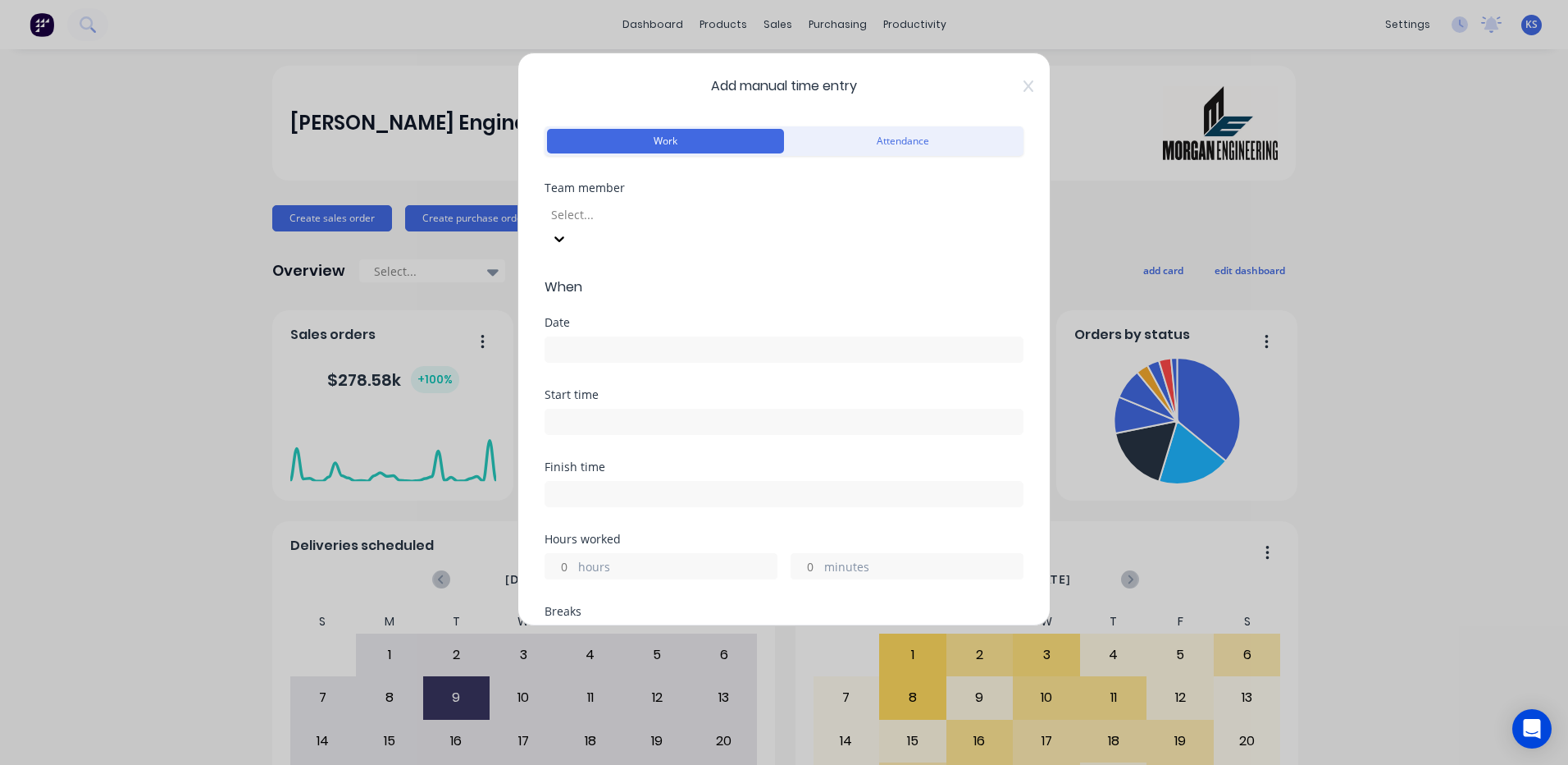
click at [649, 218] on div at bounding box center [667, 215] width 236 height 20
click at [588, 337] on input at bounding box center [784, 349] width 477 height 25
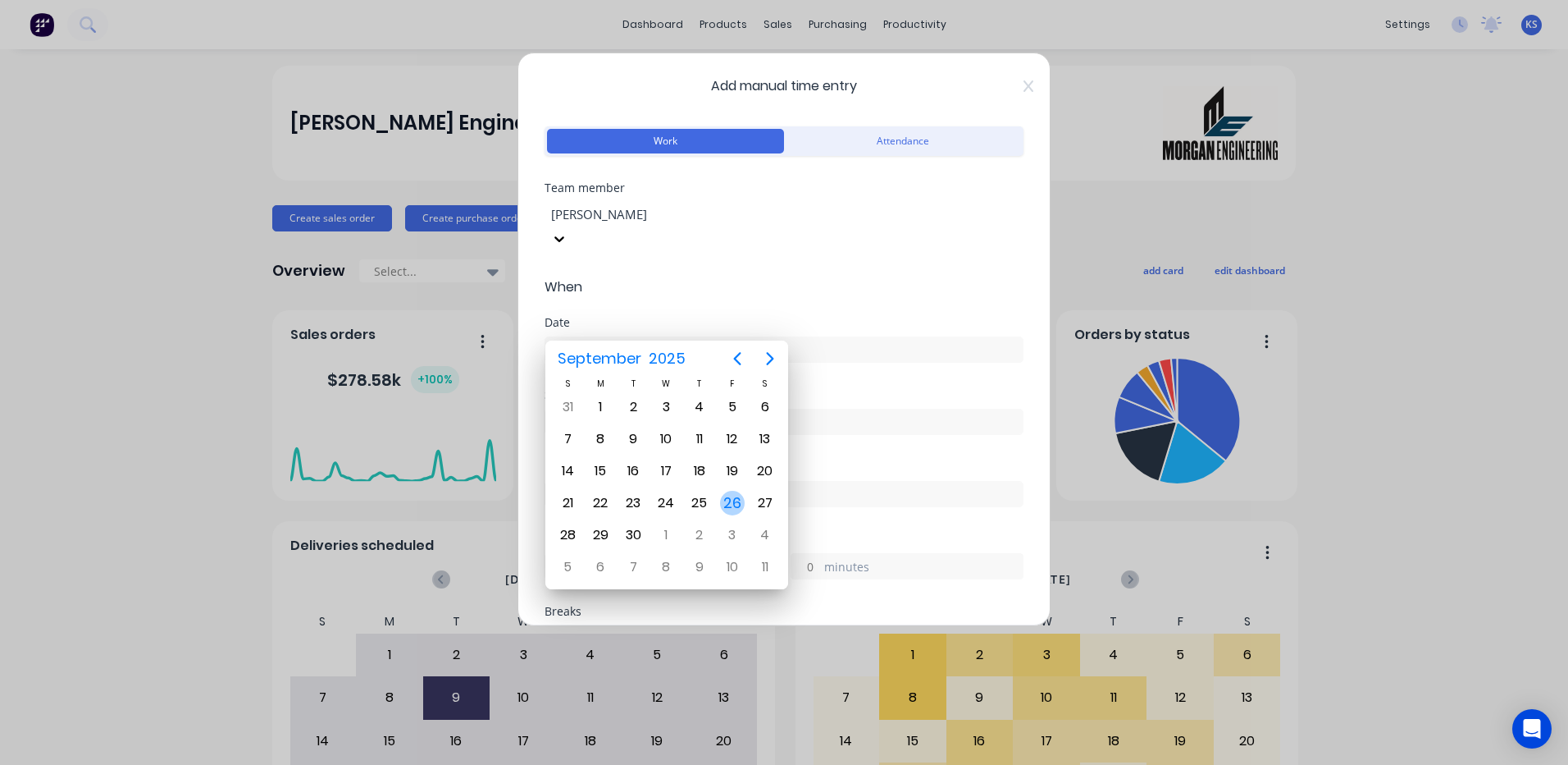
click at [735, 504] on div "26" at bounding box center [732, 502] width 25 height 25
type input "26/09/2025"
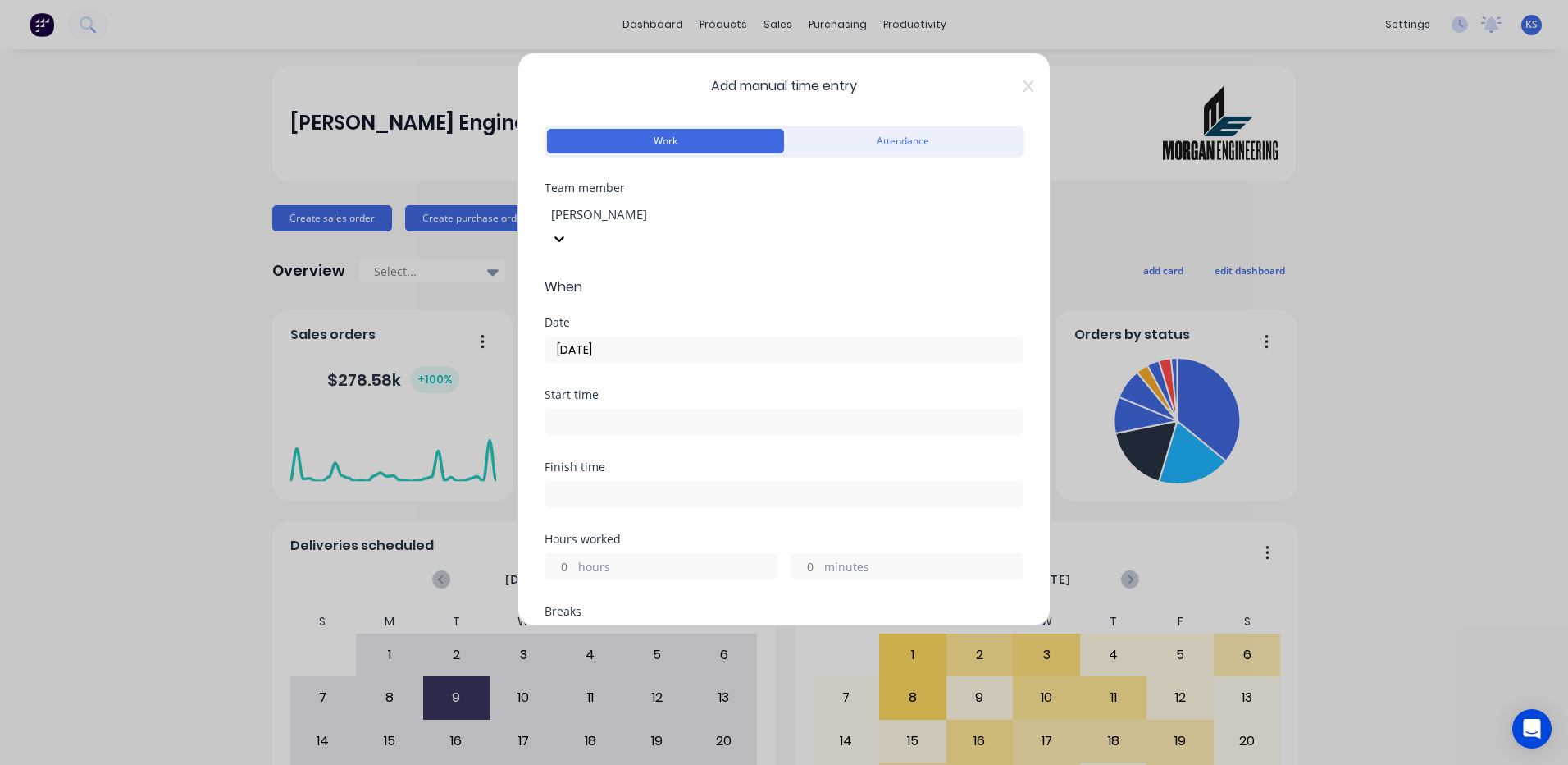
click at [603, 337] on input "26/09/2025" at bounding box center [784, 349] width 477 height 25
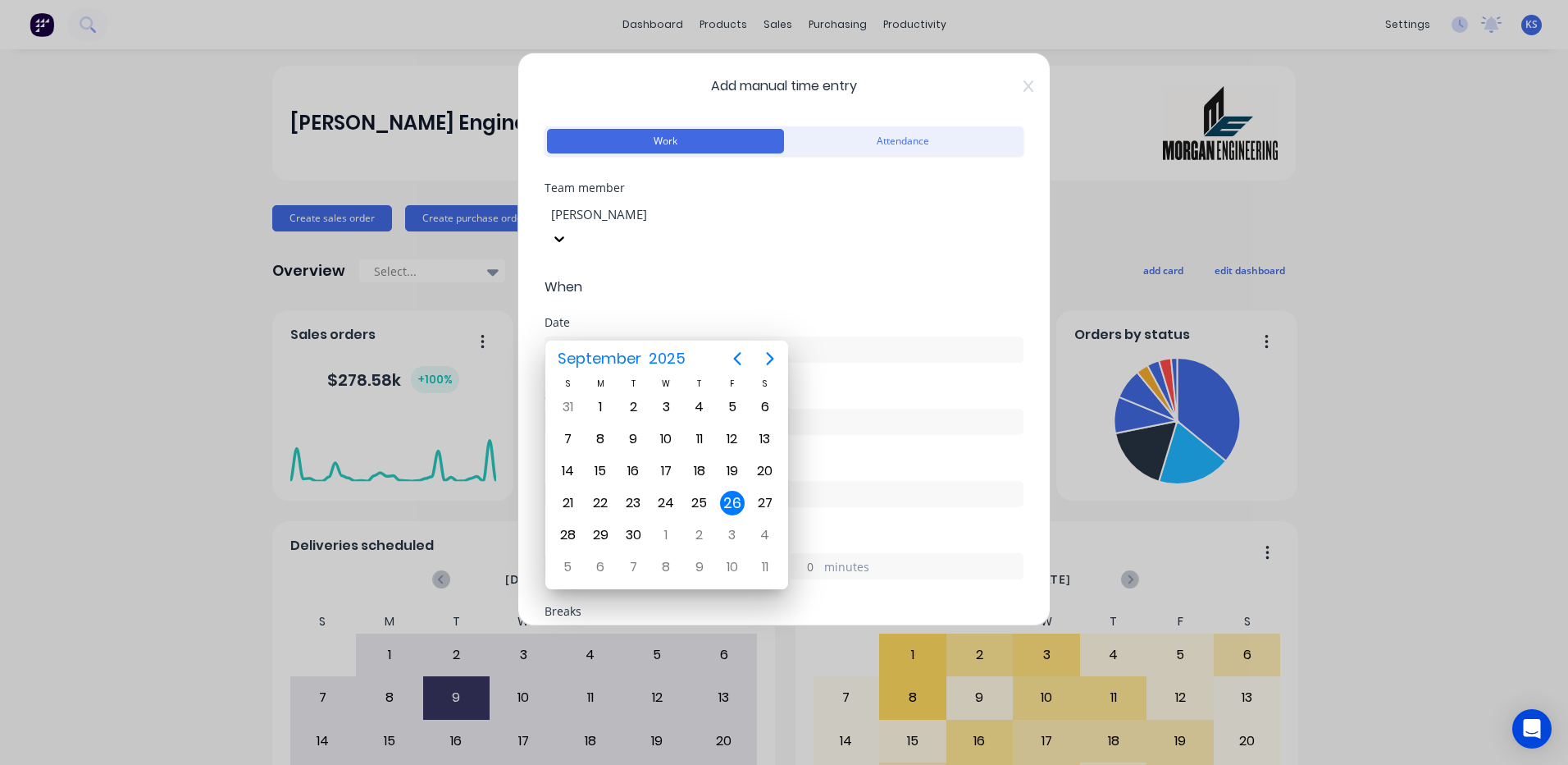
click at [731, 509] on div "26" at bounding box center [732, 502] width 25 height 25
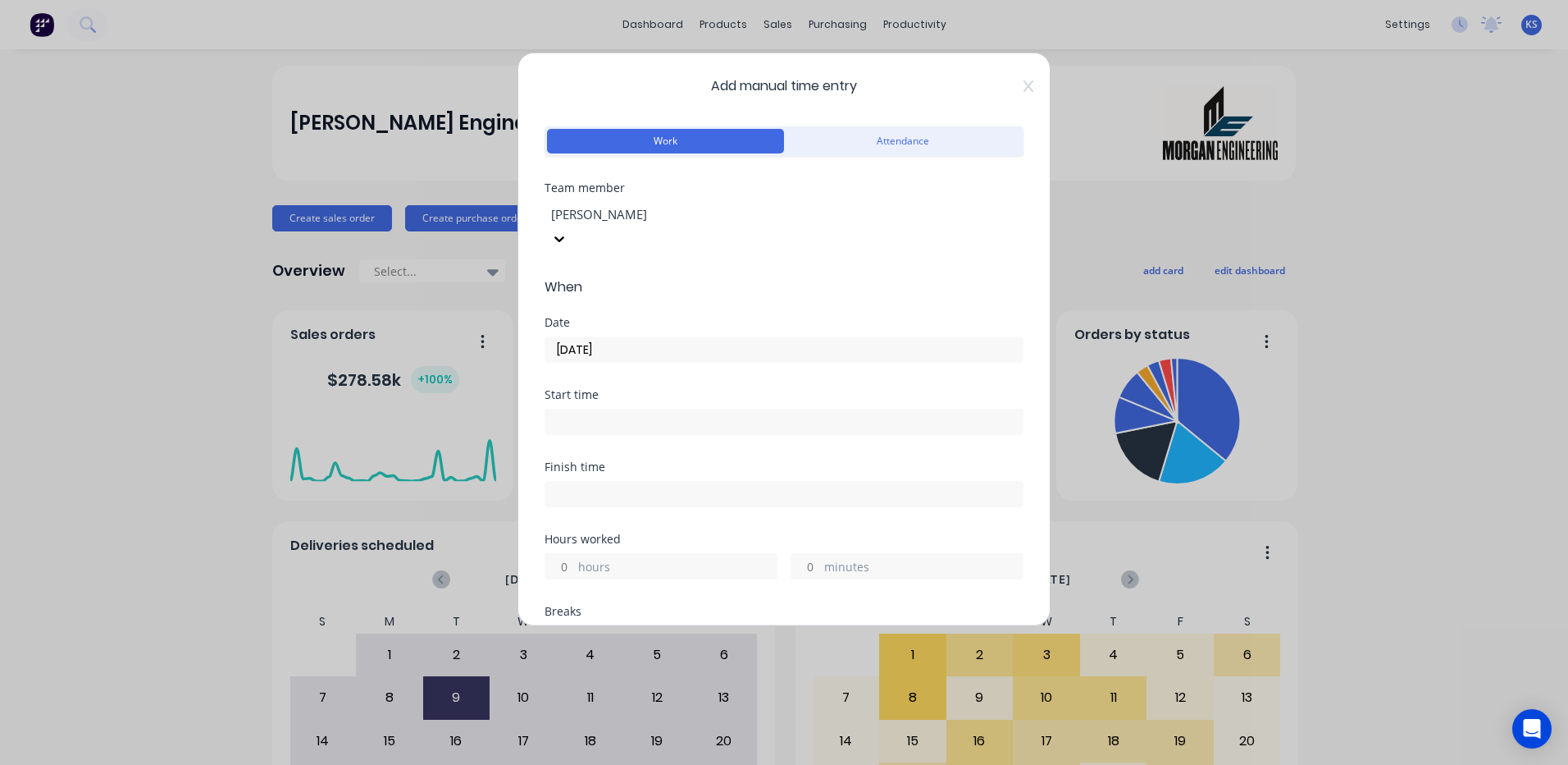
click at [579, 409] on input at bounding box center [784, 421] width 477 height 25
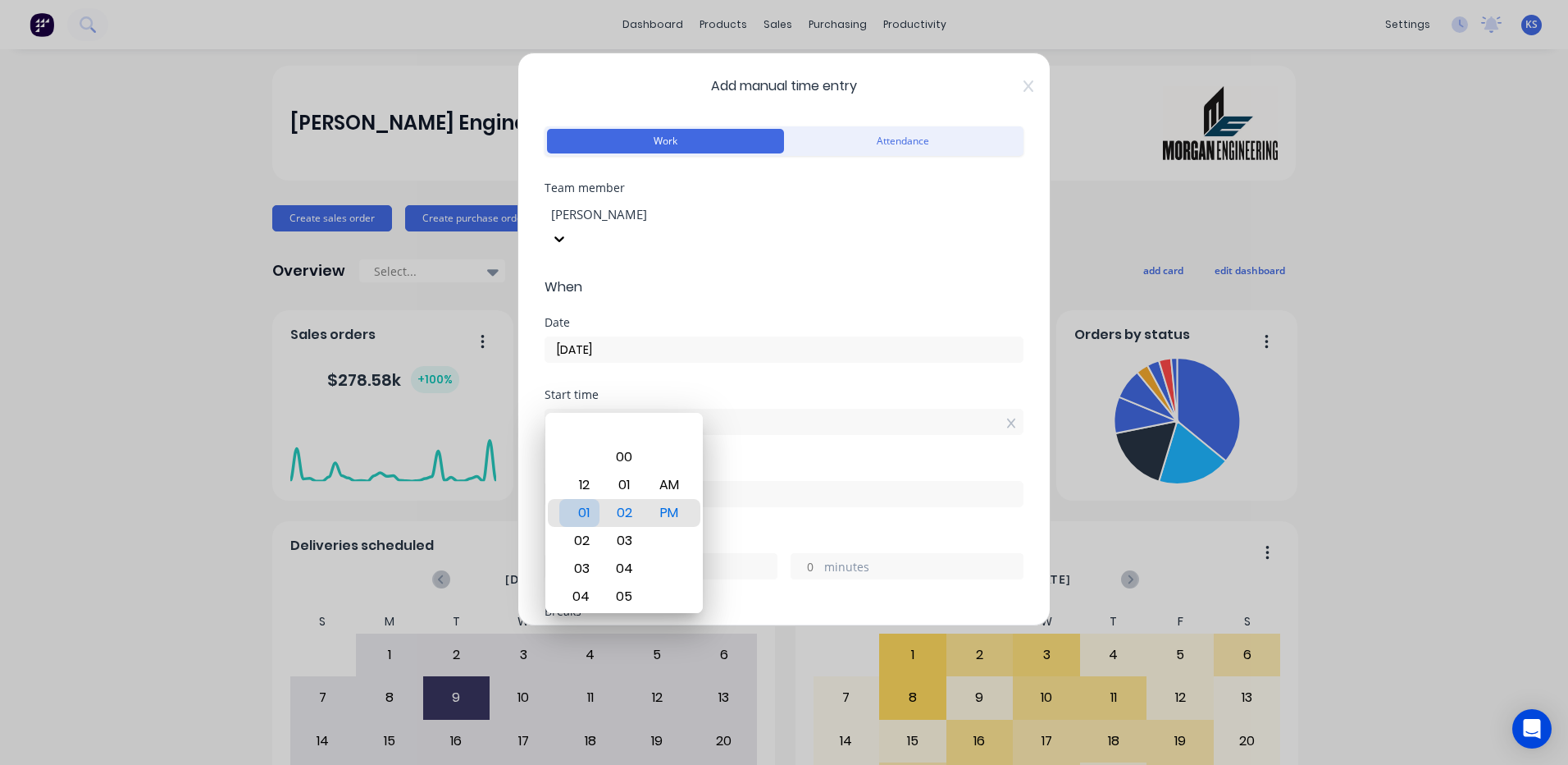
drag, startPoint x: 577, startPoint y: 460, endPoint x: 574, endPoint y: 418, distance: 42.1
click at [574, 499] on div "01" at bounding box center [579, 512] width 41 height 28
drag, startPoint x: 580, startPoint y: 558, endPoint x: 583, endPoint y: 451, distance: 107.0
click at [583, 451] on div "07" at bounding box center [579, 461] width 41 height 28
drag, startPoint x: 623, startPoint y: 479, endPoint x: 641, endPoint y: 571, distance: 93.7
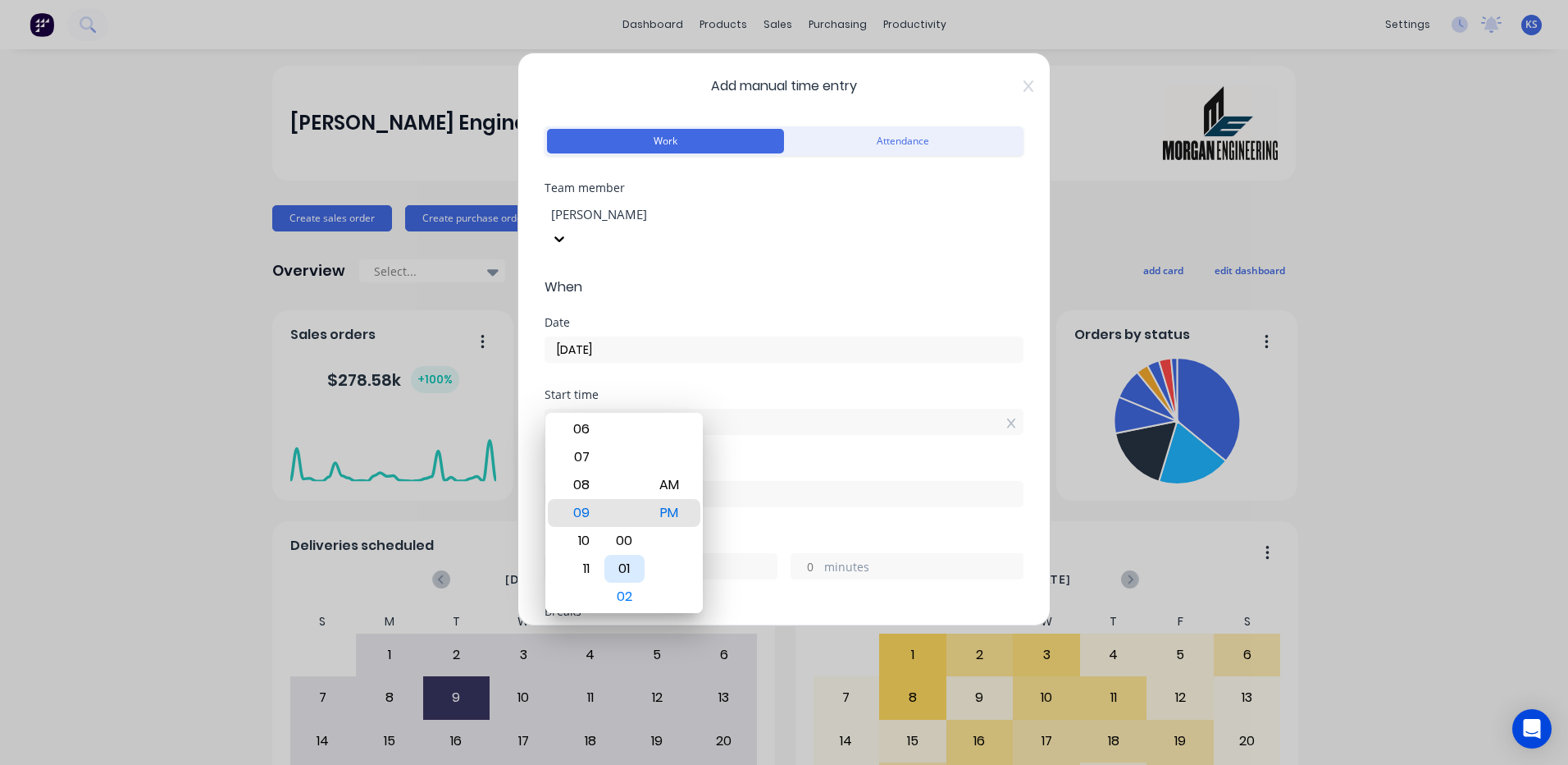
click at [641, 571] on div "01" at bounding box center [625, 569] width 41 height 28
drag, startPoint x: 673, startPoint y: 519, endPoint x: 673, endPoint y: 547, distance: 28.0
click at [673, 532] on div "PM" at bounding box center [670, 518] width 41 height 28
type input "09:00 AM"
click at [793, 492] on div "Finish time" at bounding box center [784, 497] width 479 height 72
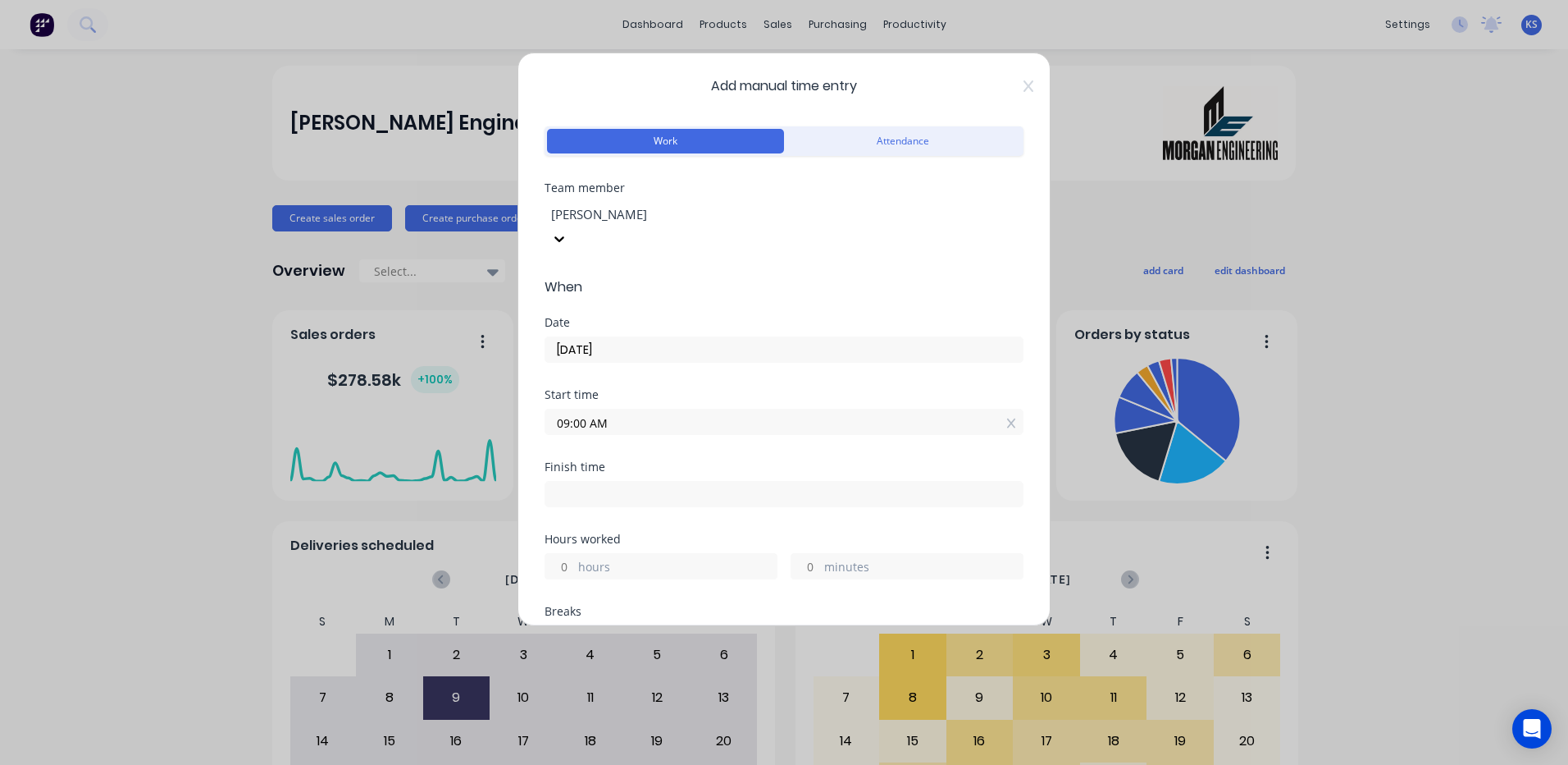
click at [582, 482] on input at bounding box center [784, 494] width 477 height 25
type input "01:02 PM"
type input "4"
type input "2"
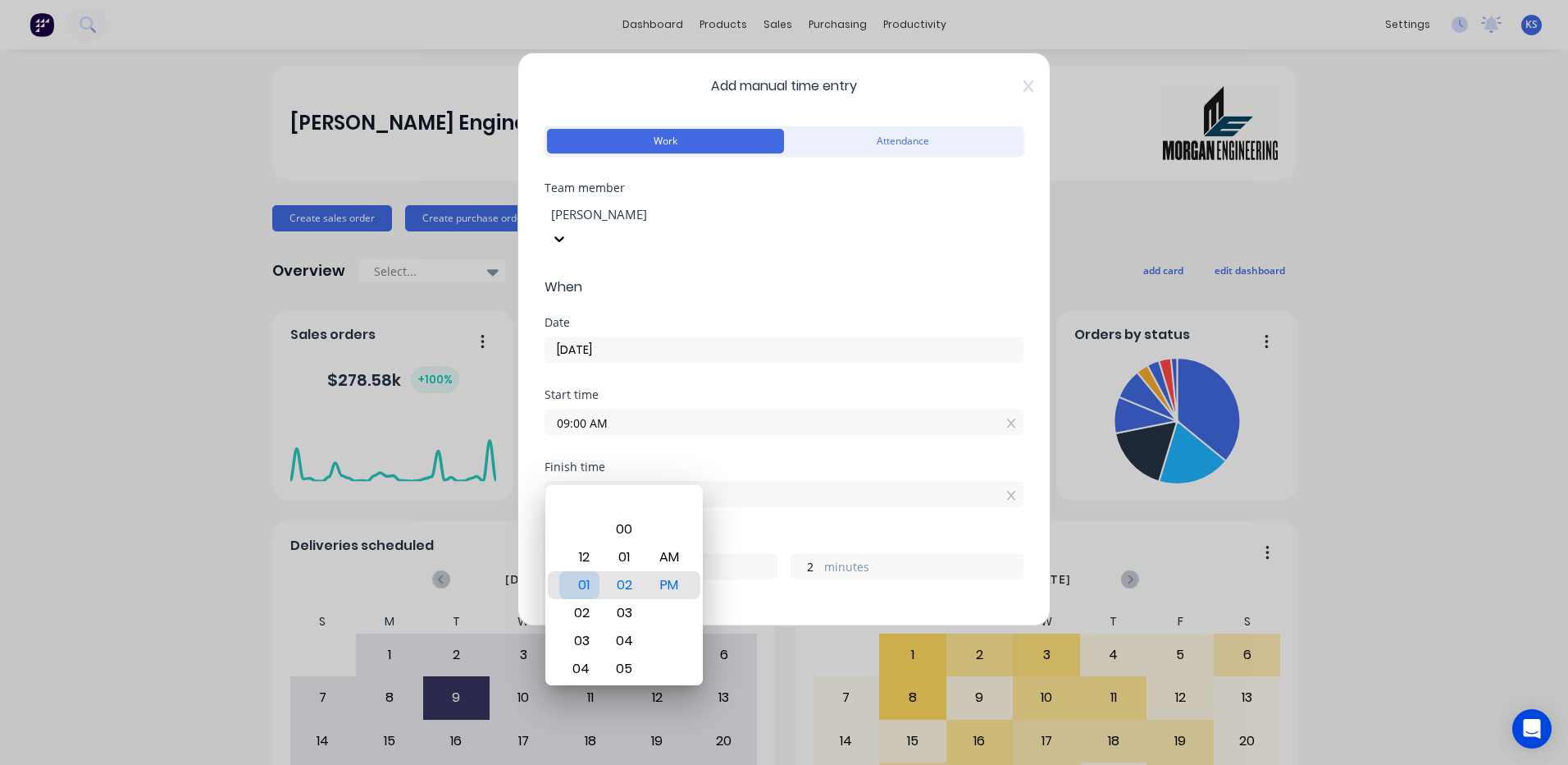
click at [585, 582] on div "01" at bounding box center [579, 585] width 41 height 28
drag, startPoint x: 627, startPoint y: 581, endPoint x: 635, endPoint y: 647, distance: 66.5
click at [635, 642] on div "02" at bounding box center [625, 629] width 41 height 28
type input "01:00 PM"
type input "0"
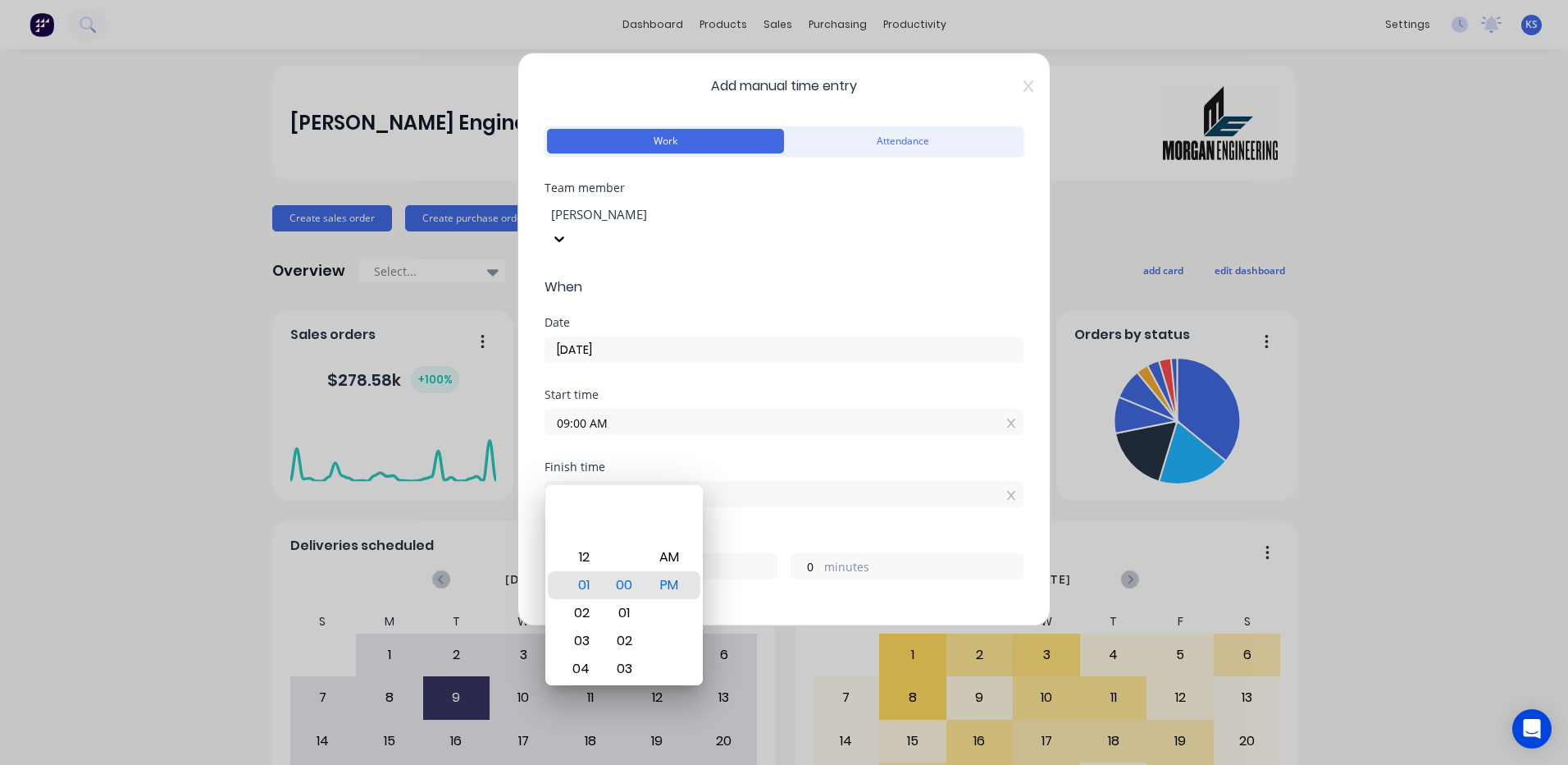
click at [791, 506] on div "Finish time 01:00 PM" at bounding box center [784, 497] width 479 height 72
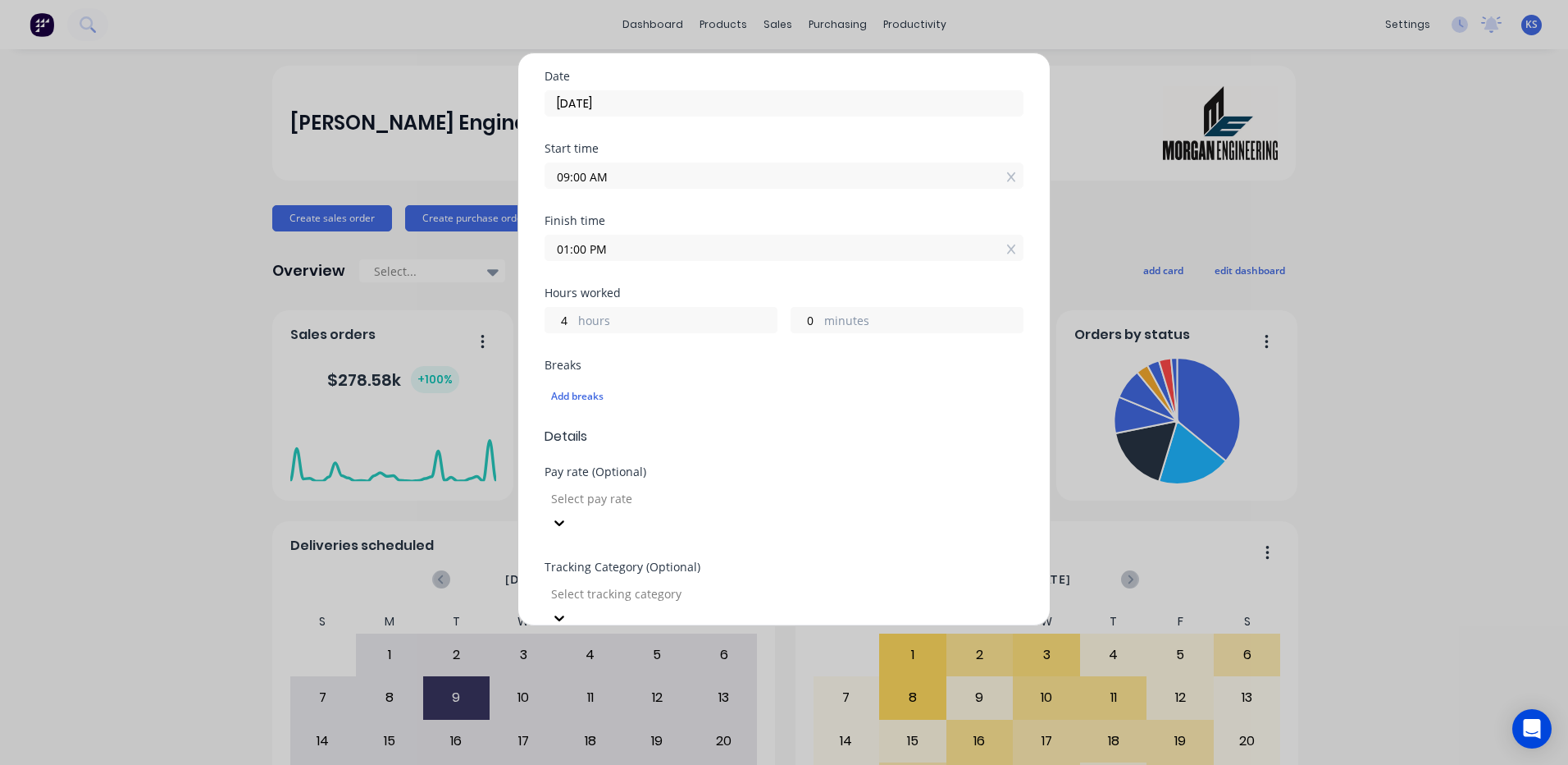
scroll to position [574, 0]
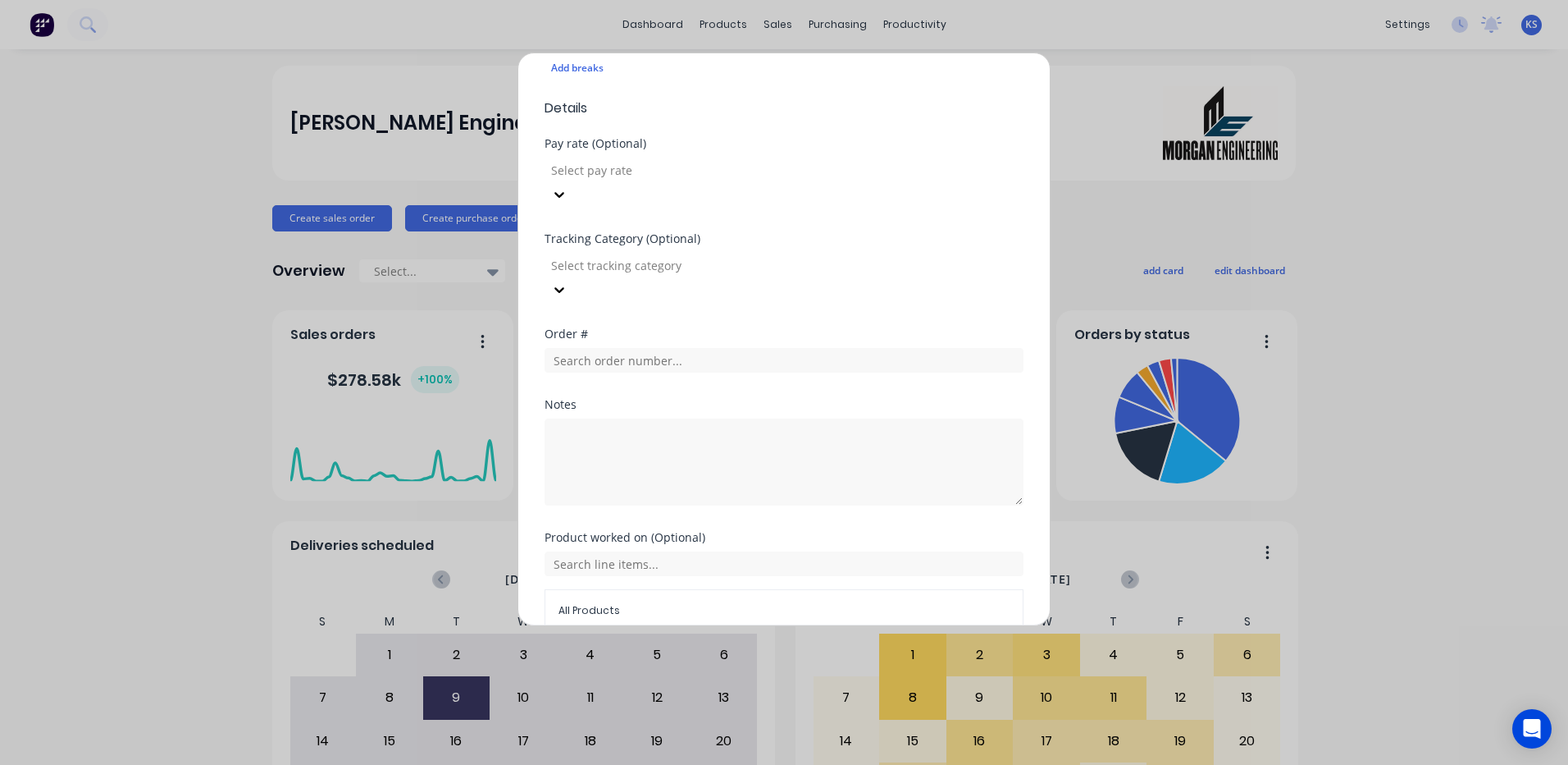
click at [750, 658] on button "Add manual time entry" at bounding box center [745, 671] width 138 height 26
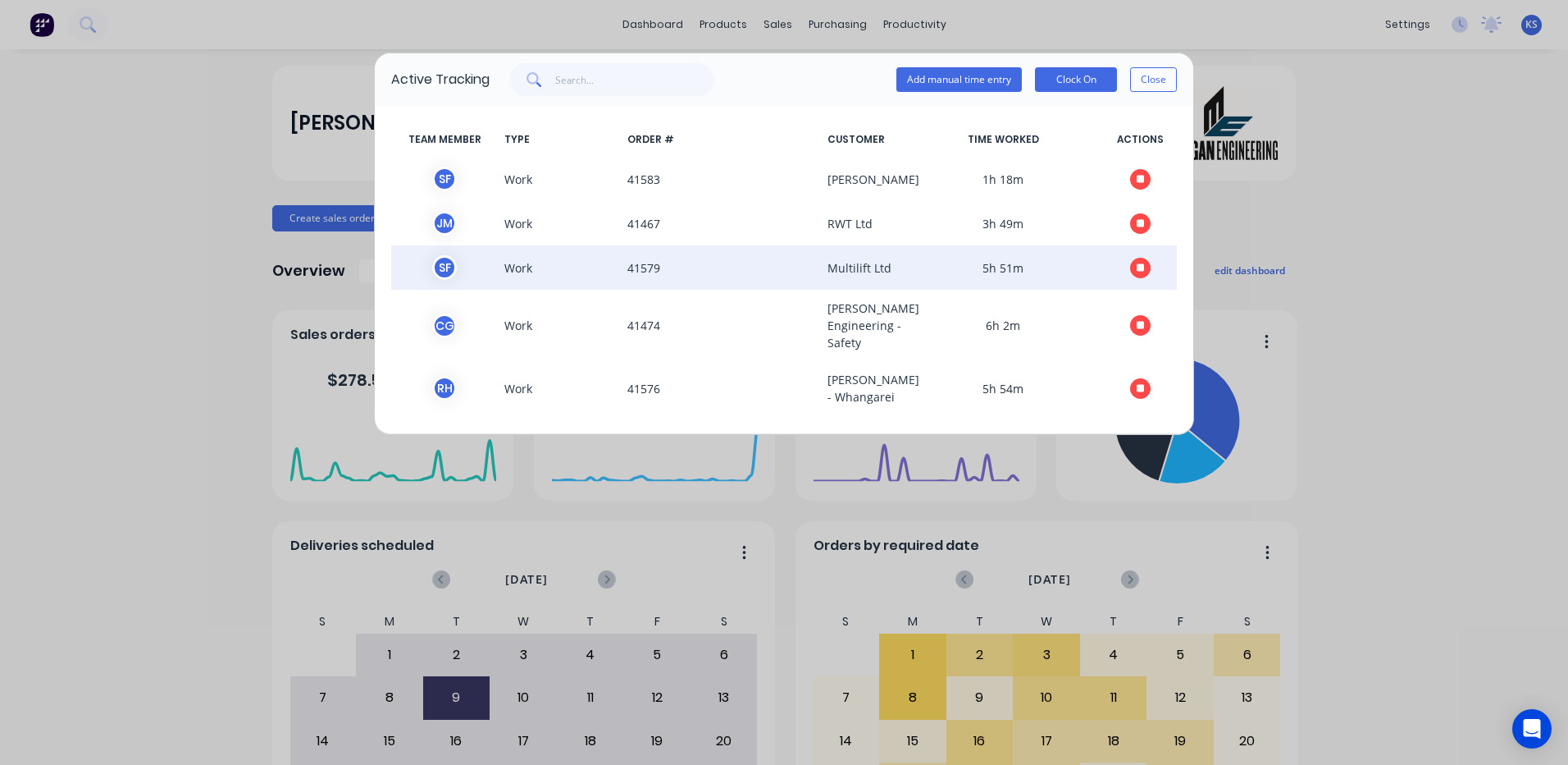
scroll to position [0, 0]
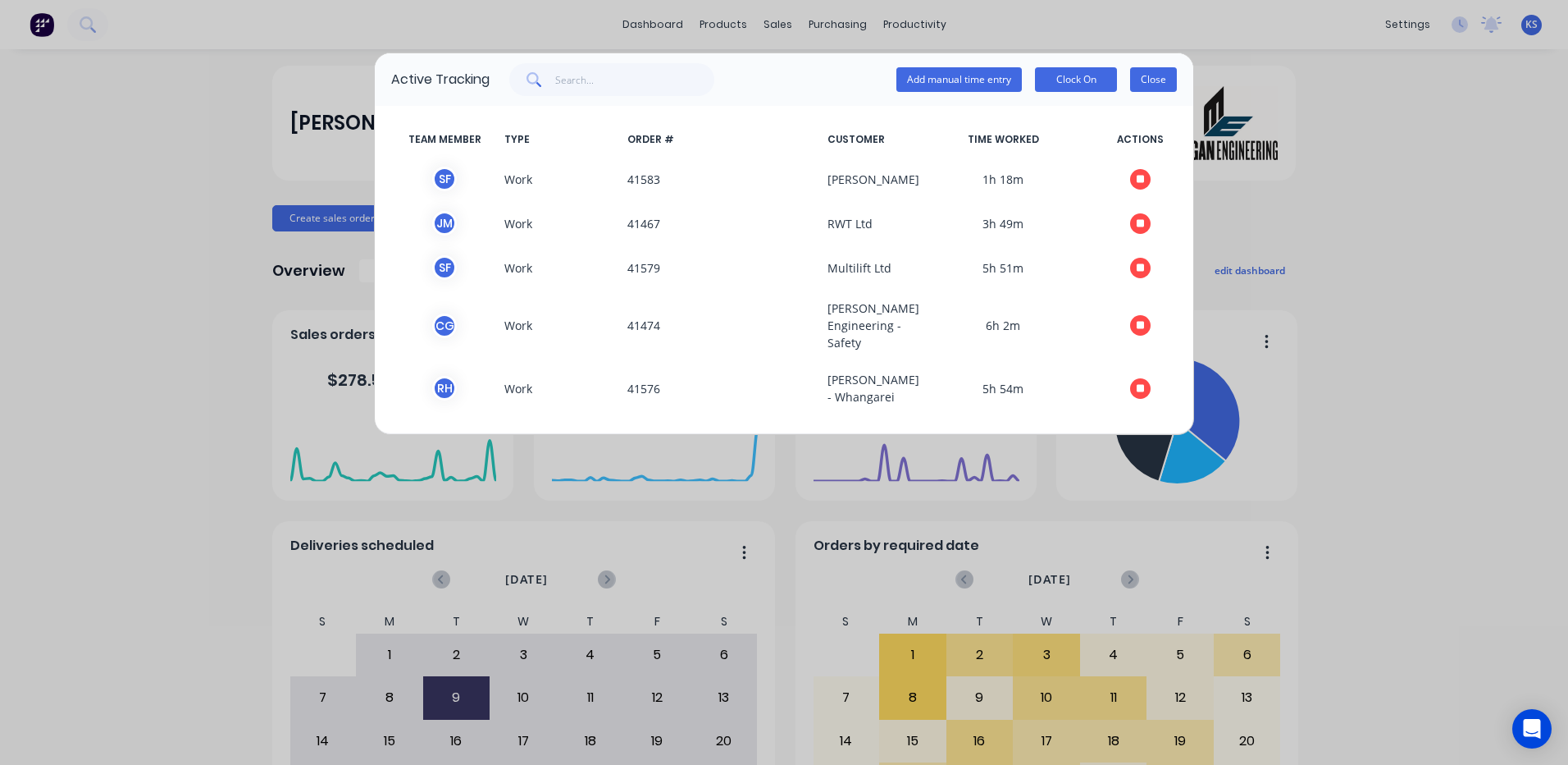
click at [1167, 81] on button "Close" at bounding box center [1153, 79] width 47 height 25
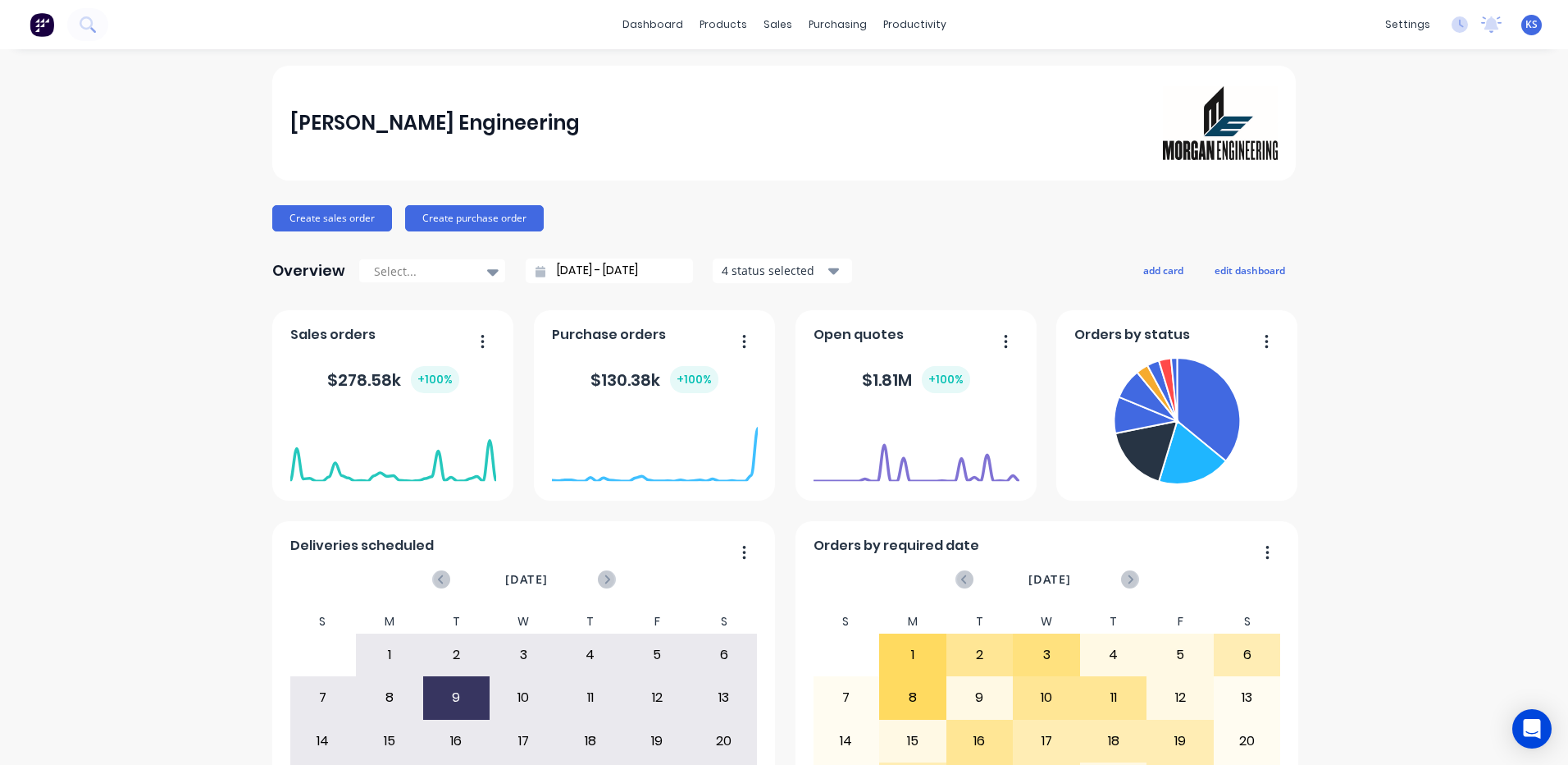
click at [1528, 31] on div "KS Morgan Engineering Kat Smith Administrator Profile Sign out" at bounding box center [1531, 25] width 20 height 20
click at [1526, 26] on span "KS" at bounding box center [1531, 25] width 12 height 15
click at [1352, 210] on div at bounding box center [1352, 206] width 25 height 15
